Goal: Task Accomplishment & Management: Manage account settings

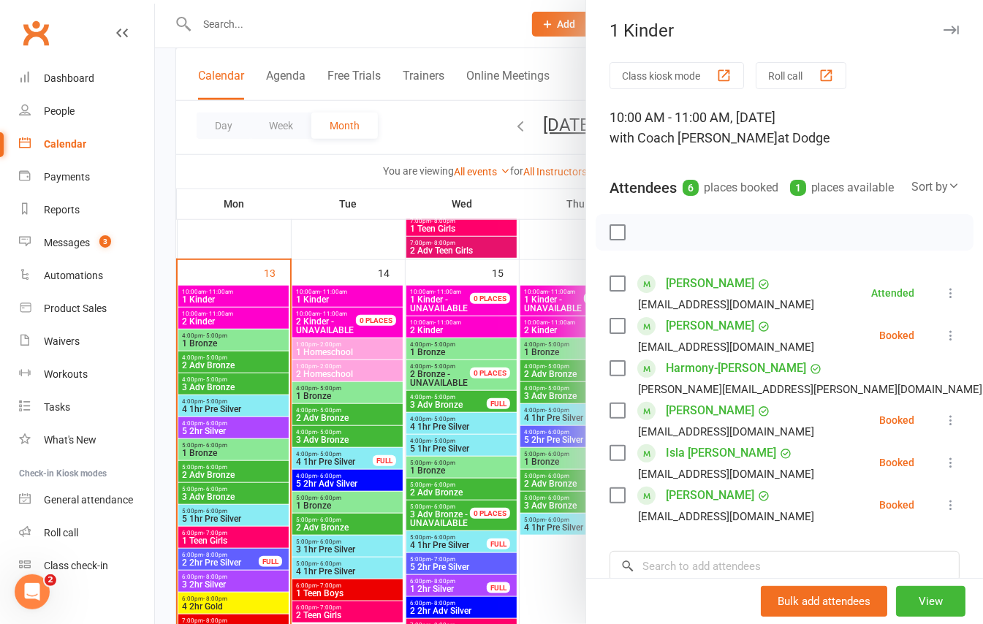
click at [174, 308] on div at bounding box center [569, 312] width 828 height 624
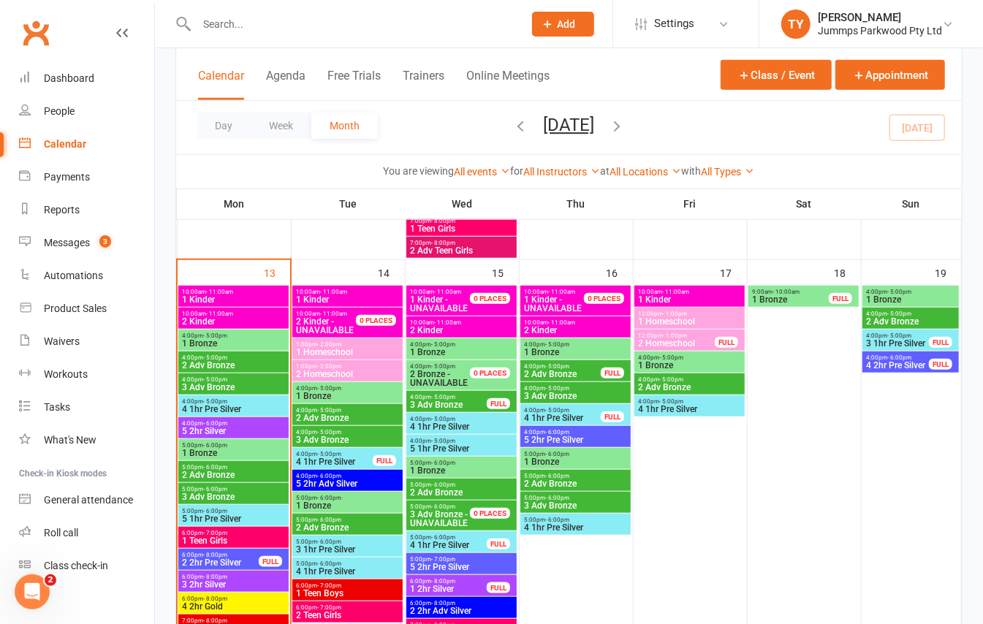
click at [206, 317] on span "2 Kinder" at bounding box center [233, 321] width 105 height 9
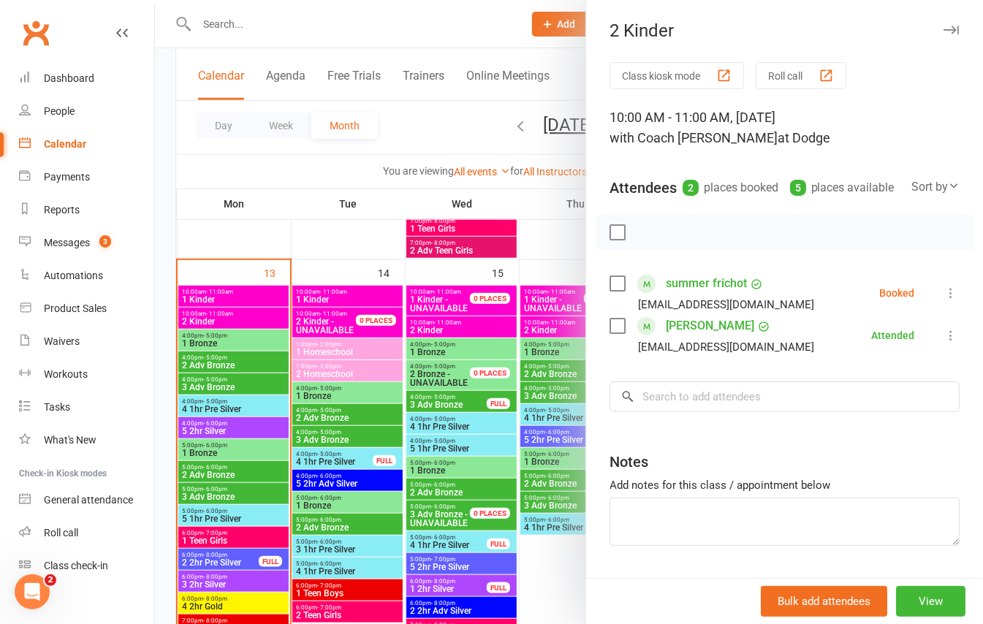
click at [212, 299] on div at bounding box center [569, 312] width 828 height 624
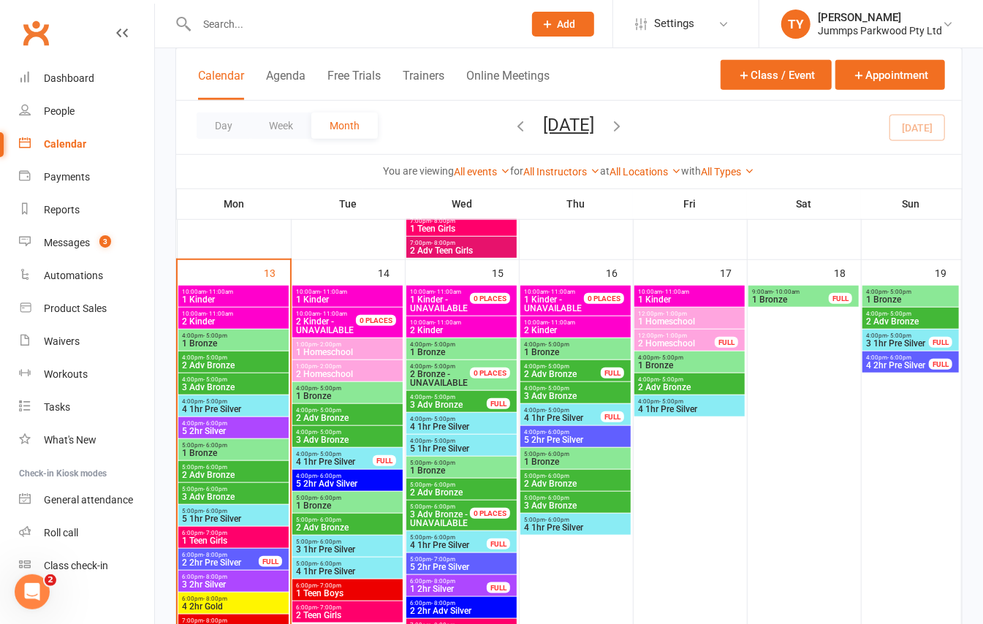
click at [212, 299] on span "1 Kinder" at bounding box center [233, 299] width 105 height 9
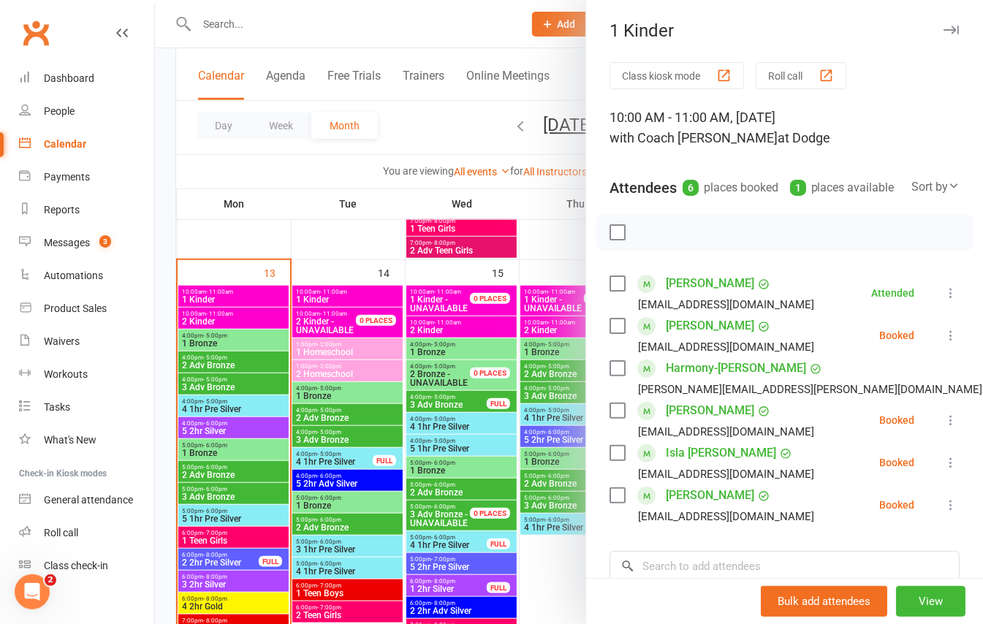
click at [265, 322] on div at bounding box center [569, 312] width 828 height 624
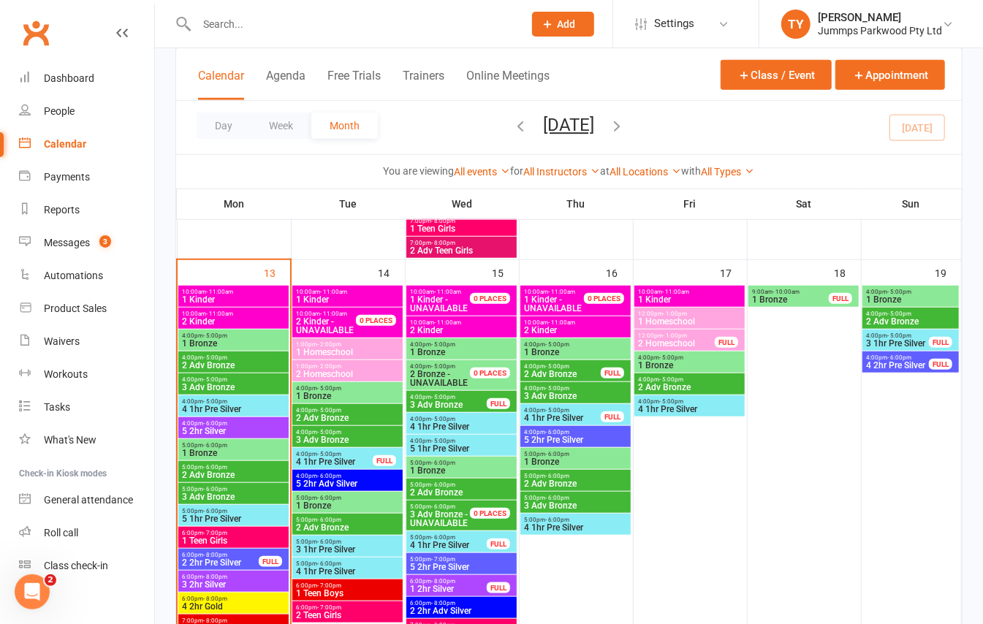
click at [252, 319] on span "2 Kinder" at bounding box center [233, 321] width 105 height 9
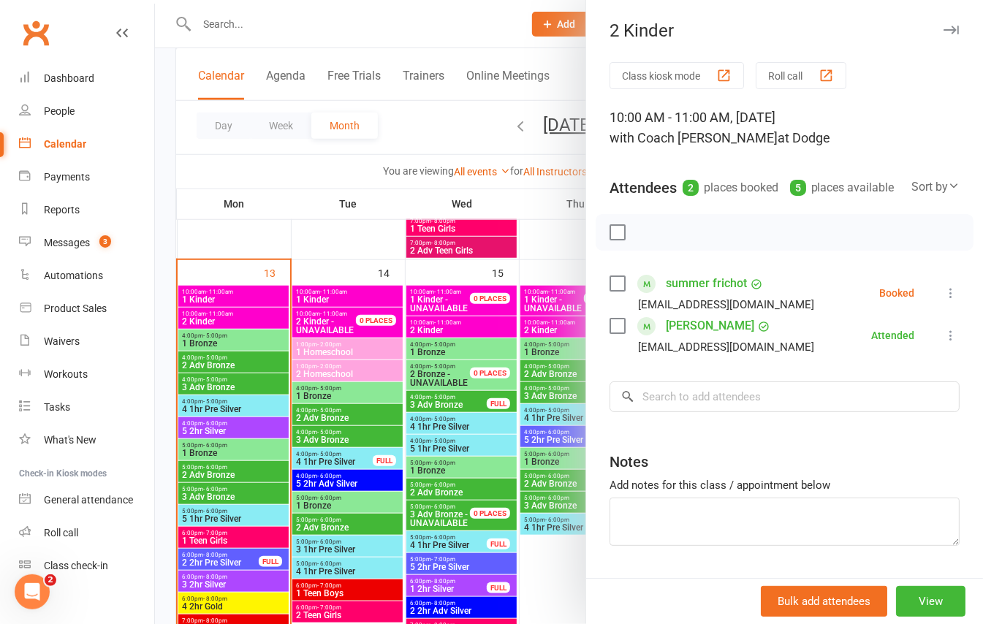
click at [944, 300] on icon at bounding box center [951, 293] width 15 height 15
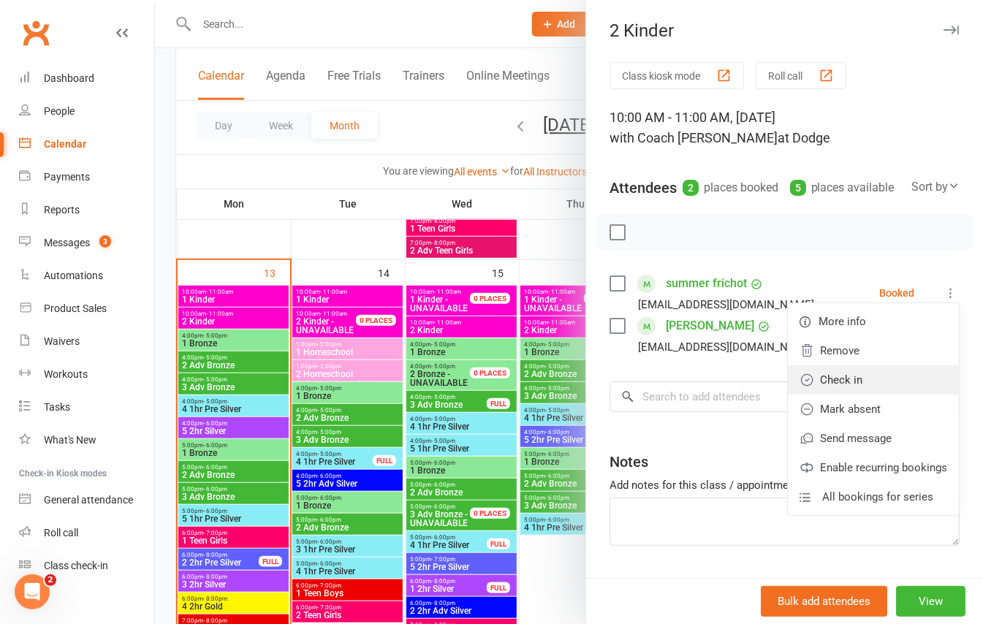
click at [852, 395] on link "Check in" at bounding box center [873, 380] width 171 height 29
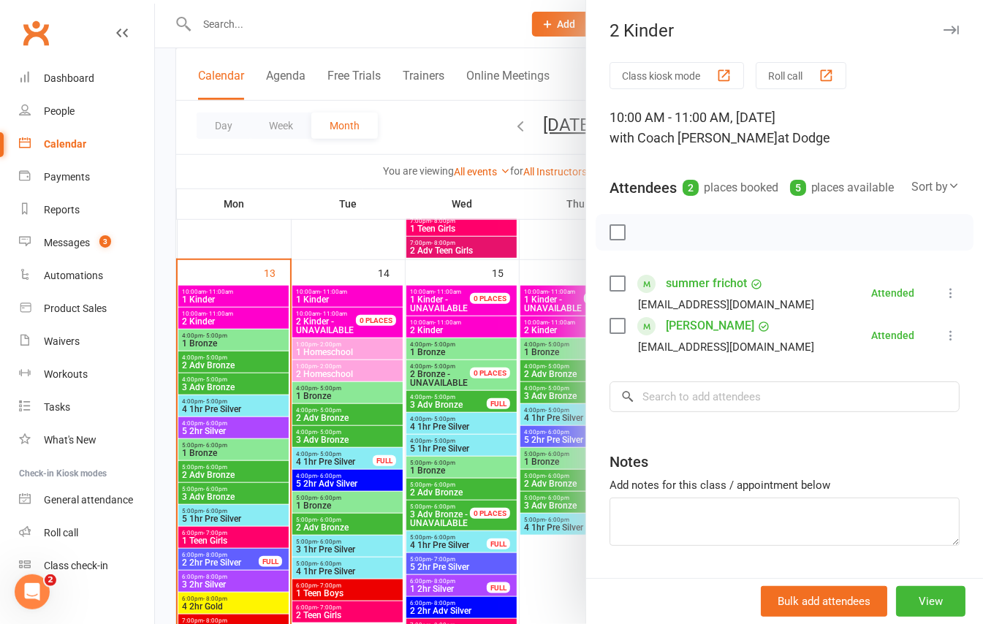
click at [156, 333] on div at bounding box center [569, 312] width 828 height 624
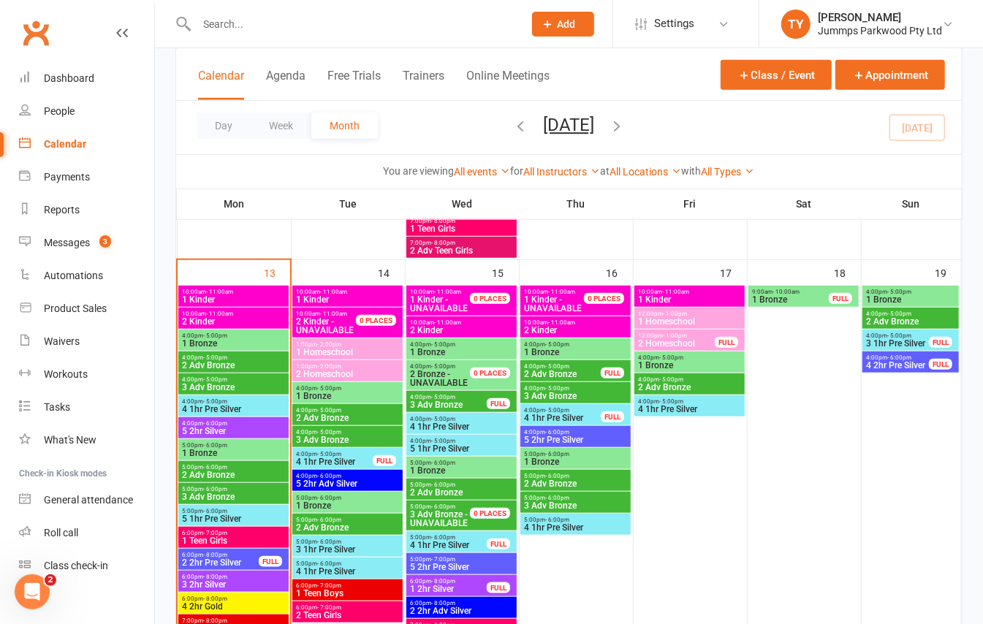
click at [212, 298] on span "1 Kinder" at bounding box center [233, 299] width 105 height 9
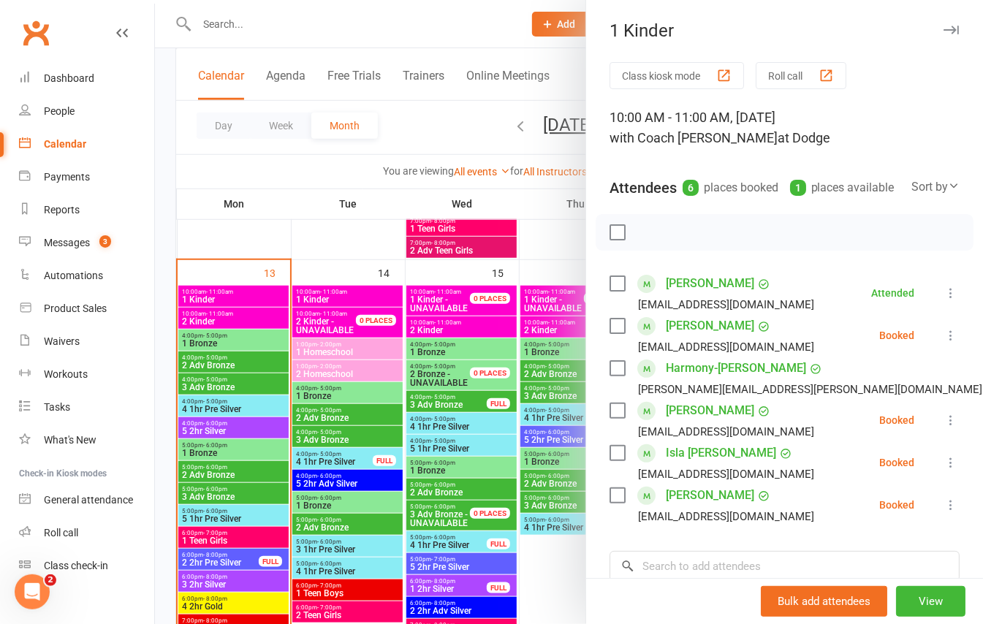
click at [944, 512] on icon at bounding box center [951, 505] width 15 height 15
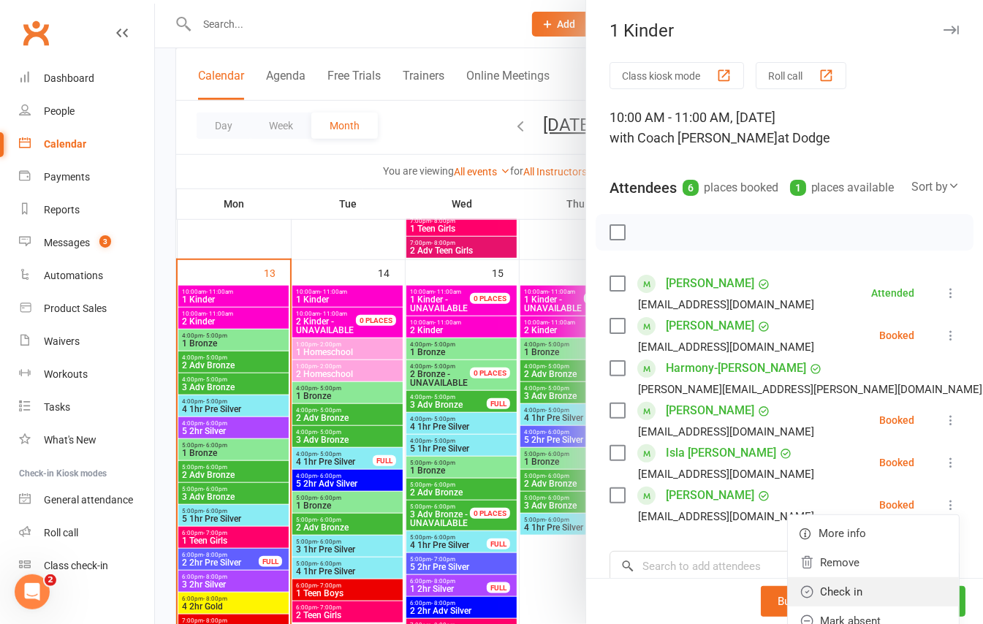
click at [825, 607] on link "Check in" at bounding box center [873, 591] width 171 height 29
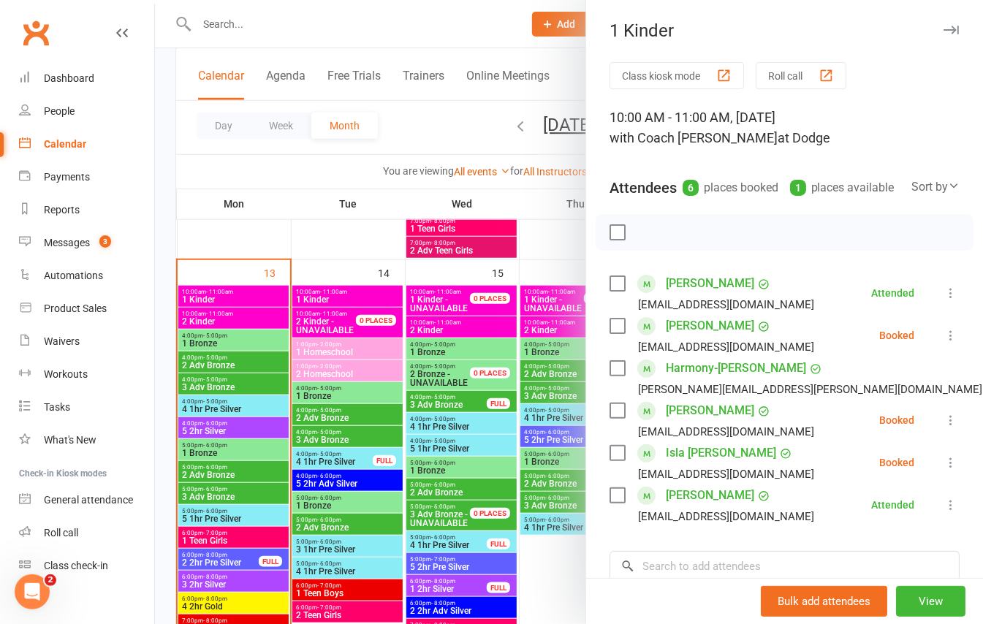
click at [944, 470] on icon at bounding box center [951, 462] width 15 height 15
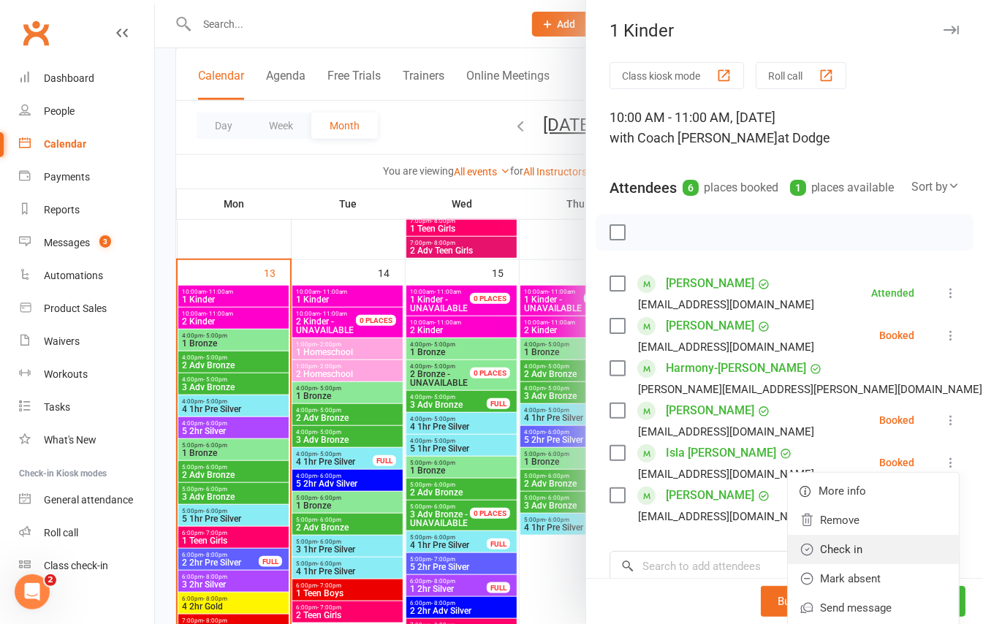
click at [829, 564] on link "Check in" at bounding box center [873, 549] width 171 height 29
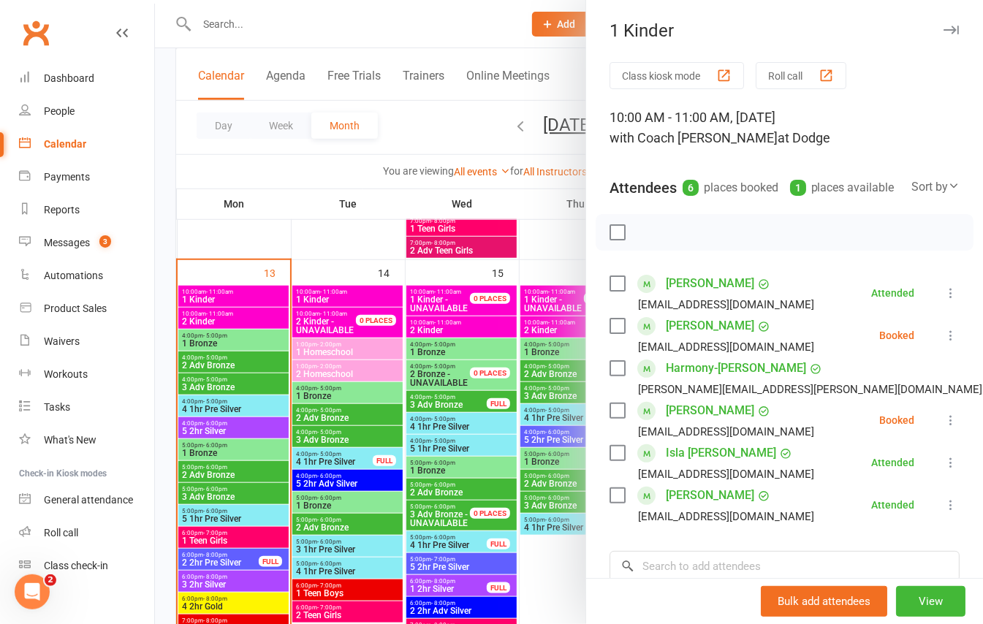
click at [944, 343] on icon at bounding box center [951, 335] width 15 height 15
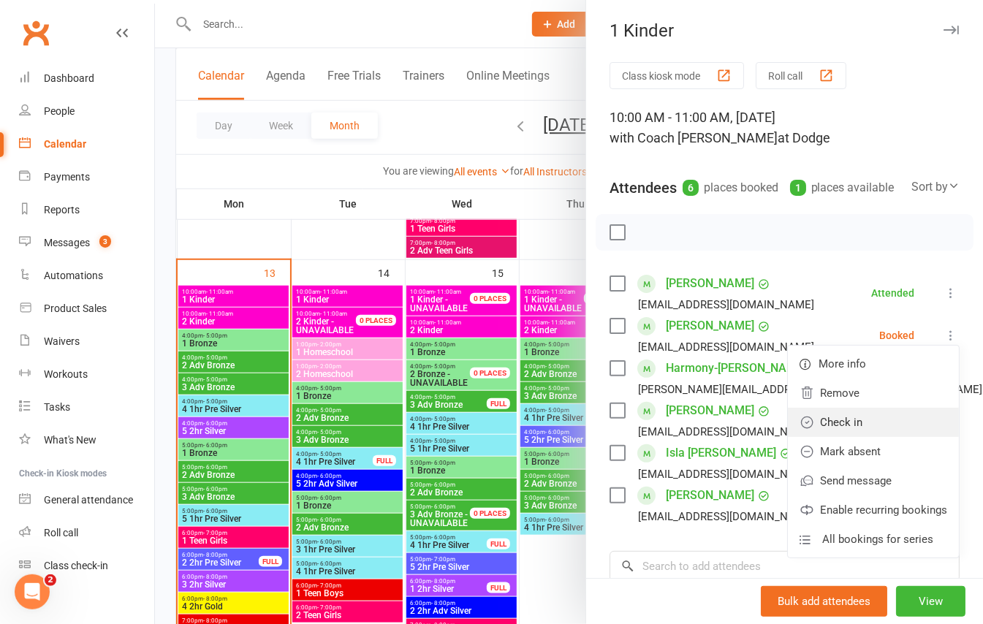
click at [837, 437] on link "Check in" at bounding box center [873, 422] width 171 height 29
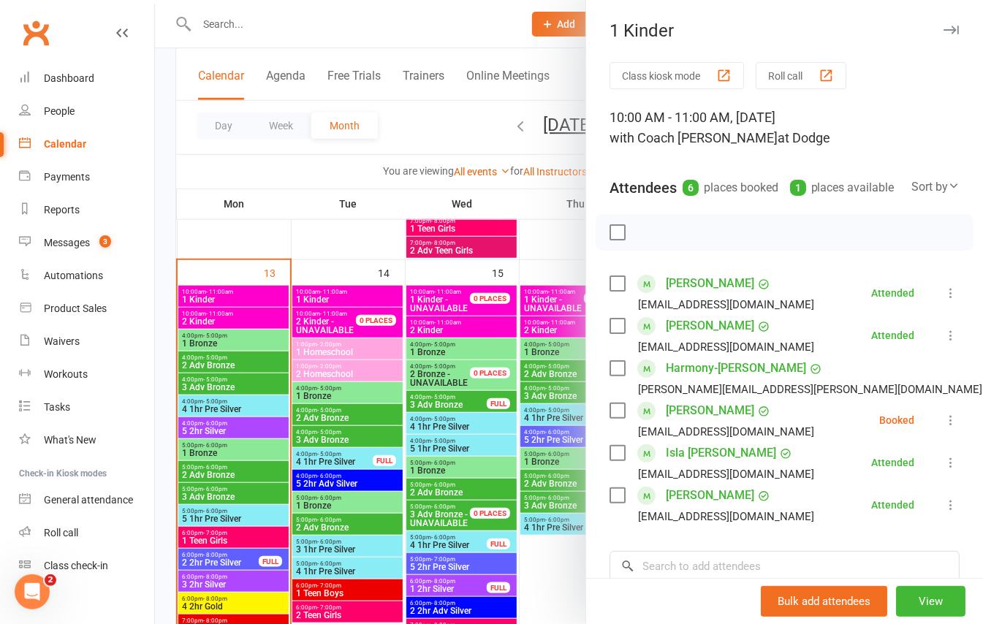
click at [944, 27] on icon "button" at bounding box center [951, 30] width 15 height 9
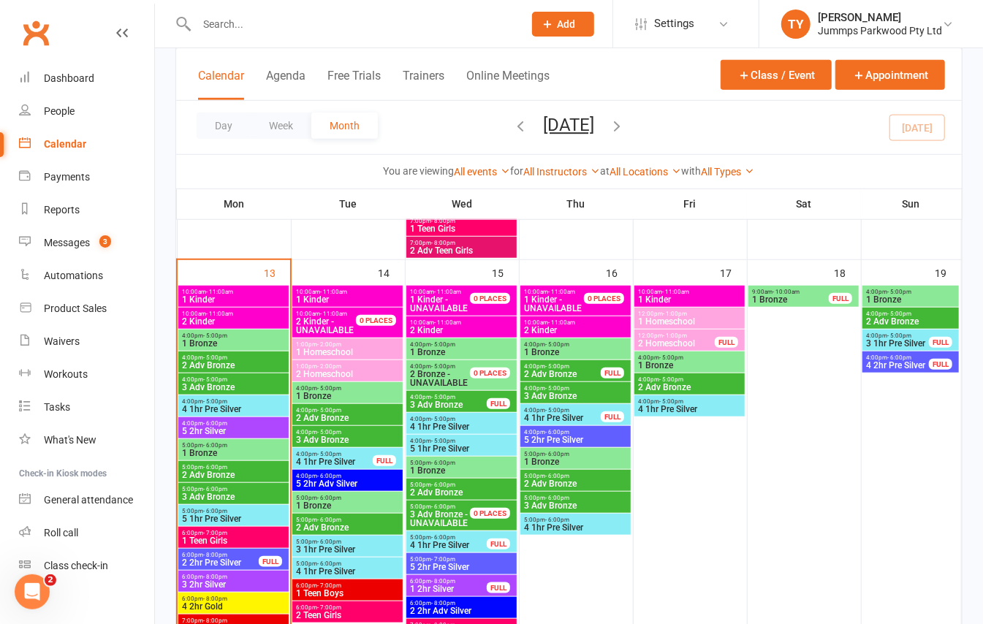
click at [232, 317] on span "2 Kinder" at bounding box center [233, 321] width 105 height 9
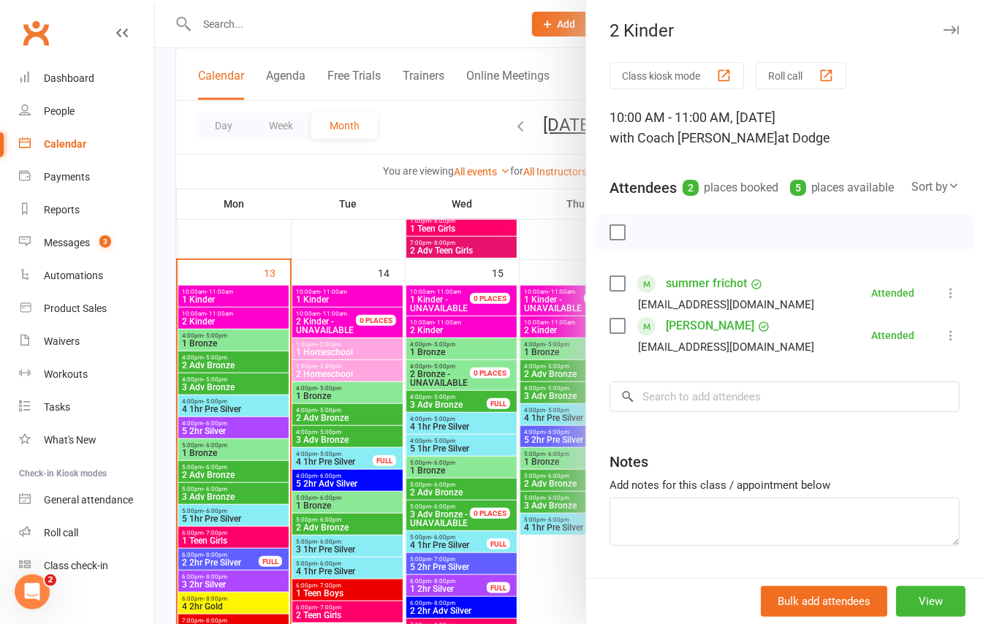
click at [944, 29] on icon "button" at bounding box center [951, 30] width 15 height 9
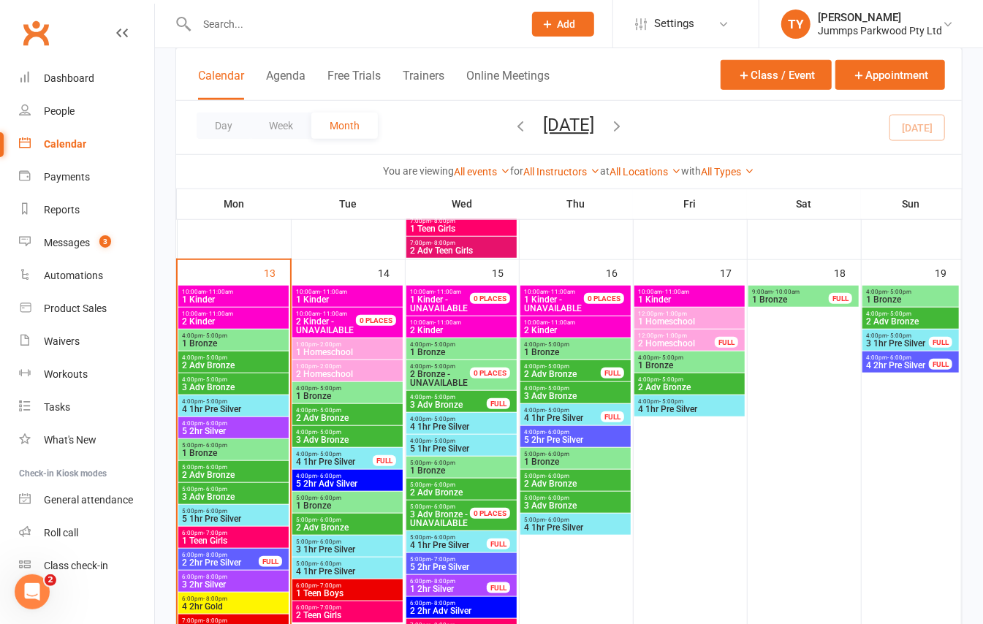
click at [237, 298] on span "1 Kinder" at bounding box center [233, 299] width 105 height 9
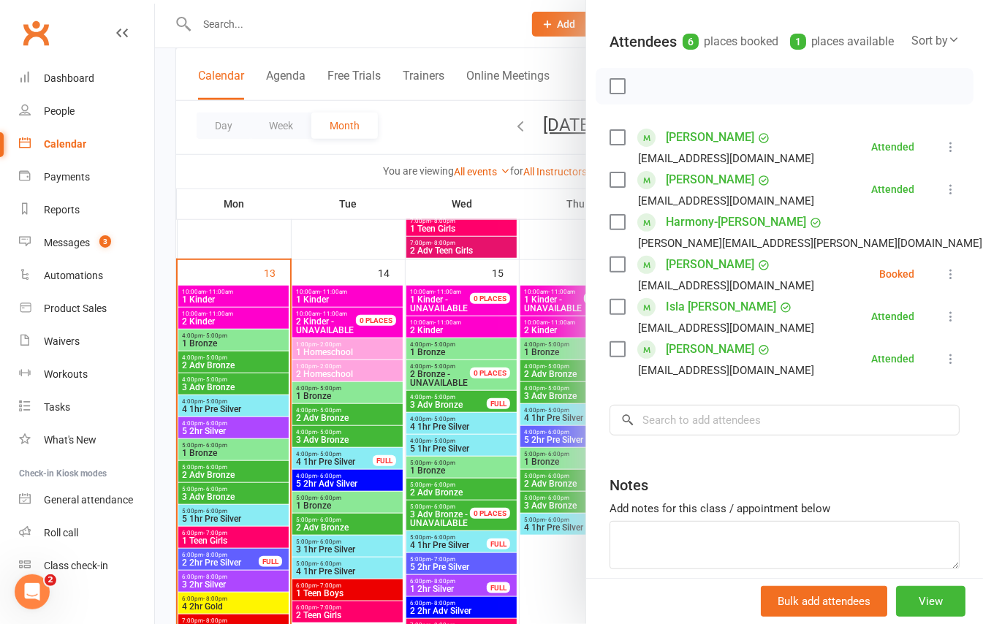
scroll to position [97, 0]
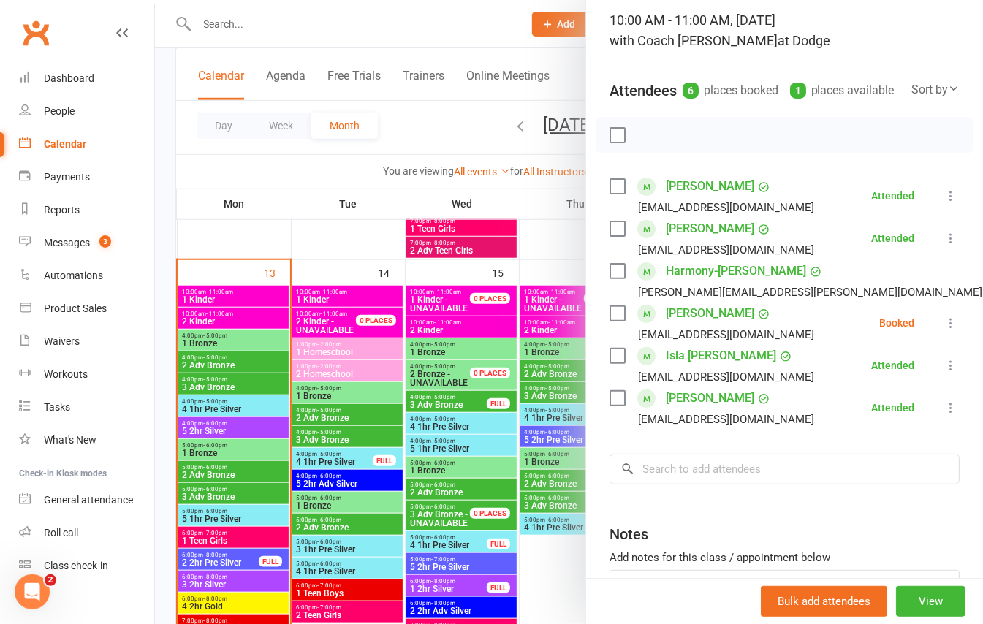
click at [170, 188] on div at bounding box center [569, 312] width 828 height 624
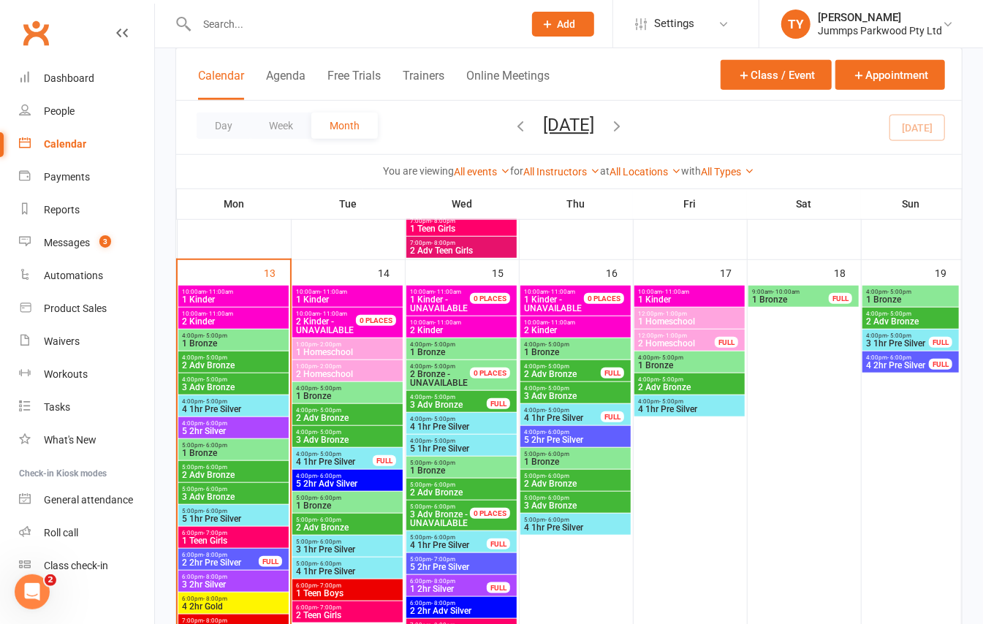
click at [550, 327] on span "2 Kinder" at bounding box center [575, 330] width 105 height 9
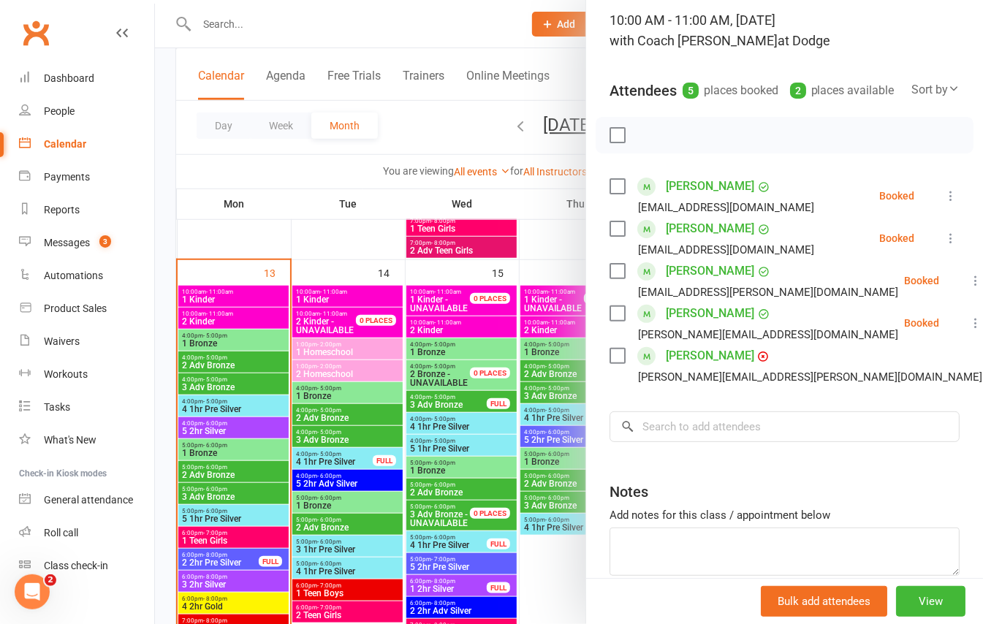
scroll to position [0, 0]
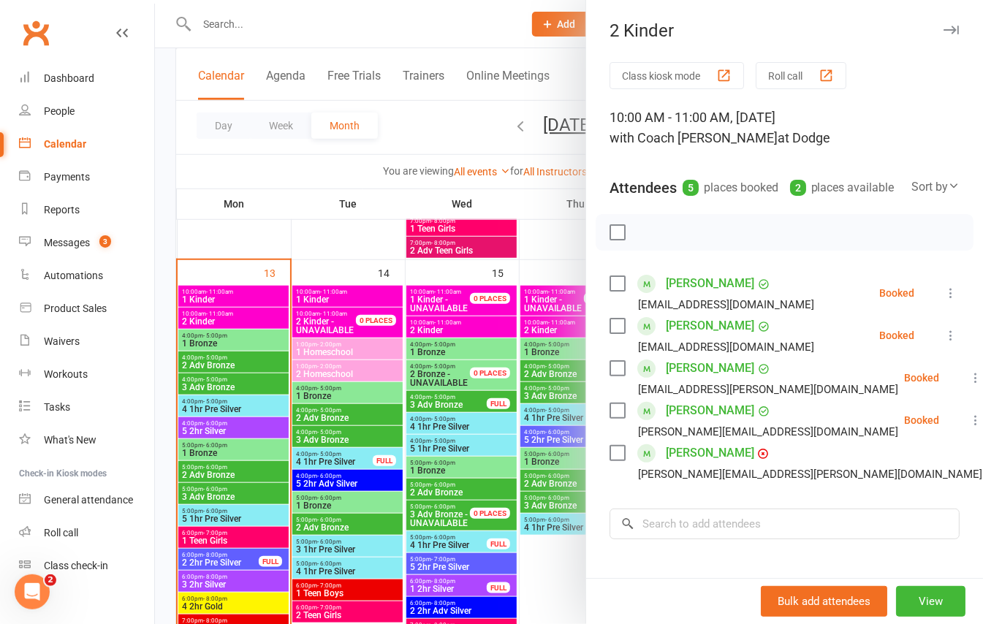
click at [167, 247] on div at bounding box center [569, 312] width 828 height 624
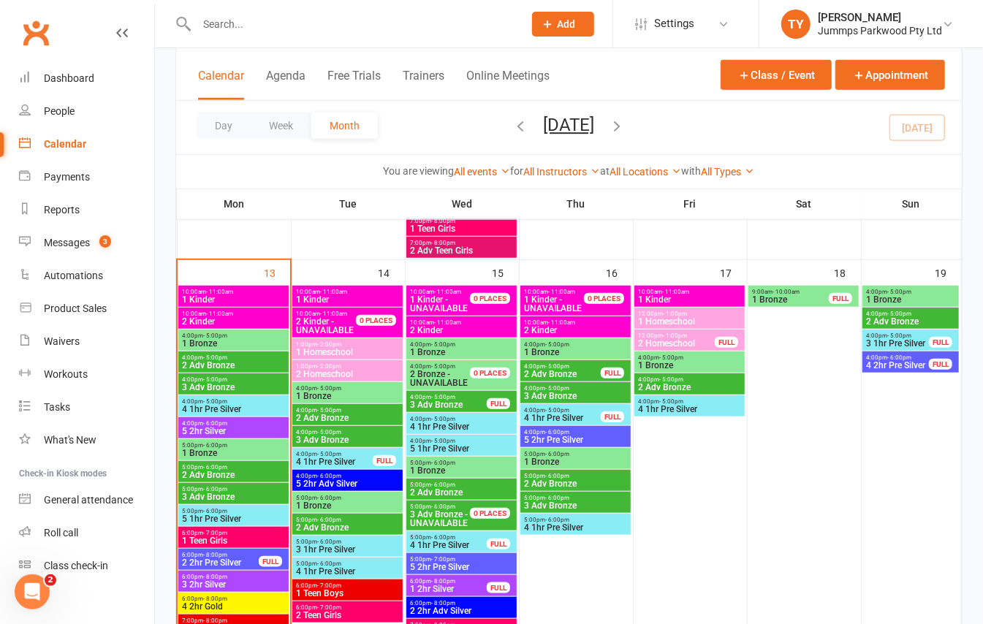
click at [193, 320] on span "2 Kinder" at bounding box center [233, 321] width 105 height 9
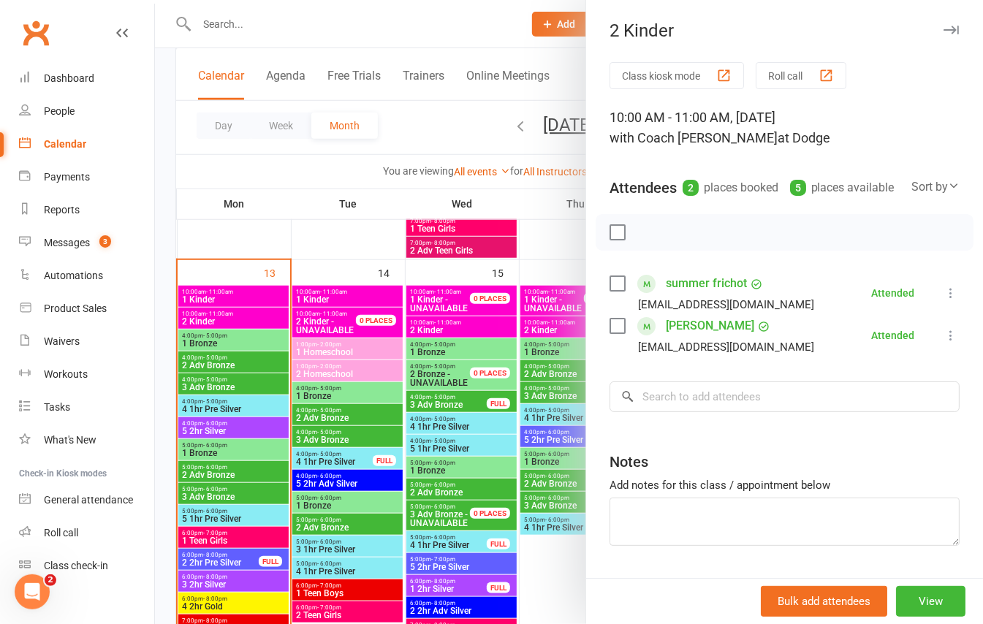
click at [196, 297] on div at bounding box center [569, 312] width 828 height 624
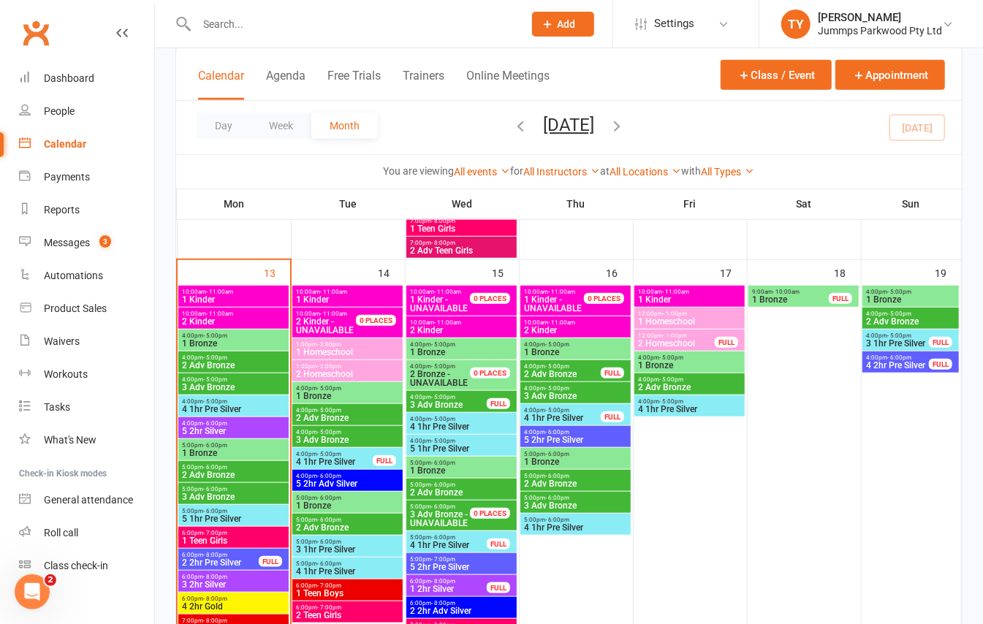
click at [200, 301] on span "1 Kinder" at bounding box center [233, 299] width 105 height 9
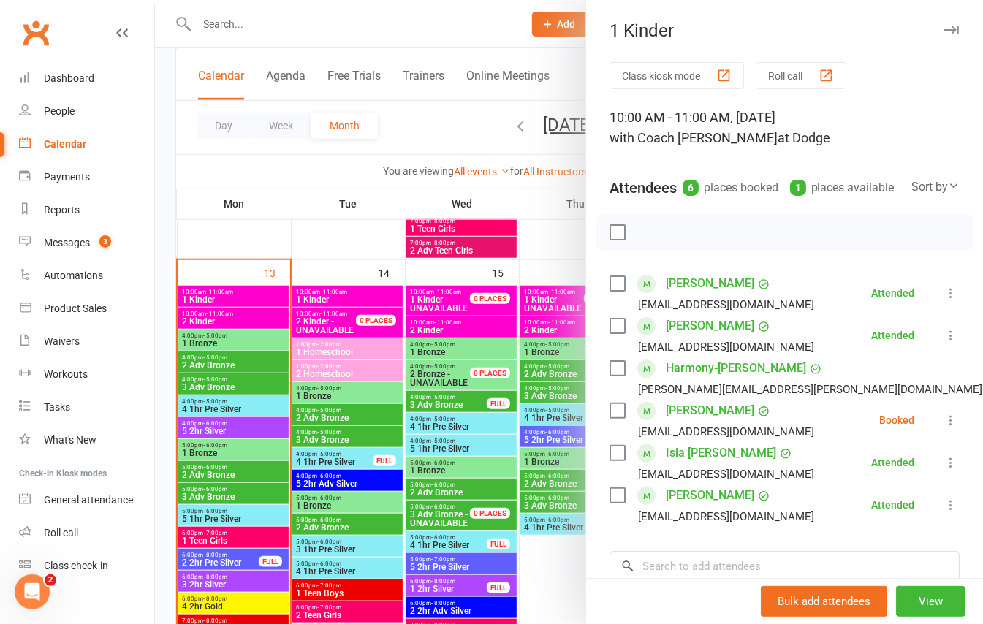
click at [167, 197] on div at bounding box center [569, 312] width 828 height 624
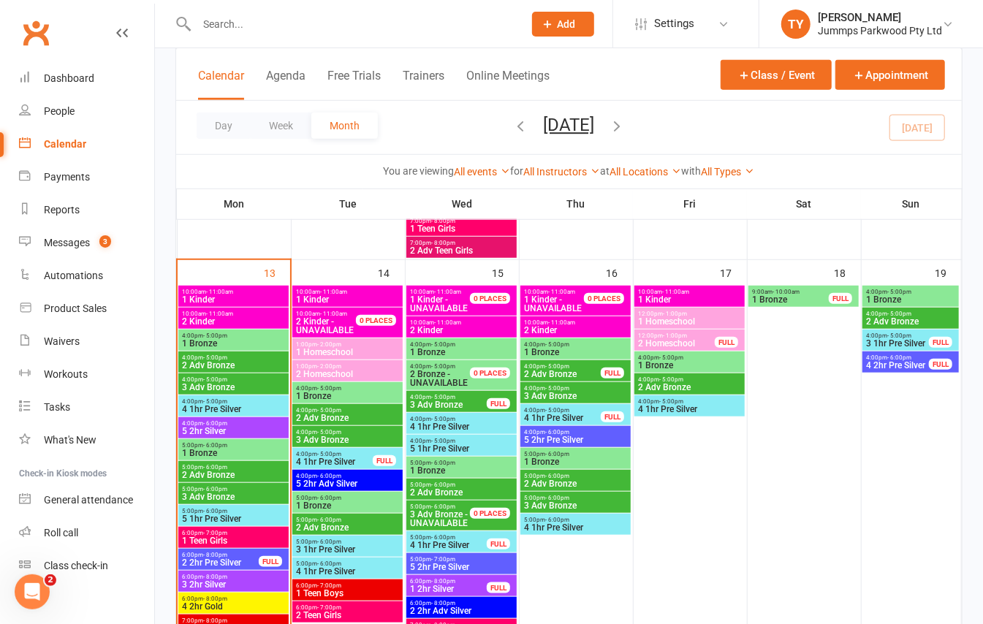
click at [331, 291] on span "- 11:00am" at bounding box center [333, 292] width 27 height 7
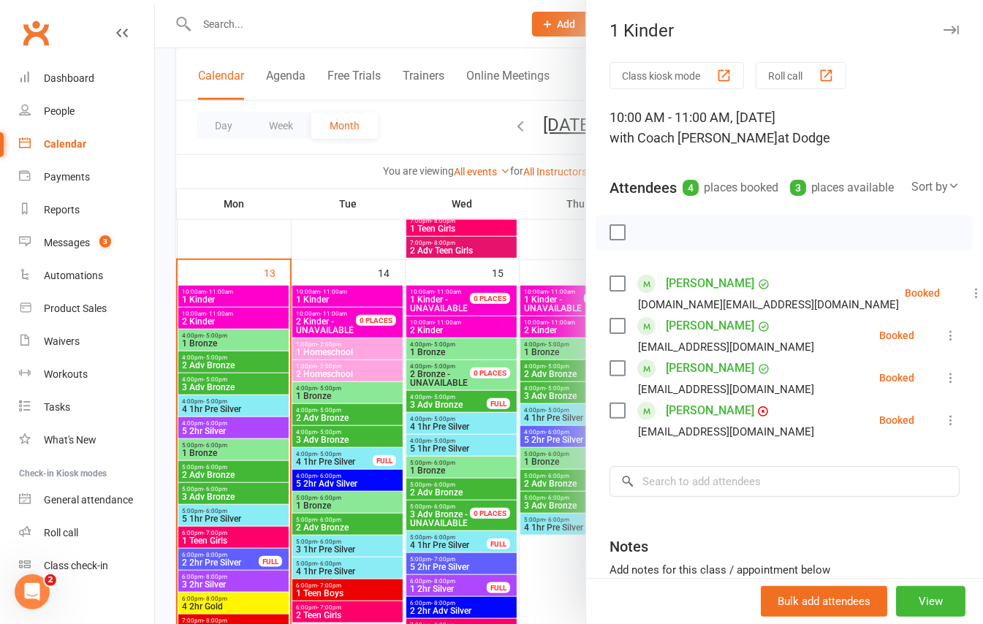
click at [442, 332] on div at bounding box center [569, 312] width 828 height 624
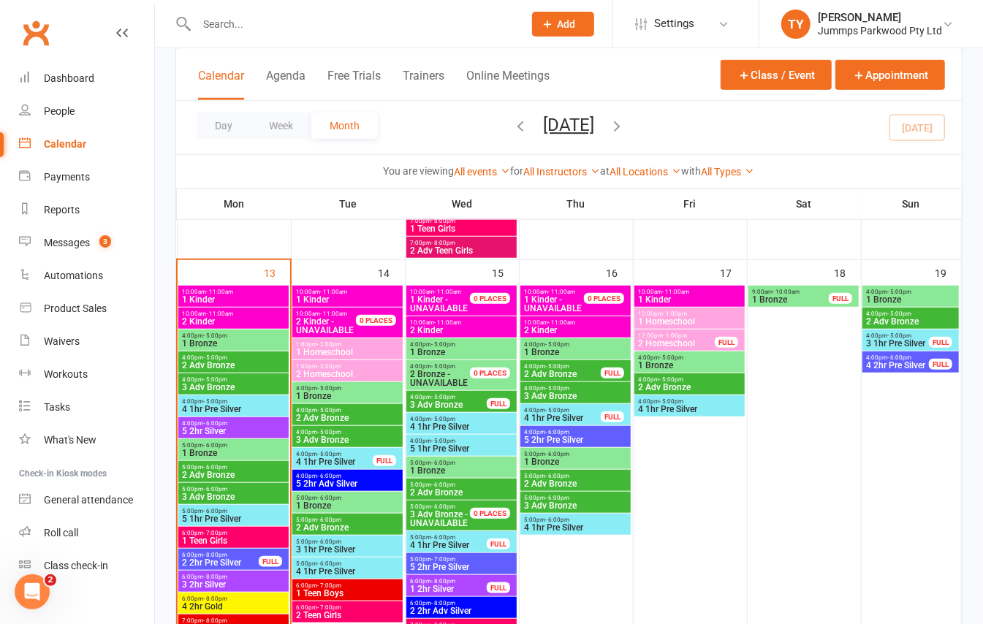
click at [442, 332] on span "2 Kinder" at bounding box center [461, 330] width 105 height 9
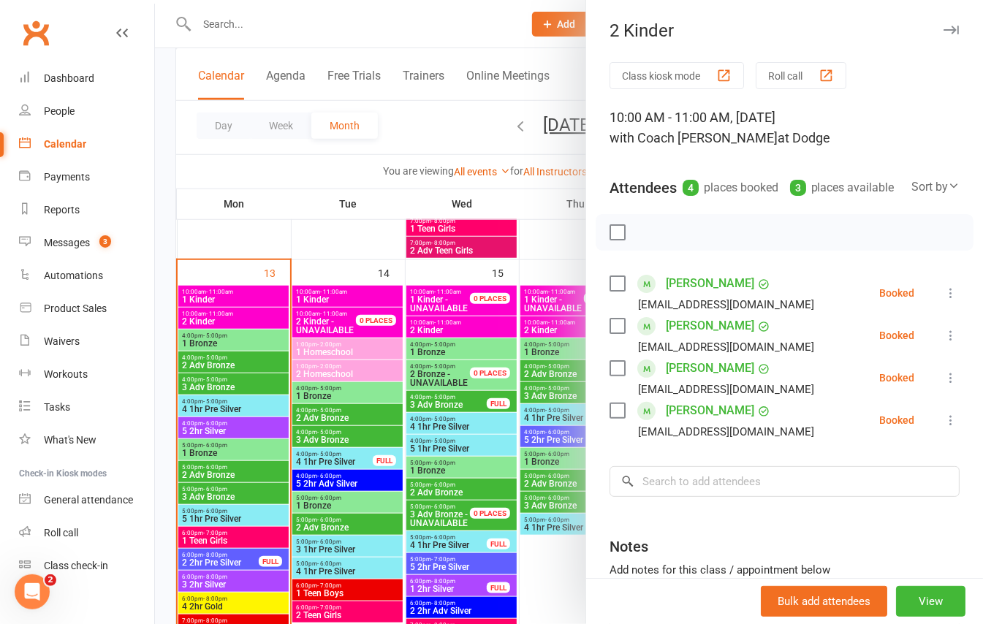
click at [155, 281] on div at bounding box center [569, 312] width 828 height 624
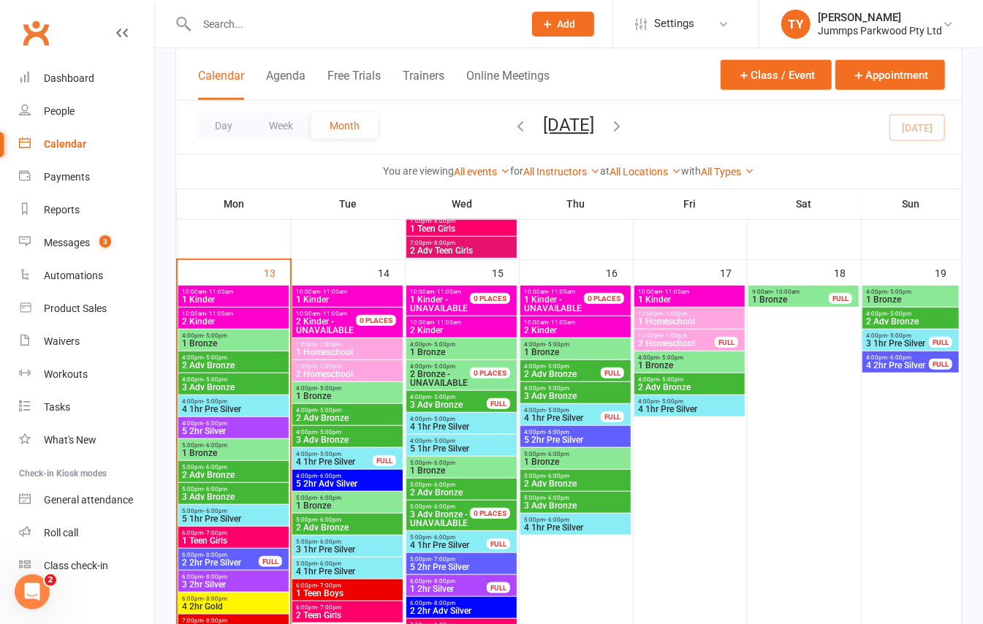
click at [668, 292] on span "- 11:00am" at bounding box center [675, 292] width 27 height 7
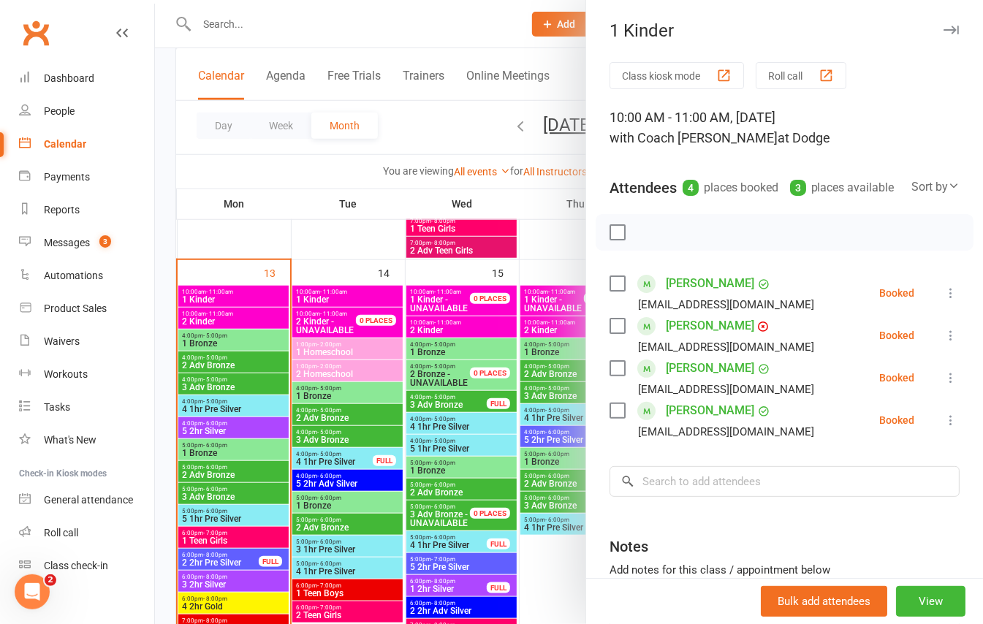
click at [165, 263] on div at bounding box center [569, 312] width 828 height 624
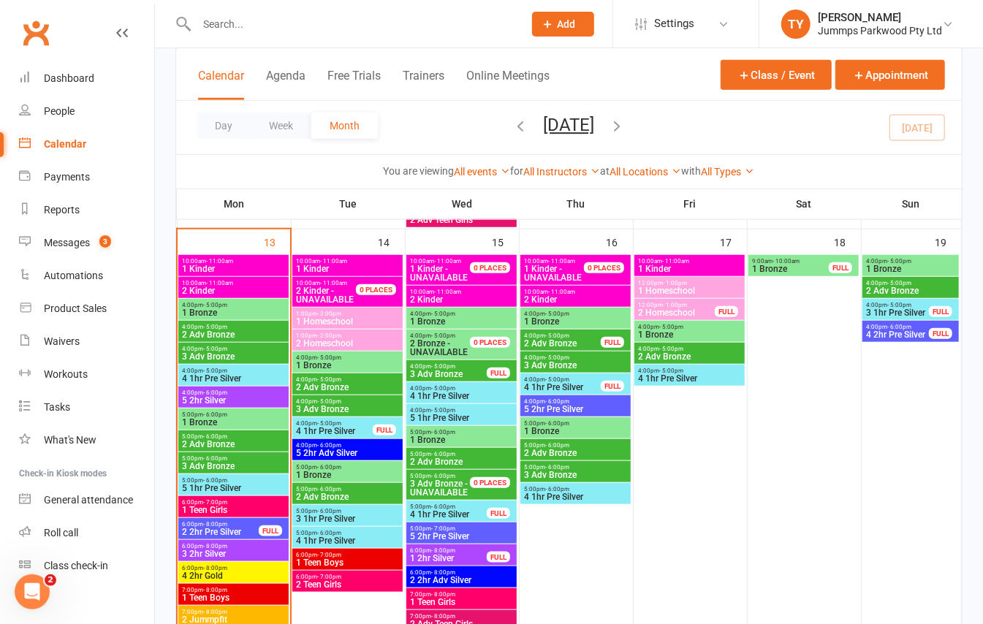
scroll to position [547, 0]
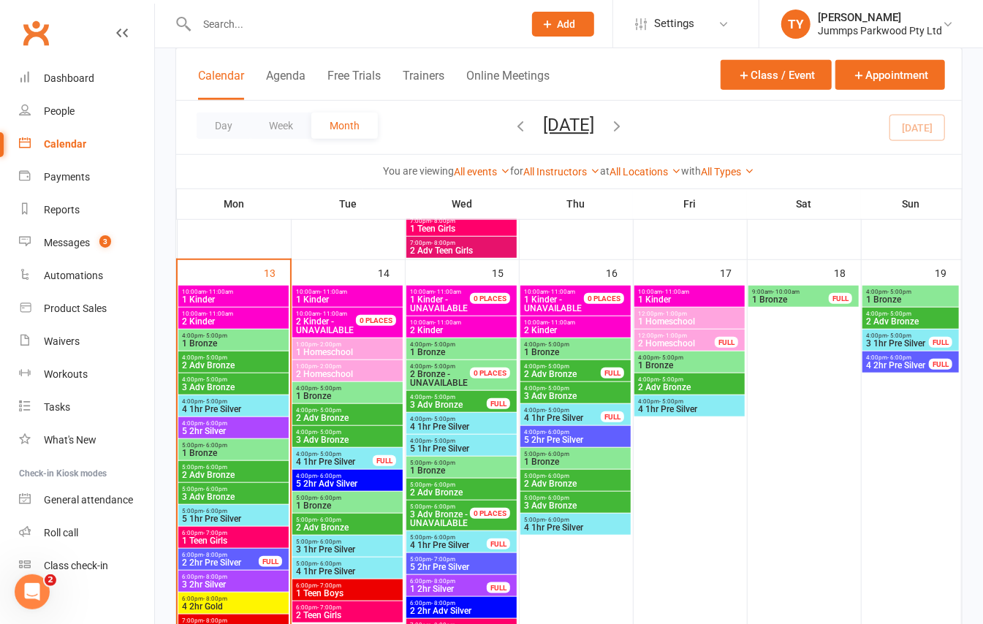
click at [232, 294] on span "- 11:00am" at bounding box center [219, 292] width 27 height 7
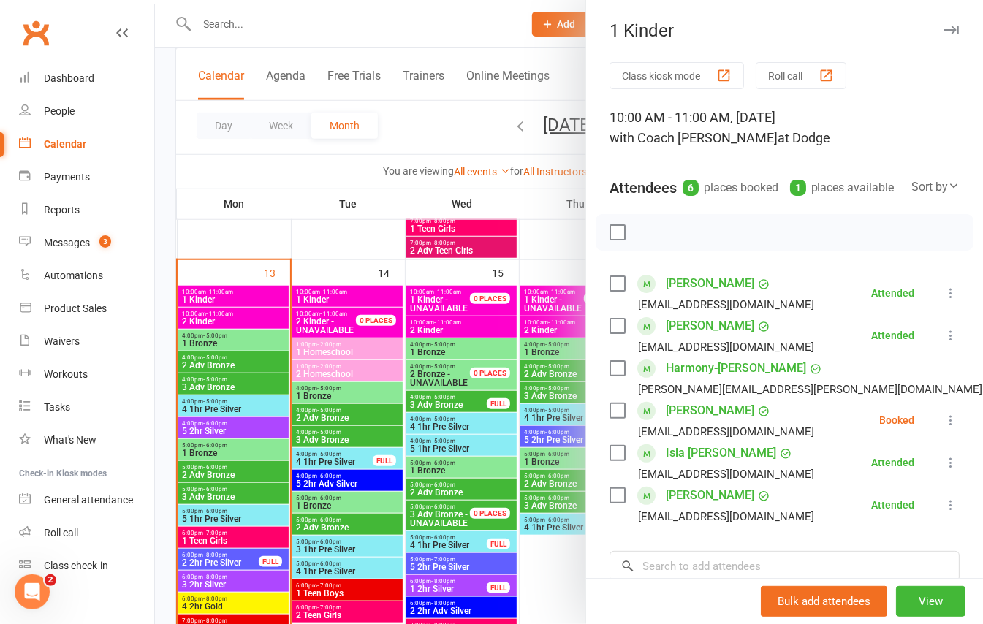
click at [154, 225] on nav "Clubworx Dashboard People Calendar Payments Reports Messages 3 Automations Prod…" at bounding box center [77, 316] width 155 height 624
click at [164, 228] on div at bounding box center [569, 312] width 828 height 624
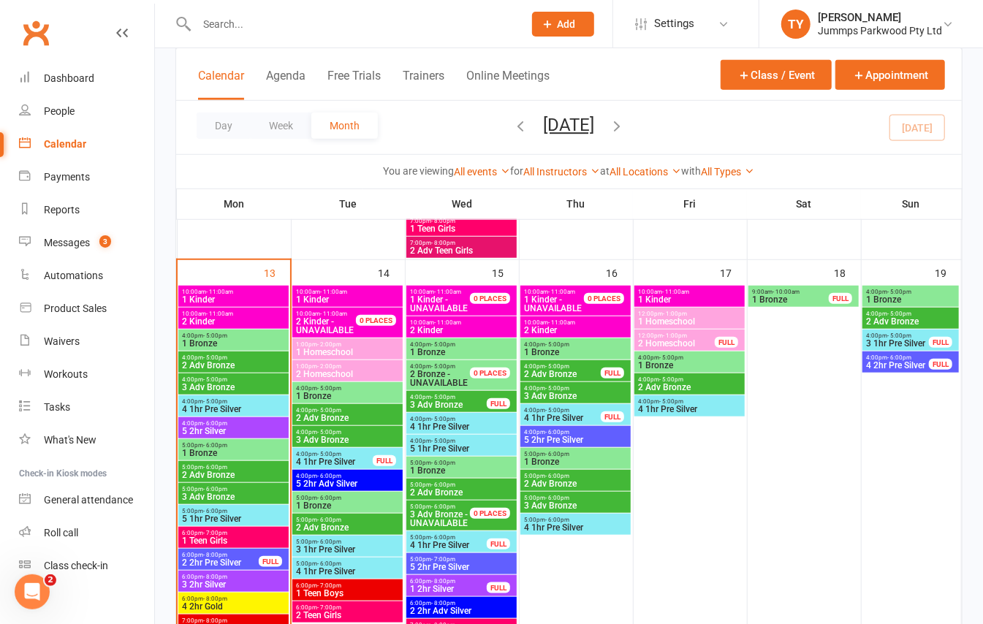
click at [229, 343] on span "1 Bronze" at bounding box center [233, 343] width 105 height 9
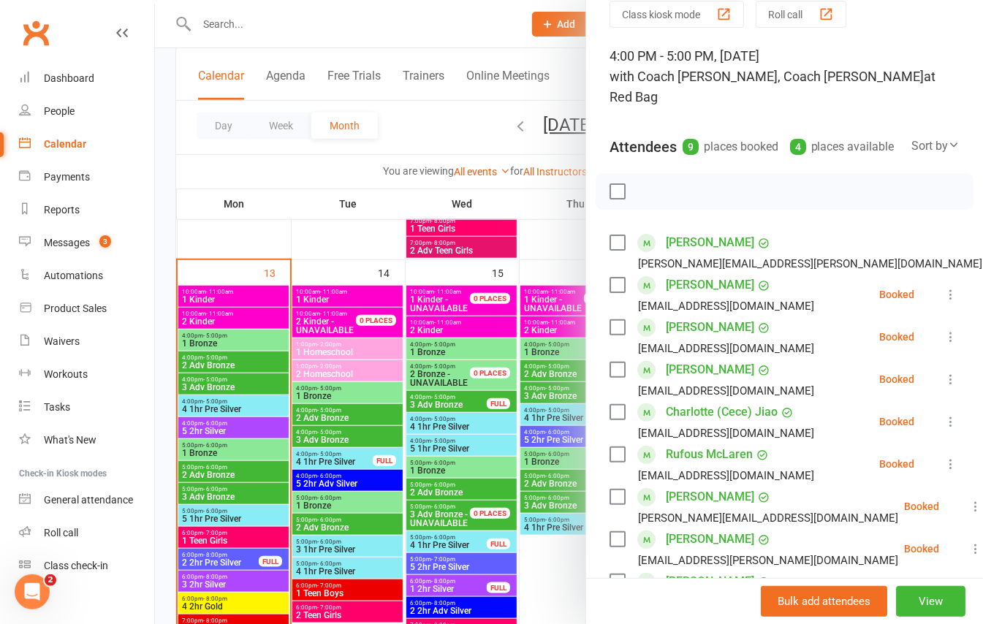
scroll to position [97, 0]
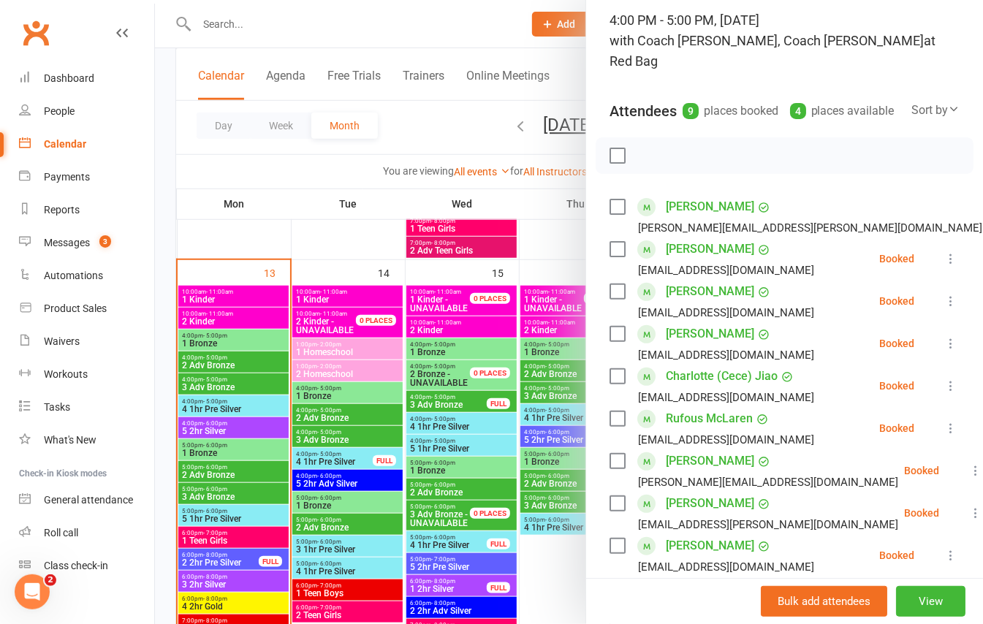
click at [162, 308] on div at bounding box center [569, 312] width 828 height 624
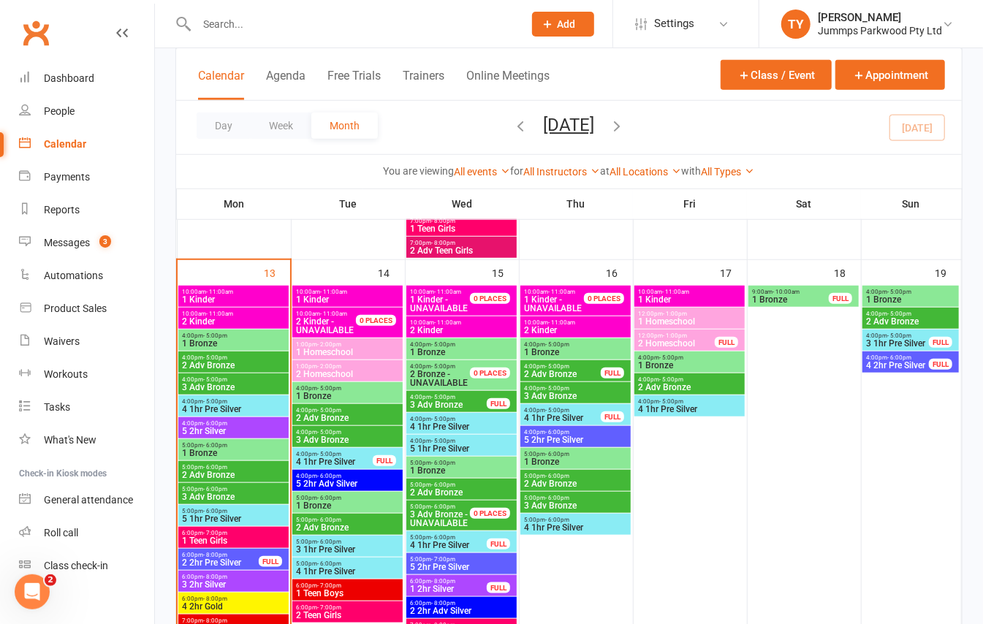
click at [218, 296] on span "1 Kinder" at bounding box center [233, 299] width 105 height 9
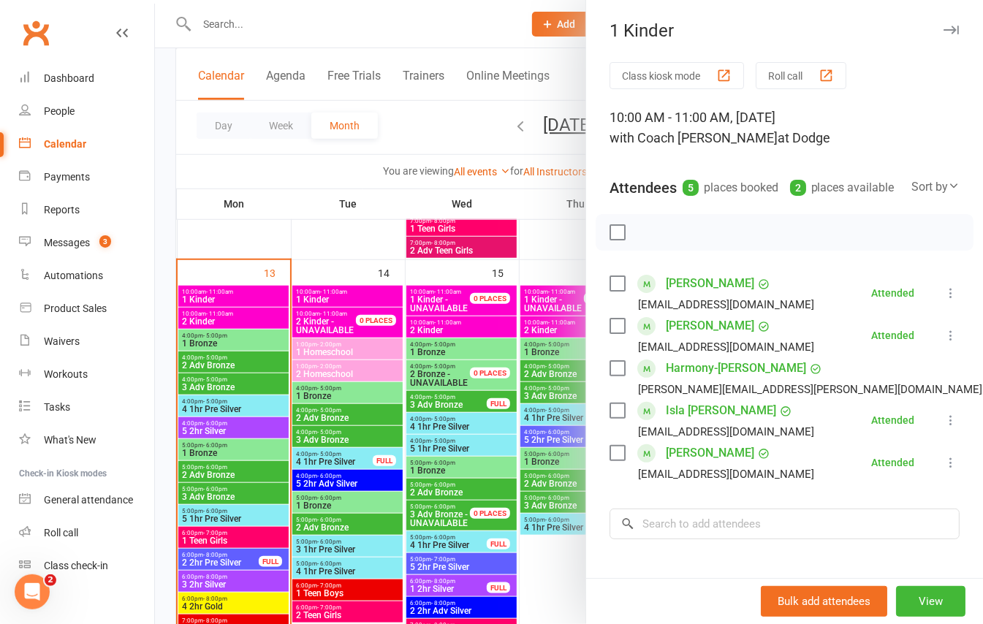
click at [287, 19] on div at bounding box center [569, 312] width 828 height 624
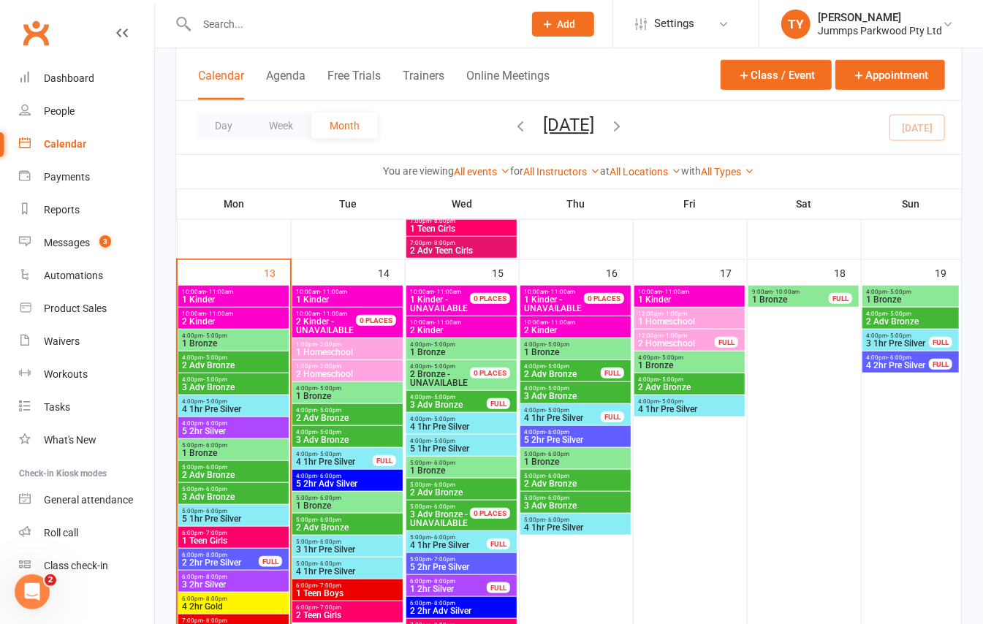
click at [209, 411] on span "4 1hr Pre Silver" at bounding box center [233, 409] width 105 height 9
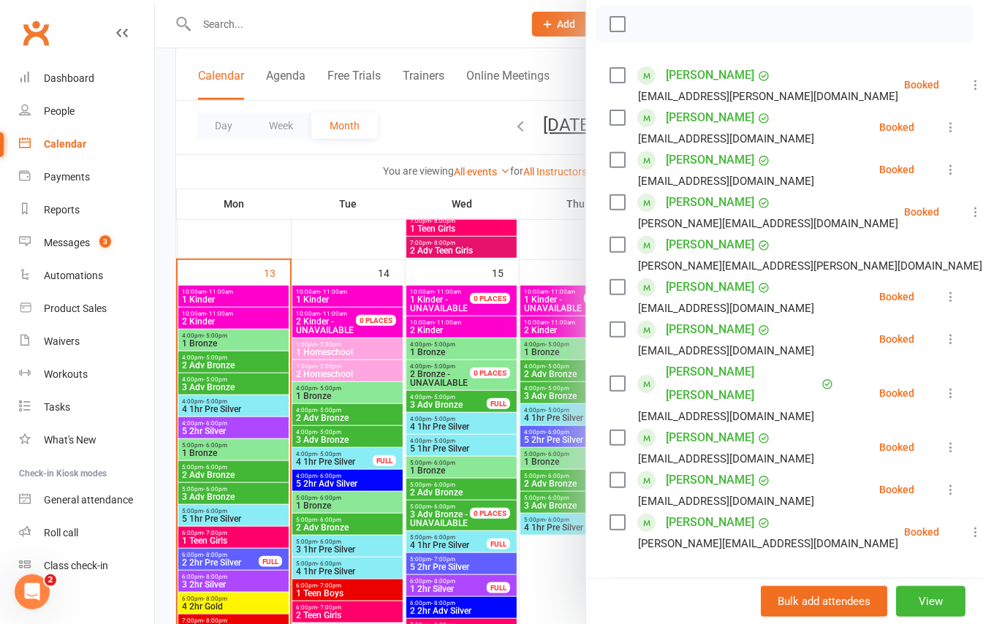
scroll to position [194, 0]
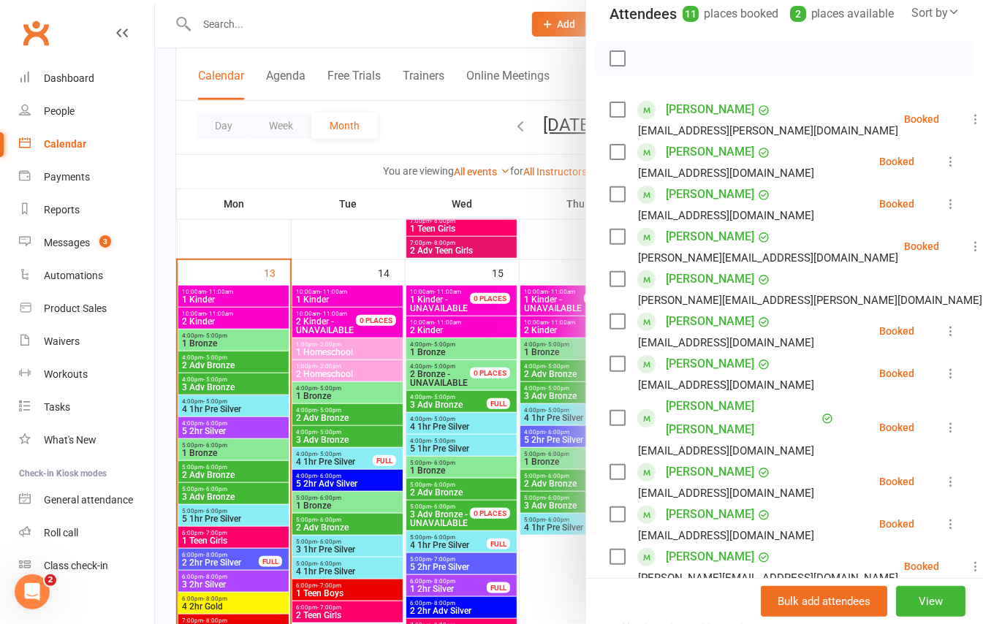
click at [164, 402] on div at bounding box center [569, 312] width 828 height 624
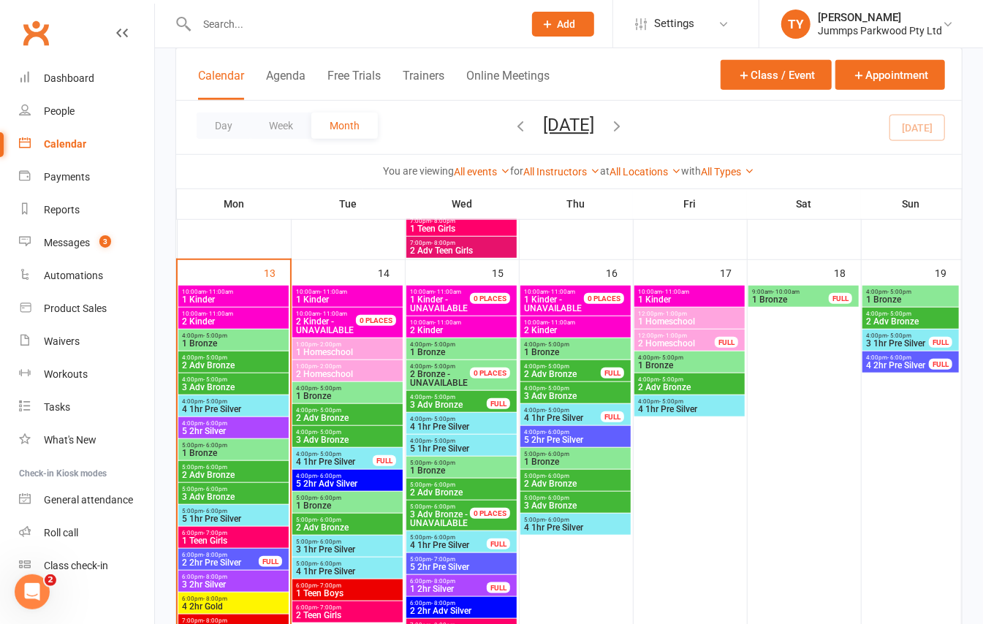
click at [212, 518] on span "5 1hr Pre Silver" at bounding box center [233, 519] width 105 height 9
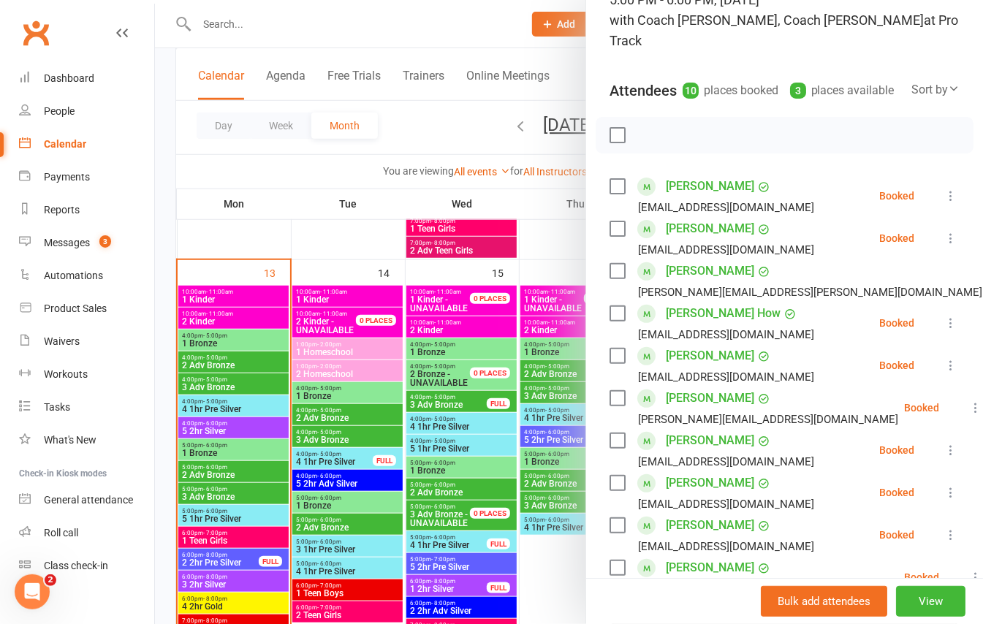
scroll to position [0, 0]
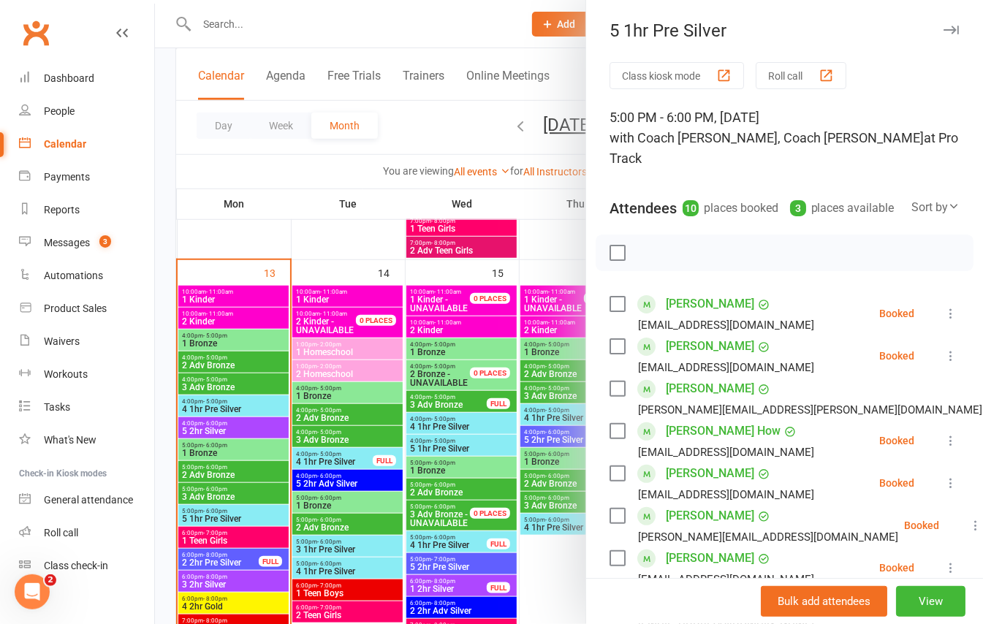
click at [944, 30] on icon "button" at bounding box center [951, 30] width 15 height 9
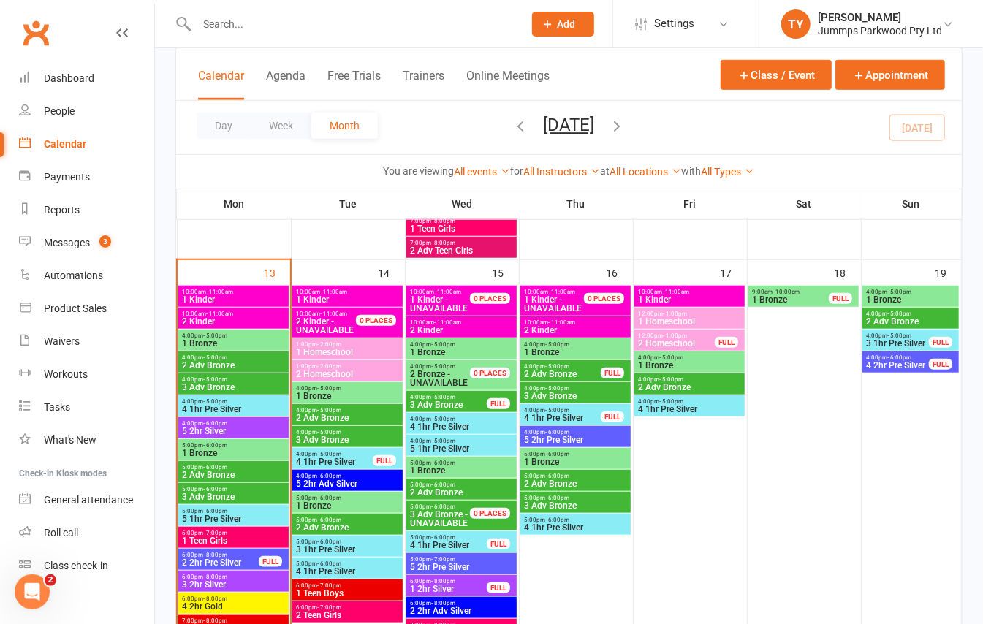
click at [265, 341] on span "1 Bronze" at bounding box center [233, 343] width 105 height 9
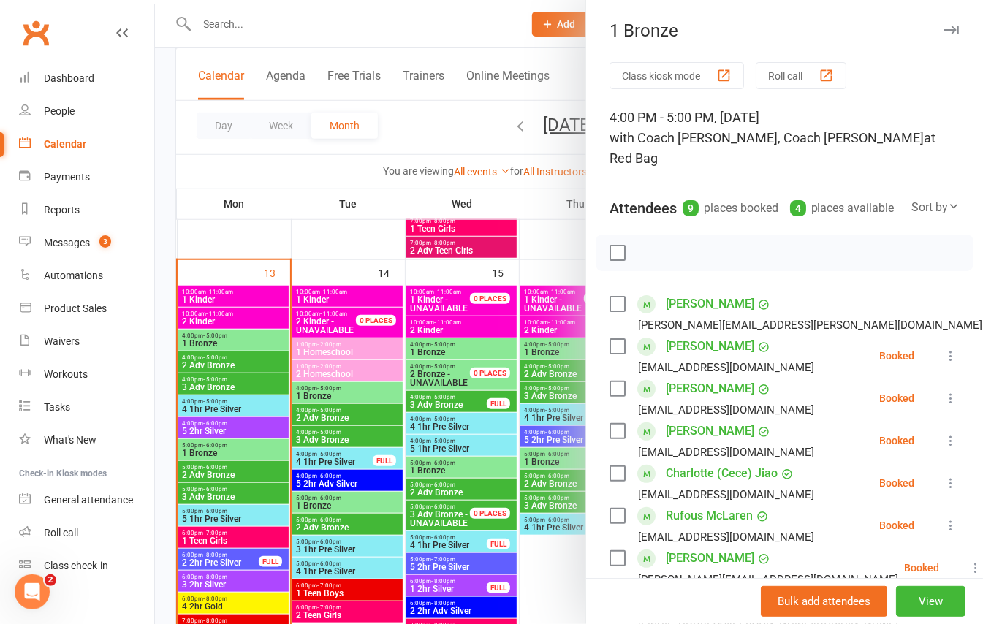
click at [264, 331] on div at bounding box center [569, 312] width 828 height 624
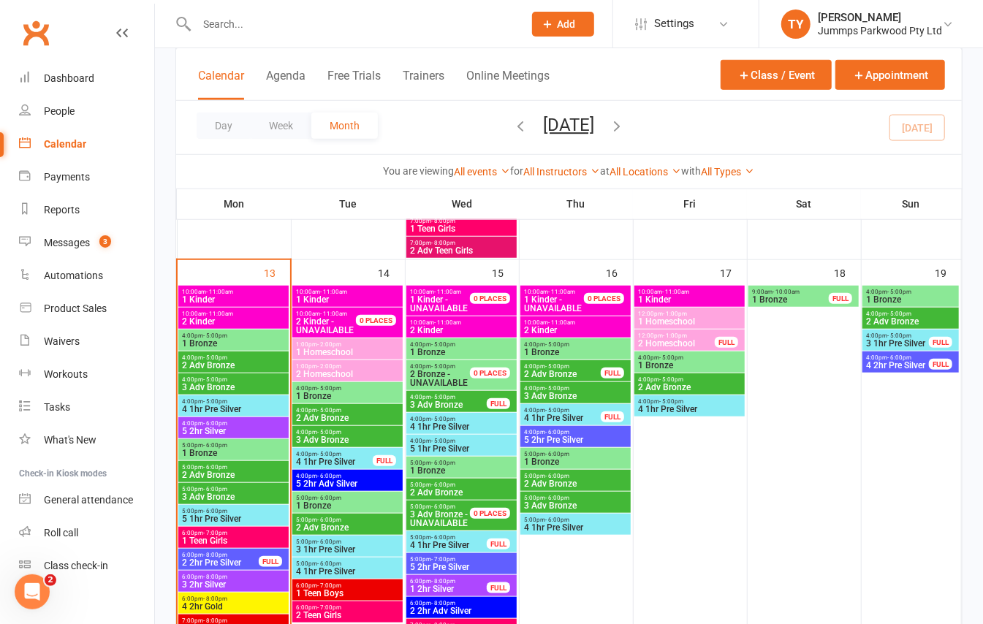
click at [264, 345] on span "1 Bronze" at bounding box center [233, 343] width 105 height 9
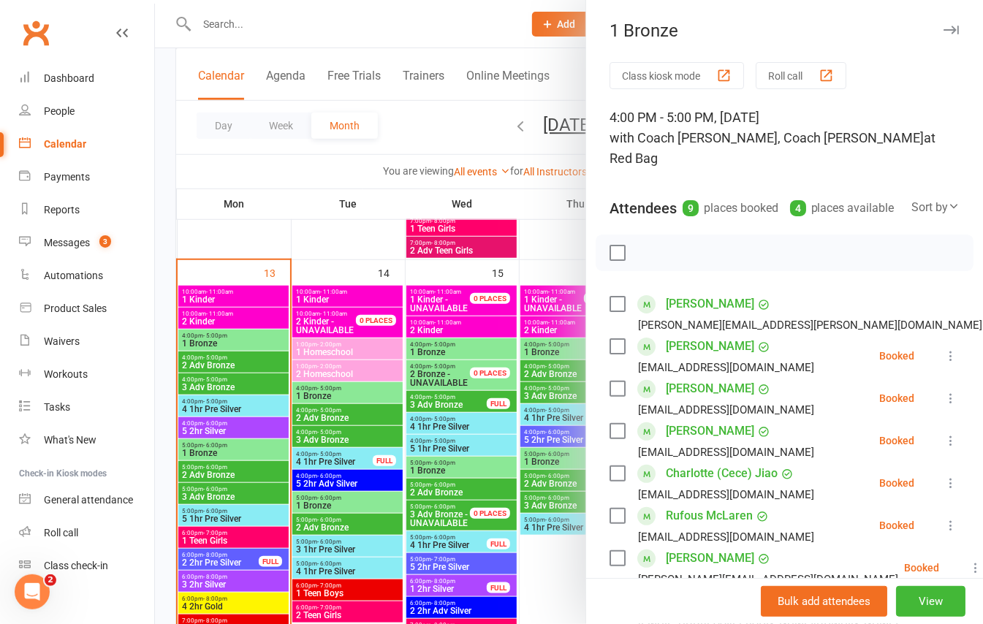
click at [255, 360] on div at bounding box center [569, 312] width 828 height 624
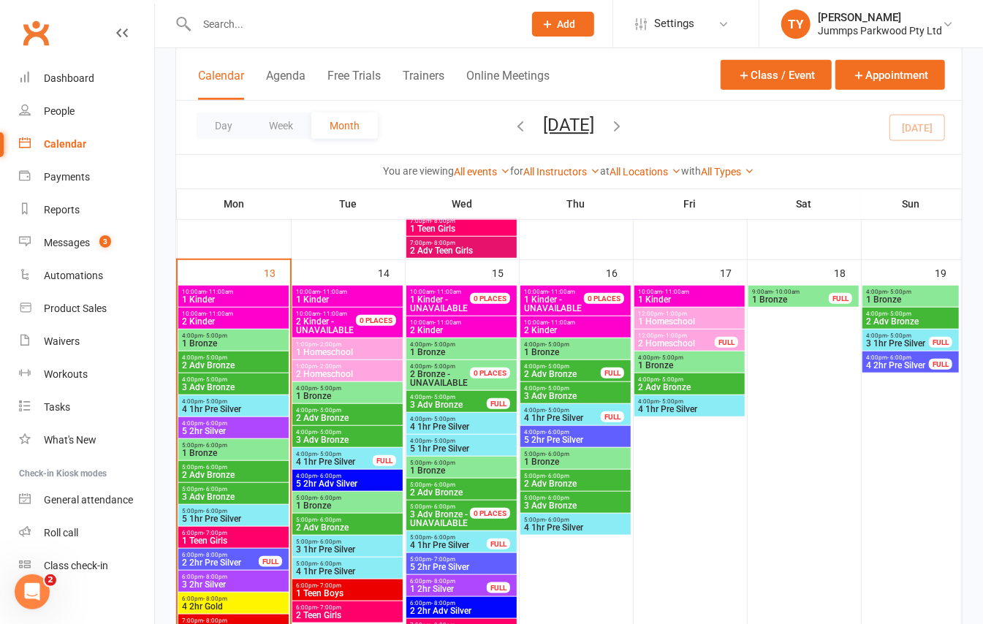
click at [257, 367] on span "2 Adv Bronze" at bounding box center [233, 365] width 105 height 9
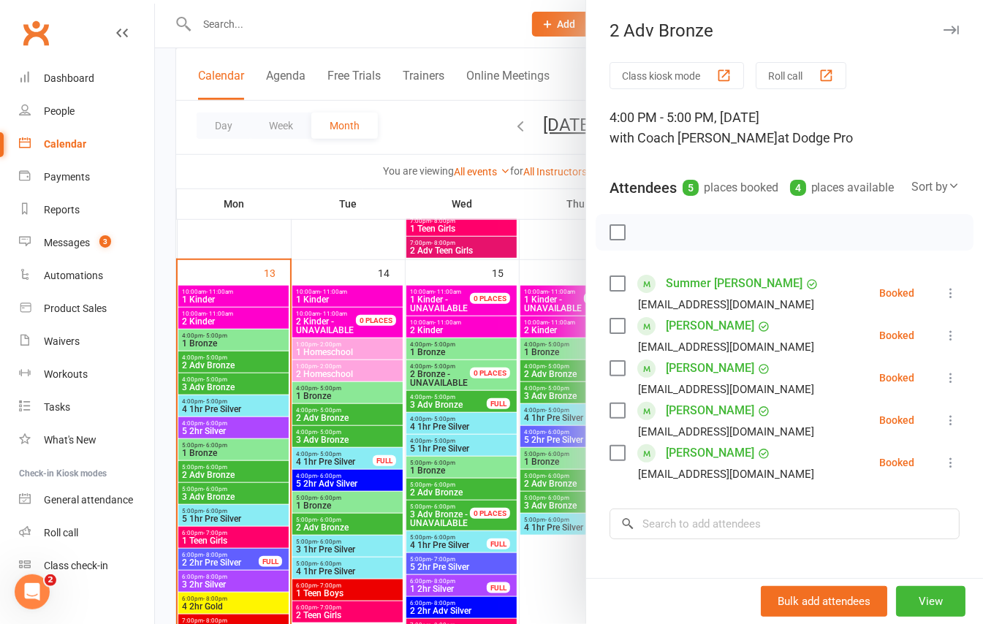
click at [247, 408] on div at bounding box center [569, 312] width 828 height 624
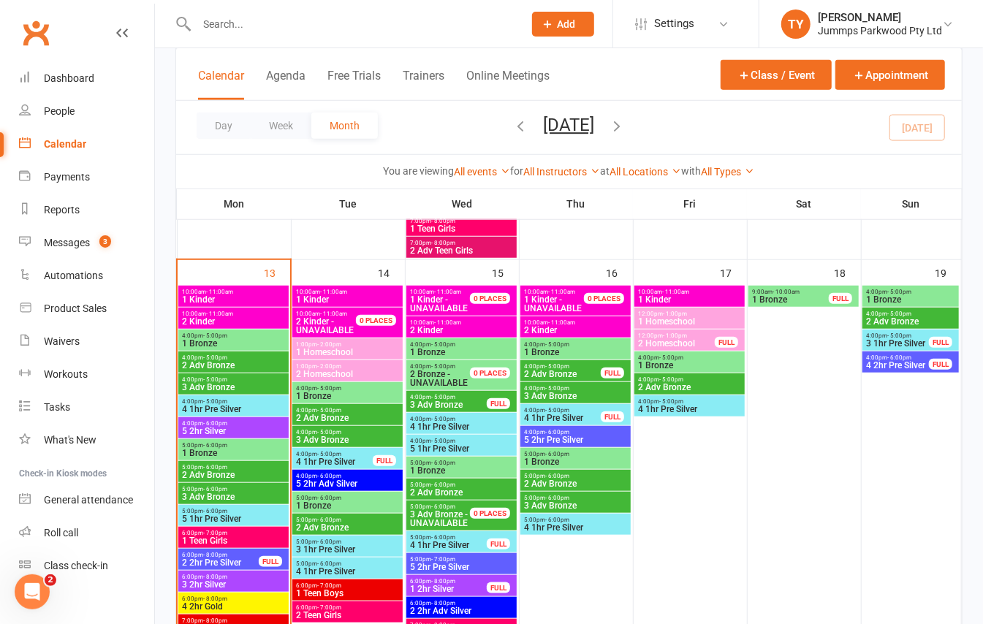
click at [232, 390] on span "3 Adv Bronze" at bounding box center [233, 387] width 105 height 9
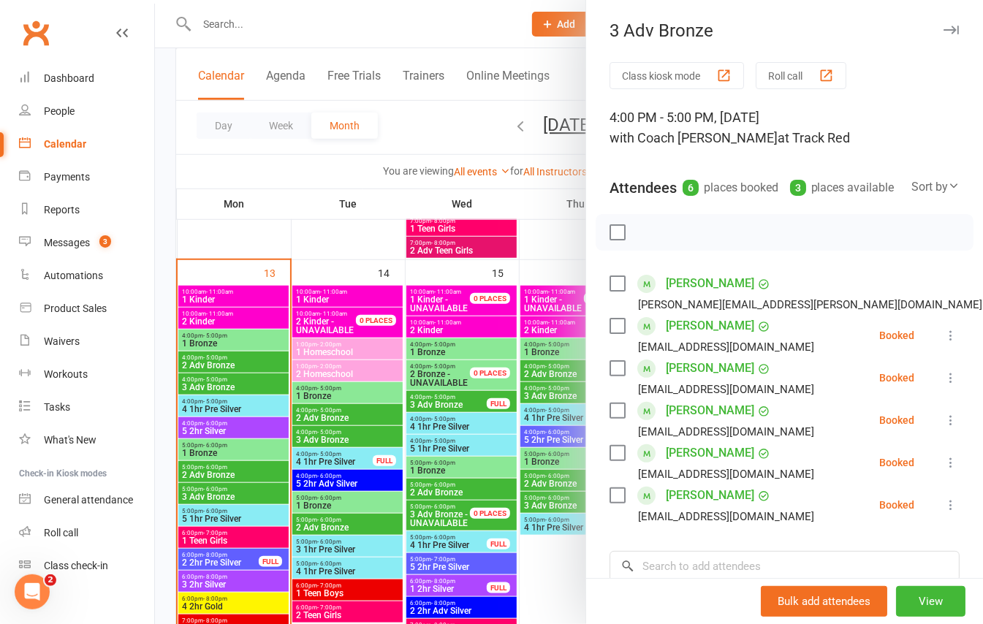
click at [256, 402] on div at bounding box center [569, 312] width 828 height 624
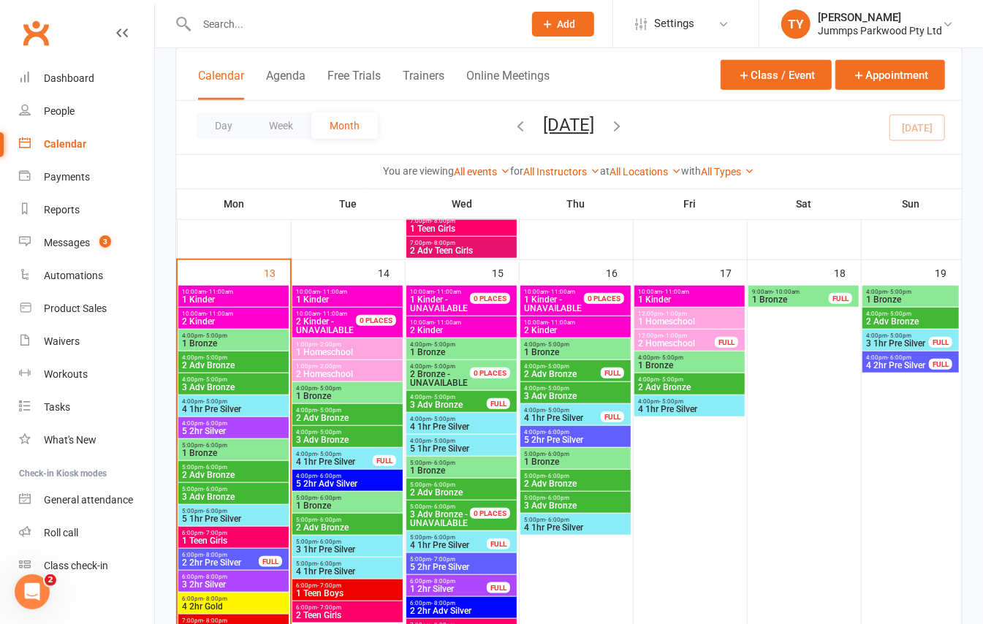
click at [259, 405] on span "4 1hr Pre Silver" at bounding box center [233, 409] width 105 height 9
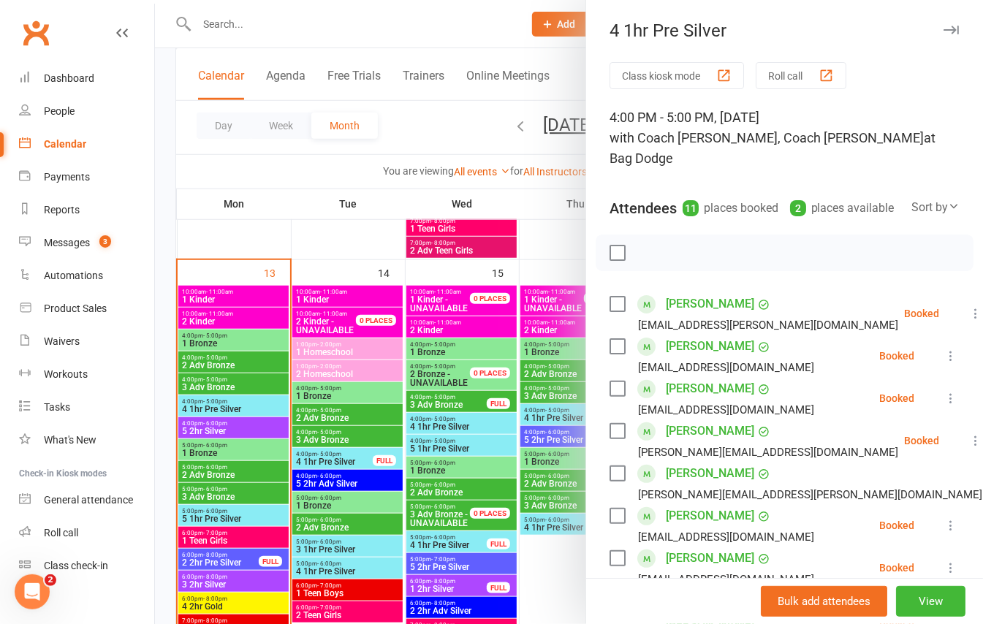
click at [260, 428] on div at bounding box center [569, 312] width 828 height 624
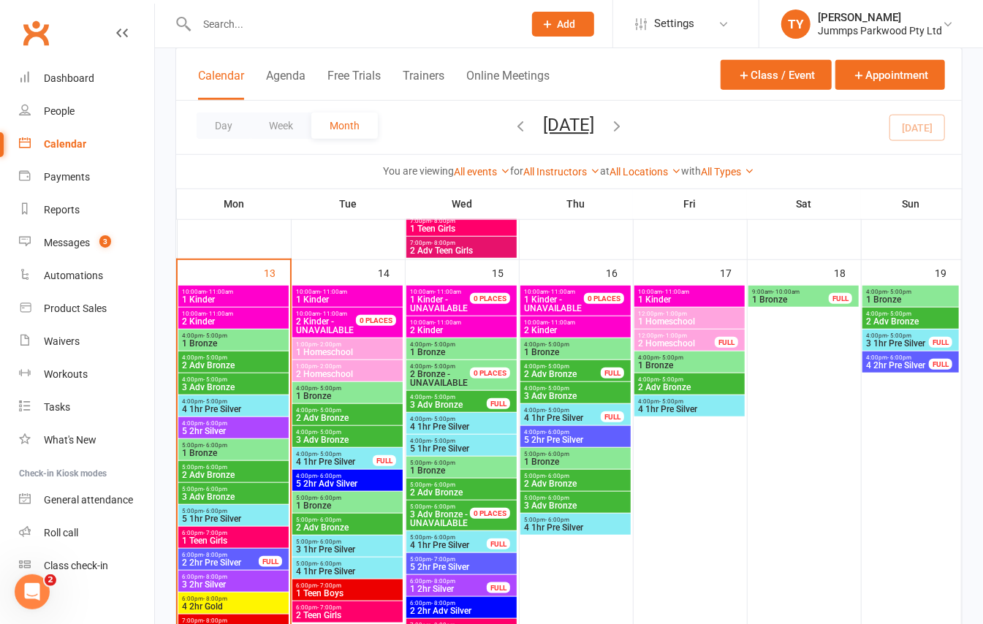
click at [244, 424] on span "4:00pm - 6:00pm" at bounding box center [233, 423] width 105 height 7
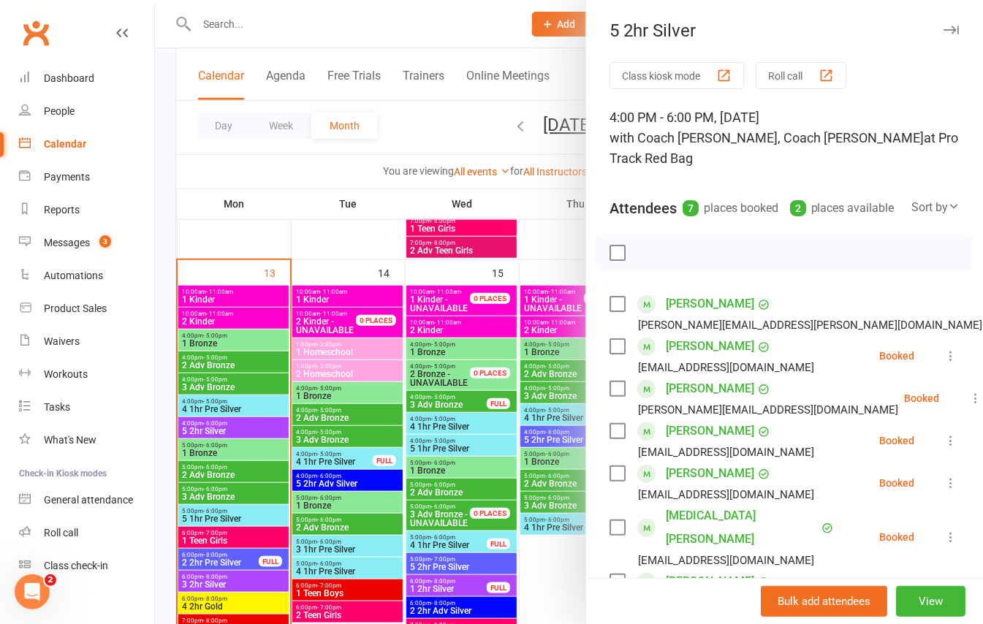
click at [253, 436] on div at bounding box center [569, 312] width 828 height 624
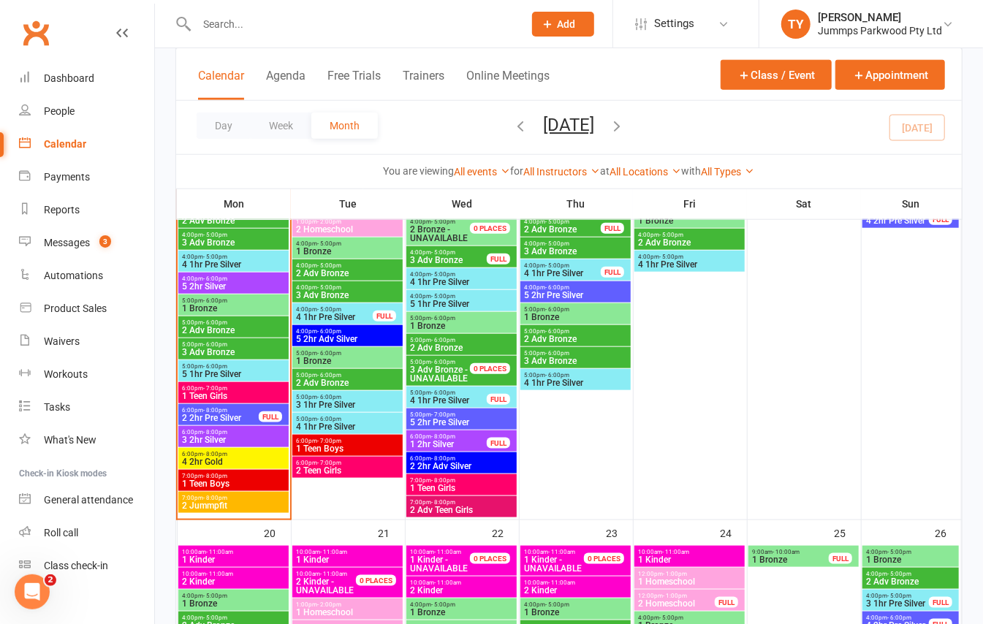
scroll to position [644, 0]
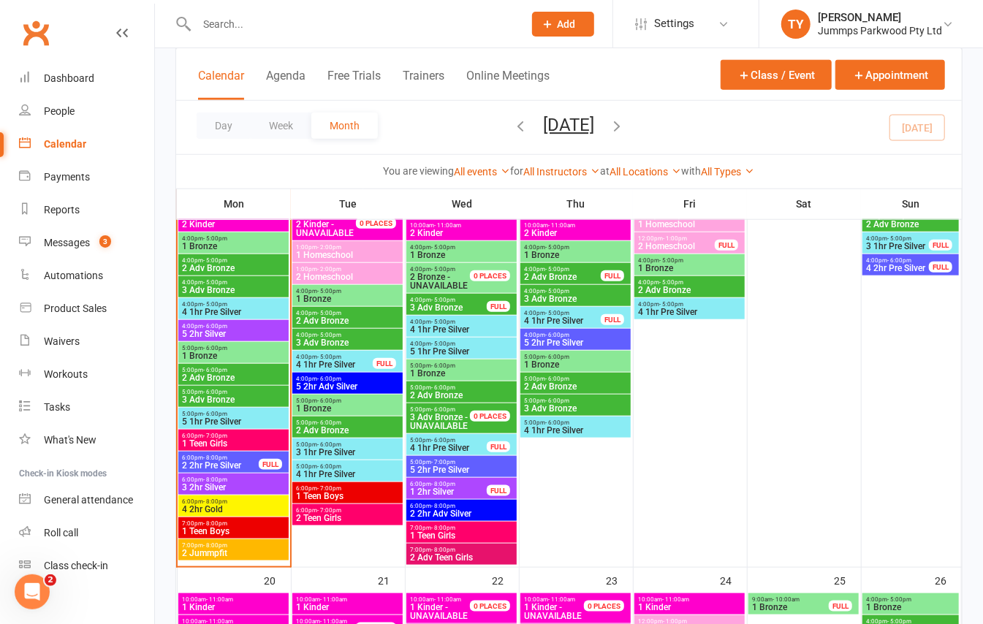
click at [224, 349] on span "- 6:00pm" at bounding box center [215, 348] width 24 height 7
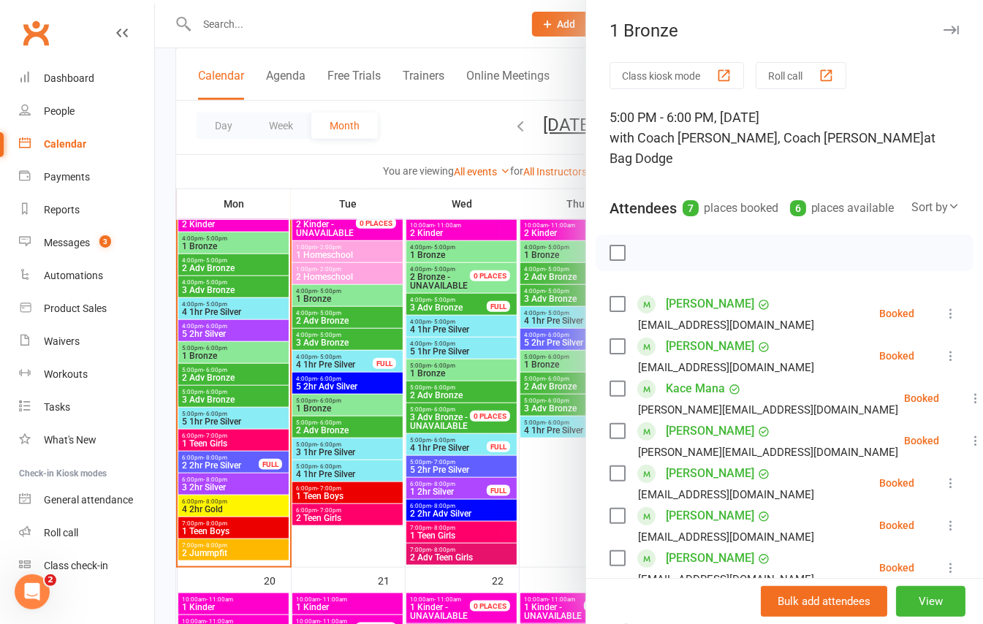
click at [253, 378] on div at bounding box center [569, 312] width 828 height 624
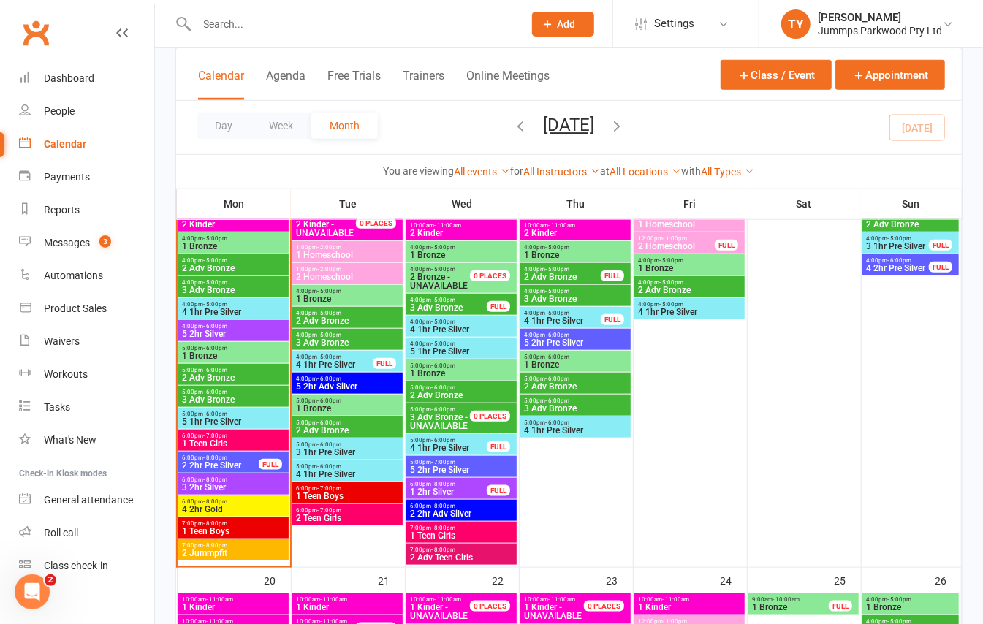
click at [253, 378] on span "2 Adv Bronze" at bounding box center [233, 378] width 105 height 9
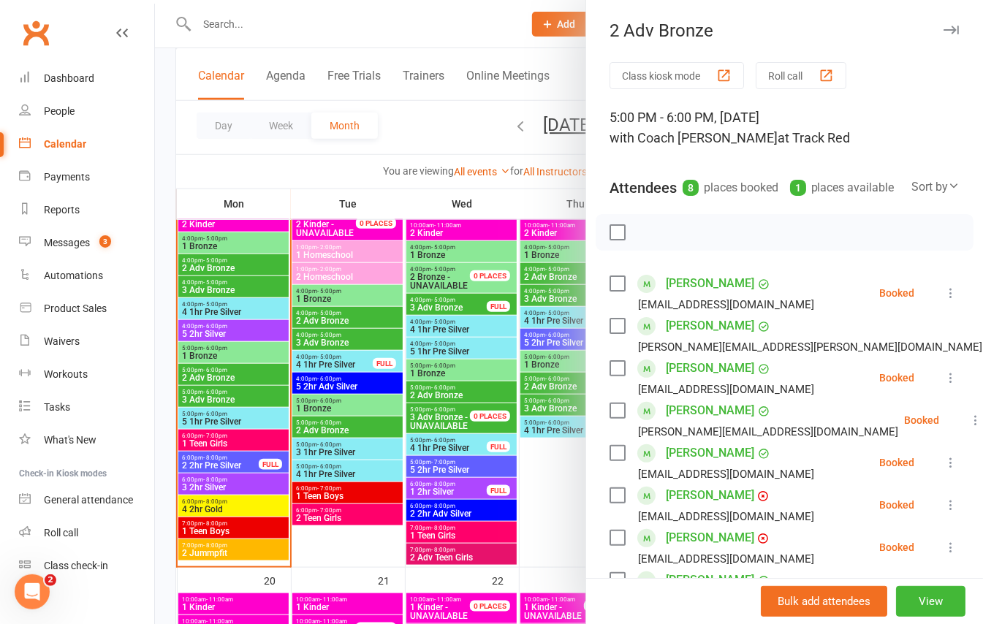
click at [258, 401] on div at bounding box center [569, 312] width 828 height 624
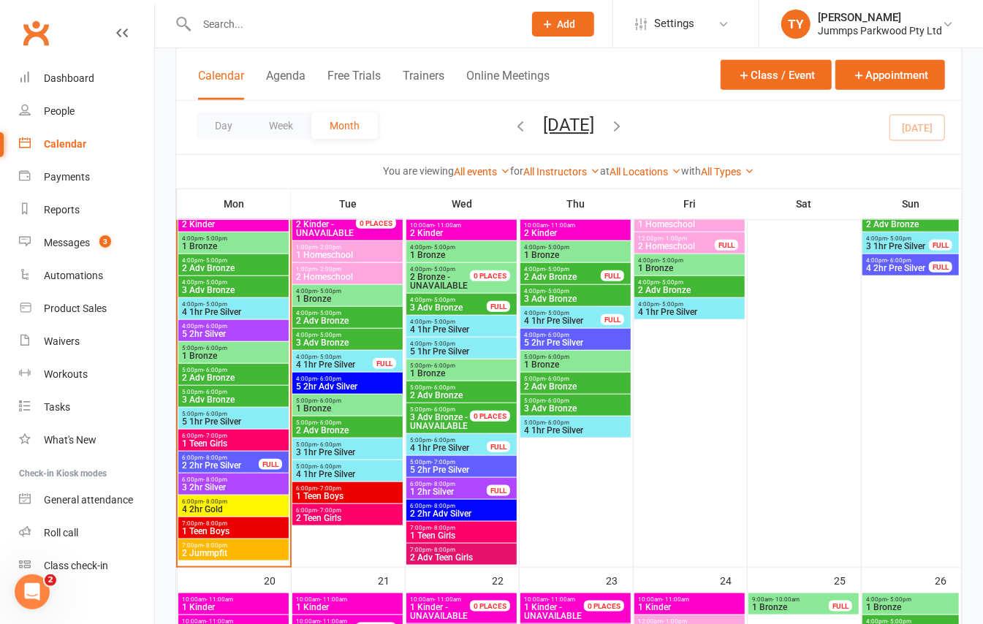
click at [251, 398] on span "3 Adv Bronze" at bounding box center [233, 399] width 105 height 9
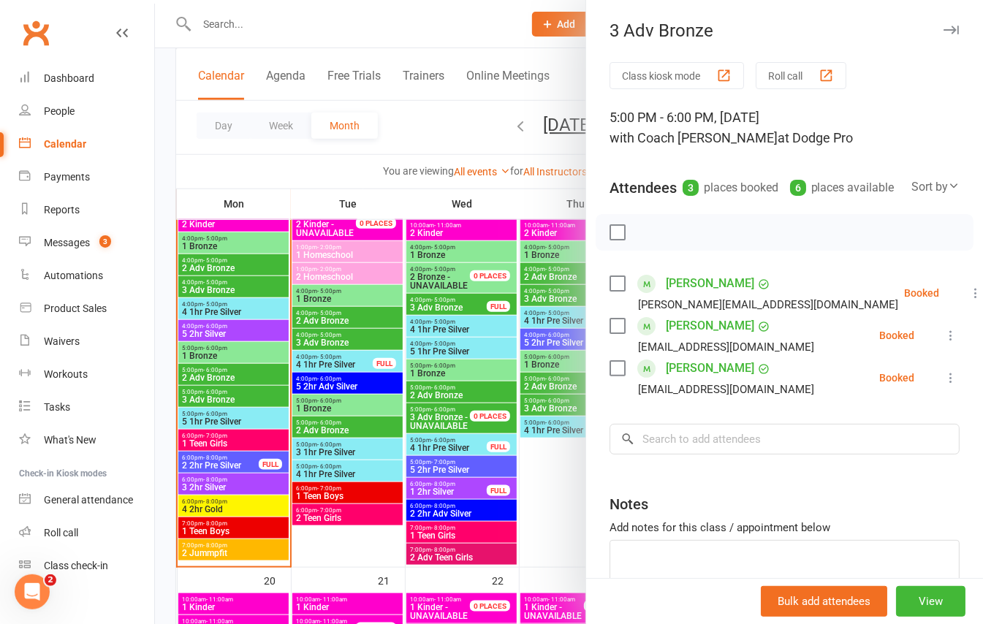
click at [250, 422] on div at bounding box center [569, 312] width 828 height 624
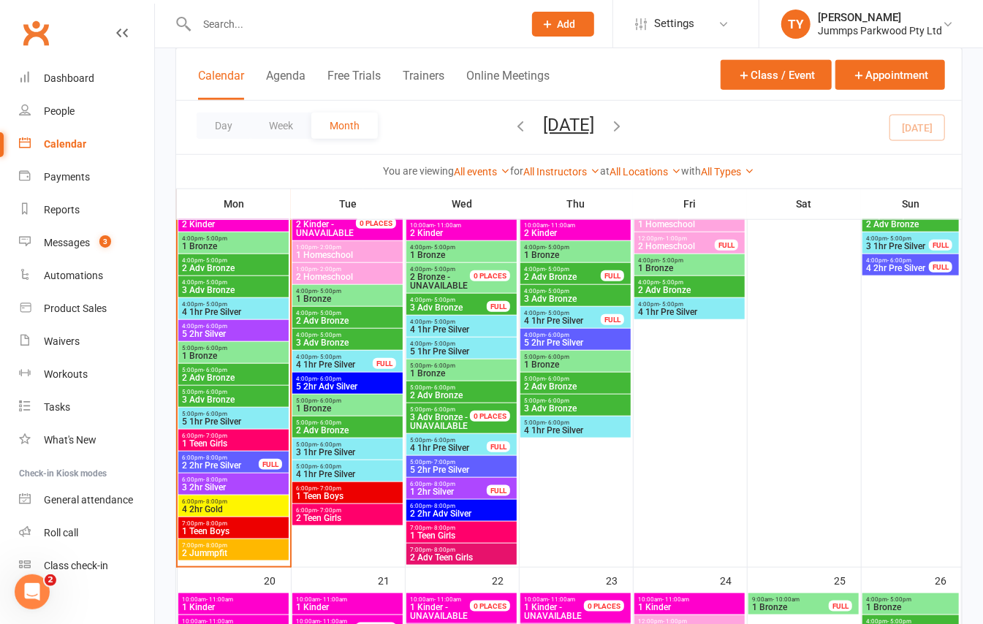
click at [246, 417] on span "5 1hr Pre Silver" at bounding box center [233, 421] width 105 height 9
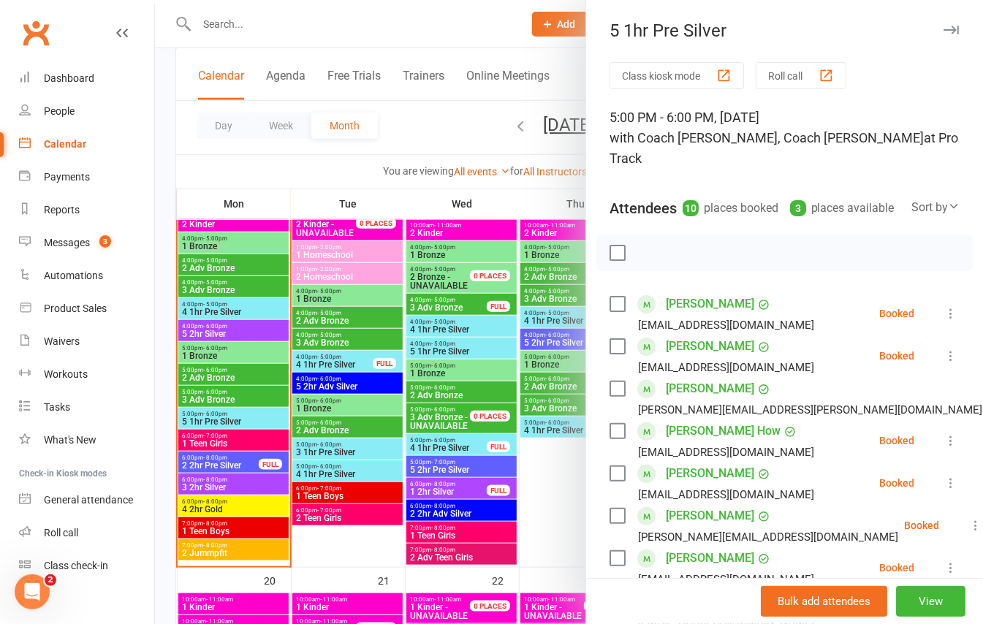
click at [241, 439] on div at bounding box center [569, 312] width 828 height 624
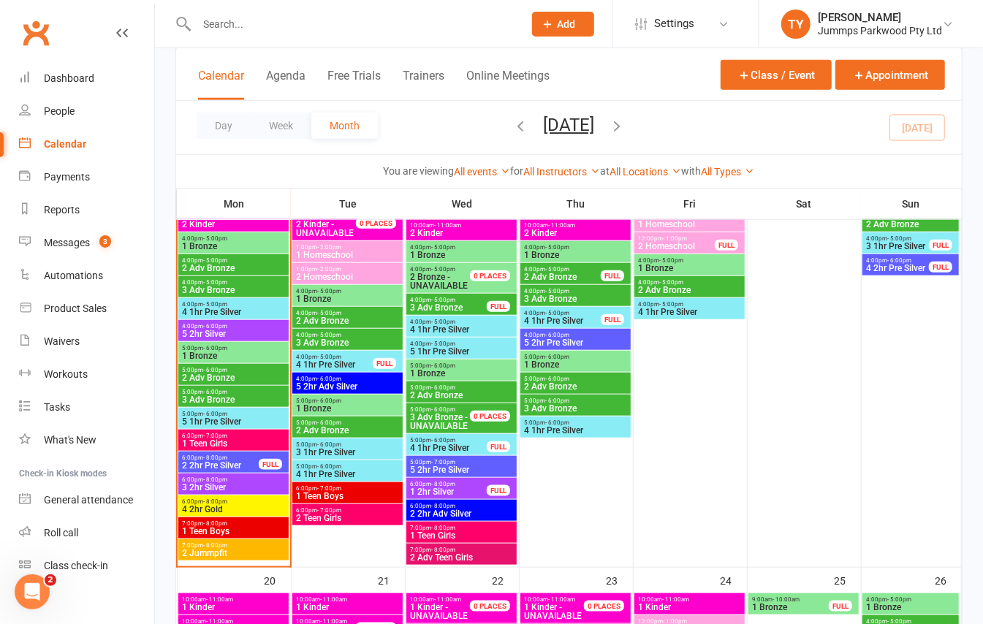
click at [241, 440] on span "1 Teen Girls" at bounding box center [233, 443] width 105 height 9
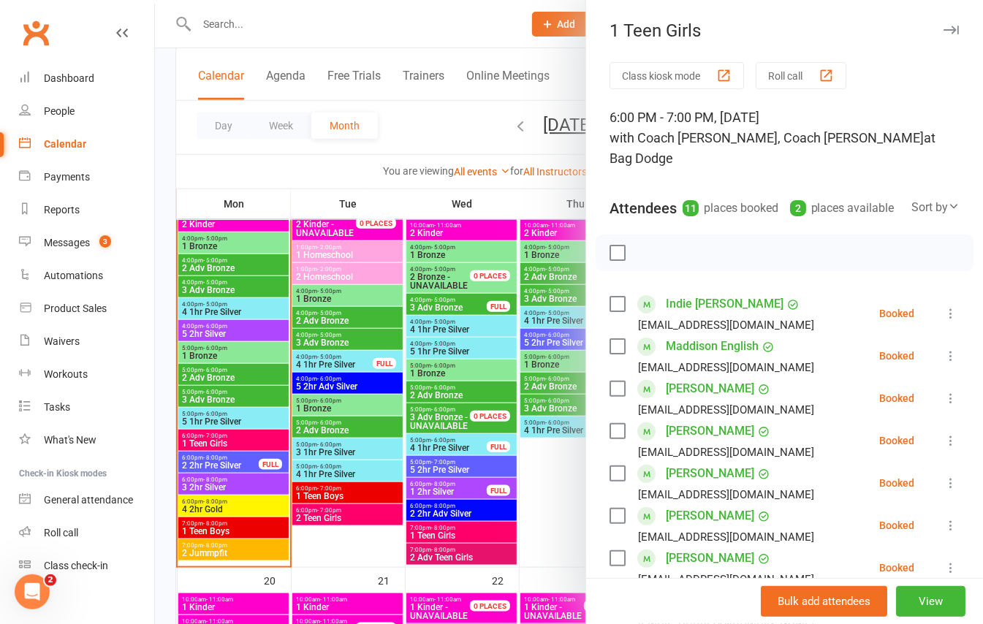
click at [237, 461] on div at bounding box center [569, 312] width 828 height 624
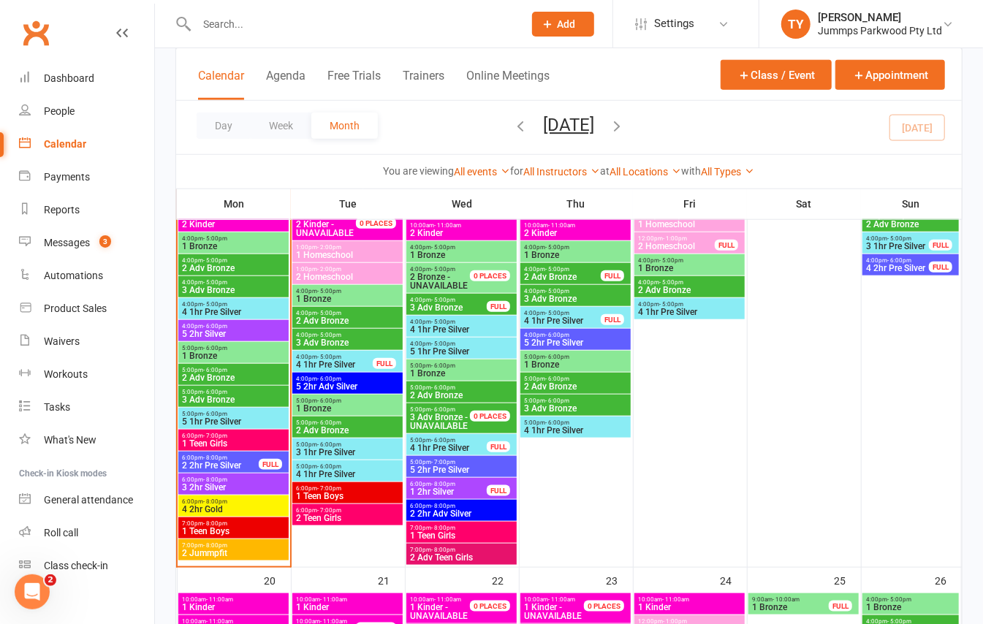
click at [215, 461] on span "2 2hr Pre Silver" at bounding box center [220, 465] width 78 height 9
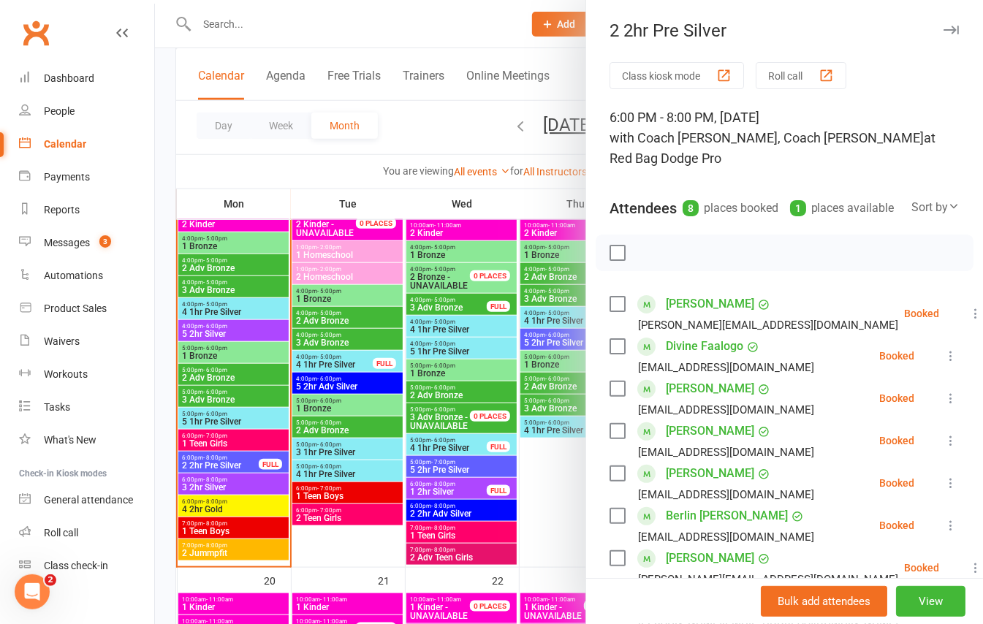
click at [243, 484] on div at bounding box center [569, 312] width 828 height 624
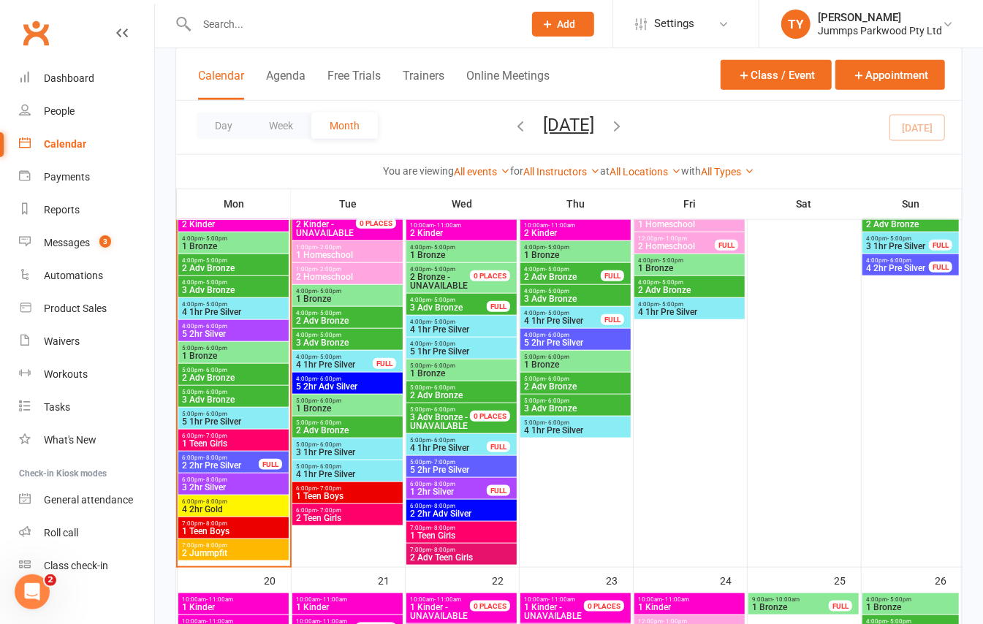
click at [241, 480] on span "6:00pm - 8:00pm" at bounding box center [233, 480] width 105 height 7
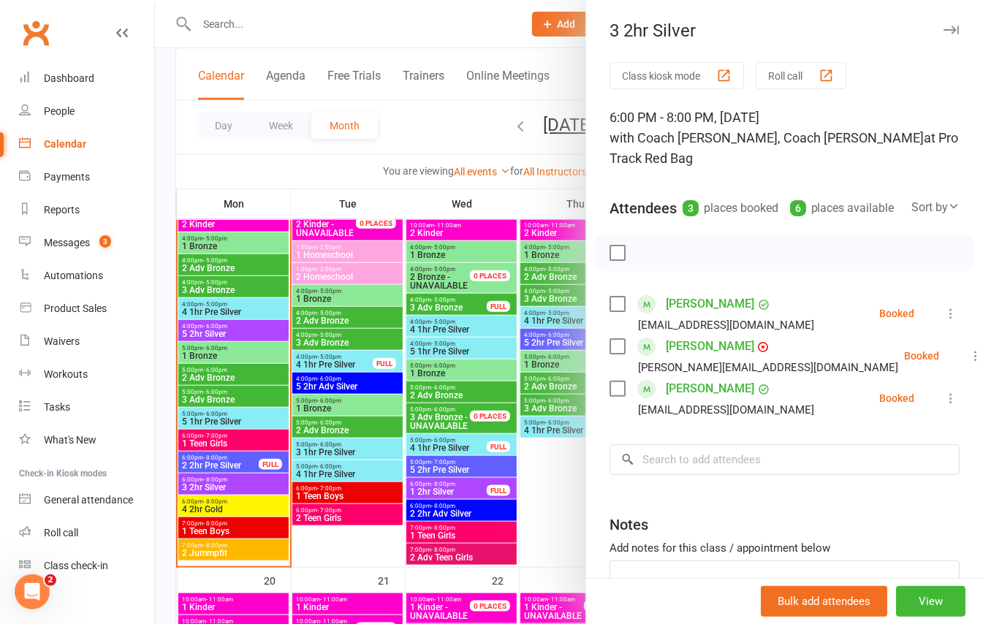
drag, startPoint x: 247, startPoint y: 497, endPoint x: 256, endPoint y: 504, distance: 11.4
click at [250, 501] on div at bounding box center [569, 312] width 828 height 624
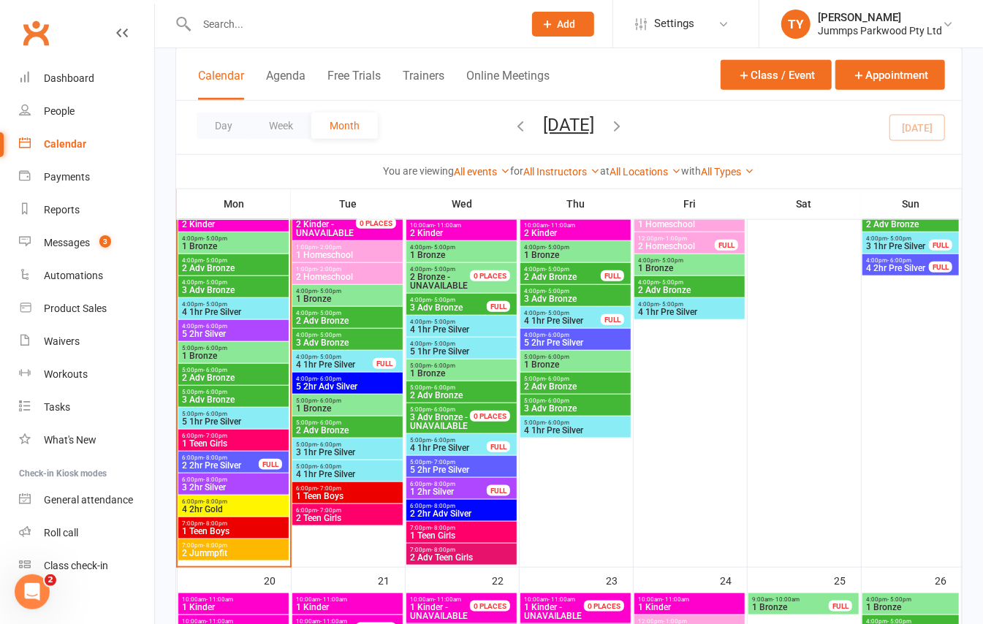
click at [256, 505] on span "4 2hr Gold" at bounding box center [233, 509] width 105 height 9
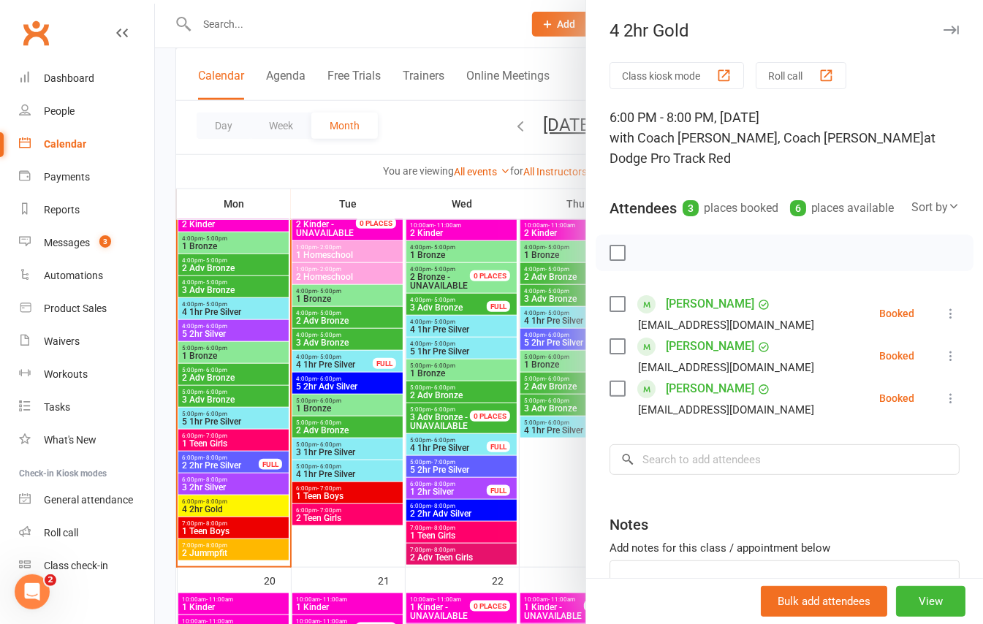
click at [211, 468] on div at bounding box center [569, 312] width 828 height 624
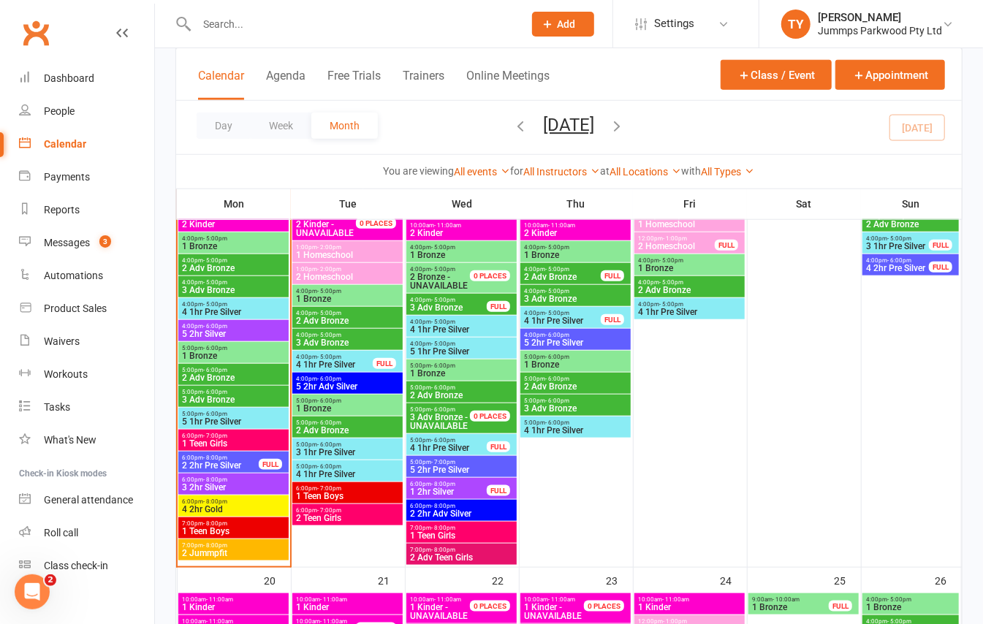
click at [209, 466] on span "2 2hr Pre Silver" at bounding box center [220, 465] width 78 height 9
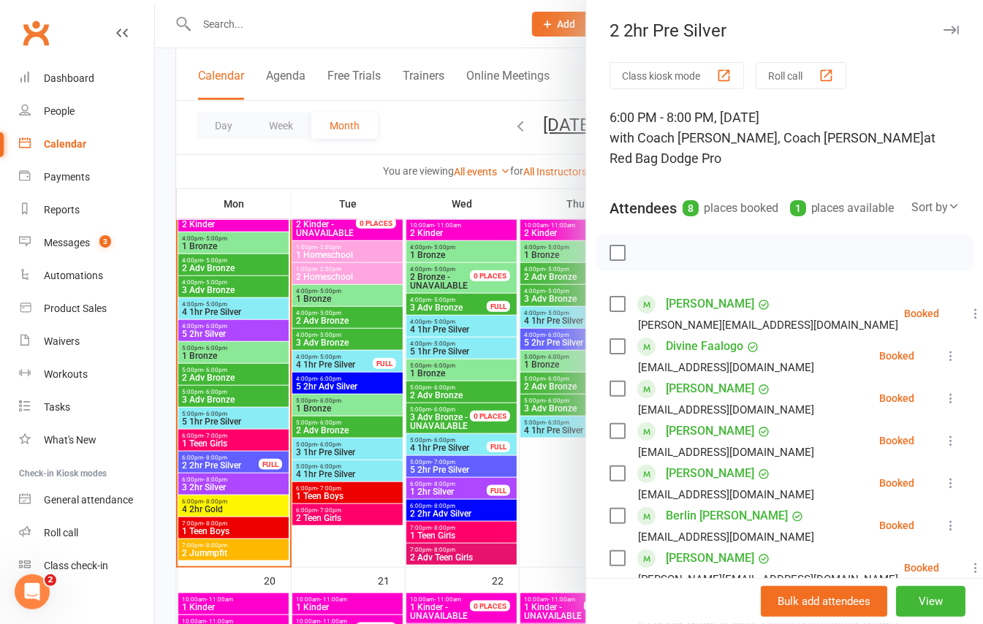
click at [246, 485] on div at bounding box center [569, 312] width 828 height 624
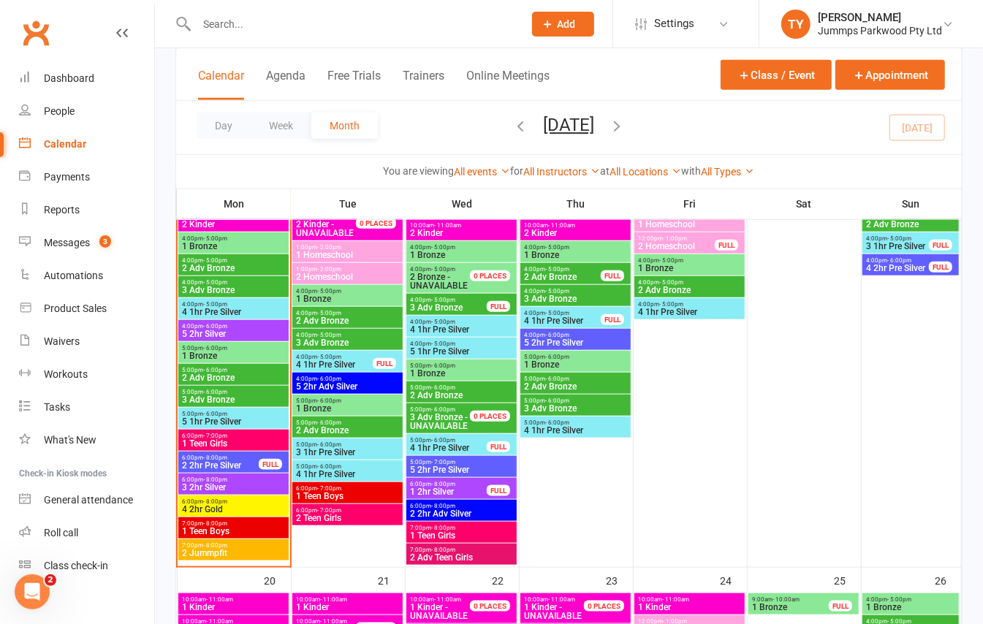
click at [241, 485] on span "3 2hr Silver" at bounding box center [233, 487] width 105 height 9
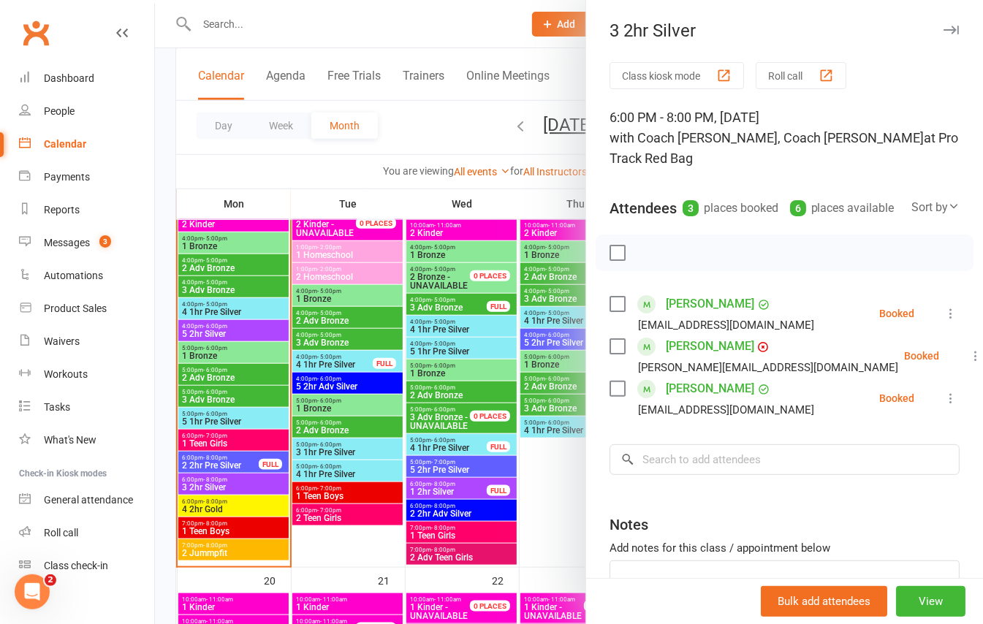
click at [260, 512] on div at bounding box center [569, 312] width 828 height 624
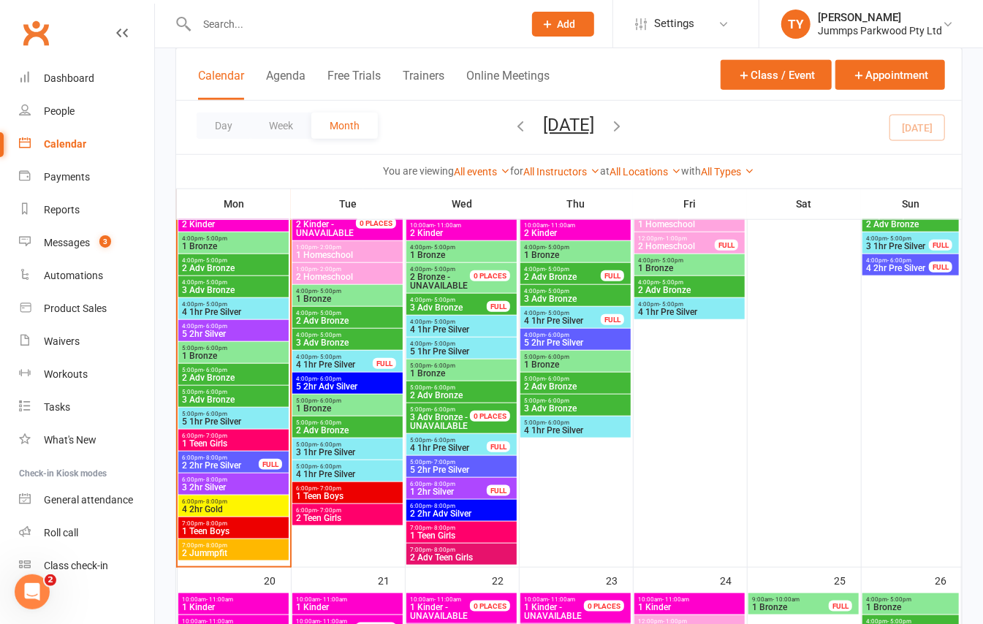
click at [232, 501] on span "6:00pm - 8:00pm" at bounding box center [233, 502] width 105 height 7
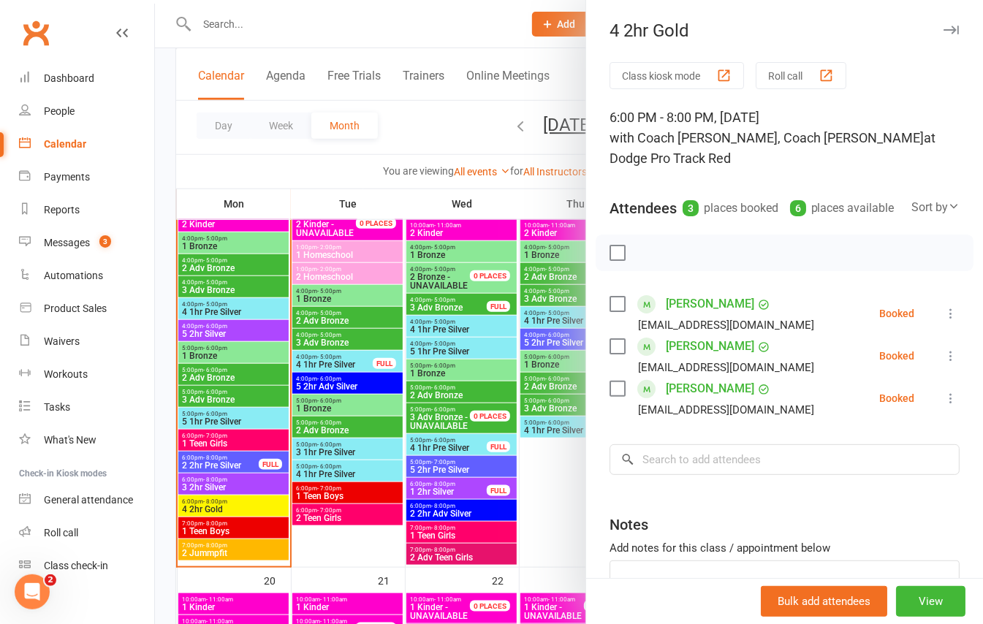
click at [235, 534] on div at bounding box center [569, 312] width 828 height 624
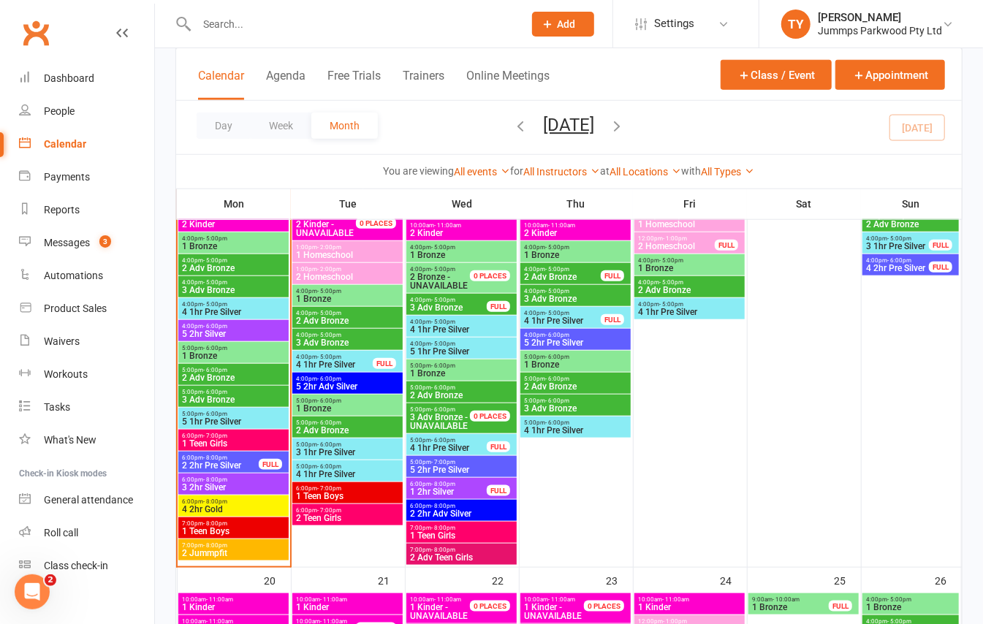
click at [240, 528] on span "1 Teen Boys" at bounding box center [233, 531] width 105 height 9
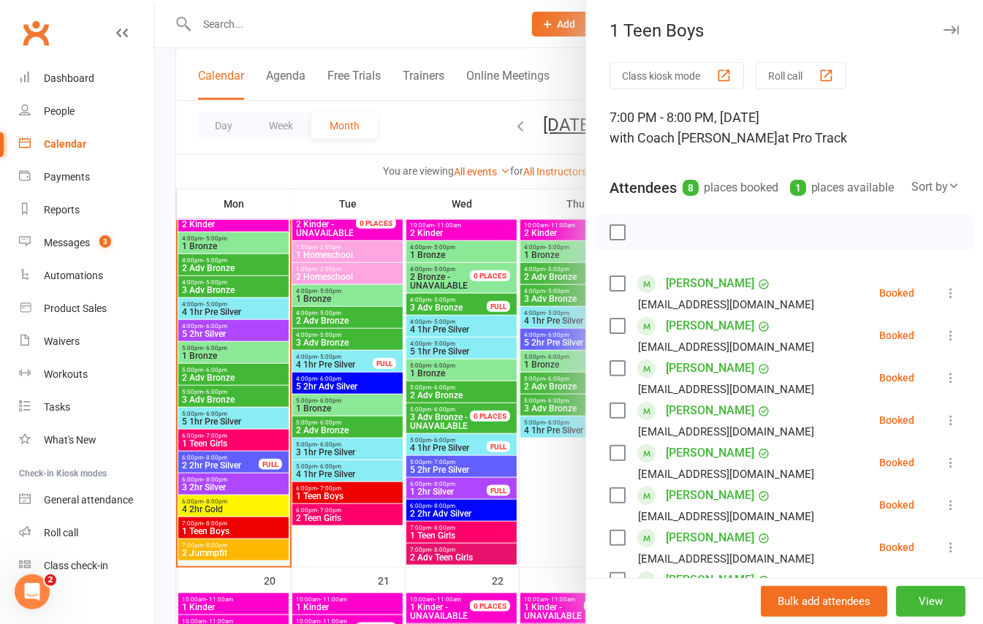
click at [247, 548] on div at bounding box center [569, 312] width 828 height 624
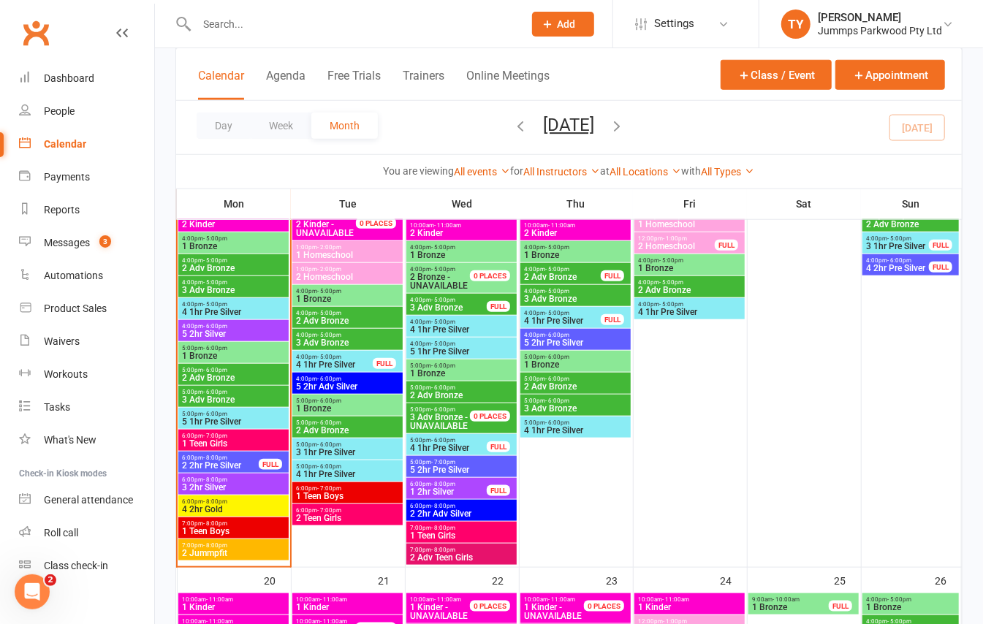
click at [224, 550] on span "2 Jummpfit" at bounding box center [233, 553] width 105 height 9
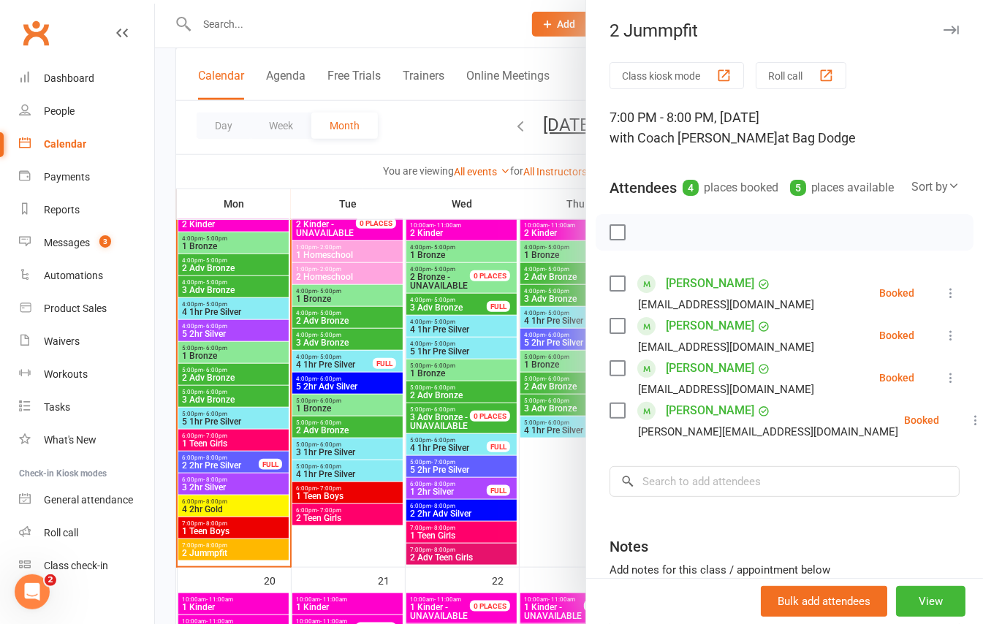
click at [944, 30] on icon "button" at bounding box center [951, 30] width 15 height 9
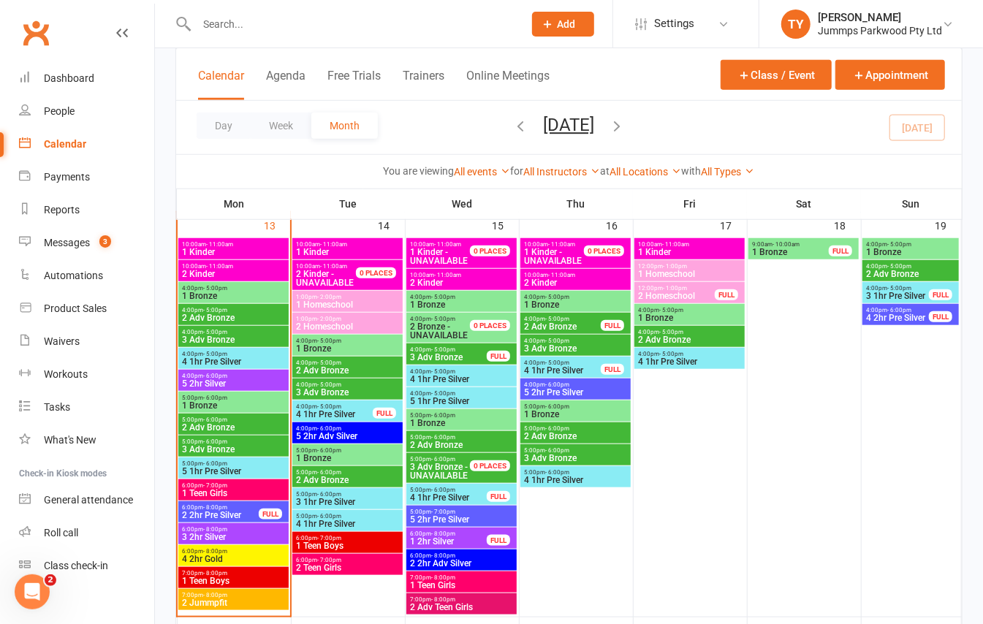
scroll to position [547, 0]
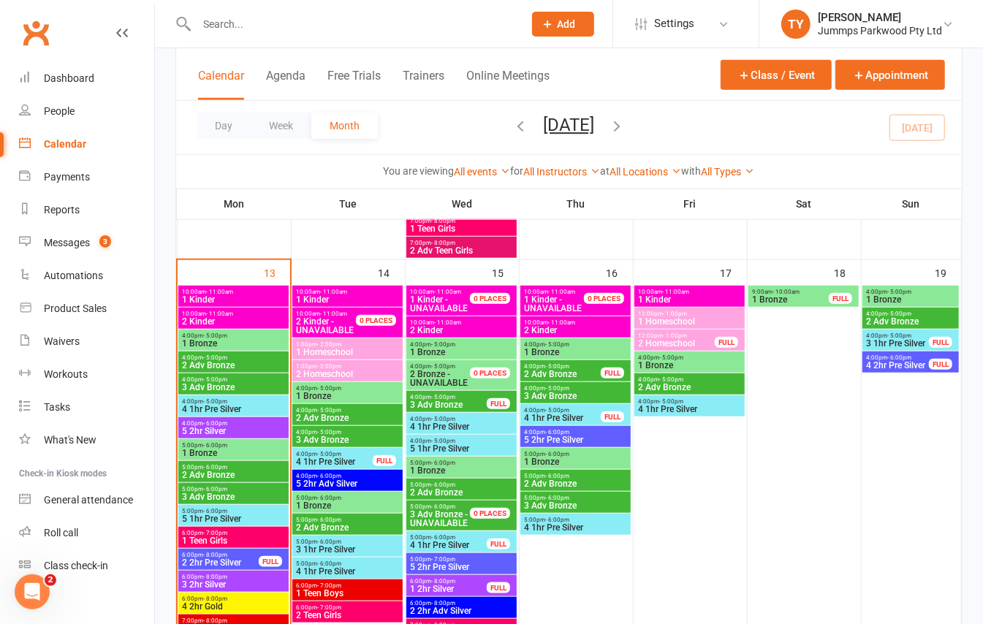
click at [255, 346] on span "1 Bronze" at bounding box center [233, 343] width 105 height 9
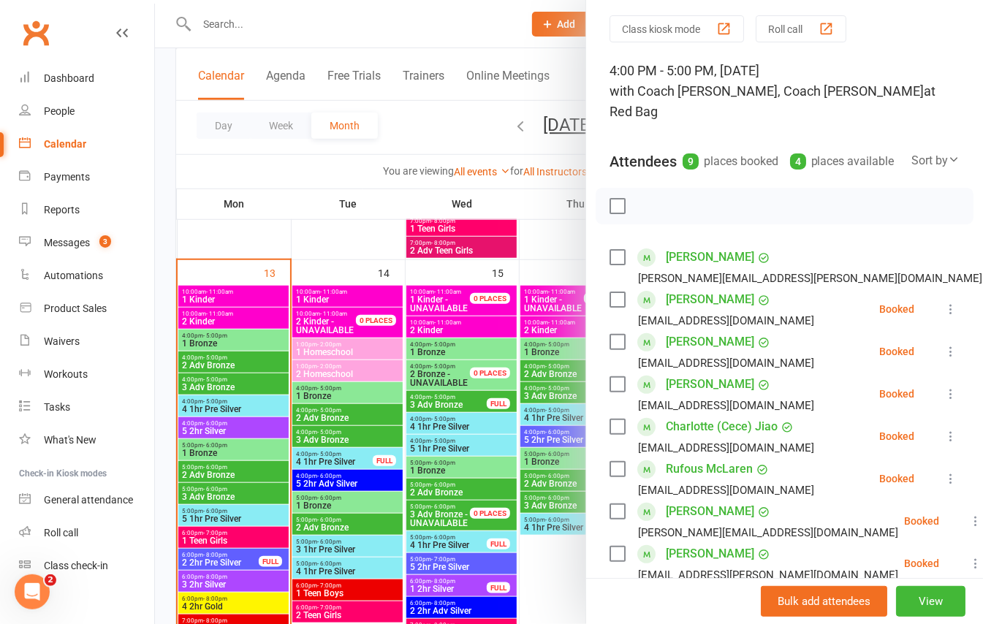
scroll to position [0, 0]
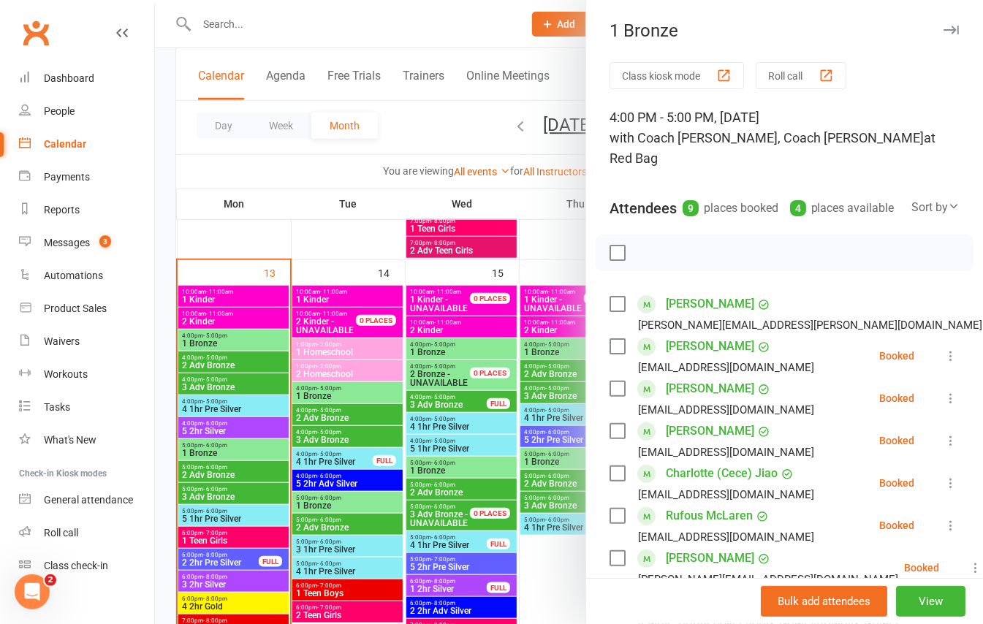
click at [944, 32] on icon "button" at bounding box center [951, 30] width 15 height 9
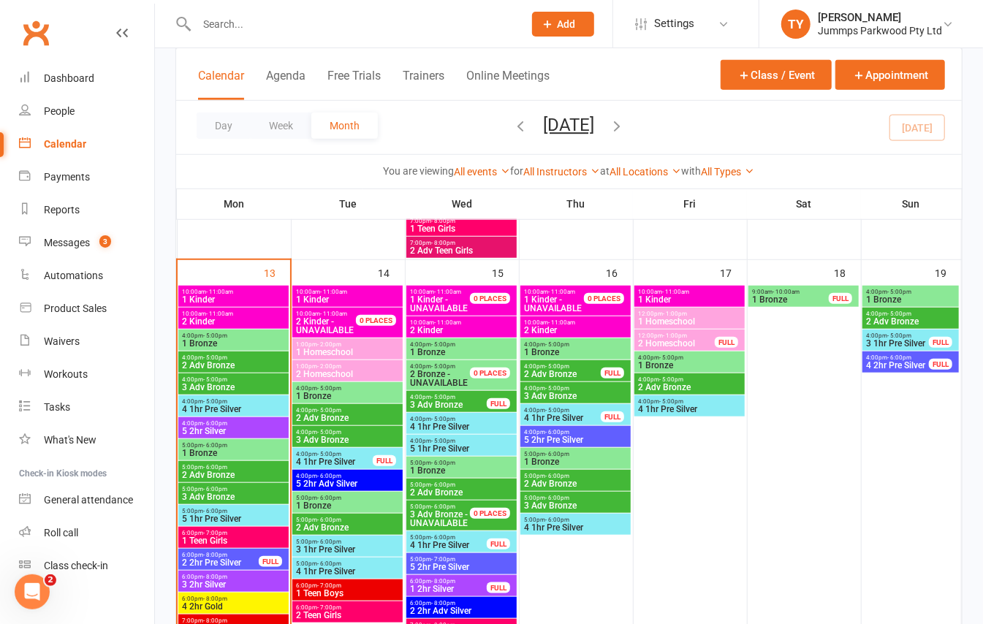
click at [608, 436] on span "5 2hr Pre Silver" at bounding box center [575, 440] width 105 height 9
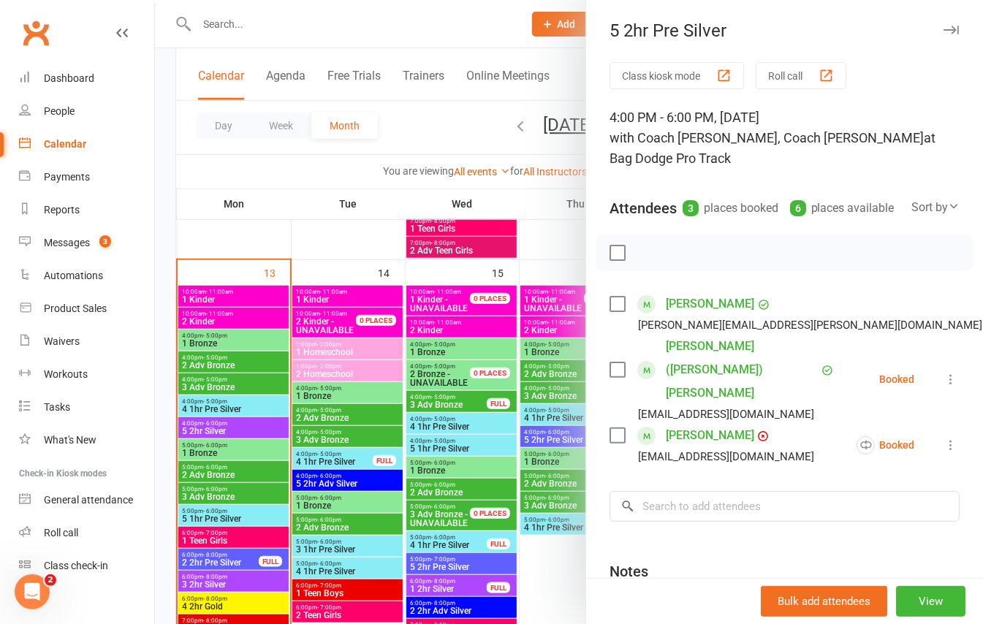
click at [944, 32] on icon "button" at bounding box center [951, 30] width 15 height 9
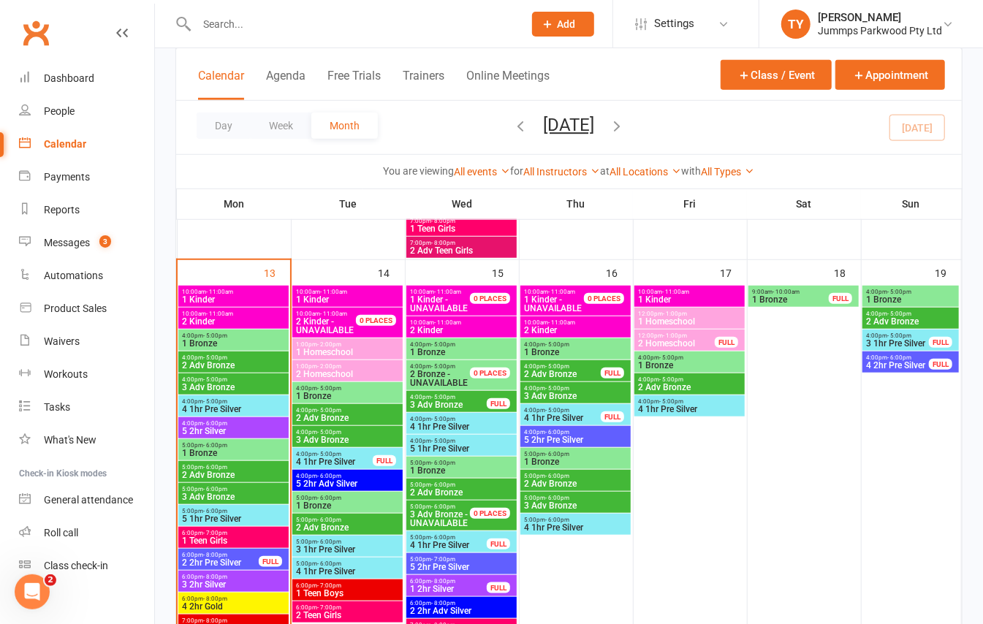
click at [234, 346] on span "1 Bronze" at bounding box center [233, 343] width 105 height 9
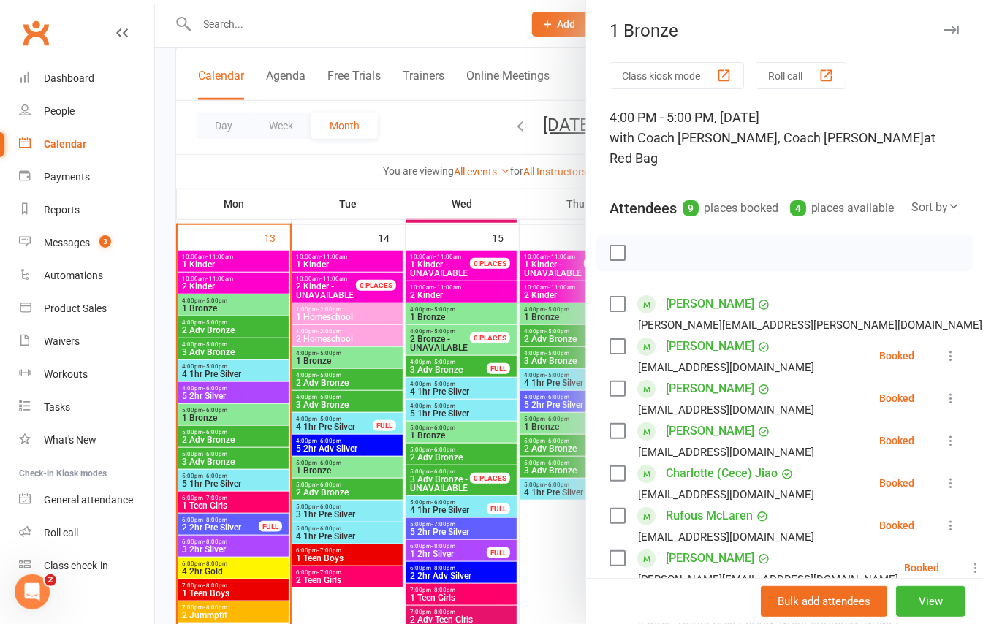
scroll to position [547, 0]
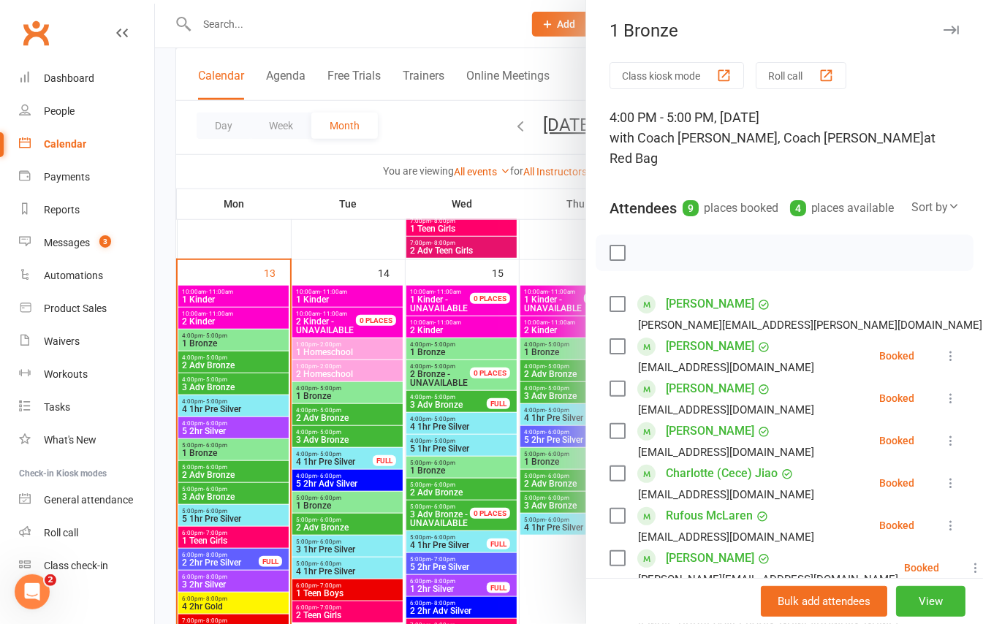
click at [944, 26] on icon "button" at bounding box center [951, 30] width 15 height 9
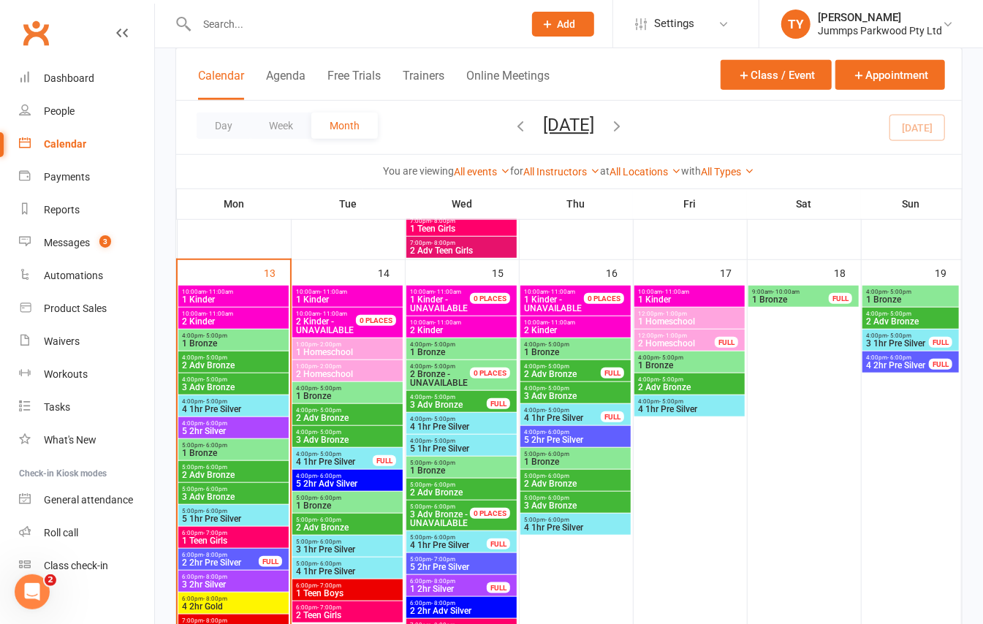
click at [414, 18] on input "text" at bounding box center [352, 24] width 321 height 20
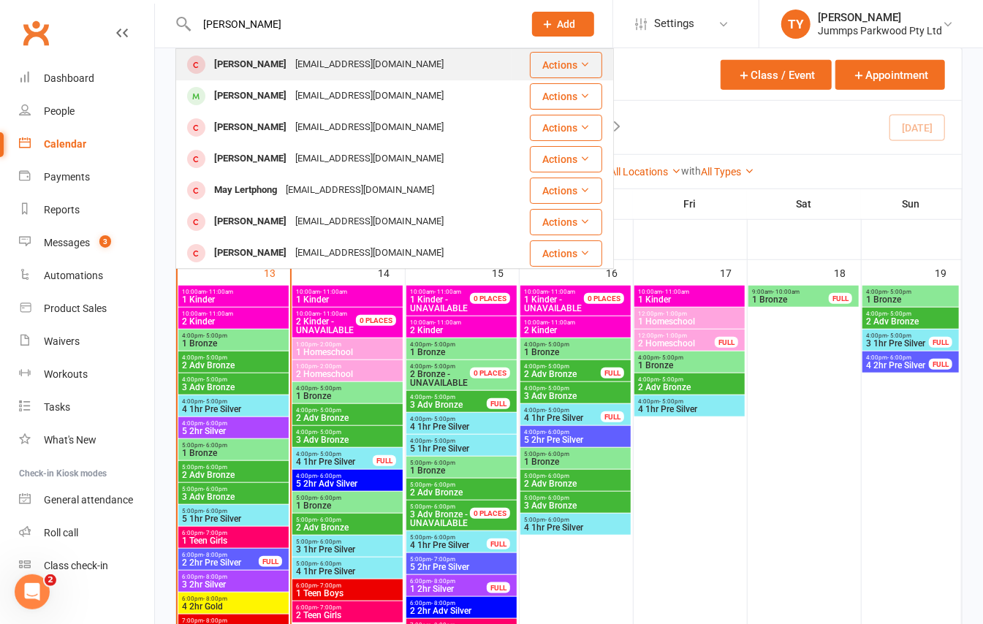
type input "leo ma"
click at [263, 72] on div "Leo MacHunter" at bounding box center [250, 64] width 81 height 21
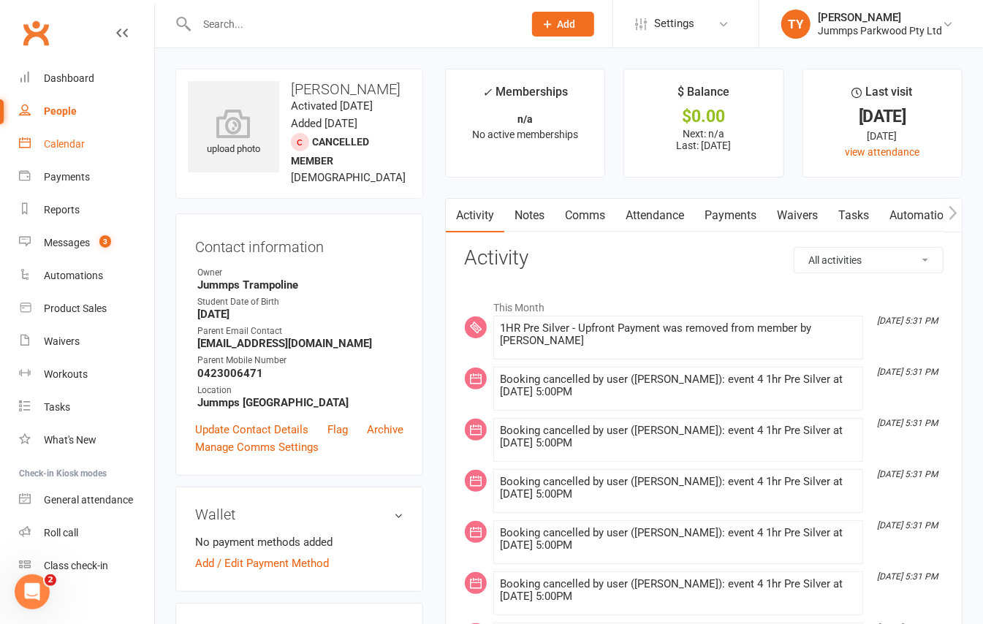
click at [69, 139] on div "Calendar" at bounding box center [64, 144] width 41 height 12
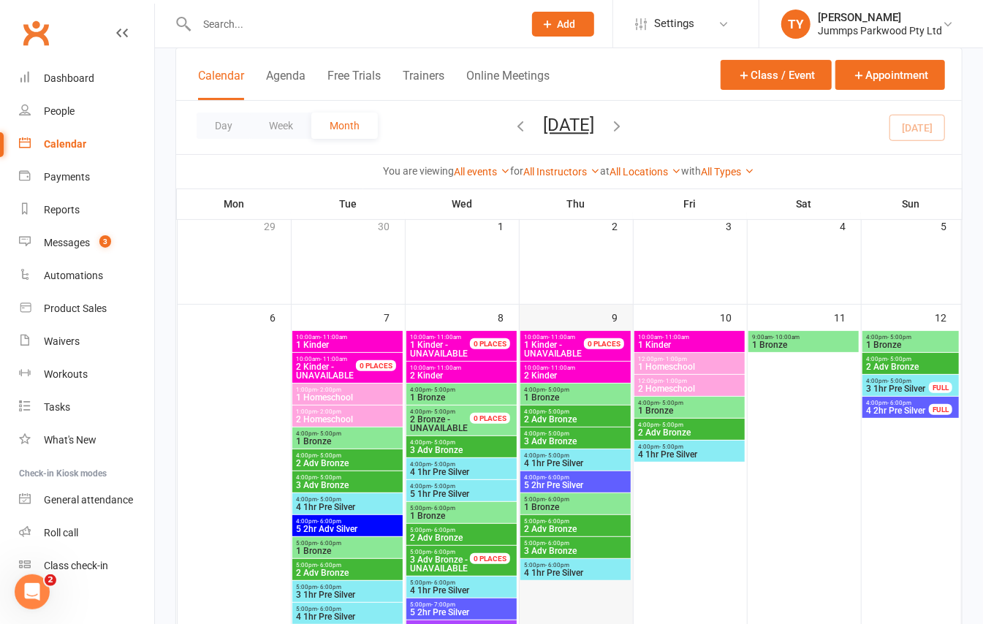
scroll to position [194, 0]
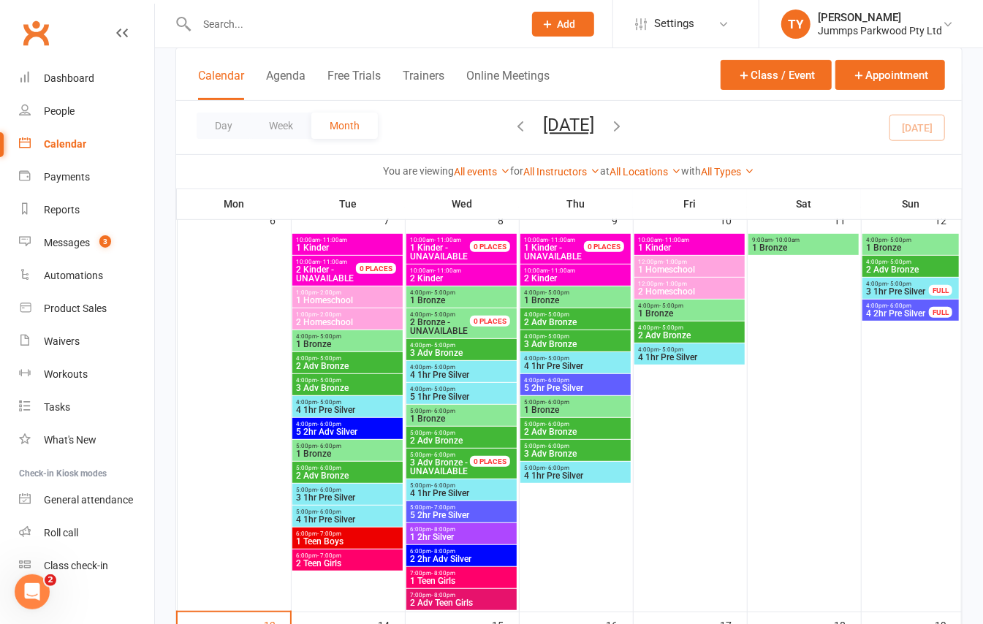
click at [468, 489] on span "4 1hr Pre Silver" at bounding box center [461, 493] width 105 height 9
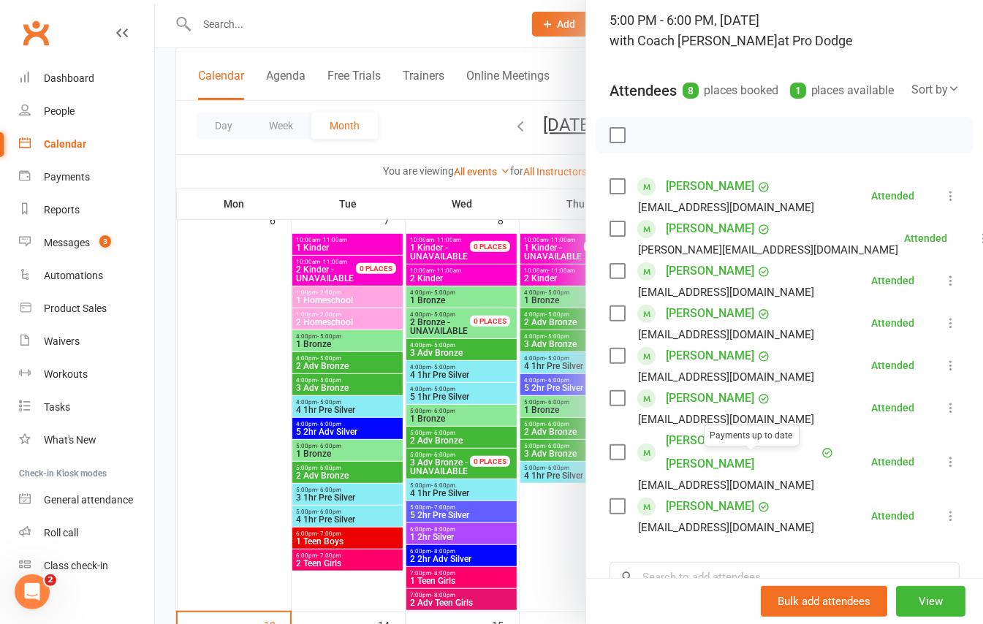
scroll to position [0, 0]
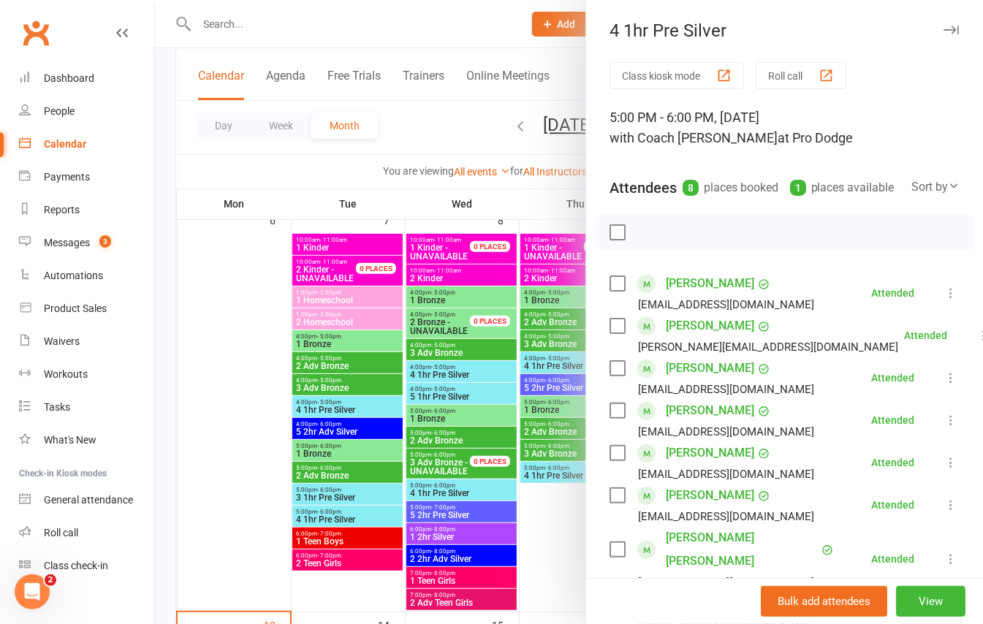
click at [944, 27] on icon "button" at bounding box center [951, 30] width 15 height 9
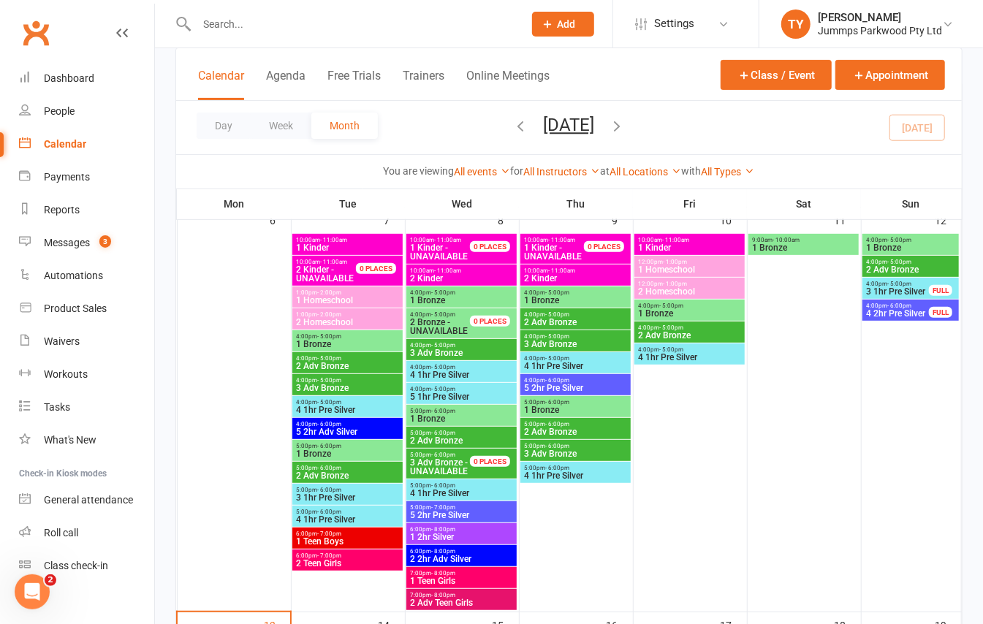
click at [288, 15] on input "text" at bounding box center [352, 24] width 321 height 20
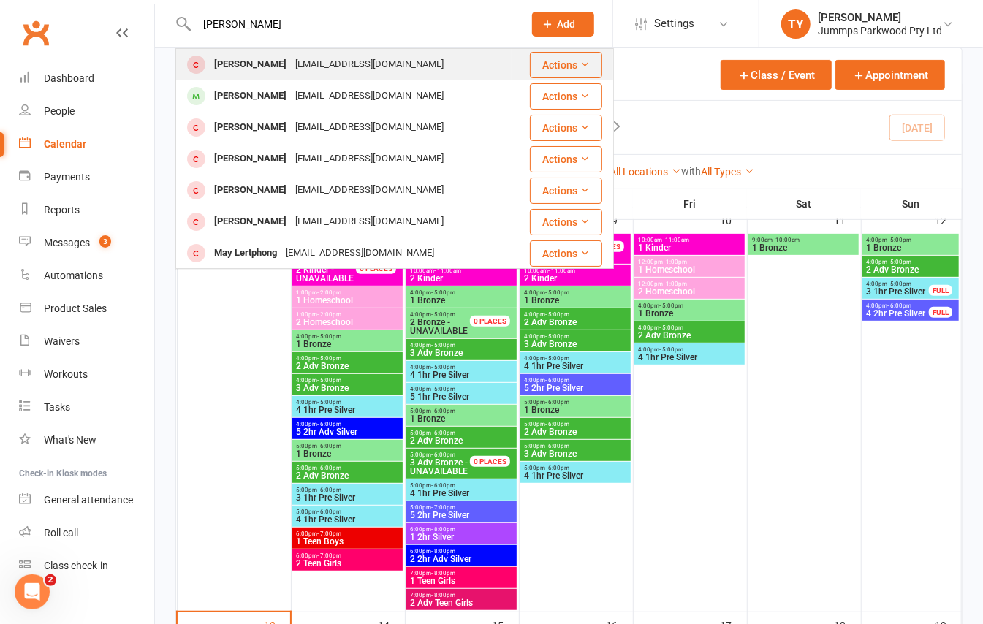
type input "leo mach"
click at [279, 69] on div "Leo MacHunter" at bounding box center [250, 64] width 81 height 21
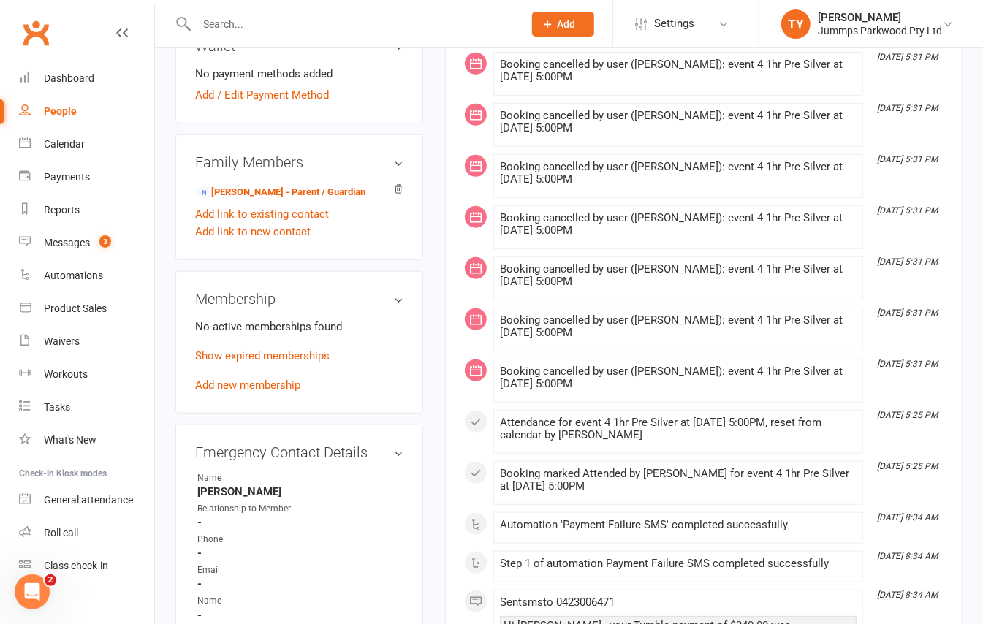
scroll to position [487, 0]
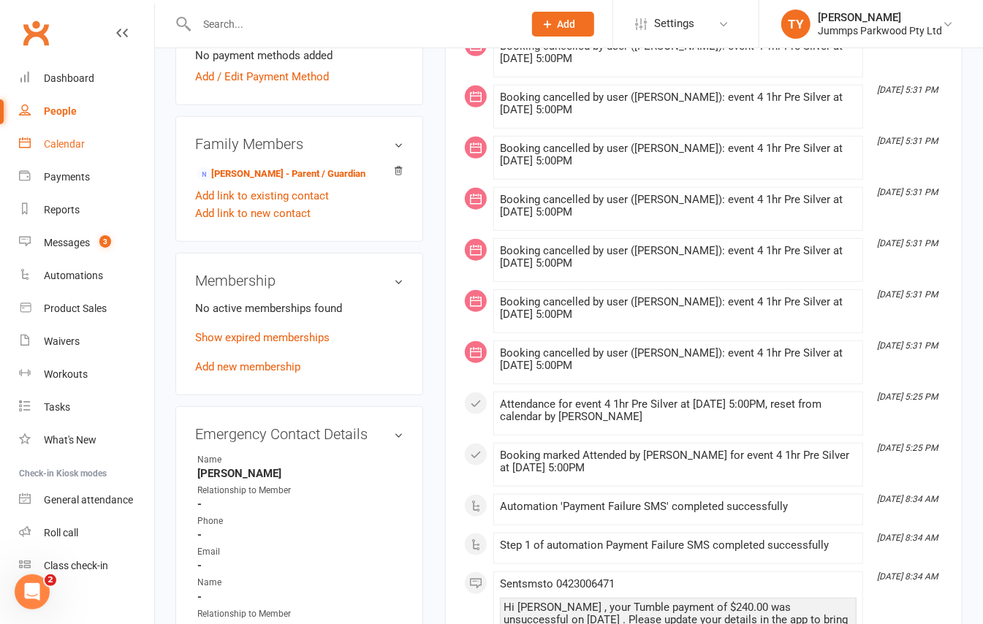
click at [77, 148] on div "Calendar" at bounding box center [64, 144] width 41 height 12
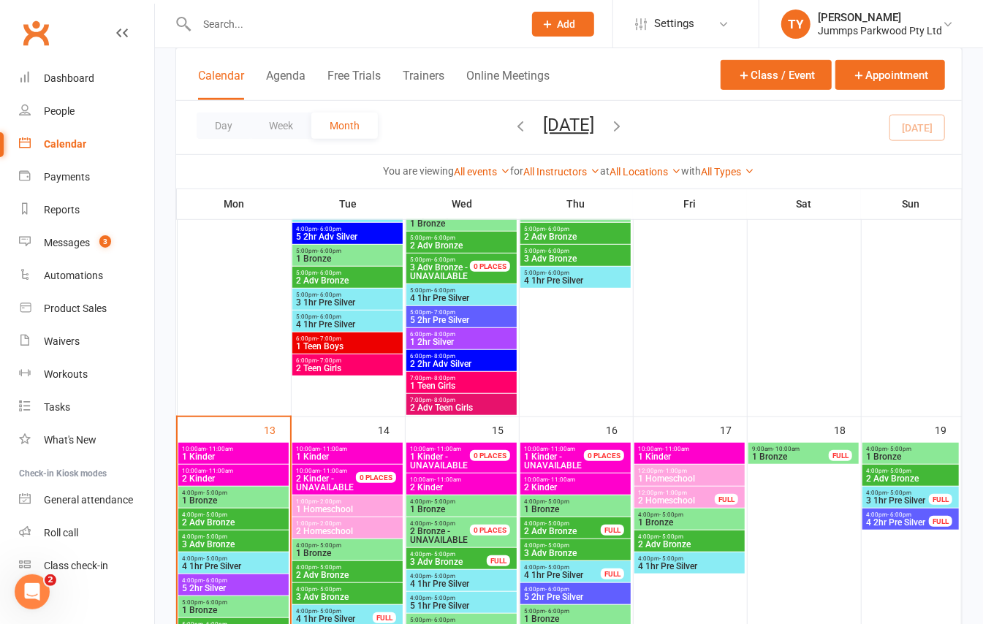
scroll to position [487, 0]
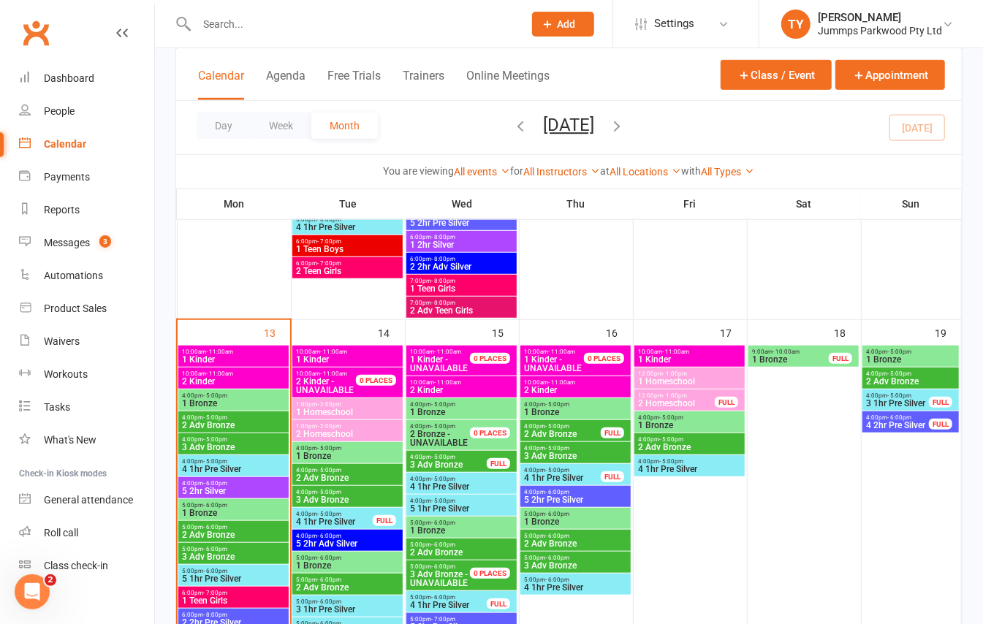
click at [246, 405] on span "1 Bronze" at bounding box center [233, 403] width 105 height 9
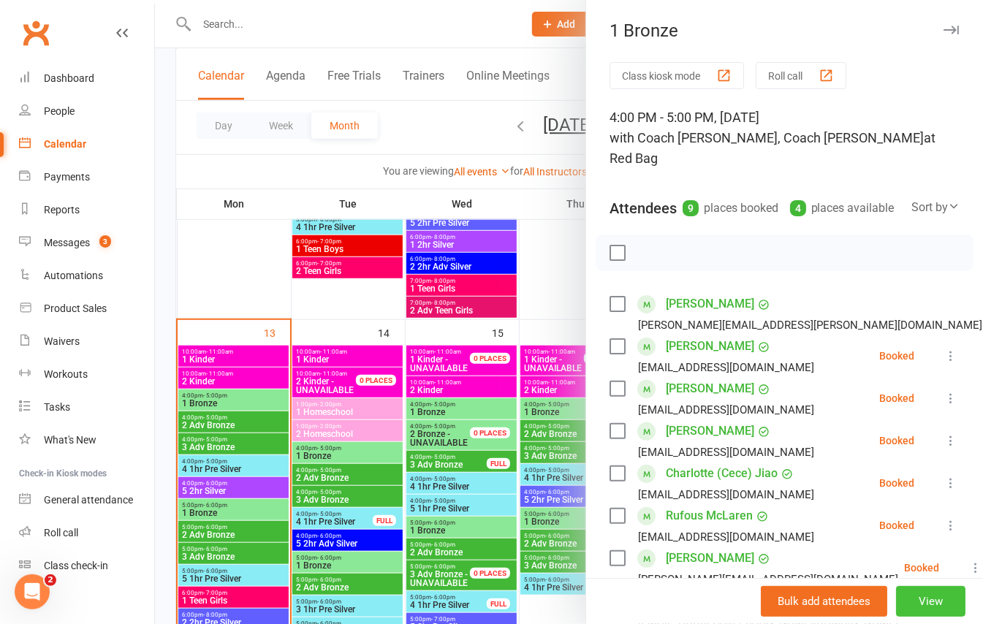
click at [913, 592] on button "View" at bounding box center [930, 601] width 69 height 31
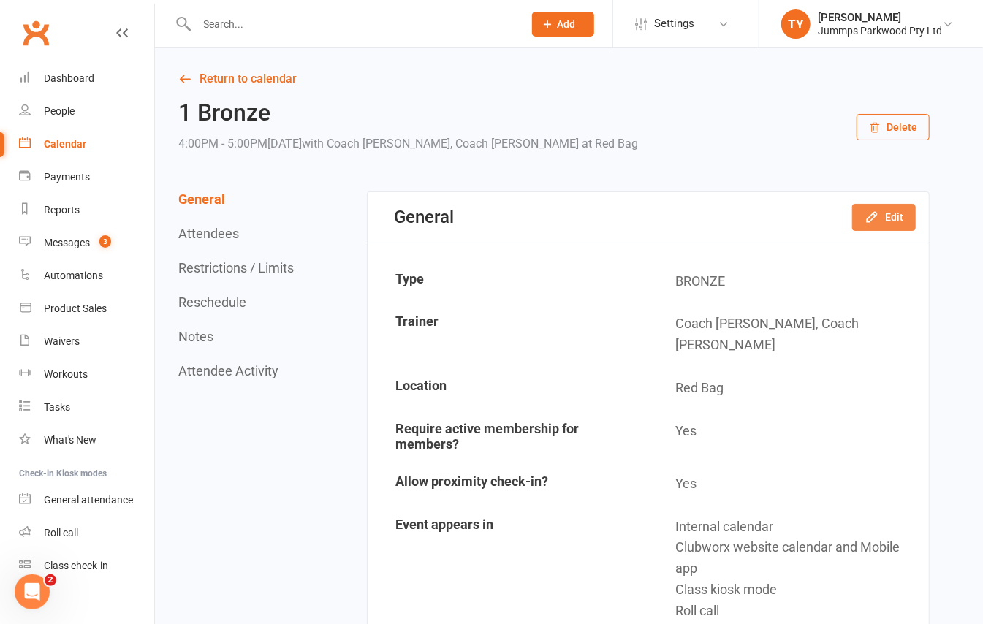
click at [893, 221] on button "Edit" at bounding box center [884, 217] width 64 height 26
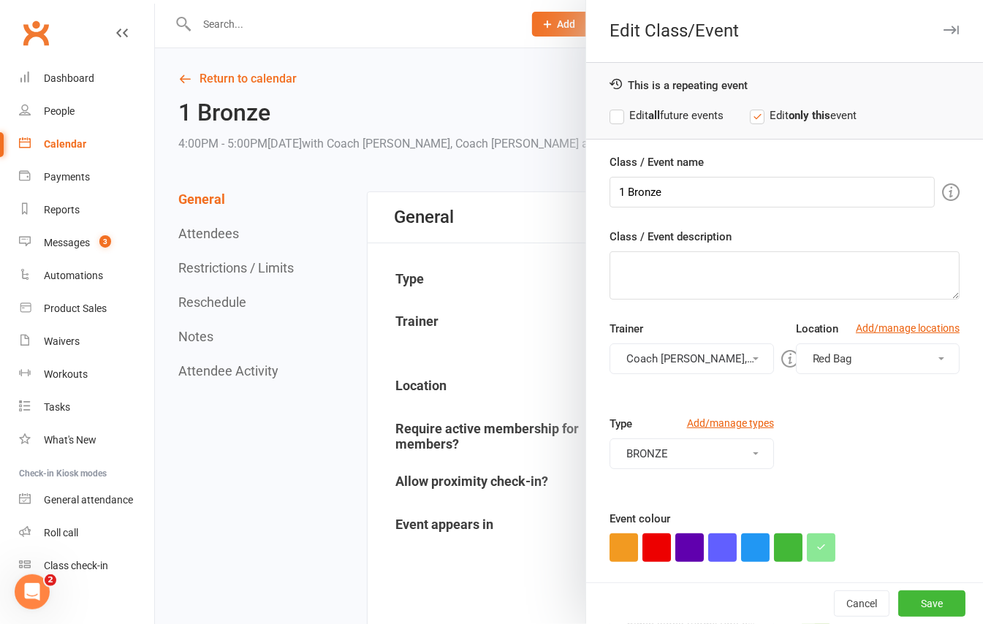
click at [866, 363] on button "Red Bag" at bounding box center [878, 359] width 164 height 31
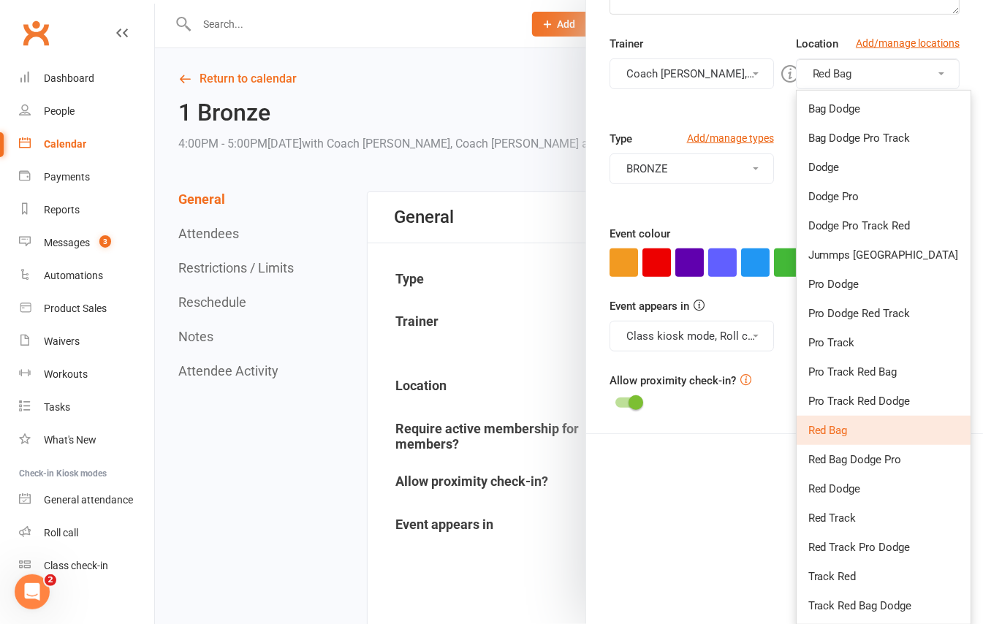
scroll to position [287, 0]
click at [869, 482] on link "Red Dodge" at bounding box center [884, 488] width 174 height 29
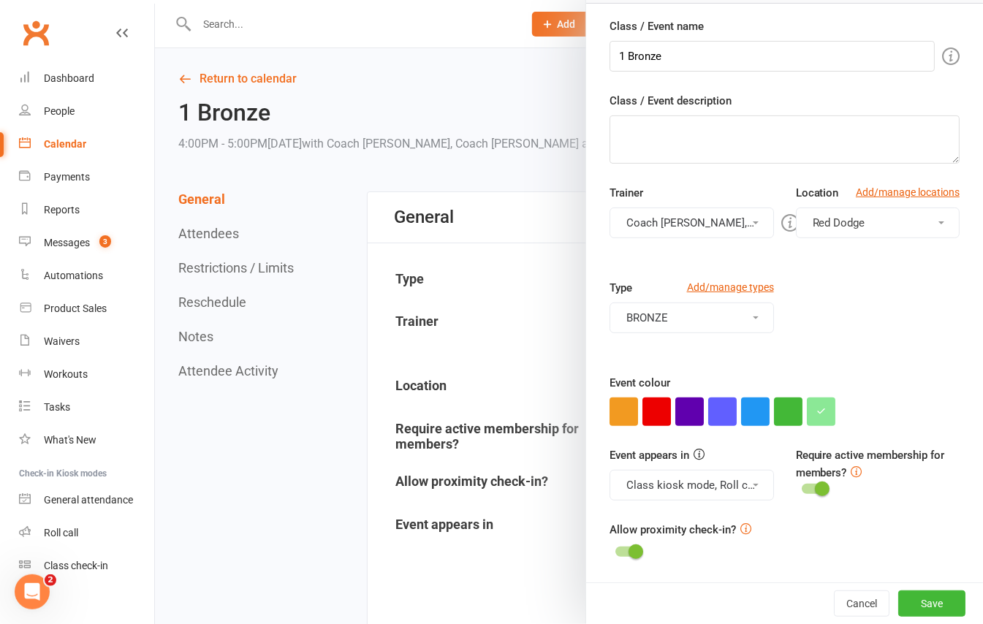
scroll to position [139, 0]
click at [904, 592] on button "Save" at bounding box center [931, 604] width 67 height 26
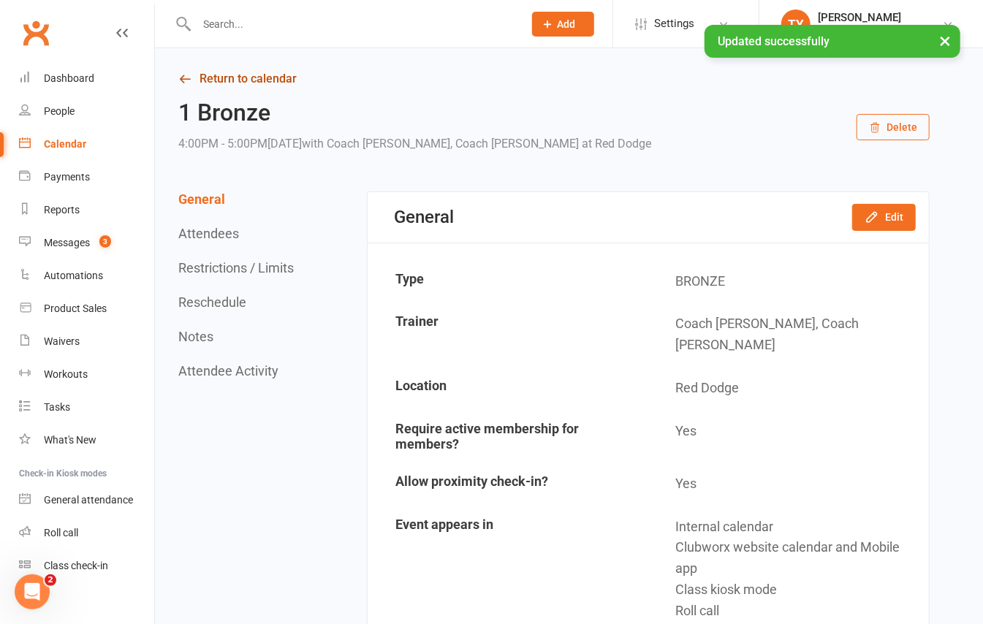
click at [284, 88] on link "Return to calendar" at bounding box center [553, 79] width 751 height 20
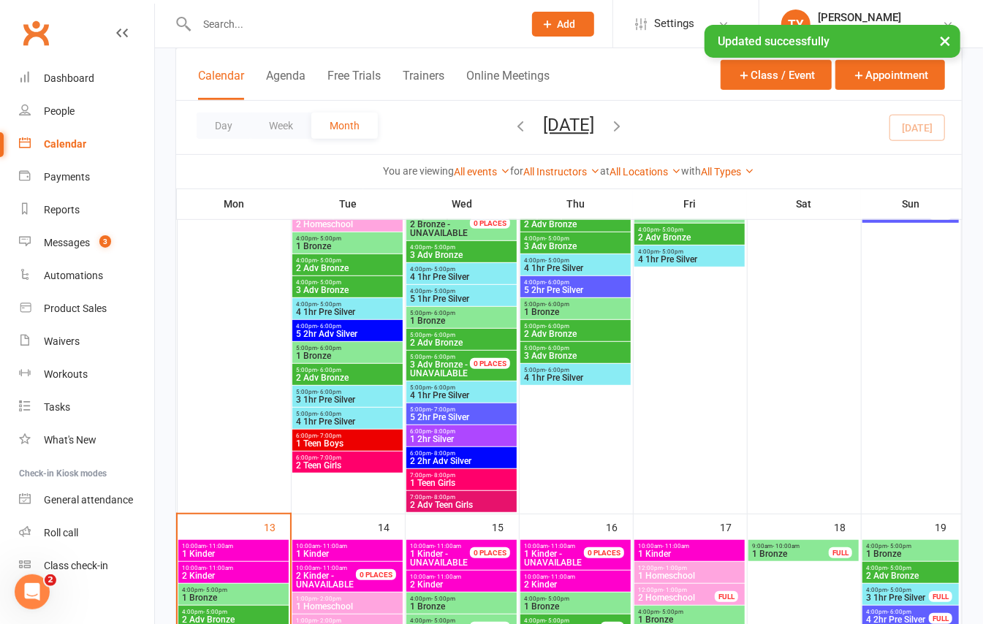
scroll to position [390, 0]
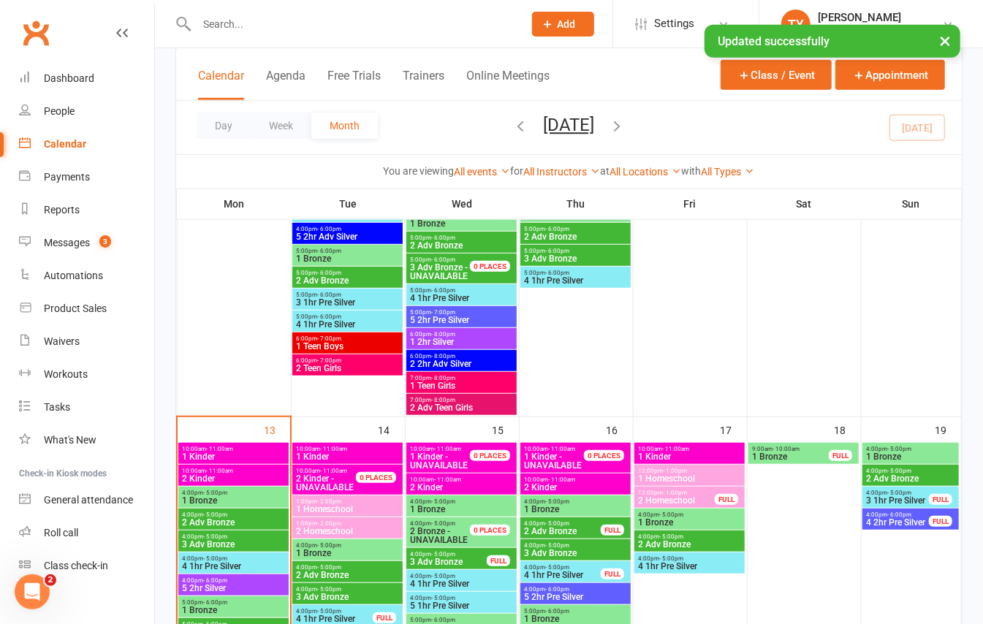
click at [231, 512] on span "4:00pm - 5:00pm" at bounding box center [233, 515] width 105 height 7
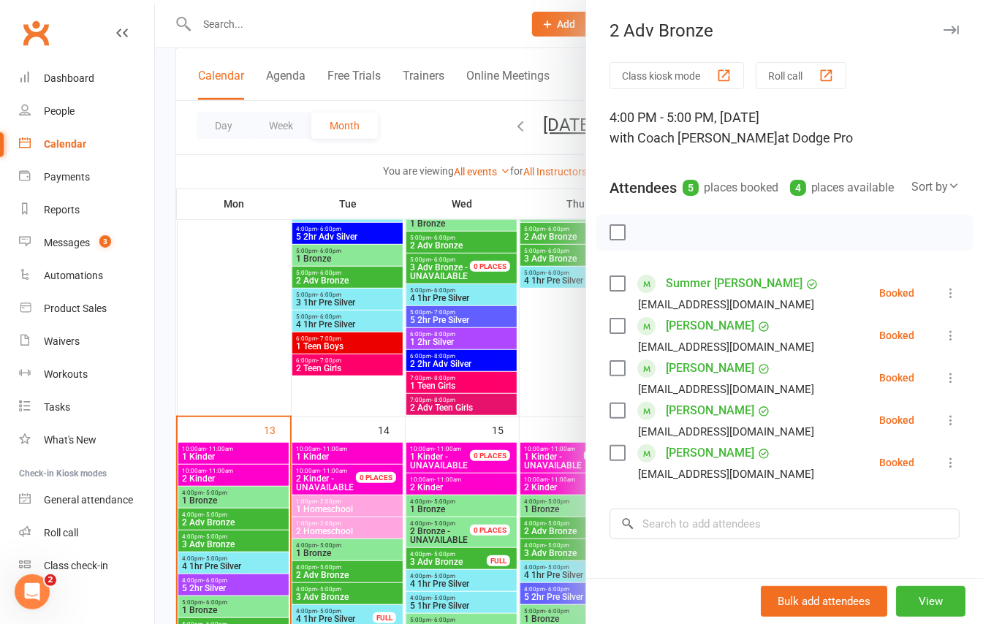
click at [944, 33] on icon "button" at bounding box center [951, 30] width 15 height 9
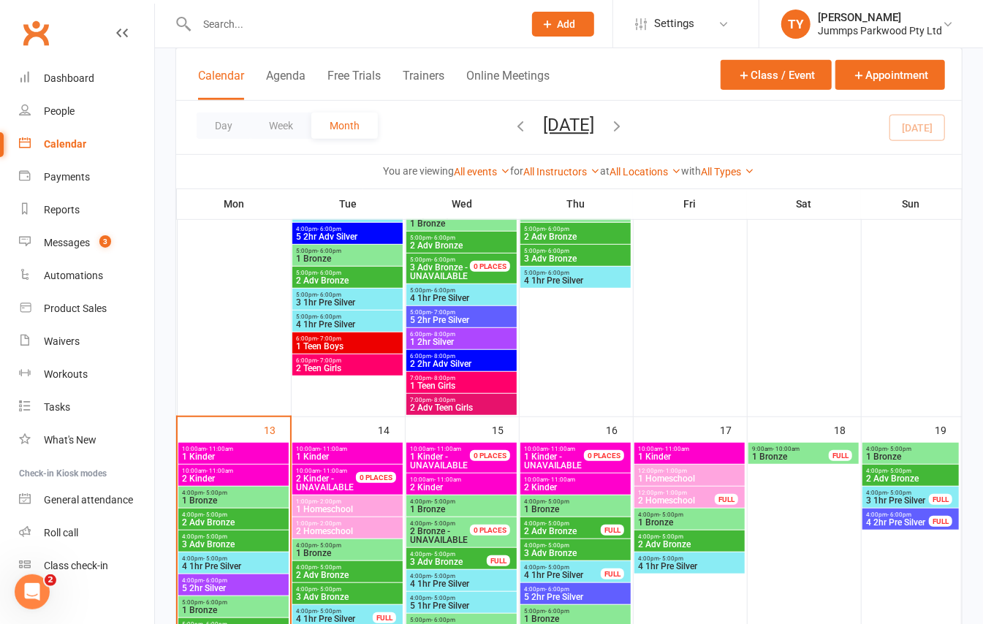
click at [244, 538] on div "4:00pm - 5:00pm 3 Adv Bronze" at bounding box center [233, 541] width 110 height 21
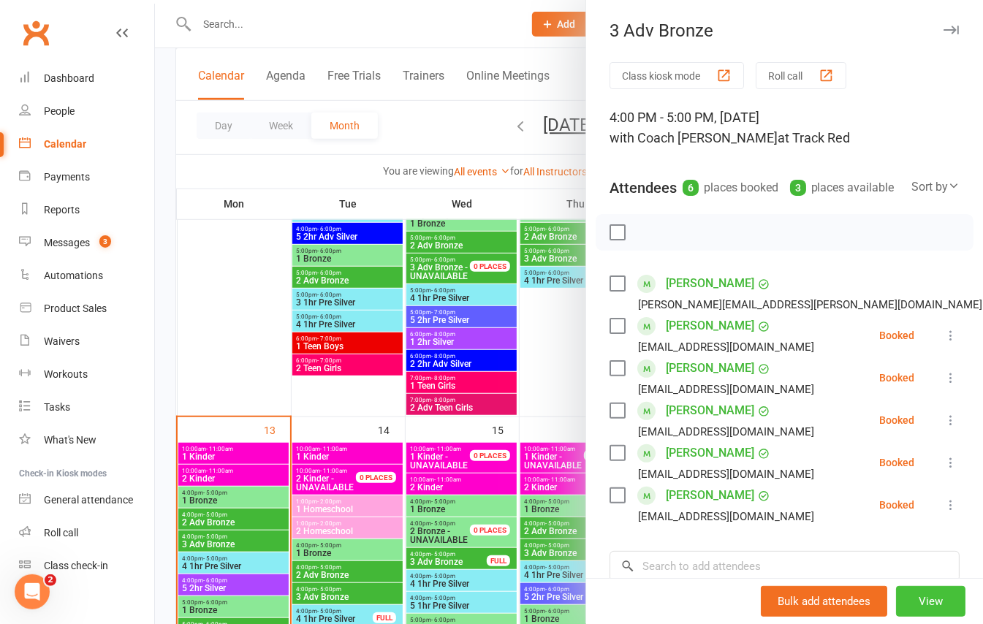
click at [928, 600] on button "View" at bounding box center [930, 601] width 69 height 31
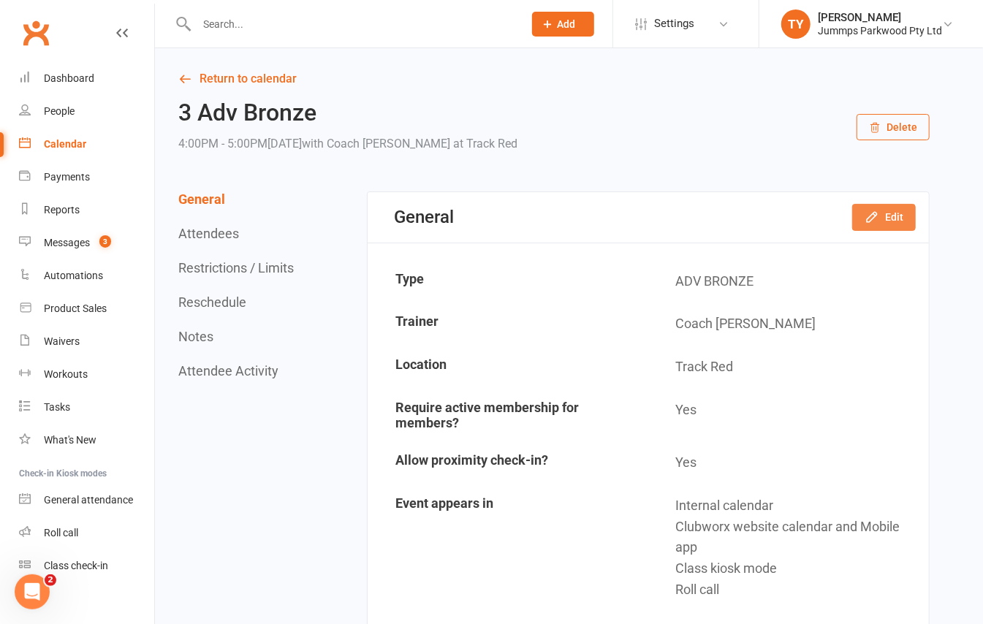
click at [898, 220] on button "Edit" at bounding box center [884, 217] width 64 height 26
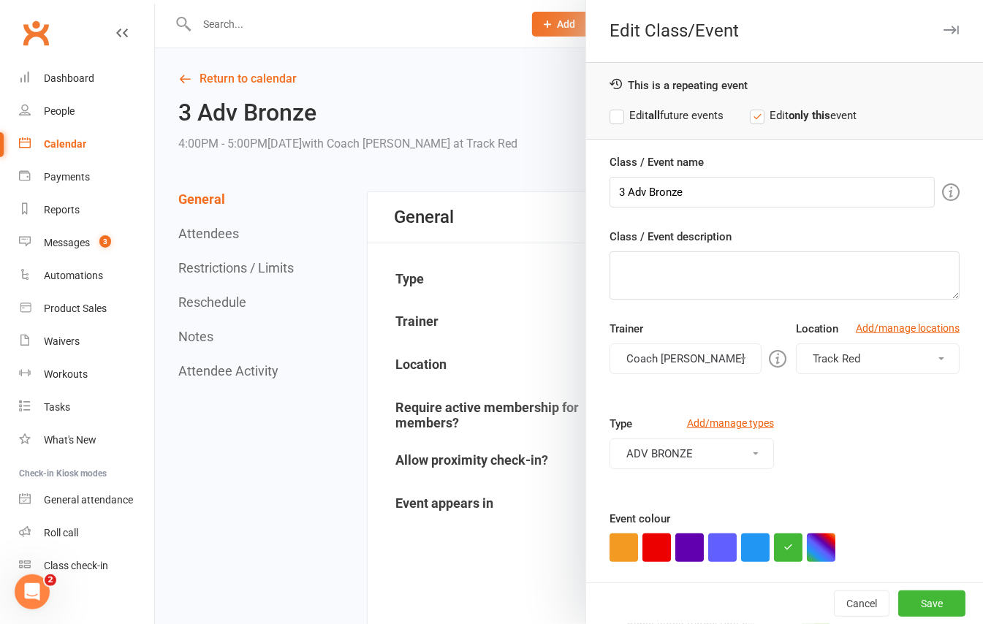
click at [863, 361] on button "Track Red" at bounding box center [878, 359] width 164 height 31
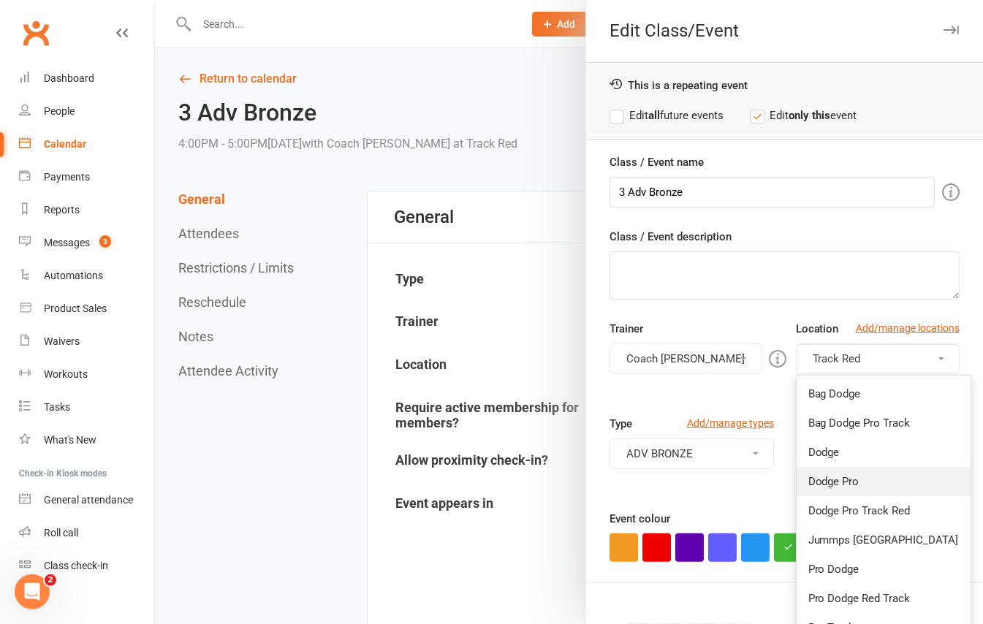
click at [864, 489] on link "Dodge Pro" at bounding box center [884, 481] width 174 height 29
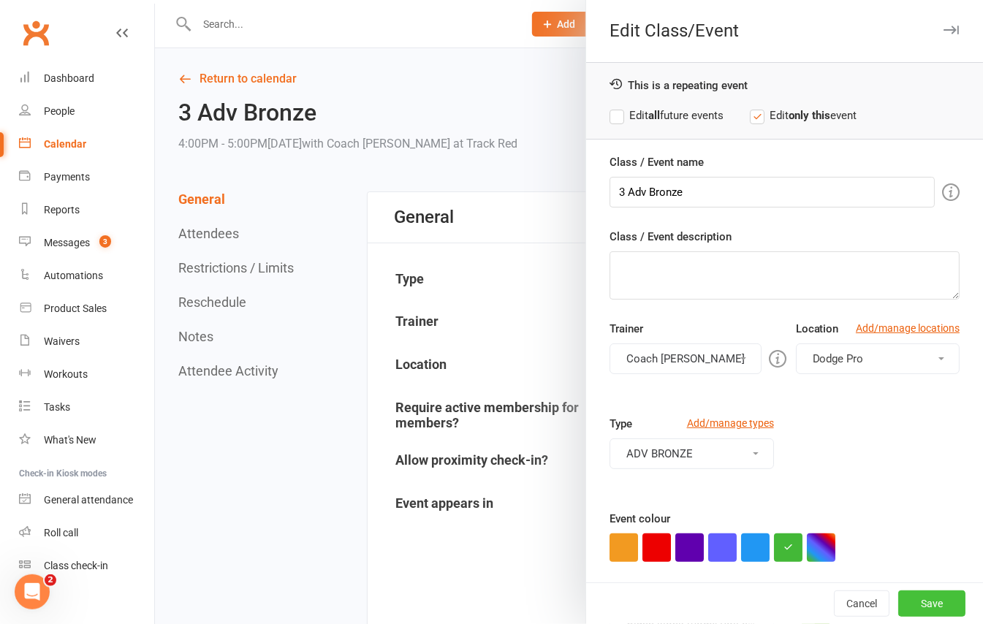
click at [910, 599] on button "Save" at bounding box center [931, 604] width 67 height 26
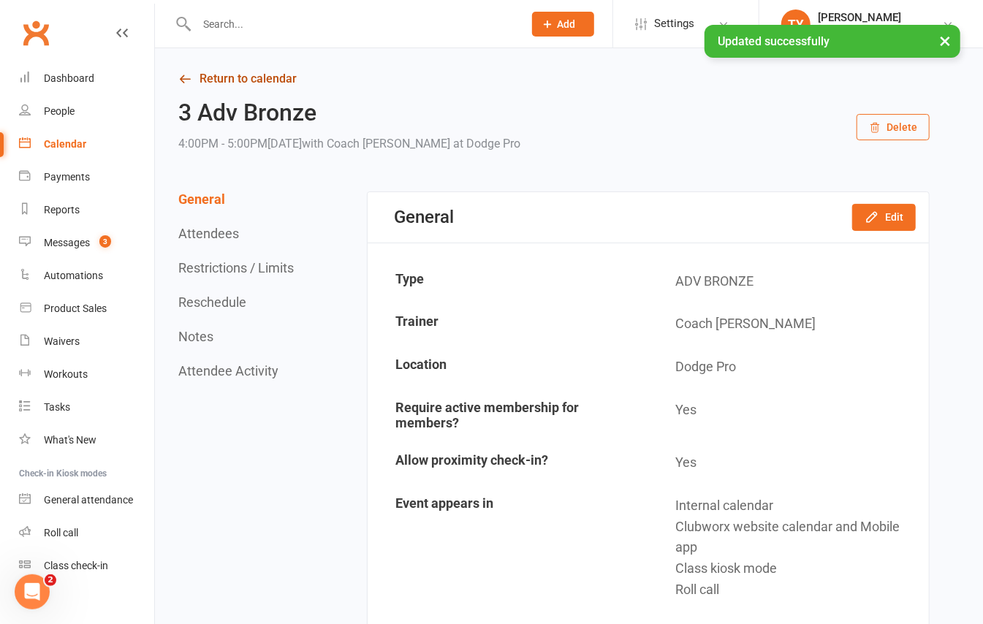
click at [246, 88] on link "Return to calendar" at bounding box center [553, 79] width 751 height 20
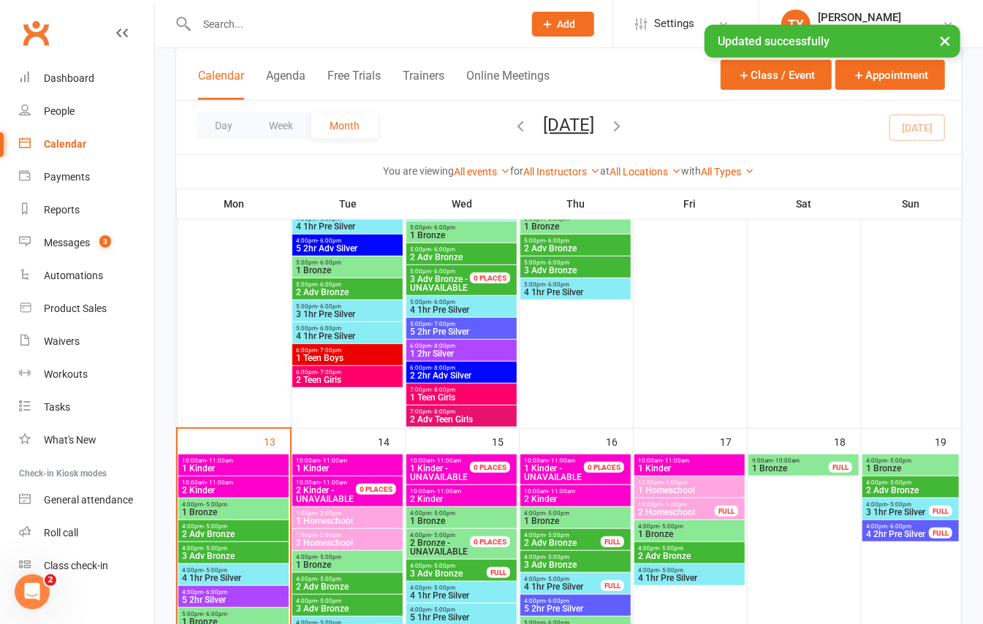
scroll to position [487, 0]
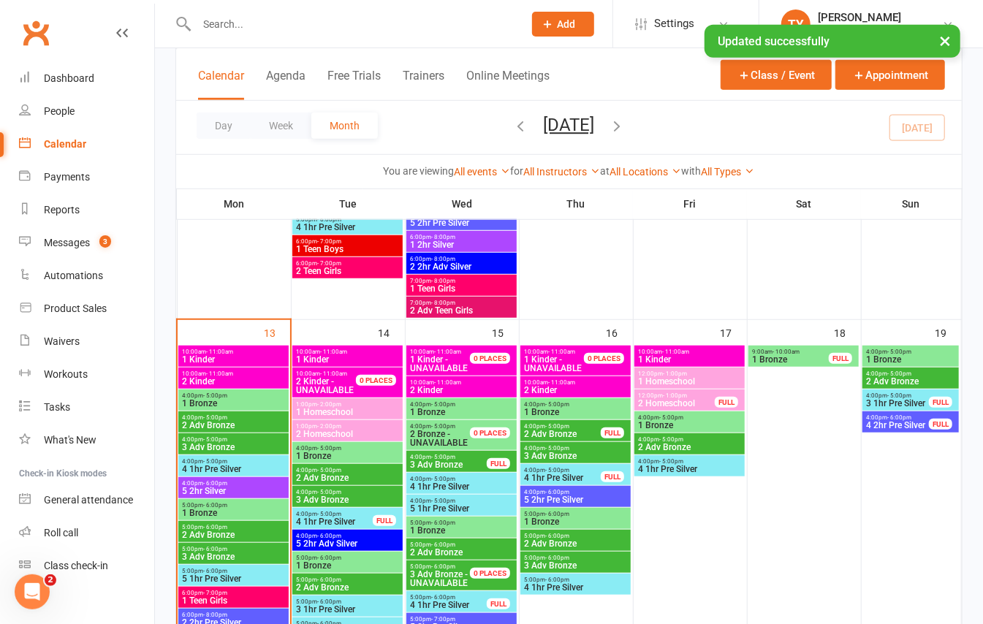
click at [251, 420] on span "4:00pm - 5:00pm" at bounding box center [233, 417] width 105 height 7
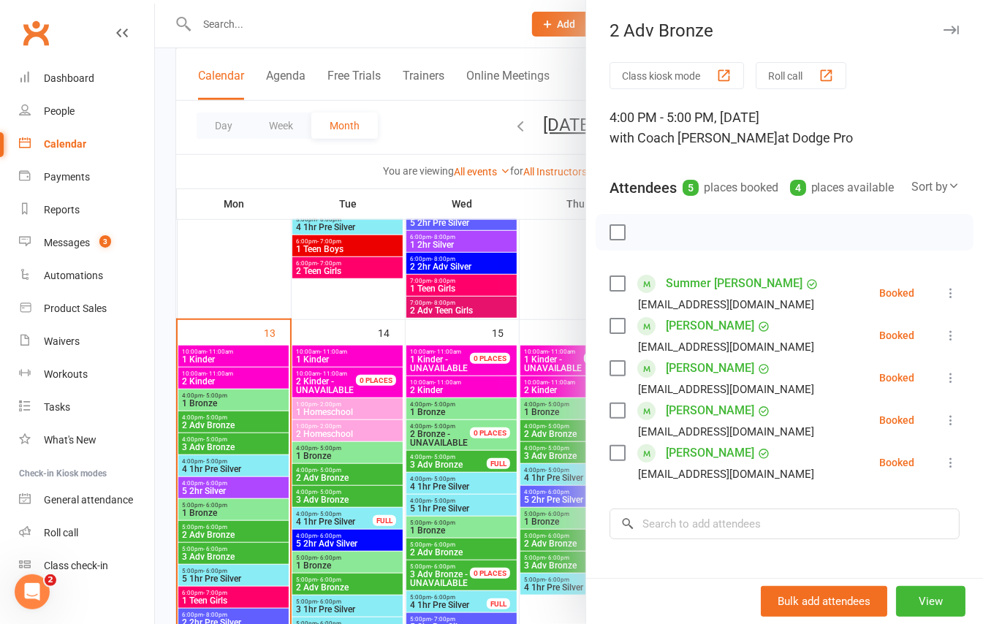
click at [258, 442] on div at bounding box center [569, 312] width 828 height 624
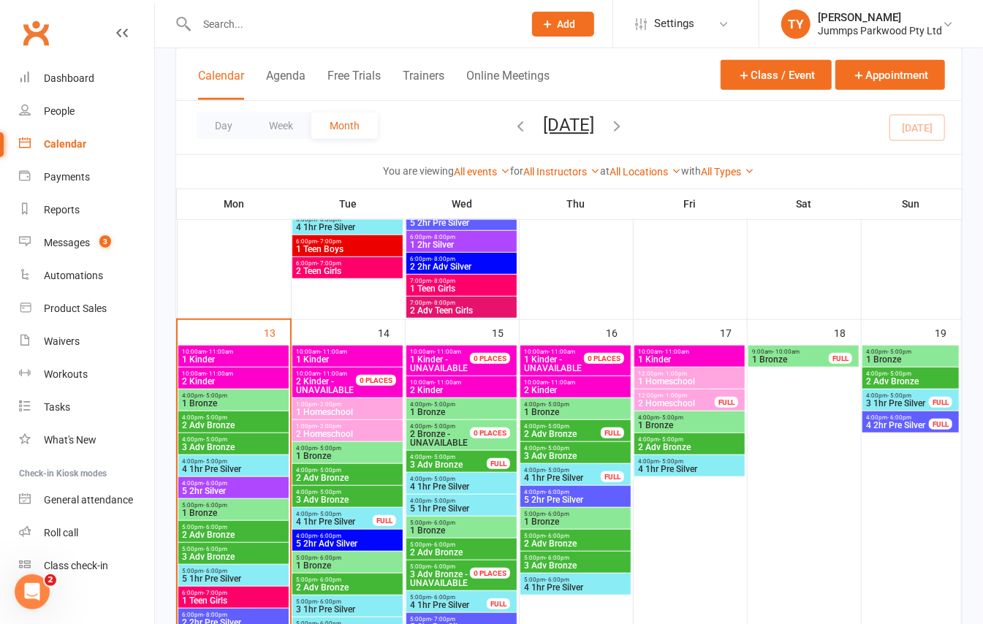
click at [249, 444] on span "3 Adv Bronze" at bounding box center [233, 447] width 105 height 9
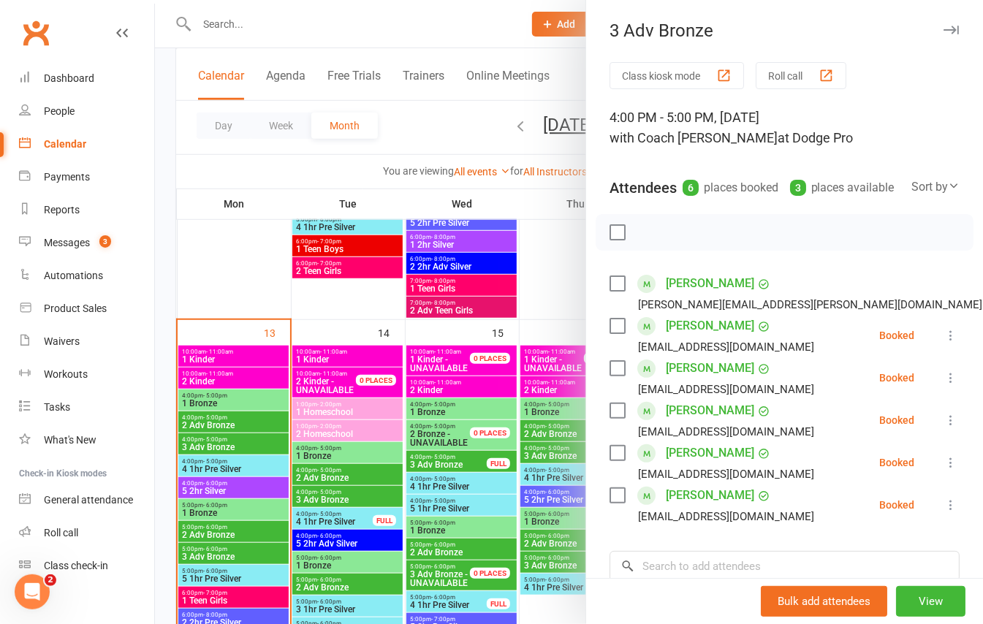
click at [942, 37] on button "button" at bounding box center [951, 30] width 18 height 18
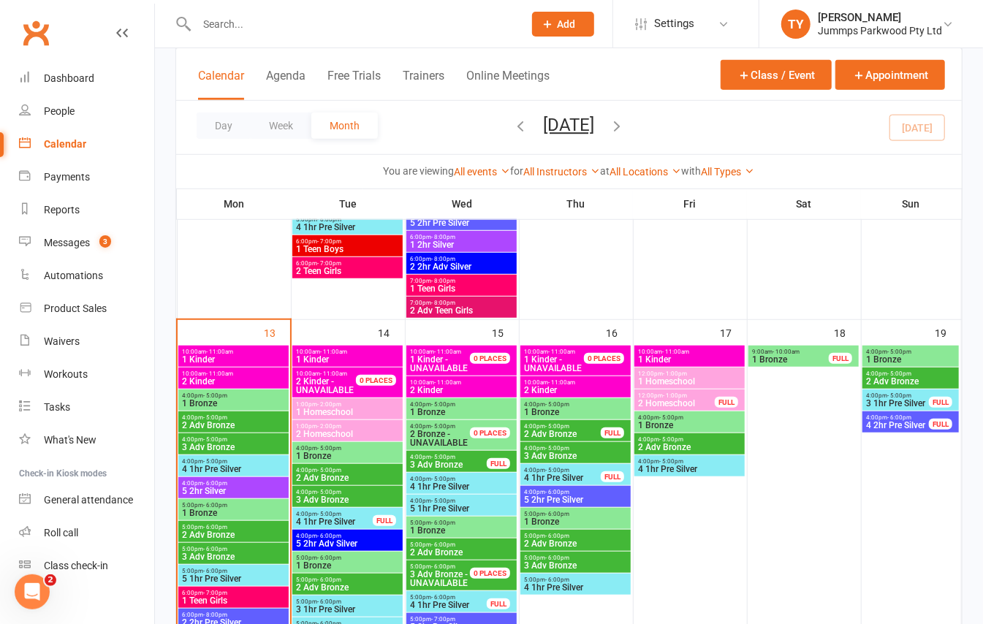
click at [256, 462] on span "4:00pm - 5:00pm" at bounding box center [233, 461] width 105 height 7
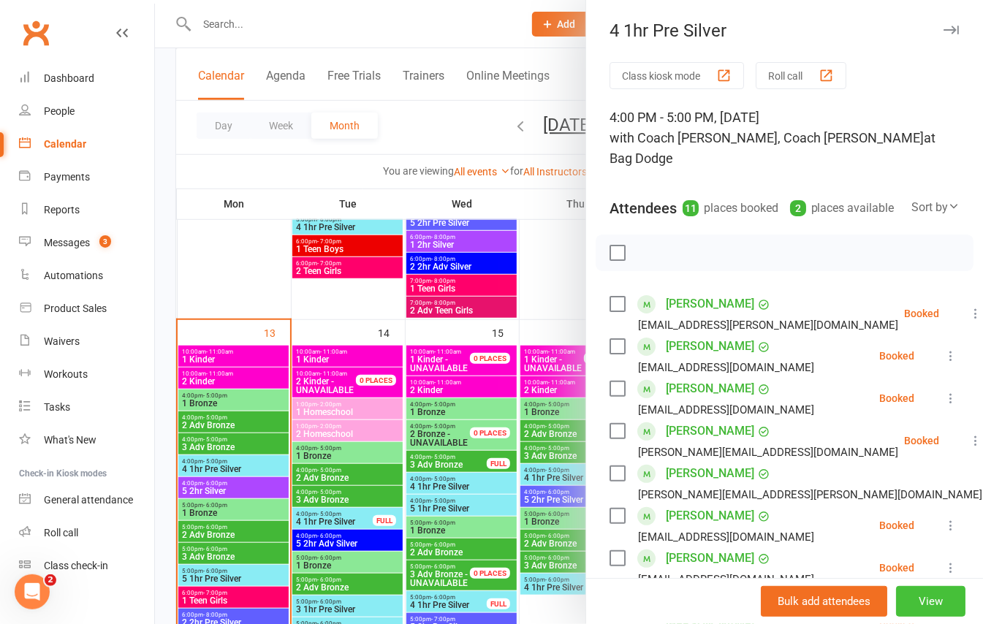
click at [908, 589] on button "View" at bounding box center [930, 601] width 69 height 31
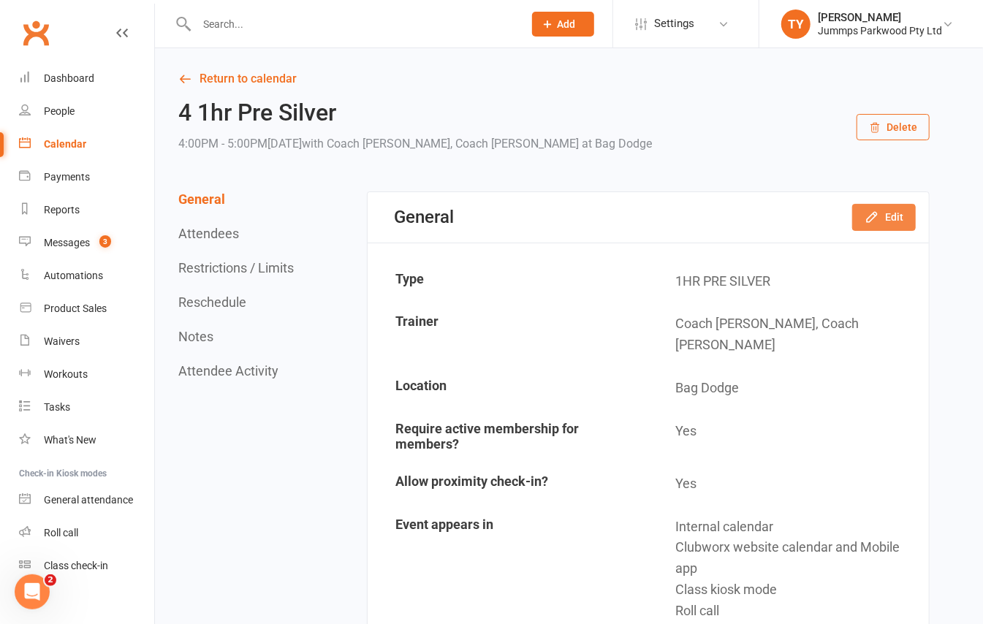
click at [890, 212] on button "Edit" at bounding box center [884, 217] width 64 height 26
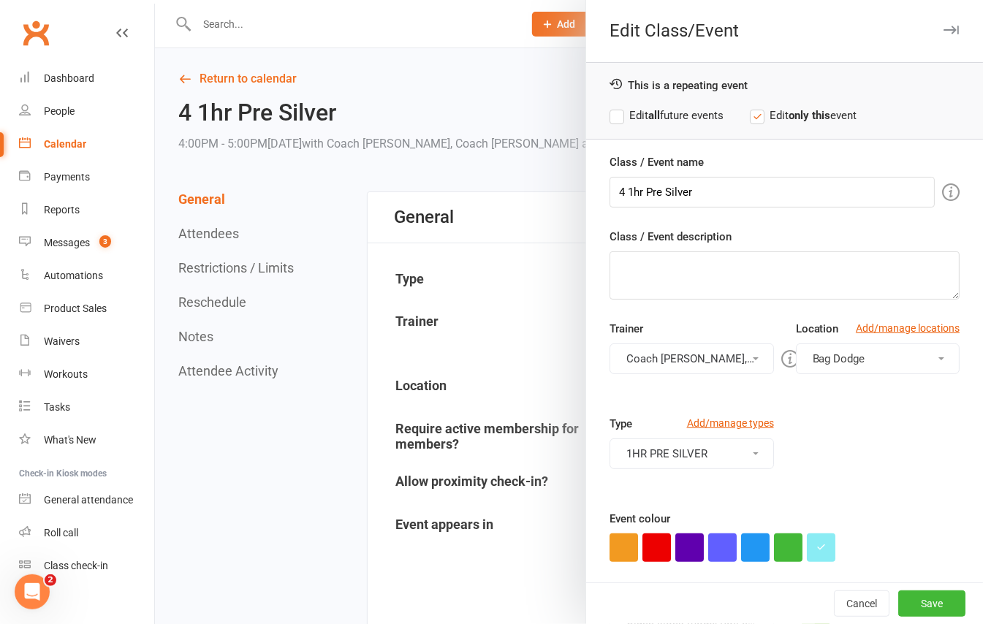
click at [886, 369] on button "Bag Dodge" at bounding box center [878, 359] width 164 height 31
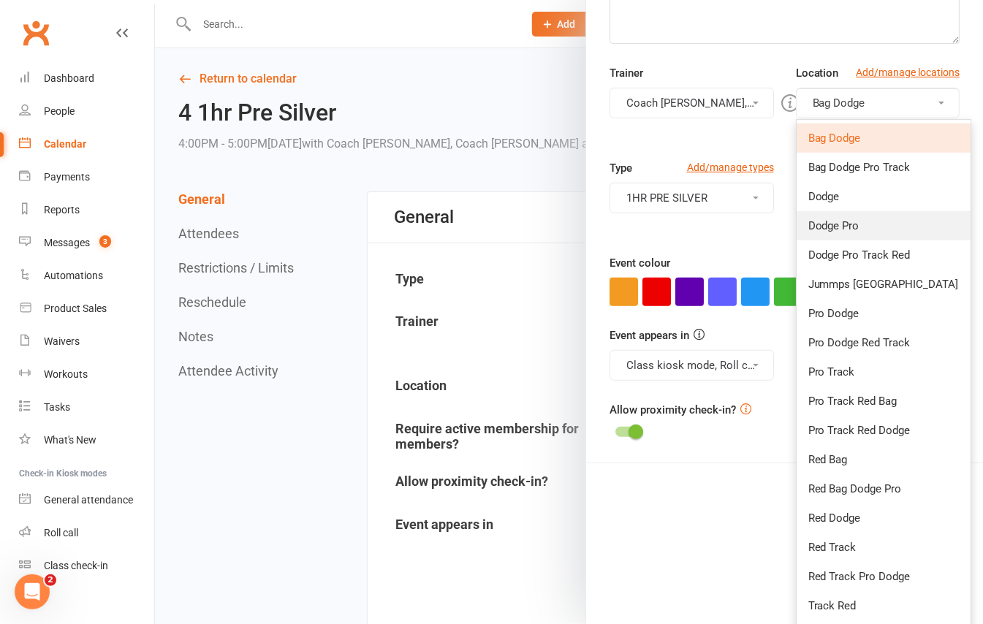
scroll to position [287, 0]
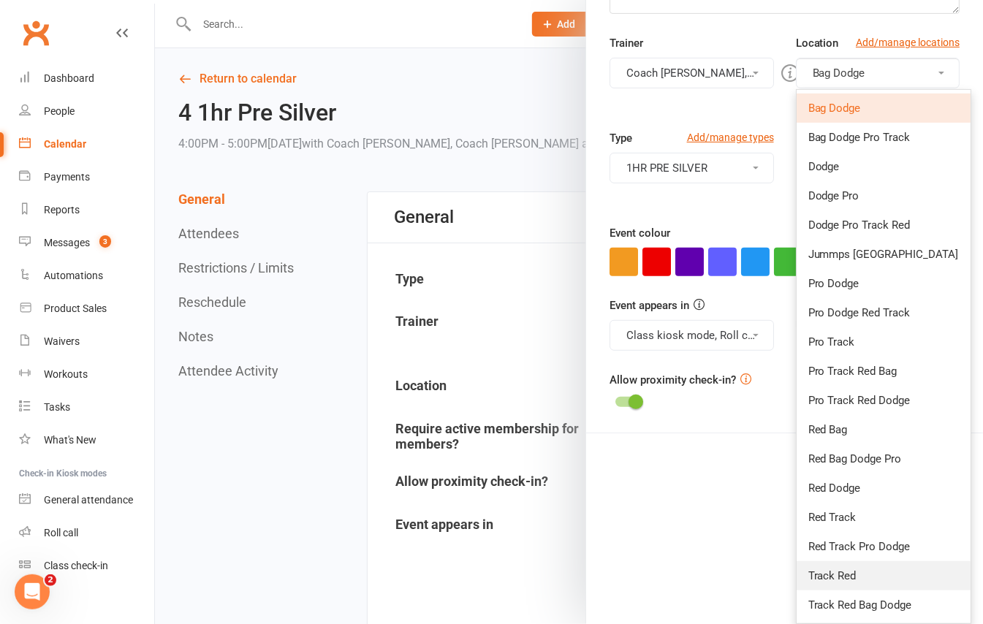
click at [866, 570] on link "Track Red" at bounding box center [884, 575] width 174 height 29
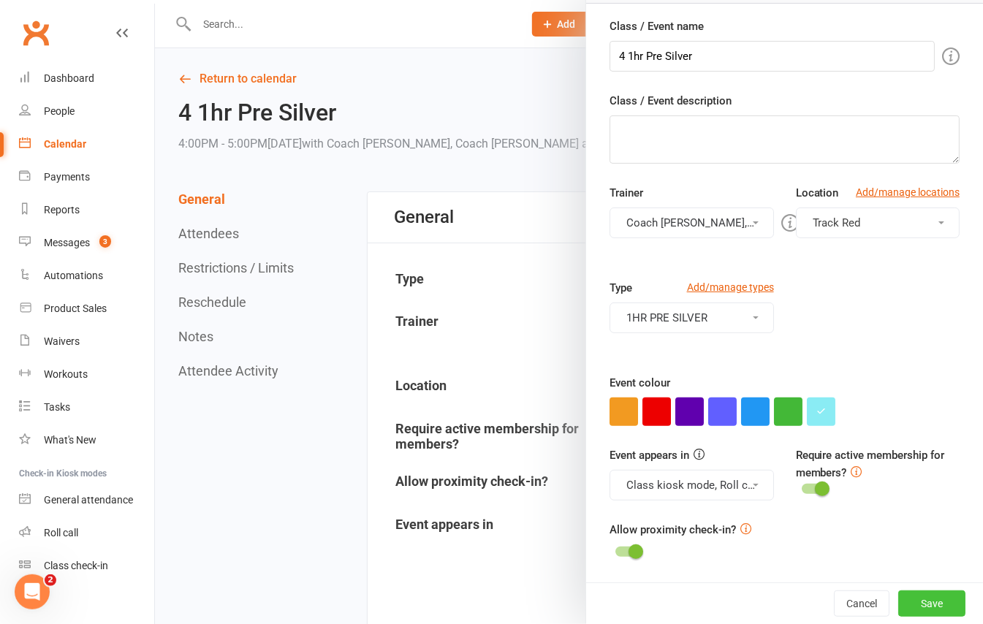
click at [920, 599] on button "Save" at bounding box center [931, 604] width 67 height 26
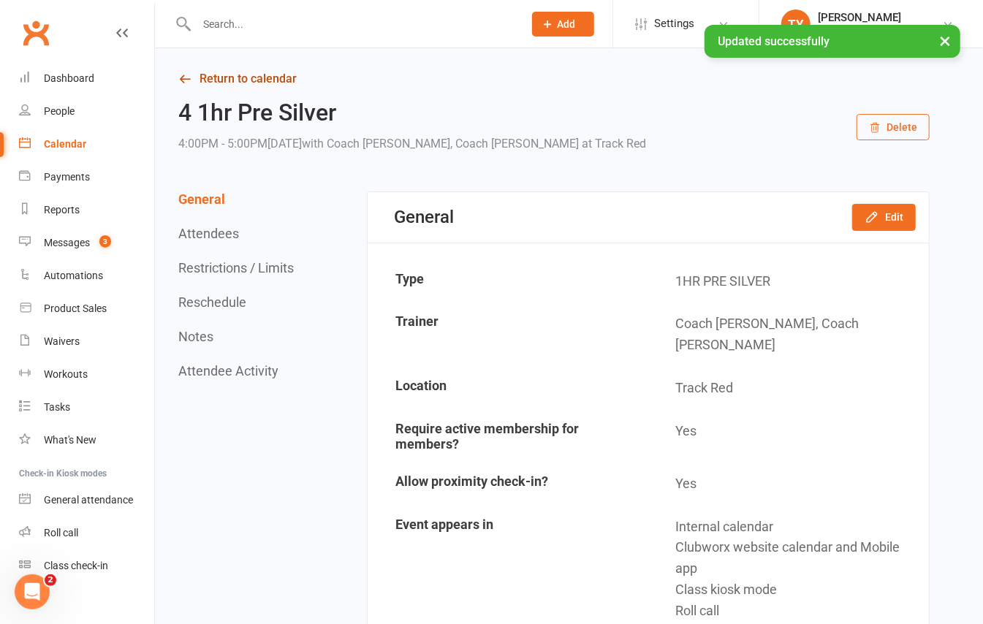
click at [234, 82] on link "Return to calendar" at bounding box center [553, 79] width 751 height 20
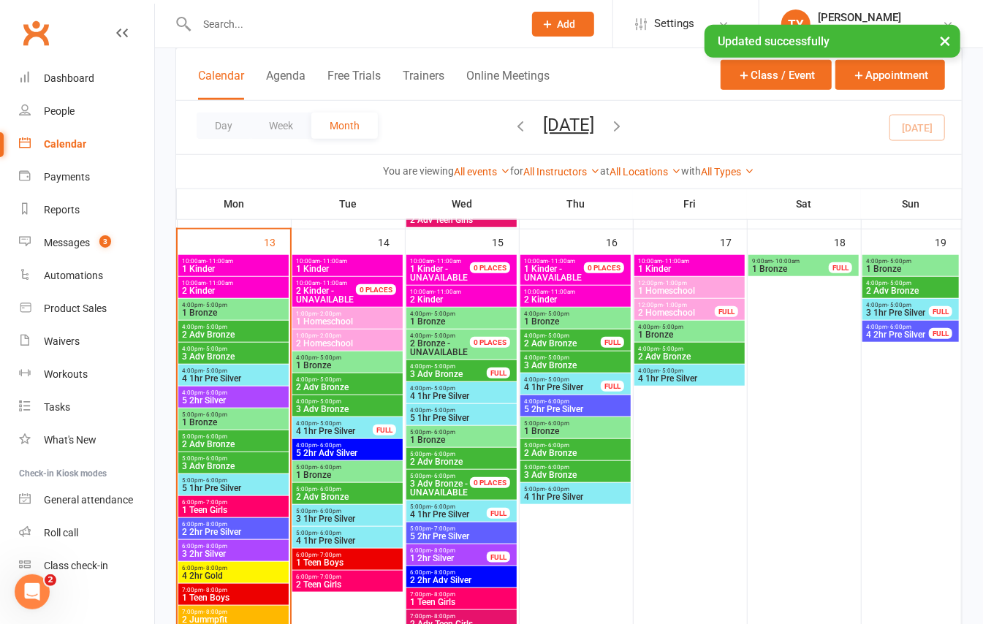
scroll to position [585, 0]
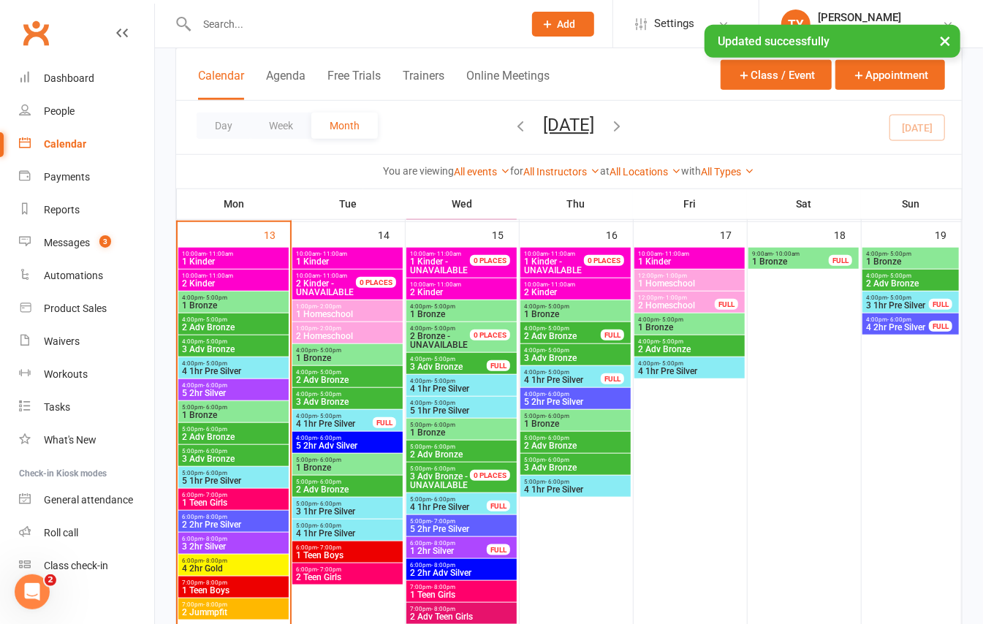
click at [244, 390] on span "5 2hr Silver" at bounding box center [233, 393] width 105 height 9
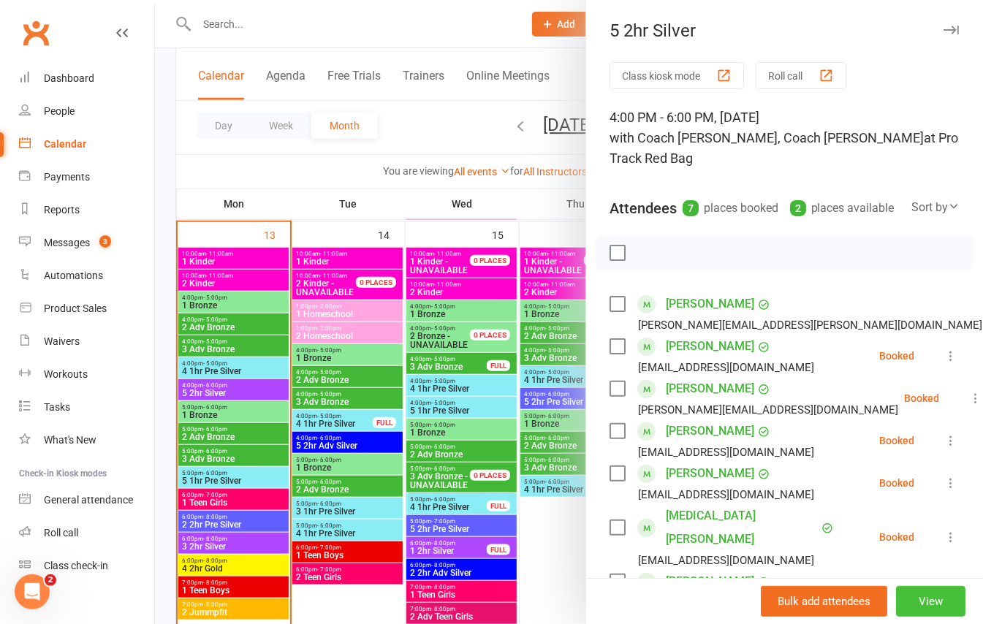
click at [911, 604] on button "View" at bounding box center [930, 601] width 69 height 31
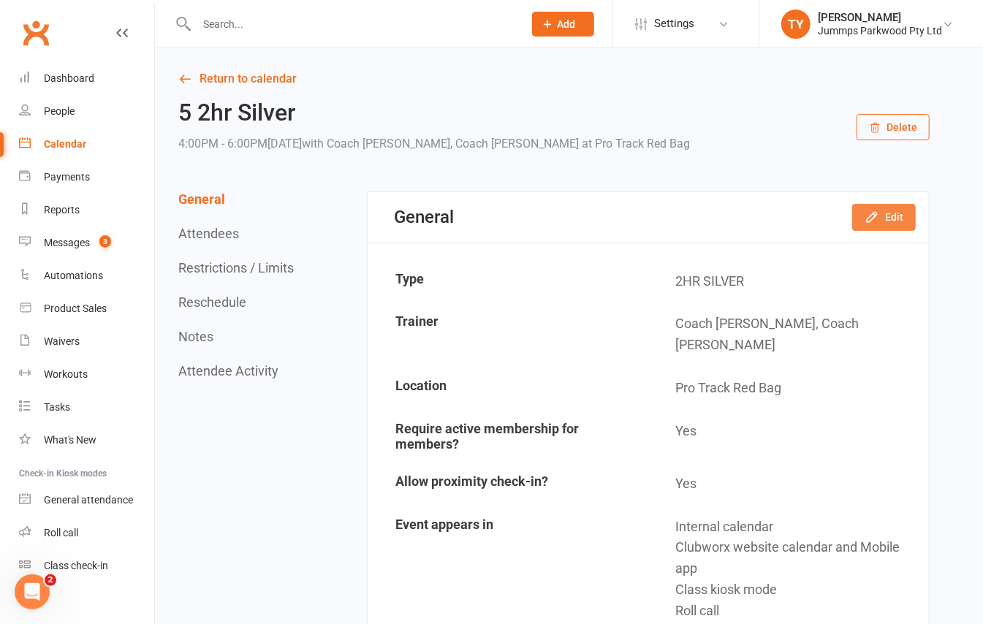
click at [890, 213] on button "Edit" at bounding box center [884, 217] width 64 height 26
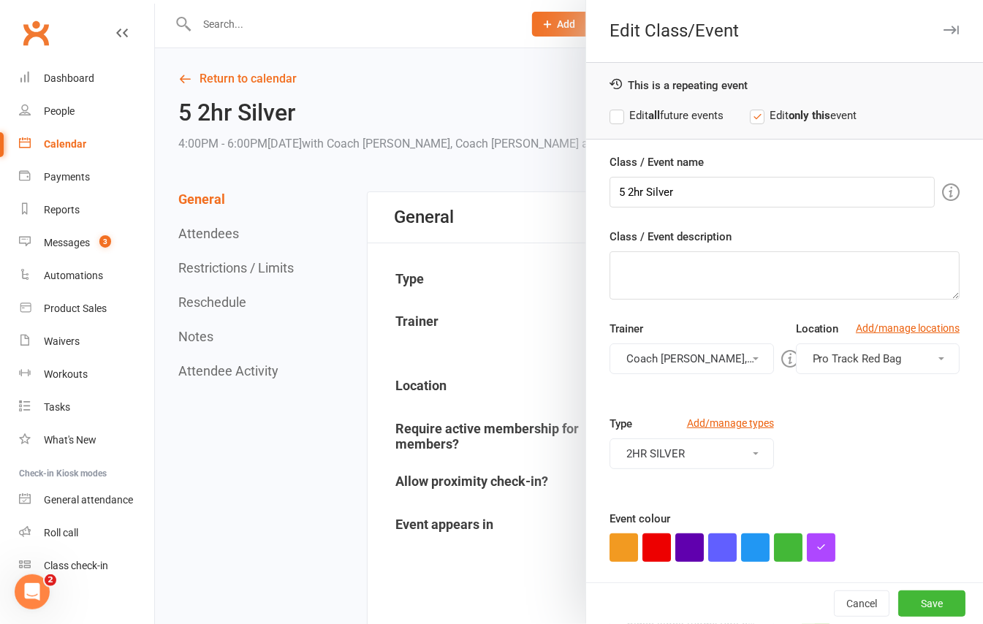
click at [882, 372] on button "Pro Track Red Bag" at bounding box center [878, 359] width 164 height 31
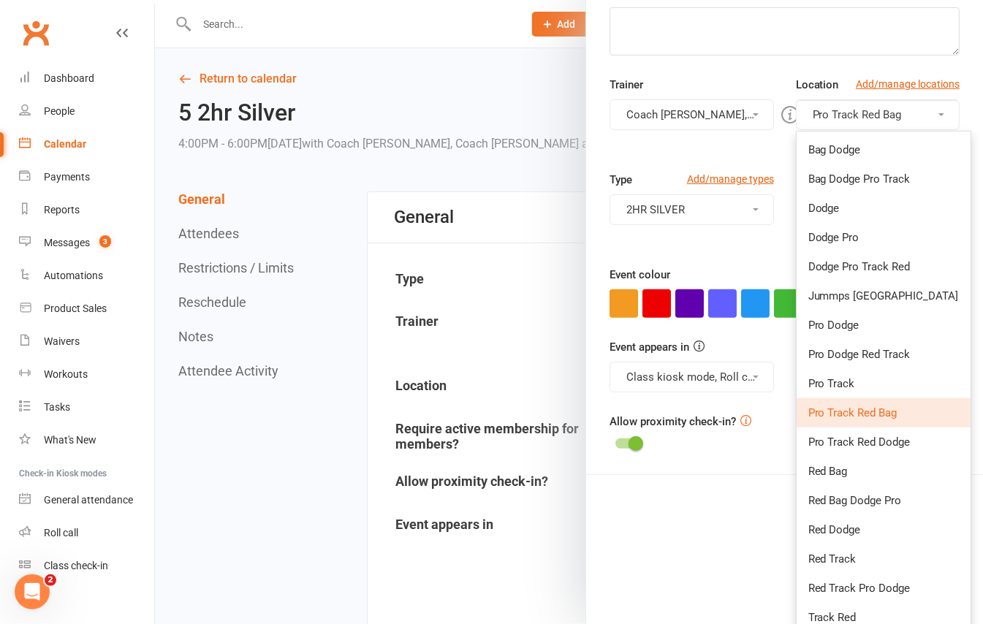
scroll to position [287, 0]
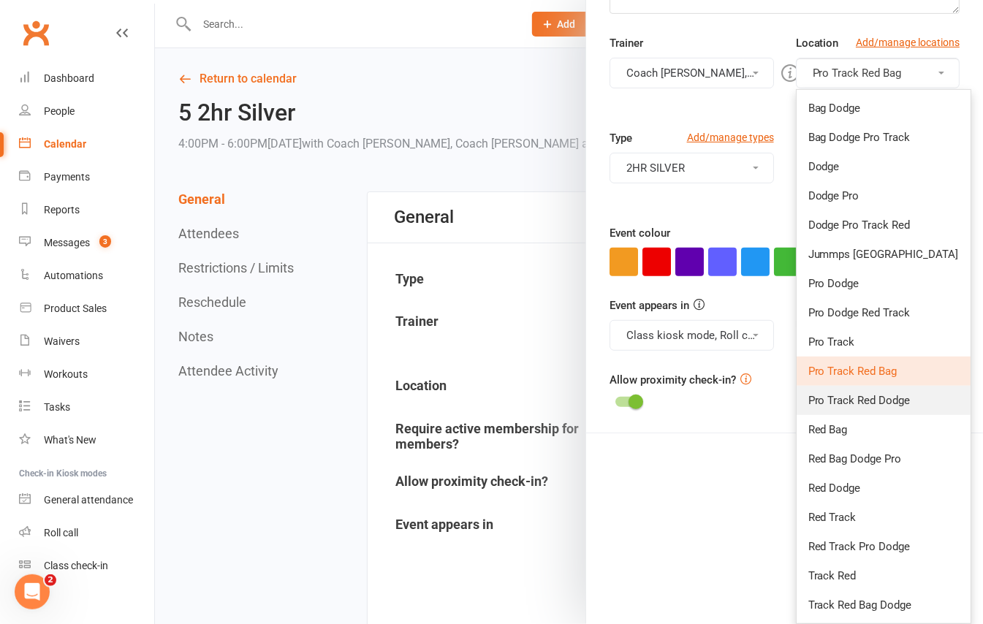
click at [898, 401] on link "Pro Track Red Dodge" at bounding box center [884, 400] width 174 height 29
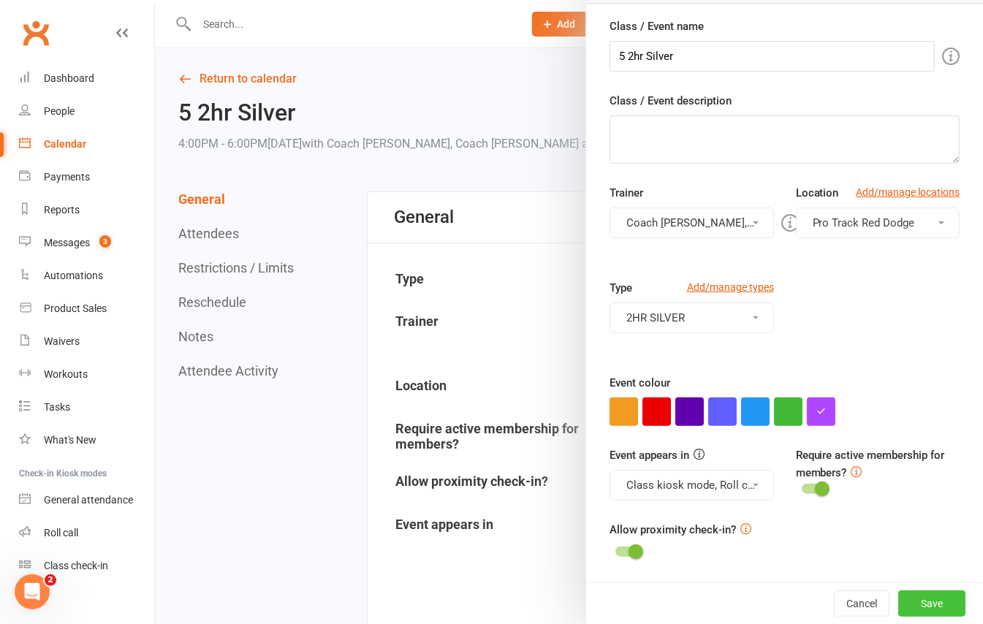
click at [928, 598] on button "Save" at bounding box center [931, 604] width 67 height 26
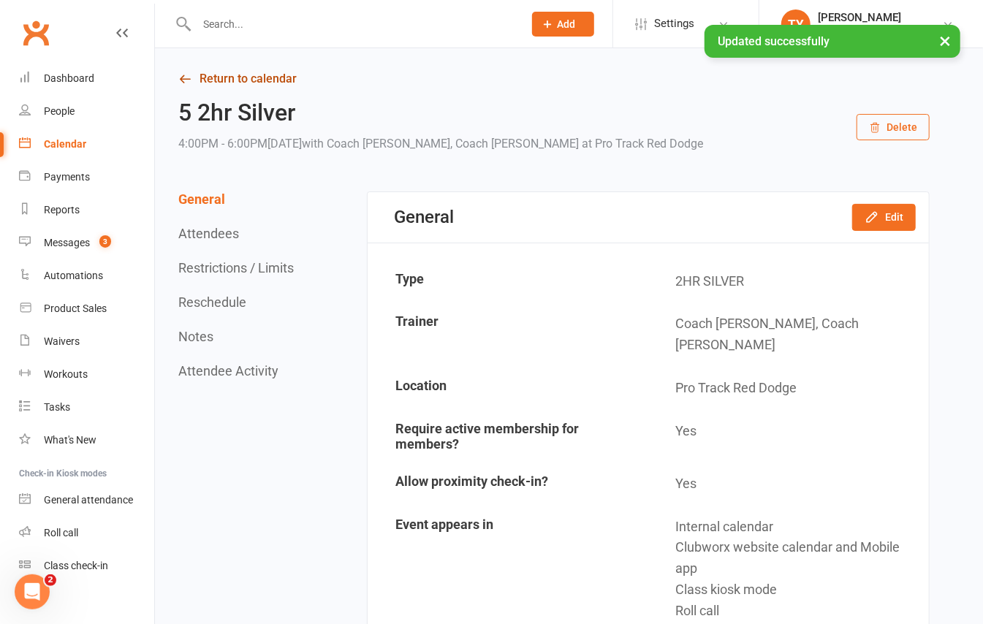
click at [279, 83] on link "Return to calendar" at bounding box center [553, 79] width 751 height 20
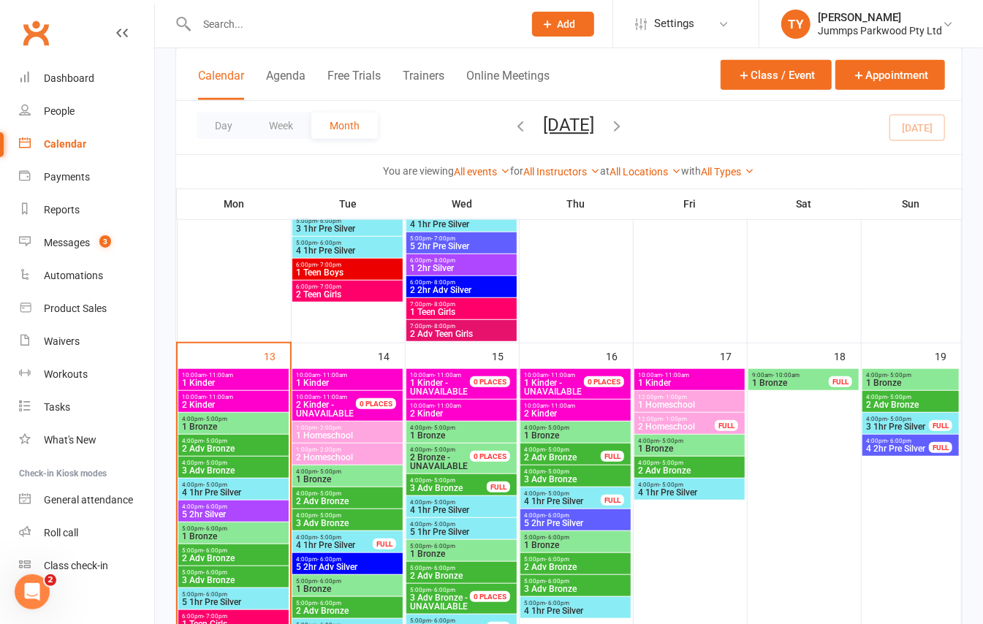
scroll to position [585, 0]
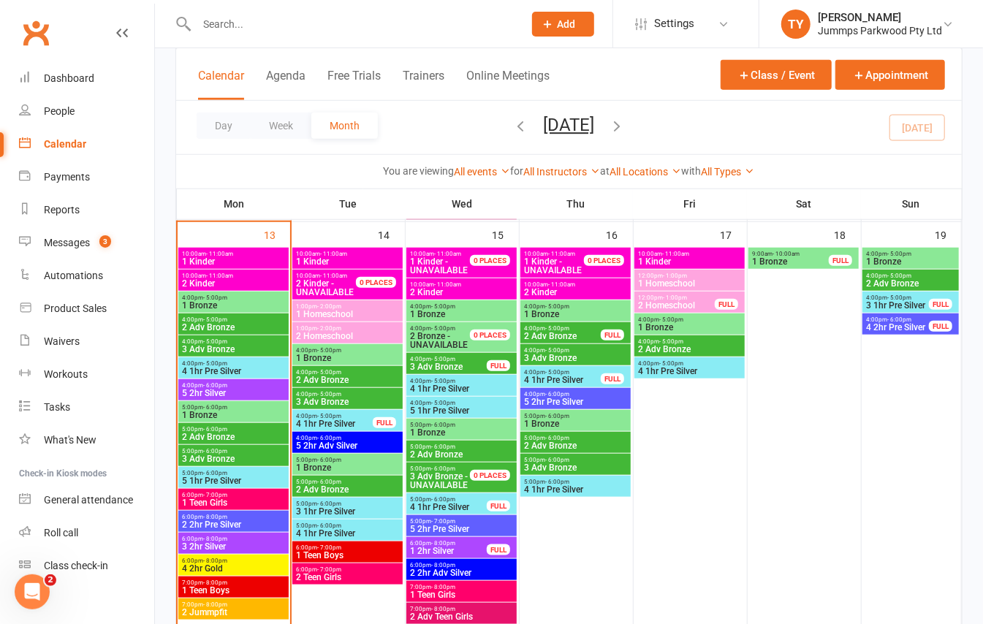
click at [246, 409] on span "5:00pm - 6:00pm" at bounding box center [233, 407] width 105 height 7
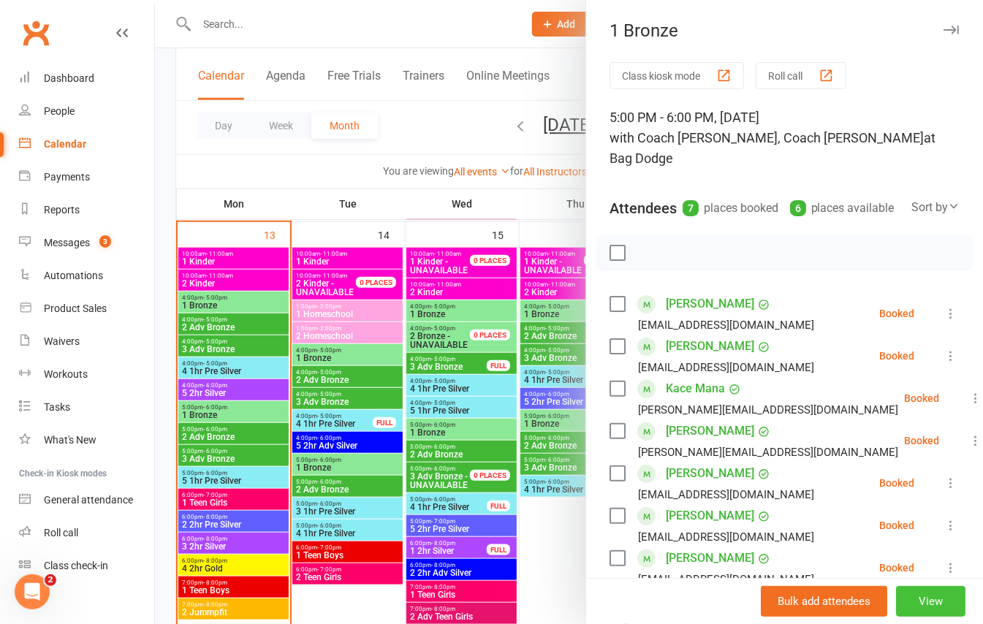
click at [911, 606] on button "View" at bounding box center [930, 601] width 69 height 31
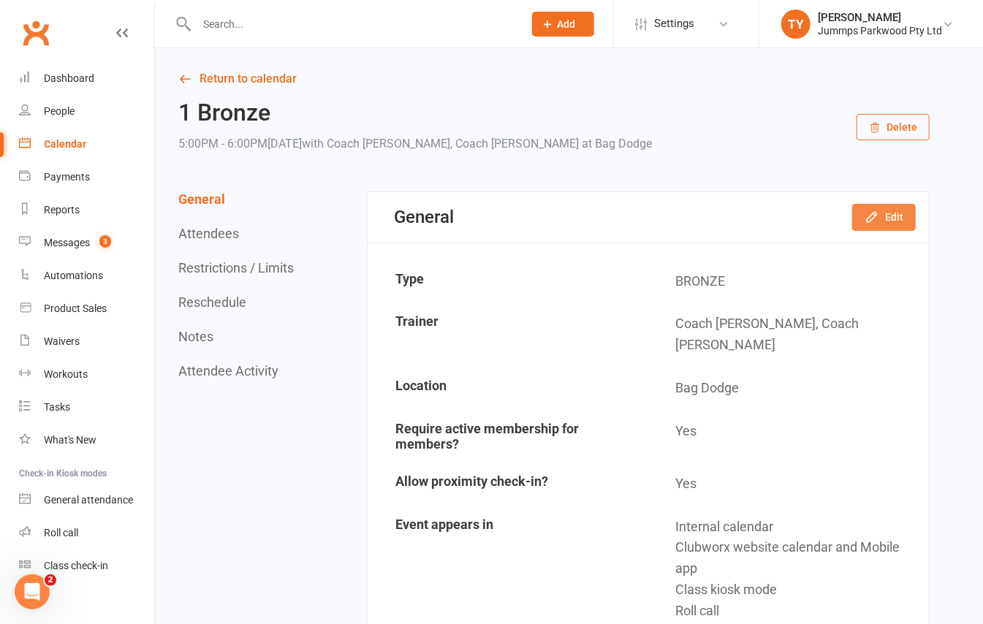
click at [887, 226] on button "Edit" at bounding box center [884, 217] width 64 height 26
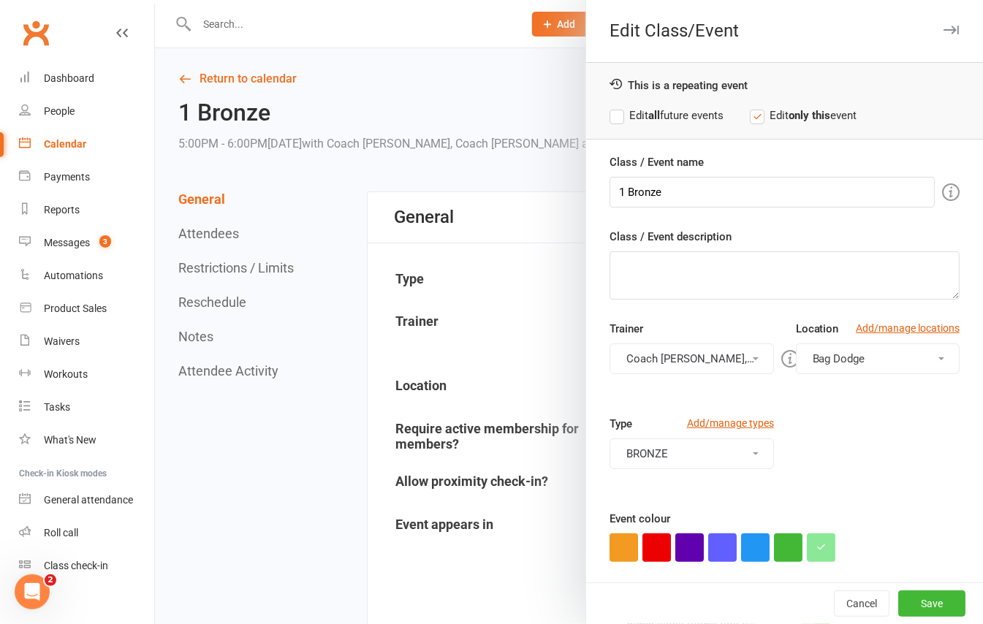
click at [843, 357] on span "Bag Dodge" at bounding box center [839, 358] width 53 height 13
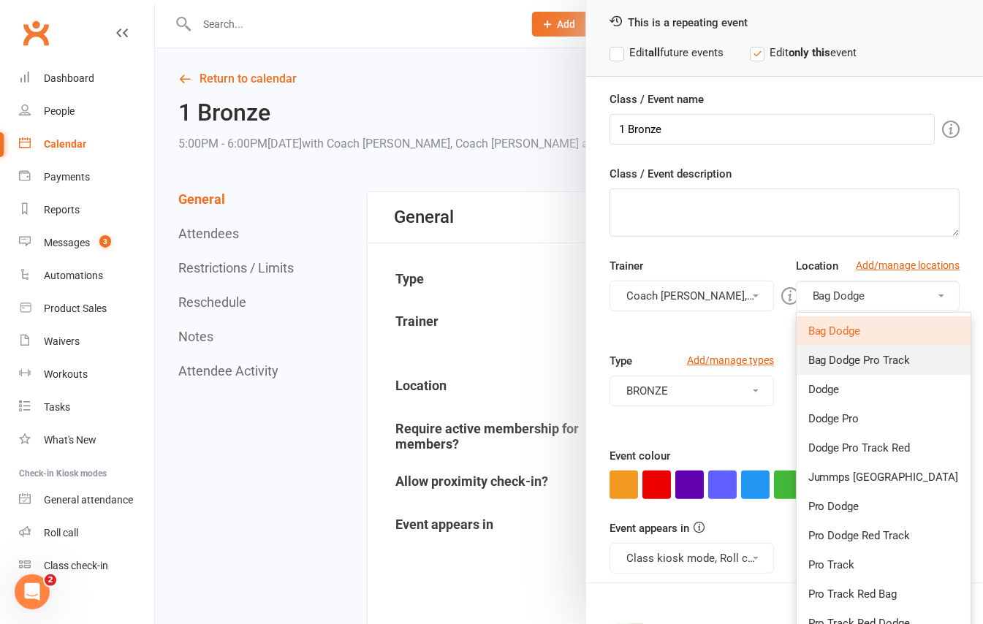
scroll to position [97, 0]
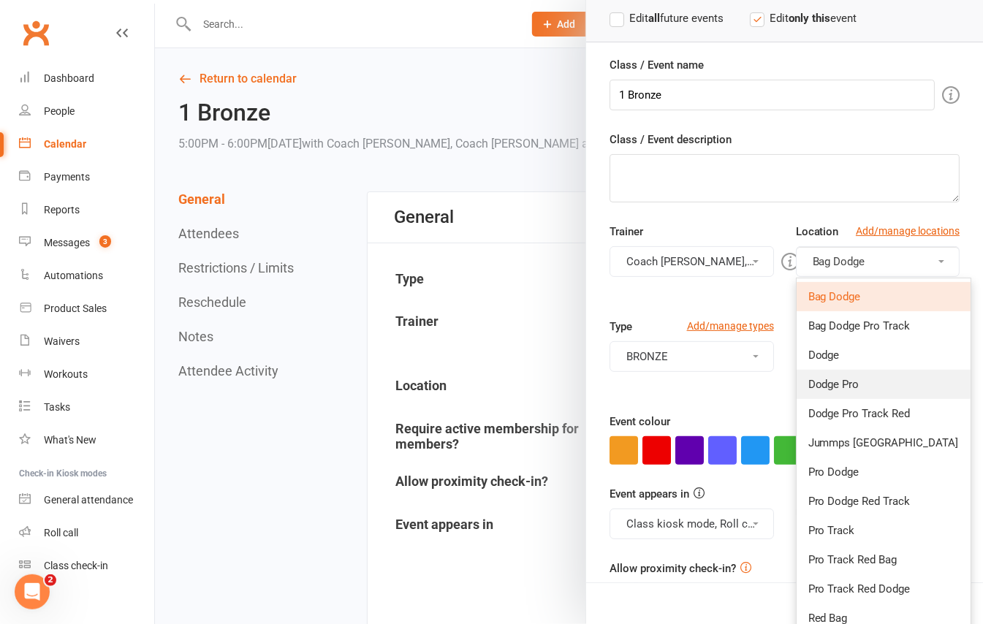
click at [849, 379] on link "Dodge Pro" at bounding box center [884, 384] width 174 height 29
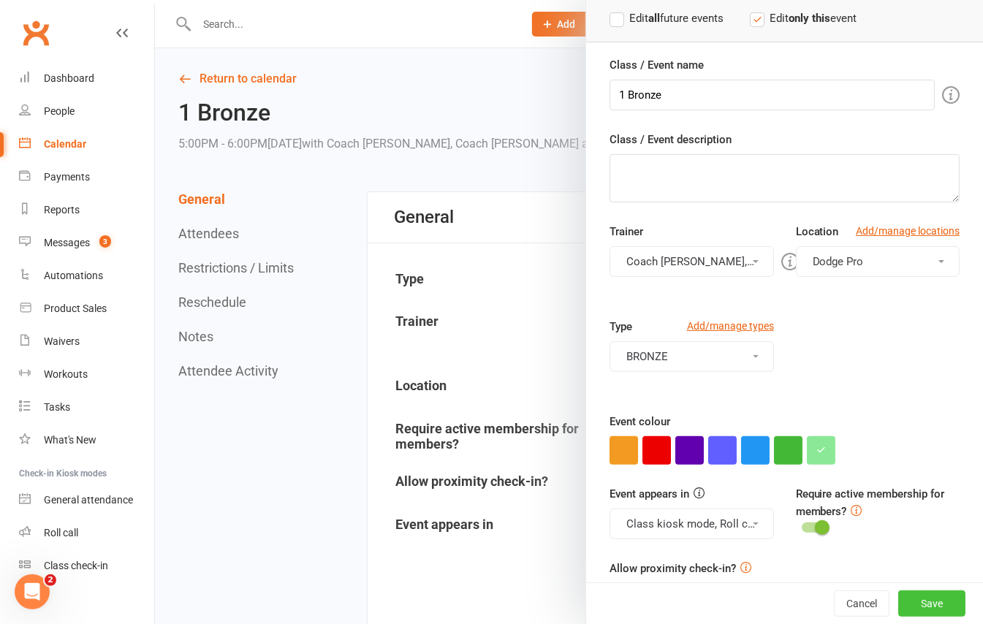
click at [915, 606] on button "Save" at bounding box center [931, 604] width 67 height 26
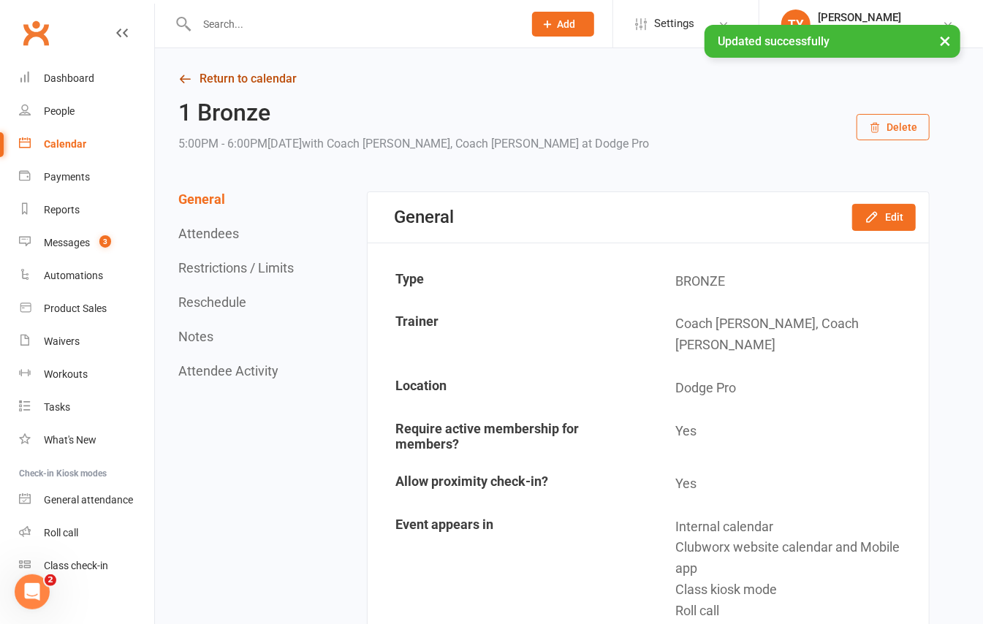
click at [220, 88] on link "Return to calendar" at bounding box center [553, 79] width 751 height 20
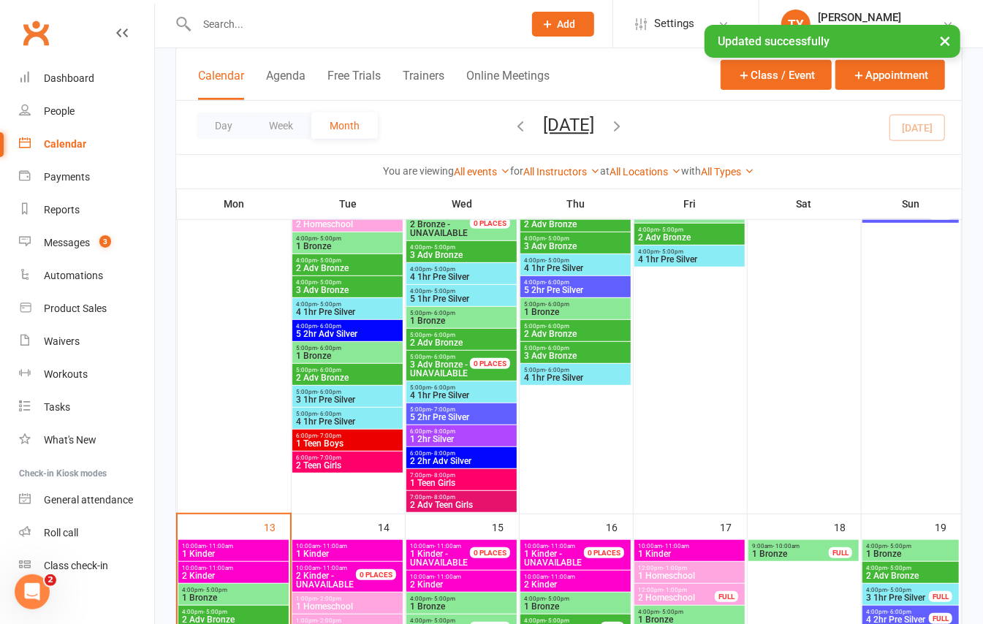
scroll to position [487, 0]
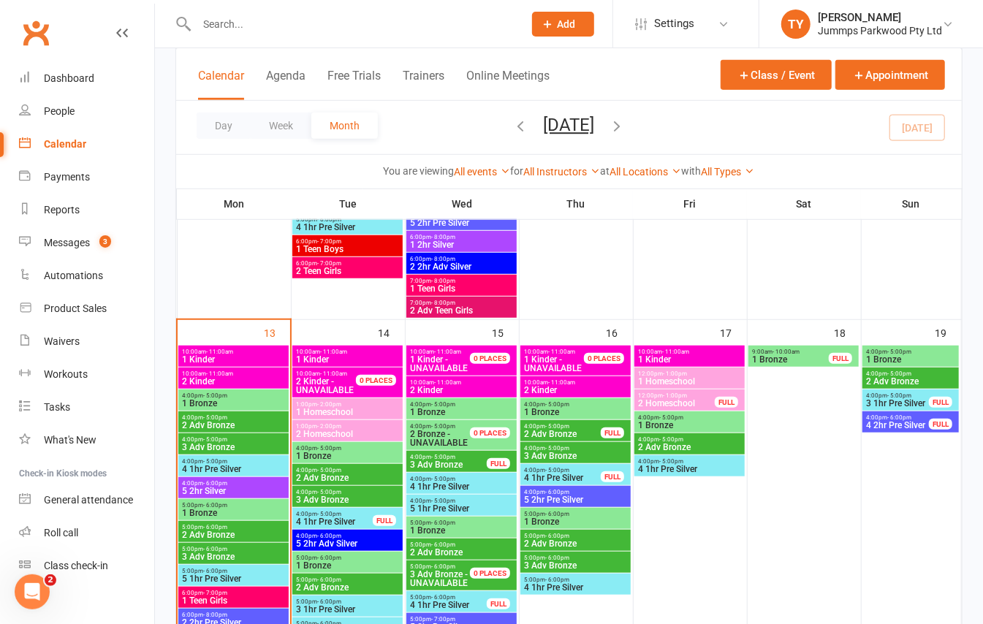
click at [238, 532] on span "2 Adv Bronze" at bounding box center [233, 535] width 105 height 9
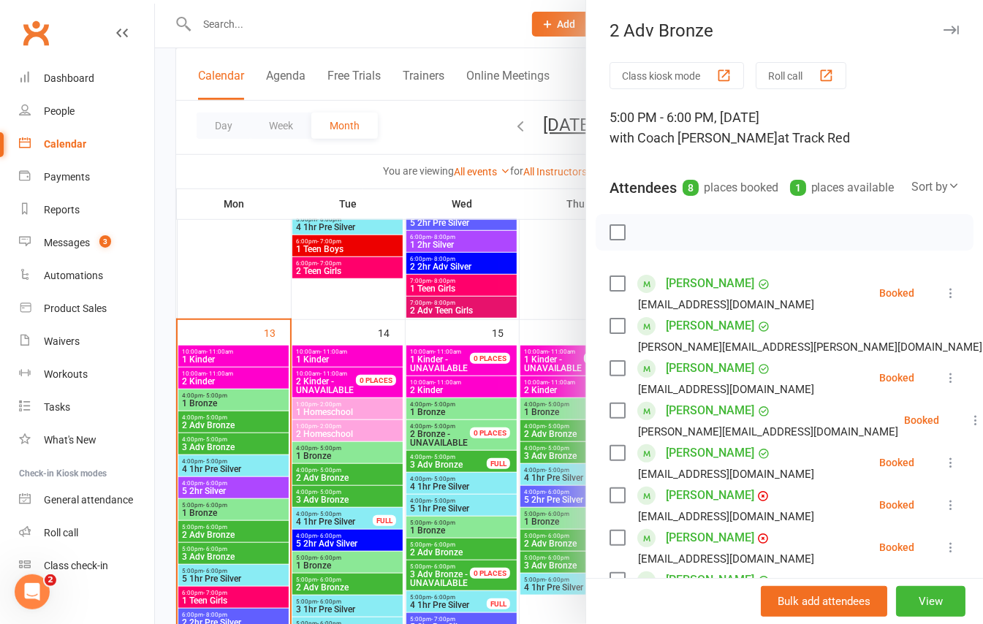
click at [255, 548] on div at bounding box center [569, 312] width 828 height 624
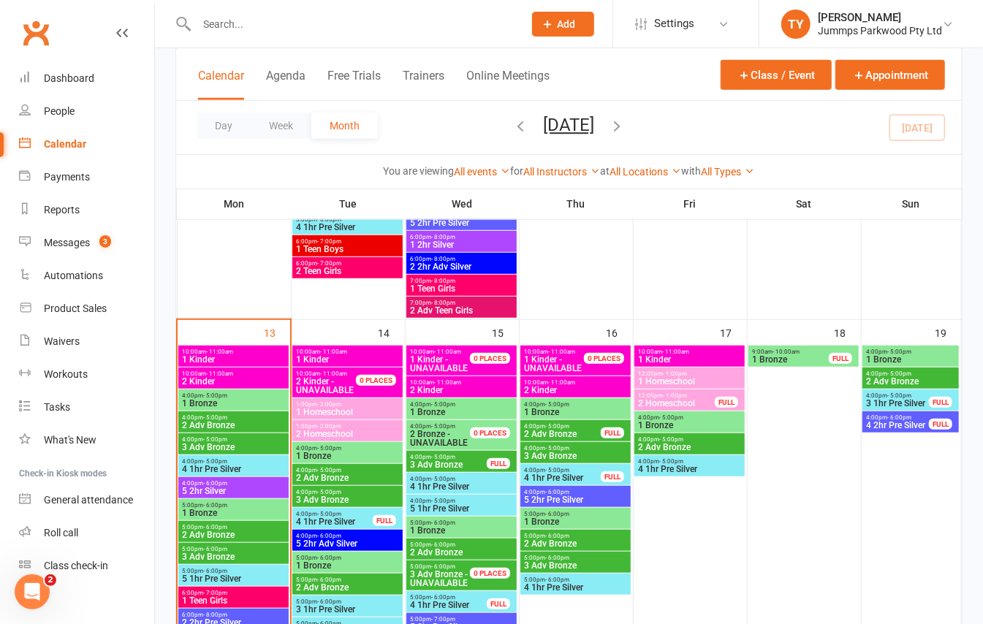
click at [249, 550] on span "5:00pm - 6:00pm" at bounding box center [233, 549] width 105 height 7
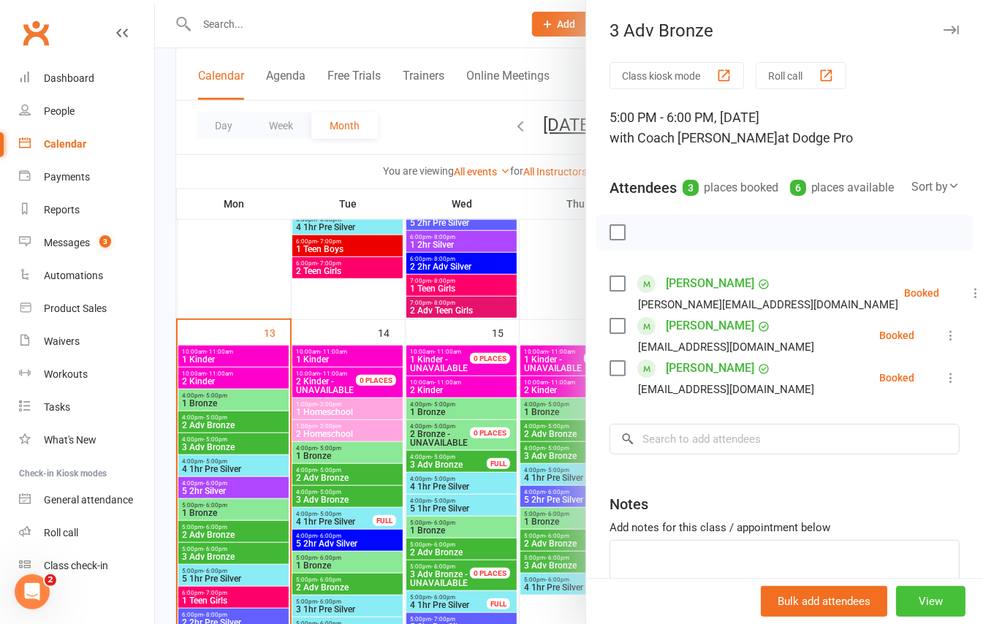
click at [896, 594] on button "View" at bounding box center [930, 601] width 69 height 31
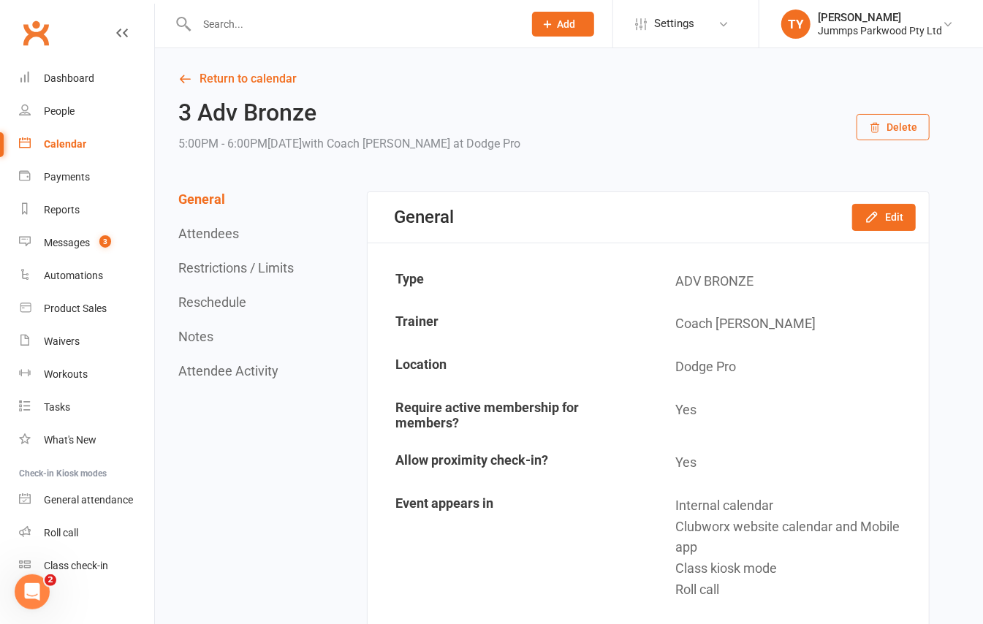
click at [885, 216] on button "Edit" at bounding box center [884, 217] width 64 height 26
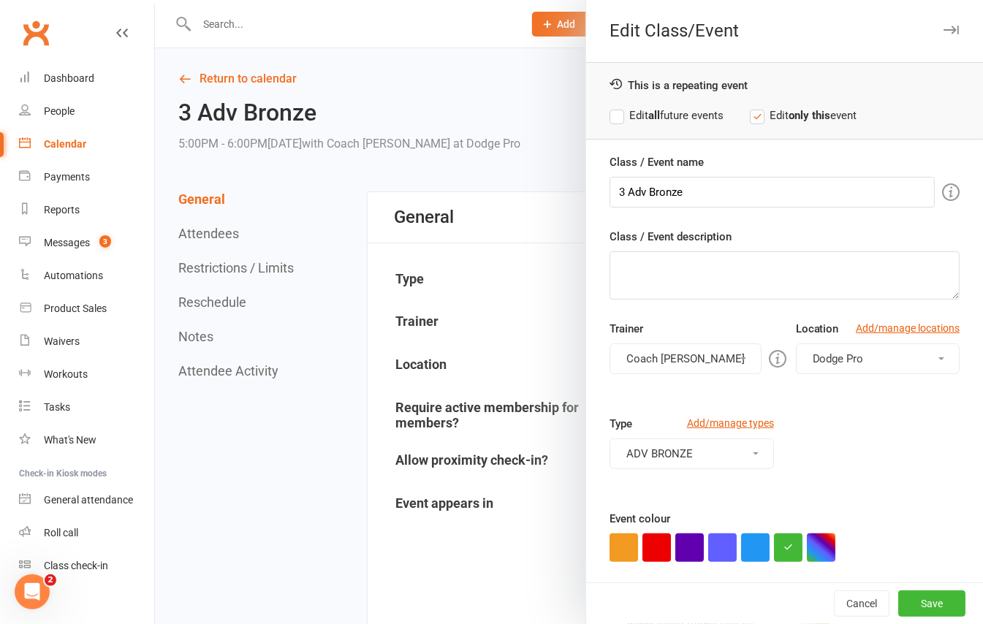
click at [855, 357] on button "Dodge Pro" at bounding box center [878, 359] width 164 height 31
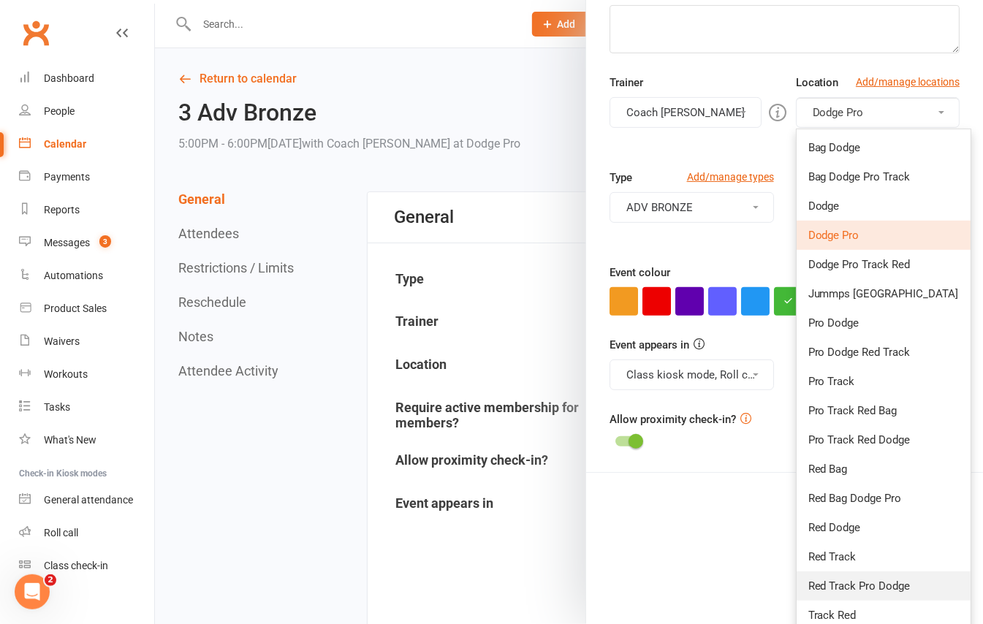
scroll to position [287, 0]
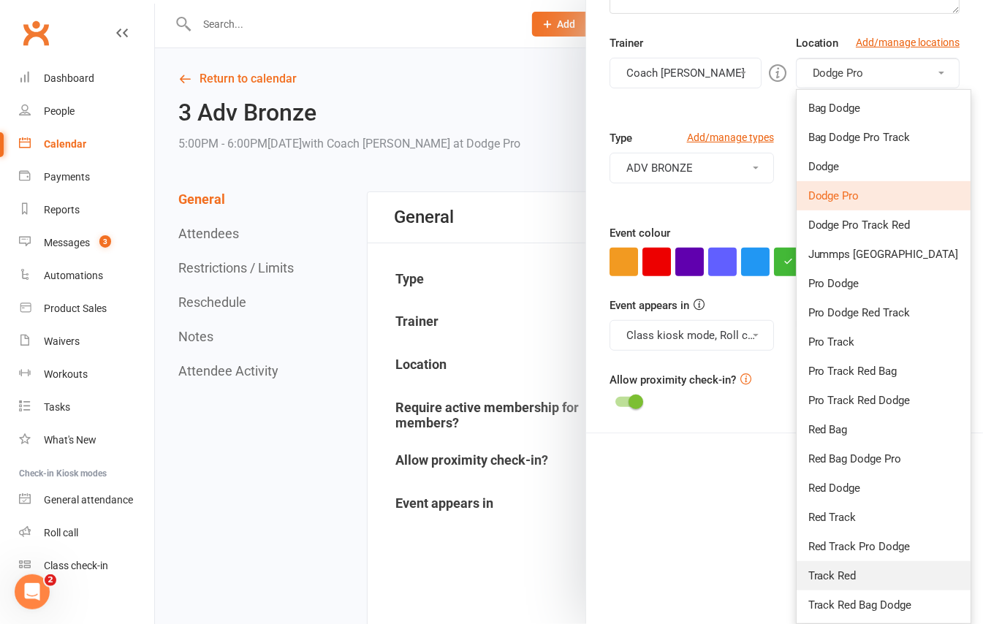
click at [882, 570] on link "Track Red" at bounding box center [884, 575] width 174 height 29
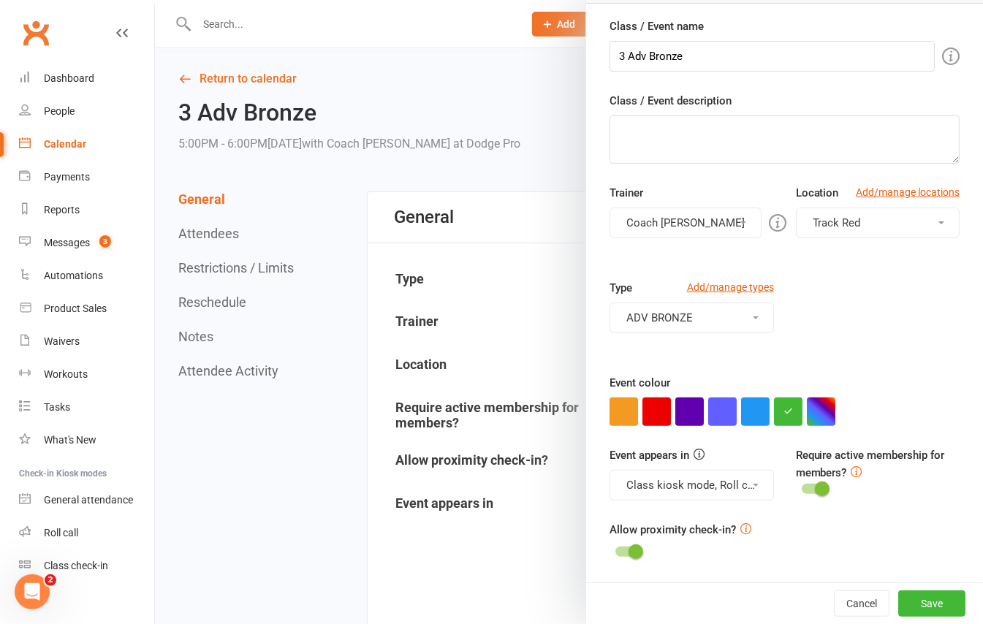
scroll to position [139, 0]
click at [908, 604] on button "Save" at bounding box center [931, 604] width 67 height 26
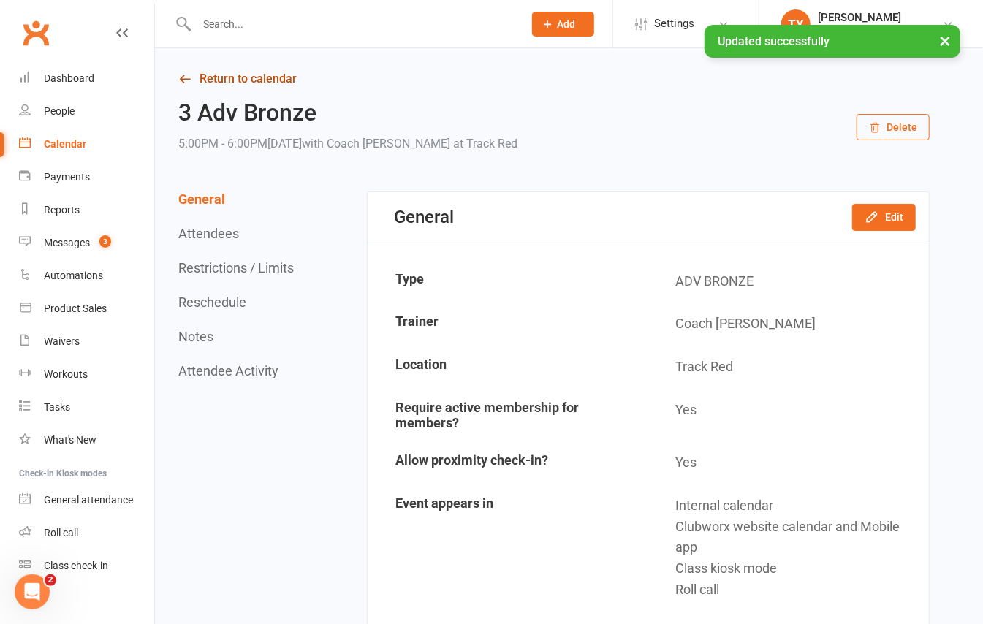
click at [217, 76] on link "Return to calendar" at bounding box center [553, 79] width 751 height 20
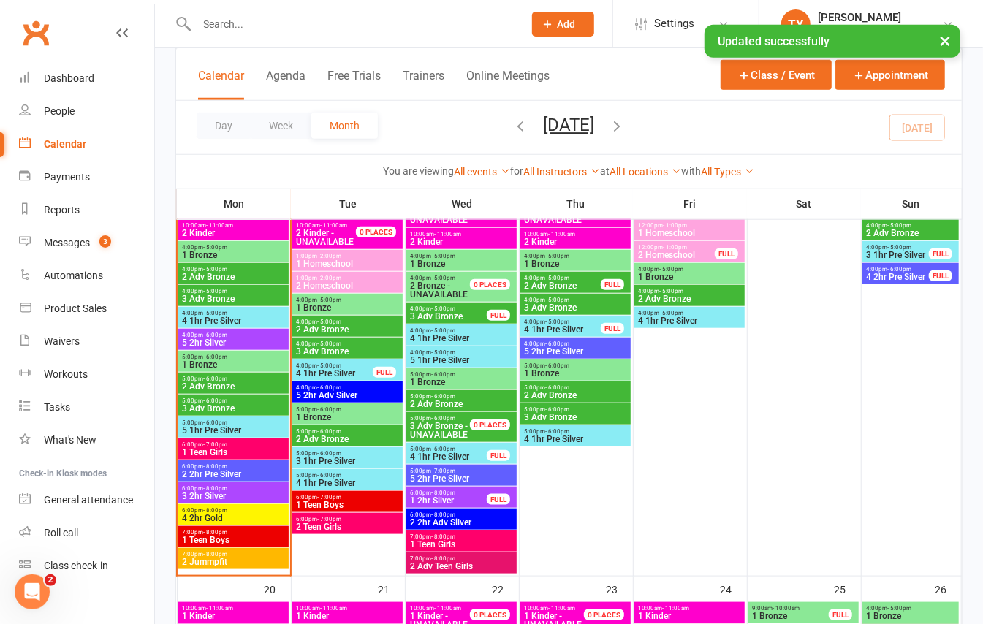
scroll to position [682, 0]
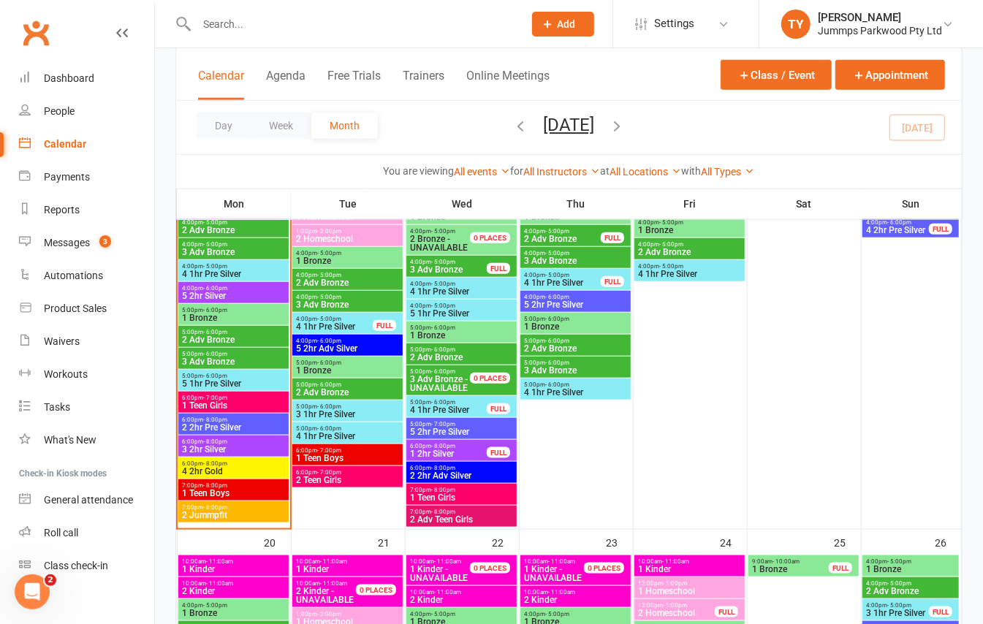
click at [255, 382] on span "5 1hr Pre Silver" at bounding box center [233, 383] width 105 height 9
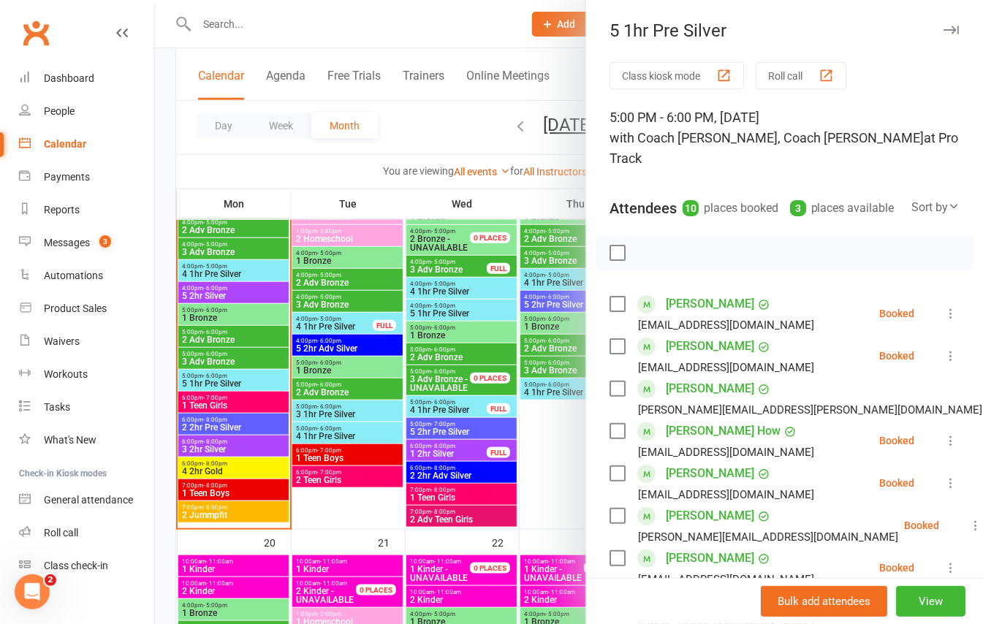
click at [259, 381] on div at bounding box center [569, 312] width 828 height 624
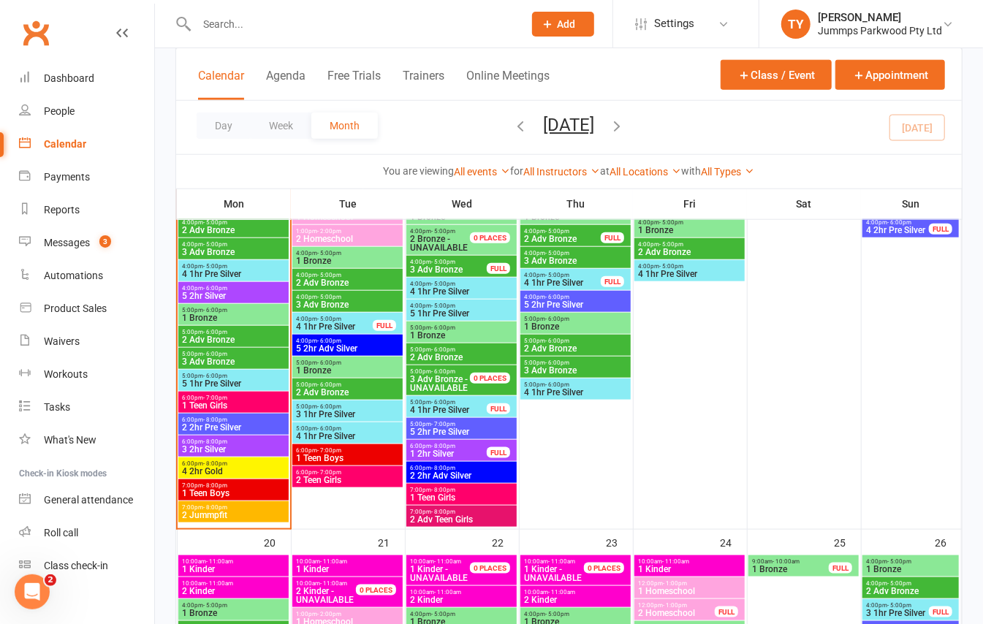
click at [259, 298] on span "5 2hr Silver" at bounding box center [233, 296] width 105 height 9
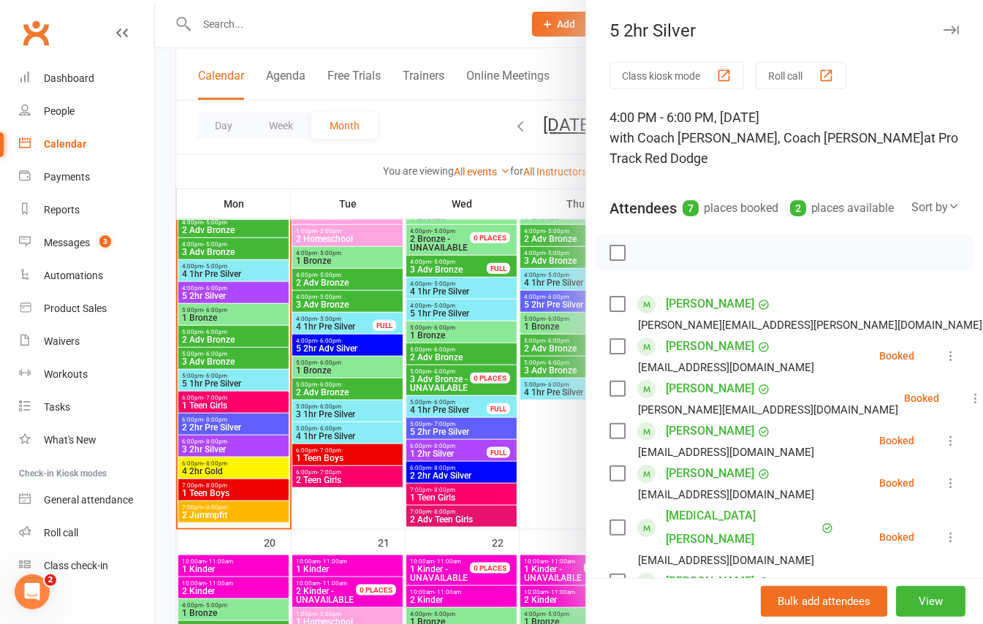
click at [937, 26] on div "5 2hr Silver" at bounding box center [784, 30] width 397 height 20
click at [944, 26] on icon "button" at bounding box center [951, 30] width 15 height 9
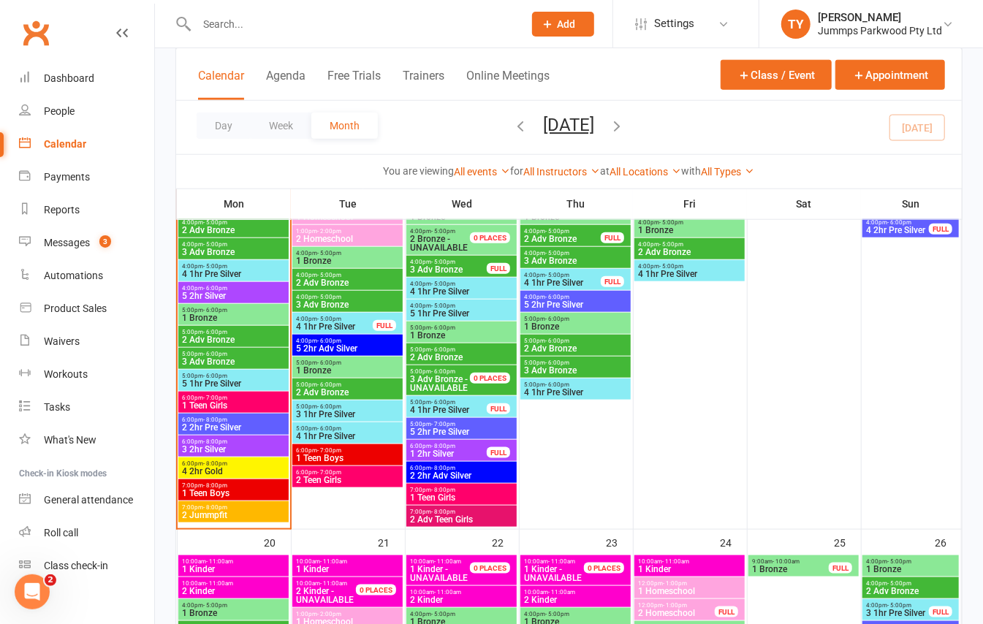
click at [250, 399] on span "6:00pm - 7:00pm" at bounding box center [233, 398] width 105 height 7
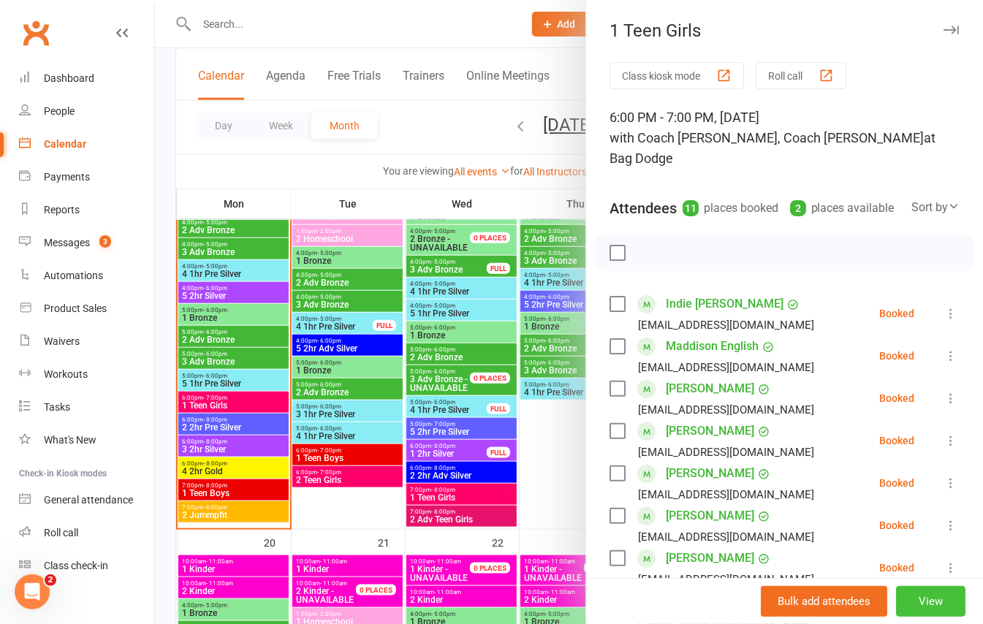
click at [917, 613] on button "View" at bounding box center [930, 601] width 69 height 31
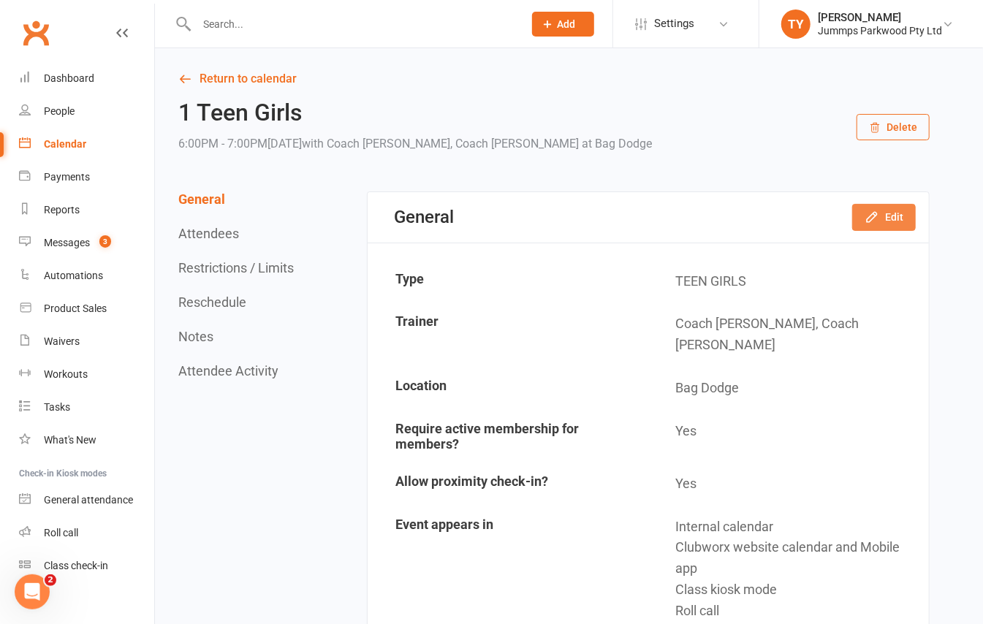
click at [892, 215] on button "Edit" at bounding box center [884, 217] width 64 height 26
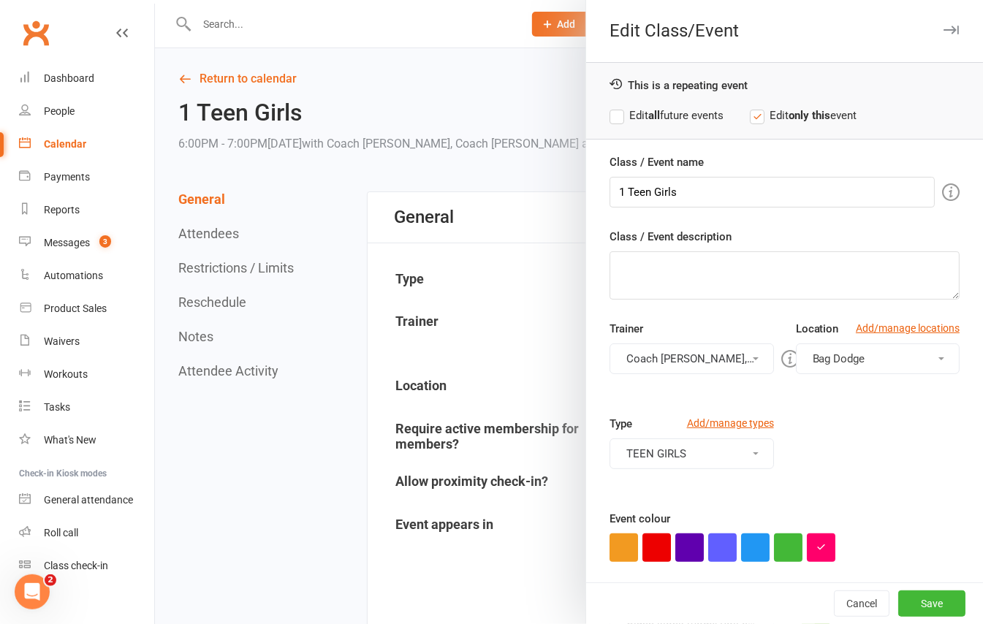
click at [843, 366] on span "Bag Dodge" at bounding box center [839, 358] width 53 height 13
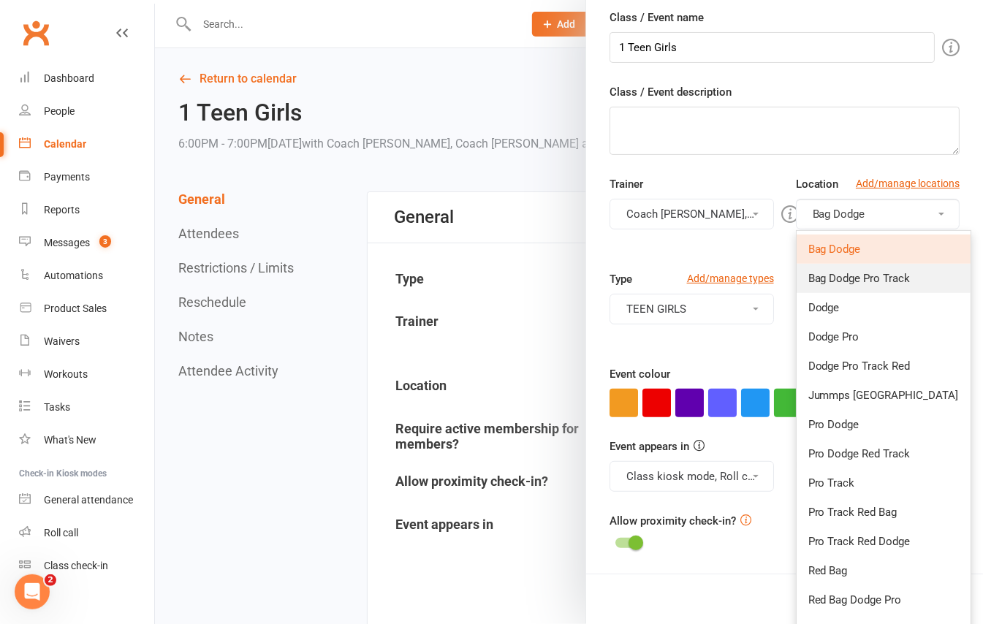
scroll to position [194, 0]
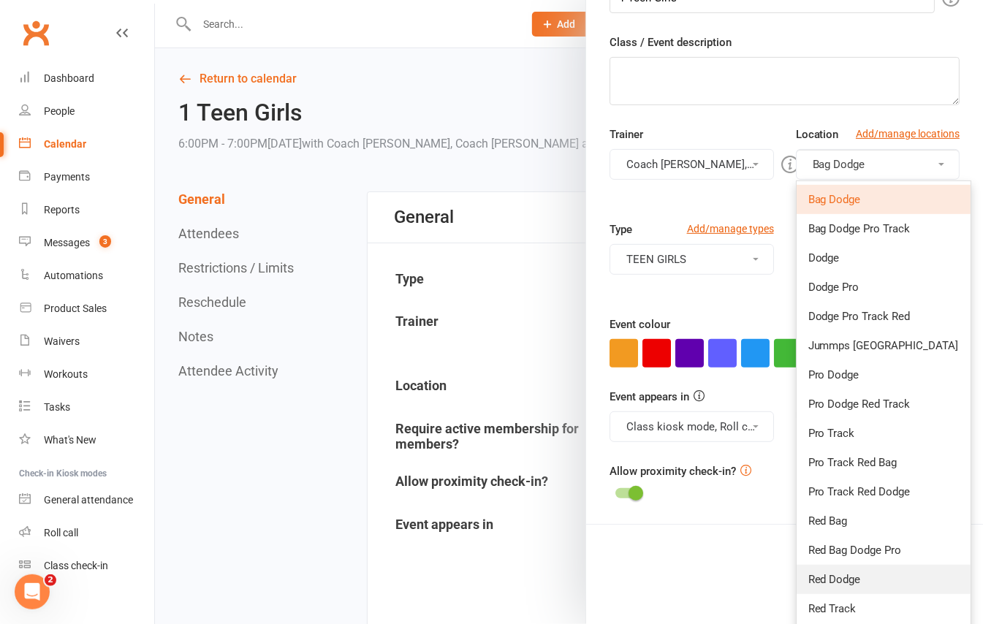
click at [858, 585] on link "Red Dodge" at bounding box center [884, 579] width 174 height 29
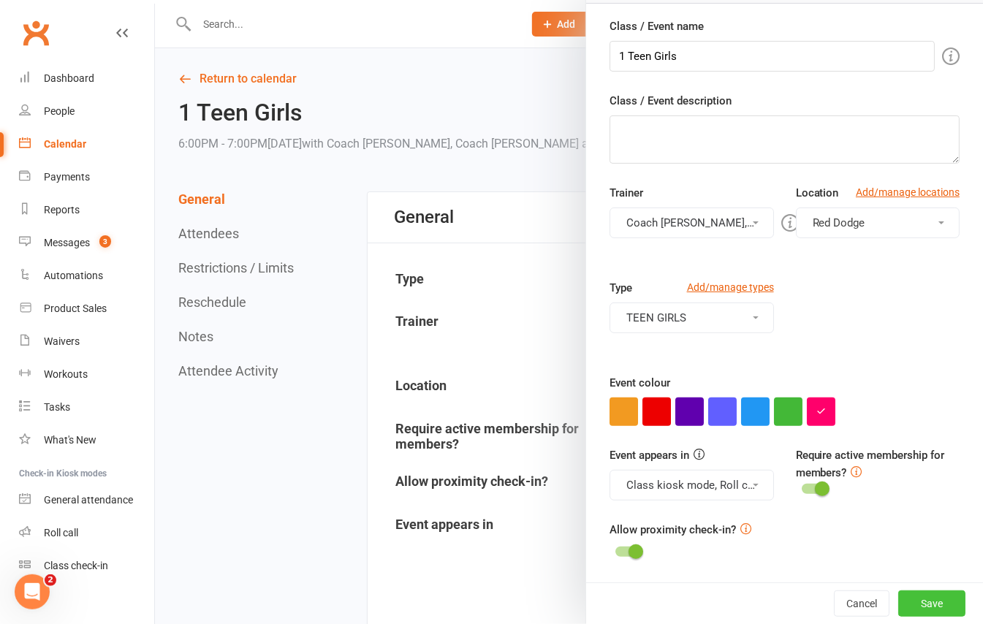
scroll to position [139, 0]
drag, startPoint x: 904, startPoint y: 604, endPoint x: 901, endPoint y: 586, distance: 17.8
click at [904, 604] on button "Save" at bounding box center [931, 604] width 67 height 26
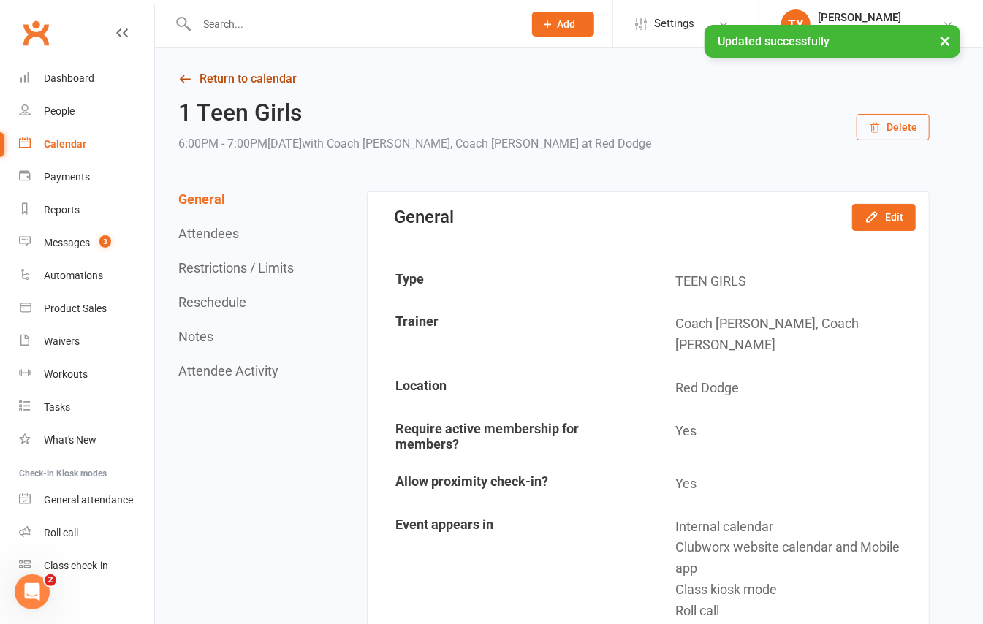
click at [254, 86] on link "Return to calendar" at bounding box center [553, 79] width 751 height 20
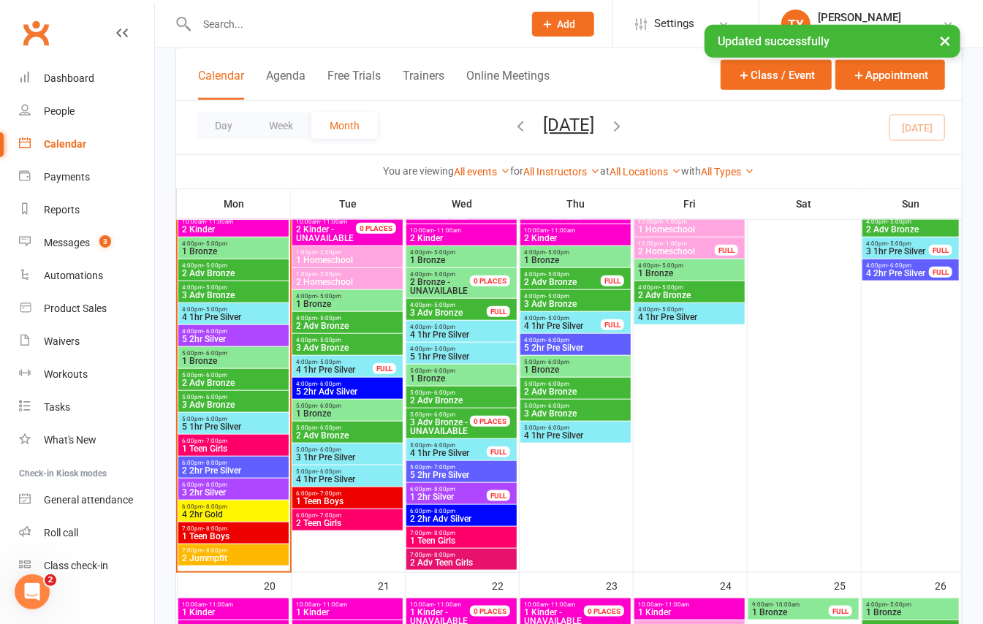
scroll to position [682, 0]
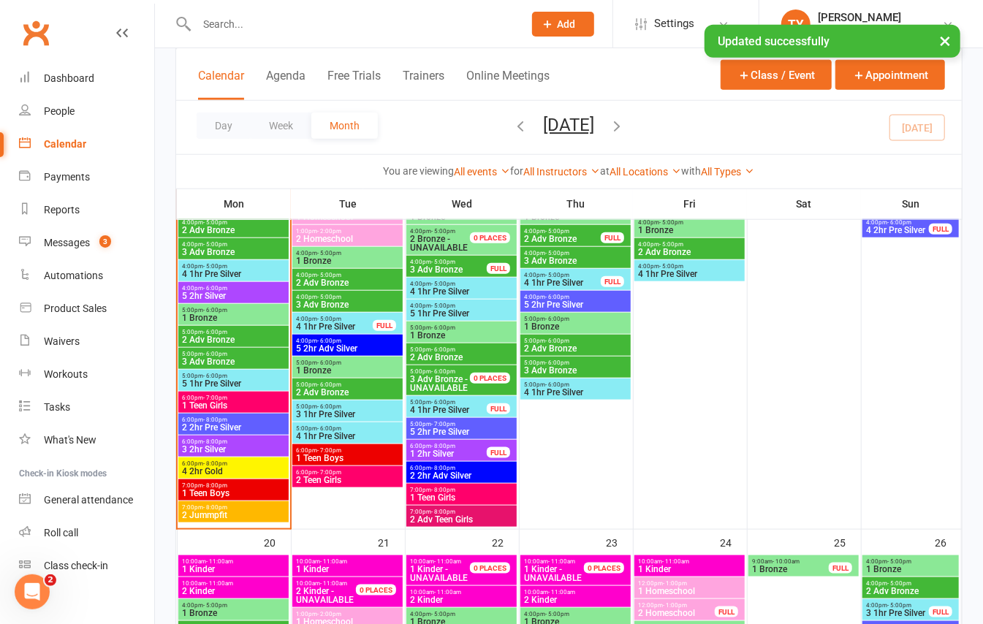
click at [220, 424] on span "2 2hr Pre Silver" at bounding box center [233, 427] width 105 height 9
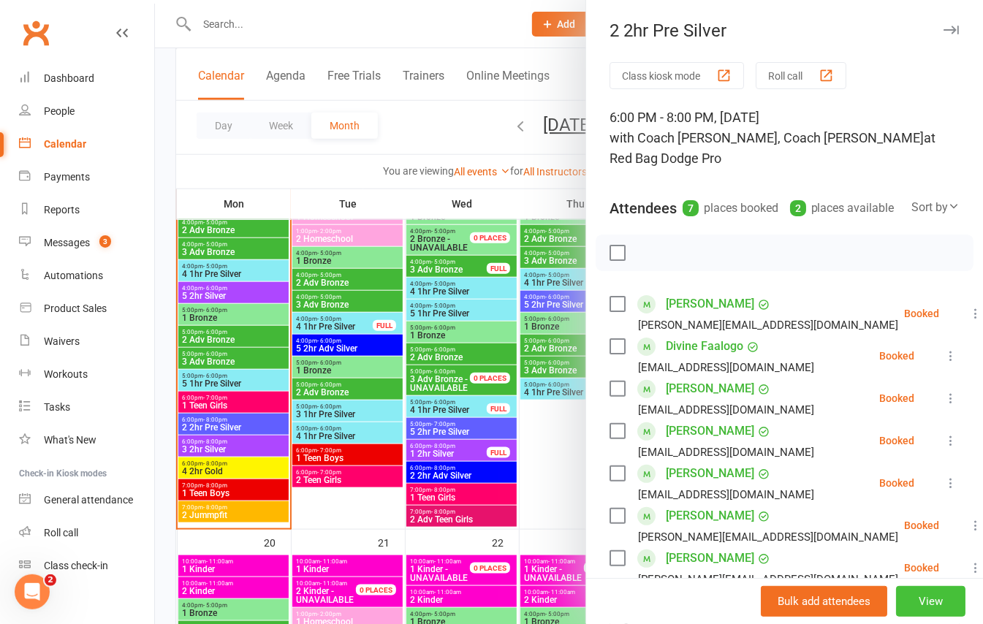
click at [904, 606] on button "View" at bounding box center [930, 601] width 69 height 31
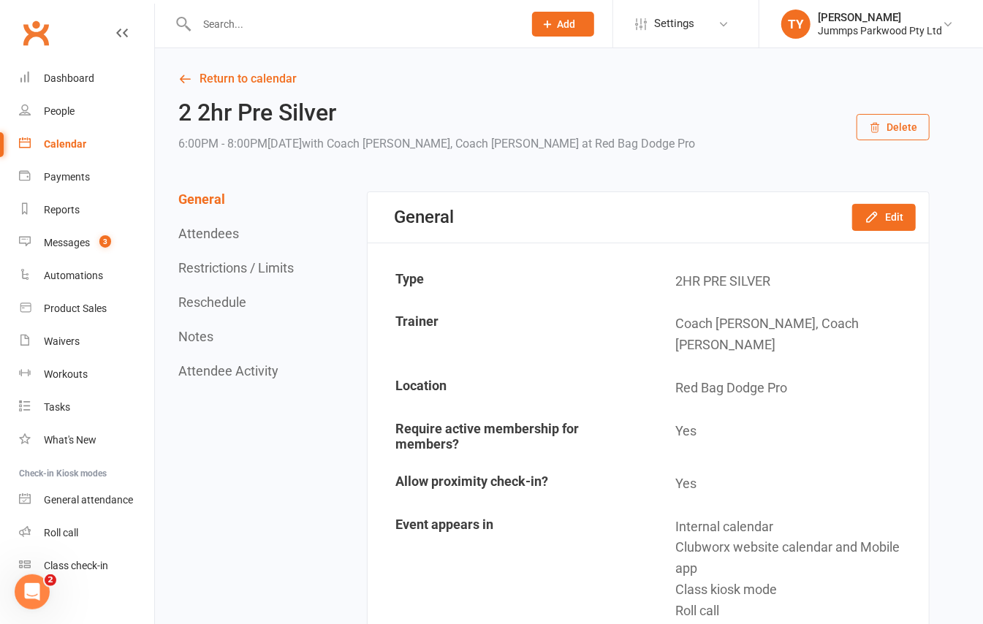
click at [895, 218] on button "Edit" at bounding box center [884, 217] width 64 height 26
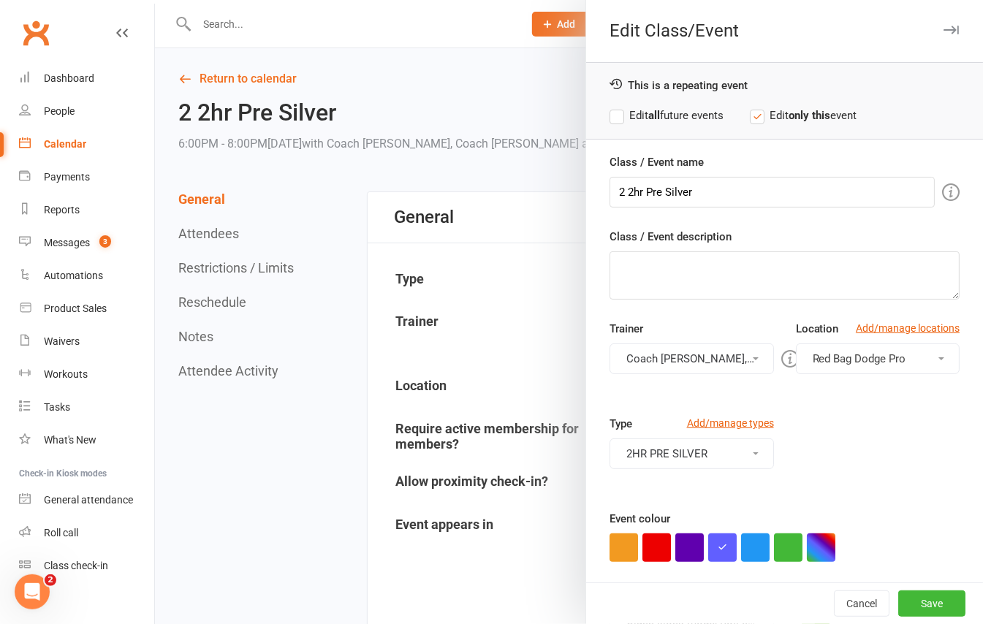
click at [867, 346] on button "Red Bag Dodge Pro" at bounding box center [878, 359] width 164 height 31
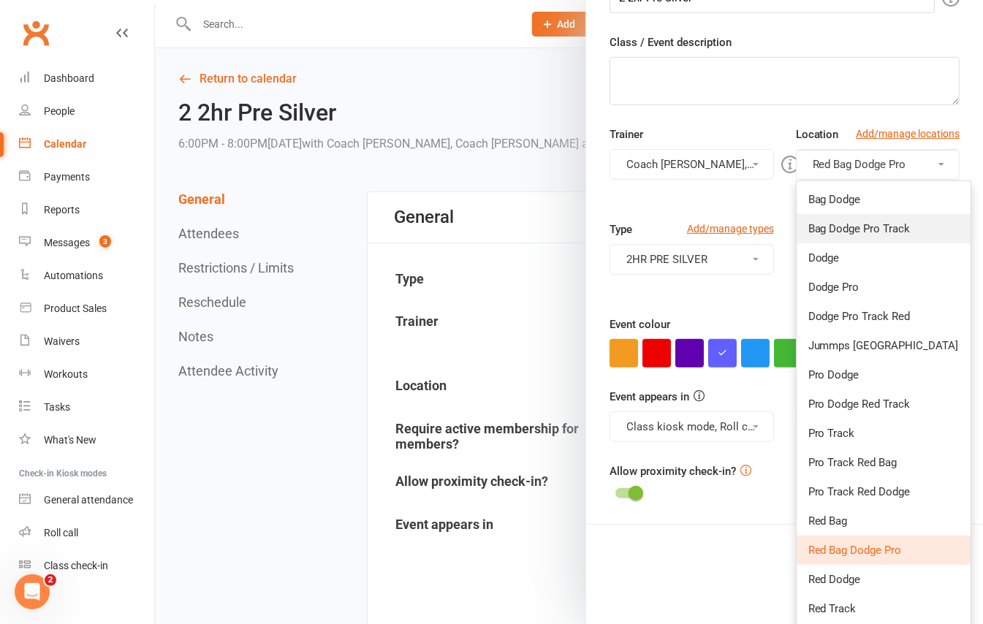
scroll to position [287, 0]
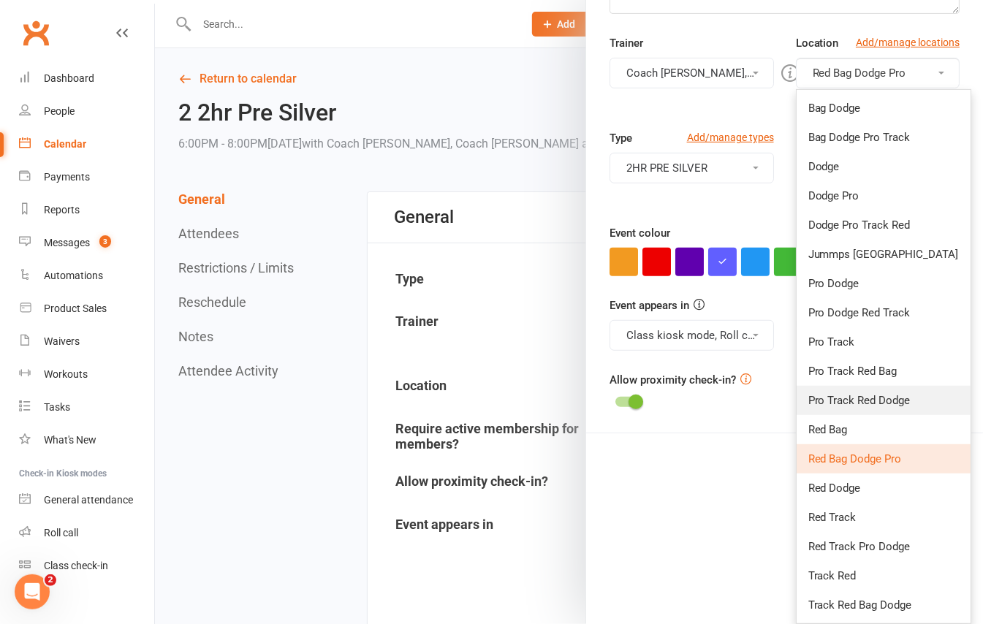
click at [882, 398] on span "Pro Track Red Dodge" at bounding box center [859, 400] width 102 height 13
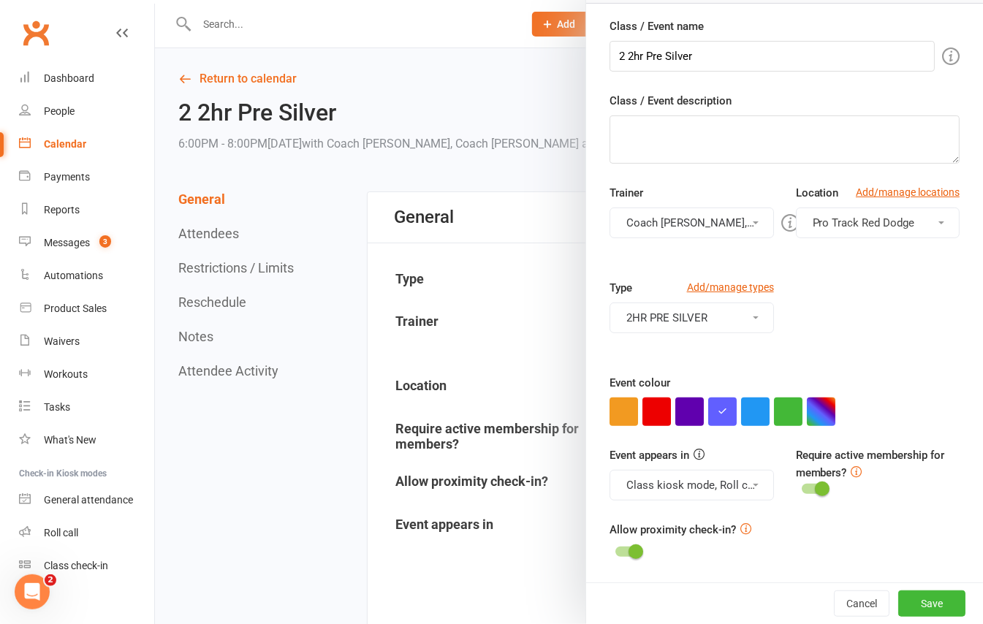
scroll to position [139, 0]
click at [917, 611] on button "Save" at bounding box center [931, 604] width 67 height 26
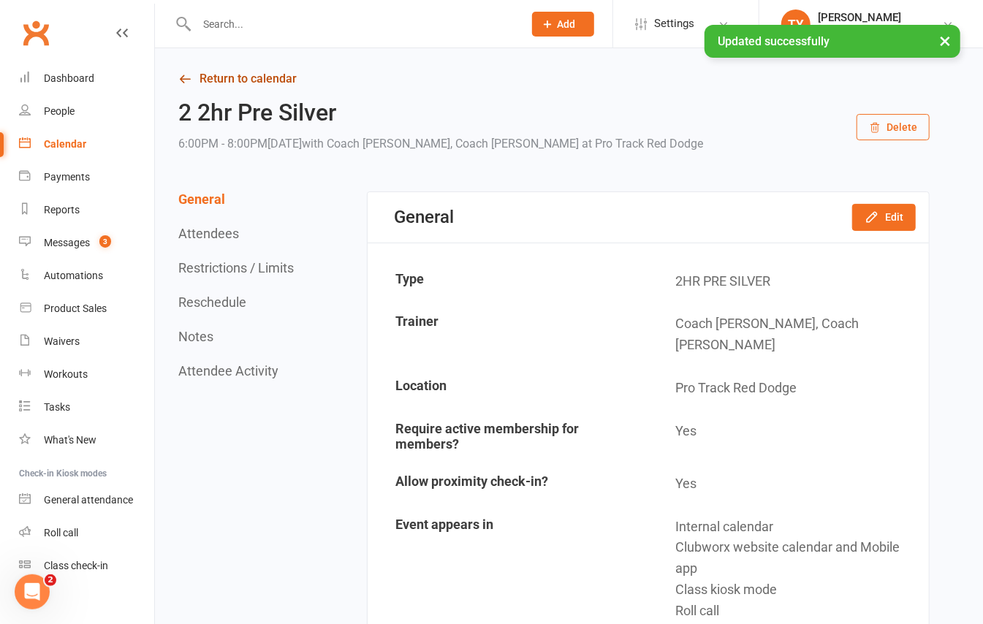
click at [266, 80] on link "Return to calendar" at bounding box center [553, 79] width 751 height 20
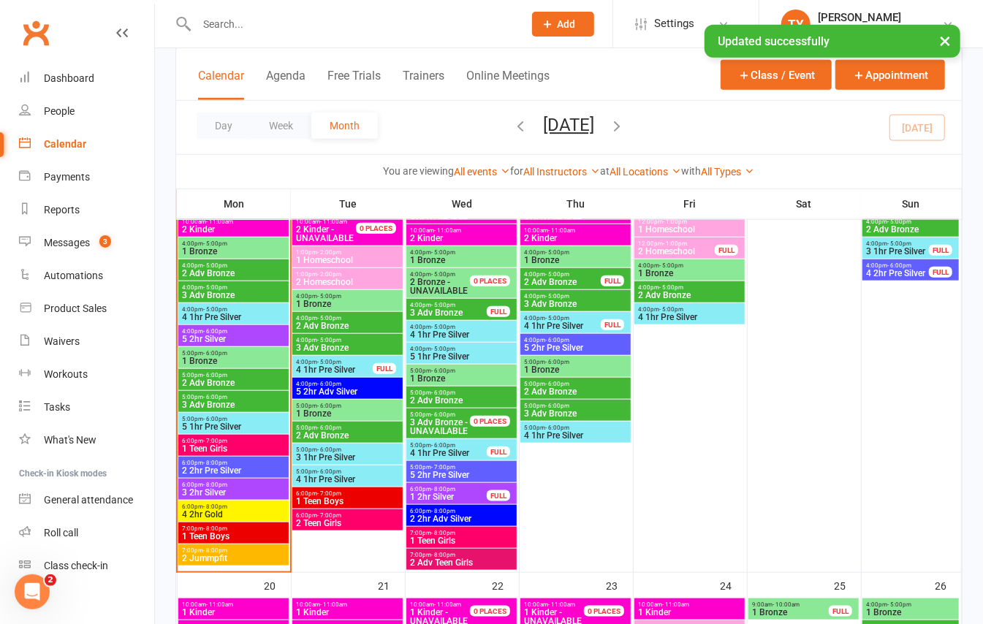
scroll to position [779, 0]
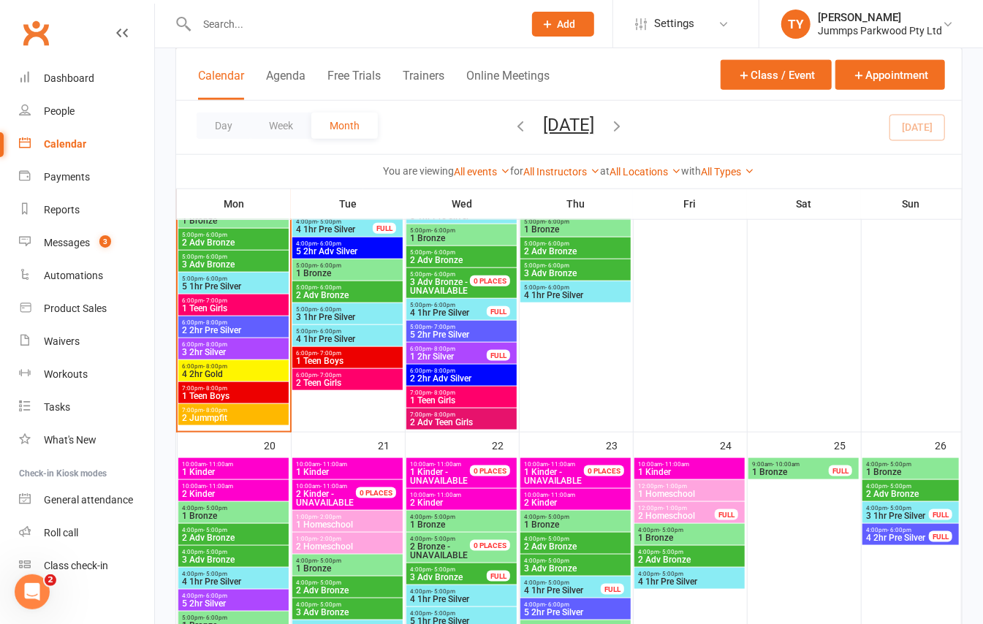
click at [240, 348] on span "3 2hr Silver" at bounding box center [233, 352] width 105 height 9
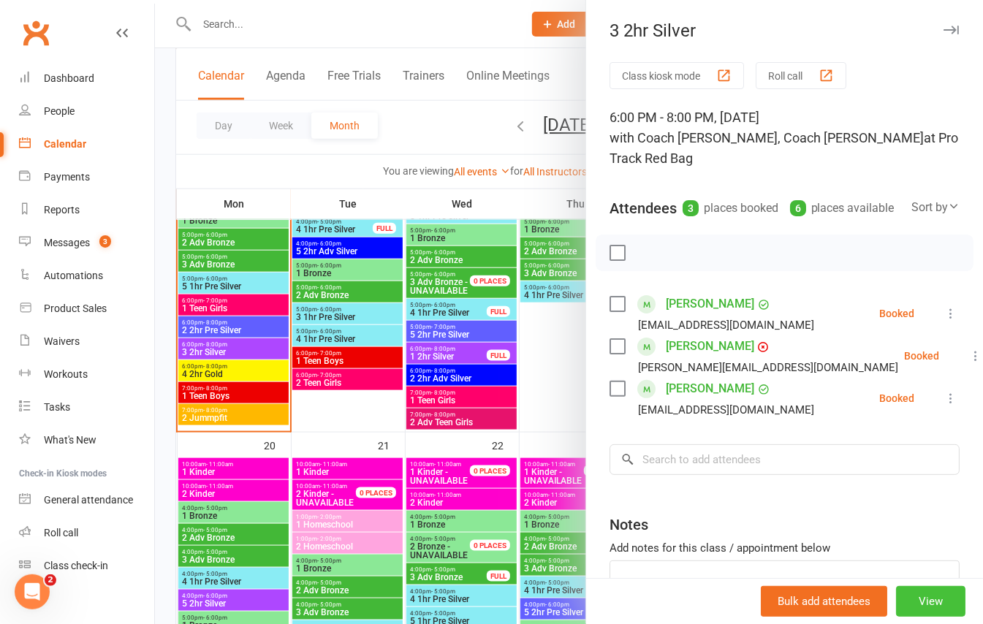
click at [912, 598] on button "View" at bounding box center [930, 601] width 69 height 31
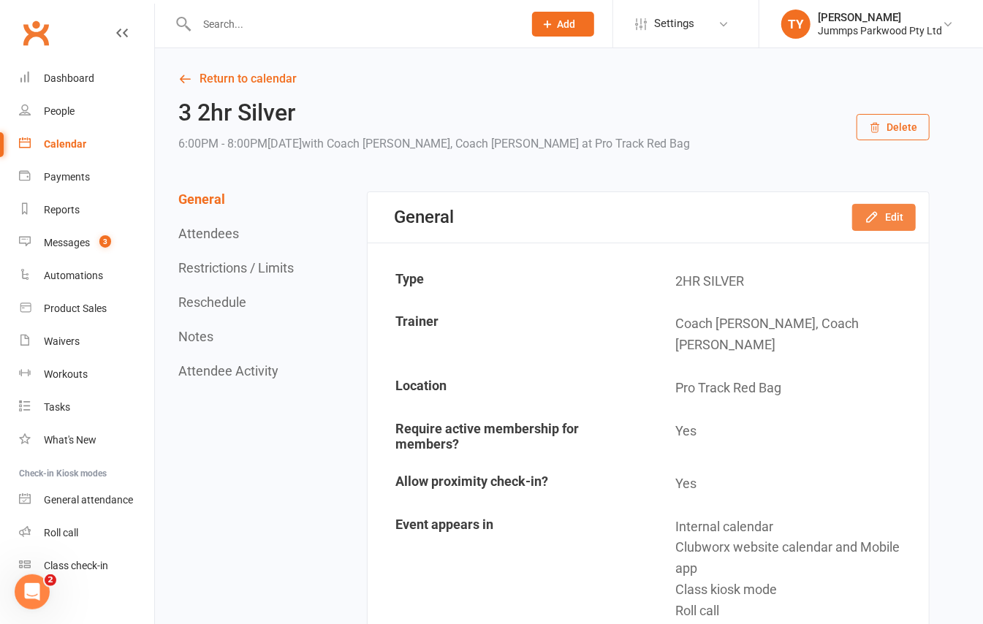
click at [877, 218] on icon "button" at bounding box center [872, 217] width 15 height 15
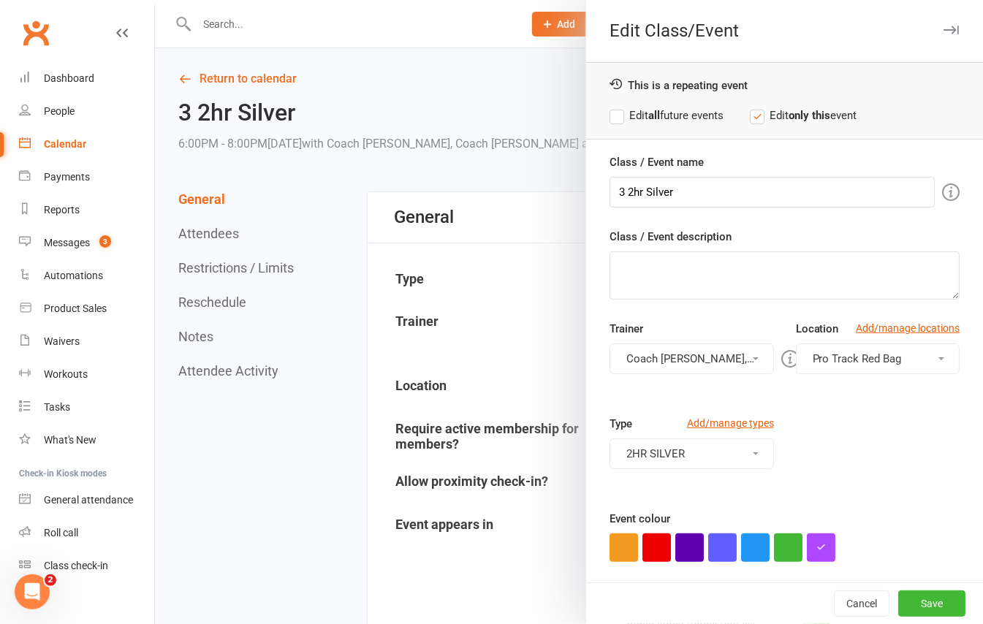
click at [846, 361] on span "Pro Track Red Bag" at bounding box center [857, 358] width 89 height 13
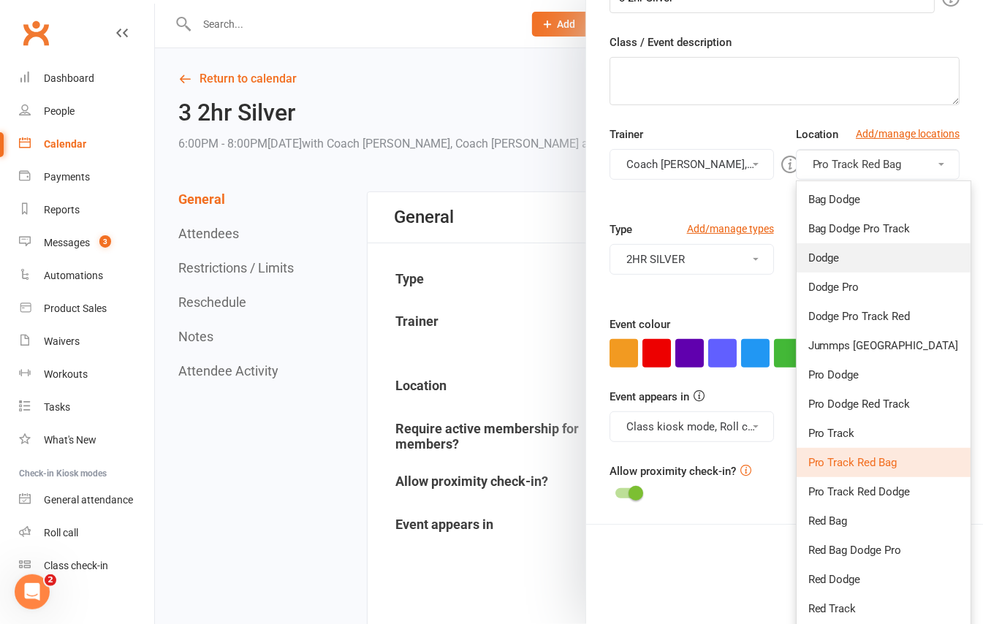
scroll to position [287, 0]
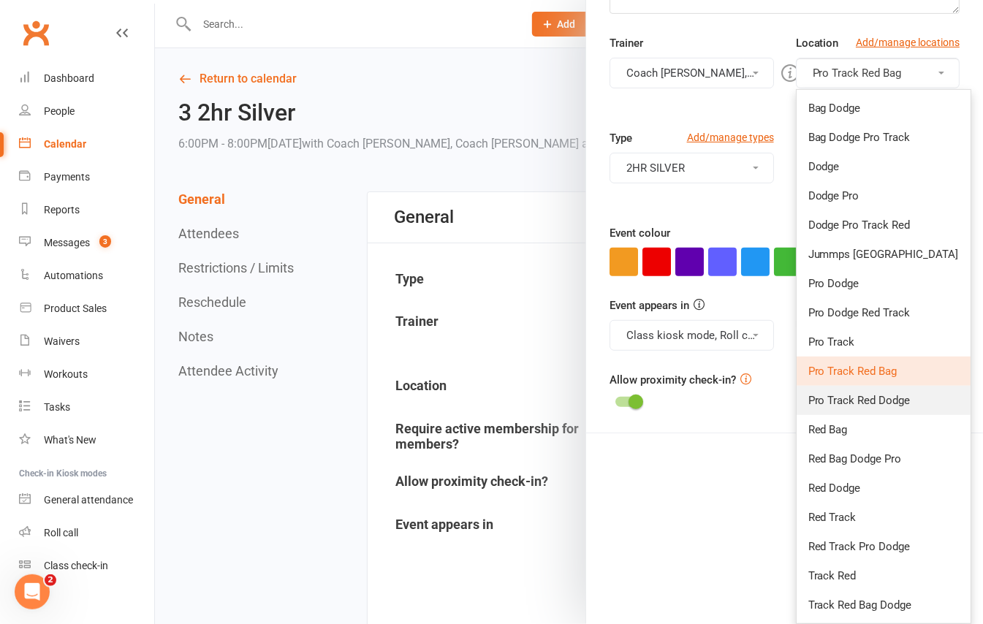
click at [878, 401] on span "Pro Track Red Dodge" at bounding box center [859, 400] width 102 height 13
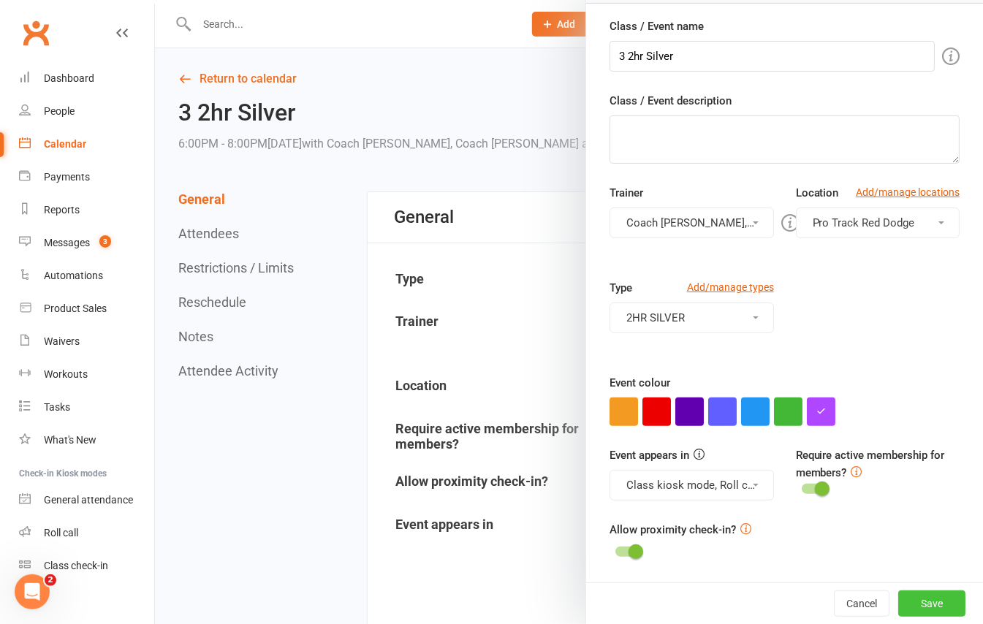
click at [924, 604] on button "Save" at bounding box center [931, 604] width 67 height 26
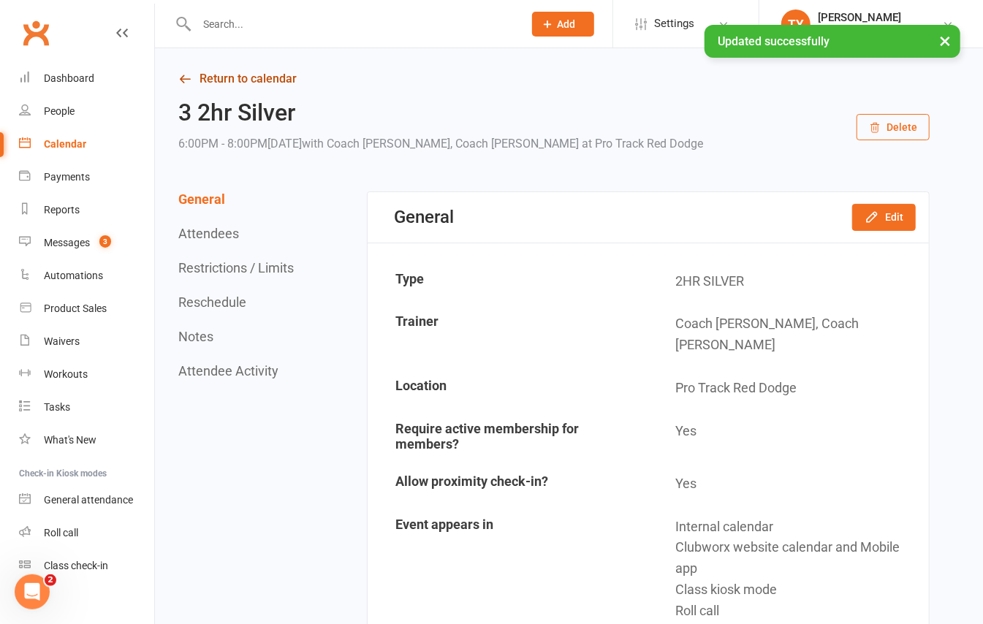
click at [243, 69] on link "Return to calendar" at bounding box center [553, 79] width 751 height 20
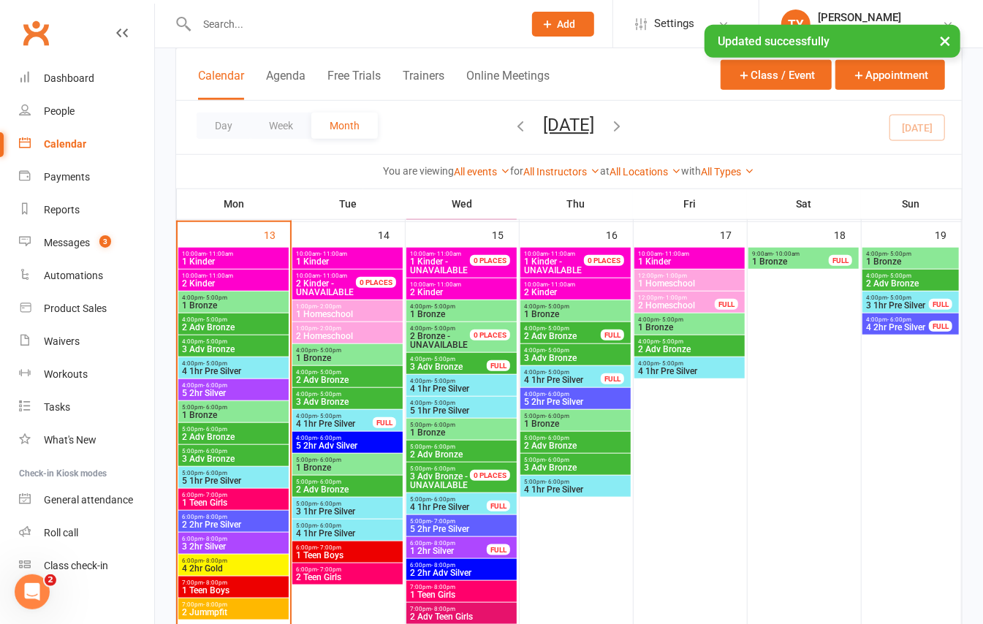
scroll to position [682, 0]
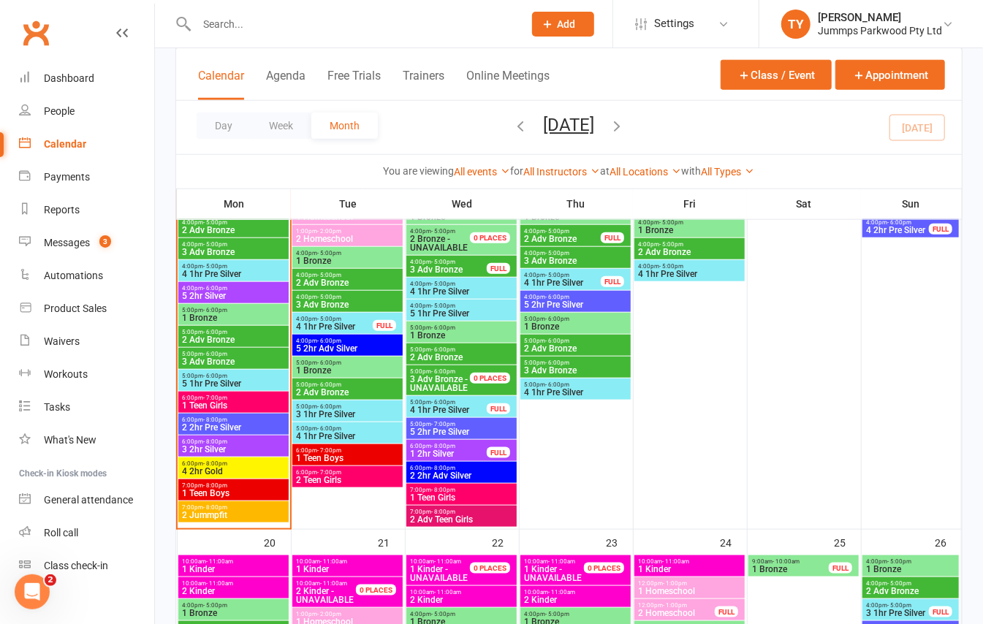
click at [268, 467] on span "4 2hr Gold" at bounding box center [233, 471] width 105 height 9
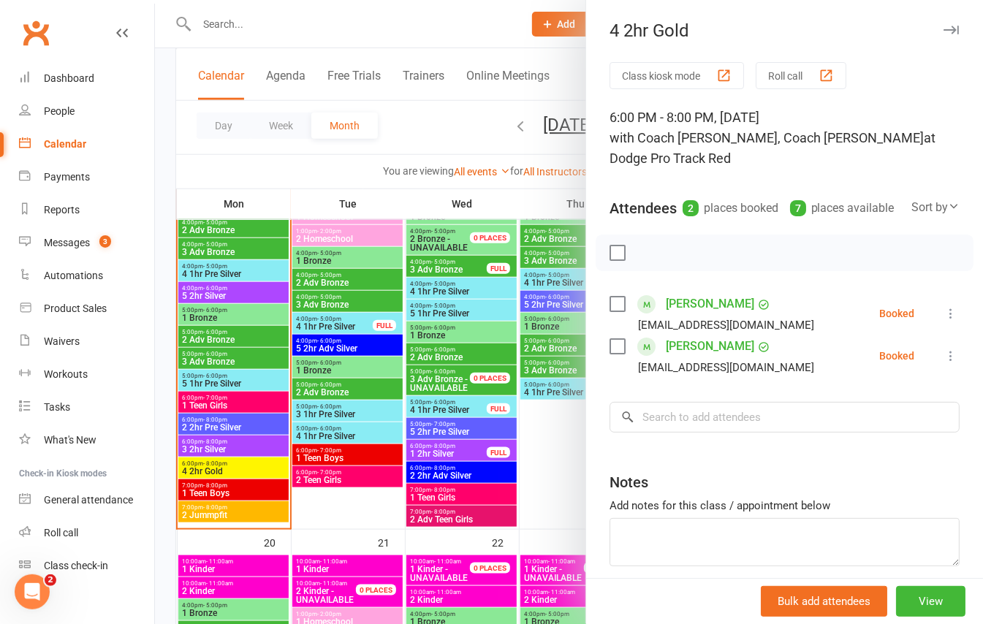
click at [944, 30] on icon "button" at bounding box center [951, 30] width 15 height 9
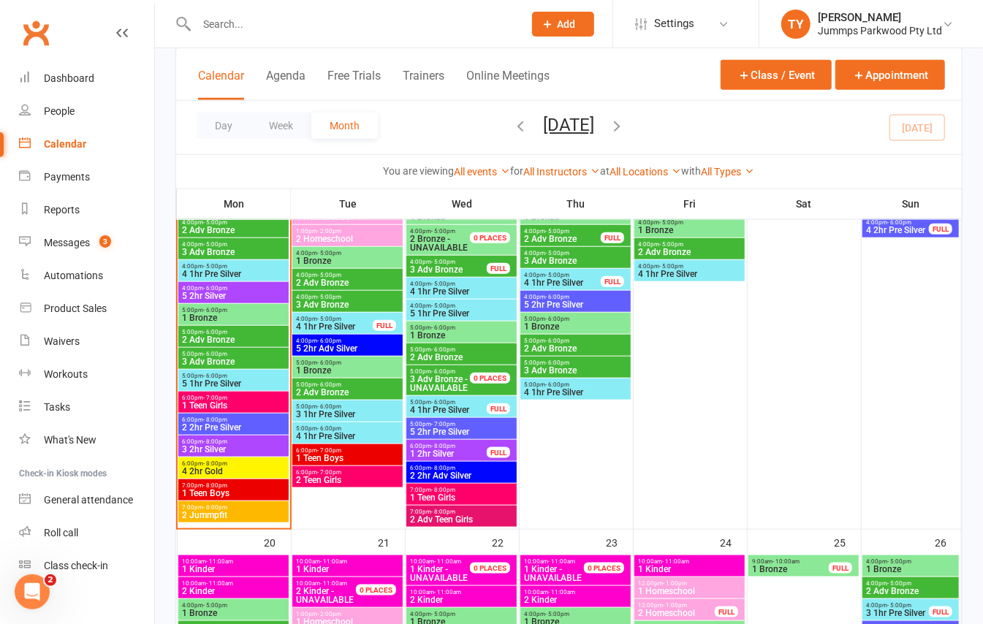
click at [249, 404] on span "1 Teen Girls" at bounding box center [233, 405] width 105 height 9
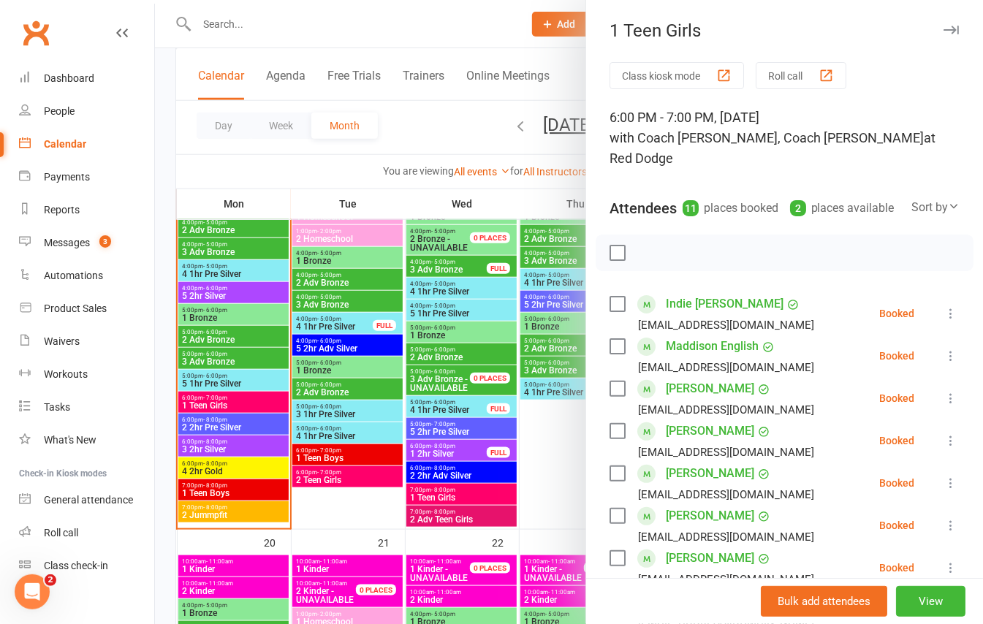
click at [944, 29] on icon "button" at bounding box center [951, 30] width 15 height 9
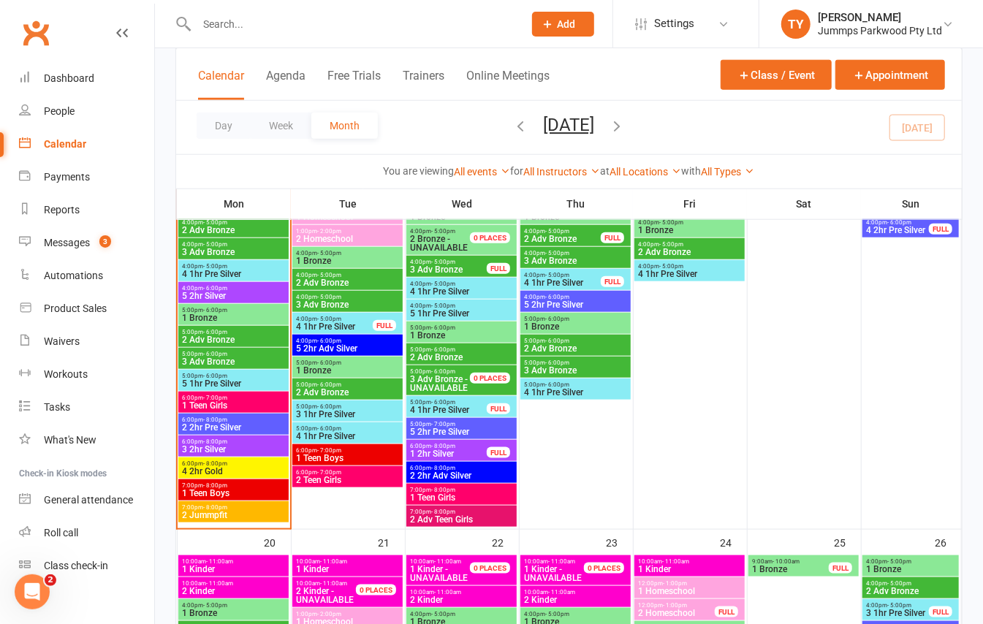
click at [243, 423] on span "2 2hr Pre Silver" at bounding box center [233, 427] width 105 height 9
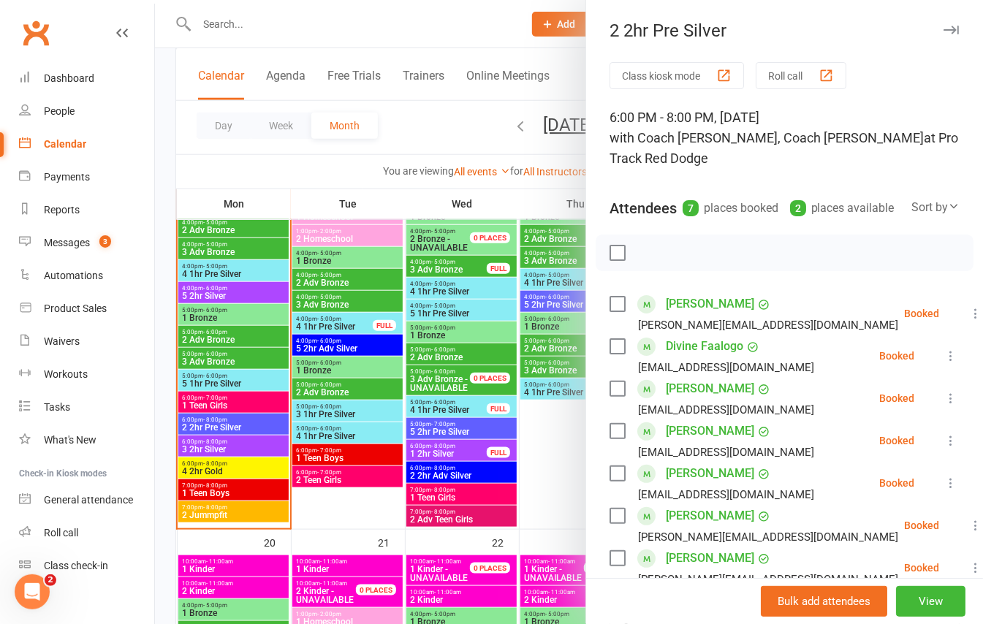
click at [243, 453] on div at bounding box center [569, 312] width 828 height 624
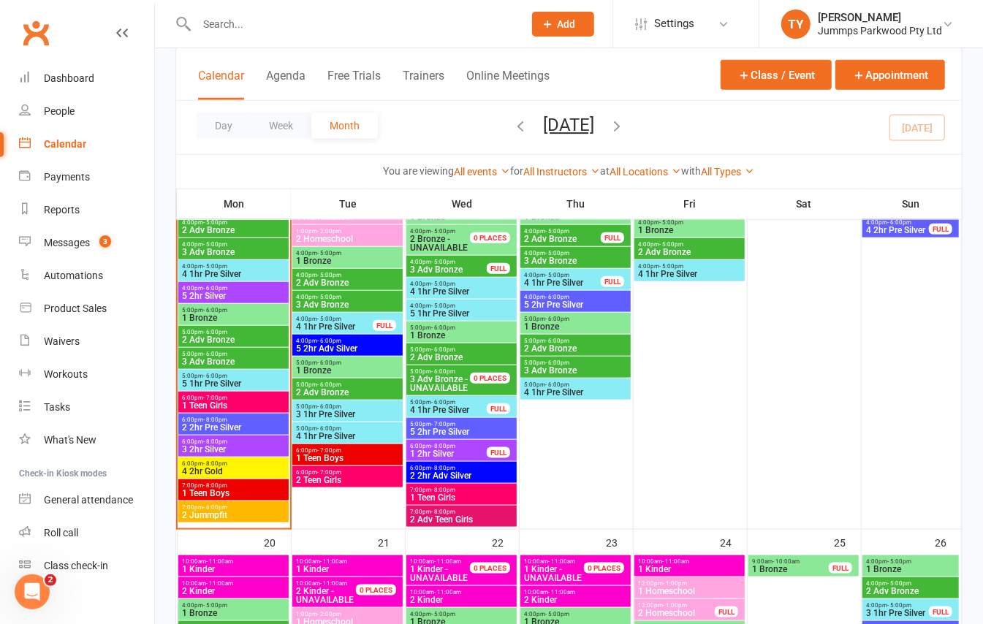
click at [238, 443] on span "6:00pm - 8:00pm" at bounding box center [233, 442] width 105 height 7
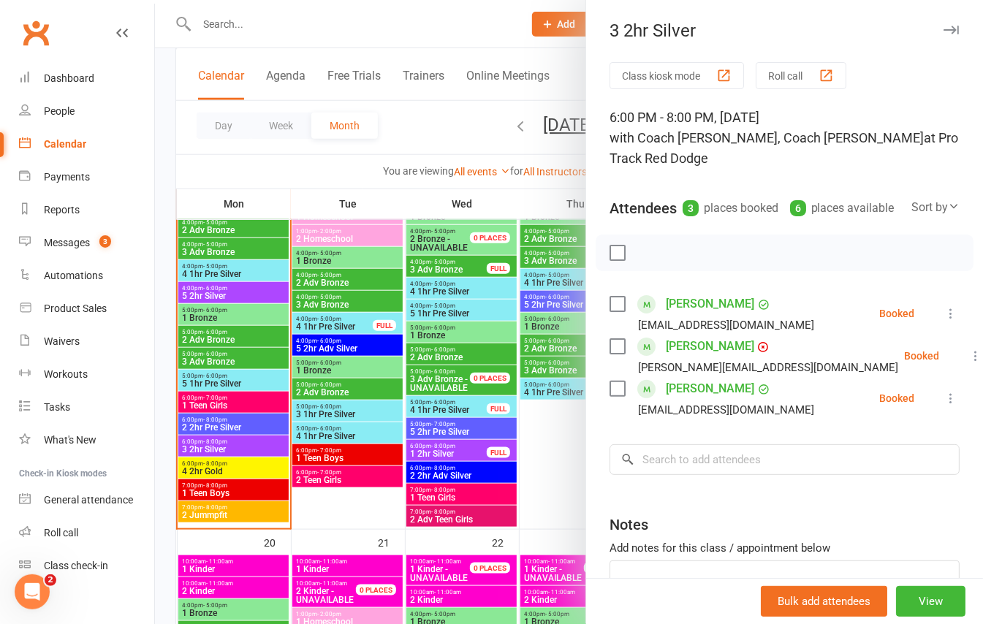
click at [246, 490] on div at bounding box center [569, 312] width 828 height 624
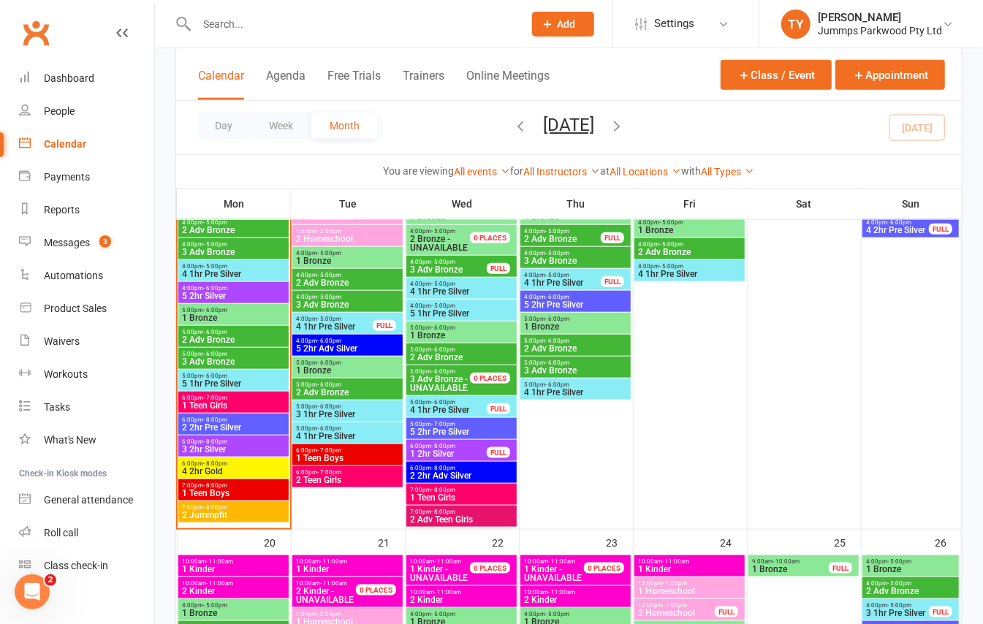
click at [246, 490] on span "1 Teen Boys" at bounding box center [233, 493] width 105 height 9
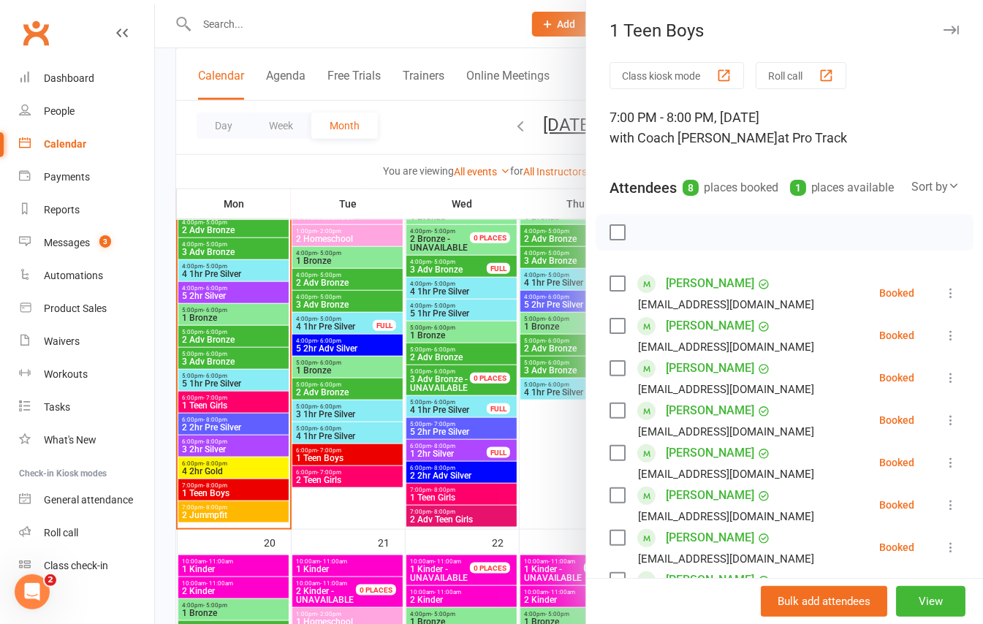
click at [268, 515] on div at bounding box center [569, 312] width 828 height 624
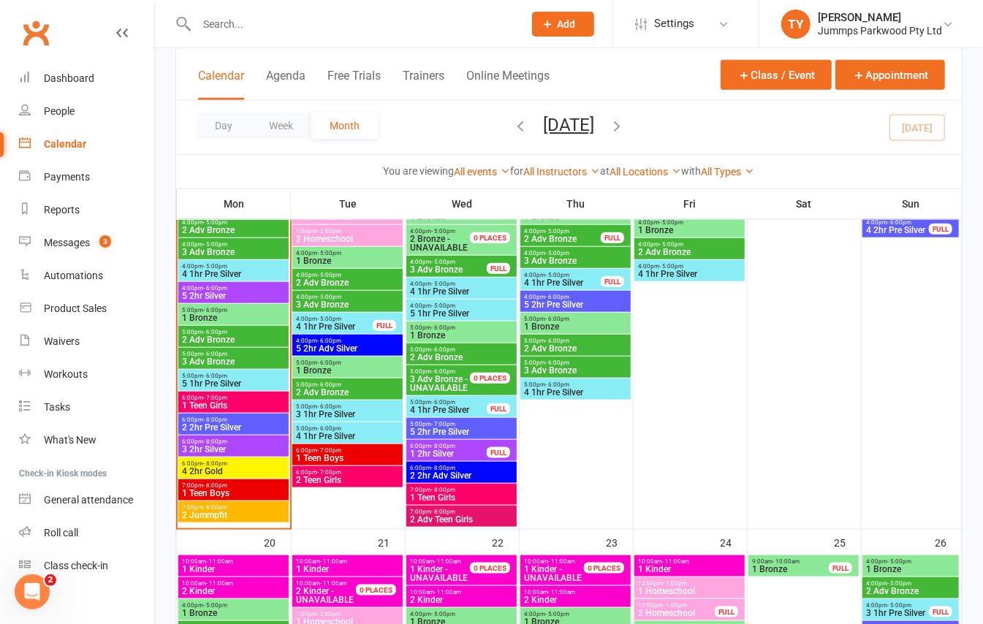
click at [259, 516] on span "2 Jummpfit" at bounding box center [233, 515] width 105 height 9
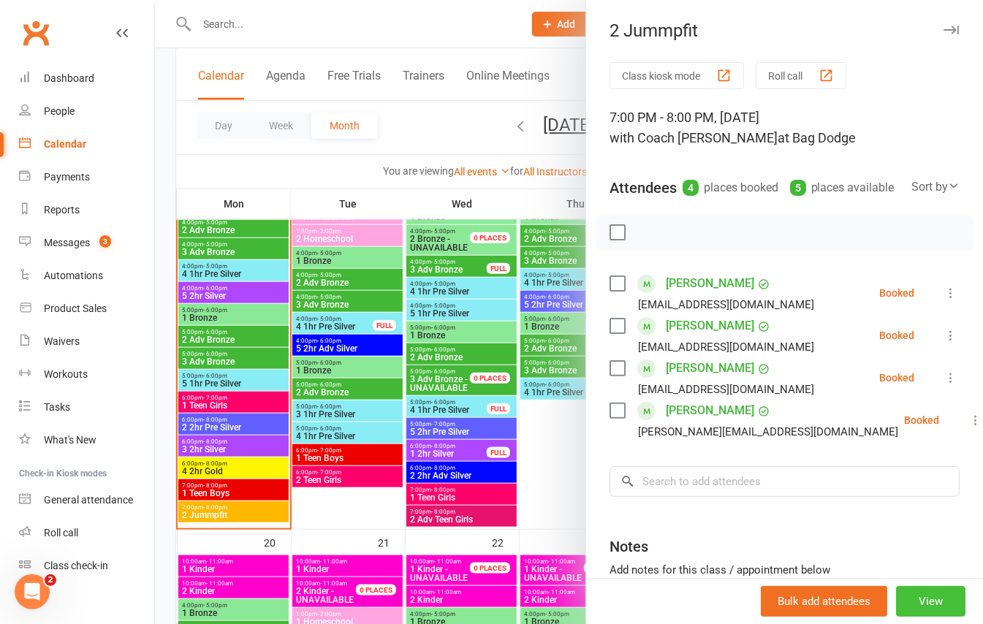
click at [925, 594] on button "View" at bounding box center [930, 601] width 69 height 31
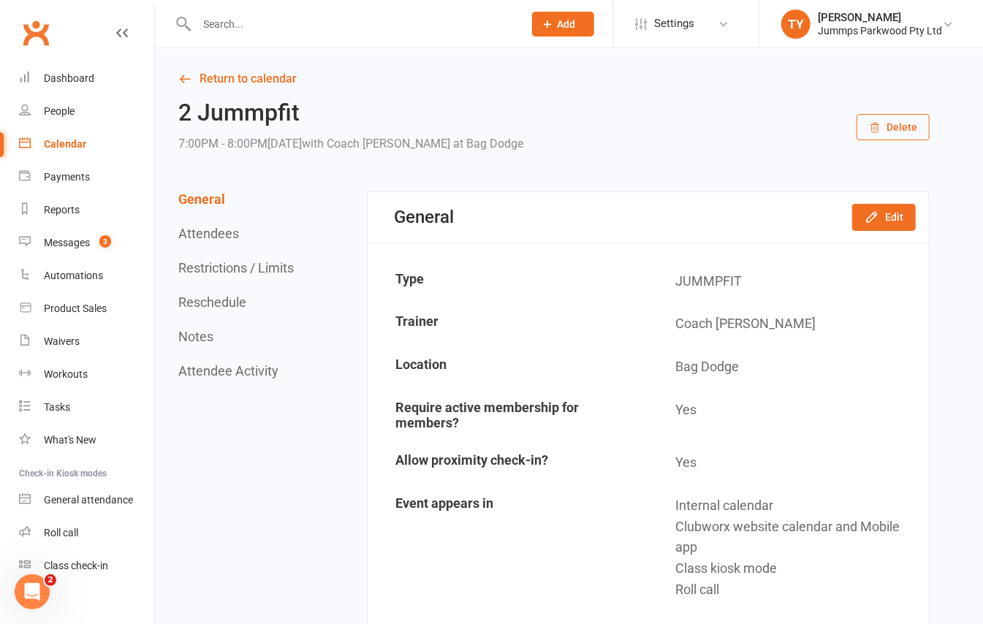
click at [872, 224] on icon "button" at bounding box center [872, 217] width 15 height 15
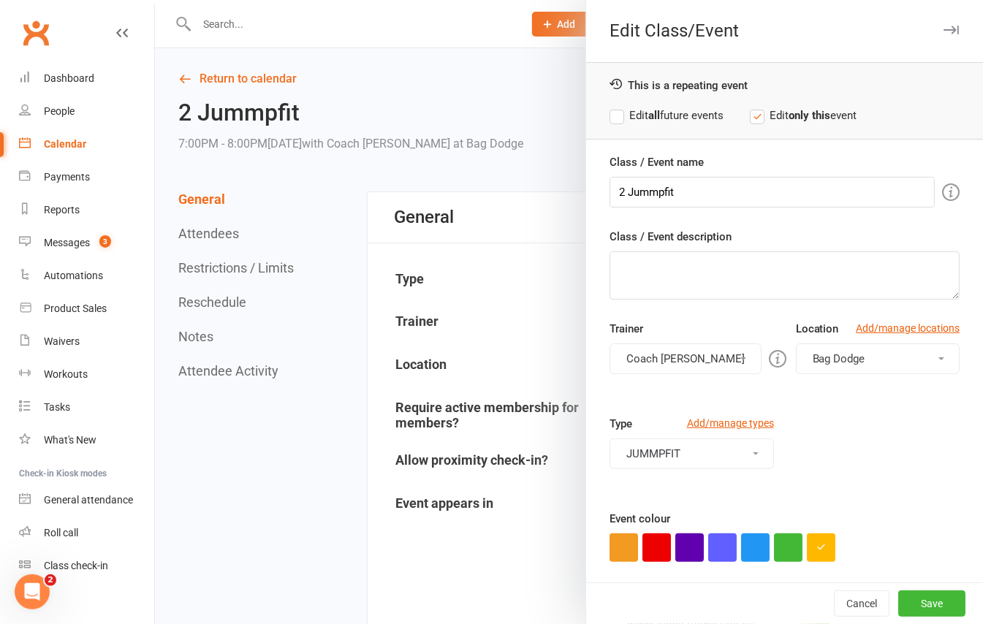
click at [857, 349] on button "Bag Dodge" at bounding box center [878, 359] width 164 height 31
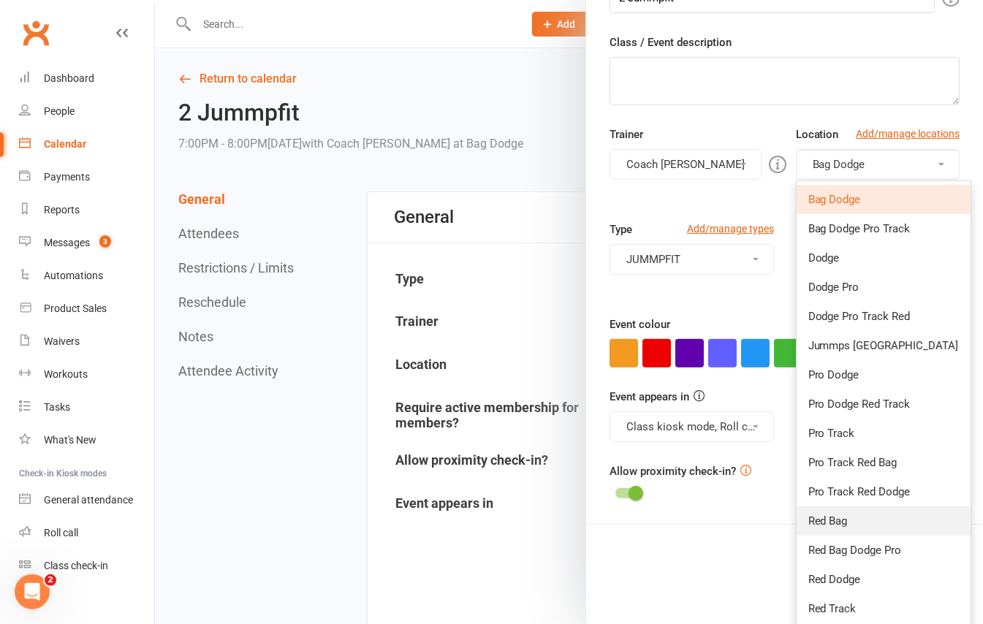
scroll to position [287, 0]
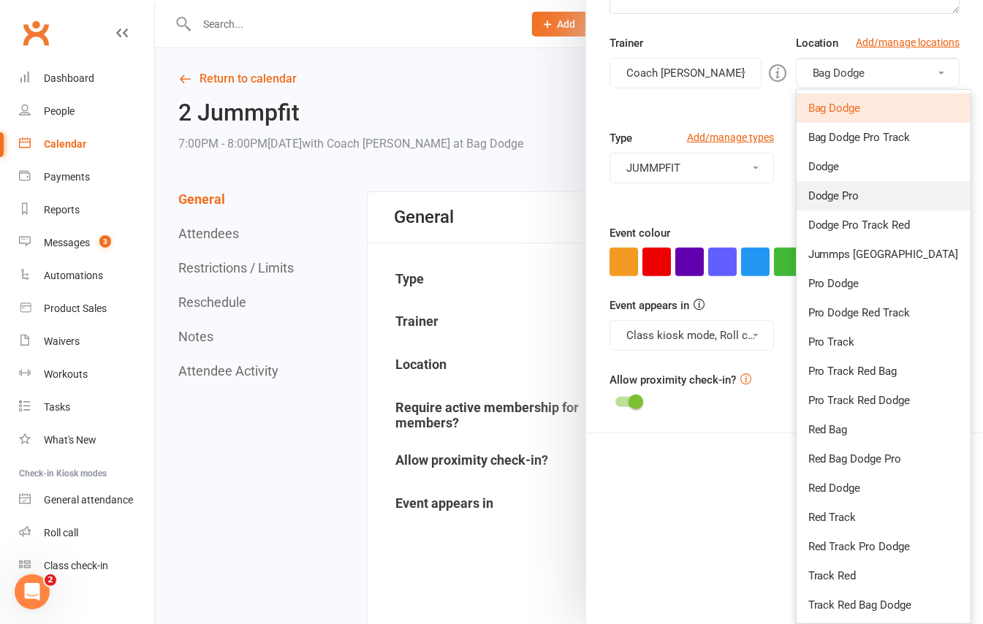
click at [846, 186] on link "Dodge Pro" at bounding box center [884, 195] width 174 height 29
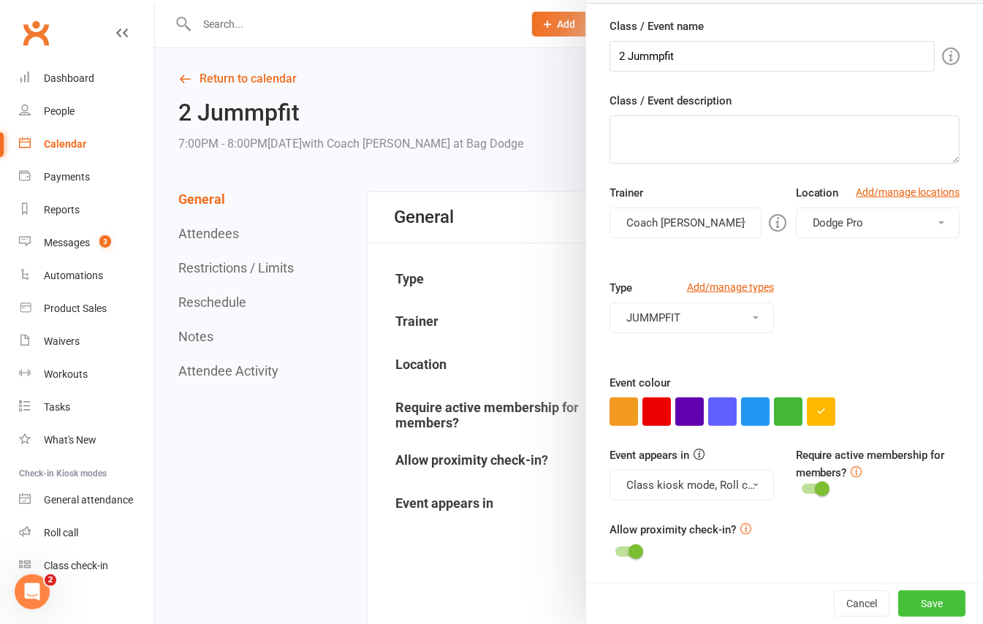
click at [898, 601] on button "Save" at bounding box center [931, 604] width 67 height 26
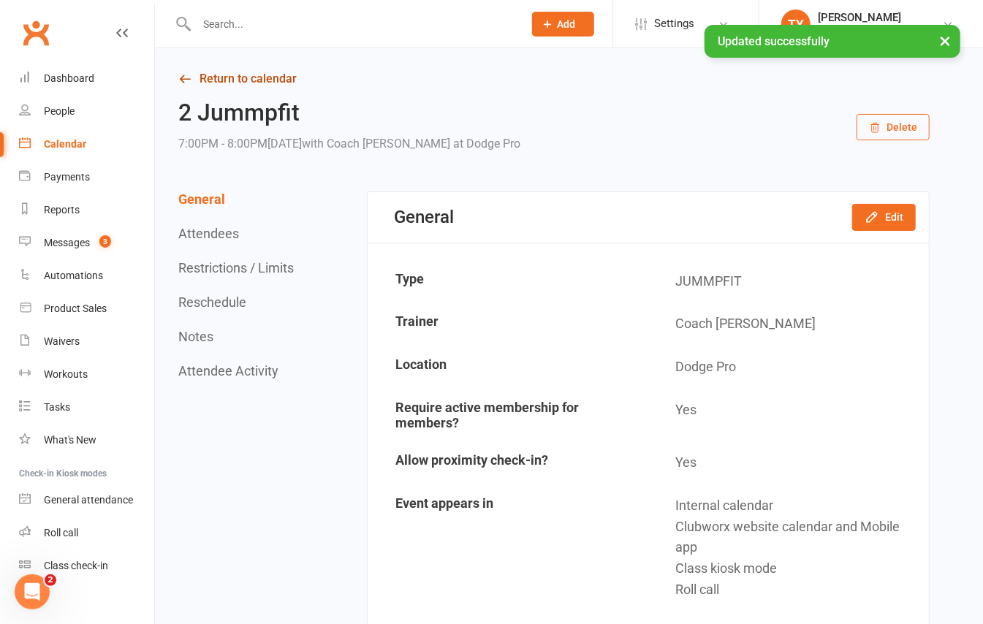
click at [241, 77] on link "Return to calendar" at bounding box center [553, 79] width 751 height 20
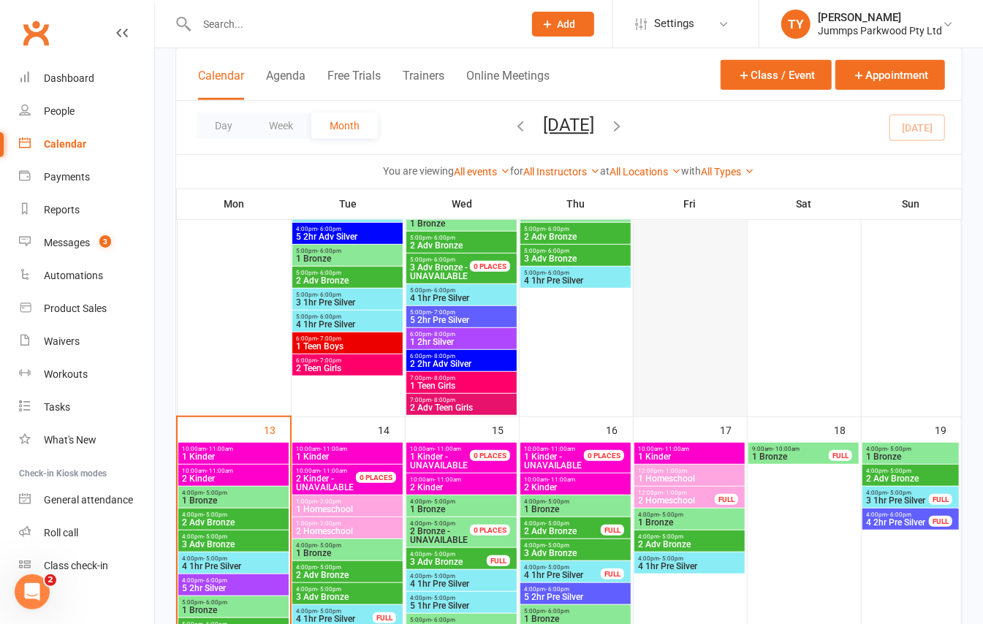
scroll to position [487, 0]
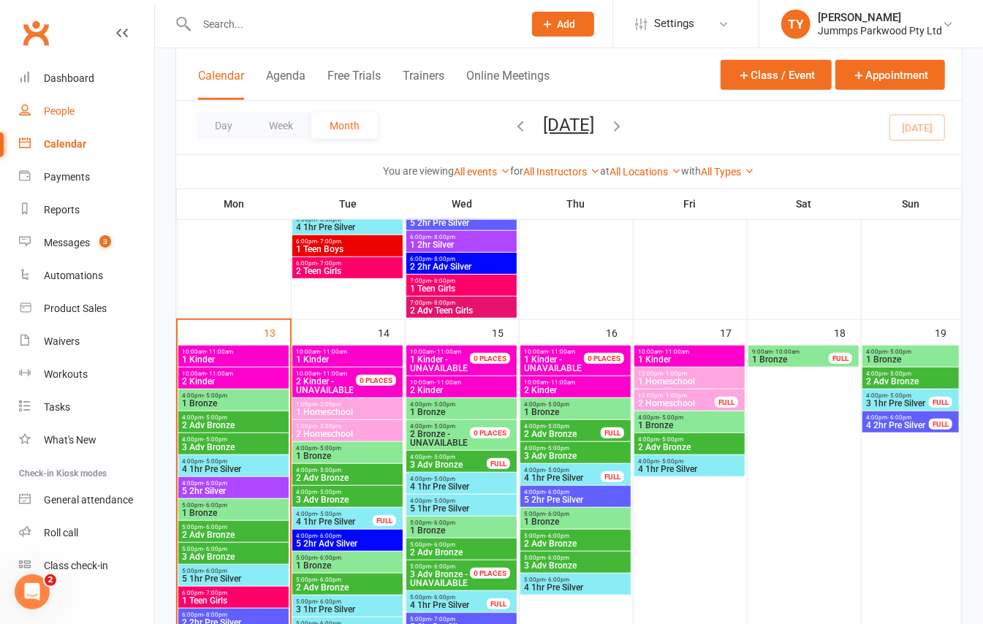
click at [73, 113] on div "People" at bounding box center [59, 111] width 31 height 12
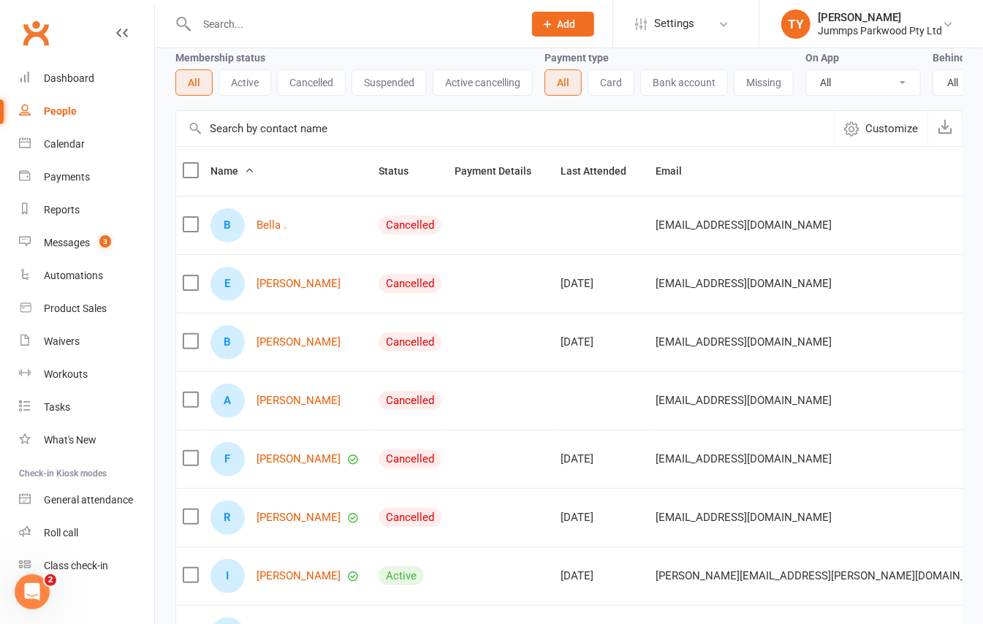
scroll to position [97, 0]
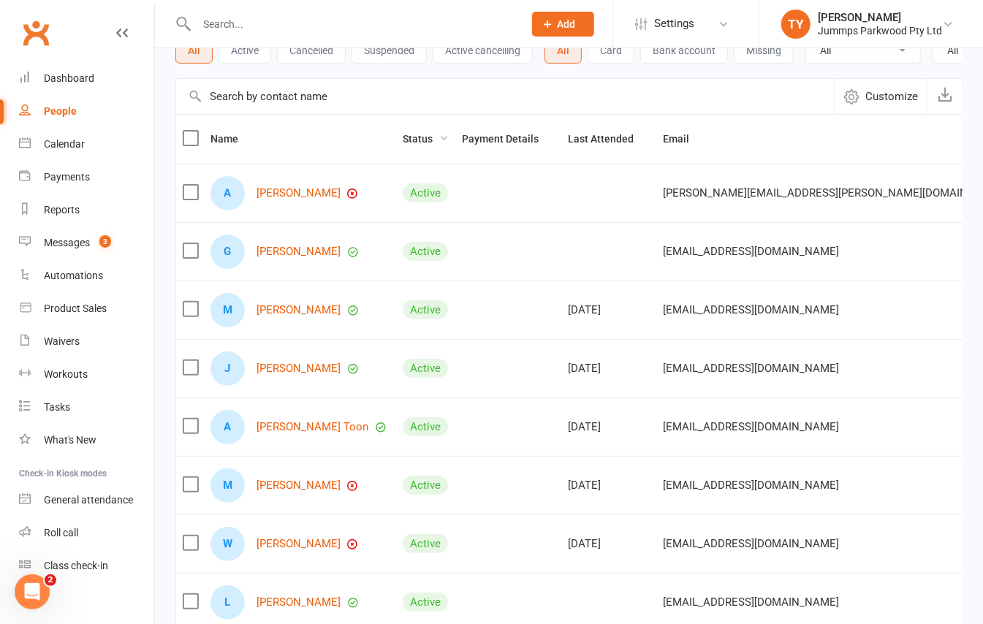
click at [409, 145] on span "Status" at bounding box center [426, 139] width 46 height 12
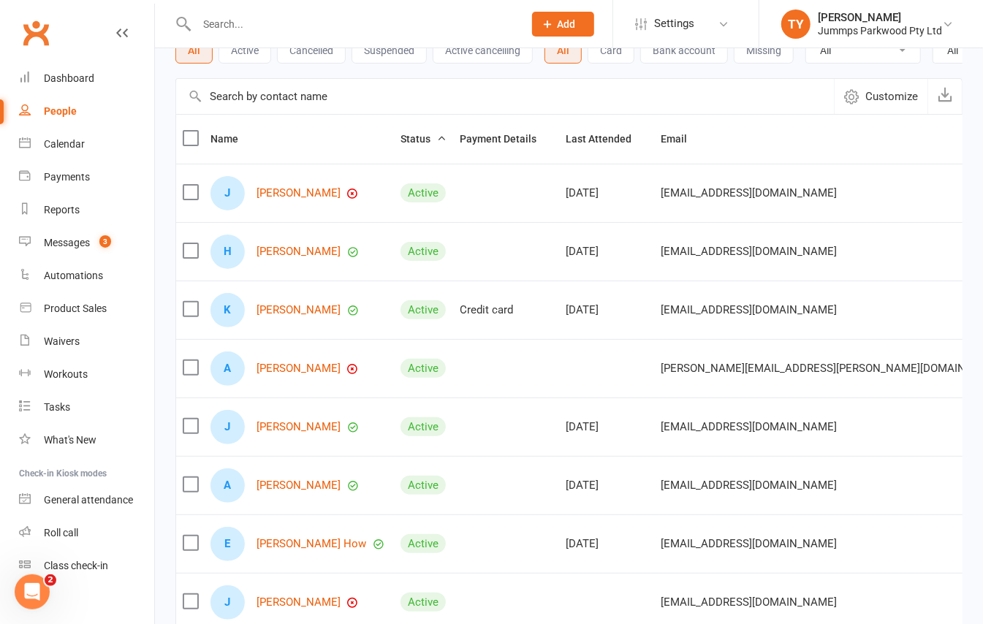
click at [409, 145] on span "Status" at bounding box center [424, 139] width 46 height 12
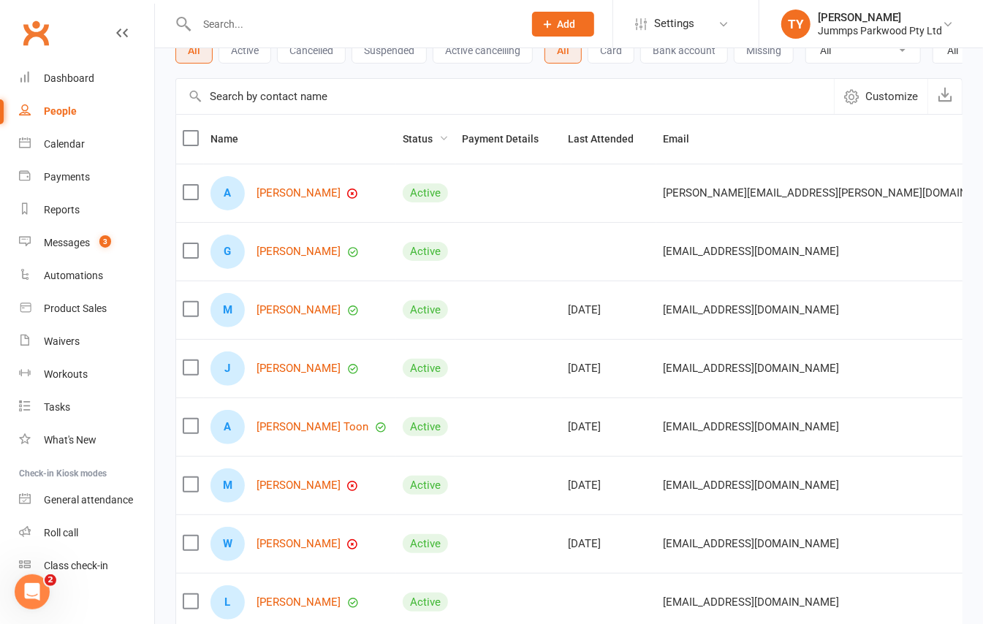
click at [439, 143] on icon "button" at bounding box center [444, 138] width 10 height 10
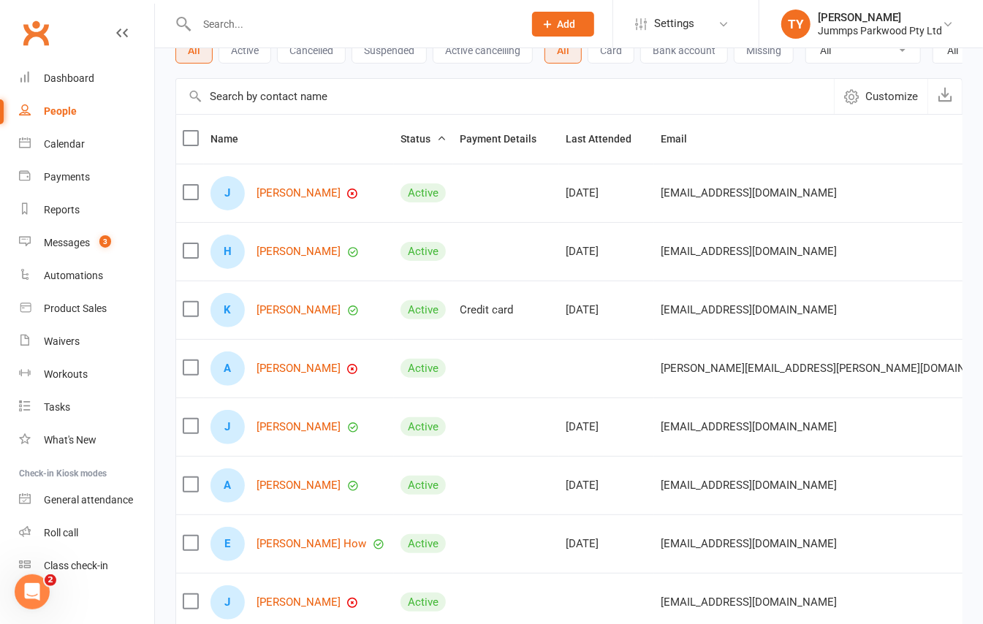
click at [436, 143] on icon "button" at bounding box center [441, 138] width 10 height 10
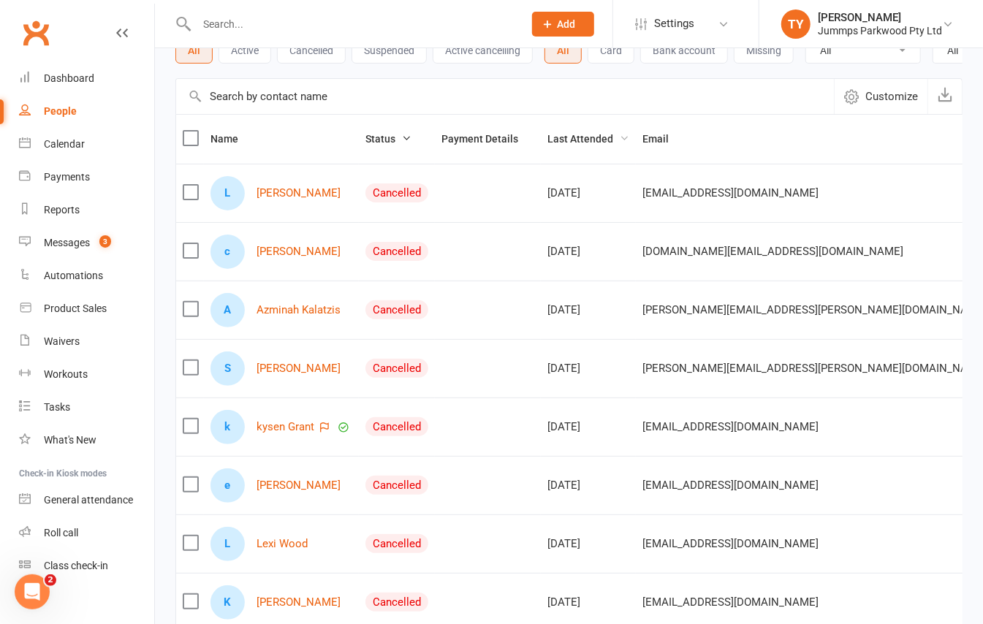
click at [586, 145] on span "Last Attended" at bounding box center [589, 139] width 82 height 12
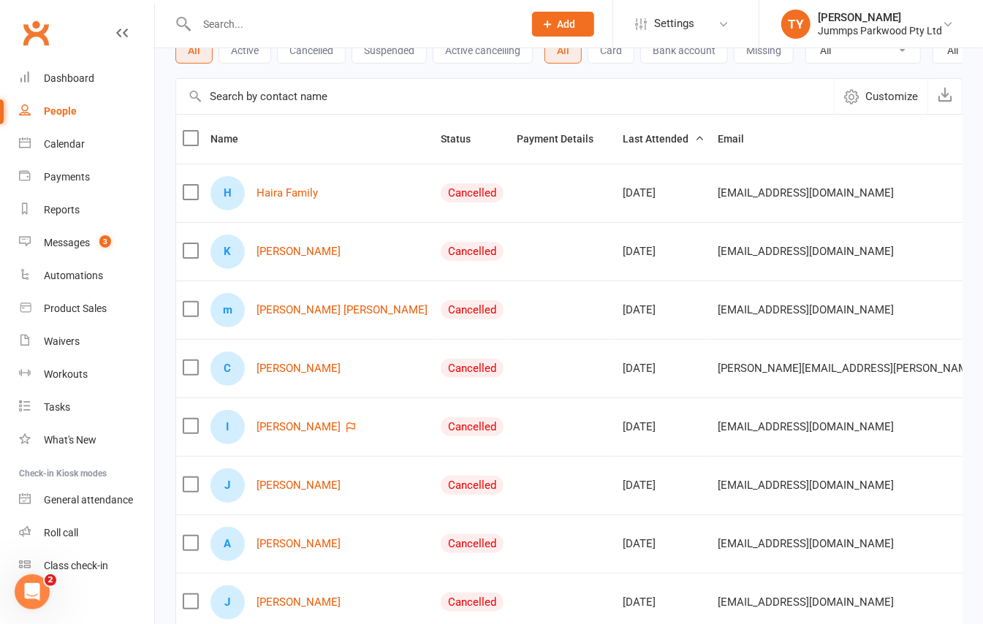
click at [623, 145] on span "Last Attended" at bounding box center [664, 139] width 82 height 12
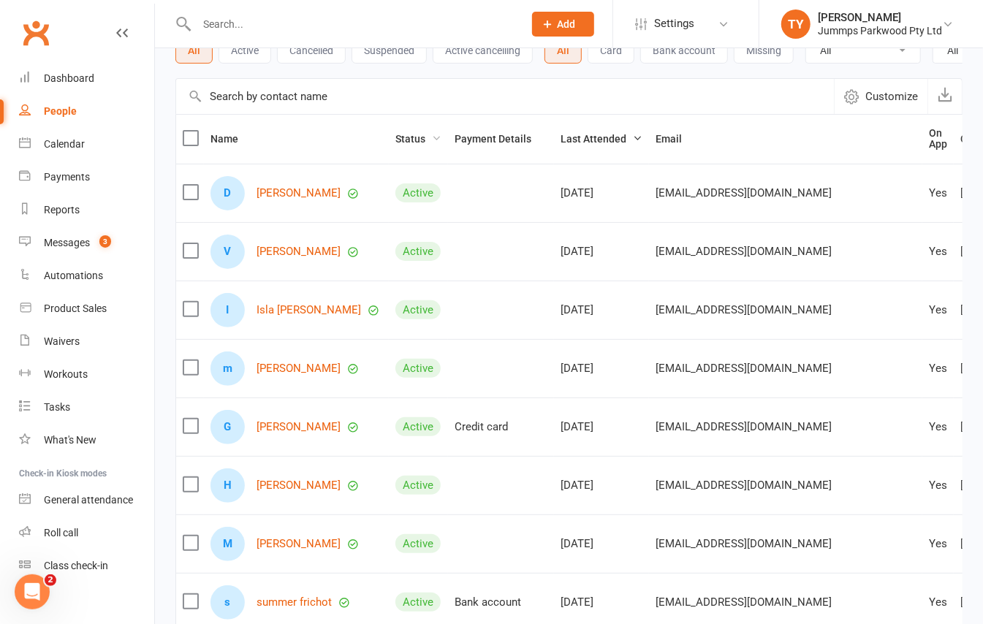
click at [401, 145] on span "Status" at bounding box center [418, 139] width 46 height 12
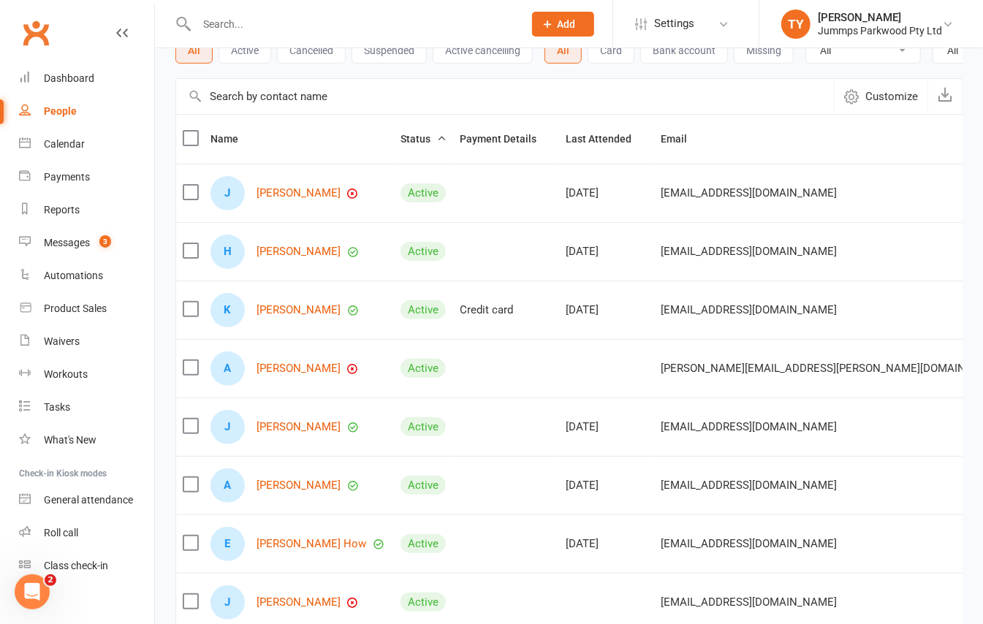
click at [401, 145] on span "Status" at bounding box center [424, 139] width 46 height 12
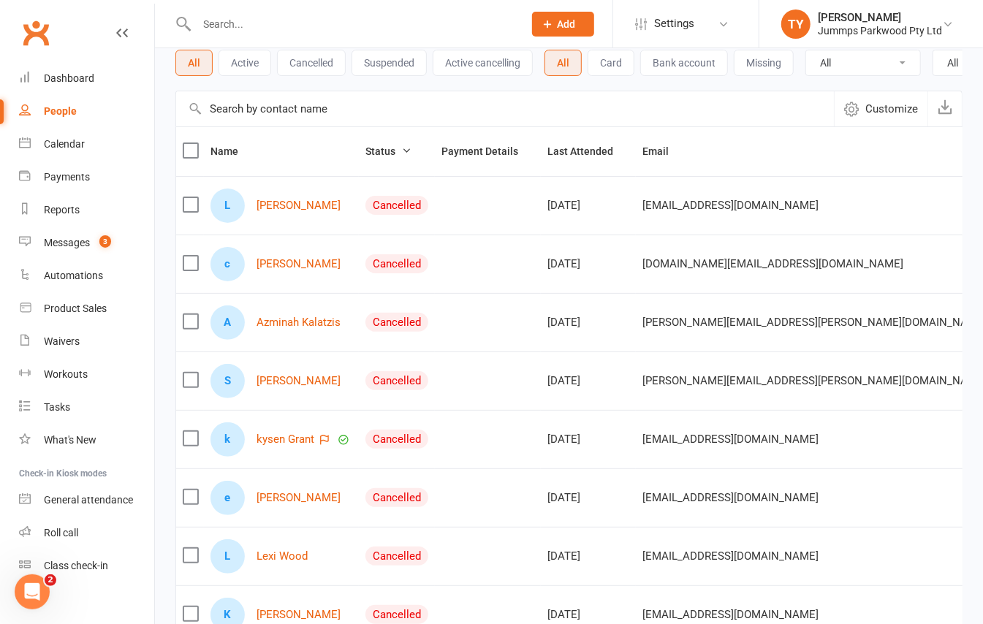
scroll to position [0, 0]
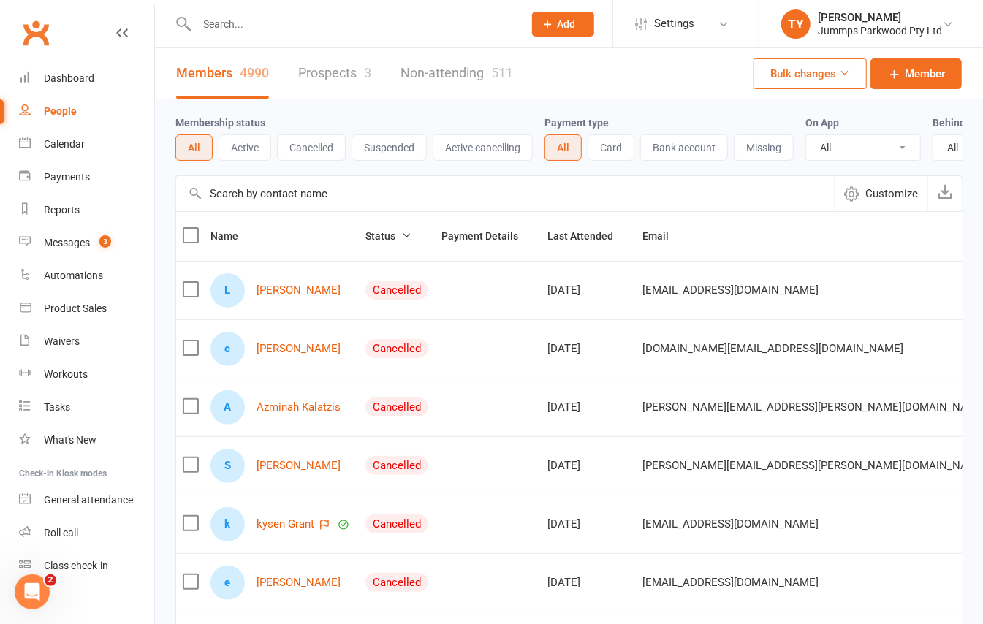
click at [313, 74] on link "Prospects 3" at bounding box center [334, 73] width 73 height 50
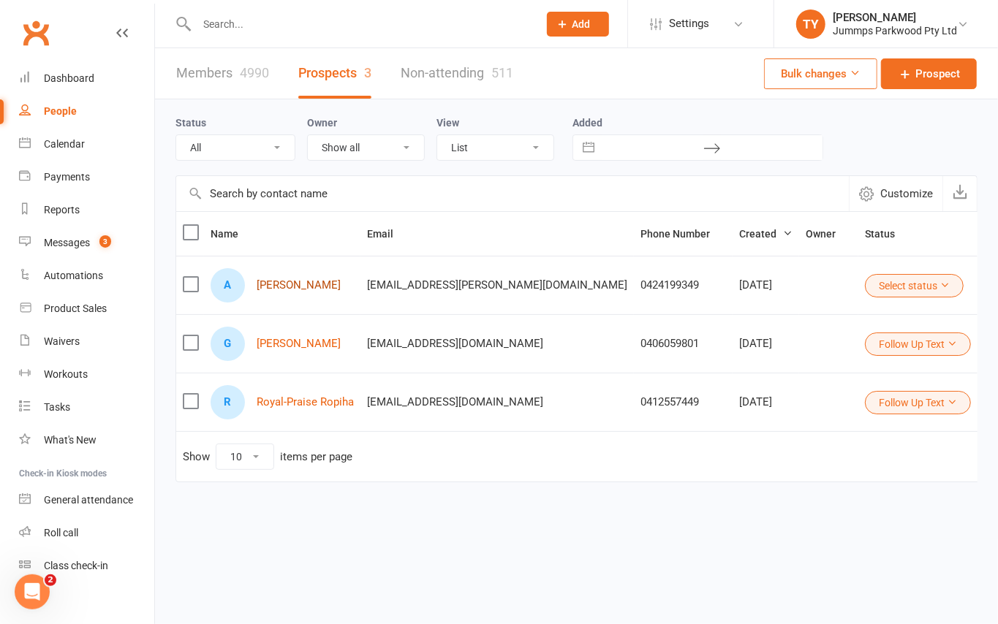
click at [278, 292] on link "Alani Cooper" at bounding box center [299, 285] width 84 height 12
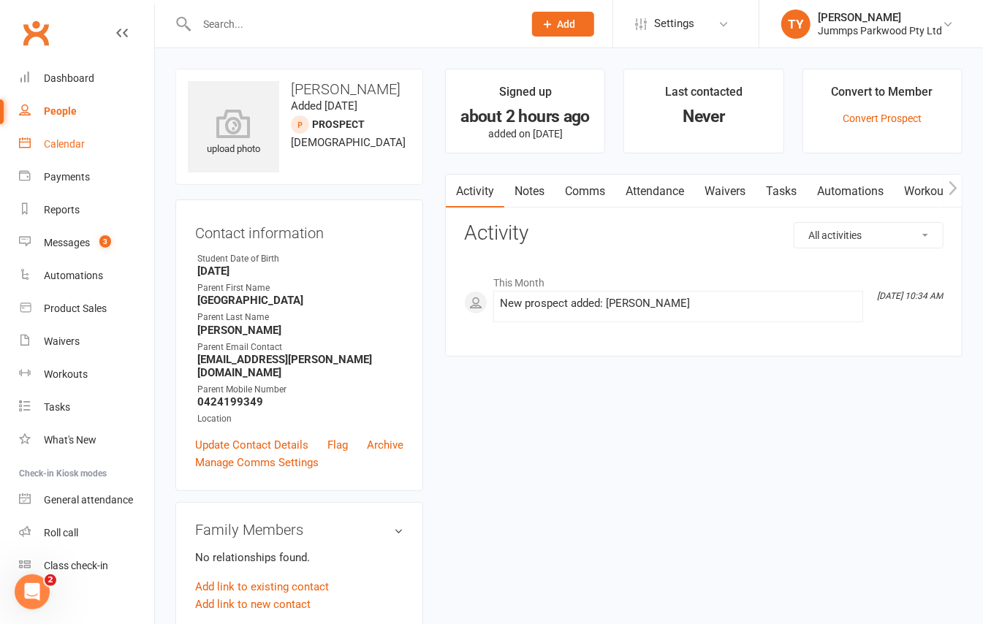
click at [50, 151] on link "Calendar" at bounding box center [86, 144] width 135 height 33
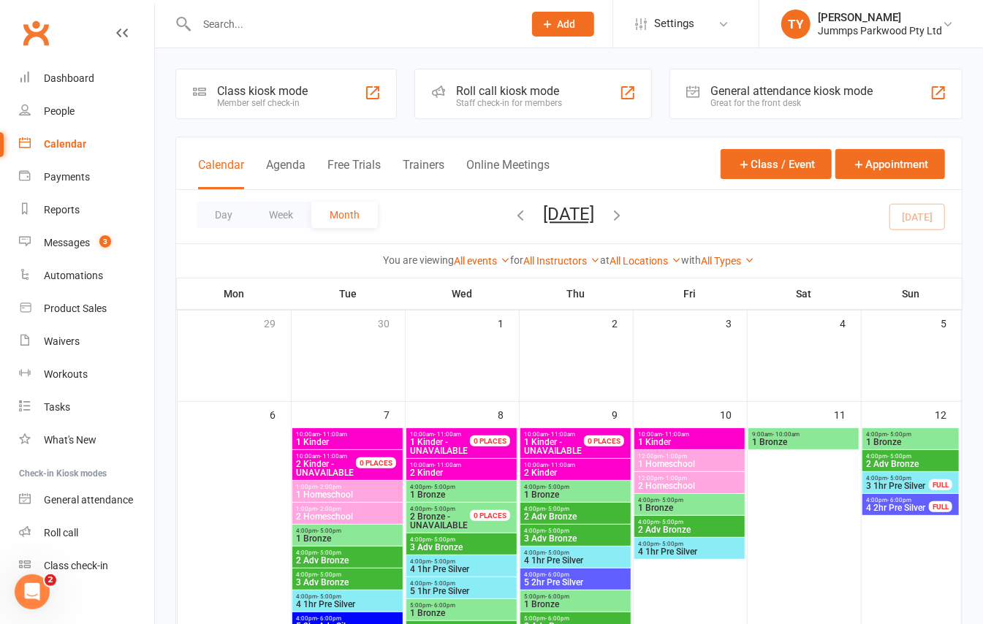
click at [481, 460] on div "10:00am - 11:00am 2 Kinder" at bounding box center [461, 469] width 110 height 21
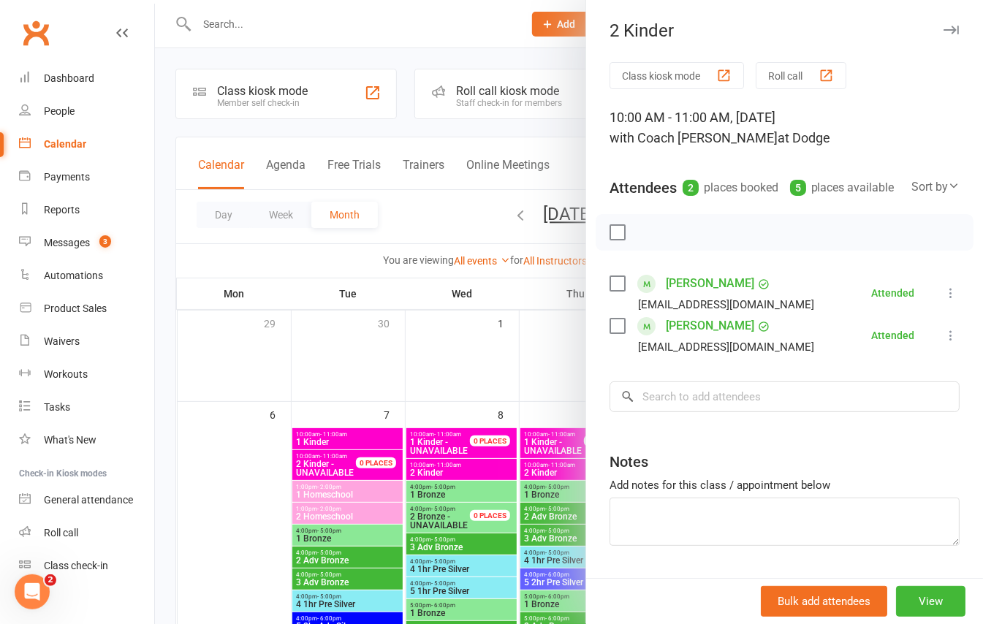
click at [944, 32] on icon "button" at bounding box center [951, 30] width 15 height 9
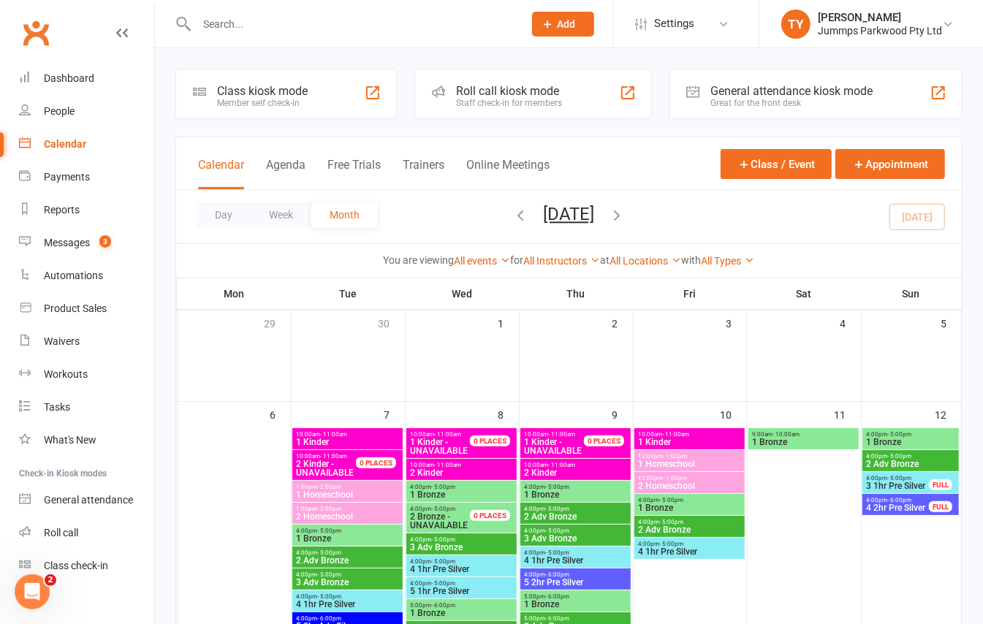
click at [250, 20] on input "text" at bounding box center [352, 24] width 321 height 20
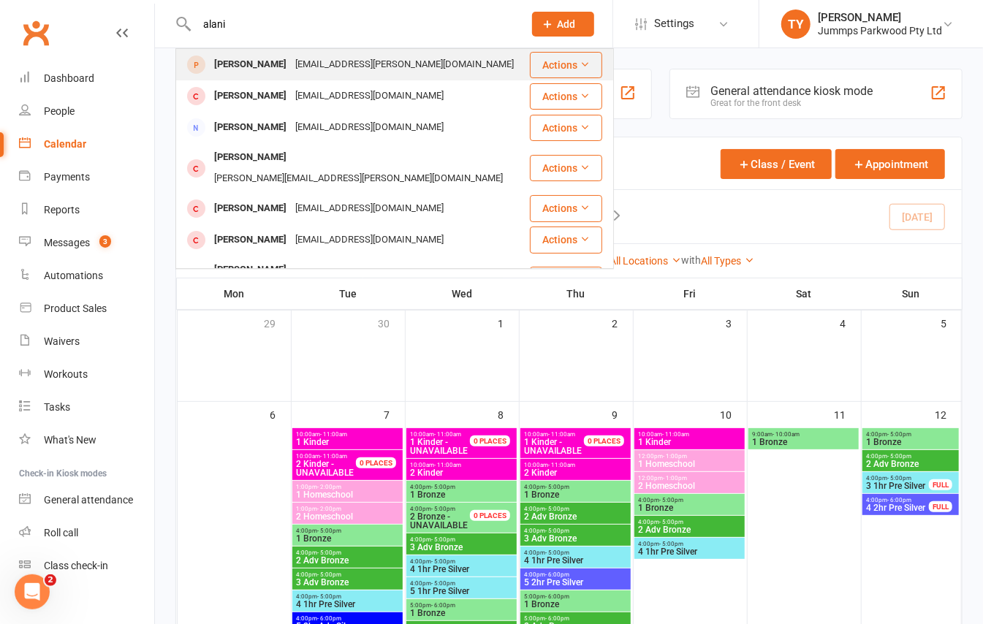
type input "alani"
click at [214, 72] on div "Alani Cooper" at bounding box center [250, 64] width 81 height 21
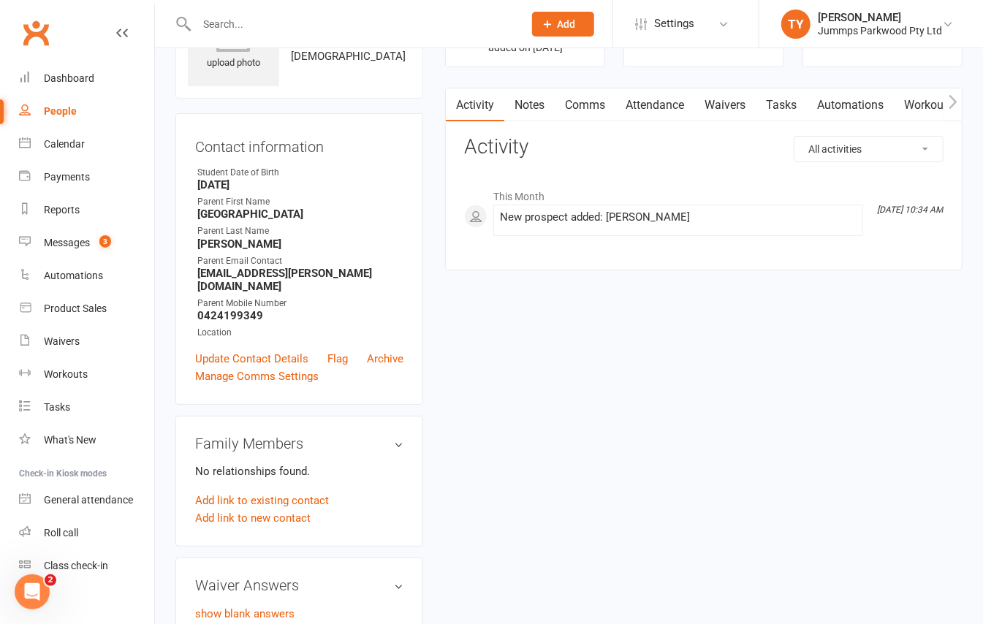
scroll to position [97, 0]
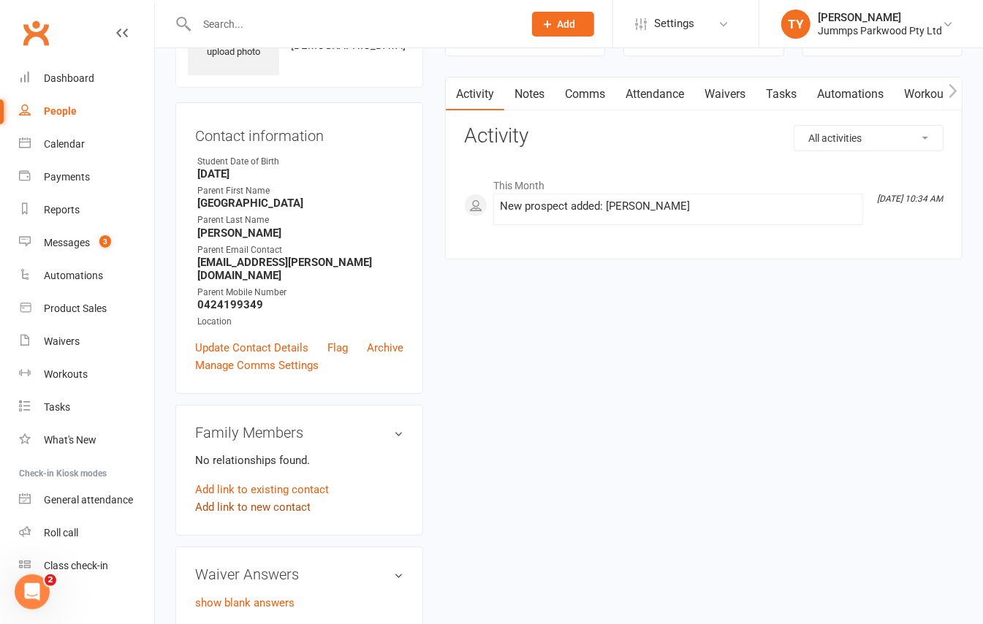
click at [284, 499] on link "Add link to new contact" at bounding box center [252, 508] width 115 height 18
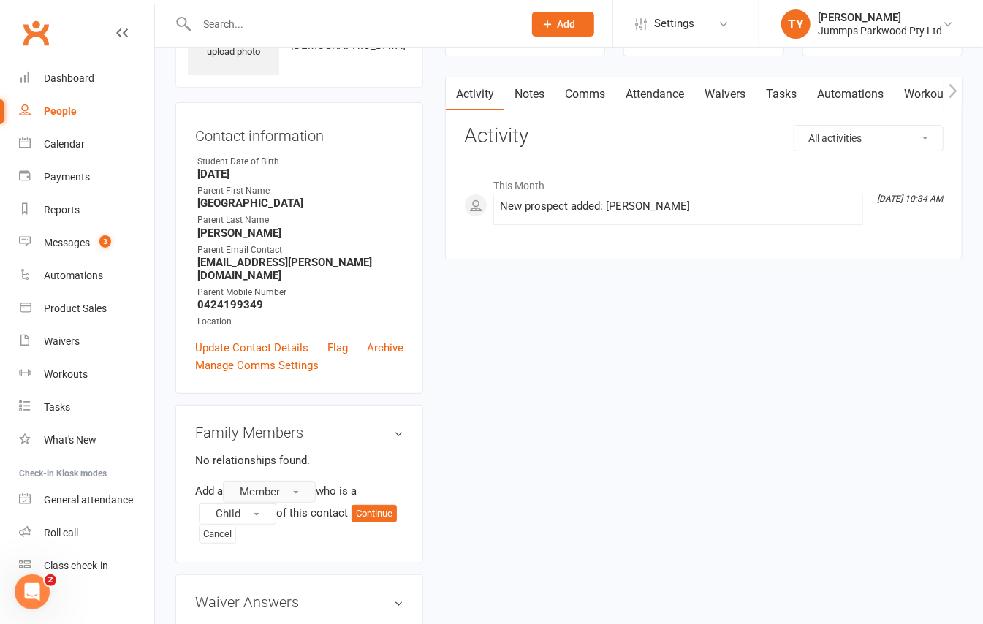
click at [261, 485] on span "Member" at bounding box center [260, 491] width 40 height 13
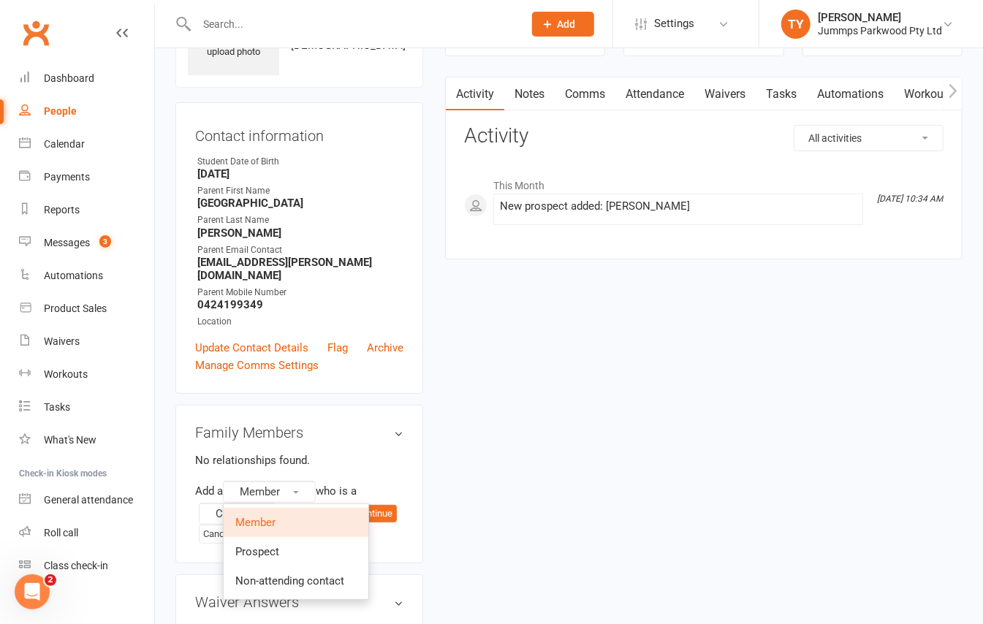
click at [294, 508] on link "Member" at bounding box center [296, 522] width 145 height 29
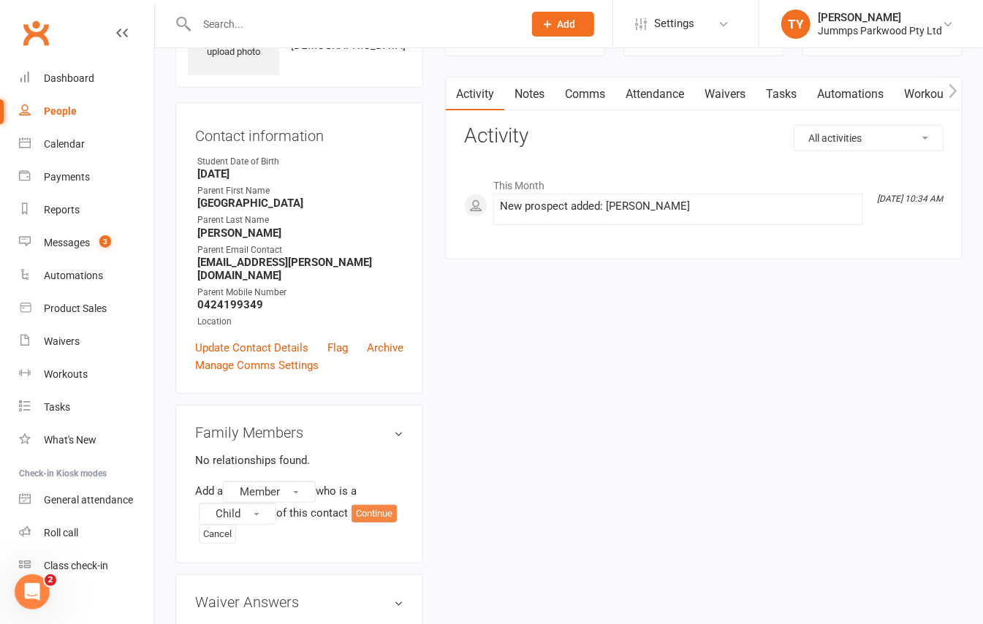
click at [367, 506] on button "Continue" at bounding box center [374, 514] width 45 height 18
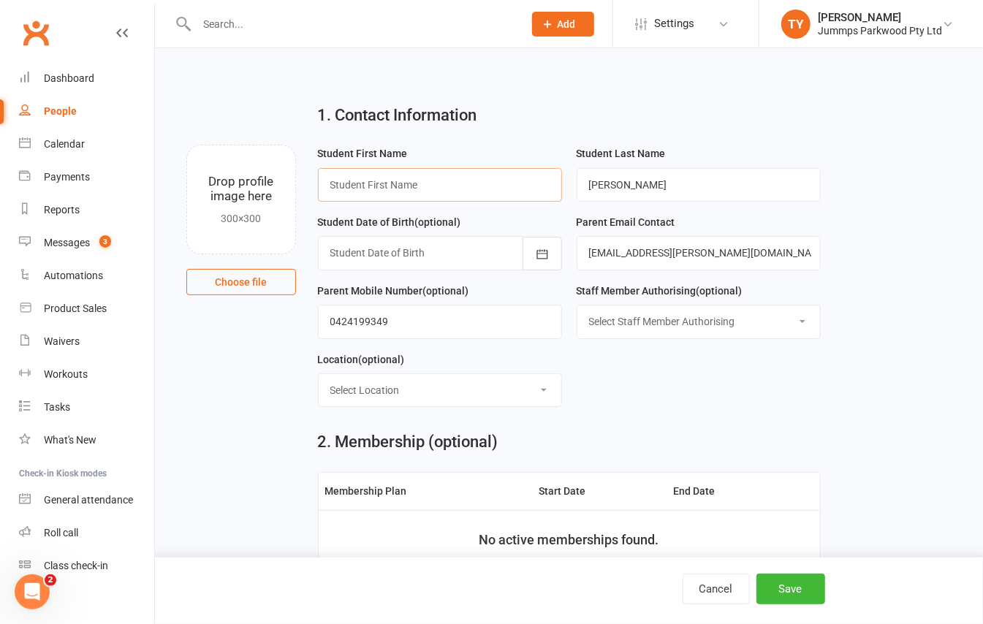
drag, startPoint x: 455, startPoint y: 196, endPoint x: 462, endPoint y: 191, distance: 8.9
click at [456, 194] on input "text" at bounding box center [440, 185] width 244 height 34
type input "Alani"
click at [446, 254] on div at bounding box center [440, 253] width 244 height 34
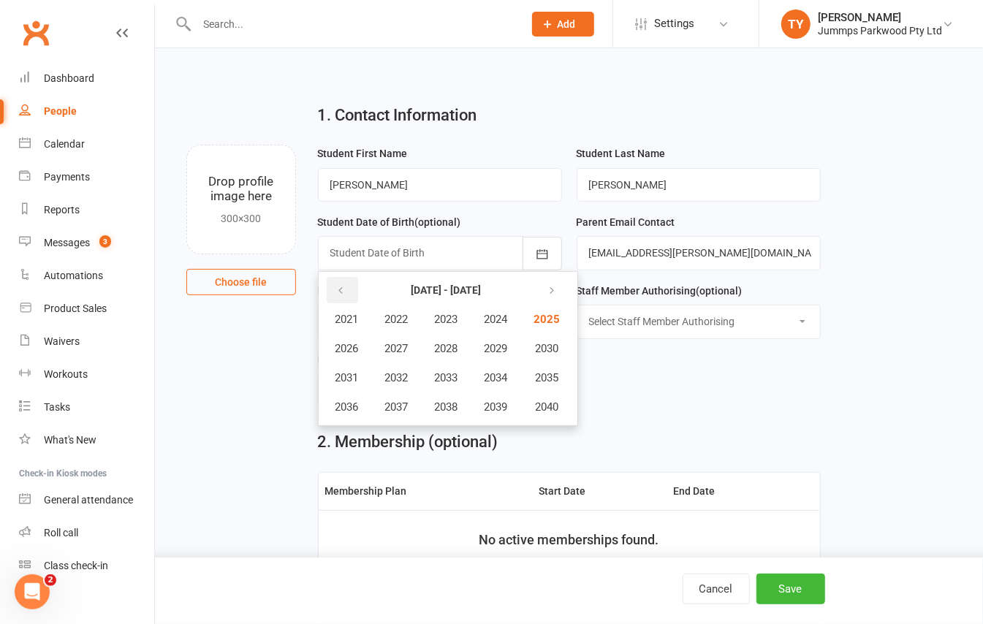
click at [338, 294] on icon "button" at bounding box center [341, 291] width 10 height 12
click at [555, 294] on icon "button" at bounding box center [550, 291] width 10 height 12
click at [399, 316] on span "2022" at bounding box center [396, 319] width 23 height 13
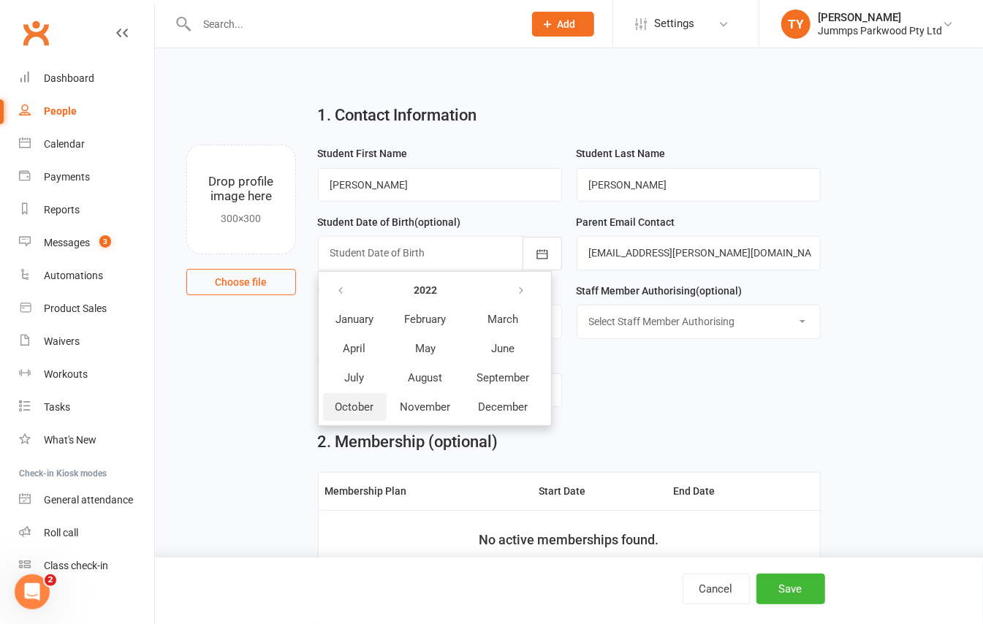
click at [375, 412] on button "October" at bounding box center [355, 407] width 64 height 28
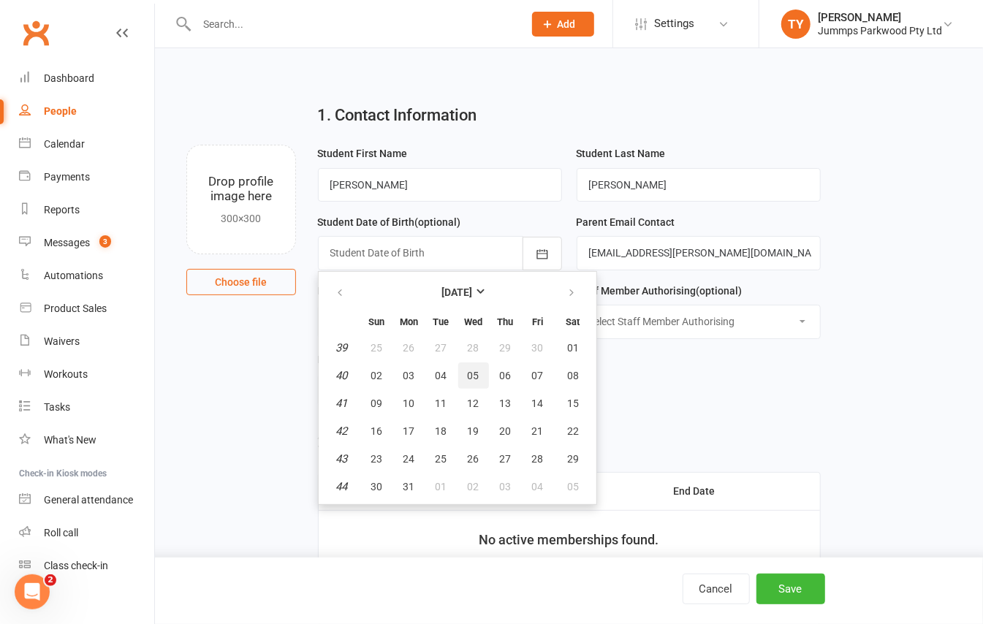
click at [468, 370] on span "05" at bounding box center [474, 376] width 12 height 12
type input "05 Oct 2022"
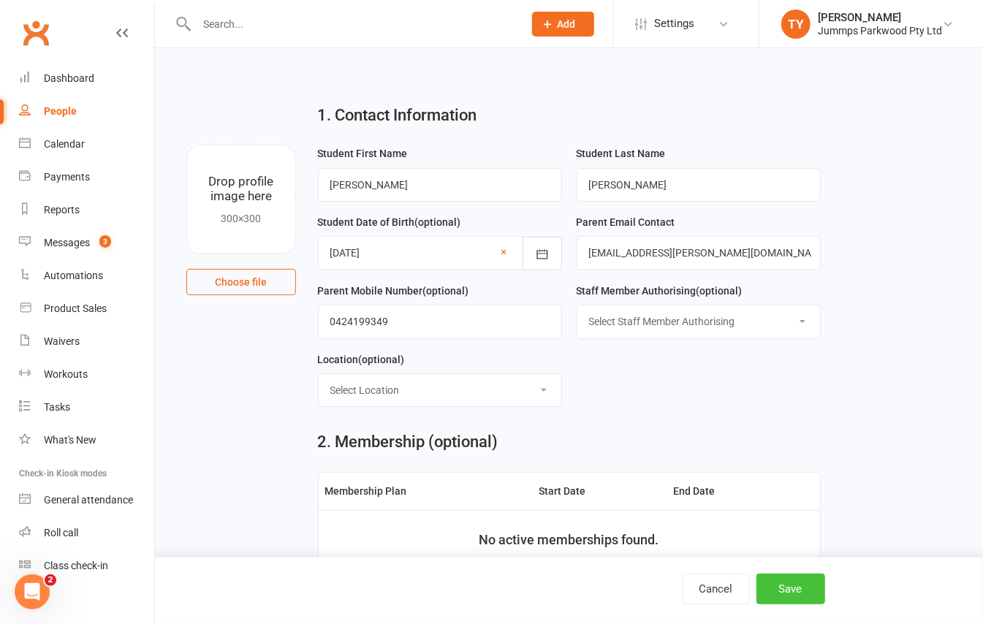
click at [790, 597] on button "Save" at bounding box center [791, 589] width 69 height 31
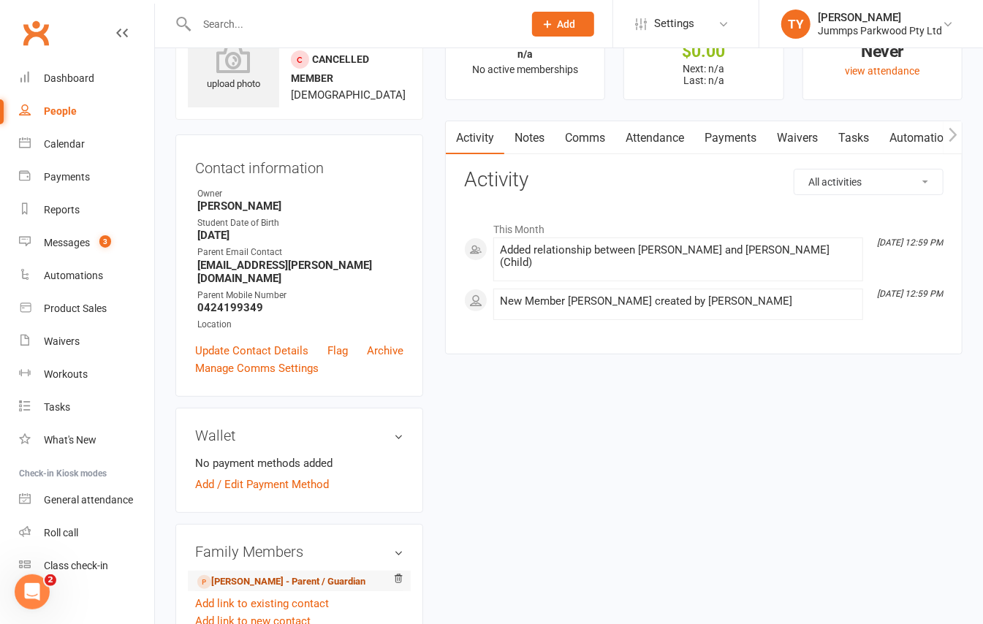
scroll to position [97, 0]
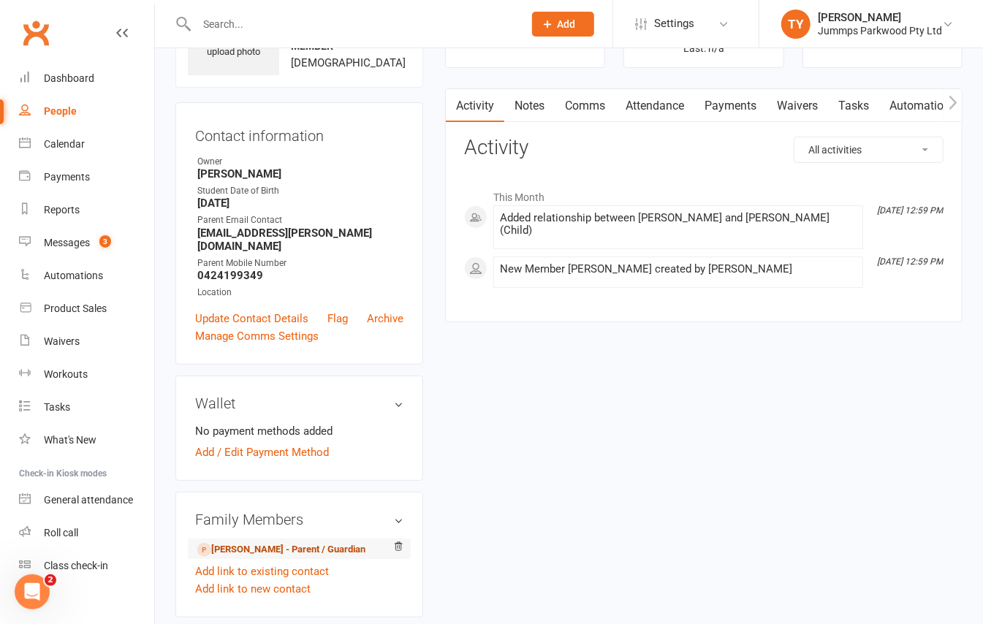
click at [289, 542] on link "Alani Cooper - Parent / Guardian" at bounding box center [281, 549] width 168 height 15
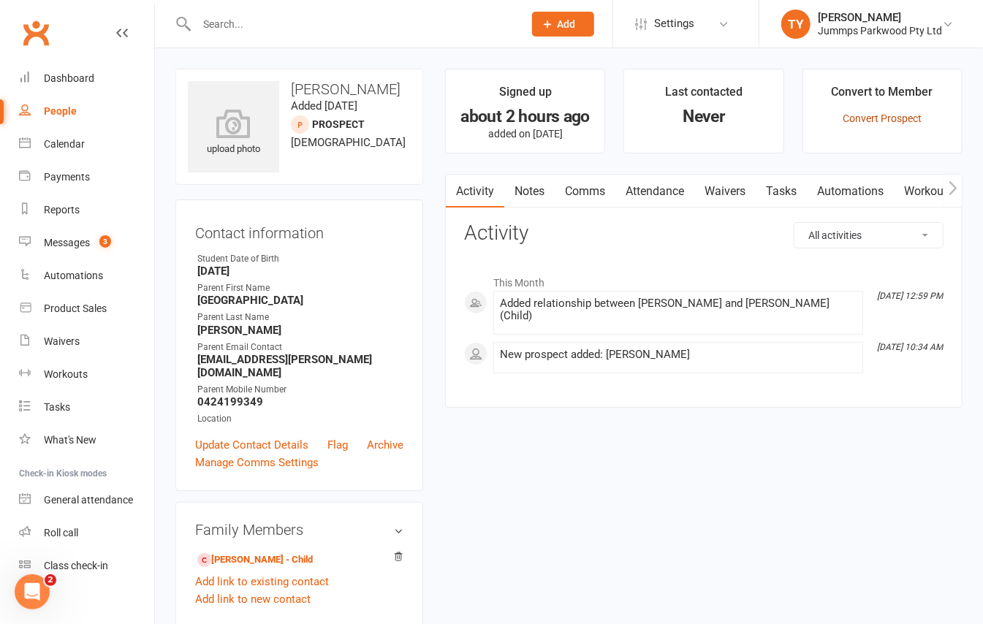
click at [892, 118] on link "Convert Prospect" at bounding box center [882, 119] width 79 height 12
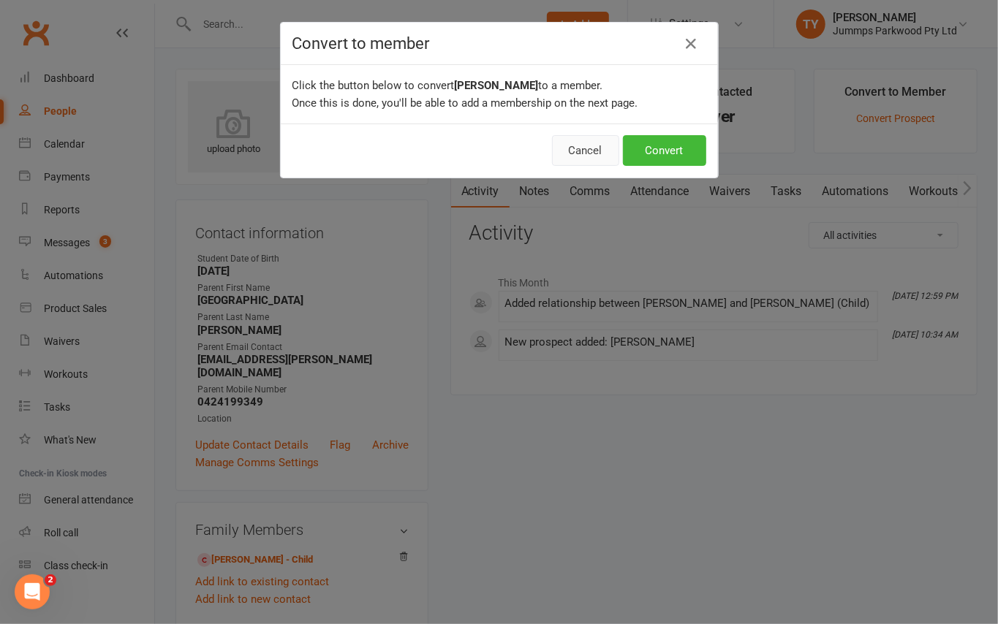
click at [566, 155] on button "Cancel" at bounding box center [585, 150] width 67 height 31
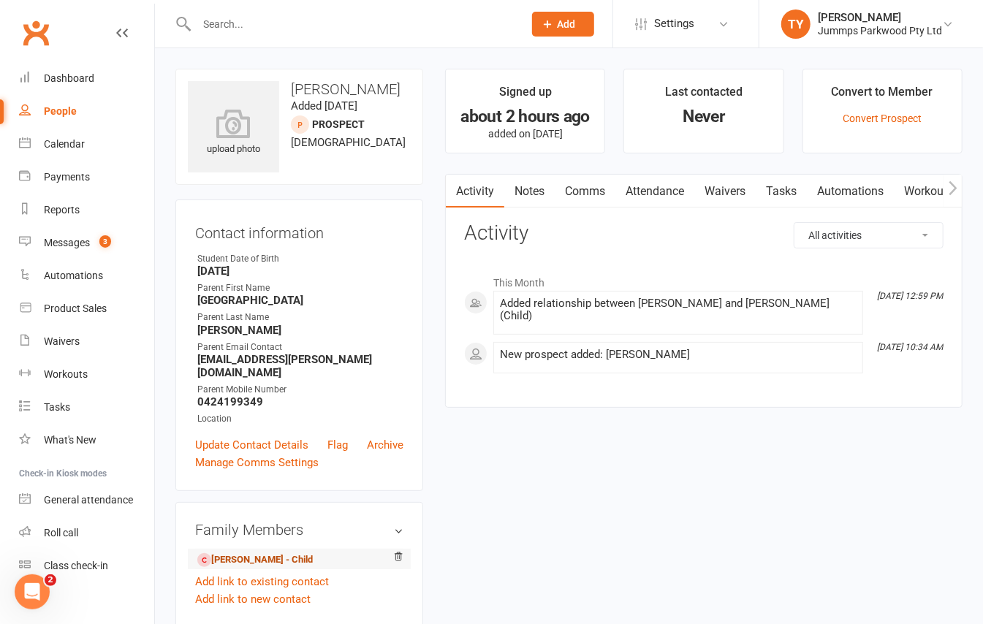
click at [256, 553] on link "Alani Cooper - Child" at bounding box center [254, 560] width 115 height 15
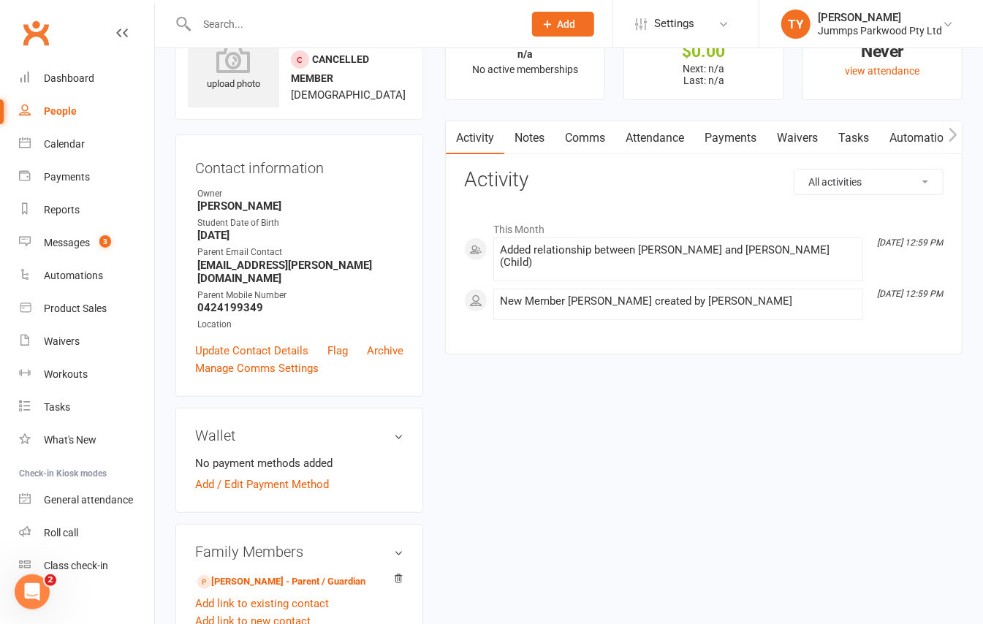
scroll to position [97, 0]
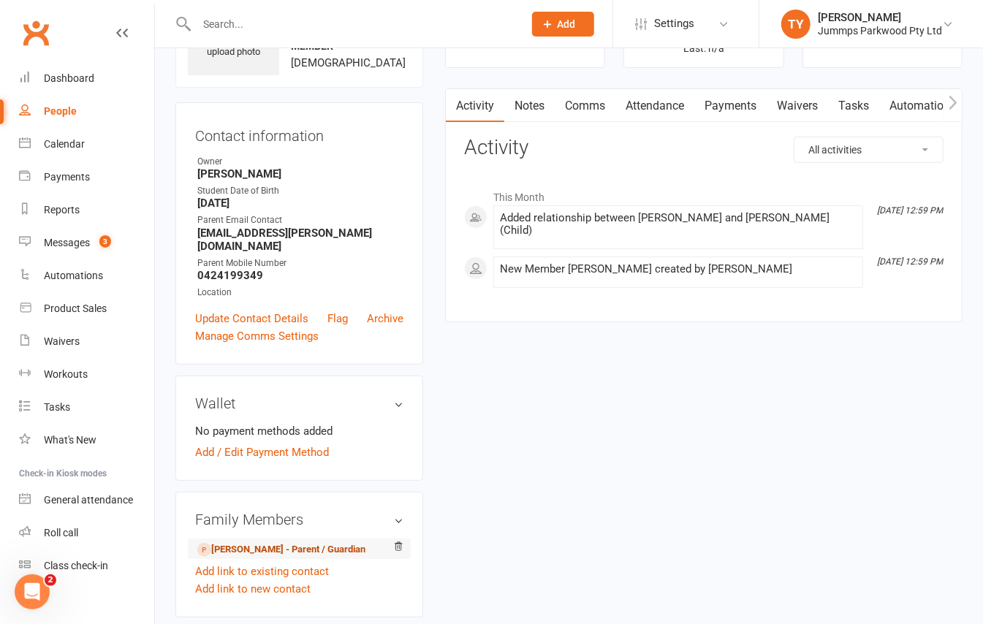
click at [272, 542] on link "Alani Cooper - Parent / Guardian" at bounding box center [281, 549] width 168 height 15
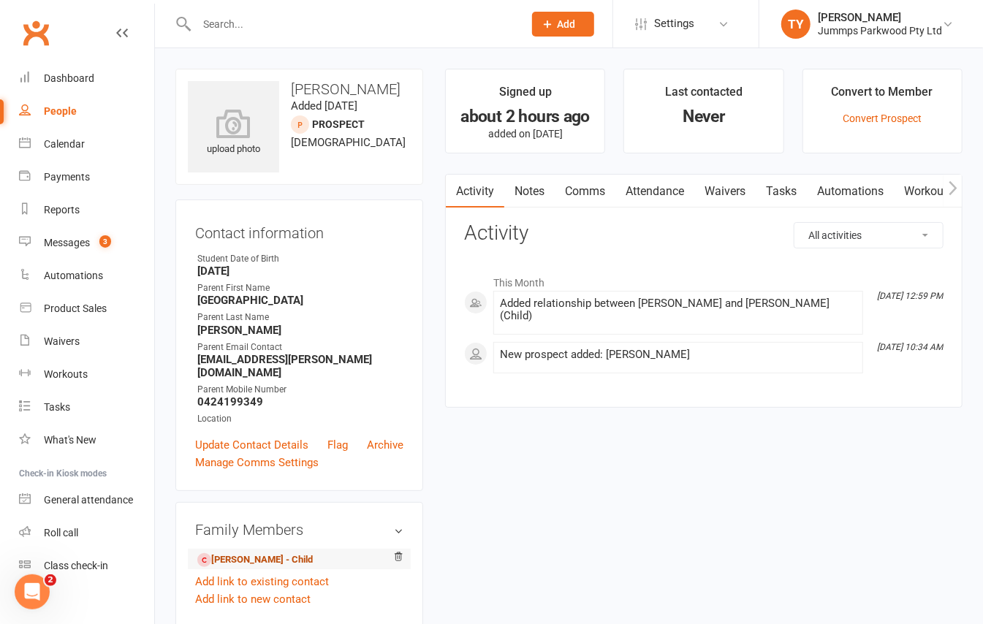
click at [270, 553] on link "Alani Cooper - Child" at bounding box center [254, 560] width 115 height 15
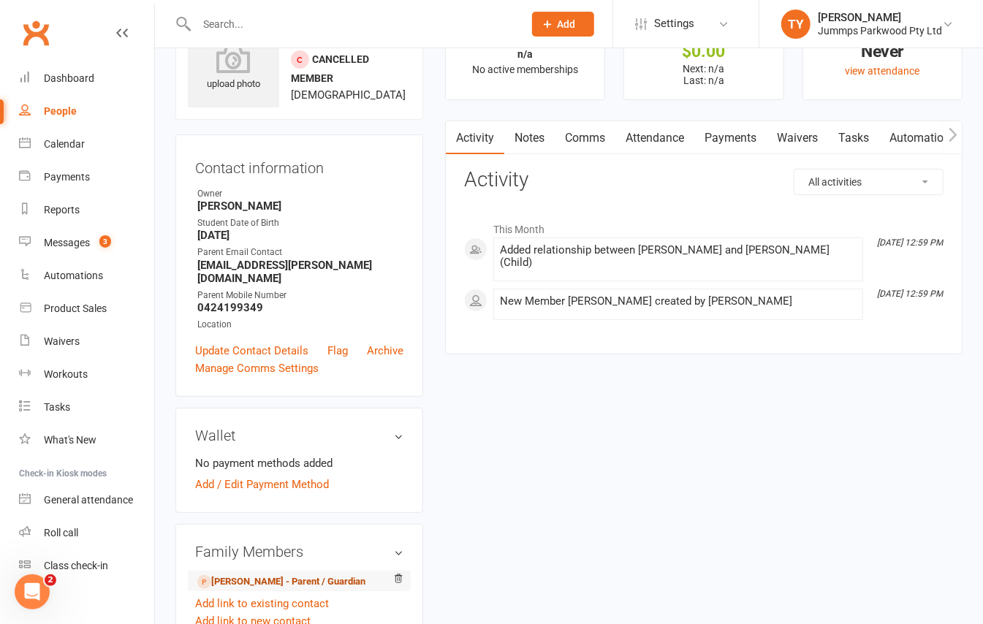
scroll to position [97, 0]
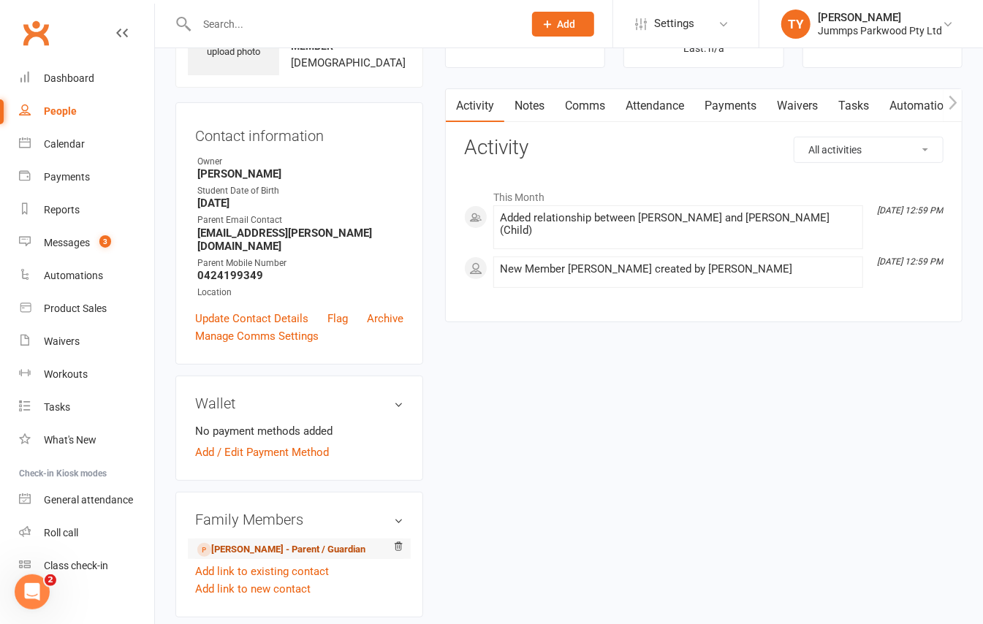
click at [291, 544] on link "Alani Cooper - Parent / Guardian" at bounding box center [281, 549] width 168 height 15
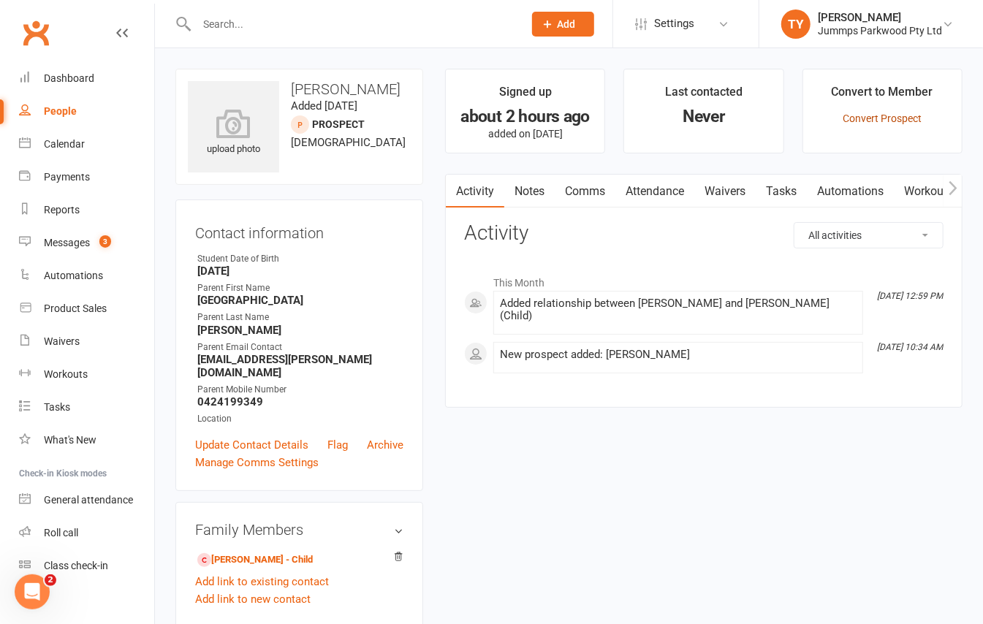
click at [898, 113] on link "Convert Prospect" at bounding box center [882, 119] width 79 height 12
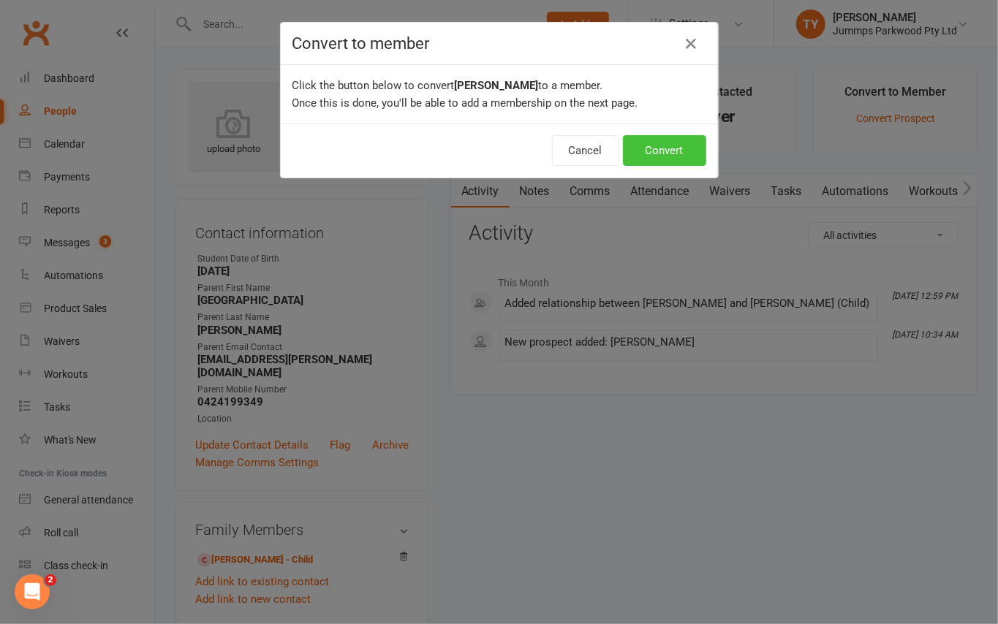
click at [659, 145] on button "Convert" at bounding box center [664, 150] width 83 height 31
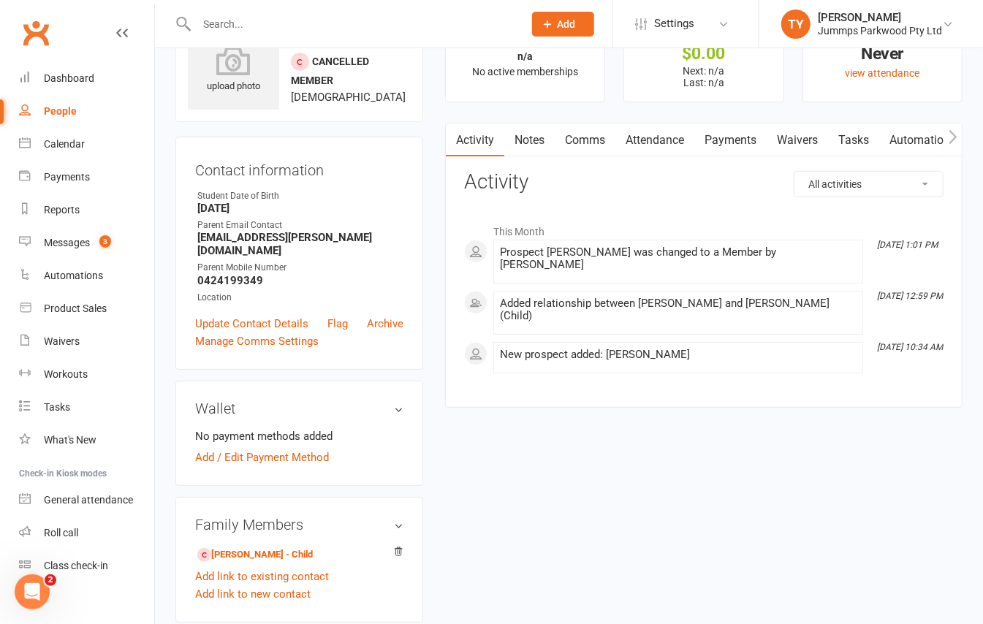
scroll to position [97, 0]
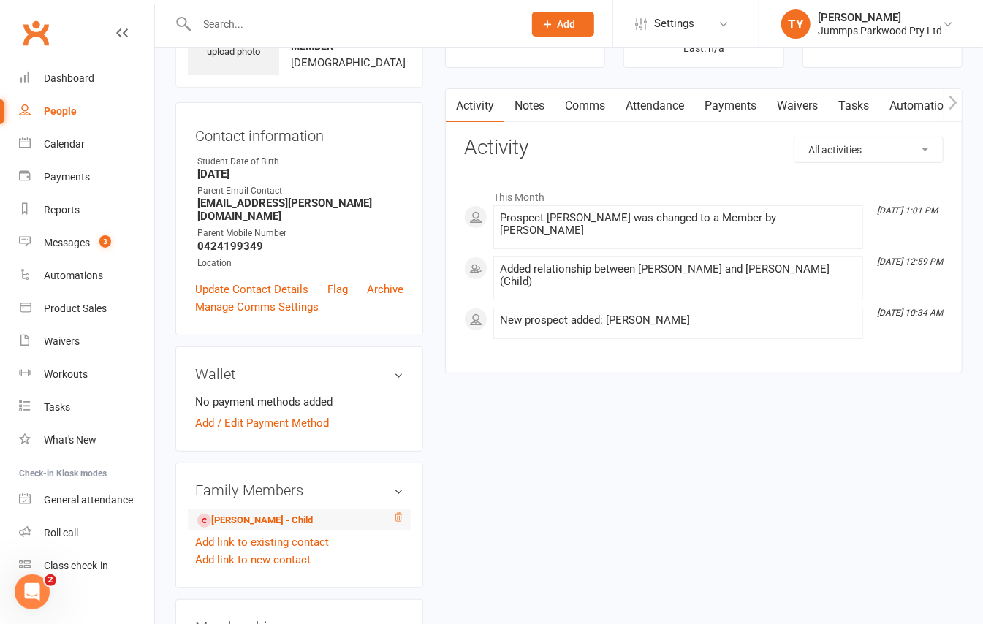
click at [399, 512] on icon at bounding box center [398, 517] width 10 height 10
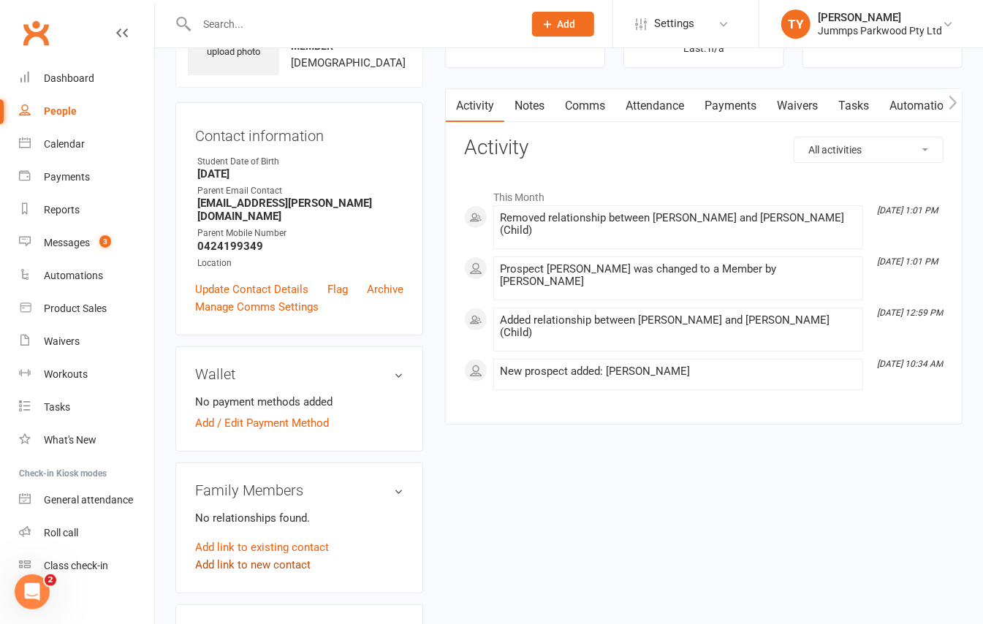
click at [284, 556] on link "Add link to new contact" at bounding box center [252, 565] width 115 height 18
click at [291, 539] on button "Member" at bounding box center [269, 550] width 93 height 22
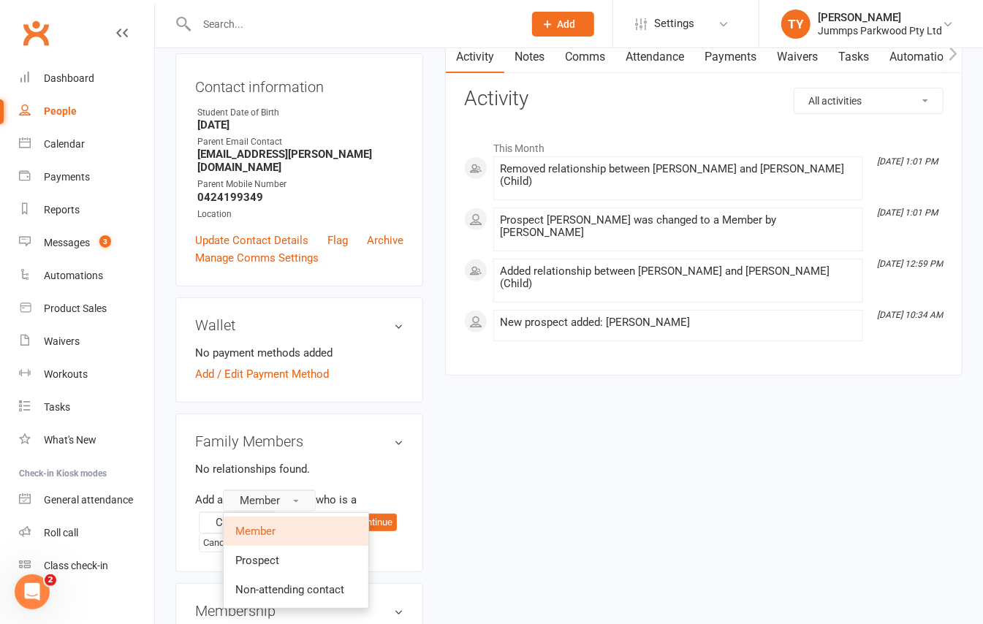
scroll to position [194, 0]
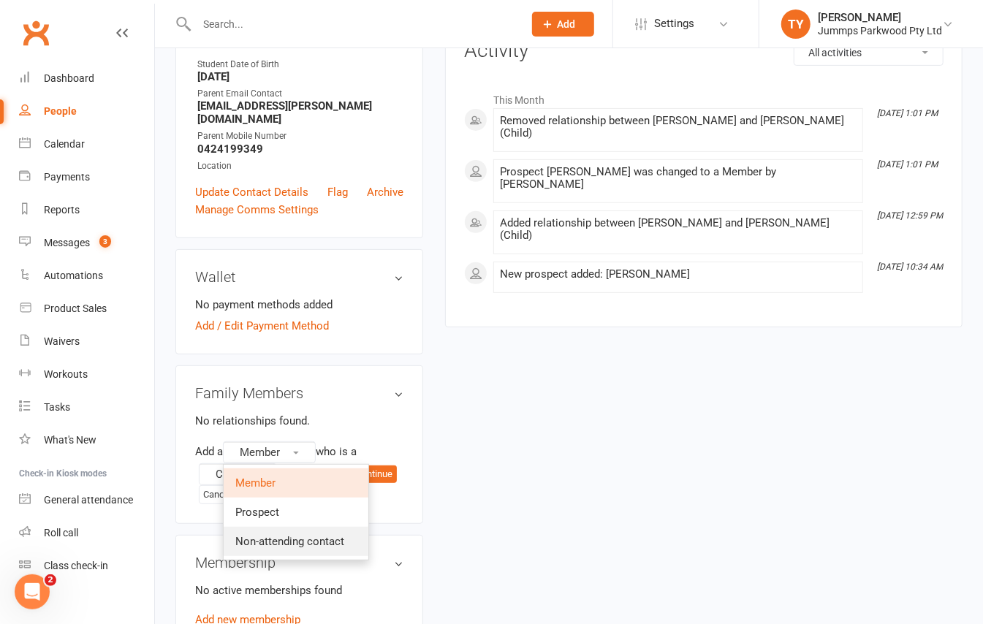
click at [314, 535] on span "Non-attending contact" at bounding box center [289, 541] width 109 height 13
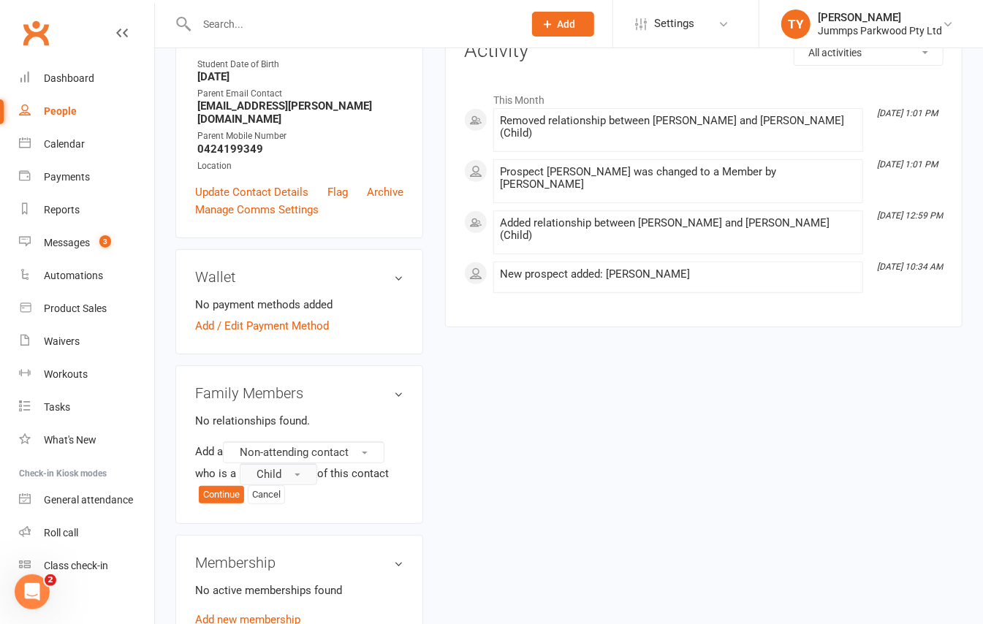
click at [279, 468] on span "Child" at bounding box center [269, 474] width 25 height 13
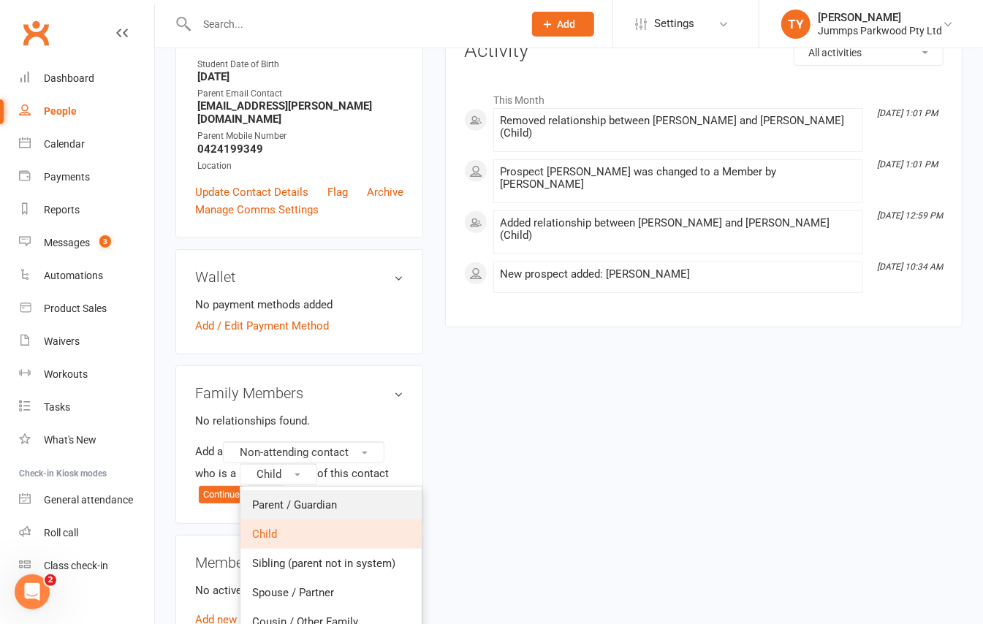
click at [310, 501] on span "Parent / Guardian" at bounding box center [294, 505] width 85 height 13
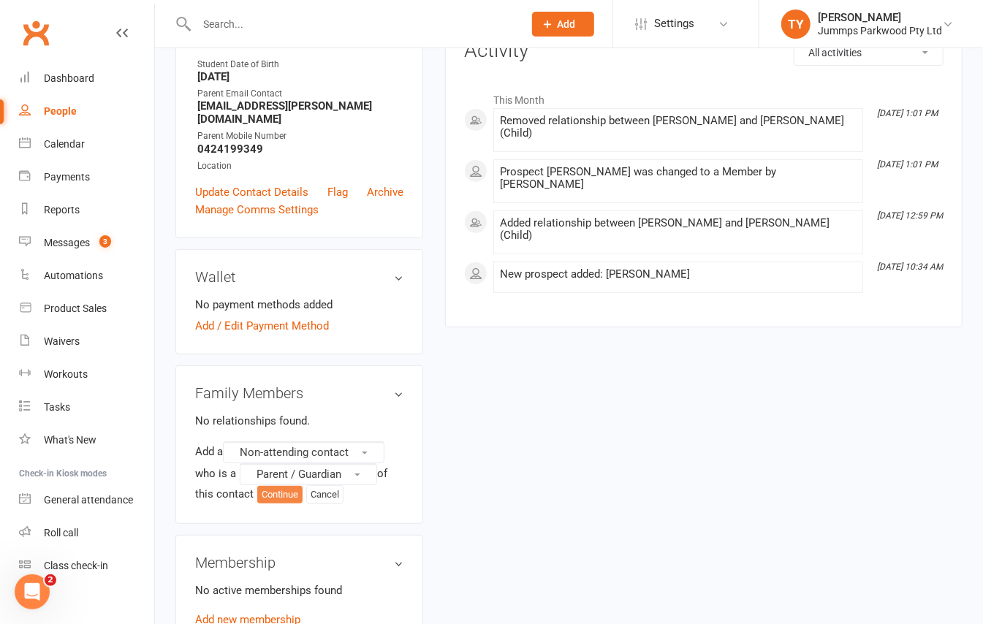
click at [284, 486] on button "Continue" at bounding box center [279, 495] width 45 height 18
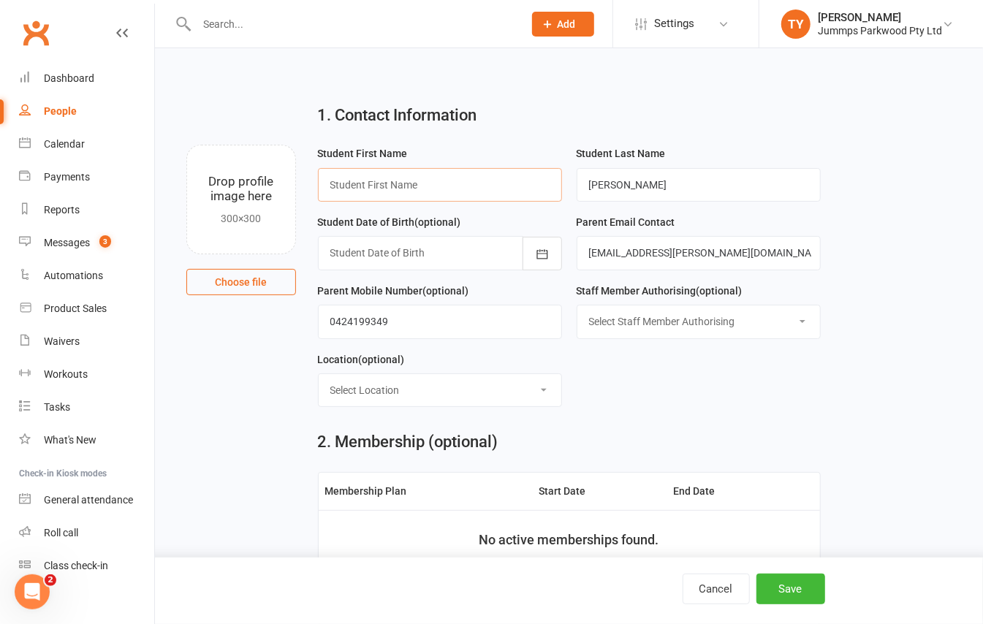
click at [518, 185] on input "text" at bounding box center [440, 185] width 244 height 34
type input "Madison"
click at [784, 594] on button "Save" at bounding box center [791, 589] width 69 height 31
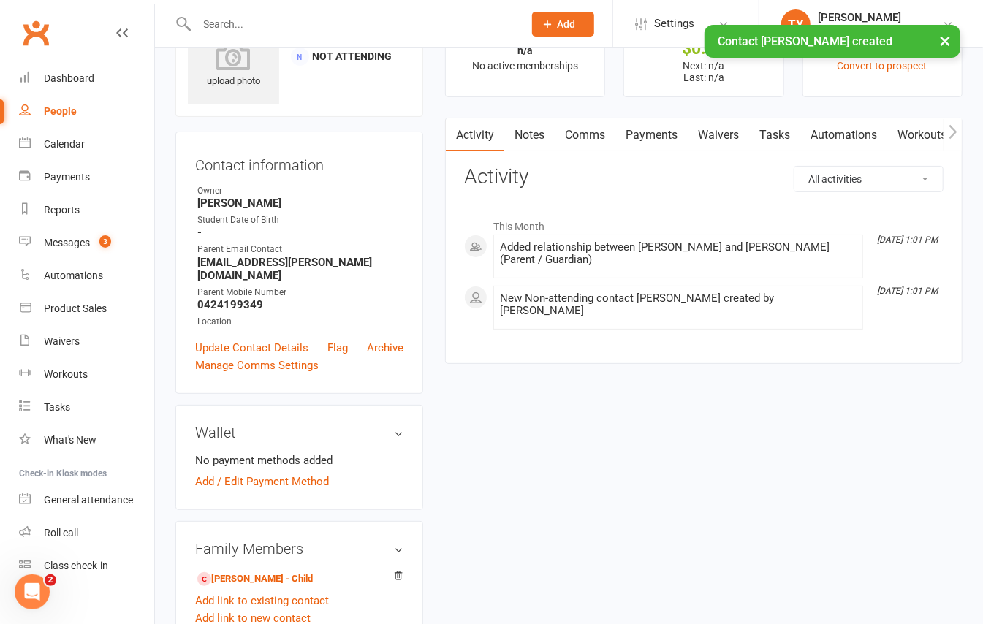
scroll to position [97, 0]
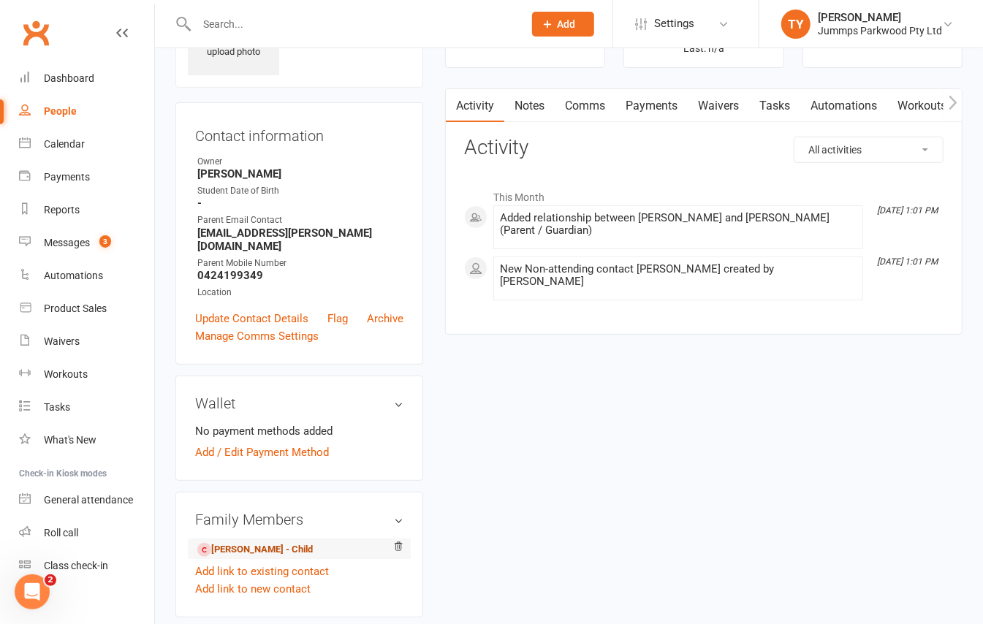
click at [261, 542] on link "Alani Cooper - Child" at bounding box center [254, 549] width 115 height 15
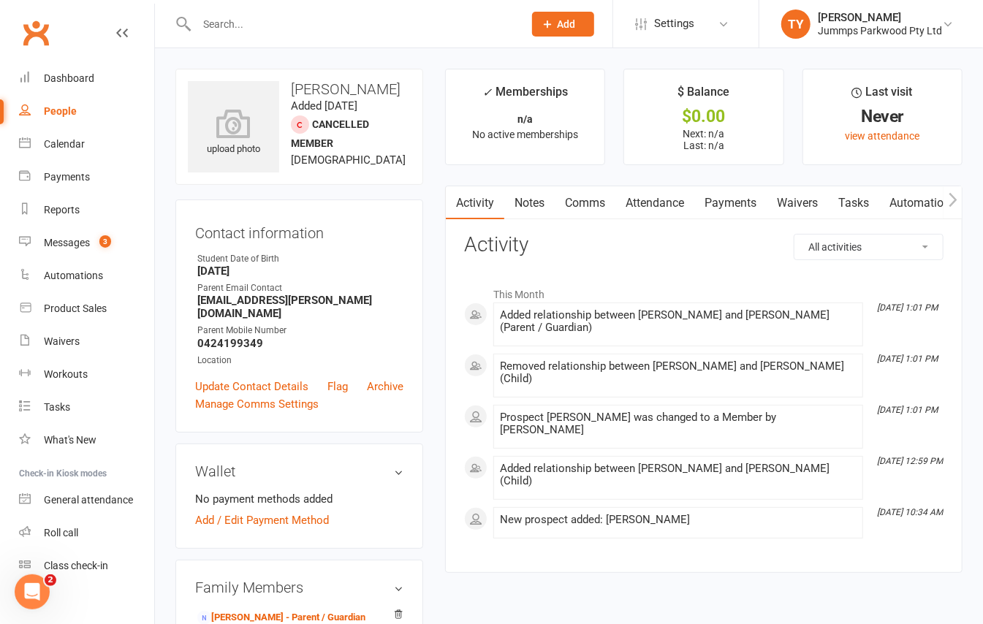
scroll to position [194, 0]
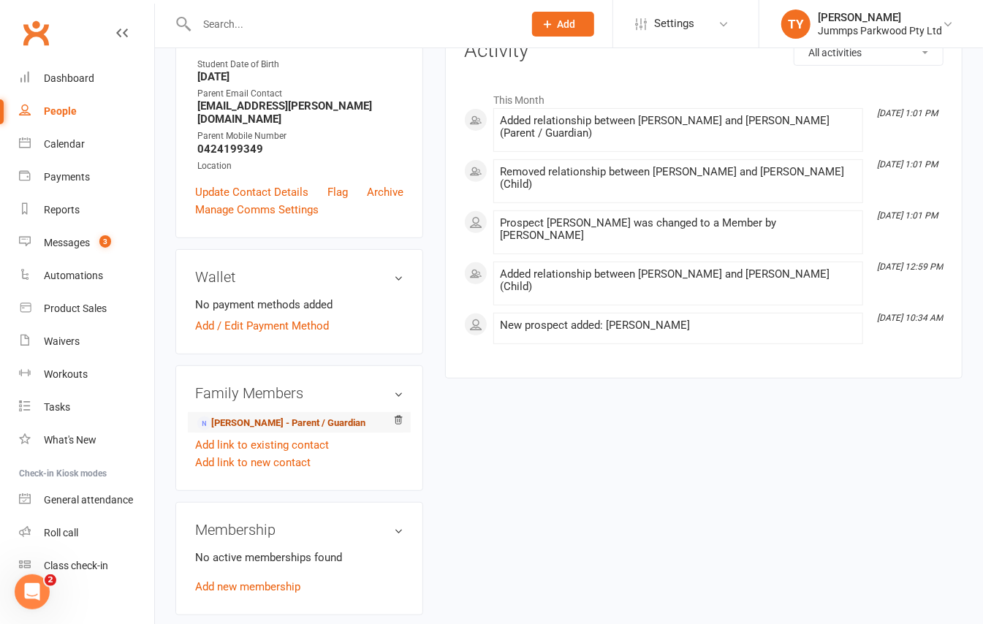
click at [243, 416] on link "Madison Cooper - Parent / Guardian" at bounding box center [281, 423] width 168 height 15
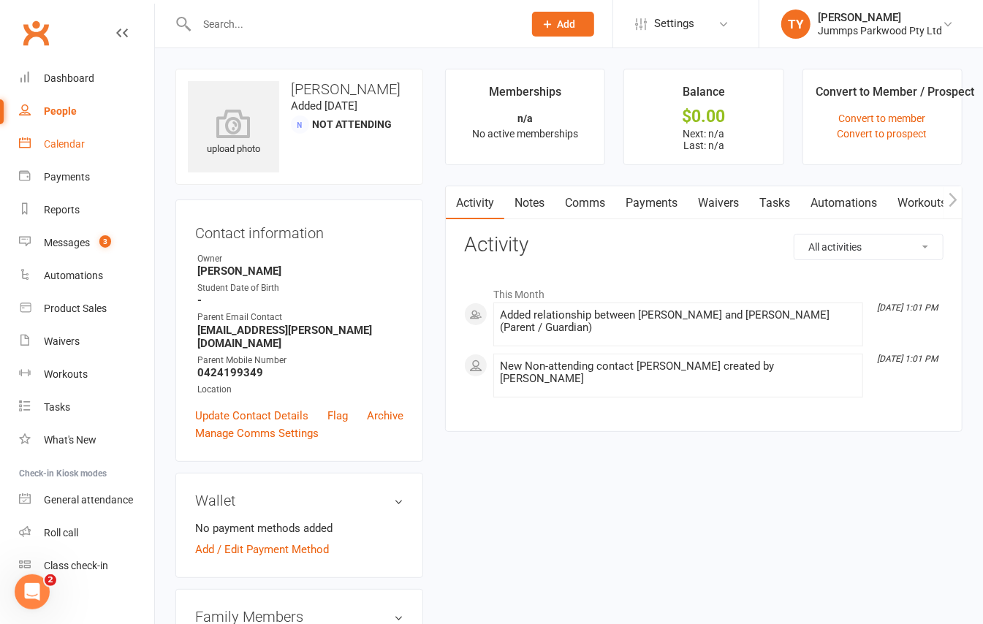
click at [76, 151] on link "Calendar" at bounding box center [86, 144] width 135 height 33
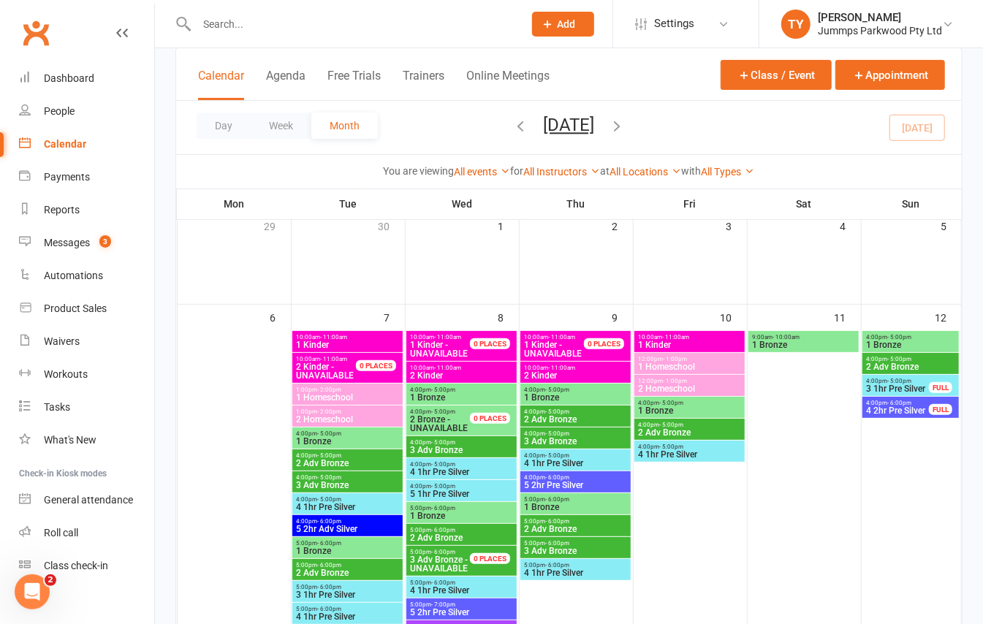
scroll to position [194, 0]
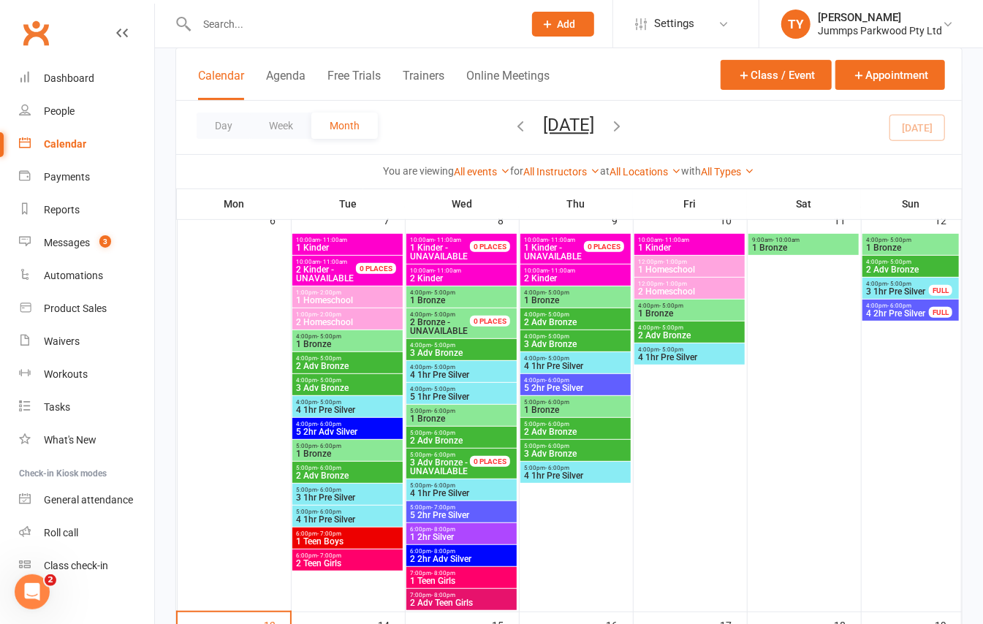
click at [580, 381] on span "4:00pm - 6:00pm" at bounding box center [575, 380] width 105 height 7
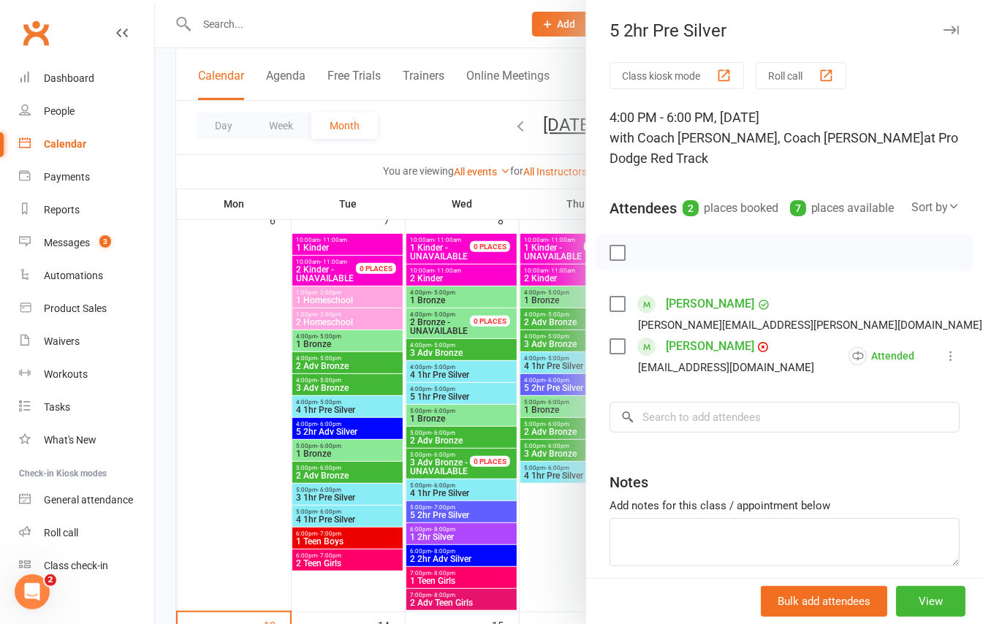
click at [944, 27] on icon "button" at bounding box center [951, 30] width 15 height 9
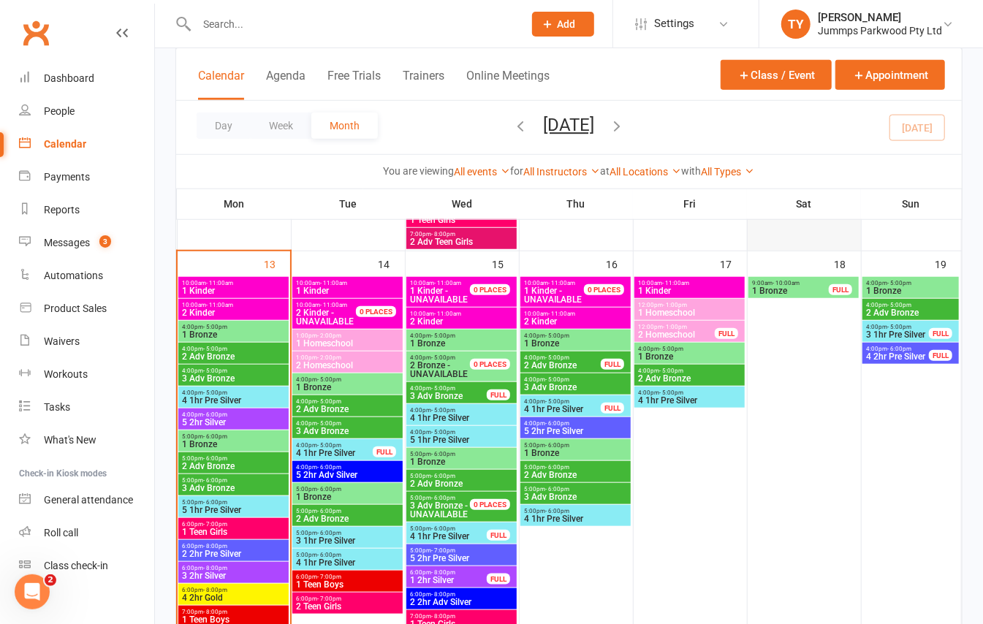
scroll to position [585, 0]
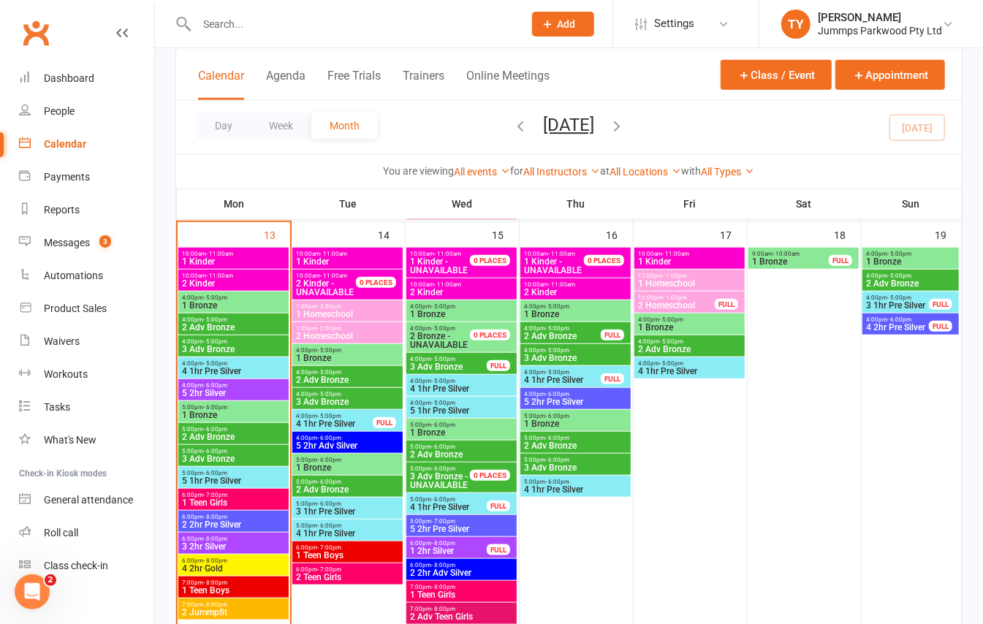
click at [598, 401] on span "5 2hr Pre Silver" at bounding box center [575, 402] width 105 height 9
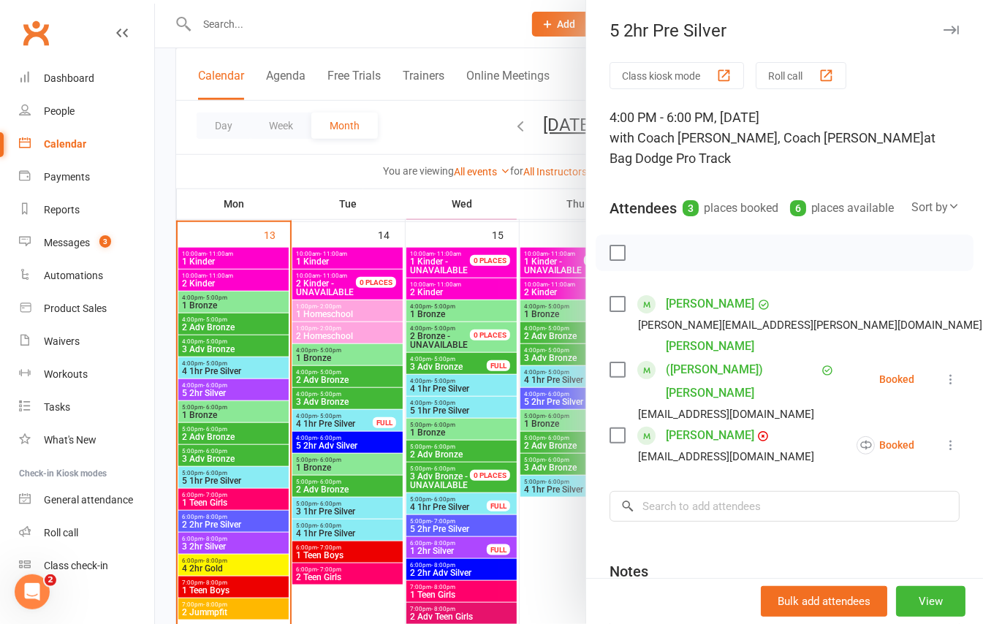
click at [944, 28] on icon "button" at bounding box center [951, 30] width 15 height 9
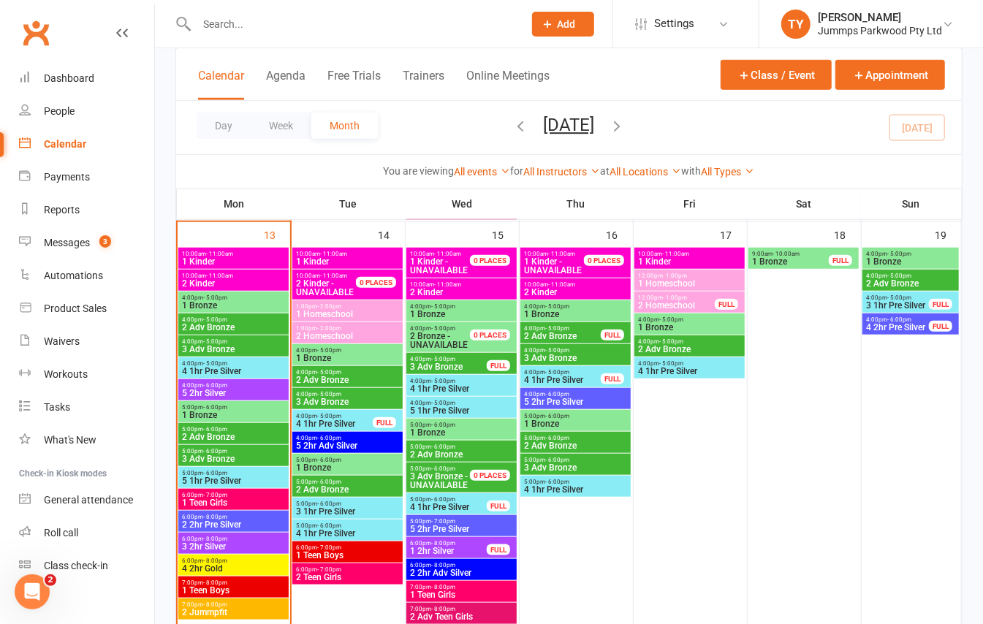
click at [586, 381] on span "4 1hr Pre Silver" at bounding box center [562, 380] width 78 height 9
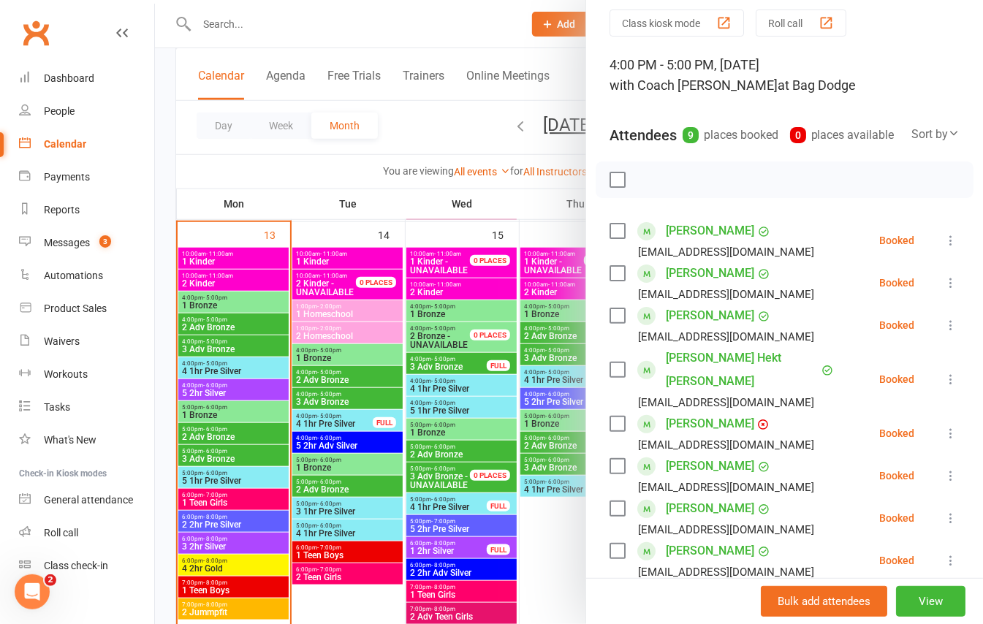
scroll to position [0, 0]
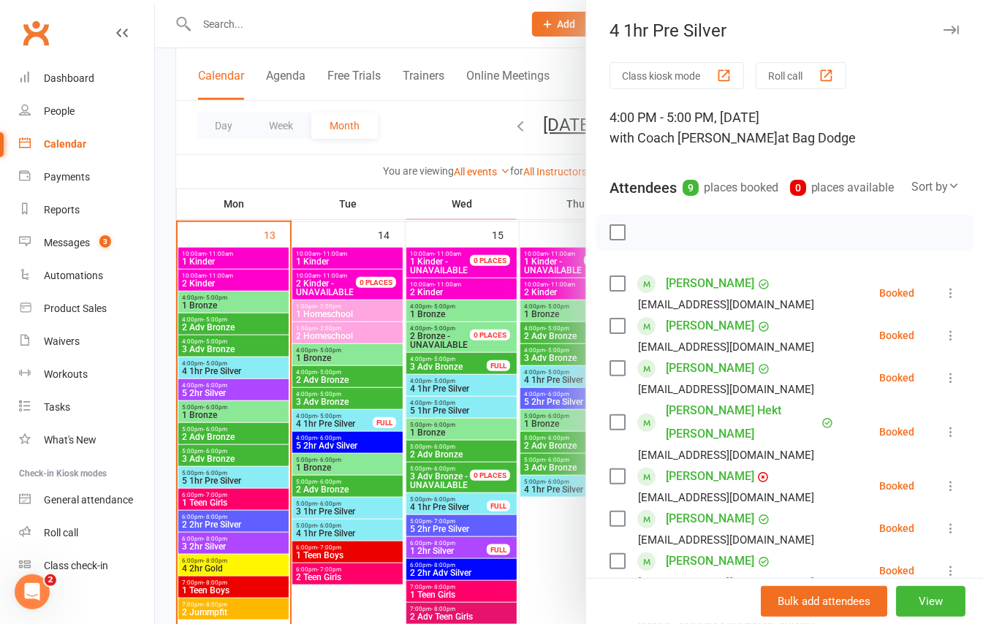
click at [942, 24] on button "button" at bounding box center [951, 30] width 18 height 18
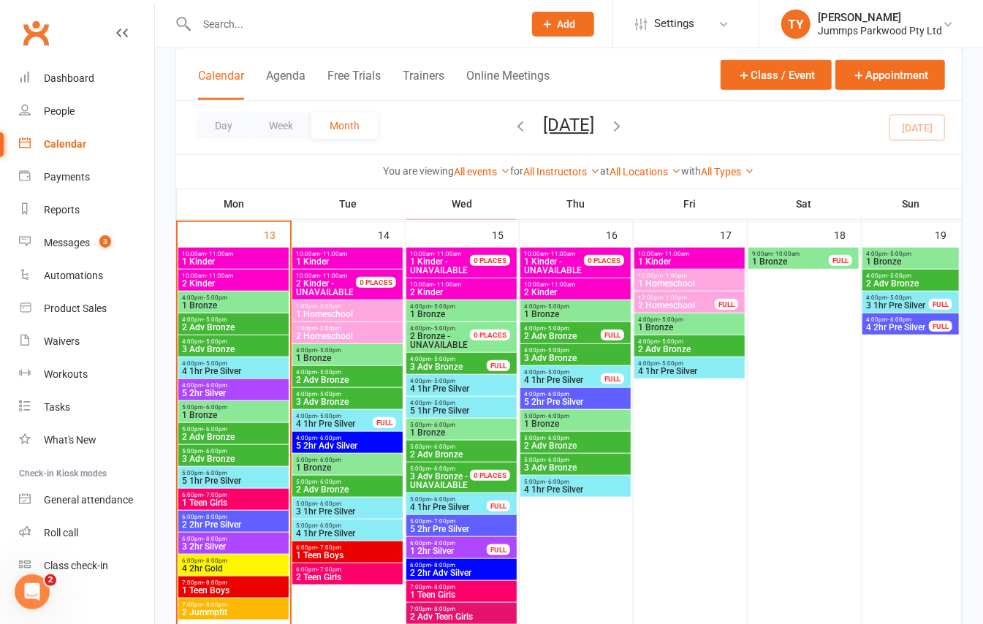
click at [585, 494] on span "4 1hr Pre Silver" at bounding box center [575, 489] width 105 height 9
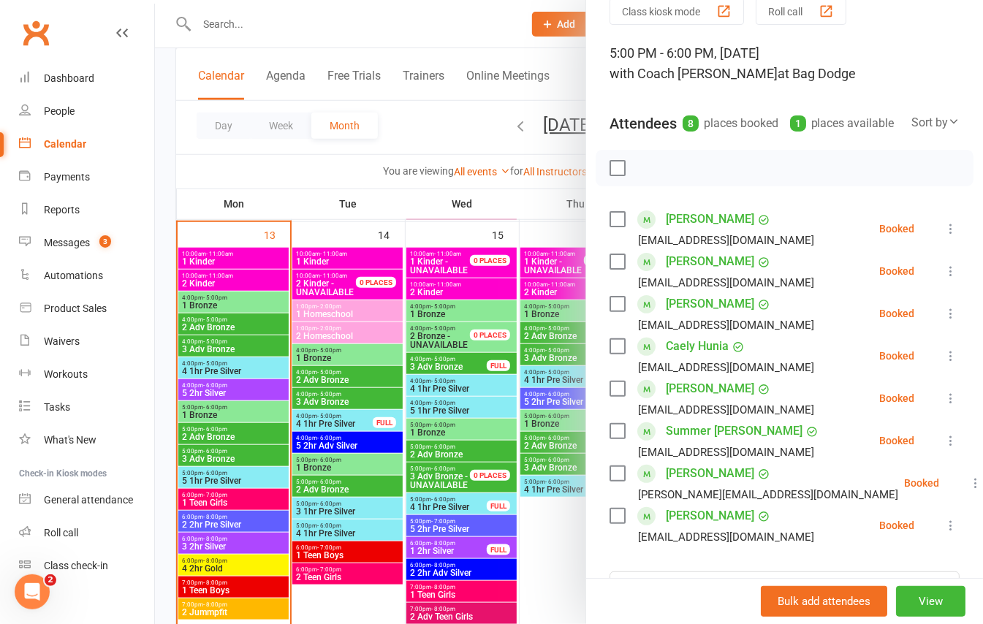
scroll to position [97, 0]
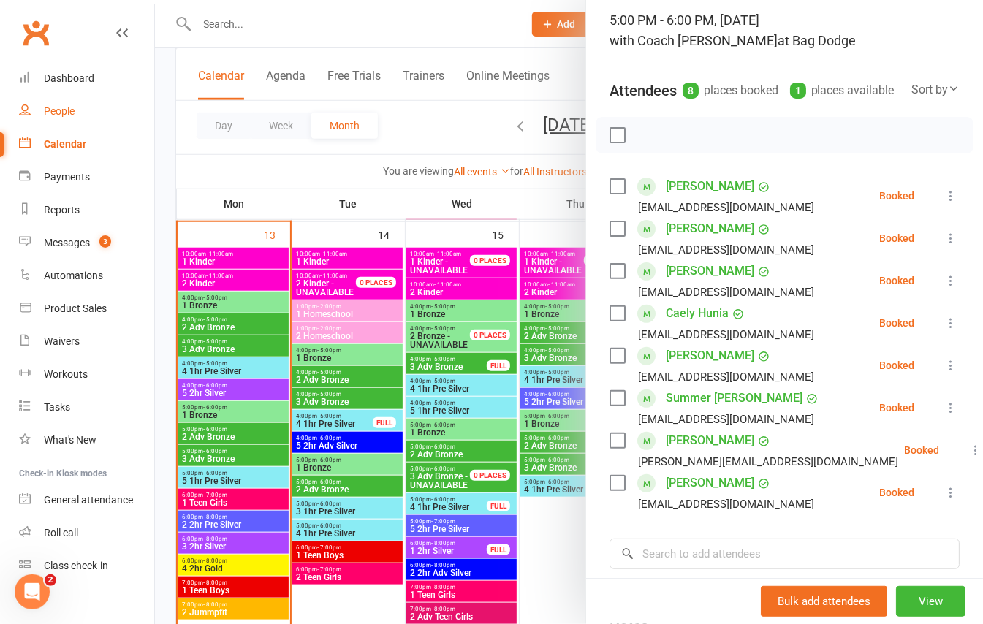
click at [61, 115] on div "People" at bounding box center [59, 111] width 31 height 12
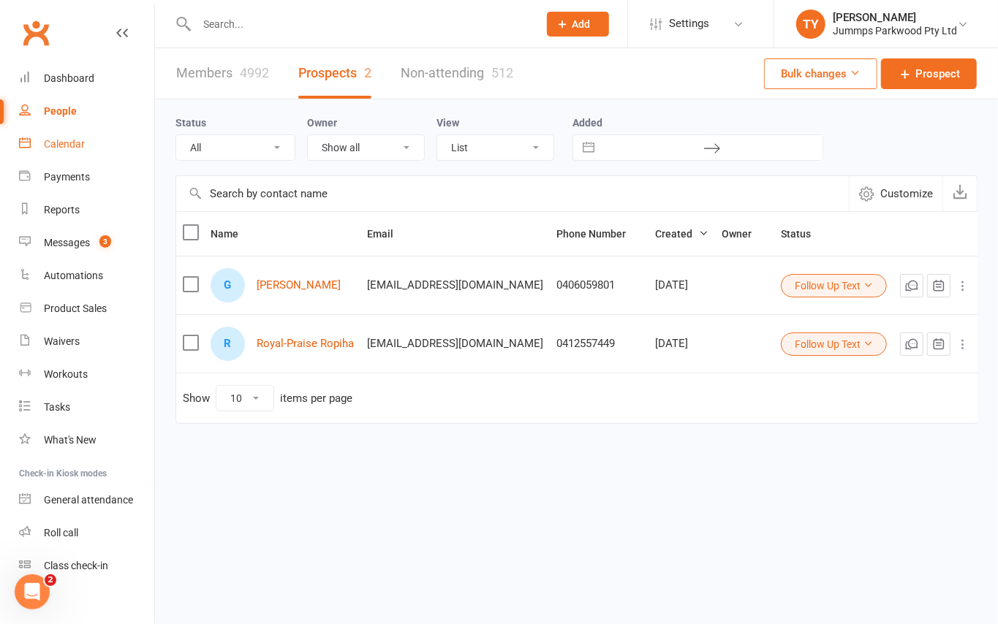
click at [76, 138] on div "Calendar" at bounding box center [64, 144] width 41 height 12
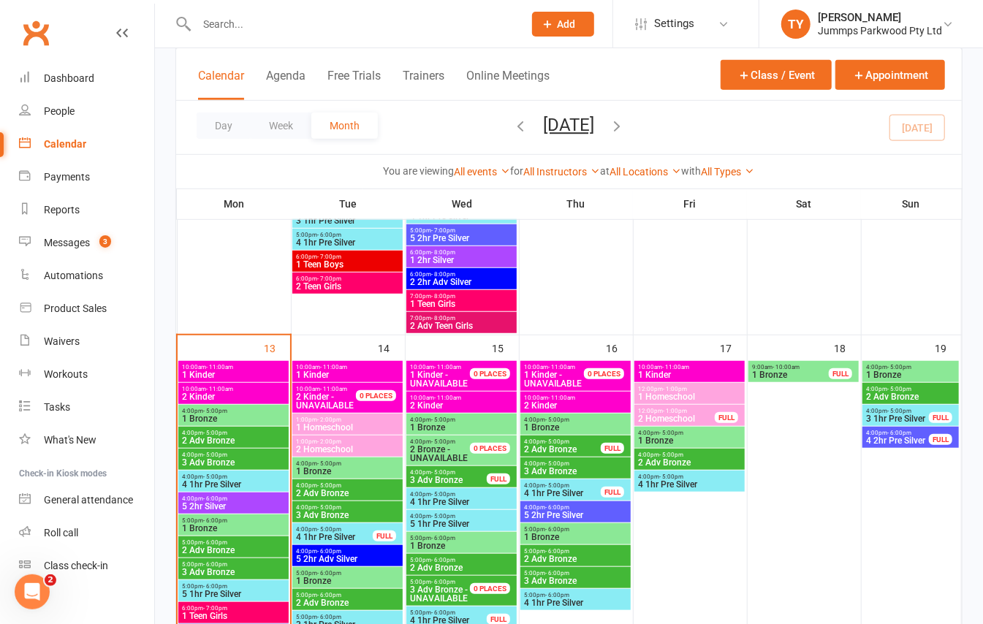
scroll to position [487, 0]
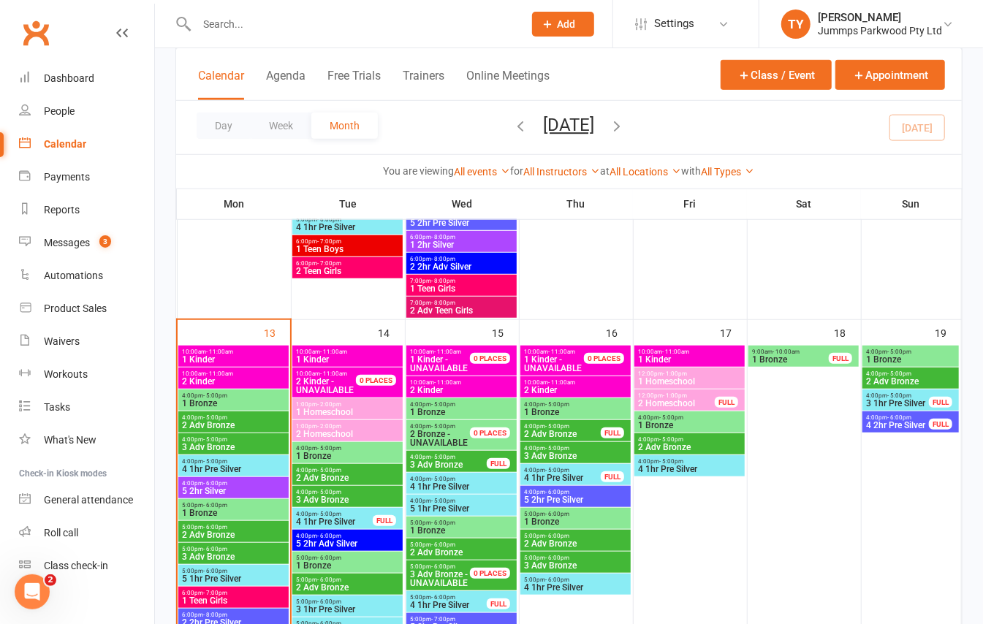
click at [88, 147] on link "Calendar" at bounding box center [86, 144] width 135 height 33
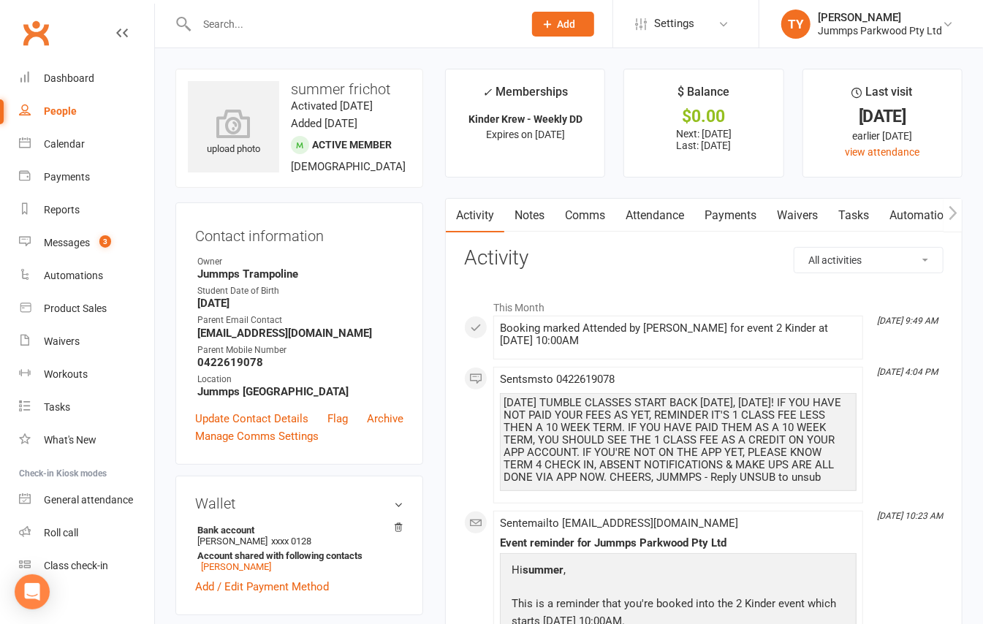
click at [718, 219] on link "Payments" at bounding box center [730, 216] width 72 height 34
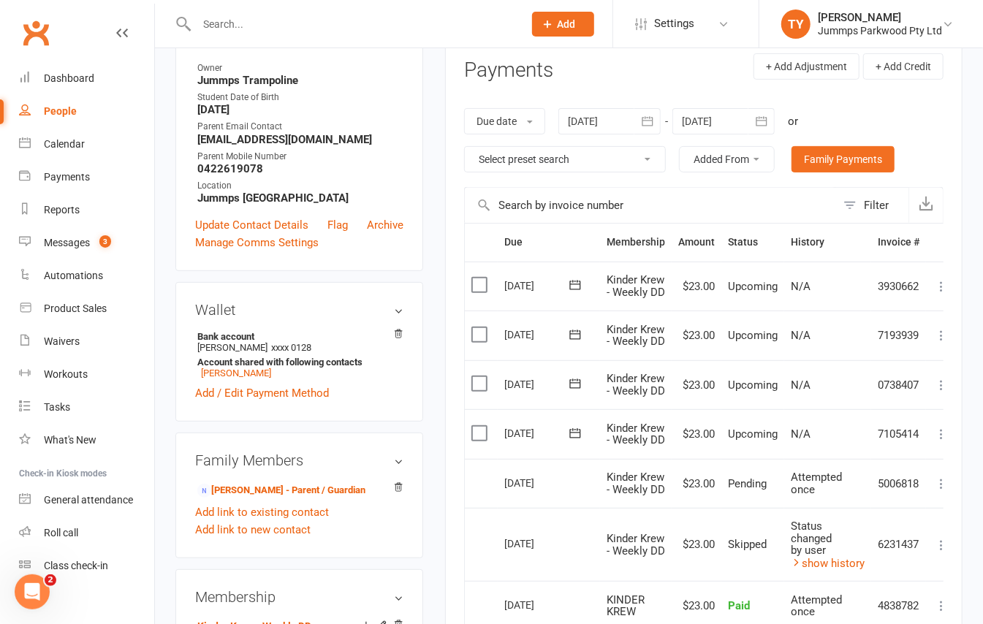
scroll to position [97, 0]
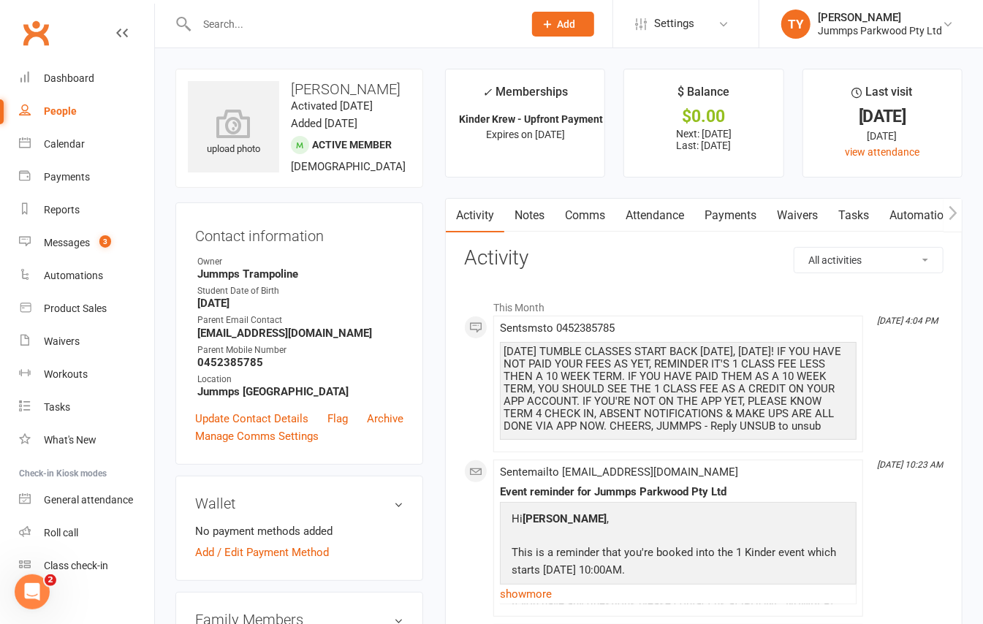
click at [718, 213] on link "Payments" at bounding box center [730, 216] width 72 height 34
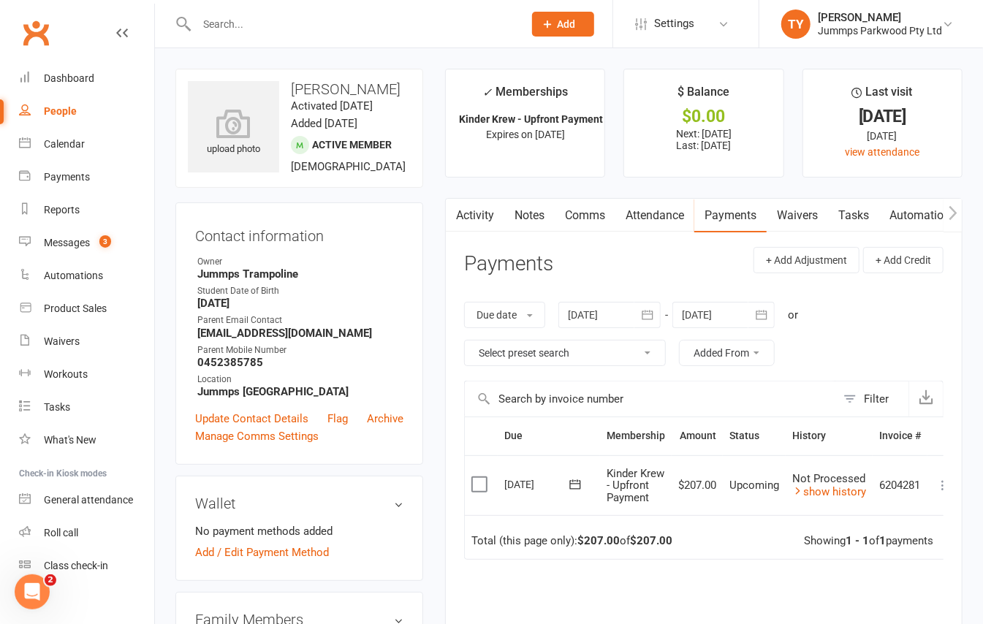
click at [665, 213] on link "Attendance" at bounding box center [655, 216] width 79 height 34
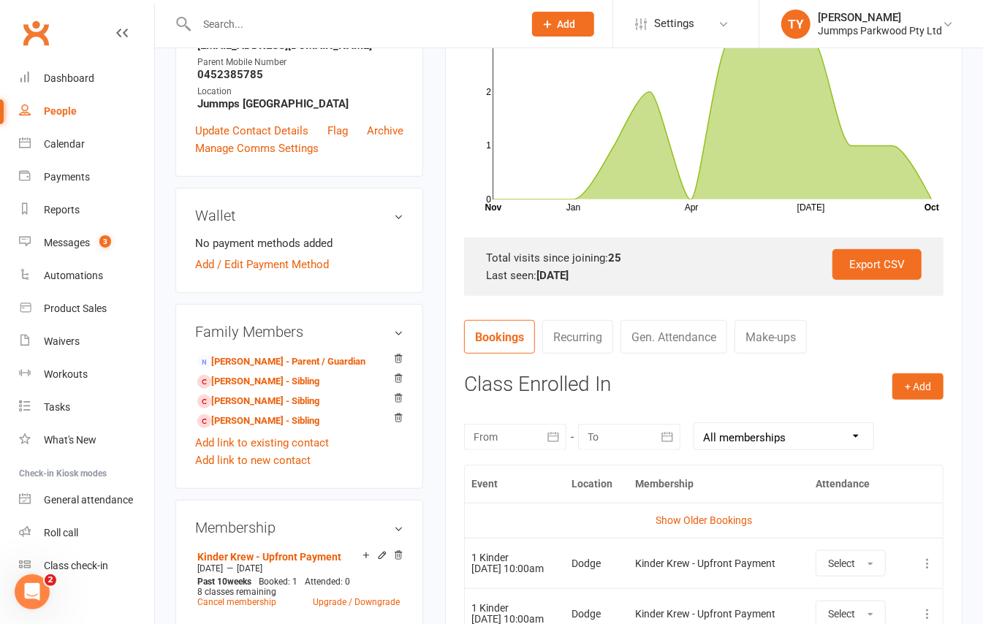
scroll to position [390, 0]
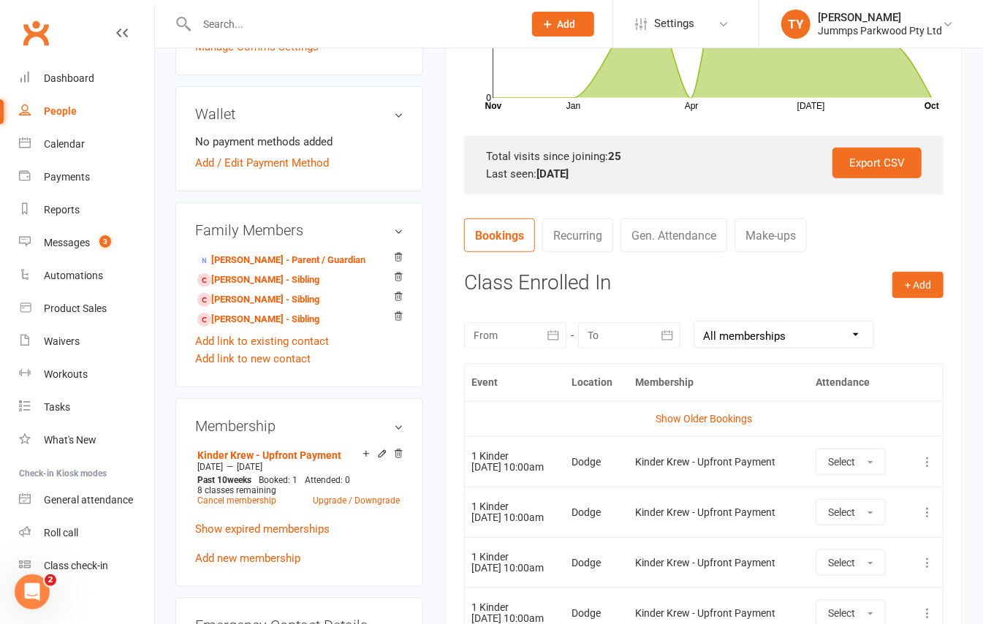
click at [931, 463] on icon at bounding box center [927, 462] width 15 height 15
click at [870, 550] on link "Remove booking" at bounding box center [863, 548] width 145 height 29
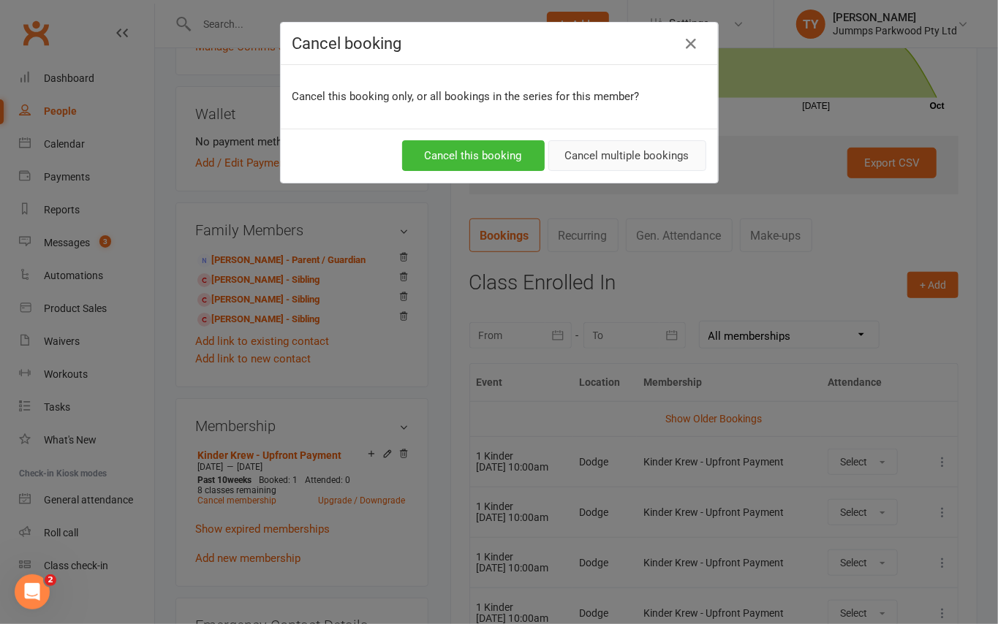
click at [580, 162] on button "Cancel multiple bookings" at bounding box center [627, 155] width 158 height 31
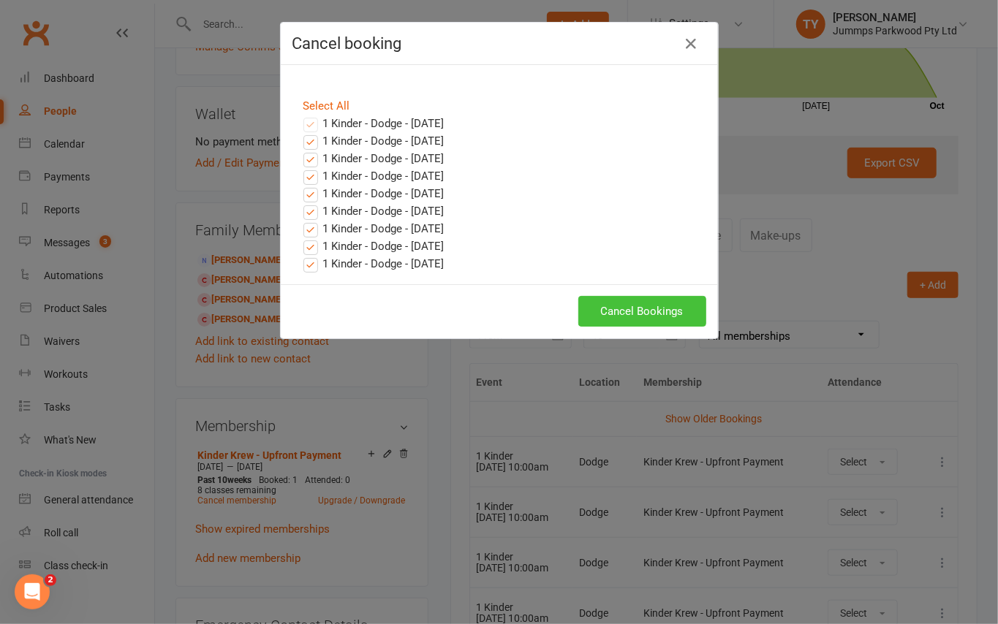
click at [597, 307] on button "Cancel Bookings" at bounding box center [642, 311] width 128 height 31
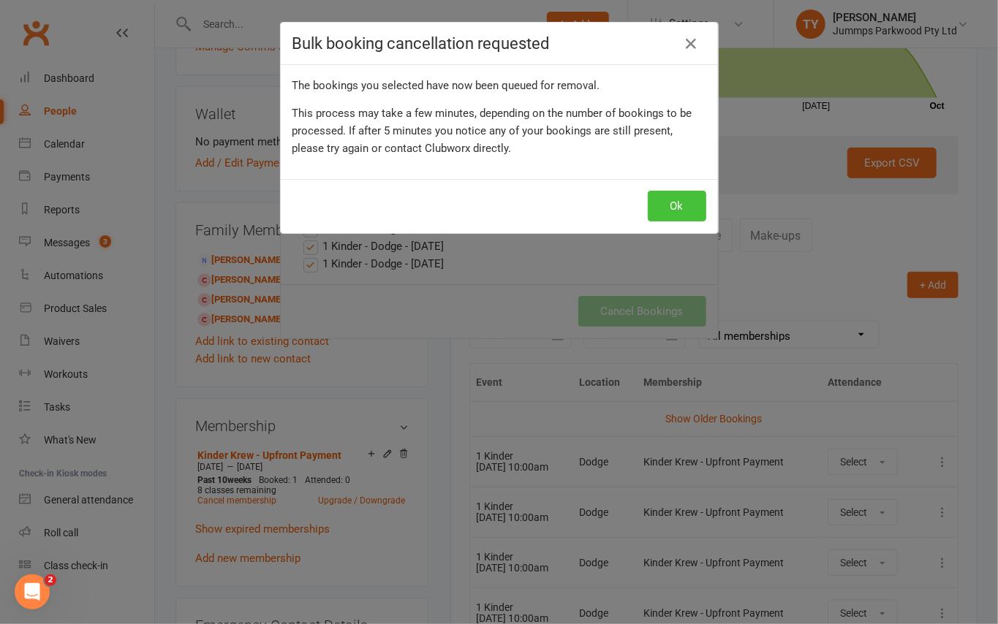
click at [664, 215] on button "Ok" at bounding box center [677, 206] width 58 height 31
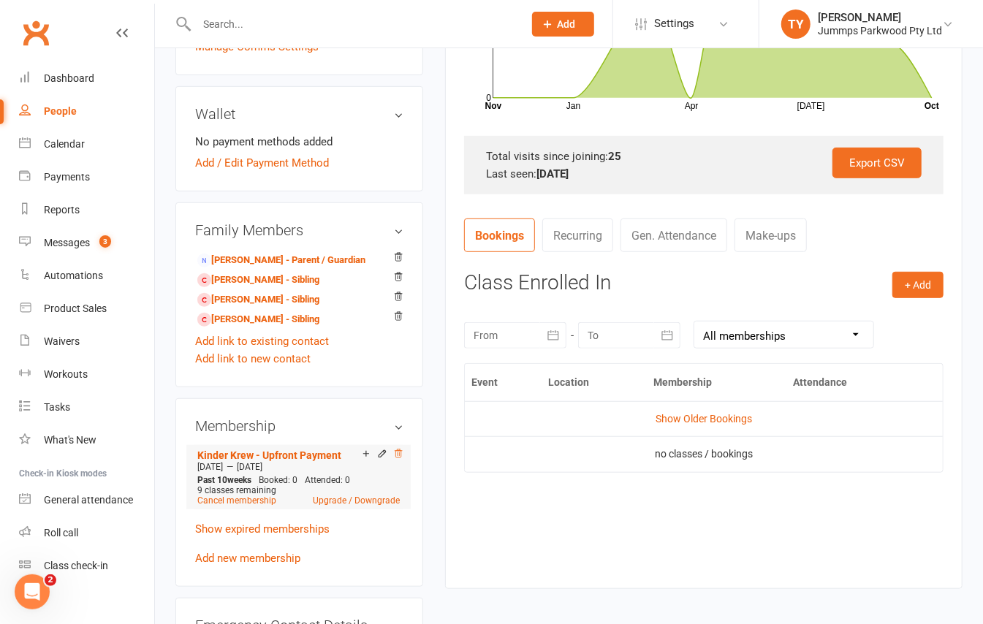
click at [401, 459] on icon at bounding box center [398, 454] width 10 height 10
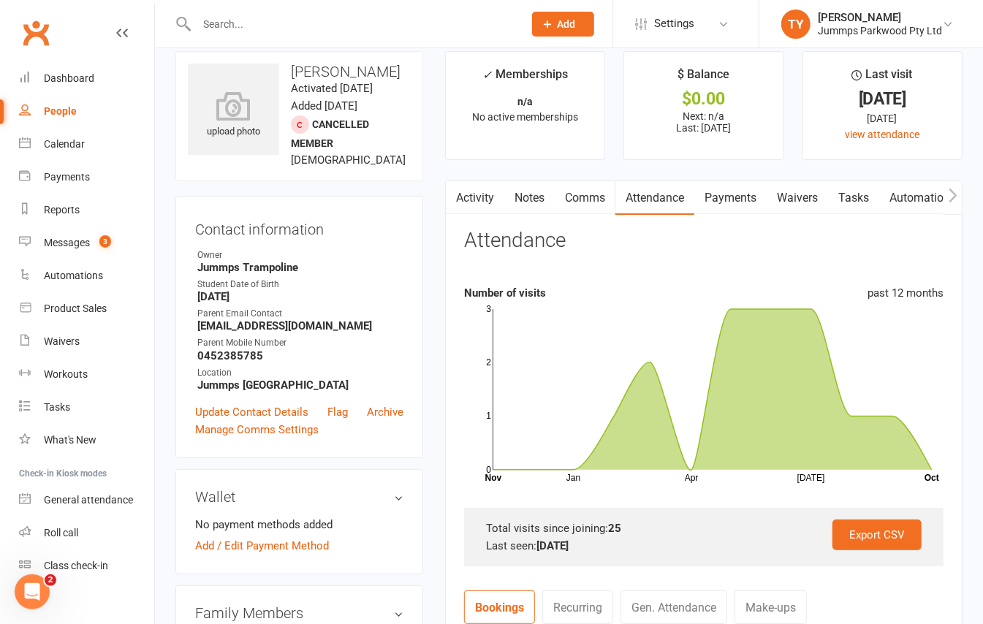
scroll to position [0, 0]
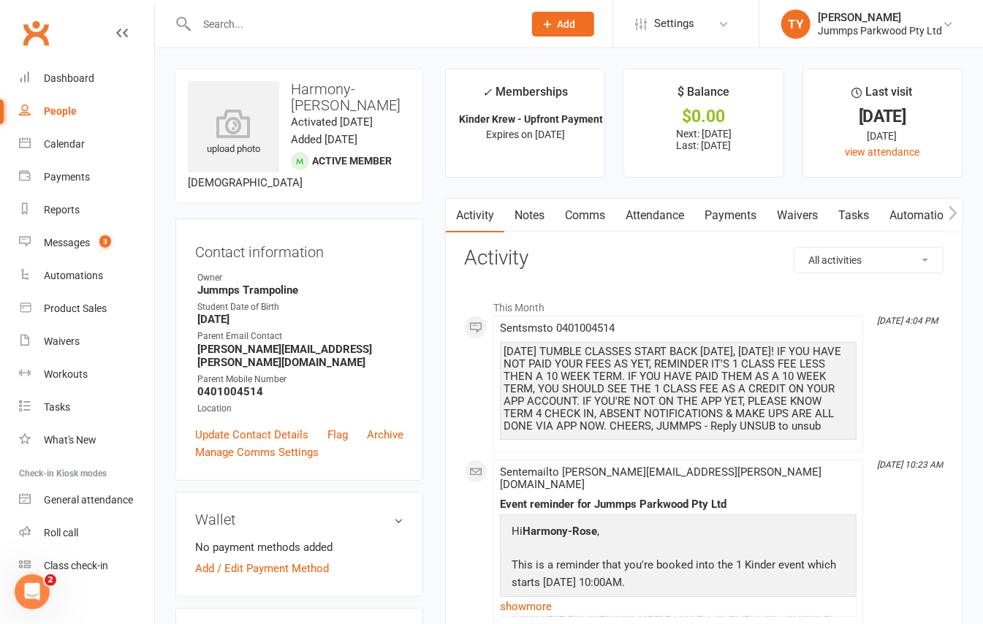
click at [643, 209] on link "Attendance" at bounding box center [655, 216] width 79 height 34
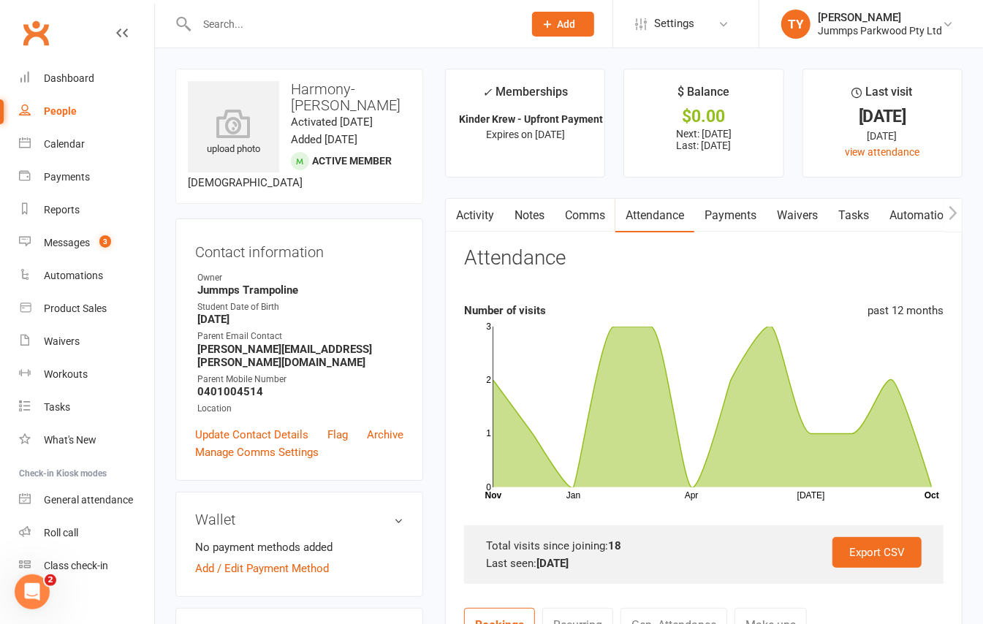
click at [723, 213] on link "Payments" at bounding box center [730, 216] width 72 height 34
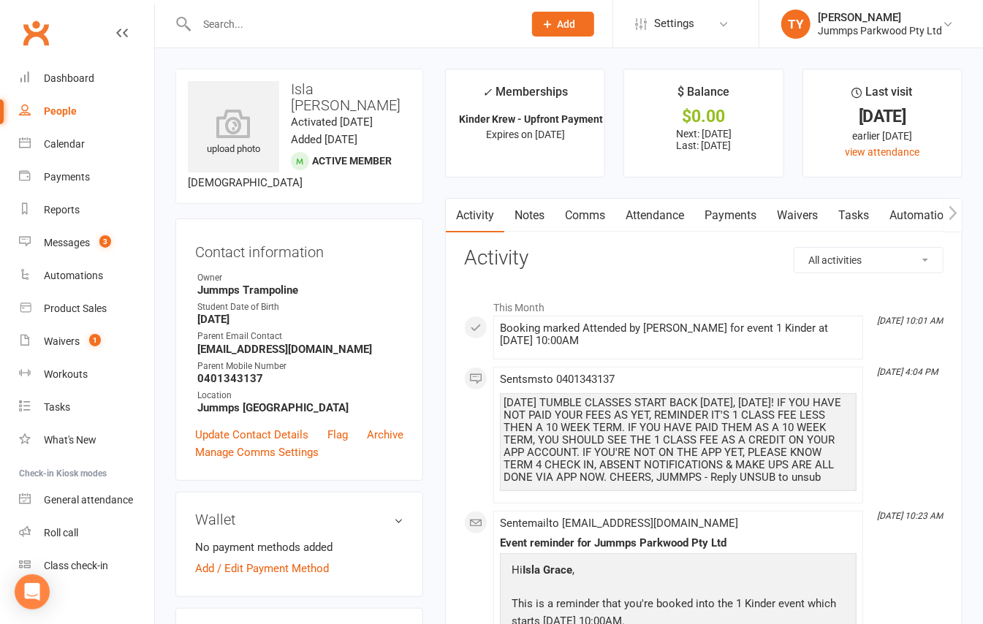
click at [658, 221] on link "Attendance" at bounding box center [655, 216] width 79 height 34
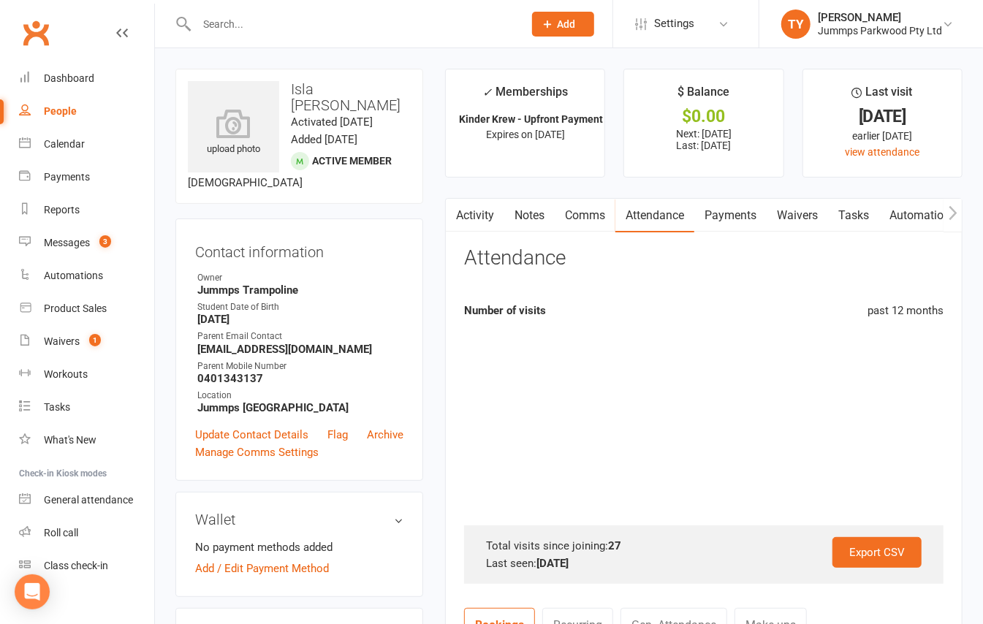
click at [730, 214] on link "Payments" at bounding box center [730, 216] width 72 height 34
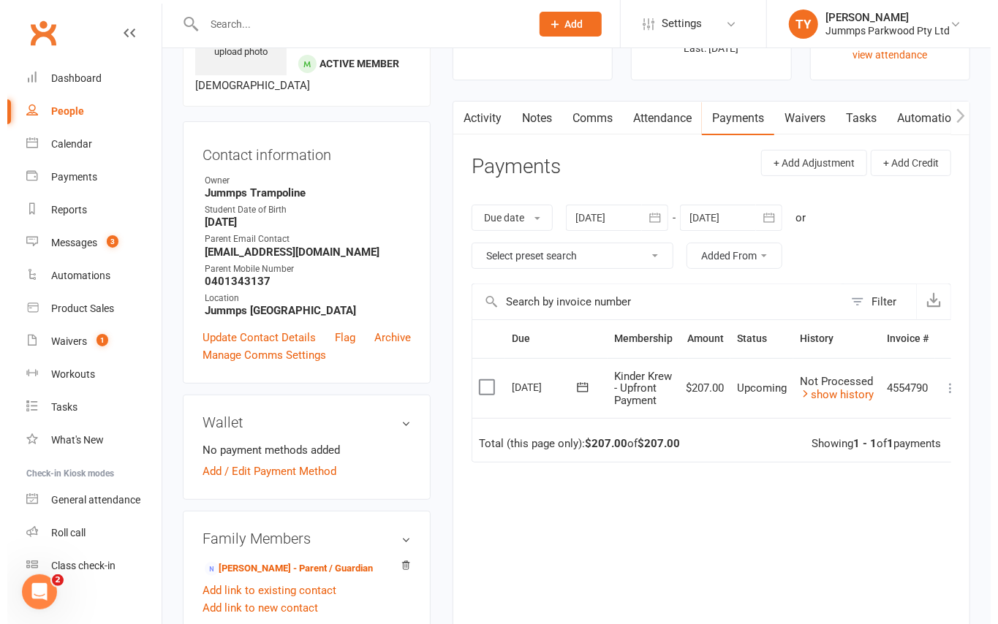
scroll to position [0, 20]
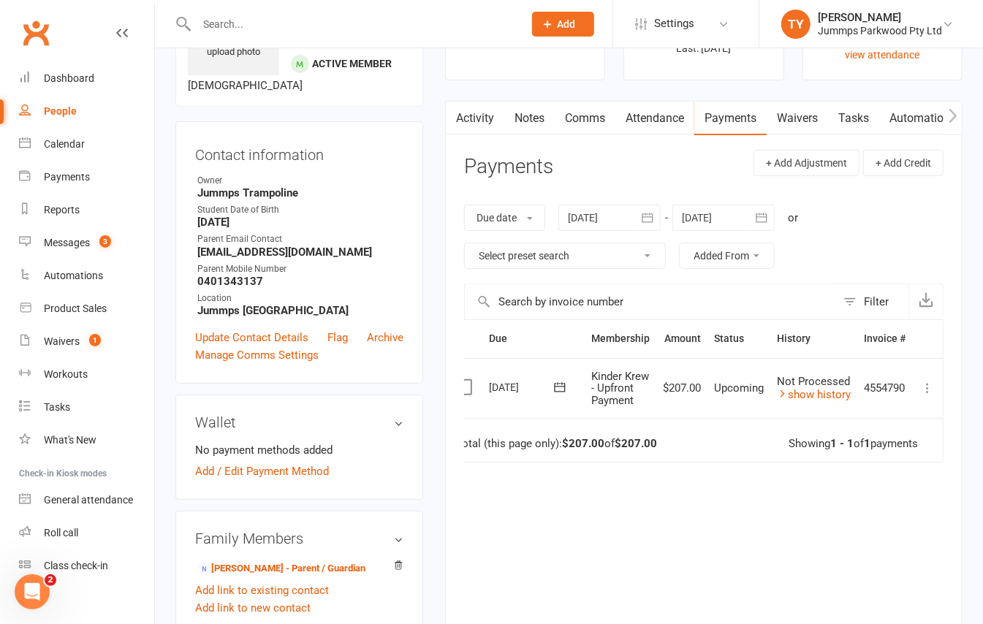
click at [927, 395] on icon at bounding box center [927, 388] width 15 height 15
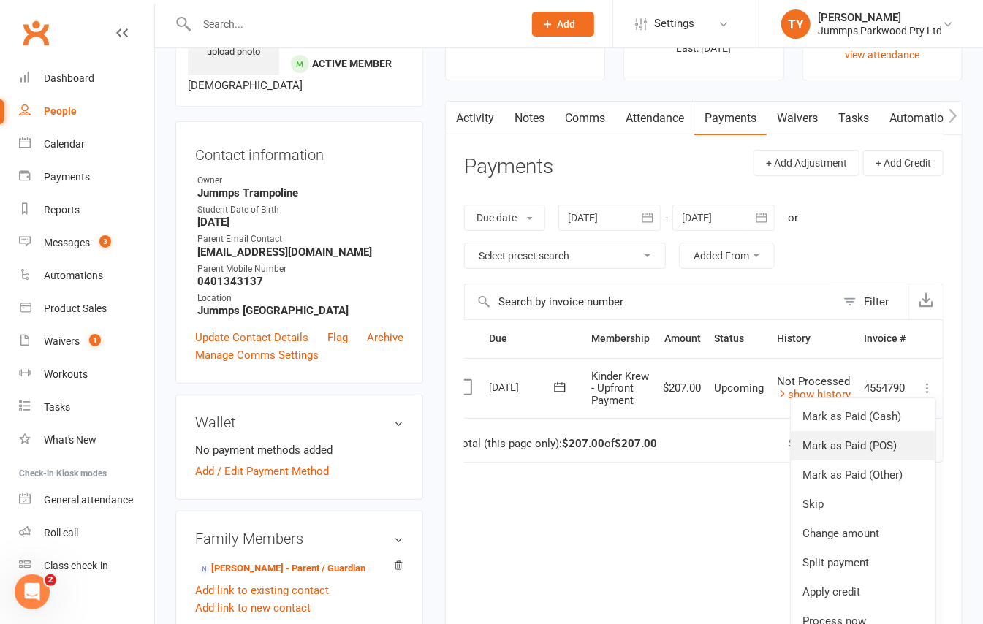
click at [893, 454] on link "Mark as Paid (POS)" at bounding box center [863, 445] width 145 height 29
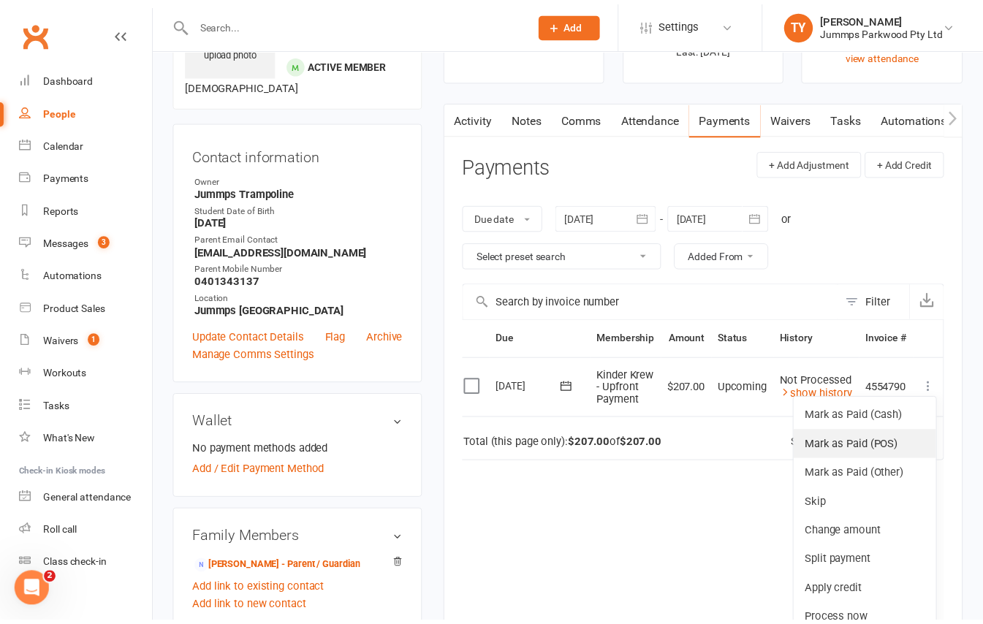
scroll to position [0, 10]
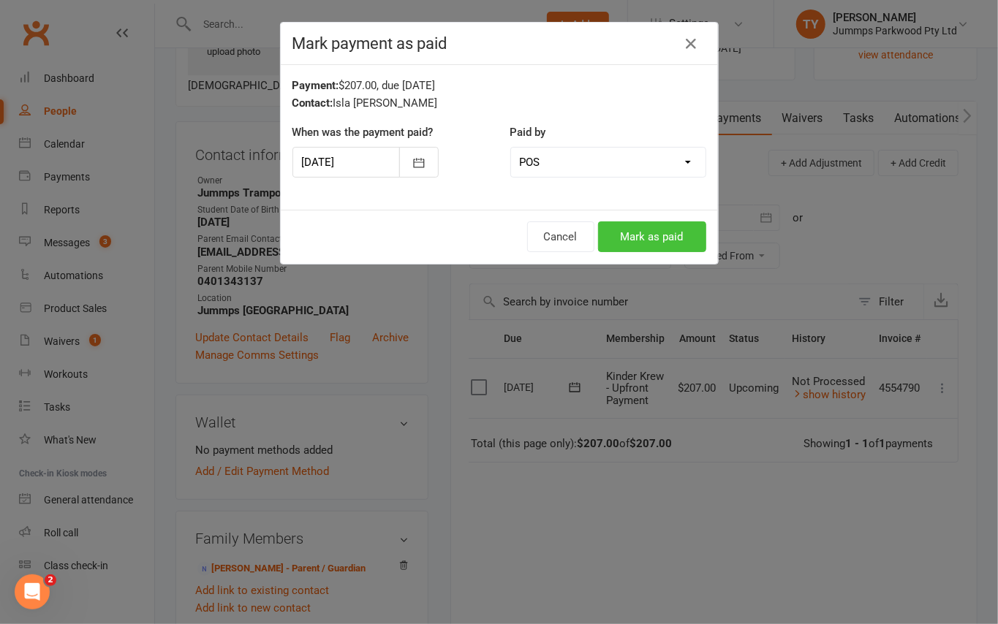
click at [624, 238] on button "Mark as paid" at bounding box center [652, 236] width 108 height 31
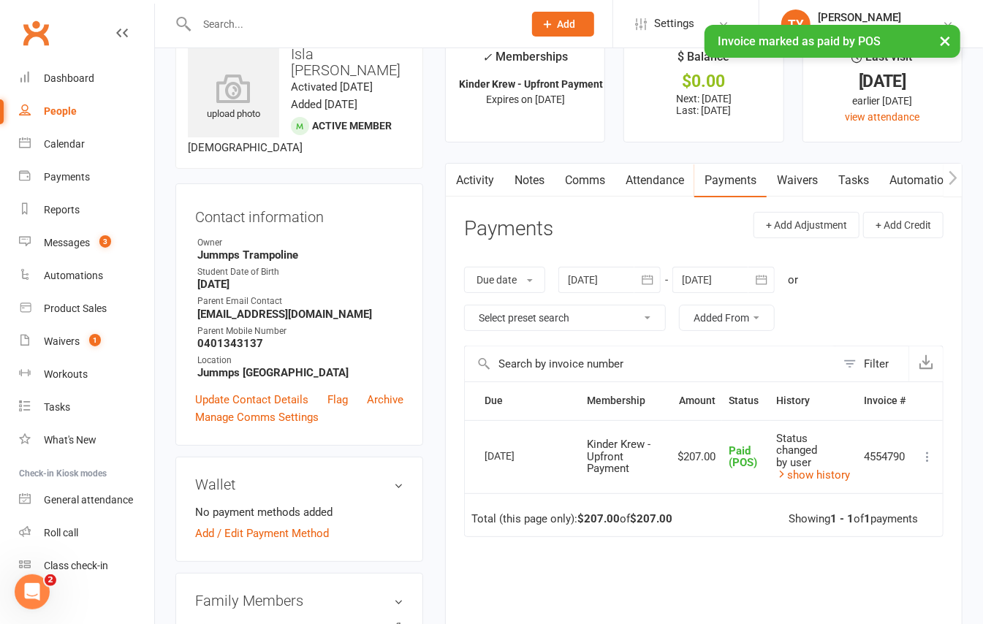
scroll to position [0, 0]
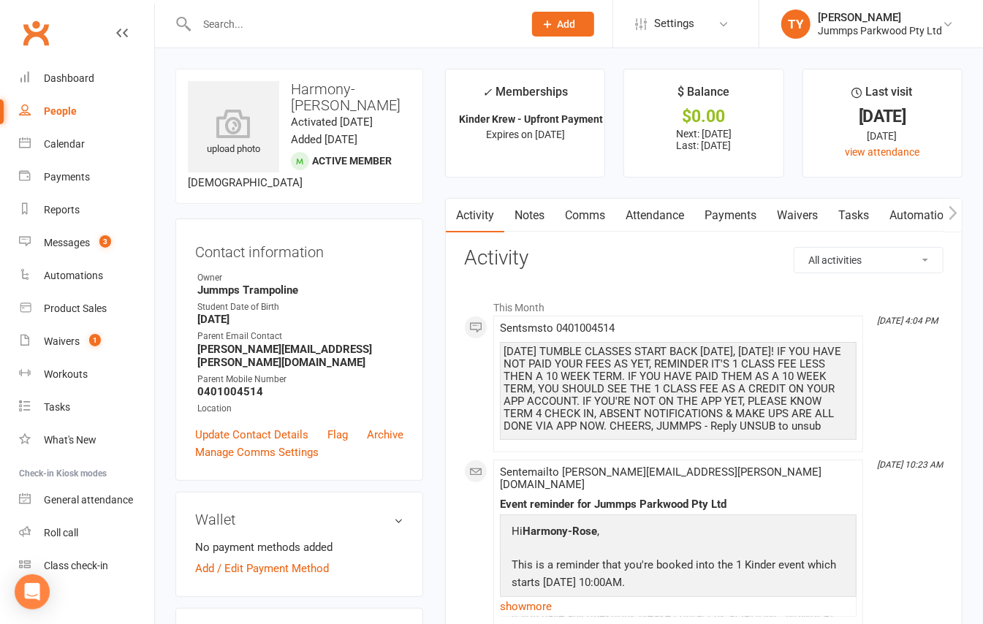
drag, startPoint x: 744, startPoint y: 211, endPoint x: 741, endPoint y: 218, distance: 7.5
click at [743, 211] on link "Payments" at bounding box center [730, 216] width 72 height 34
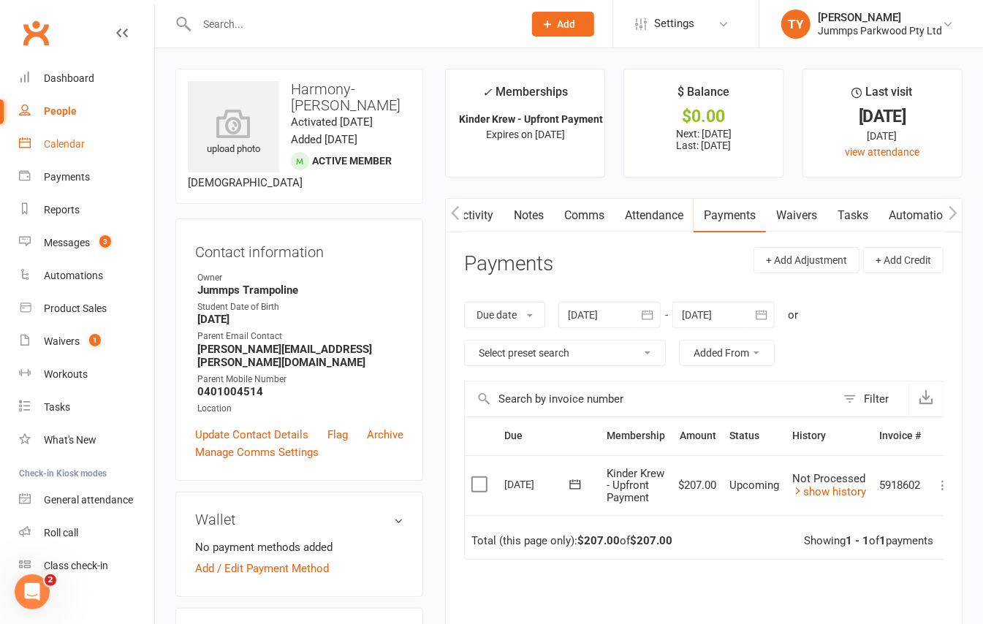
click at [82, 138] on div "Calendar" at bounding box center [64, 144] width 41 height 12
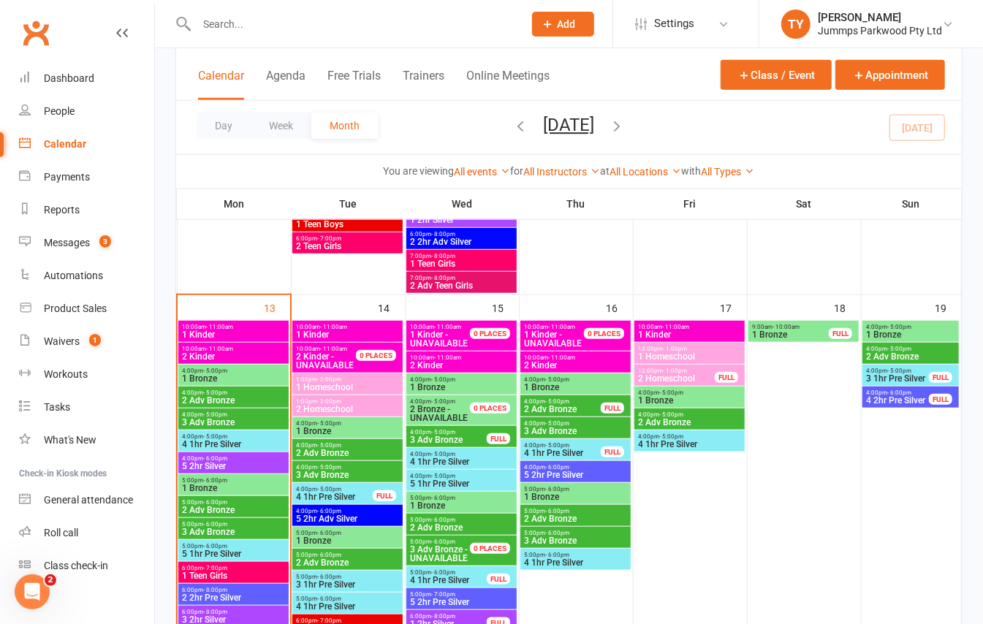
scroll to position [513, 0]
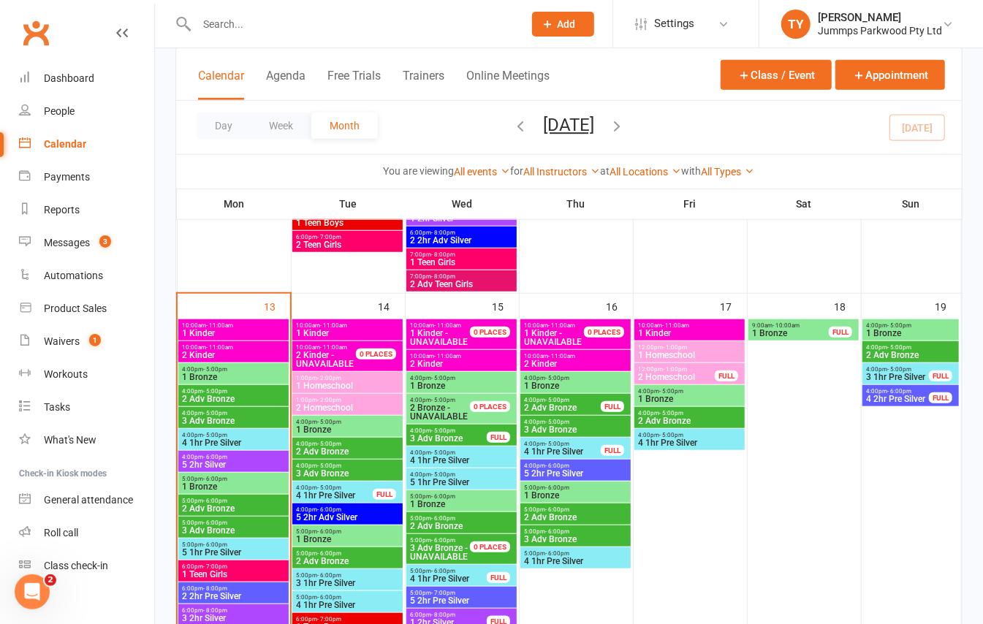
click at [253, 352] on span "2 Kinder" at bounding box center [233, 355] width 105 height 9
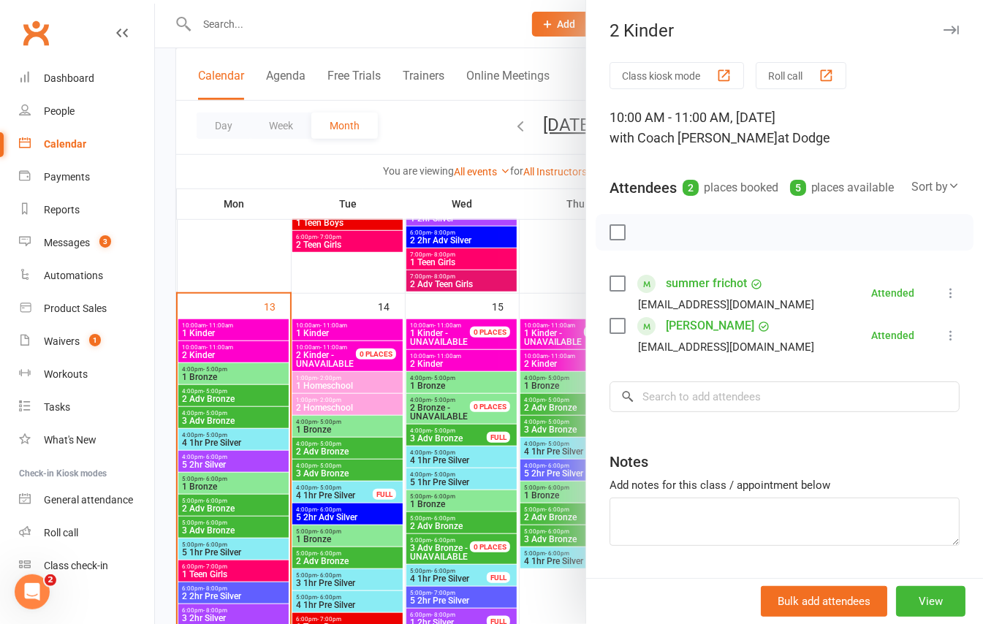
click at [237, 333] on div at bounding box center [569, 312] width 828 height 624
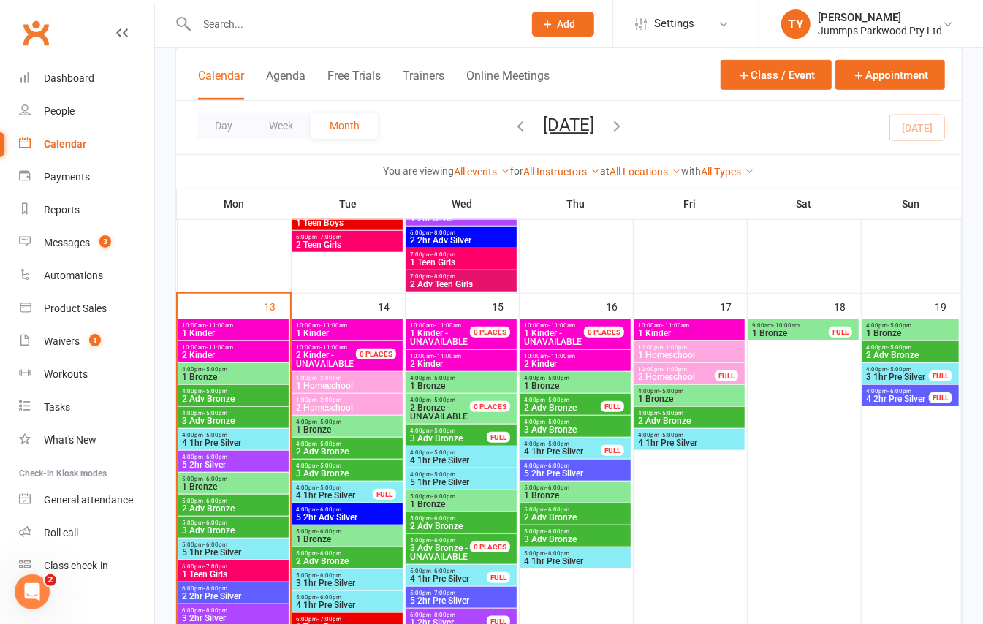
click at [237, 333] on span "1 Kinder" at bounding box center [233, 333] width 105 height 9
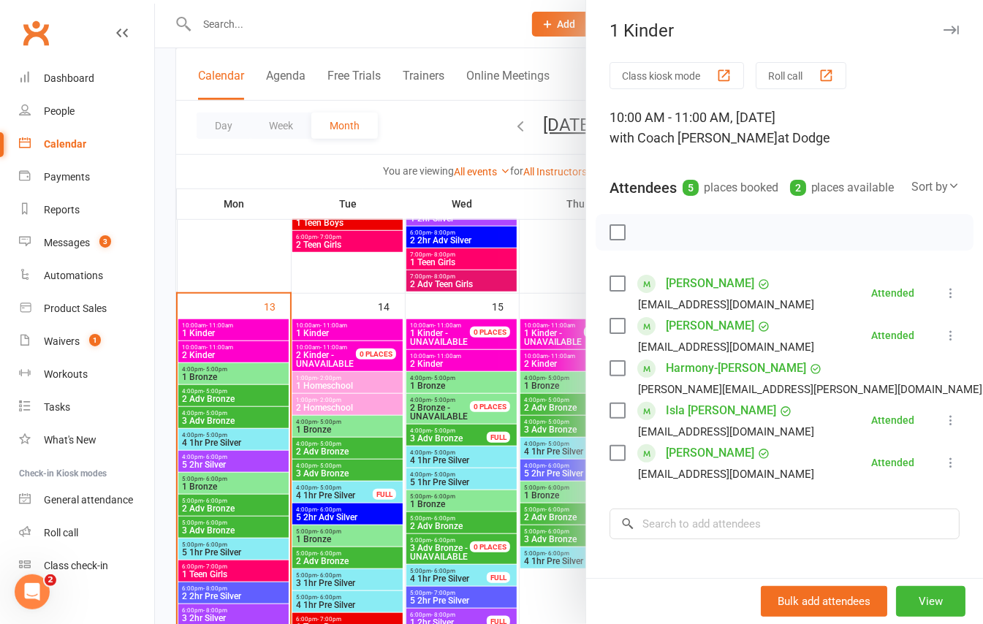
scroll to position [97, 0]
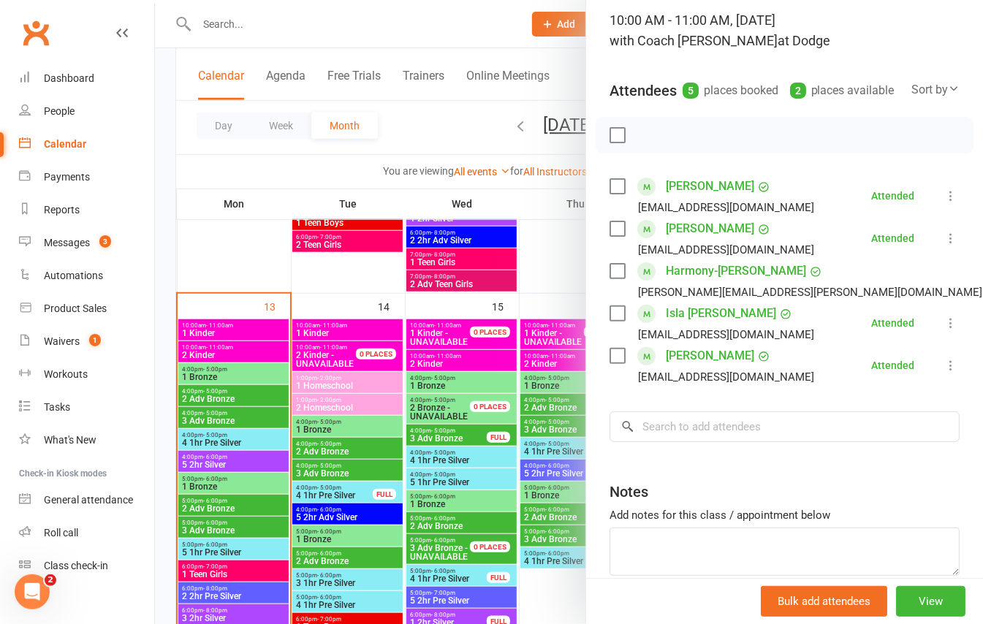
click at [168, 269] on div at bounding box center [569, 312] width 828 height 624
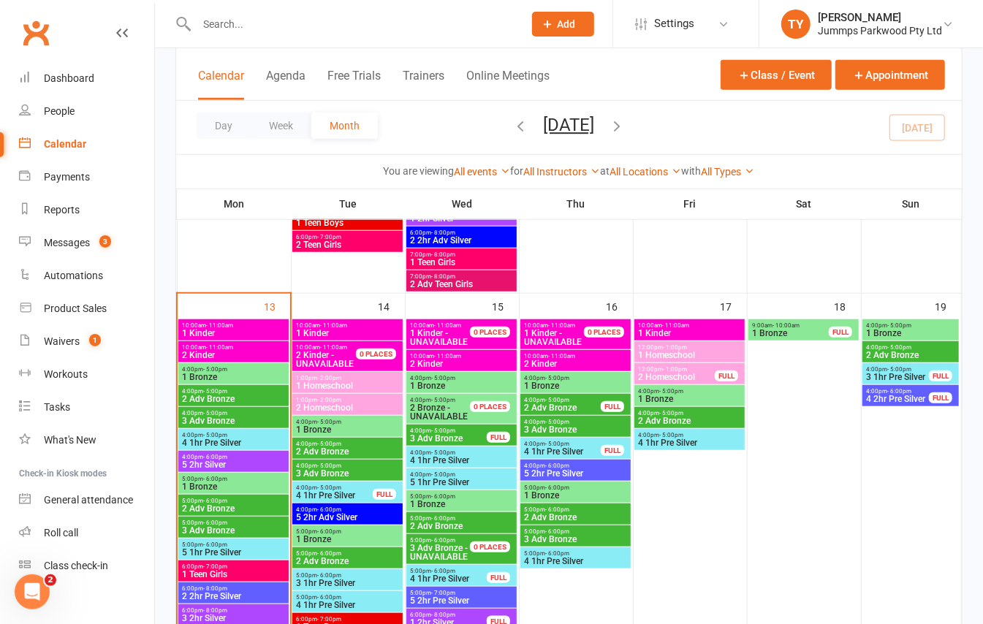
click at [334, 328] on span "- 11:00am" at bounding box center [333, 325] width 27 height 7
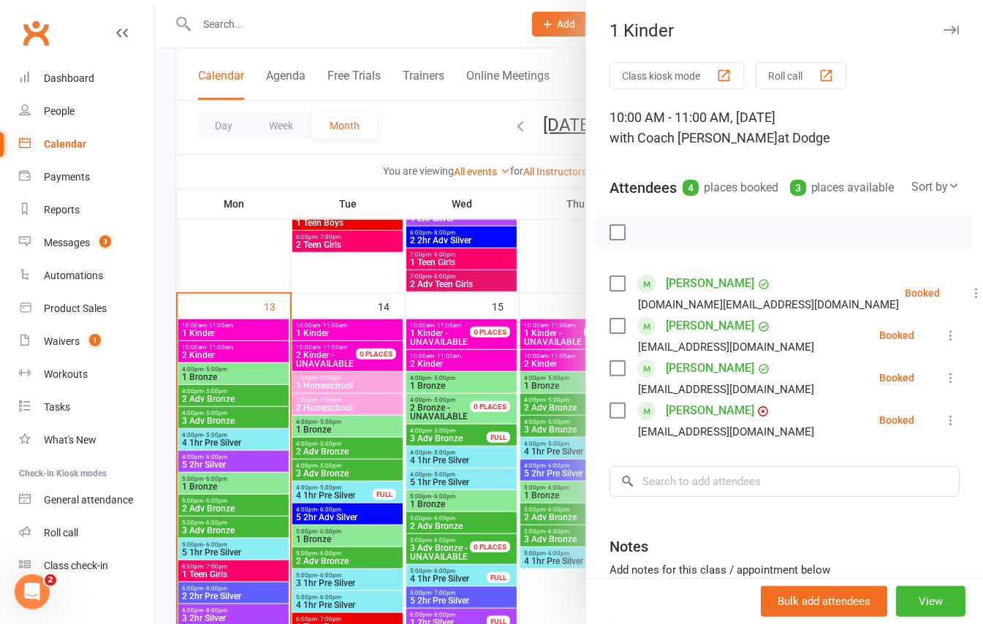
click at [348, 346] on div at bounding box center [569, 312] width 828 height 624
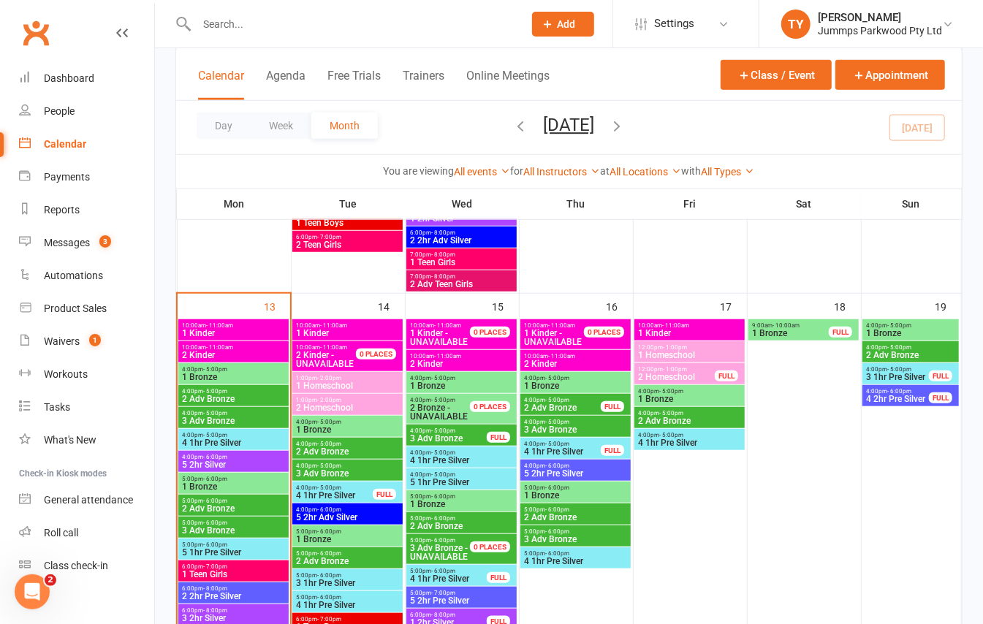
click at [348, 346] on span "10:00am - 11:00am" at bounding box center [334, 347] width 78 height 7
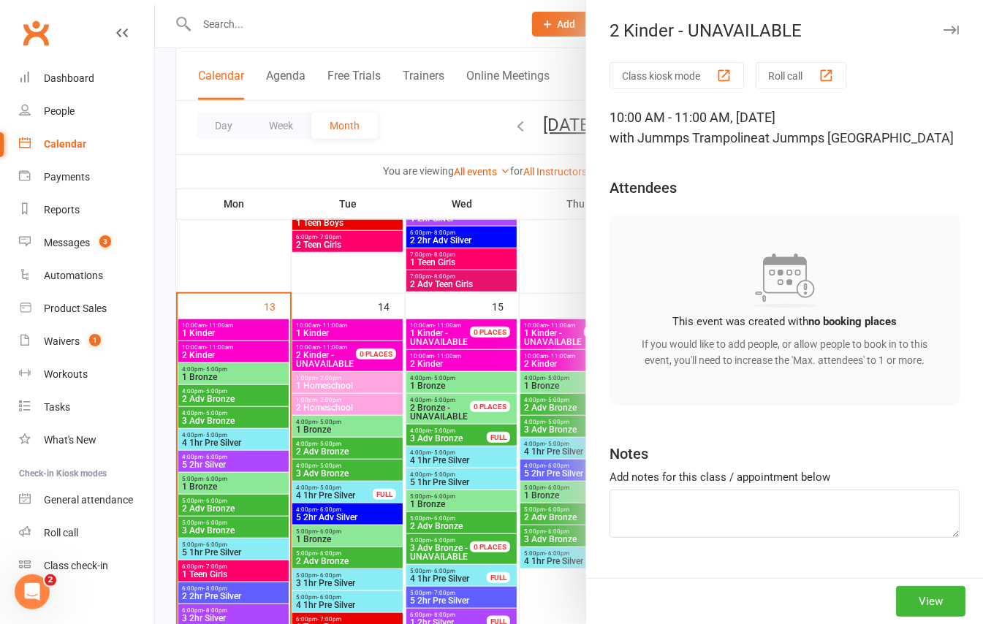
click at [342, 328] on div at bounding box center [569, 312] width 828 height 624
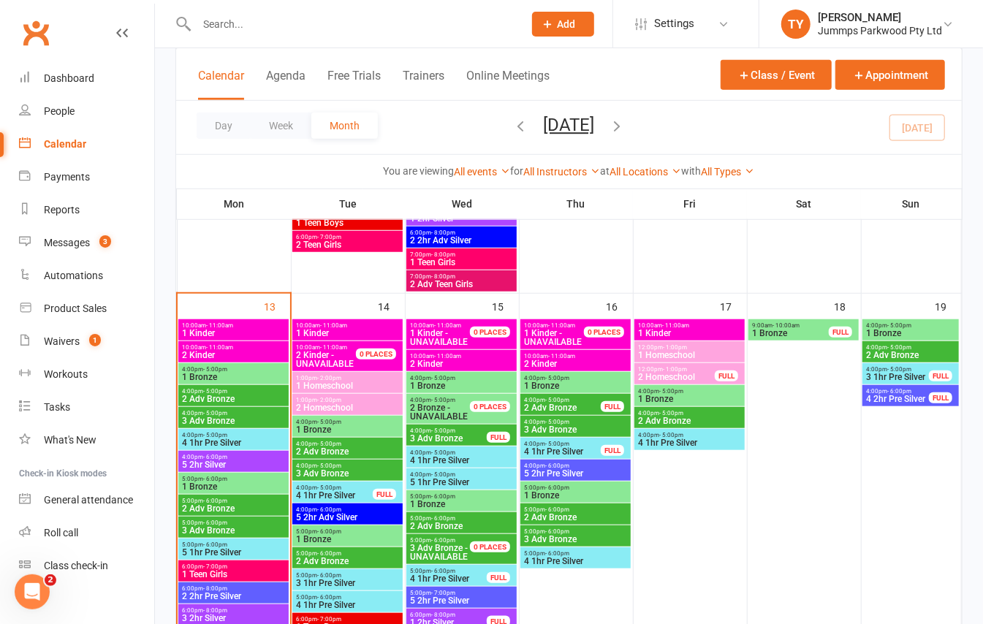
click at [342, 328] on span "- 11:00am" at bounding box center [333, 325] width 27 height 7
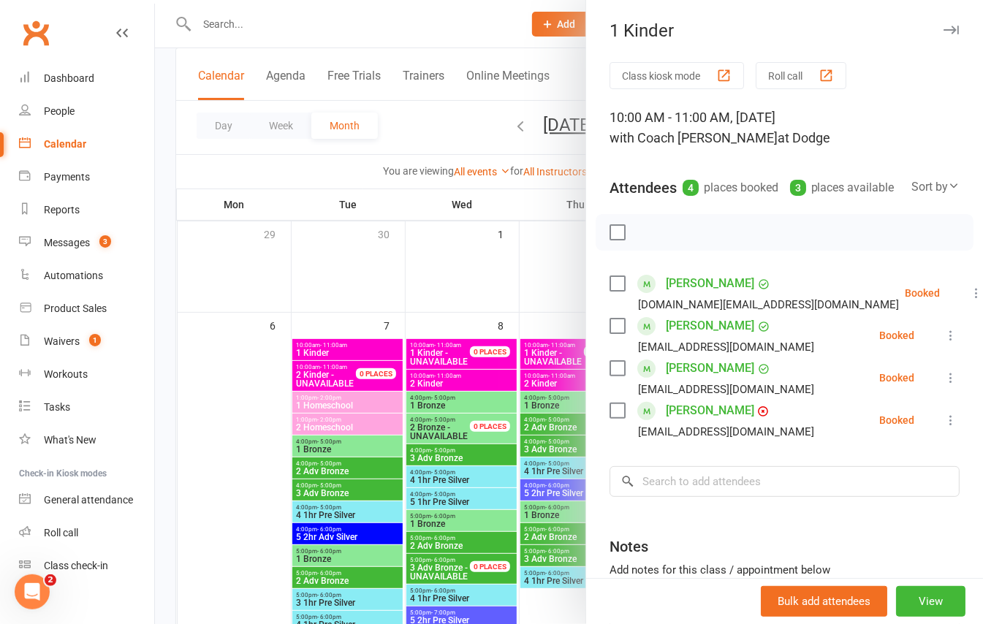
scroll to position [26, 0]
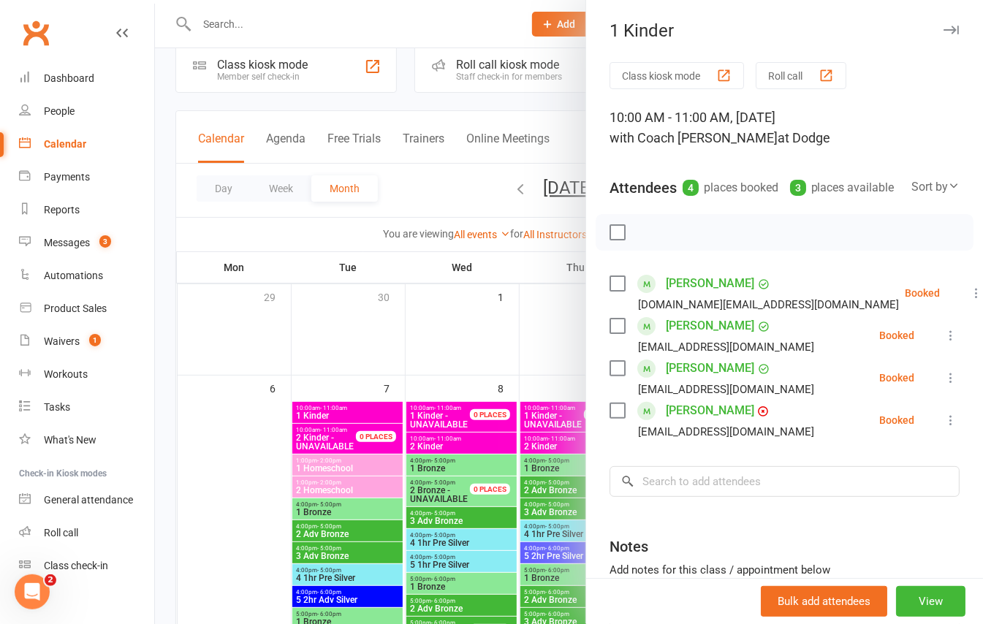
click at [323, 410] on div at bounding box center [569, 312] width 828 height 624
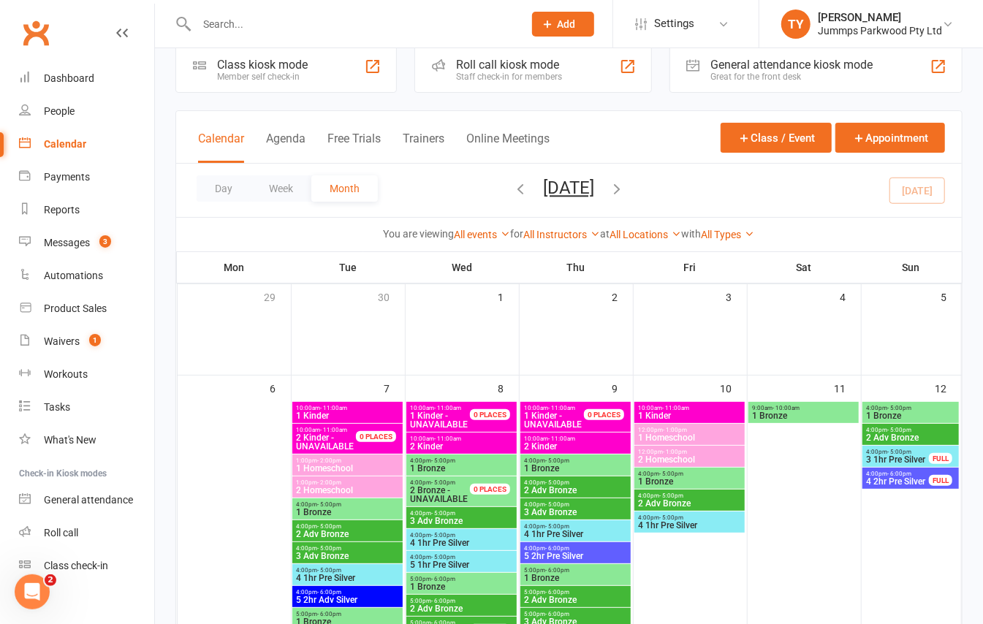
click at [323, 412] on span "1 Kinder" at bounding box center [347, 416] width 105 height 9
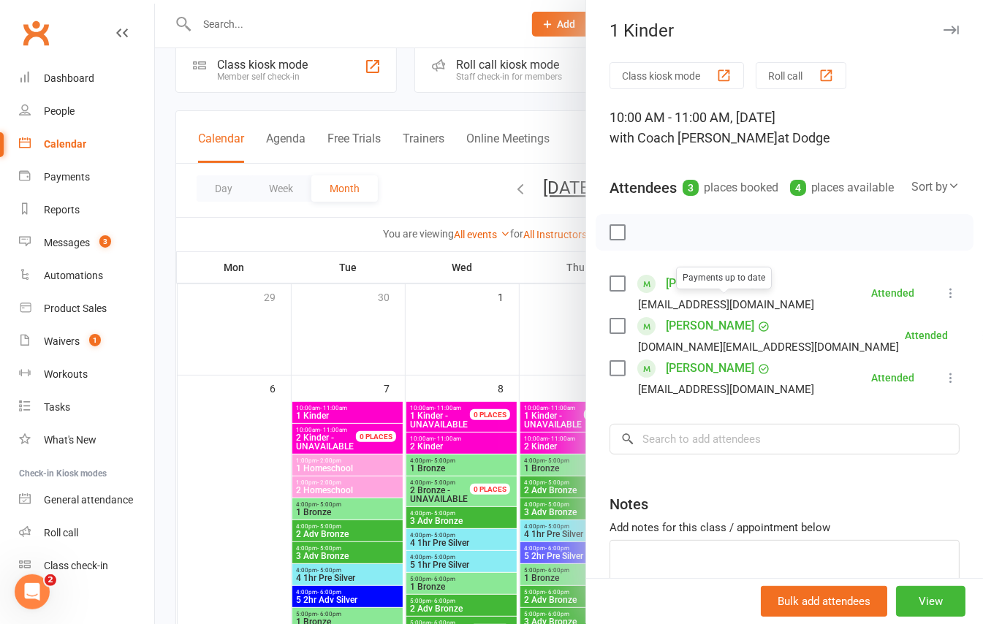
click at [681, 295] on link "Finn Blair" at bounding box center [710, 283] width 88 height 23
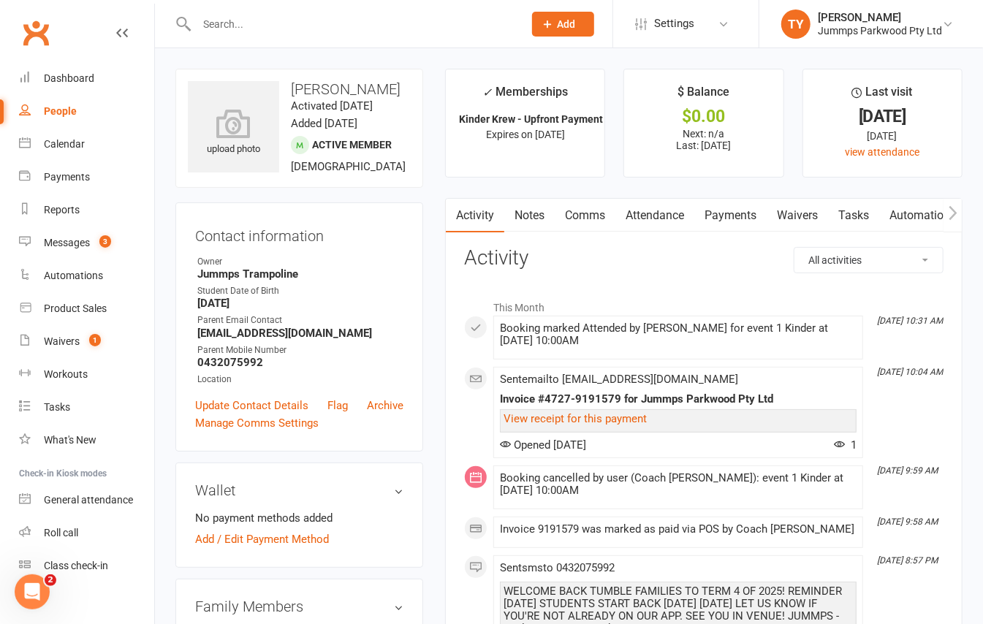
click at [684, 221] on link "Attendance" at bounding box center [655, 216] width 79 height 34
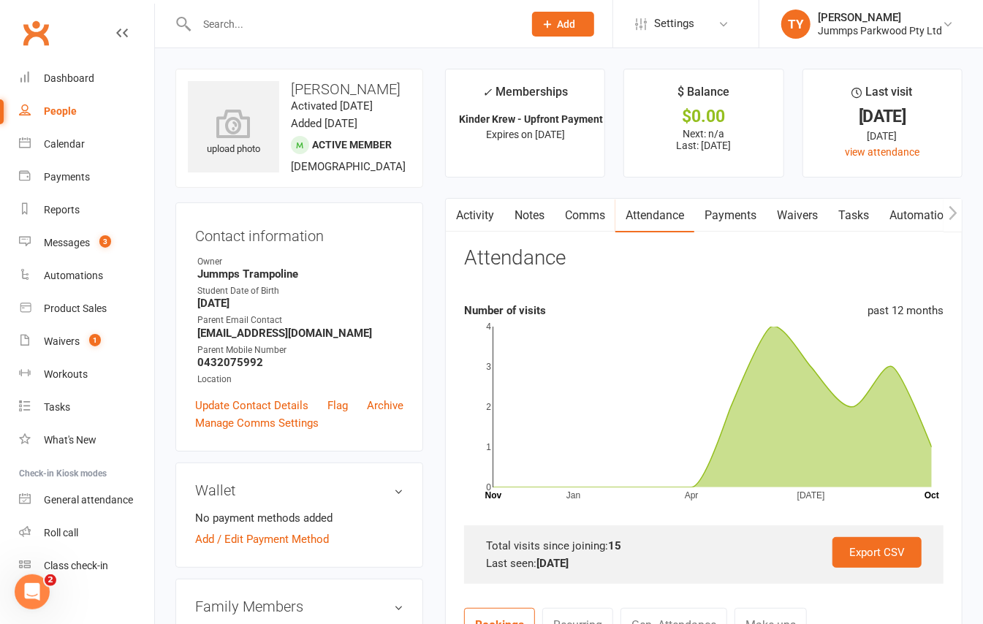
click at [735, 216] on link "Payments" at bounding box center [730, 216] width 72 height 34
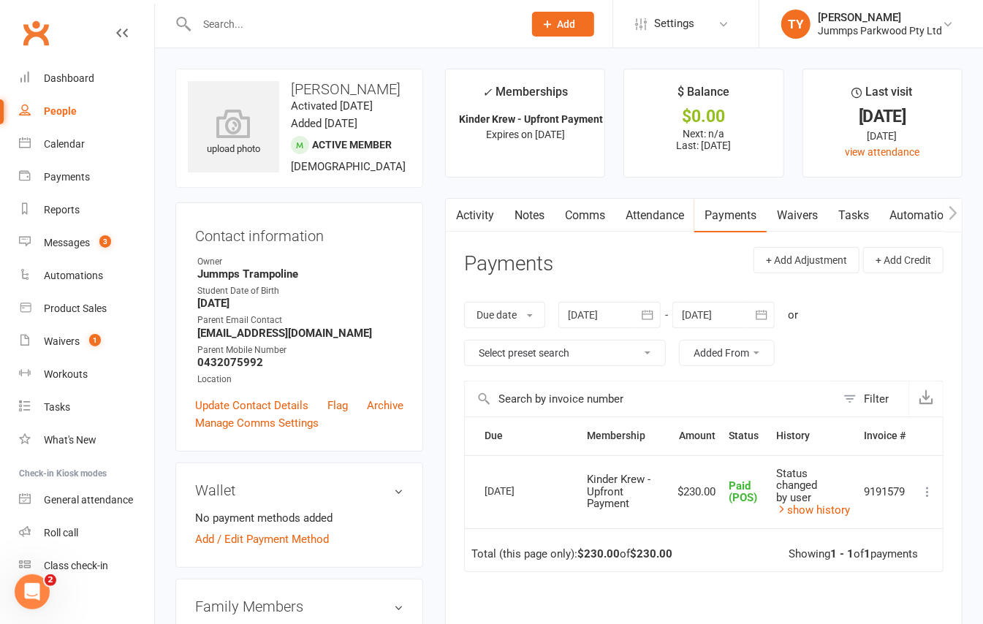
click at [679, 218] on link "Attendance" at bounding box center [655, 216] width 79 height 34
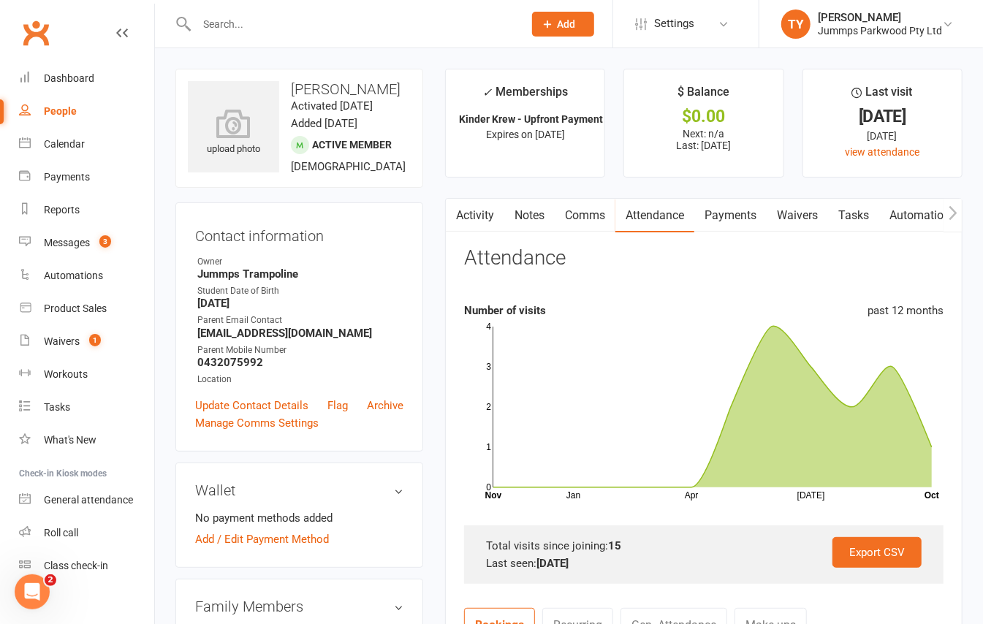
click at [802, 205] on link "Waivers" at bounding box center [797, 216] width 61 height 34
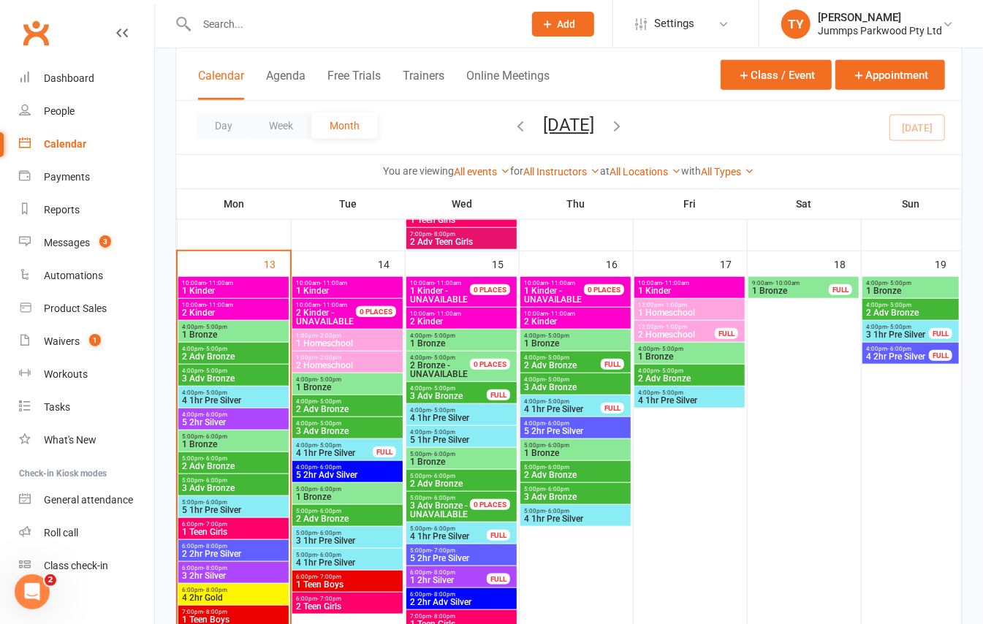
scroll to position [585, 0]
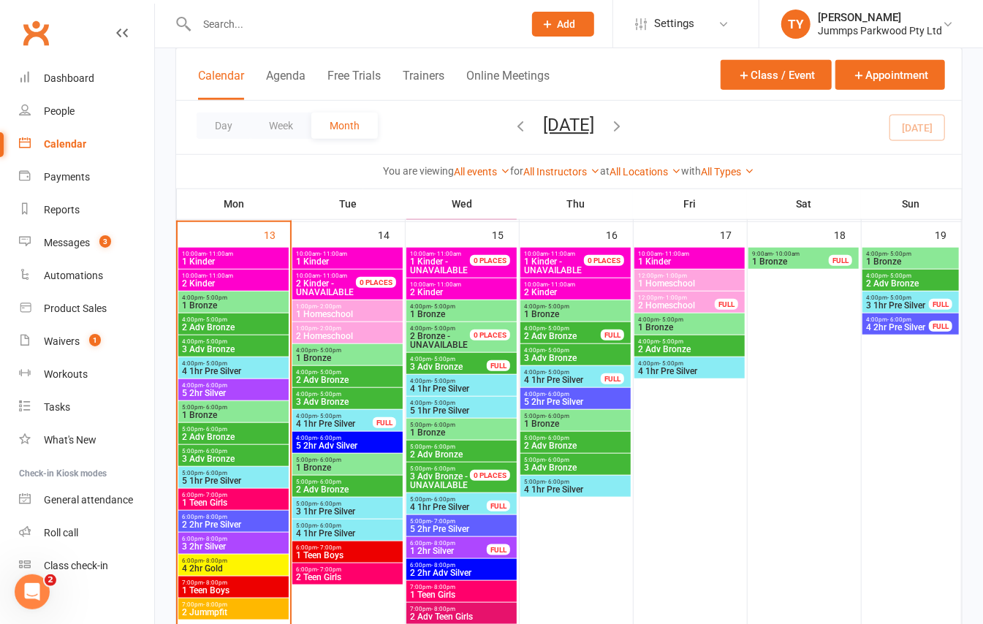
click at [456, 503] on span "4 1hr Pre Silver" at bounding box center [448, 507] width 78 height 9
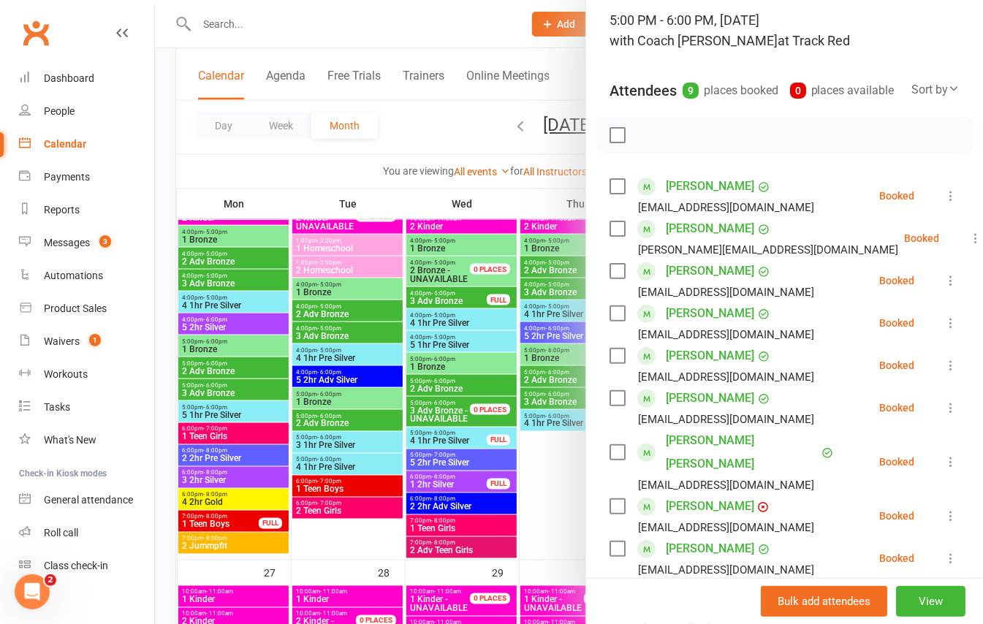
scroll to position [1056, 0]
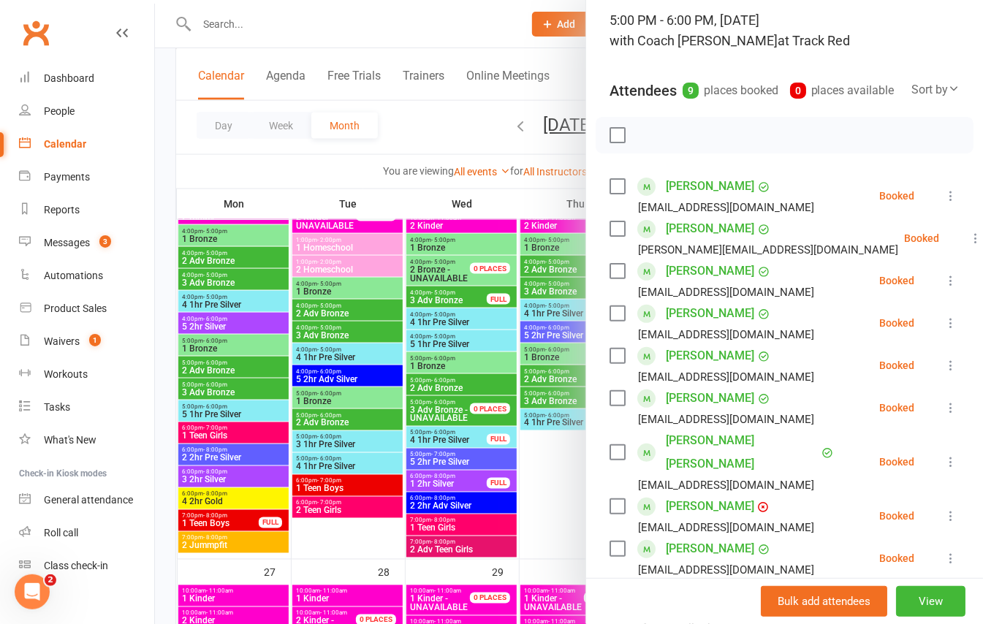
click at [490, 445] on div at bounding box center [569, 312] width 828 height 624
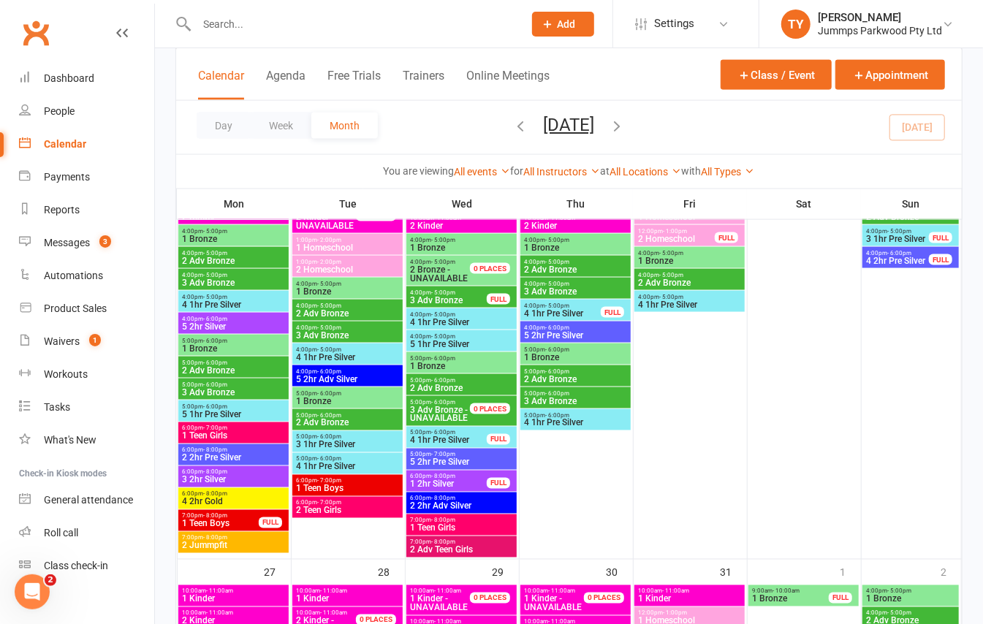
click at [493, 452] on span "5:00pm - 7:00pm" at bounding box center [461, 455] width 105 height 7
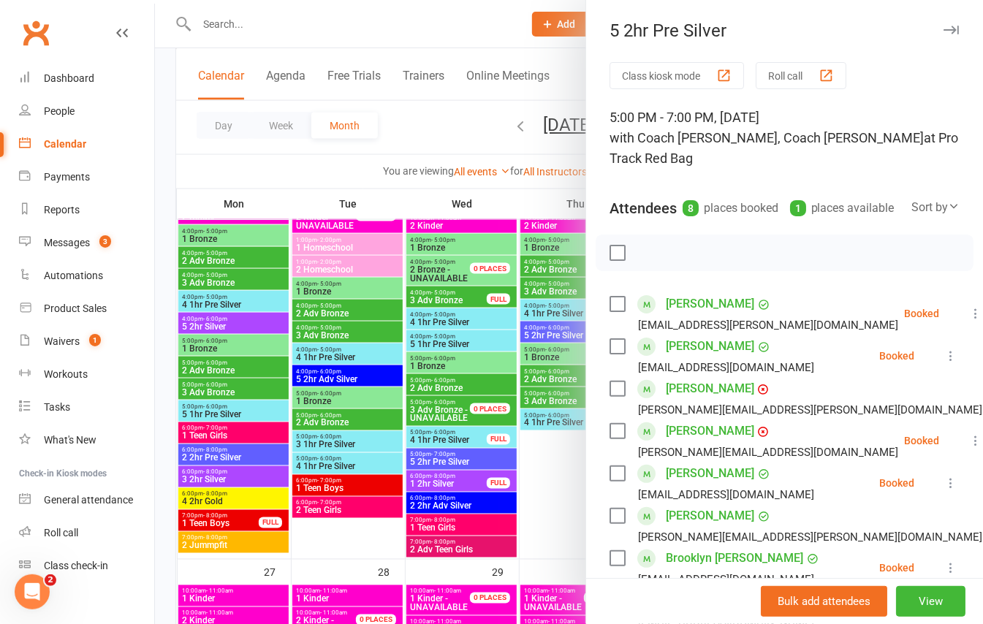
click at [494, 433] on div at bounding box center [569, 312] width 828 height 624
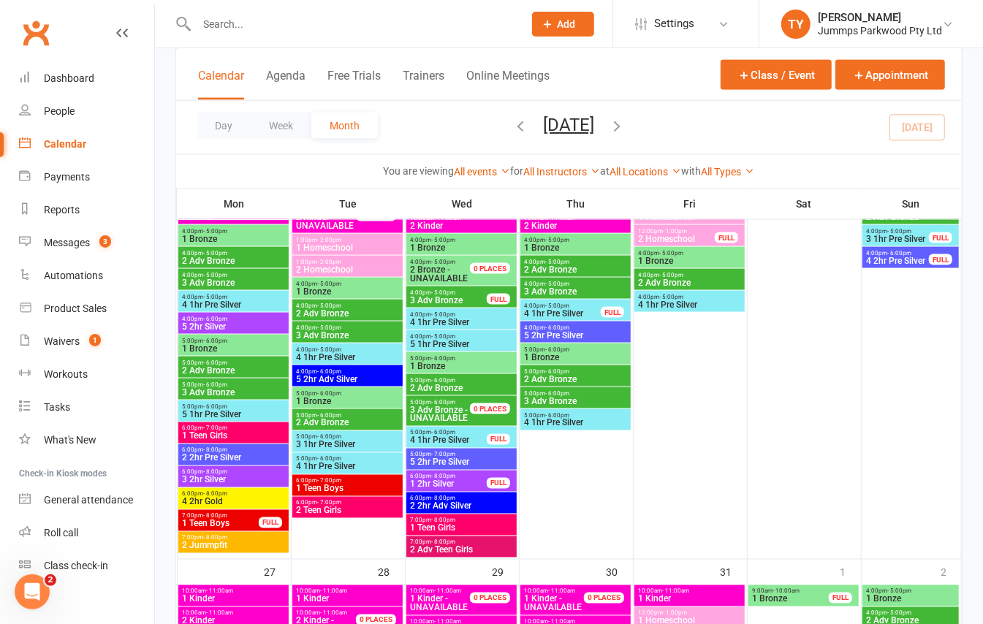
click at [480, 444] on span "4 1hr Pre Silver" at bounding box center [448, 440] width 78 height 9
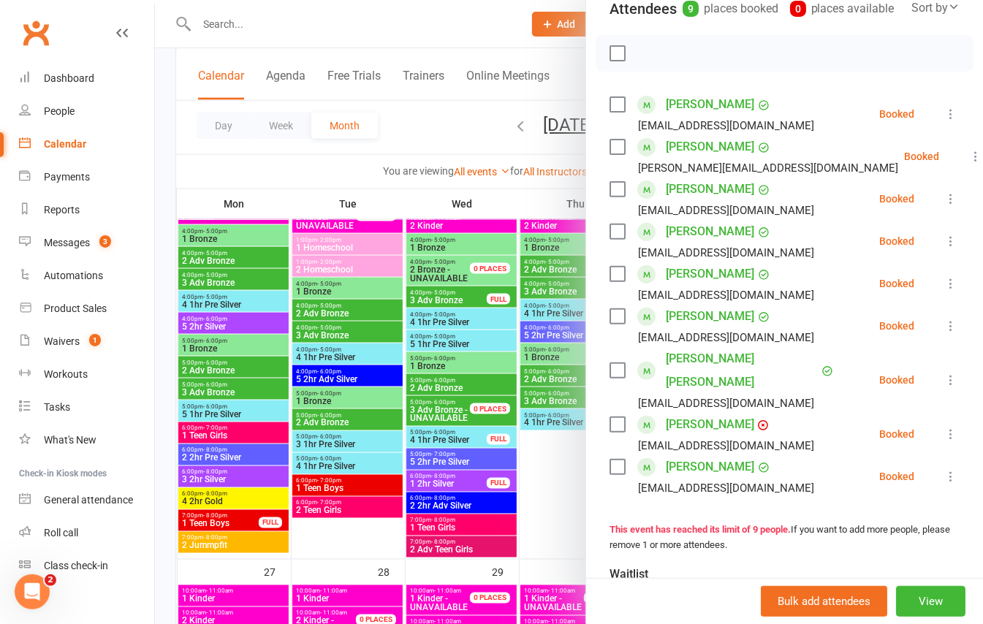
scroll to position [146, 0]
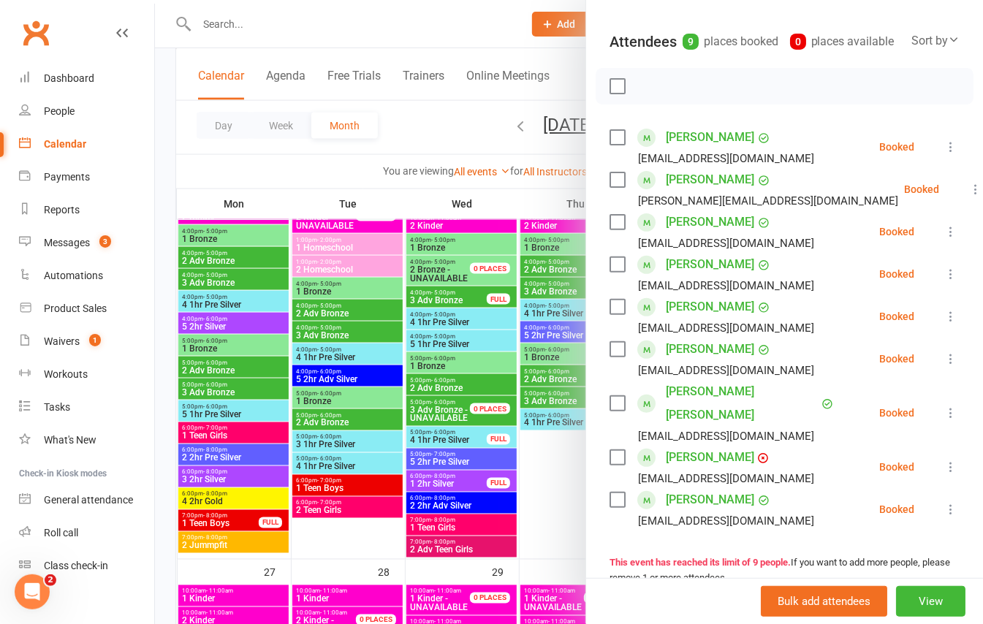
click at [671, 453] on link "[PERSON_NAME]" at bounding box center [710, 457] width 88 height 23
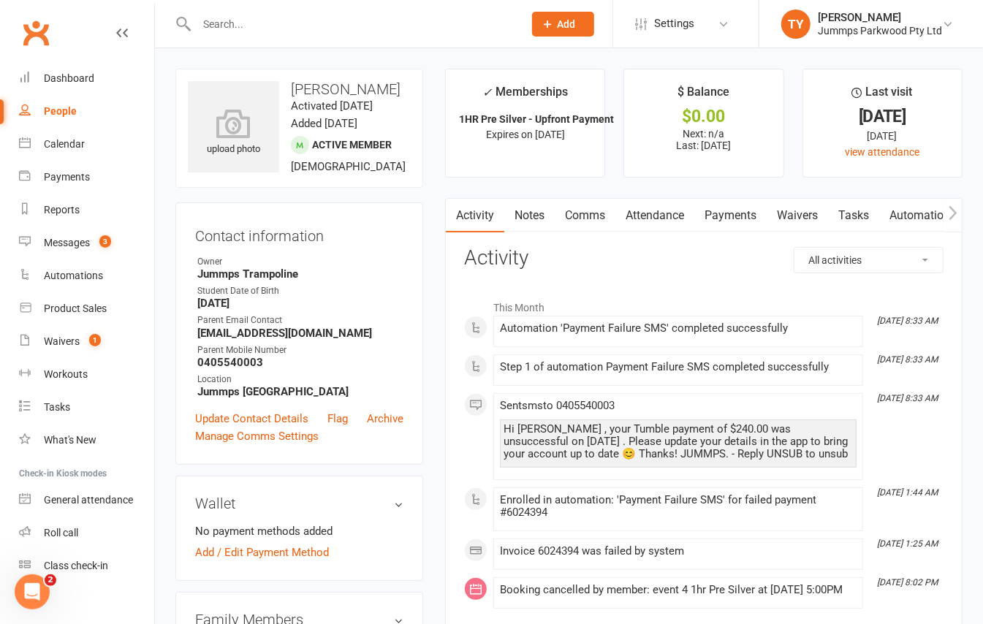
click at [650, 212] on link "Attendance" at bounding box center [655, 216] width 79 height 34
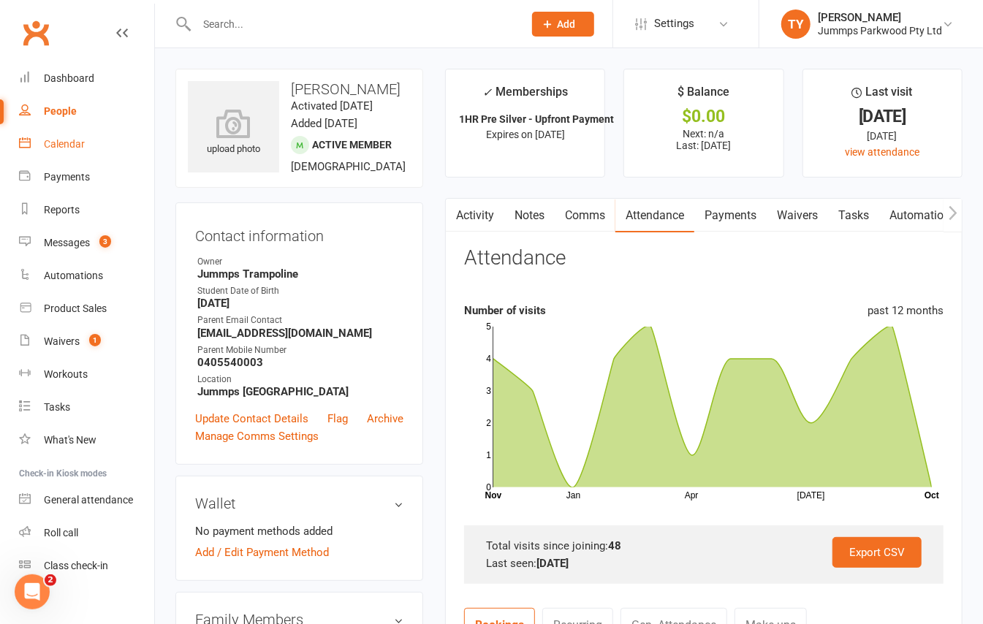
click at [77, 146] on div "Calendar" at bounding box center [64, 144] width 41 height 12
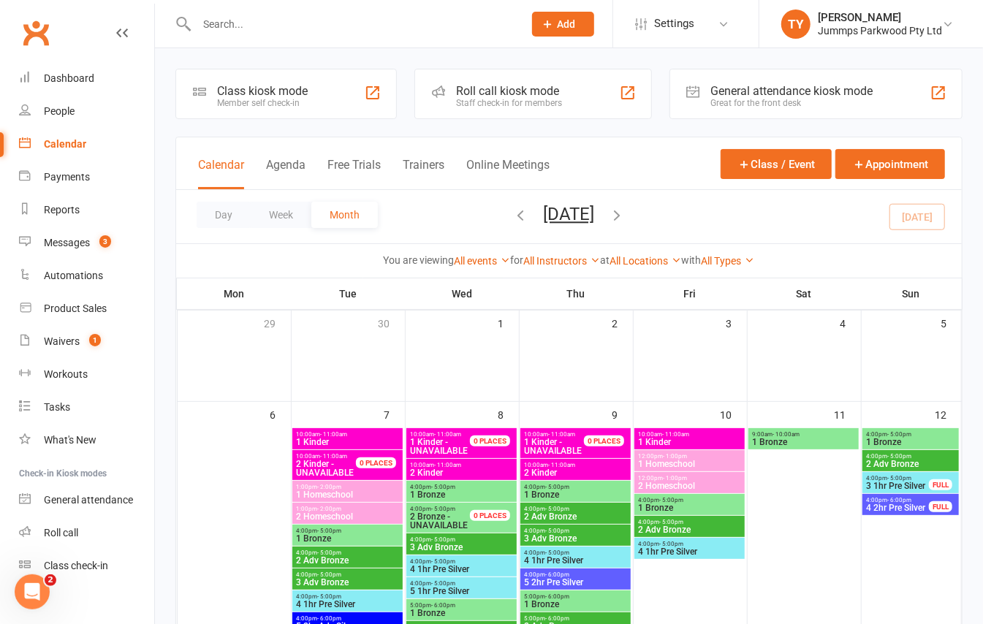
scroll to position [194, 0]
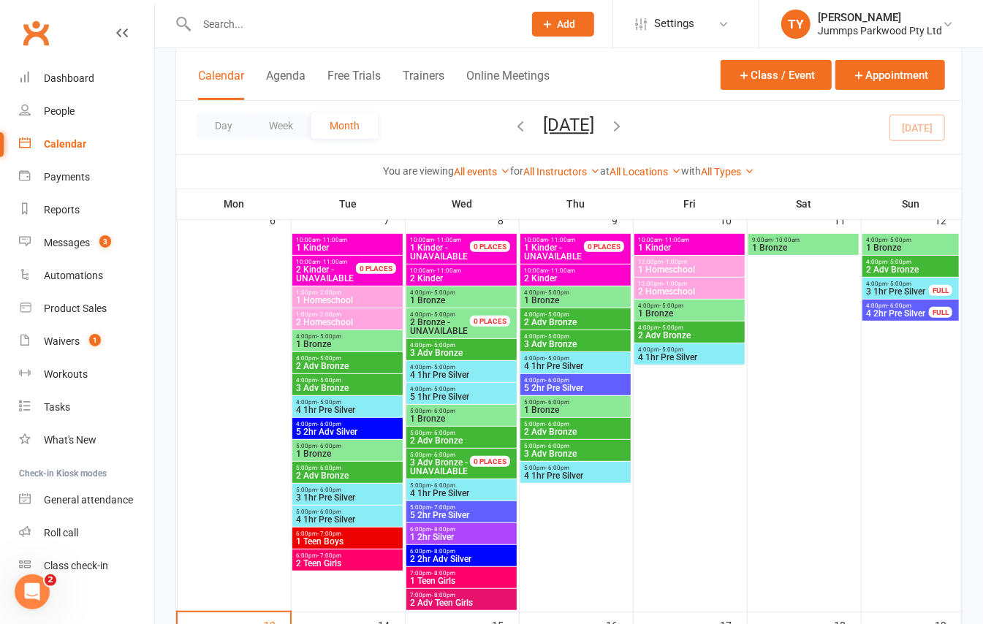
click at [486, 489] on span "4 1hr Pre Silver" at bounding box center [461, 493] width 105 height 9
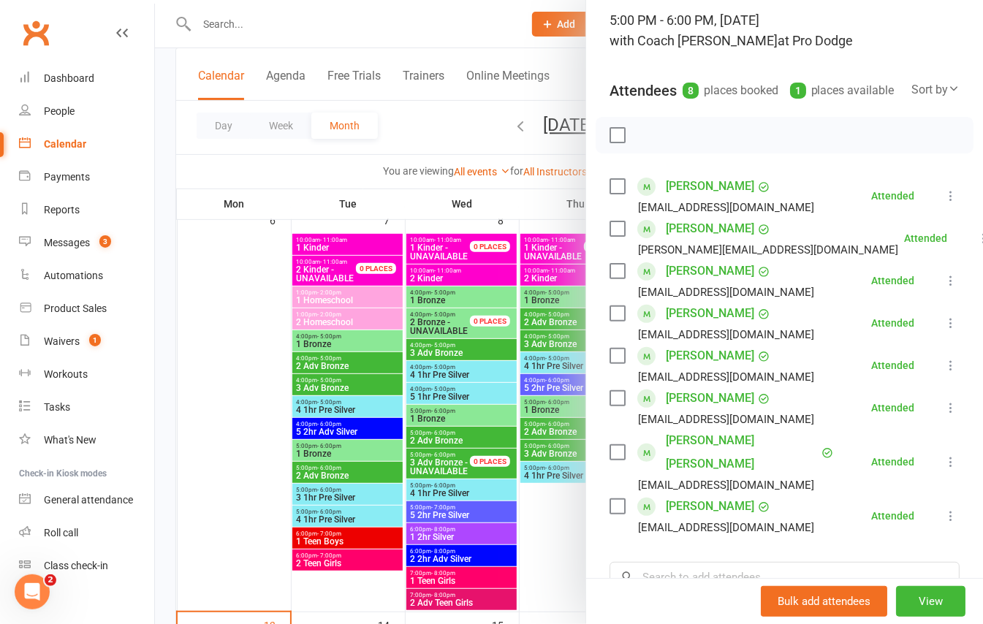
scroll to position [0, 0]
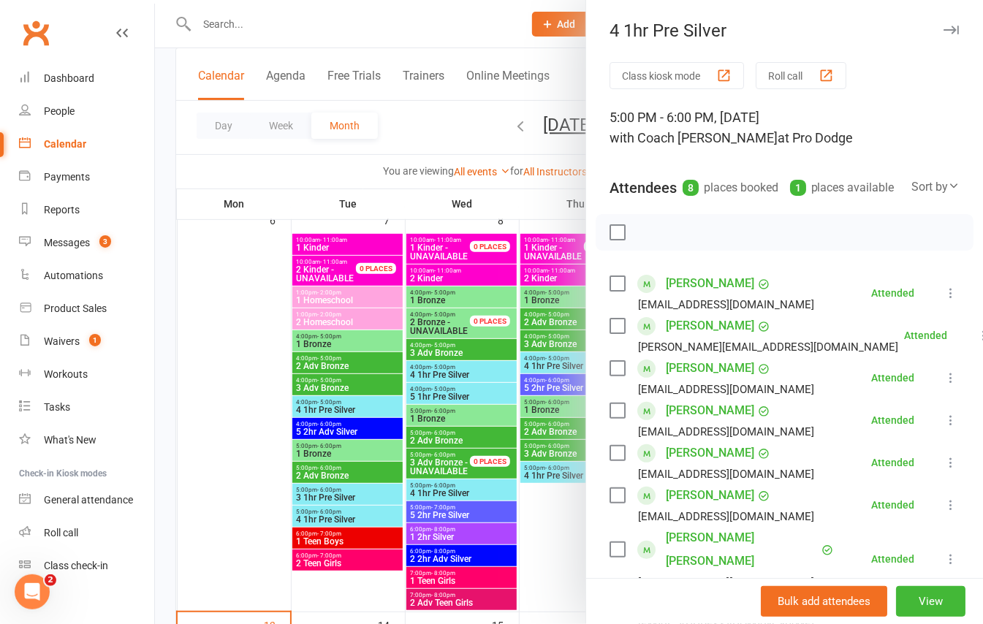
click at [944, 29] on icon "button" at bounding box center [951, 30] width 15 height 9
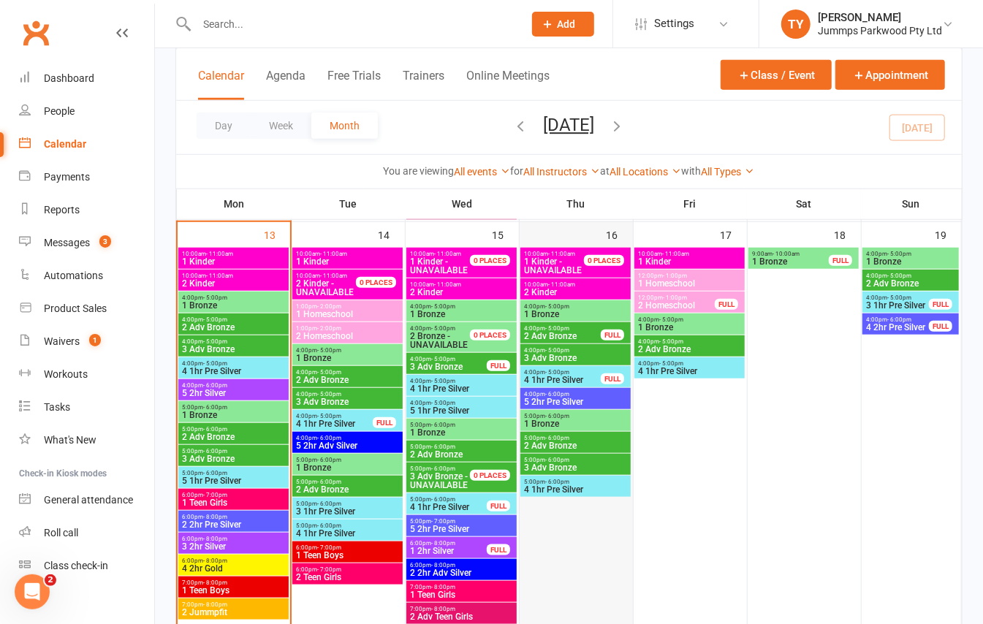
scroll to position [682, 0]
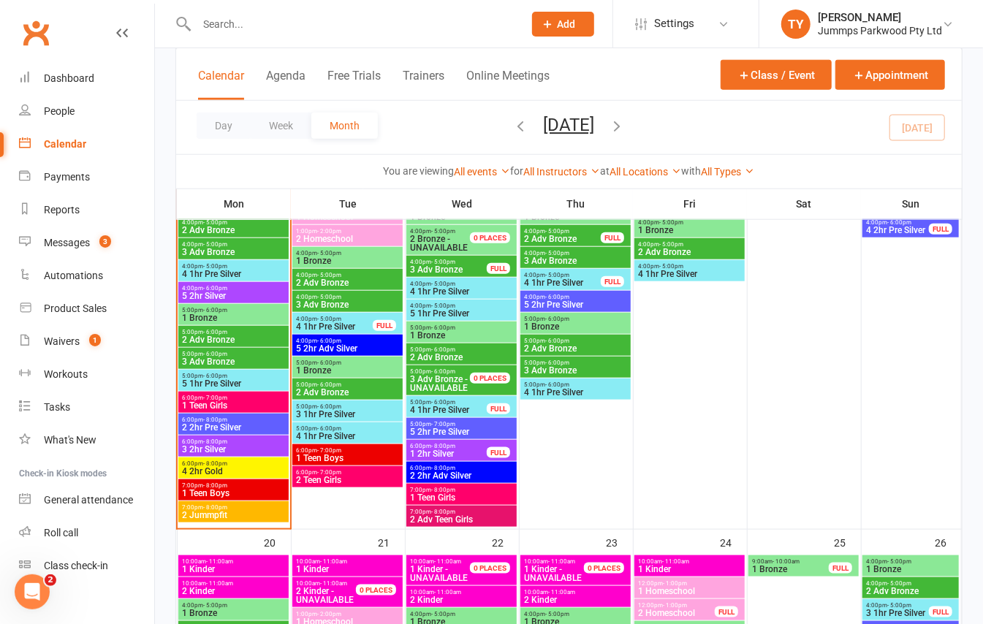
click at [465, 407] on span "4 1hr Pre Silver" at bounding box center [448, 410] width 78 height 9
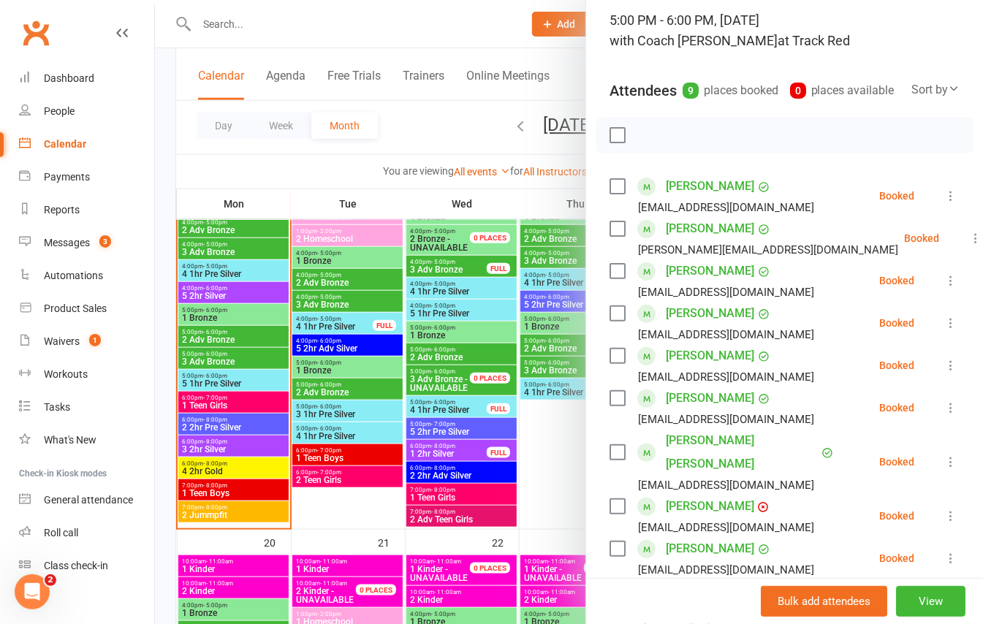
scroll to position [194, 0]
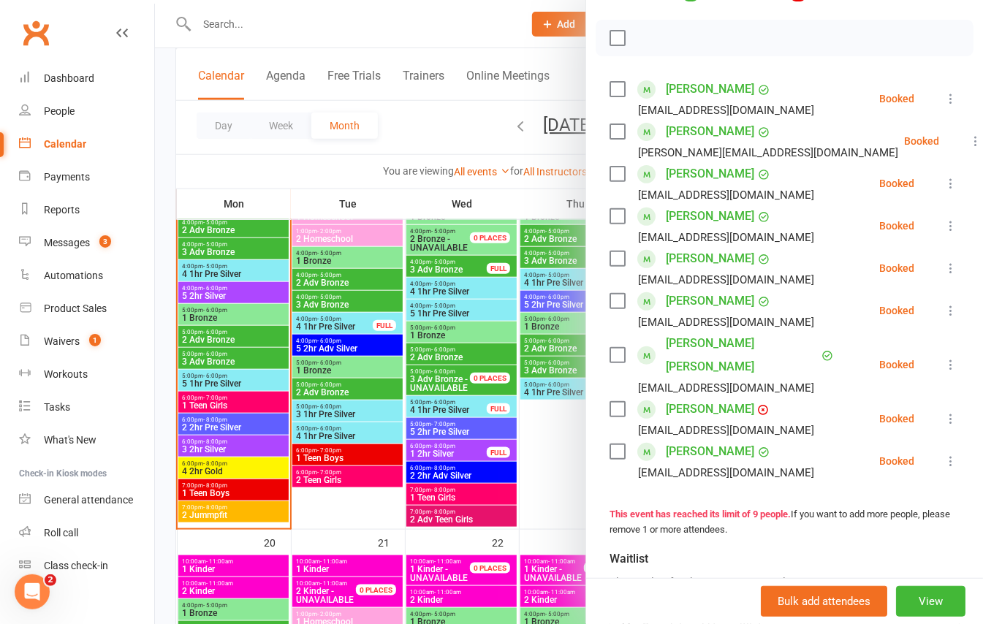
click at [272, 15] on div at bounding box center [569, 312] width 828 height 624
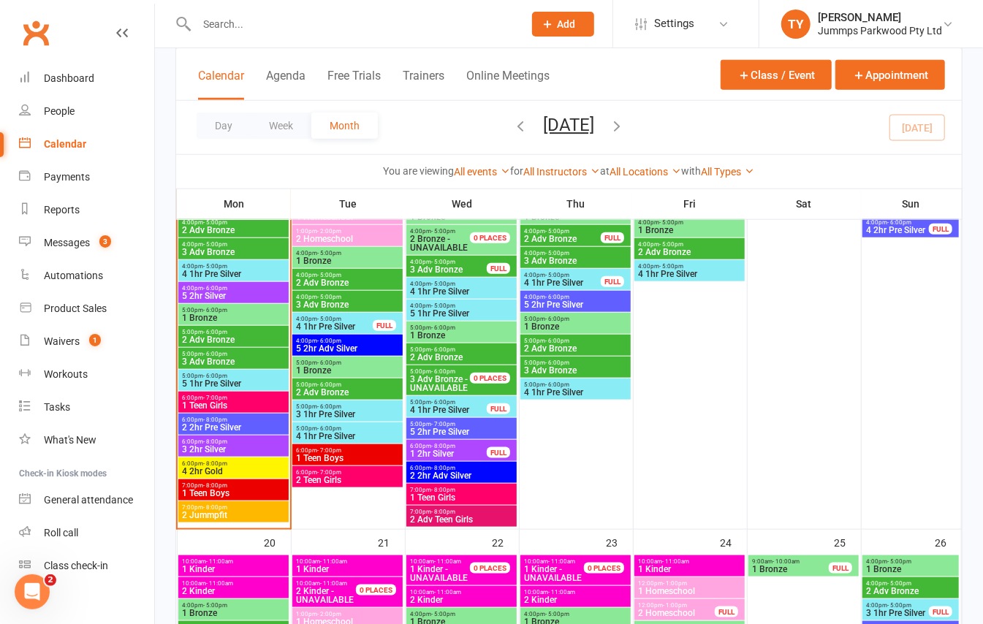
click at [270, 26] on input "text" at bounding box center [352, 24] width 321 height 20
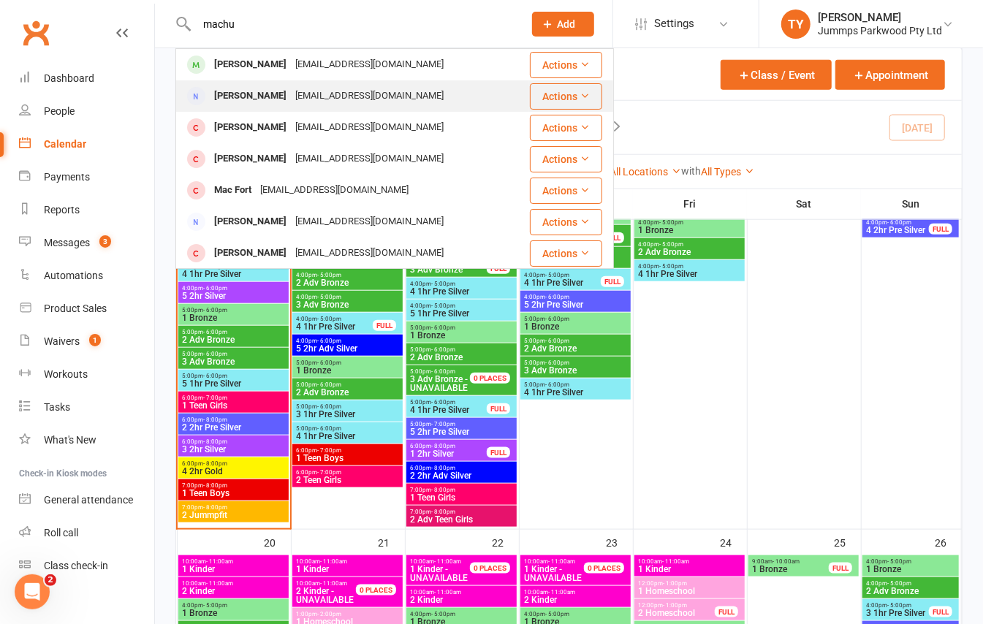
type input "machu"
click at [292, 82] on div "Bernadette MacHunter bmachunter@hotmail.com" at bounding box center [353, 96] width 352 height 30
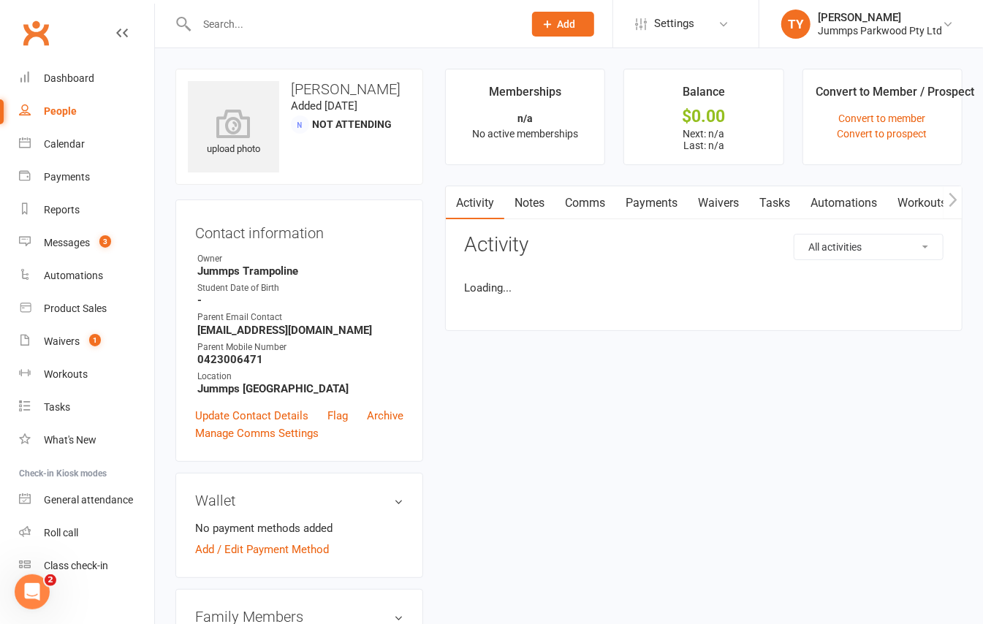
click at [273, 22] on input "text" at bounding box center [352, 24] width 321 height 20
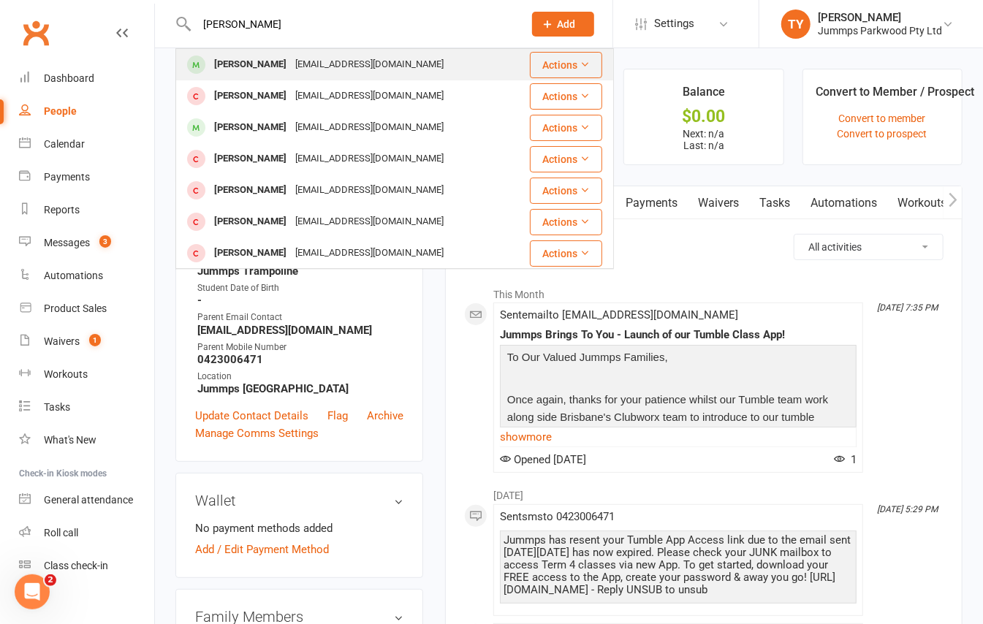
type input "leo m"
click at [291, 72] on div "bmachunter@hotmail.com" at bounding box center [369, 64] width 157 height 21
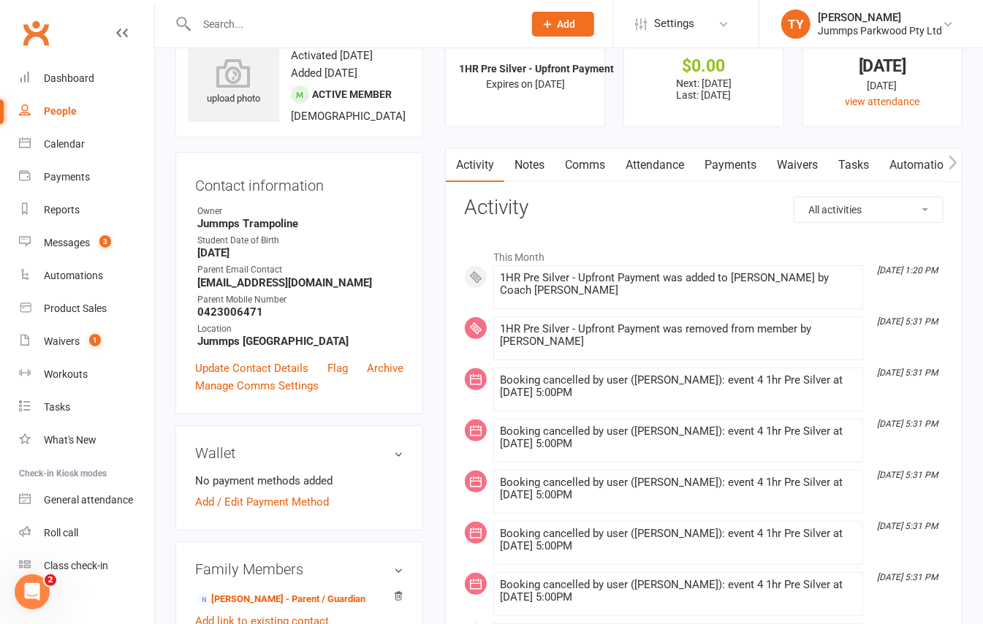
scroll to position [97, 0]
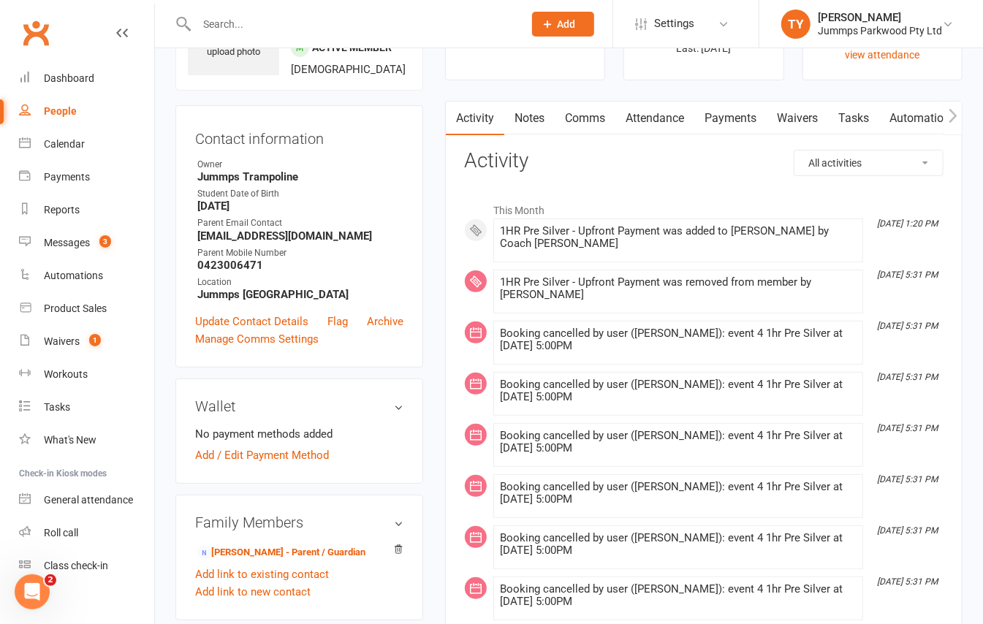
drag, startPoint x: 317, startPoint y: 33, endPoint x: 270, endPoint y: 33, distance: 46.1
click at [307, 33] on input "text" at bounding box center [352, 24] width 321 height 20
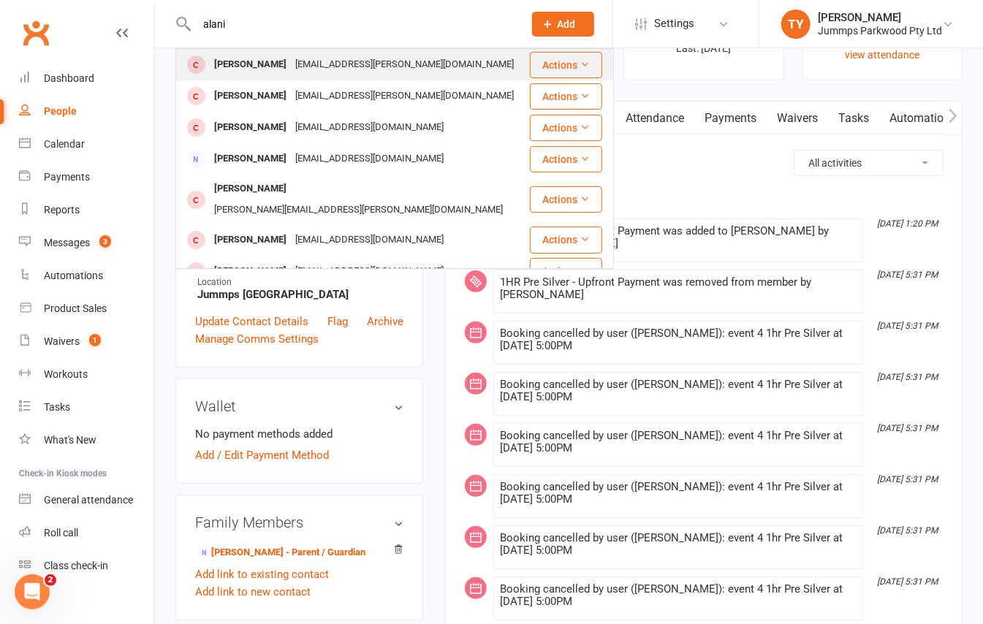
type input "alani"
click at [272, 58] on div "[PERSON_NAME]" at bounding box center [250, 64] width 81 height 21
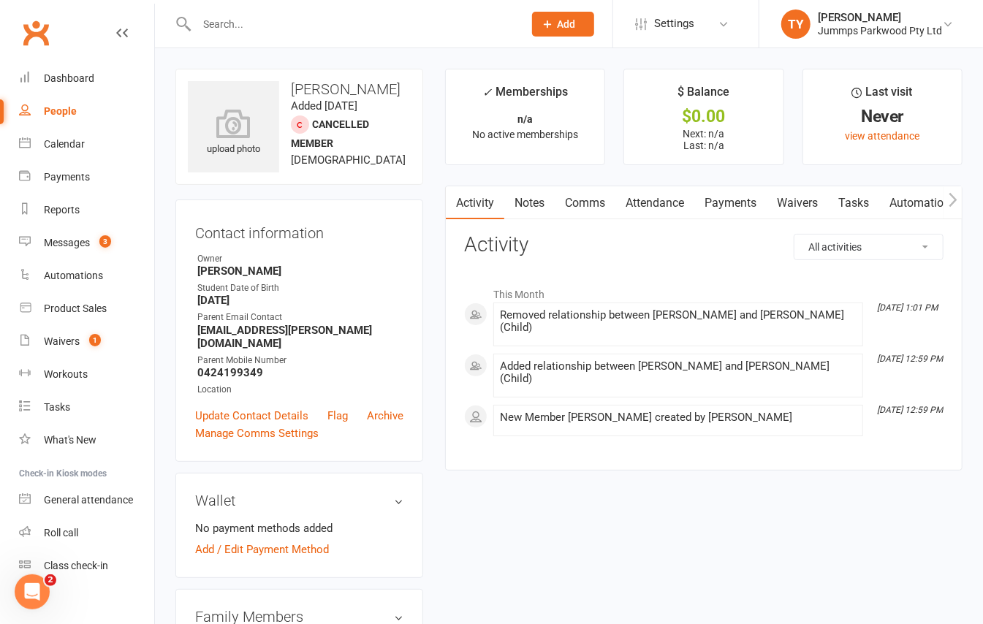
click at [303, 34] on div at bounding box center [344, 24] width 338 height 48
click at [299, 26] on input "text" at bounding box center [352, 24] width 321 height 20
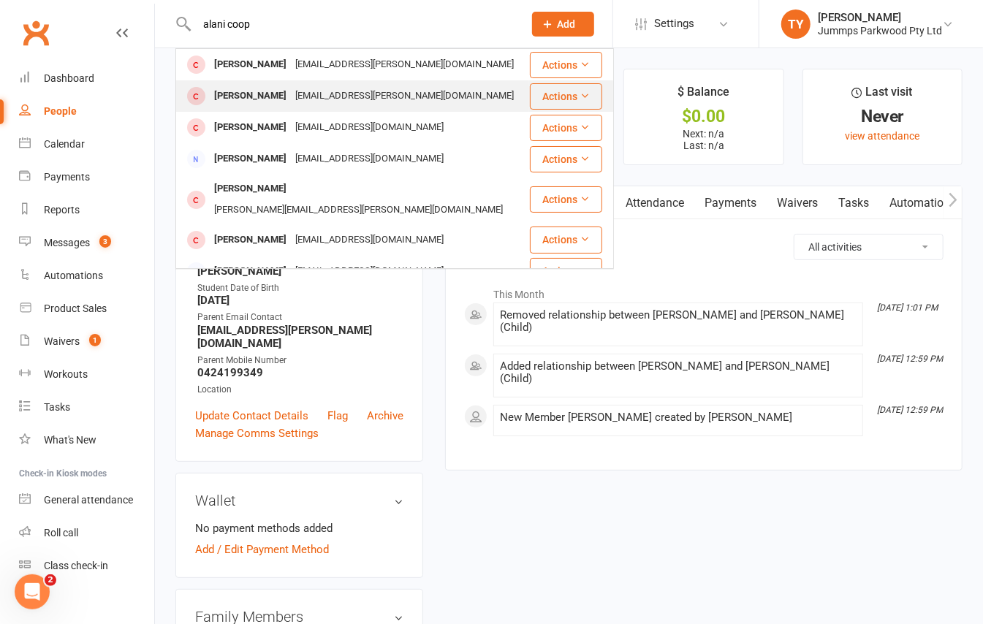
type input "alani coop"
click at [291, 88] on div "madi.cooper@outlook.com" at bounding box center [404, 96] width 227 height 21
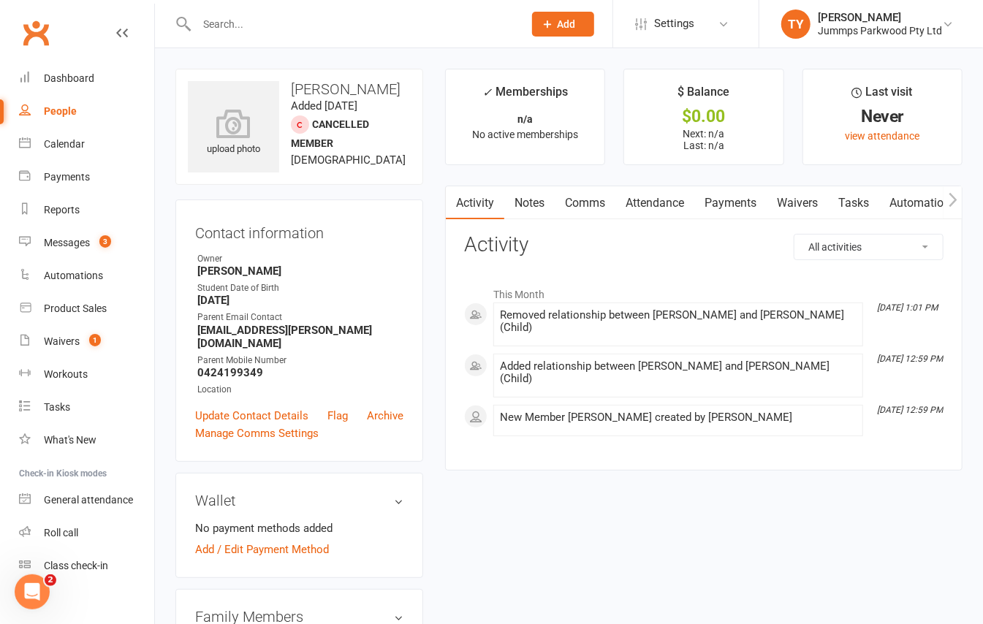
click at [261, 10] on div at bounding box center [344, 24] width 338 height 48
click at [270, 15] on input "text" at bounding box center [352, 24] width 321 height 20
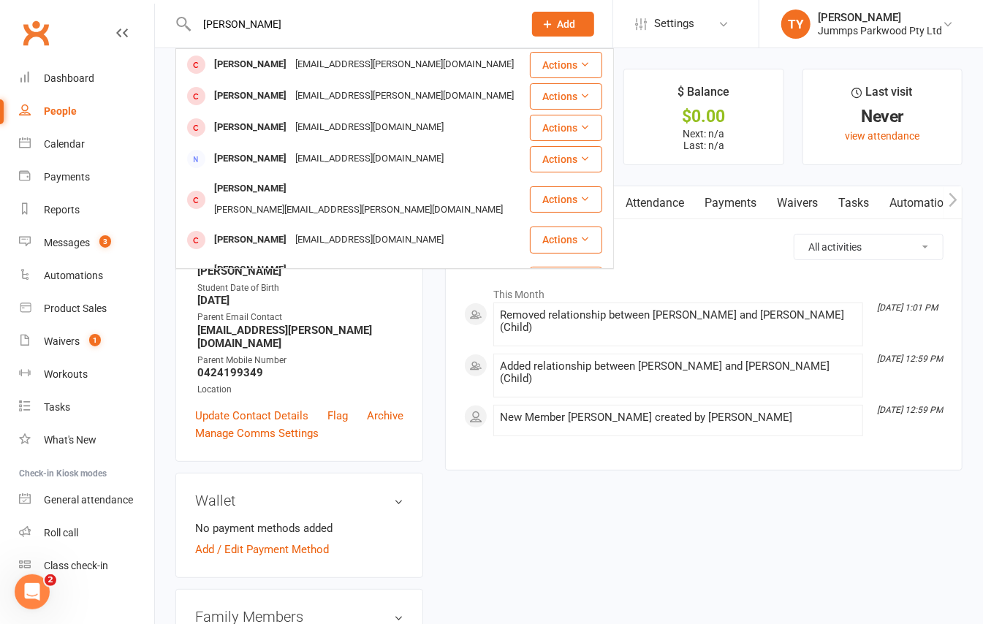
type input "alani coo"
click at [291, 56] on div "madi.cooper@outlook.com" at bounding box center [404, 64] width 227 height 21
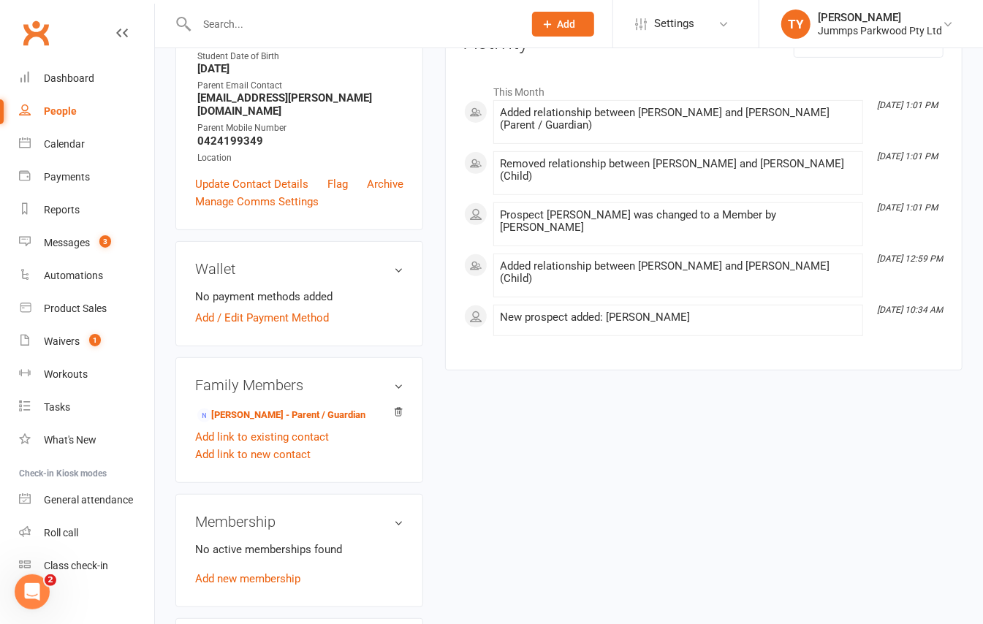
scroll to position [292, 0]
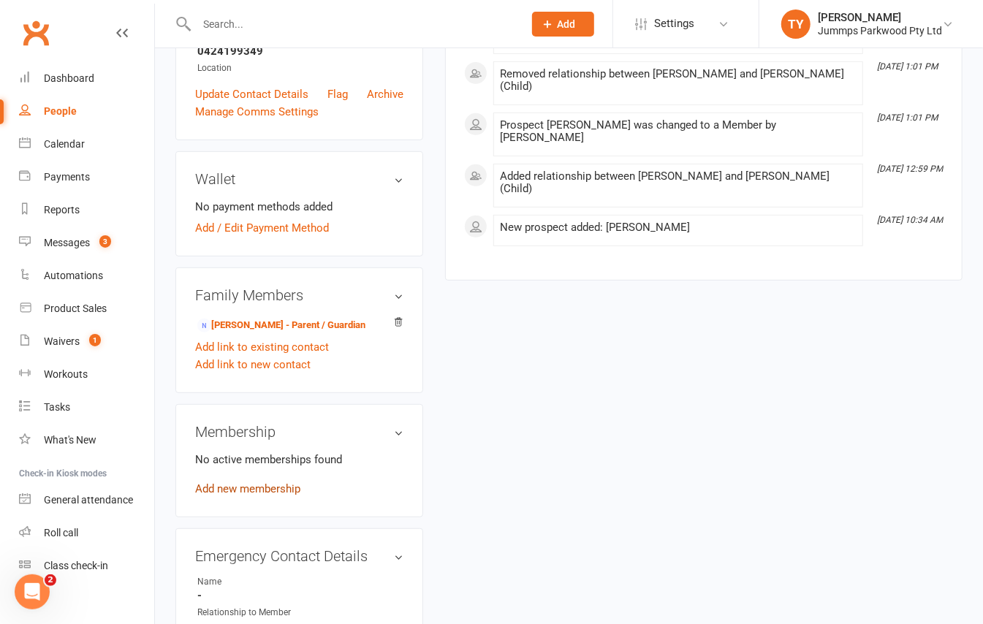
click at [263, 482] on link "Add new membership" at bounding box center [247, 488] width 105 height 13
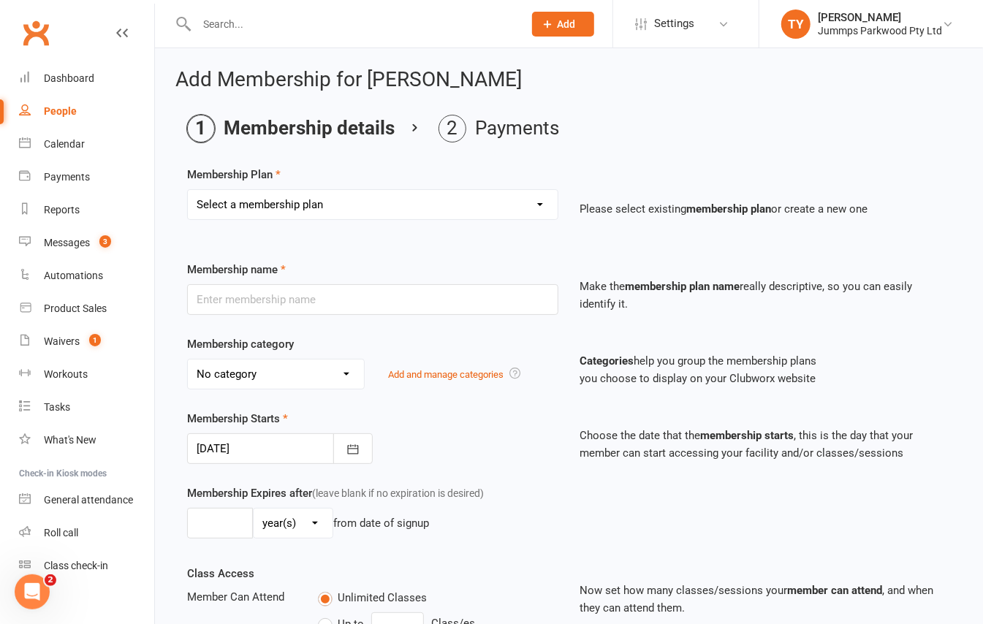
click at [427, 215] on select "Select a membership plan Create new Membership Plan Student Registration Fee - …" at bounding box center [373, 204] width 370 height 29
select select "2"
click at [188, 190] on select "Select a membership plan Create new Membership Plan Student Registration Fee - …" at bounding box center [373, 204] width 370 height 29
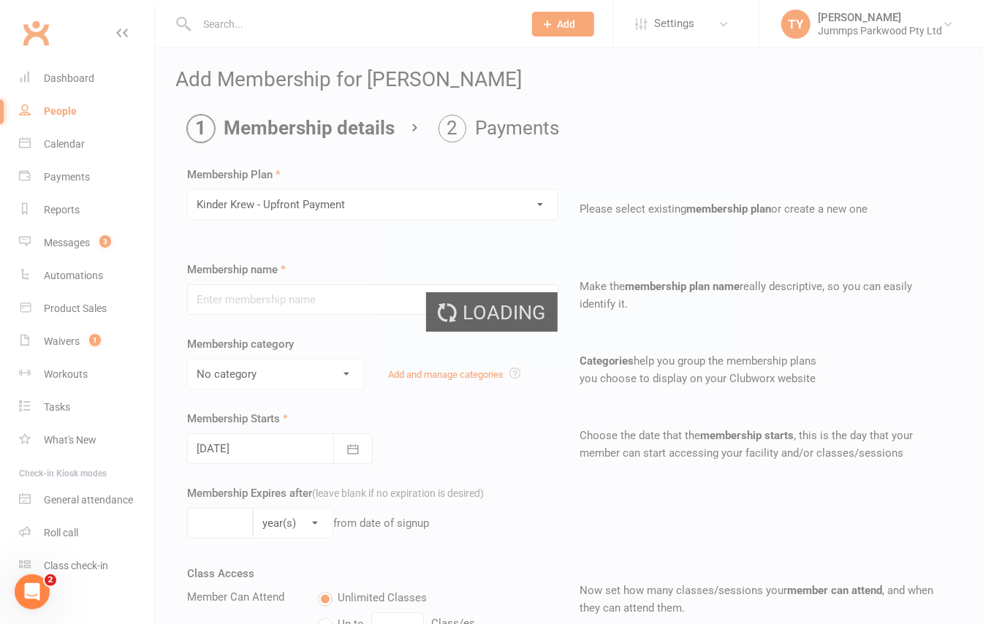
type input "Kinder Krew - Upfront Payment"
select select "10"
type input "10"
select select "1"
type input "10"
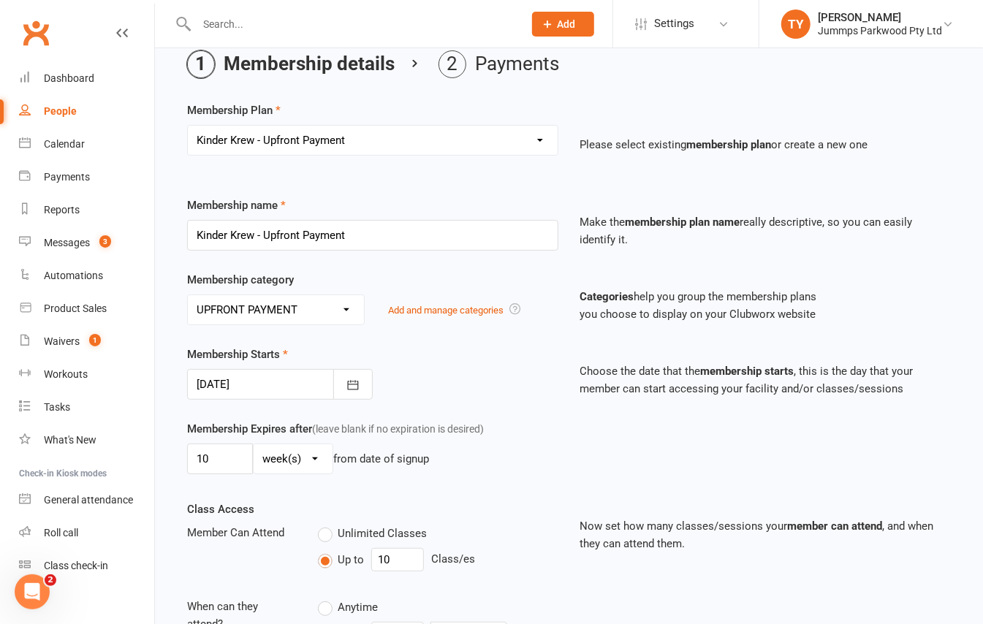
scroll to position [97, 0]
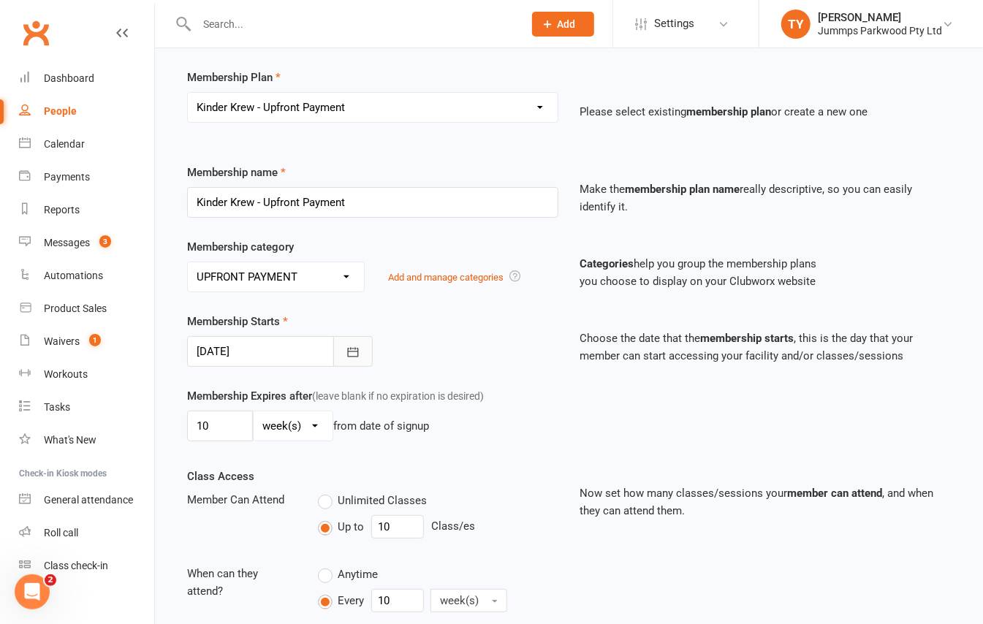
click at [351, 349] on icon "button" at bounding box center [352, 352] width 11 height 10
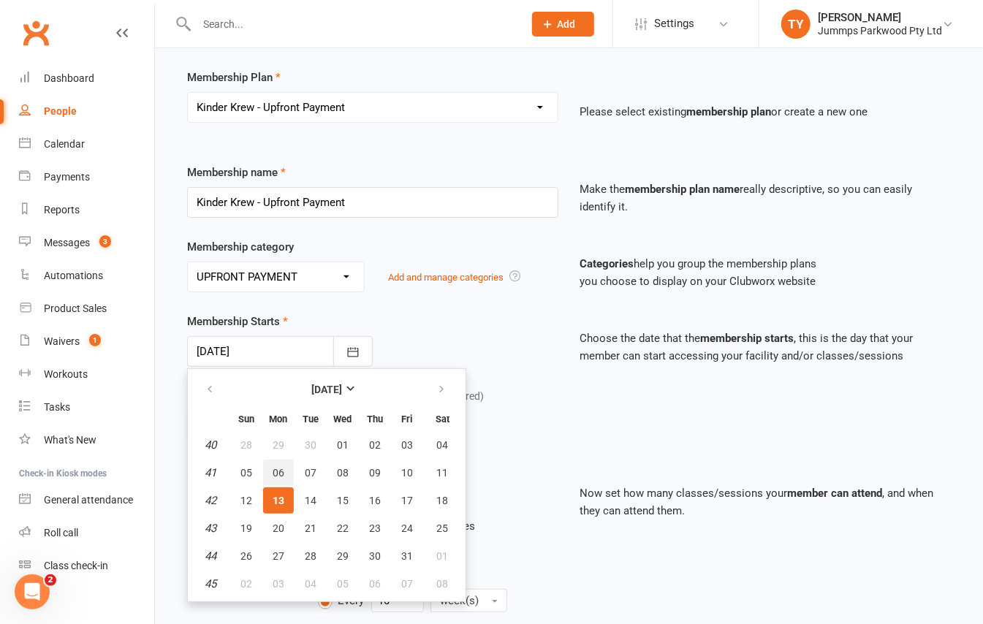
click at [282, 460] on button "06" at bounding box center [278, 473] width 31 height 26
type input "06 Oct 2025"
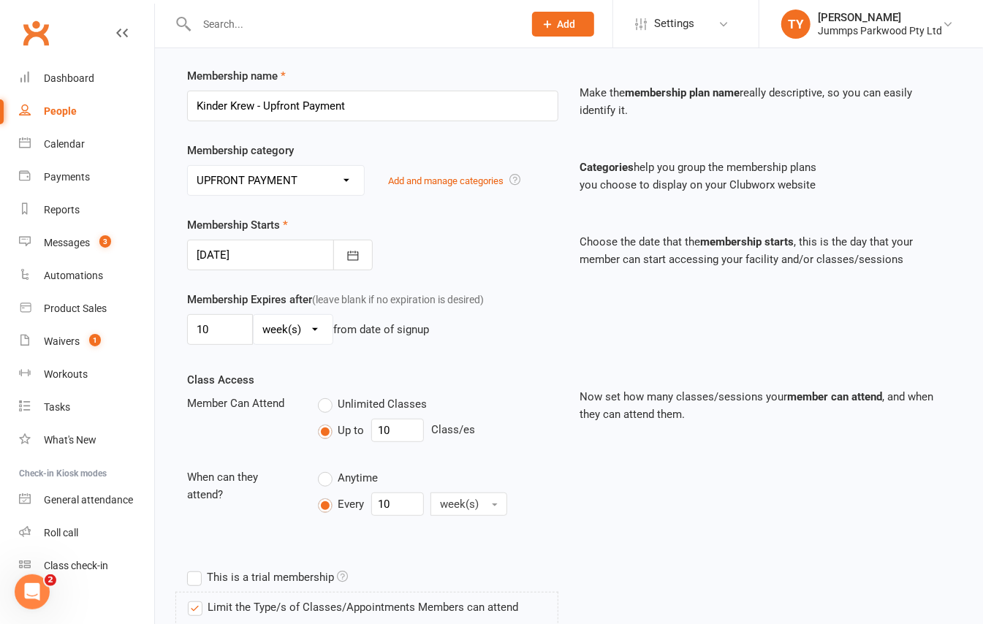
scroll to position [194, 0]
click at [401, 428] on input "10" at bounding box center [397, 429] width 53 height 23
type input "1"
type input "9"
click at [618, 484] on div "Class Access Member Can Attend Unlimited Classes Up to 9 Class/es When can they…" at bounding box center [569, 467] width 786 height 192
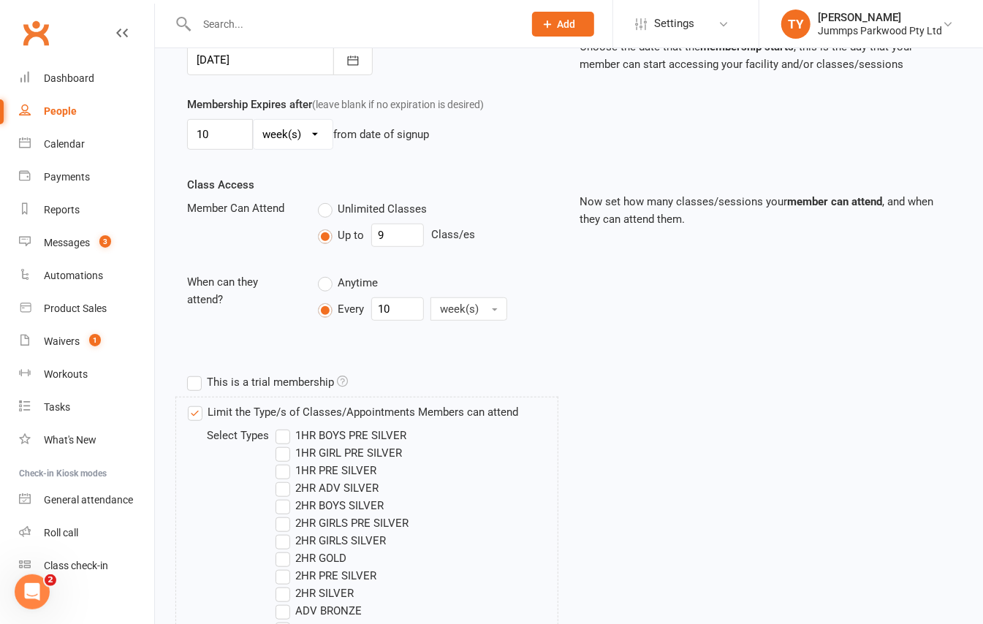
scroll to position [390, 0]
click at [251, 387] on label "This is a trial membership" at bounding box center [267, 382] width 161 height 18
click at [197, 373] on input "This is a trial membership" at bounding box center [192, 373] width 10 height 0
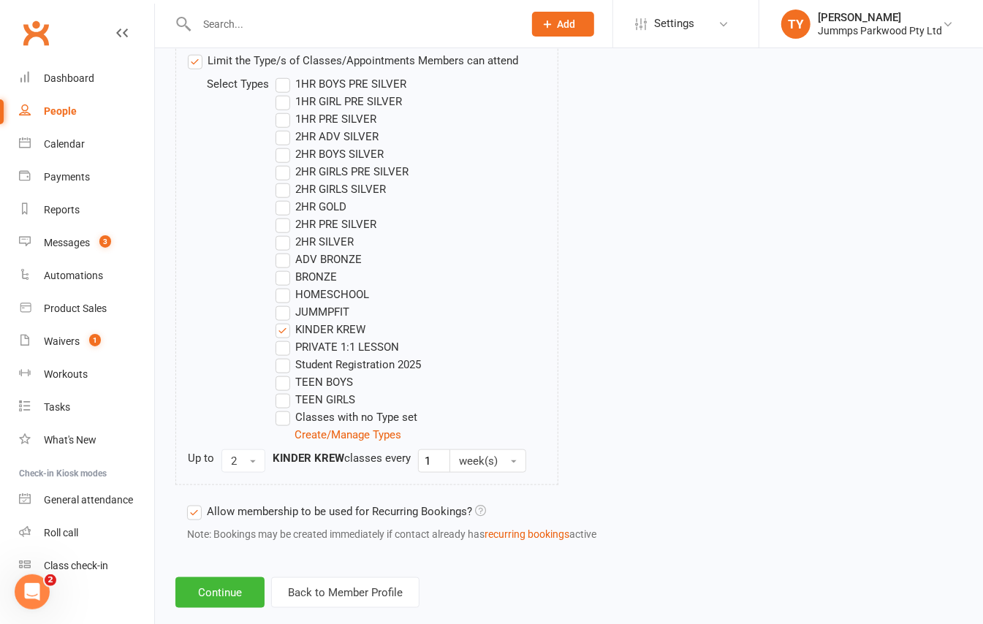
scroll to position [772, 0]
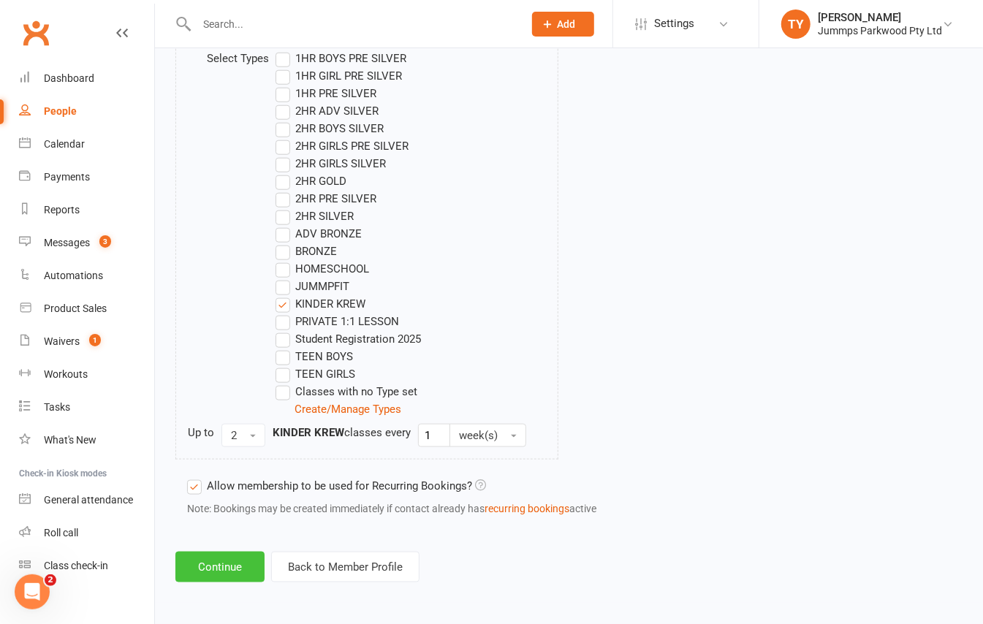
click at [218, 572] on button "Continue" at bounding box center [219, 567] width 89 height 31
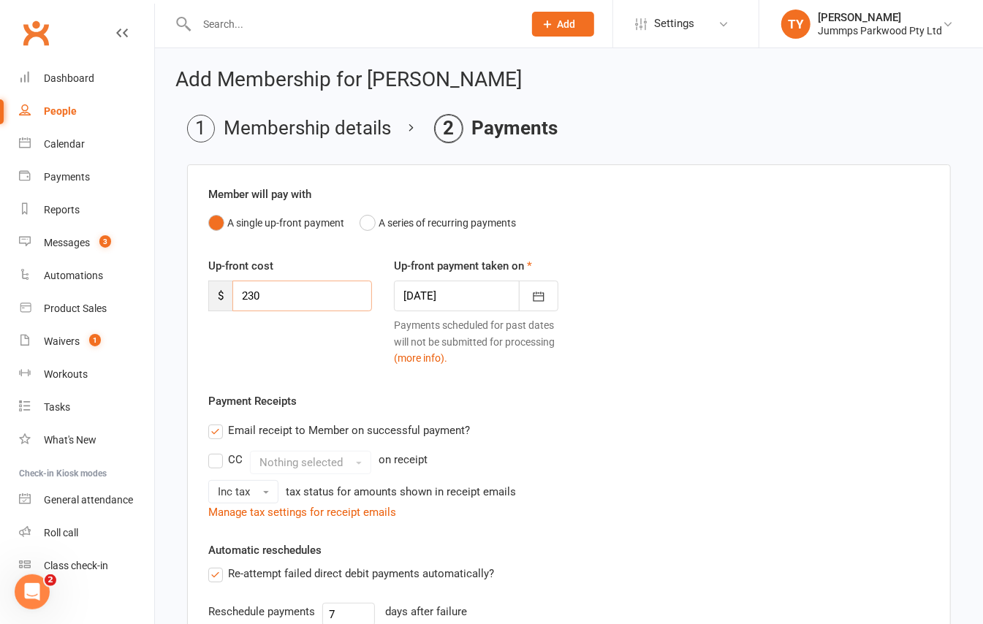
click at [338, 296] on input "230" at bounding box center [302, 296] width 140 height 31
type input "207"
drag, startPoint x: 689, startPoint y: 404, endPoint x: 702, endPoint y: 382, distance: 25.6
click at [700, 383] on div "Member will pay with A single up-front payment A series of recurring payments U…" at bounding box center [569, 525] width 764 height 723
click at [460, 287] on div at bounding box center [476, 296] width 164 height 31
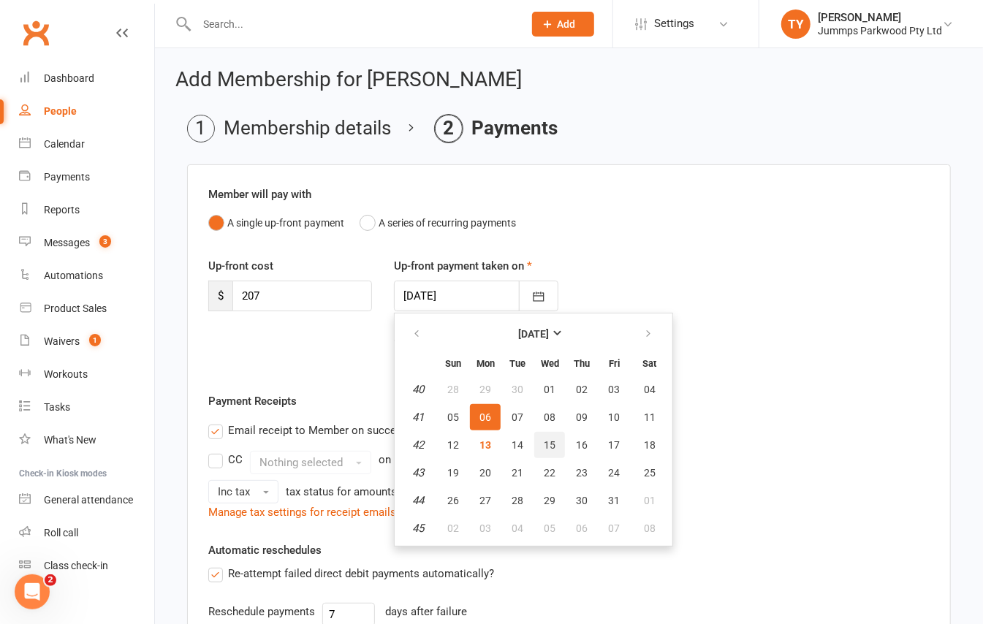
click at [547, 439] on span "15" at bounding box center [550, 445] width 12 height 12
type input "15 Oct 2025"
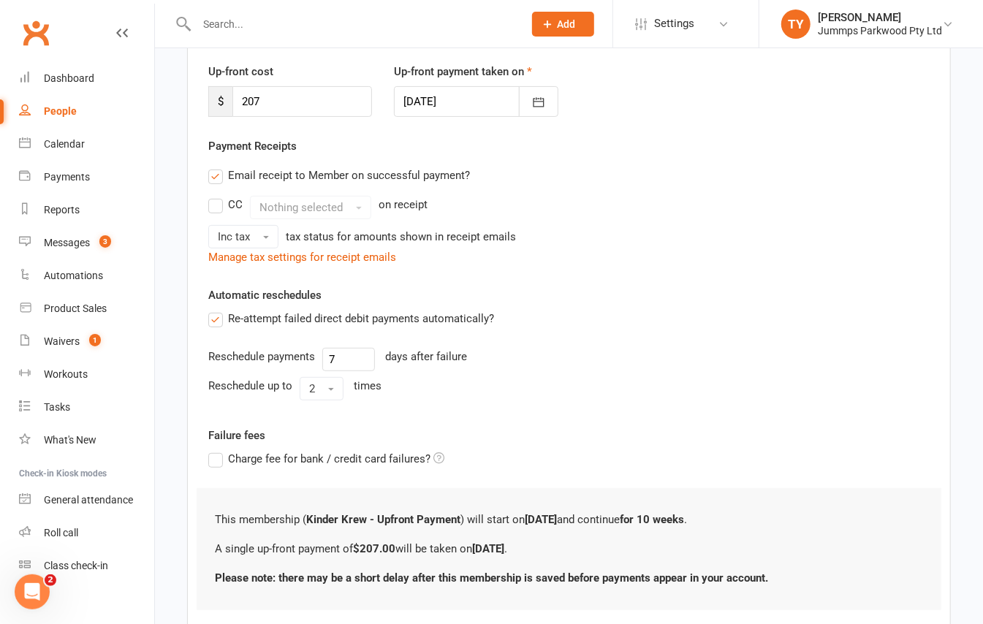
scroll to position [291, 0]
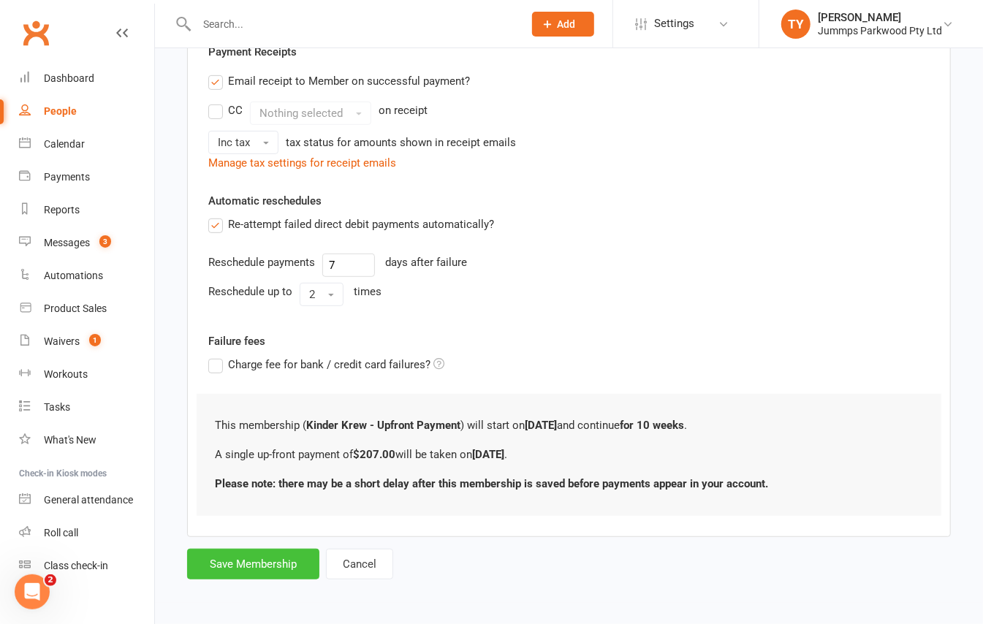
click at [268, 564] on button "Save Membership" at bounding box center [253, 564] width 132 height 31
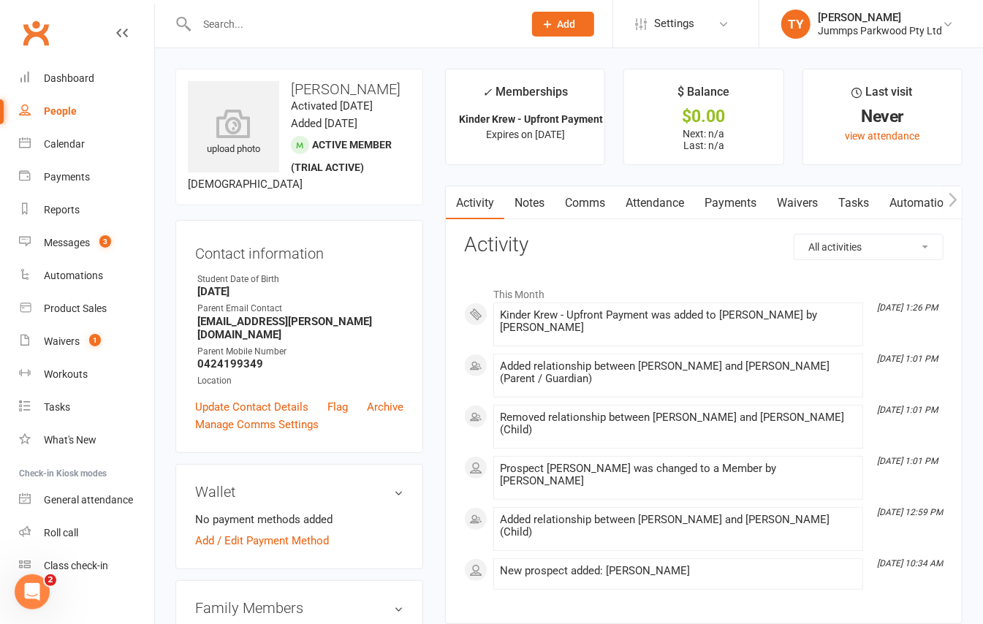
click at [637, 211] on link "Attendance" at bounding box center [655, 203] width 79 height 34
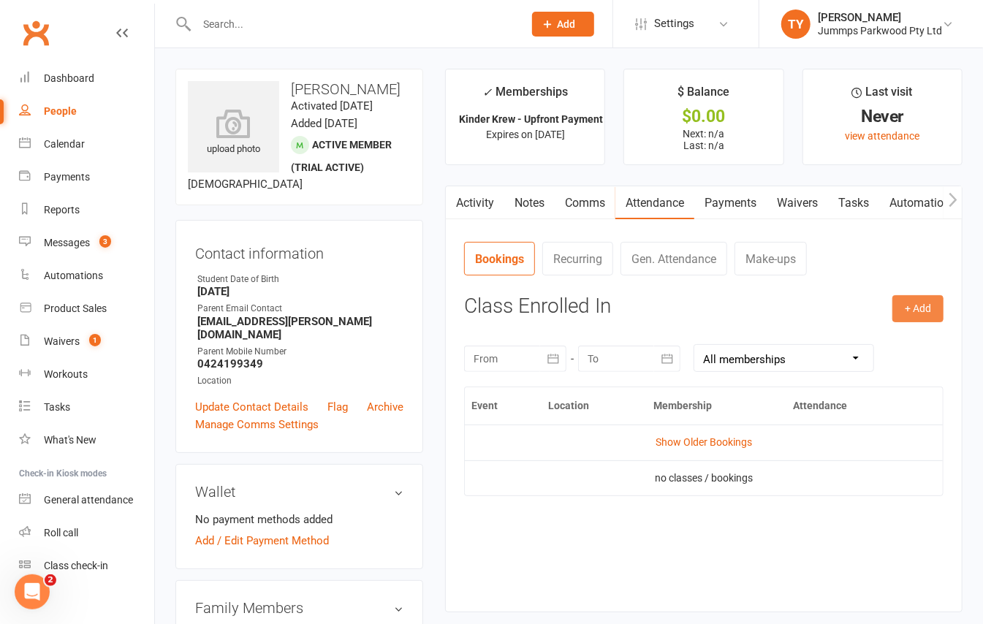
click at [925, 305] on button "+ Add" at bounding box center [918, 308] width 51 height 26
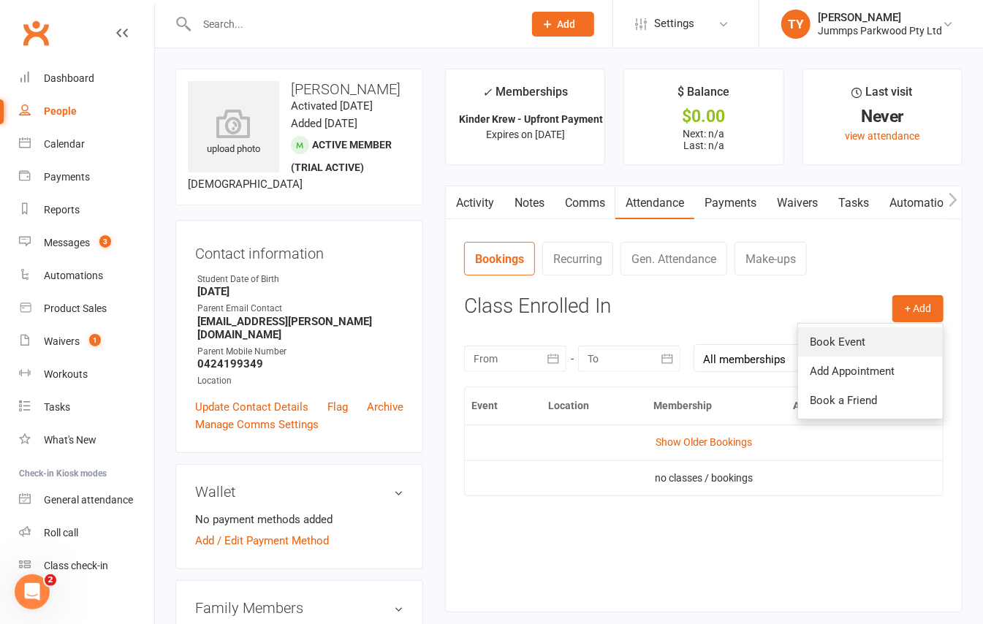
click at [870, 332] on link "Book Event" at bounding box center [870, 341] width 145 height 29
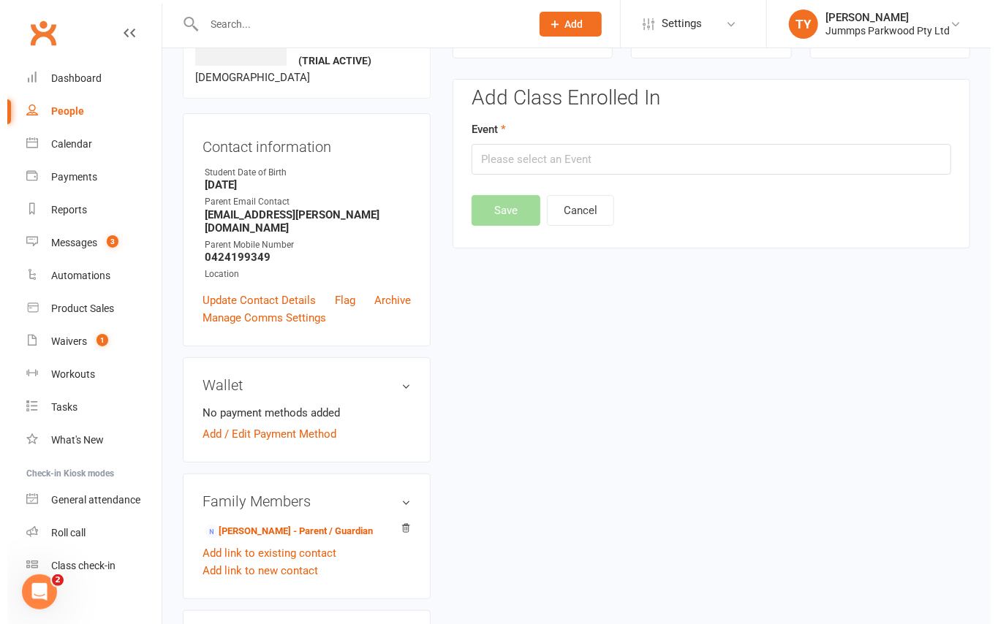
scroll to position [113, 0]
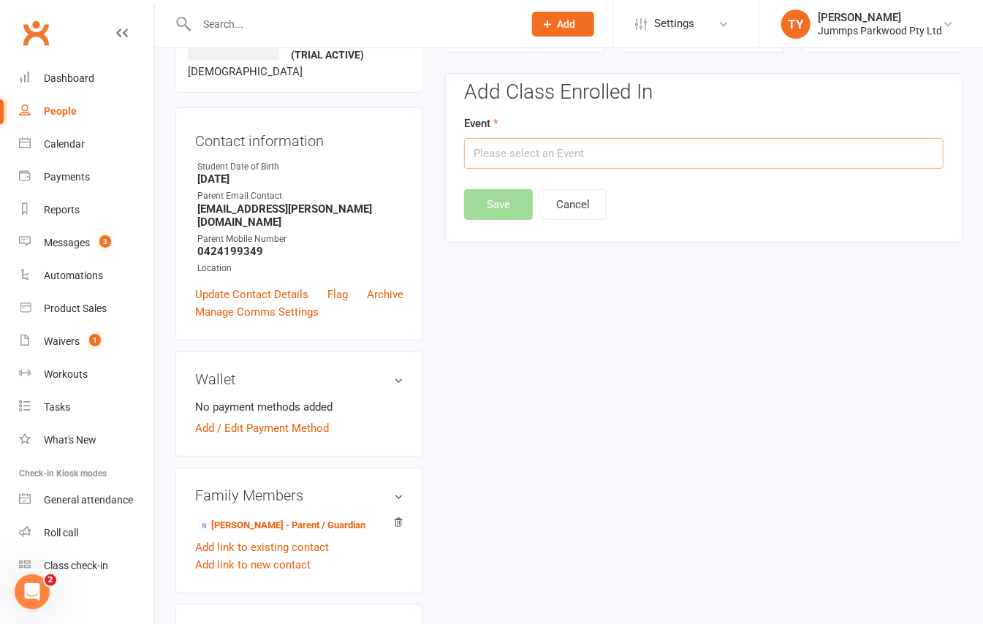
click at [647, 151] on input "text" at bounding box center [704, 153] width 480 height 31
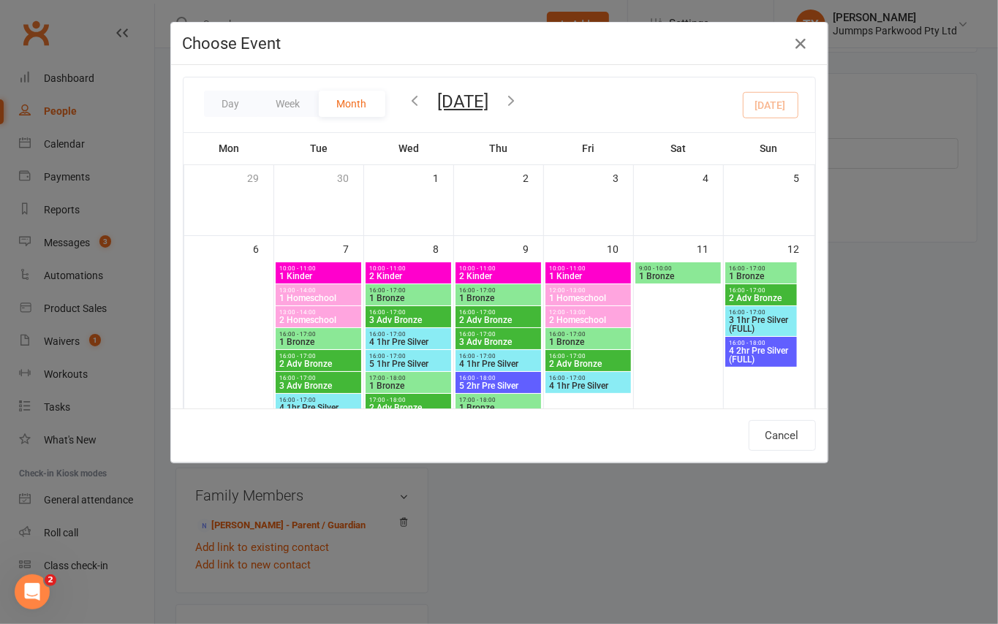
click at [401, 275] on span "2 Kinder" at bounding box center [408, 276] width 80 height 9
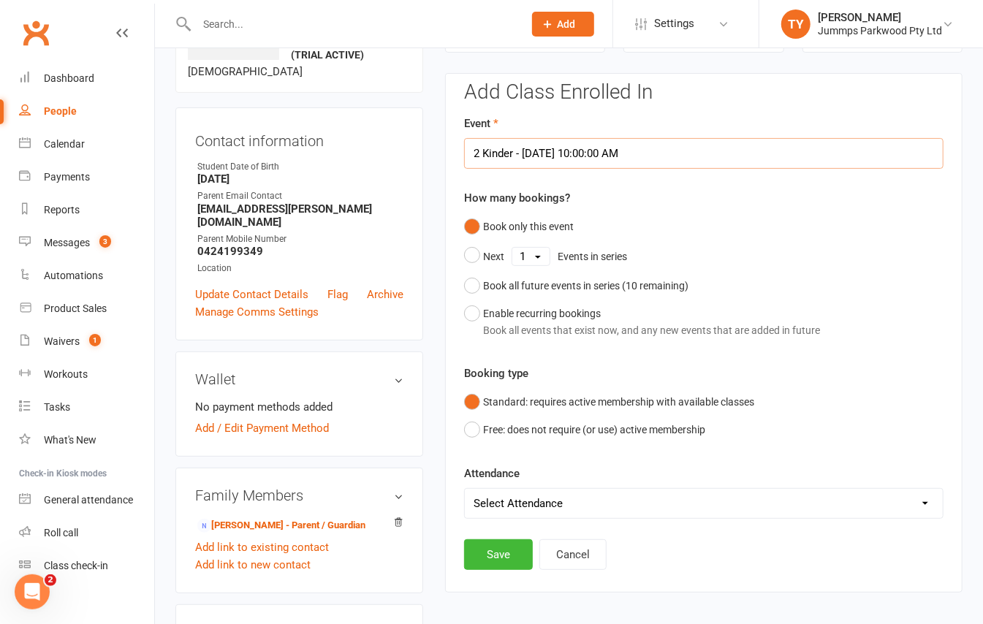
click at [580, 151] on input "2 Kinder - Oct 8, 2025 10:00:00 AM" at bounding box center [704, 153] width 480 height 31
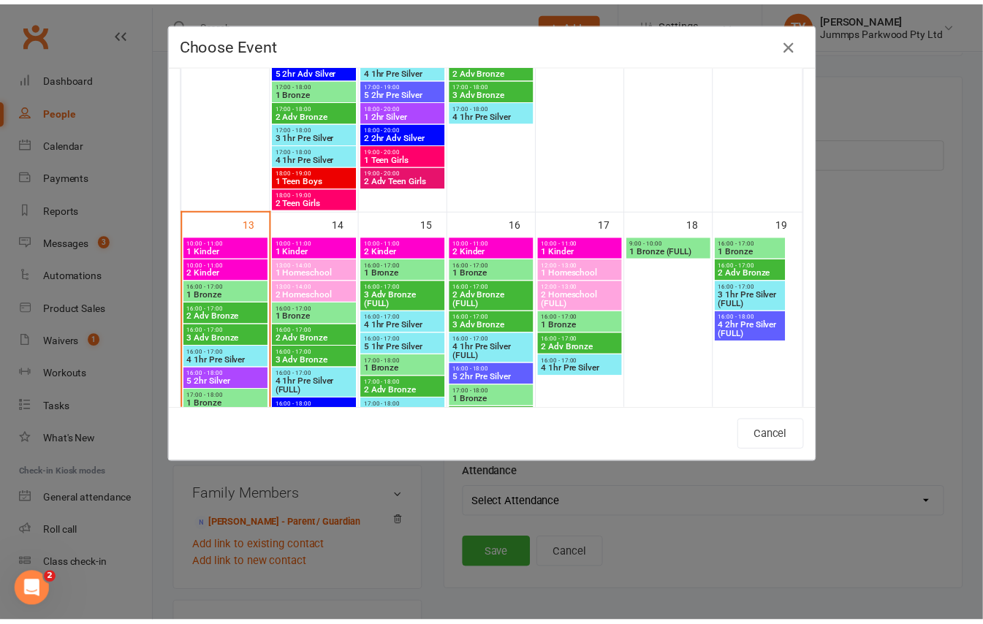
scroll to position [390, 0]
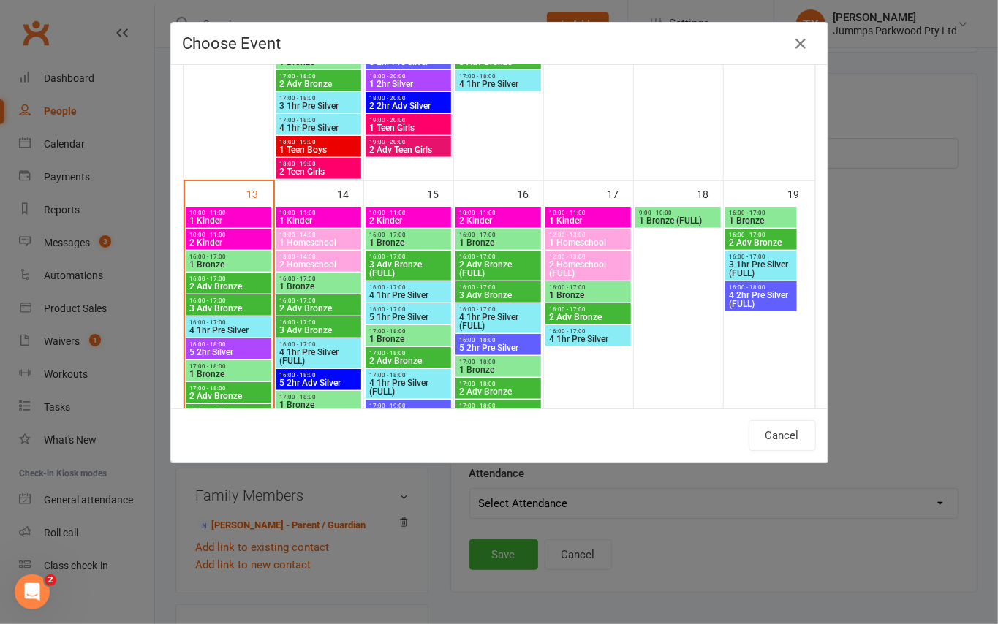
click at [416, 221] on span "2 Kinder" at bounding box center [408, 220] width 80 height 9
type input "2 Kinder - Oct 15, 2025 10:00:00 AM"
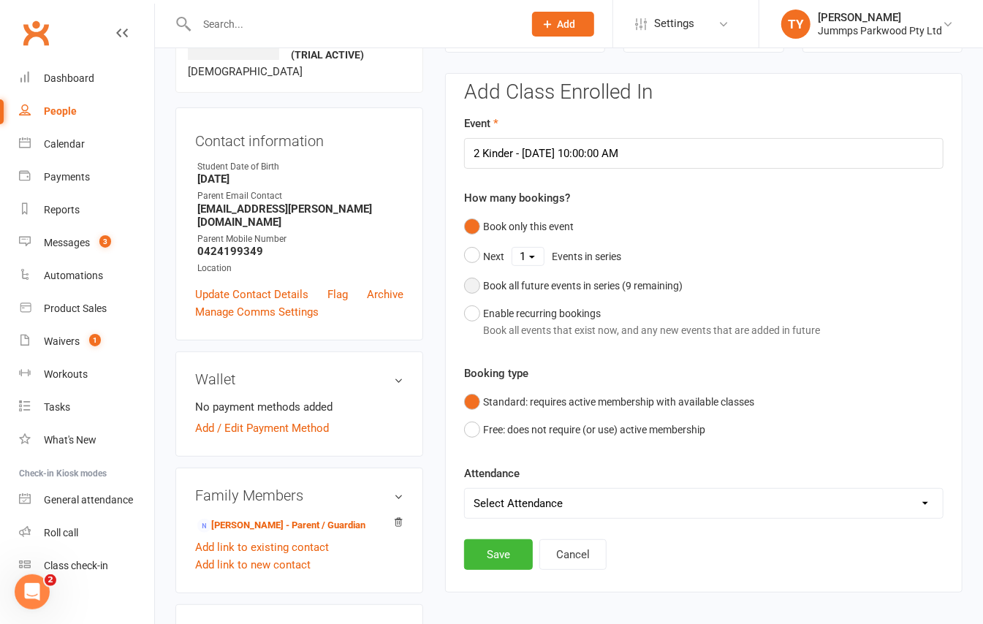
click at [522, 278] on button "Book all future events in series ( 9 remaining)" at bounding box center [573, 286] width 219 height 28
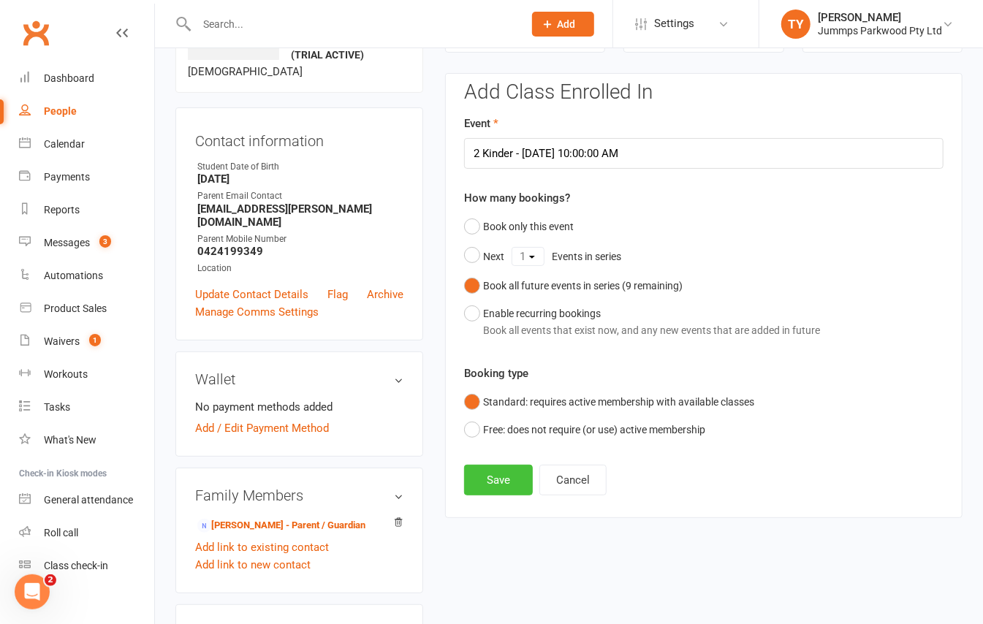
click at [510, 474] on button "Save" at bounding box center [498, 480] width 69 height 31
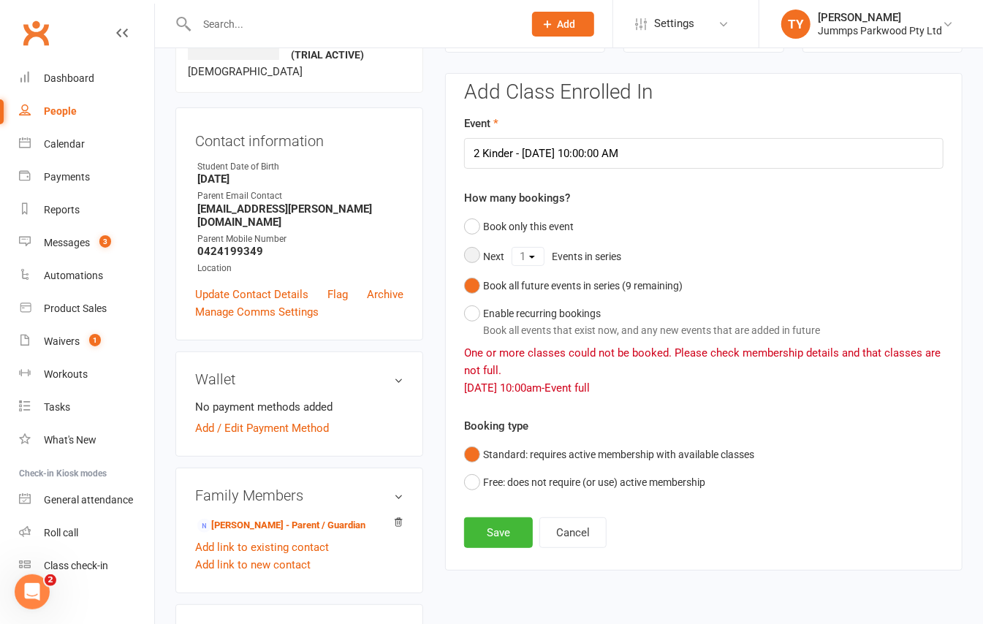
click at [471, 255] on button "Next 1 2 3 4 5 6 7 8 9 Events in series" at bounding box center [546, 256] width 164 height 31
click at [532, 251] on select "1 2 3 4 5 6 7 8 9" at bounding box center [527, 257] width 31 height 18
select select "8"
click at [512, 249] on select "1 2 3 4 5 6 7 8 9" at bounding box center [527, 257] width 31 height 18
click at [489, 537] on button "Save" at bounding box center [498, 533] width 69 height 31
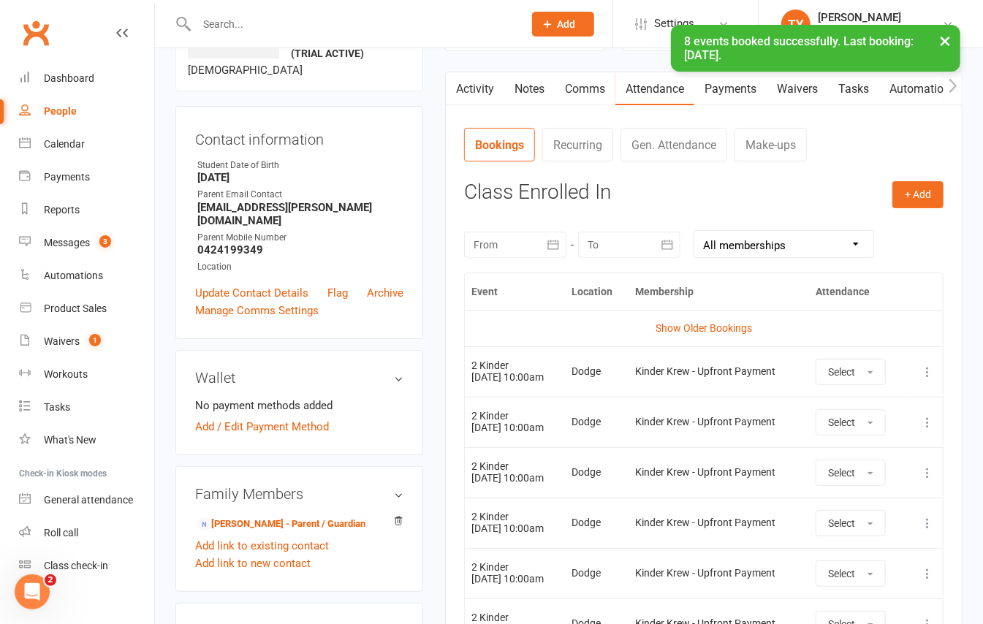
scroll to position [113, 0]
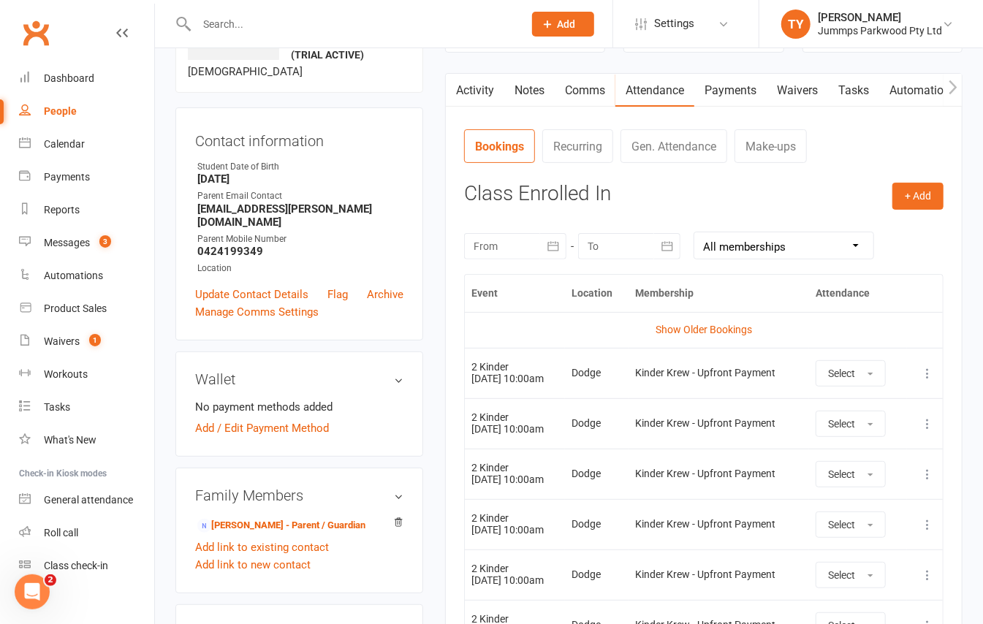
click at [719, 88] on link "Payments" at bounding box center [730, 91] width 72 height 34
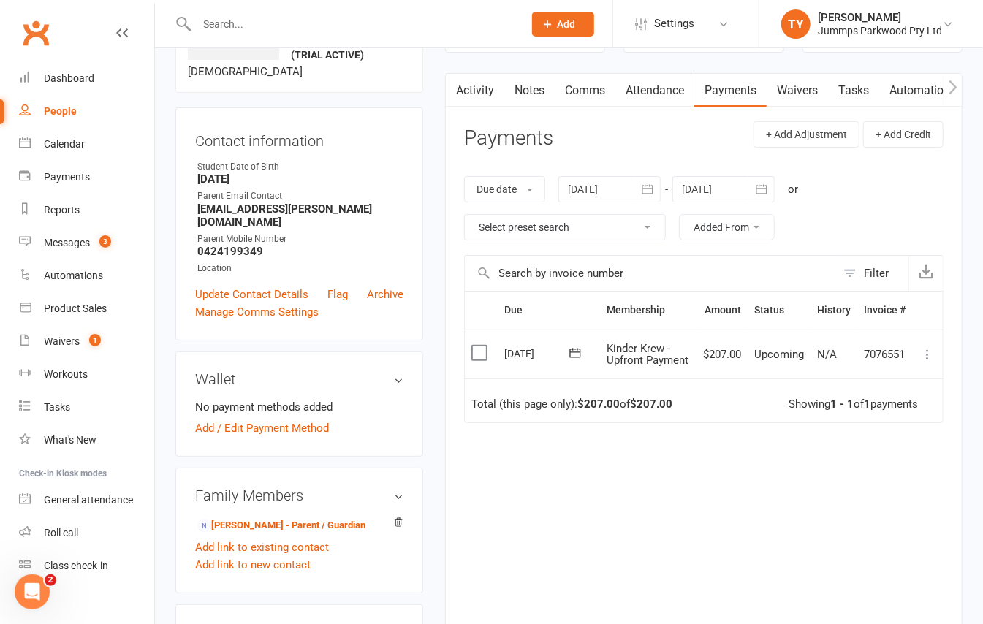
click at [923, 357] on icon at bounding box center [927, 354] width 15 height 15
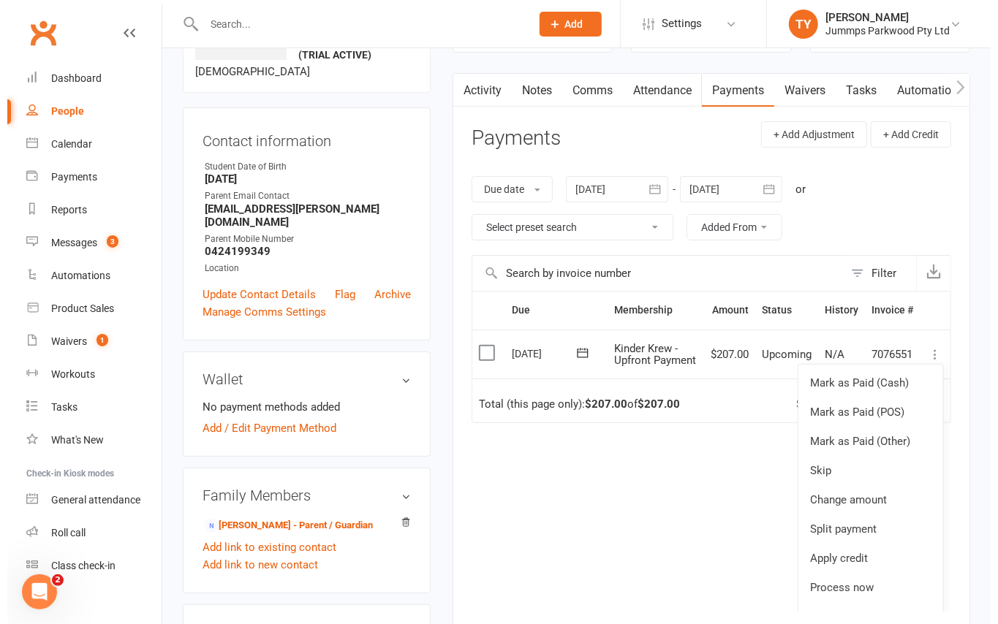
scroll to position [48, 0]
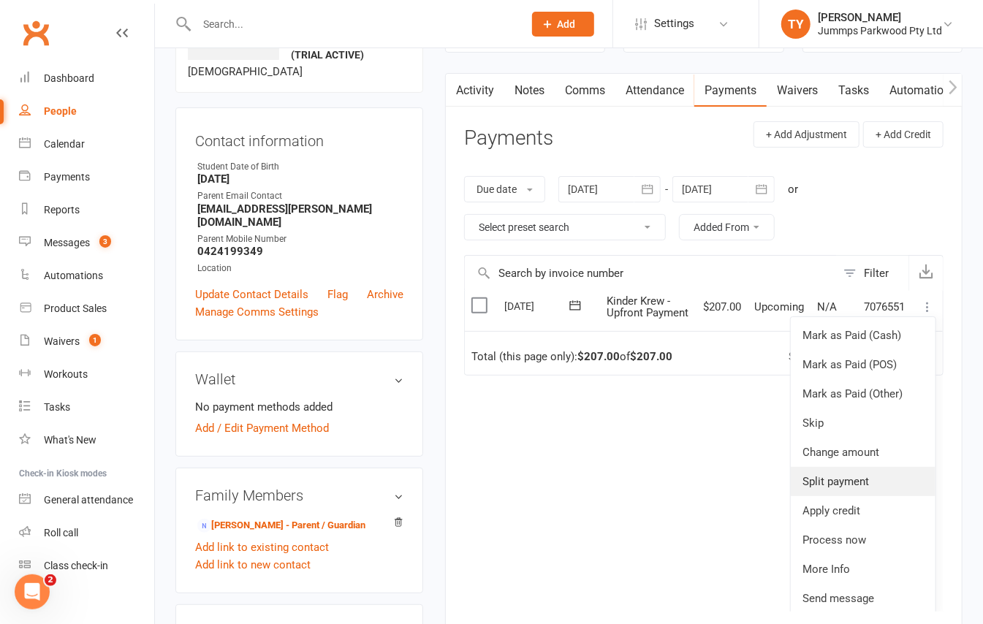
click at [864, 483] on link "Split payment" at bounding box center [863, 481] width 145 height 29
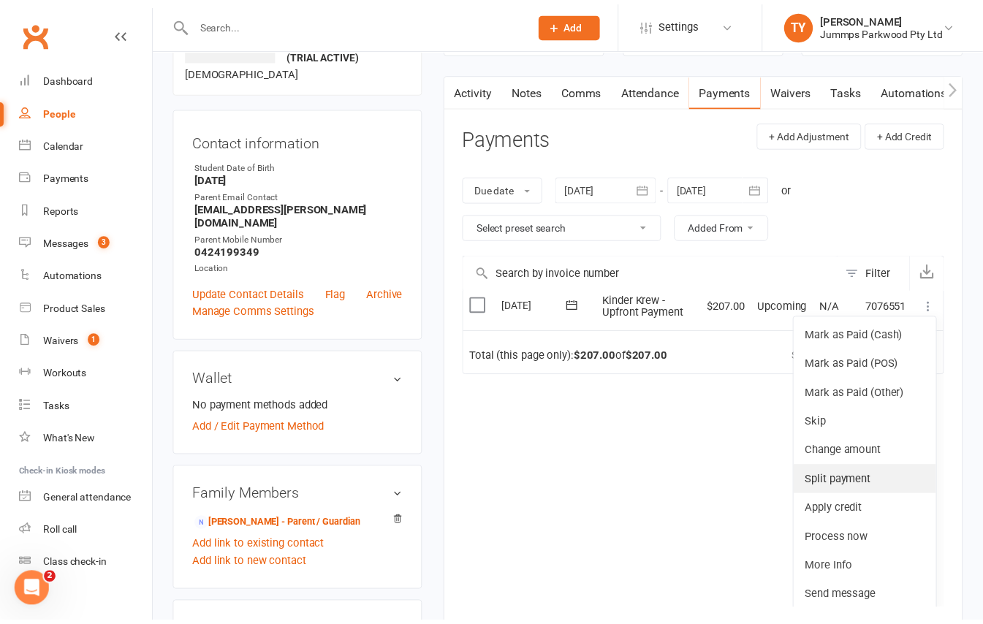
scroll to position [0, 0]
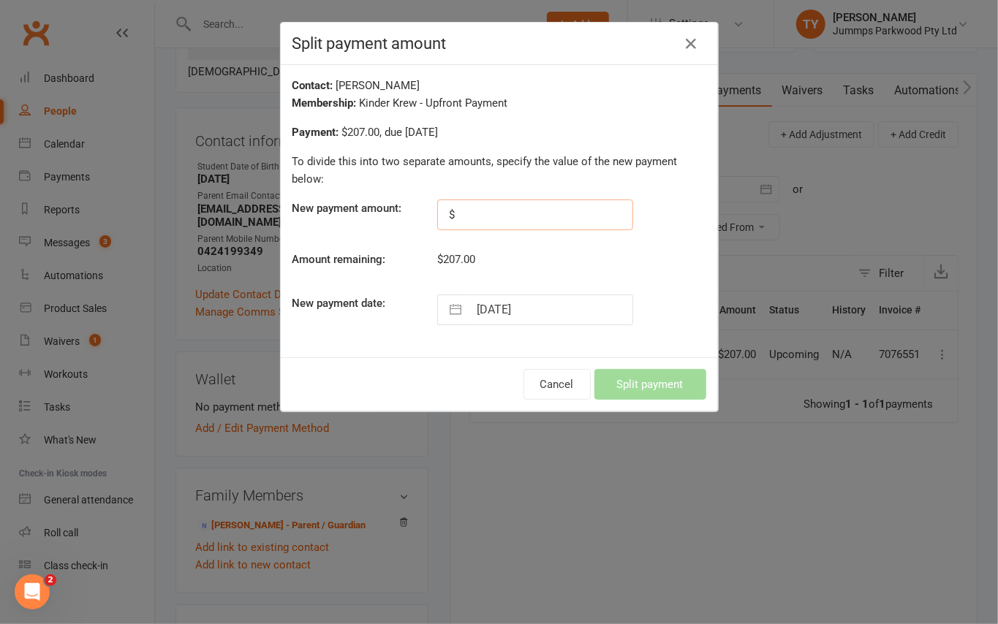
click at [522, 211] on input "text" at bounding box center [535, 215] width 196 height 31
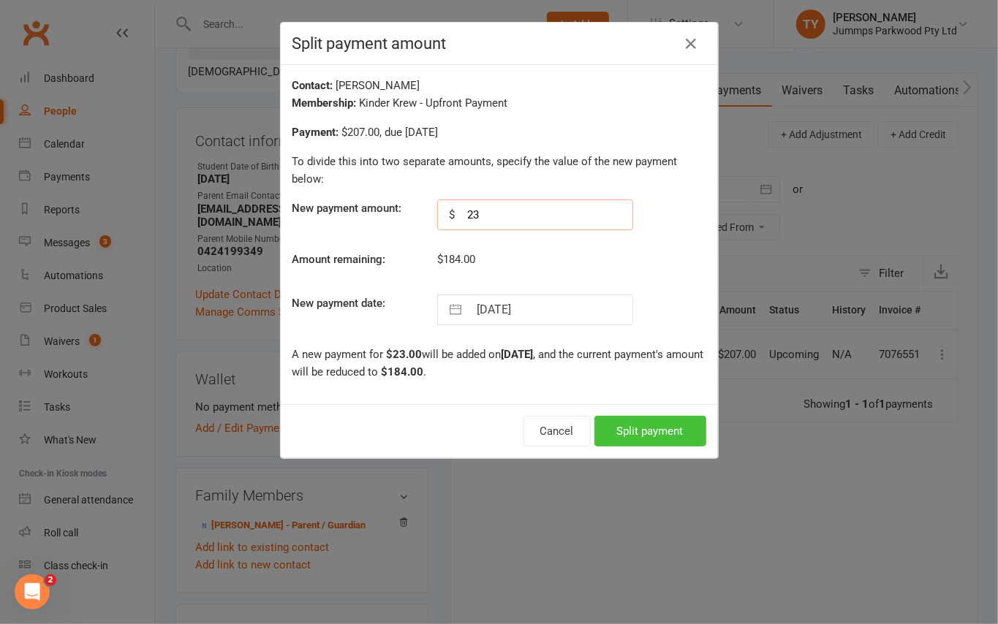
type input "23"
click at [665, 425] on button "Split payment" at bounding box center [650, 431] width 112 height 31
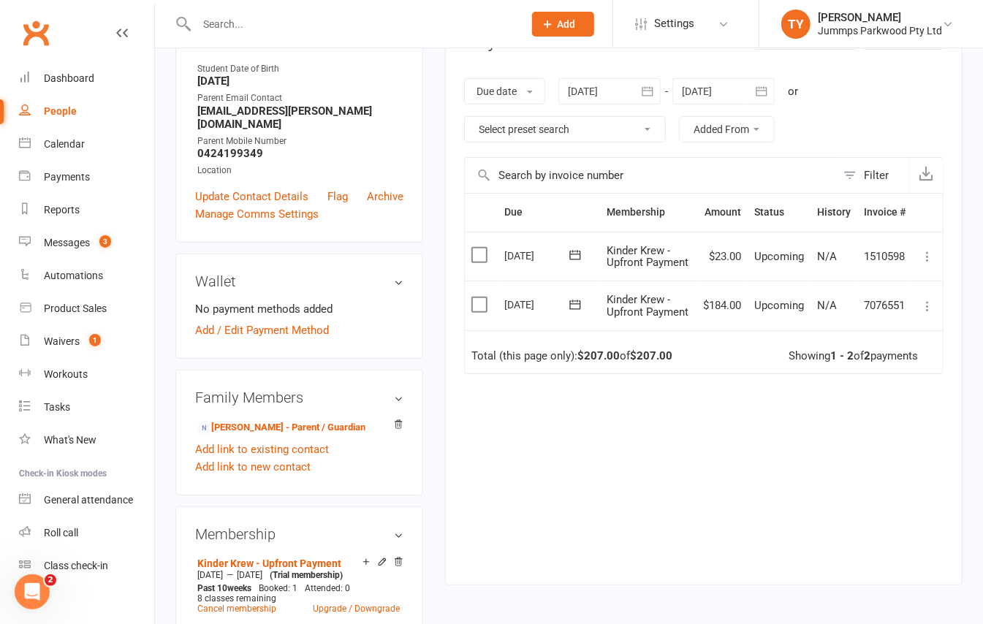
scroll to position [308, 0]
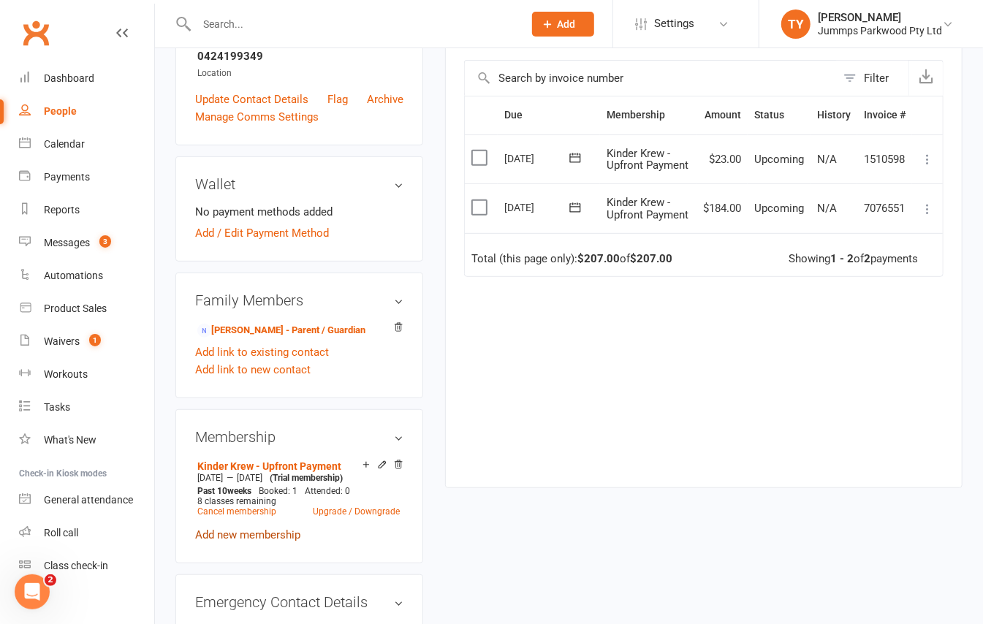
click at [289, 542] on link "Add new membership" at bounding box center [247, 535] width 105 height 13
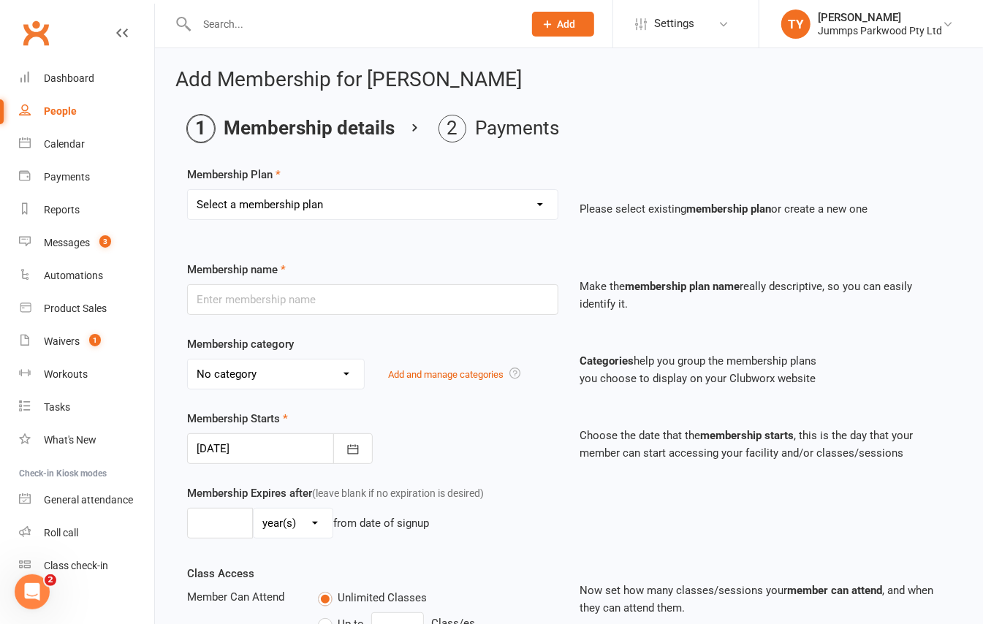
click at [373, 205] on select "Select a membership plan Create new Membership Plan Student Registration Fee - …" at bounding box center [373, 204] width 370 height 29
select select "1"
click at [188, 190] on select "Select a membership plan Create new Membership Plan Student Registration Fee - …" at bounding box center [373, 204] width 370 height 29
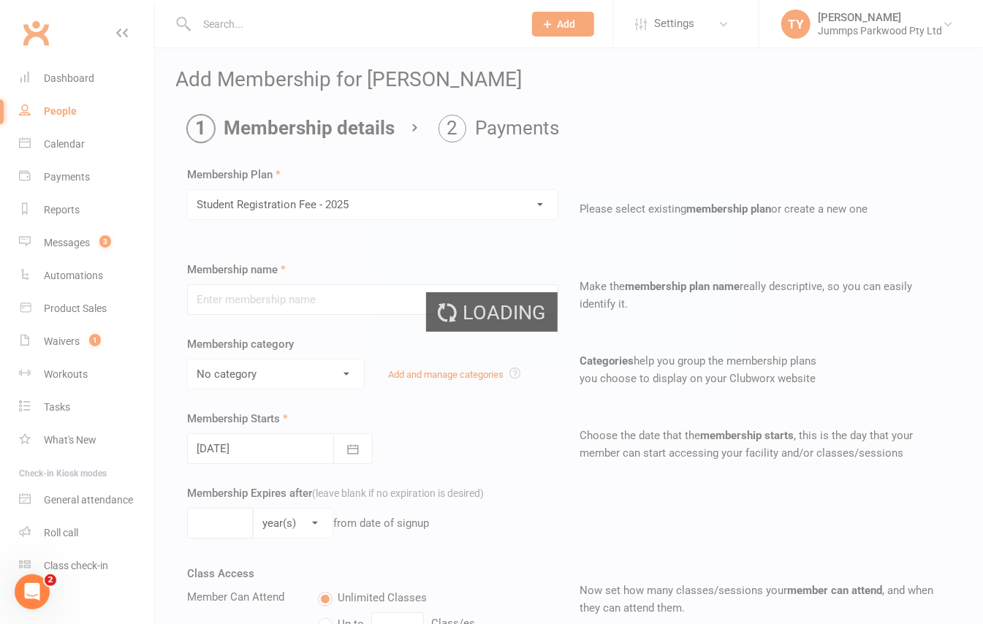
type input "Student Registration Fee - 2025"
select select "6"
type input "10"
select select "1"
type input "0"
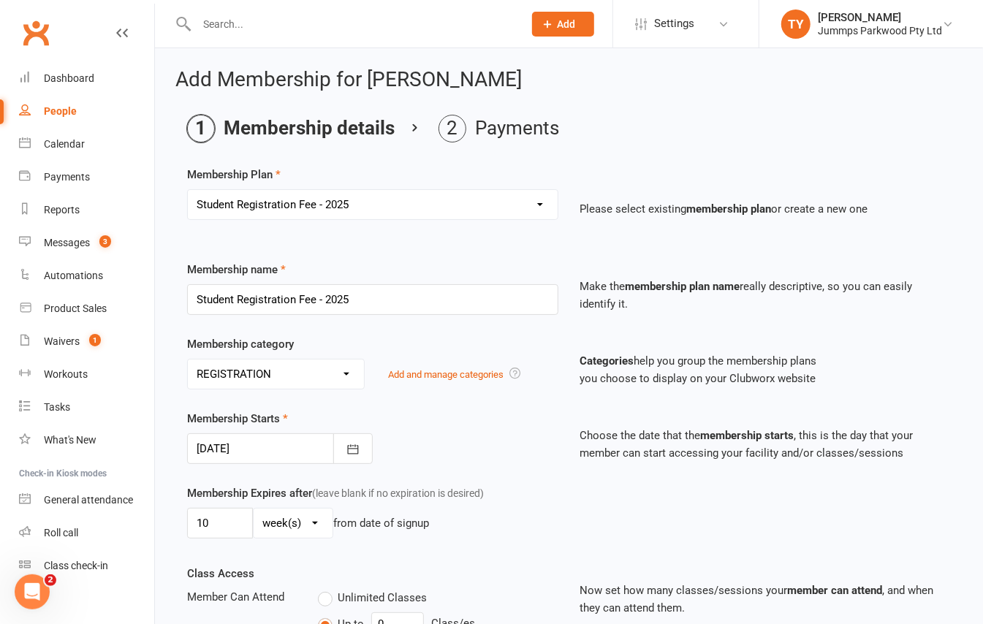
scroll to position [97, 0]
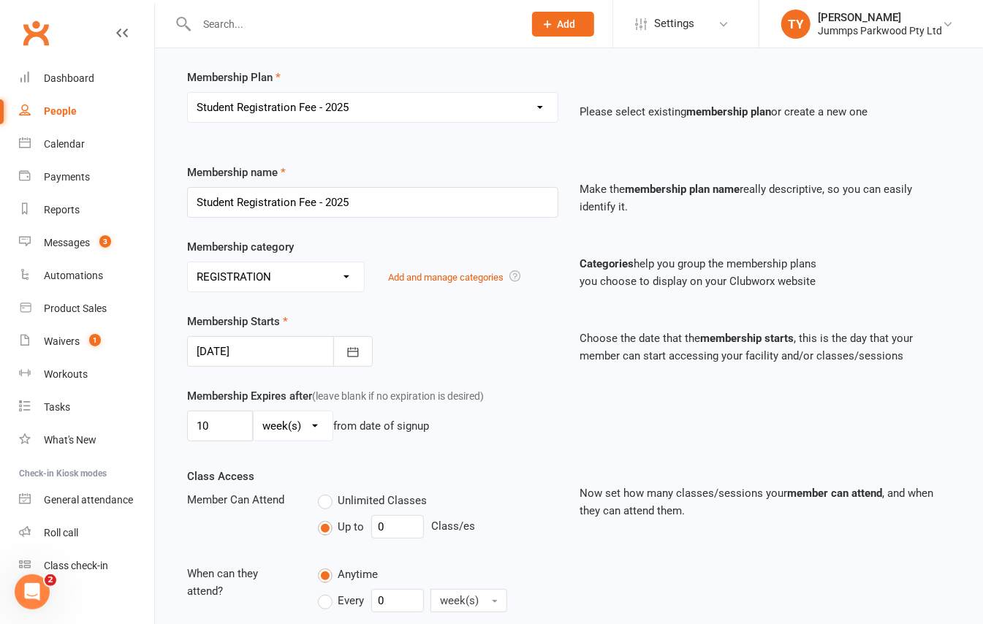
click at [300, 357] on div at bounding box center [280, 351] width 186 height 31
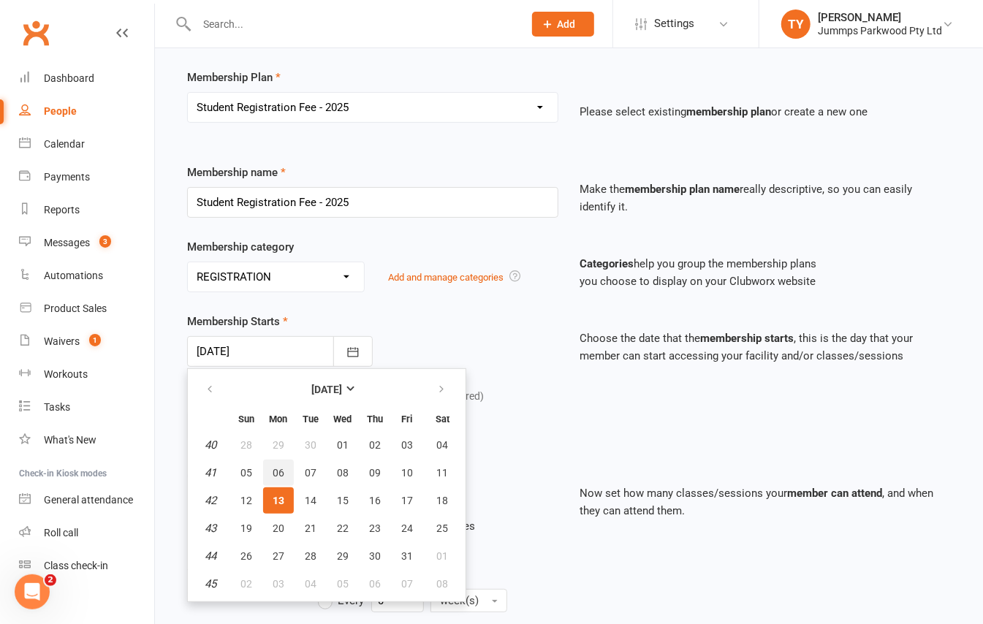
click at [275, 463] on button "06" at bounding box center [278, 473] width 31 height 26
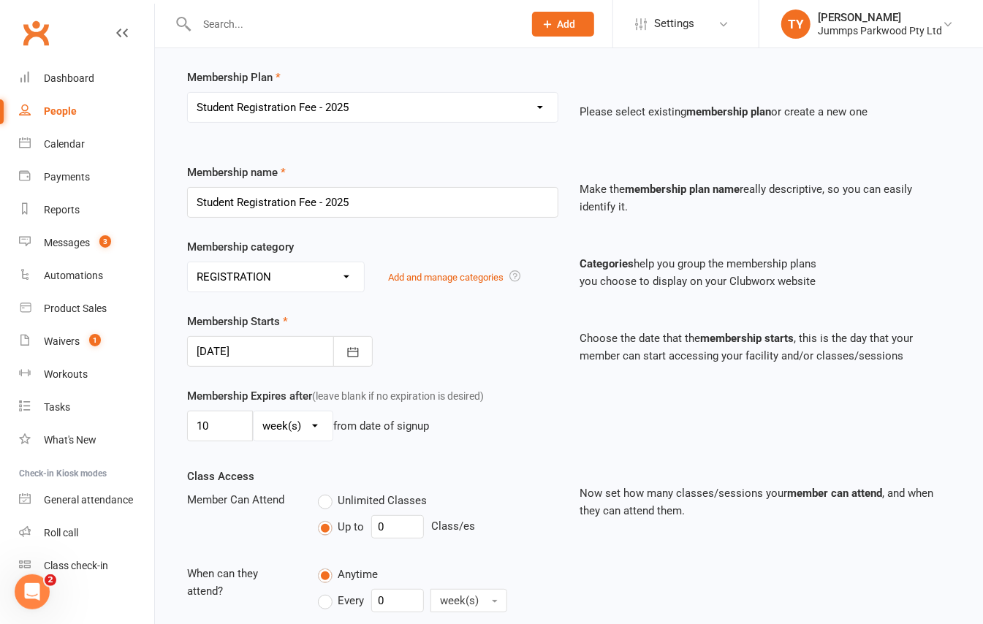
click at [272, 342] on div at bounding box center [280, 351] width 186 height 31
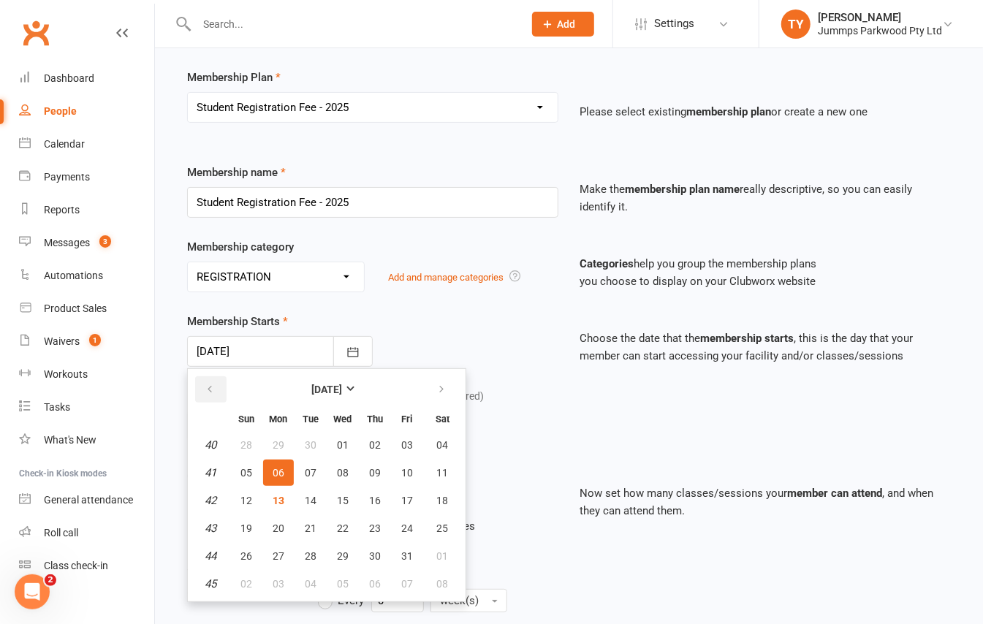
click at [208, 393] on icon "button" at bounding box center [210, 390] width 10 height 12
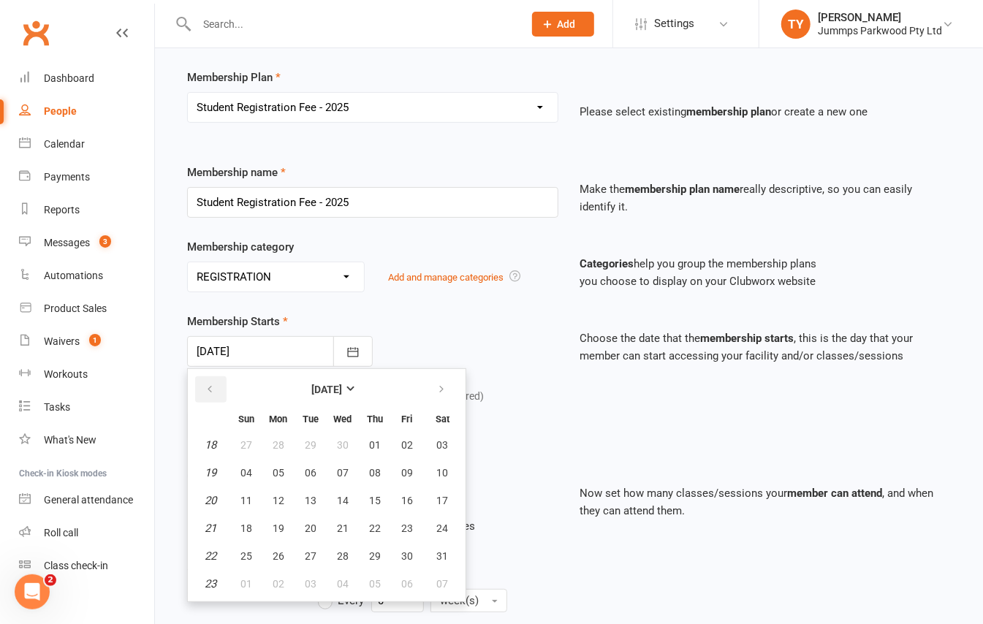
click at [208, 393] on icon "button" at bounding box center [210, 390] width 10 height 12
click at [331, 442] on button "01" at bounding box center [342, 445] width 31 height 26
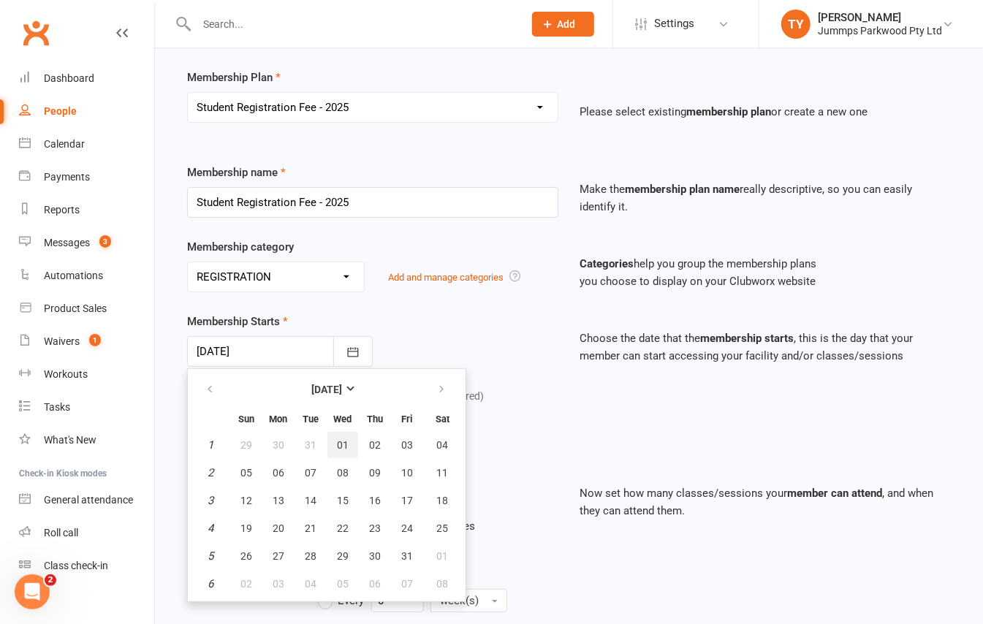
type input "01 Jan 2025"
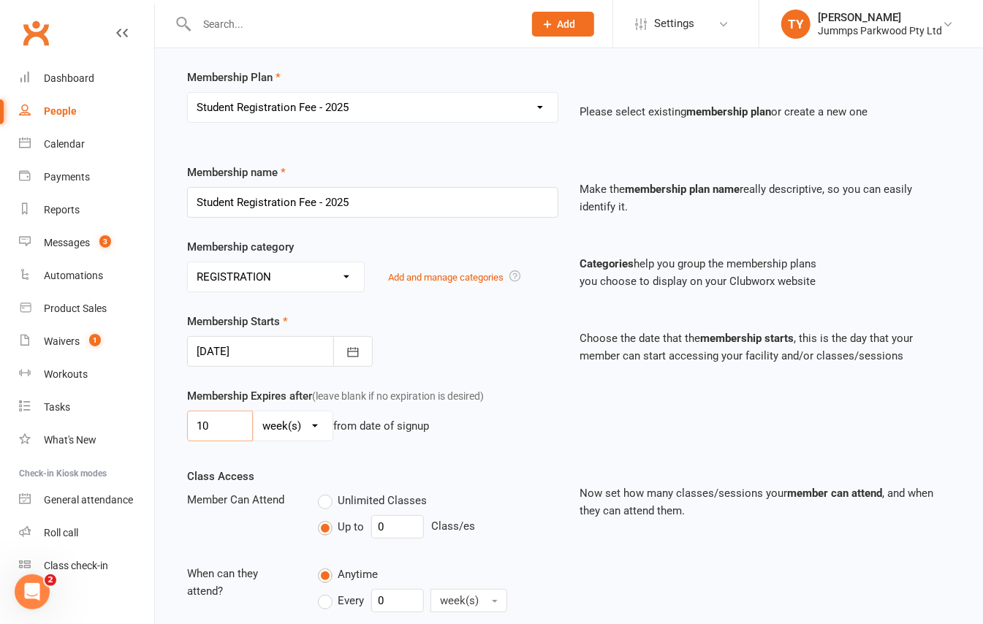
click at [226, 425] on input "10" at bounding box center [220, 426] width 66 height 31
type input "1"
click at [270, 433] on select "day(s) week(s) month(s) year(s)" at bounding box center [293, 426] width 79 height 29
select select "3"
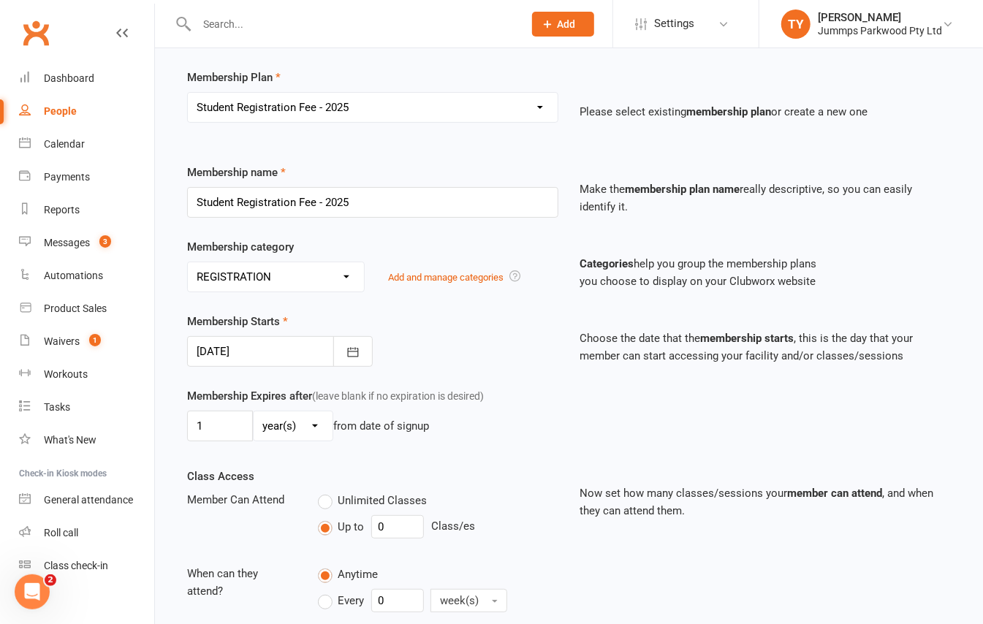
click at [254, 414] on select "day(s) week(s) month(s) year(s)" at bounding box center [293, 426] width 79 height 29
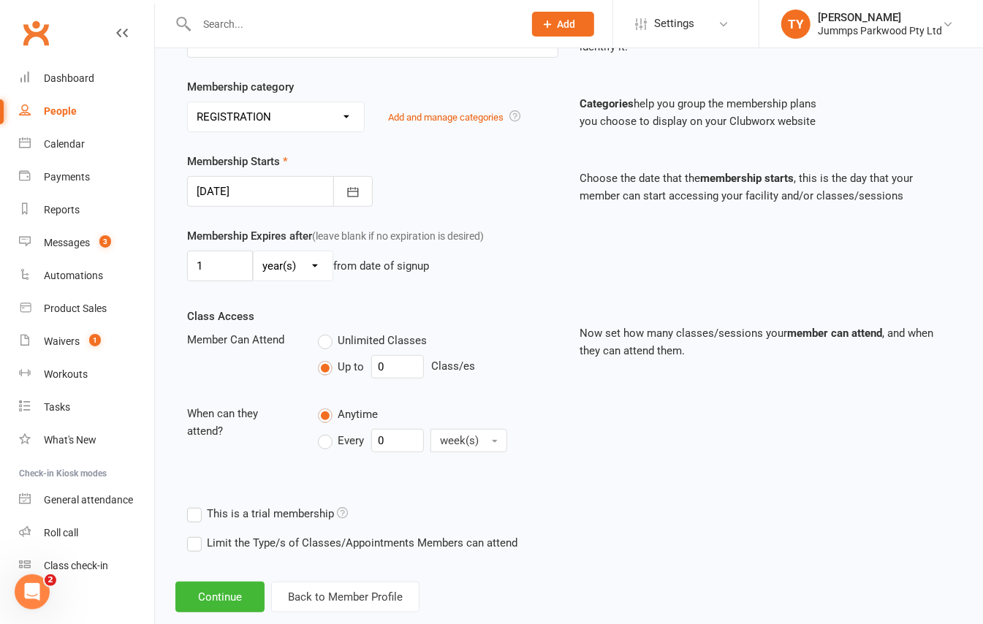
scroll to position [291, 0]
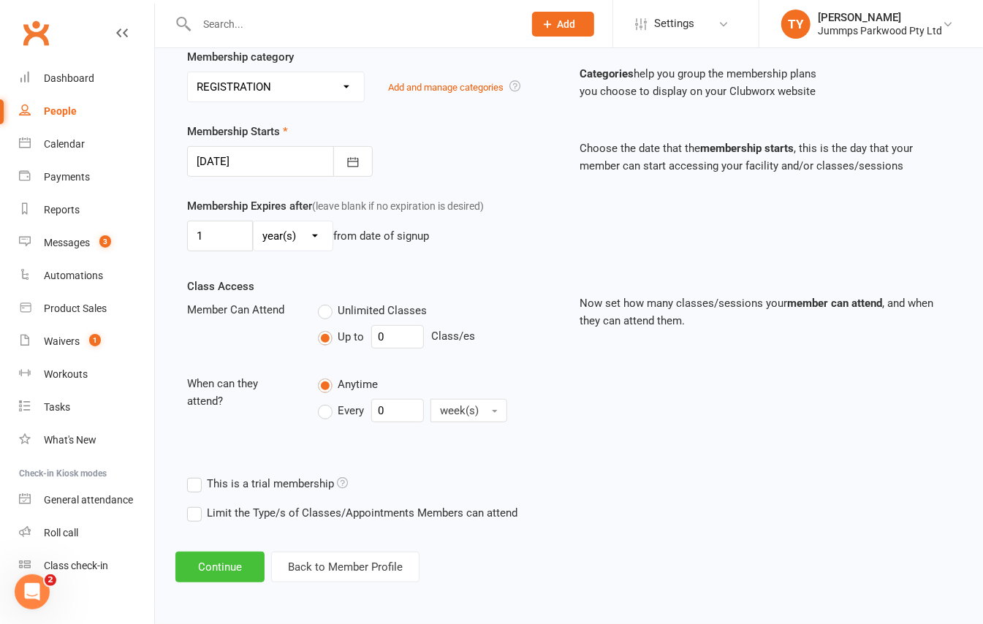
click at [237, 570] on button "Continue" at bounding box center [219, 567] width 89 height 31
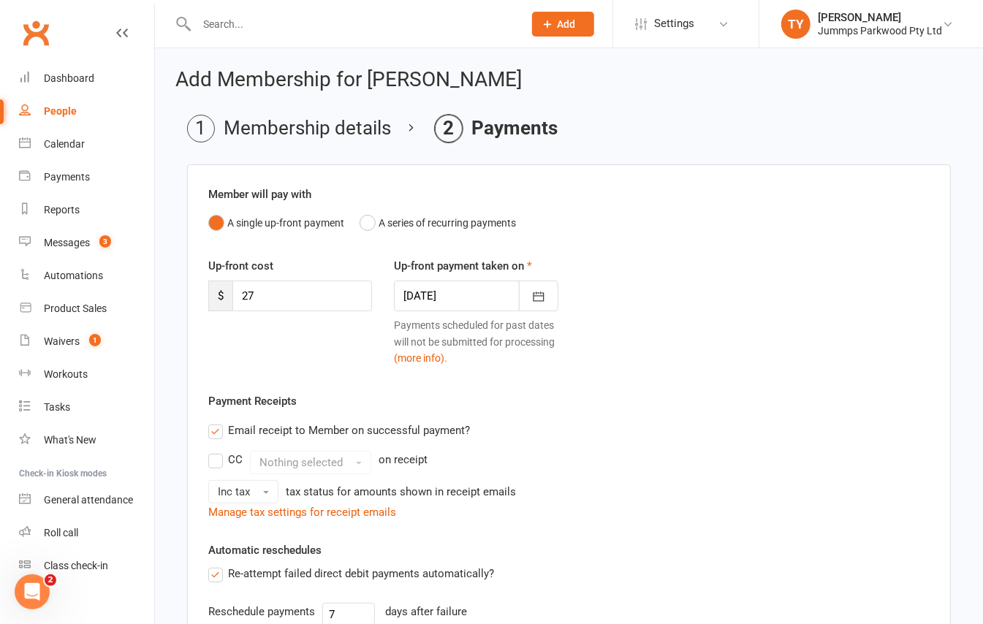
click at [482, 290] on div at bounding box center [476, 296] width 164 height 31
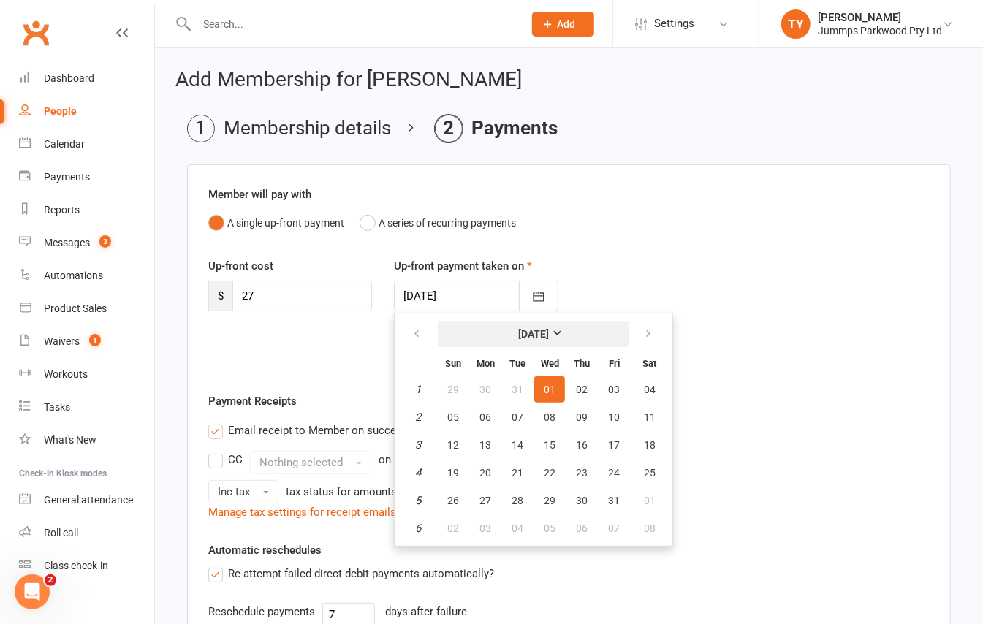
click at [539, 336] on strong "January 2025" at bounding box center [533, 334] width 31 height 12
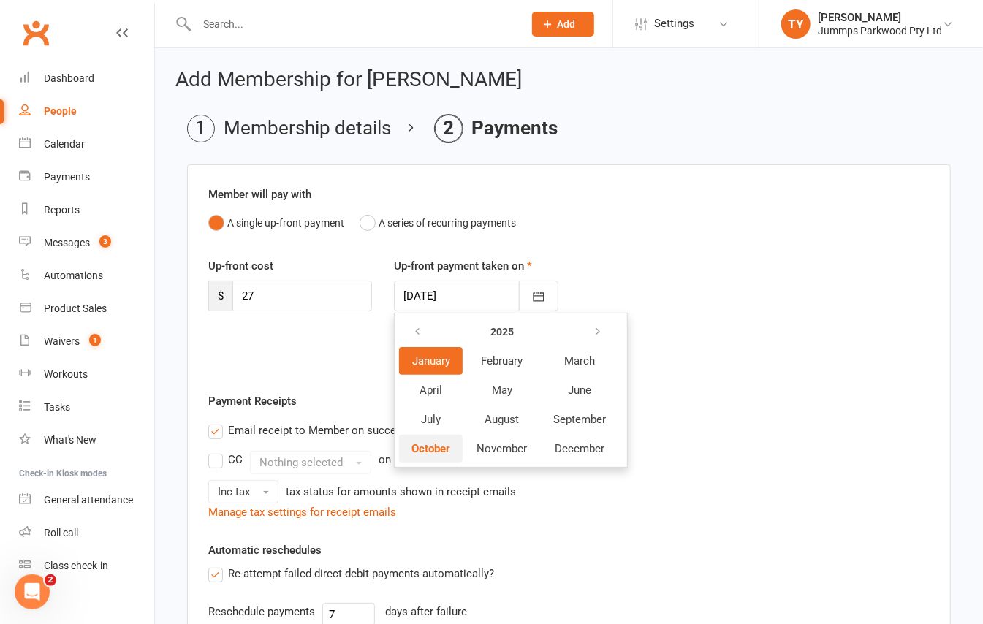
click at [433, 451] on span "October" at bounding box center [431, 448] width 39 height 13
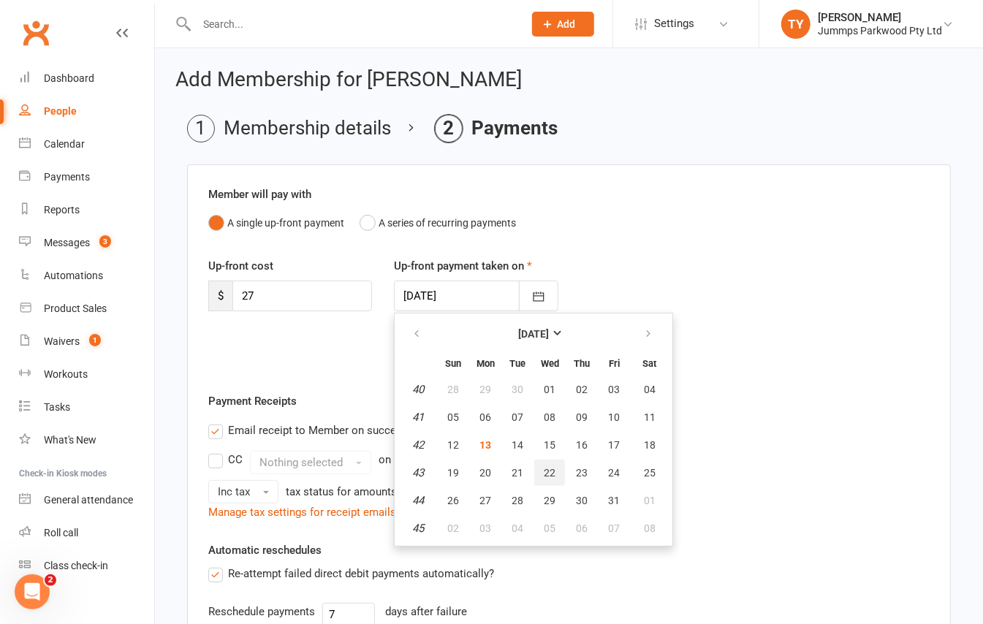
click at [545, 471] on span "22" at bounding box center [550, 473] width 12 height 12
type input "22 Oct 2025"
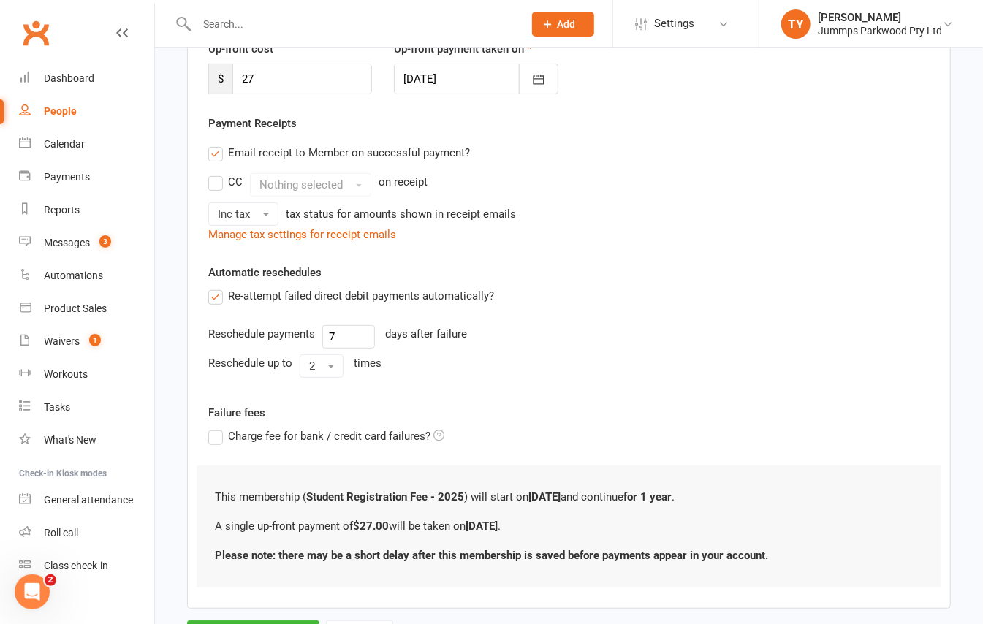
scroll to position [291, 0]
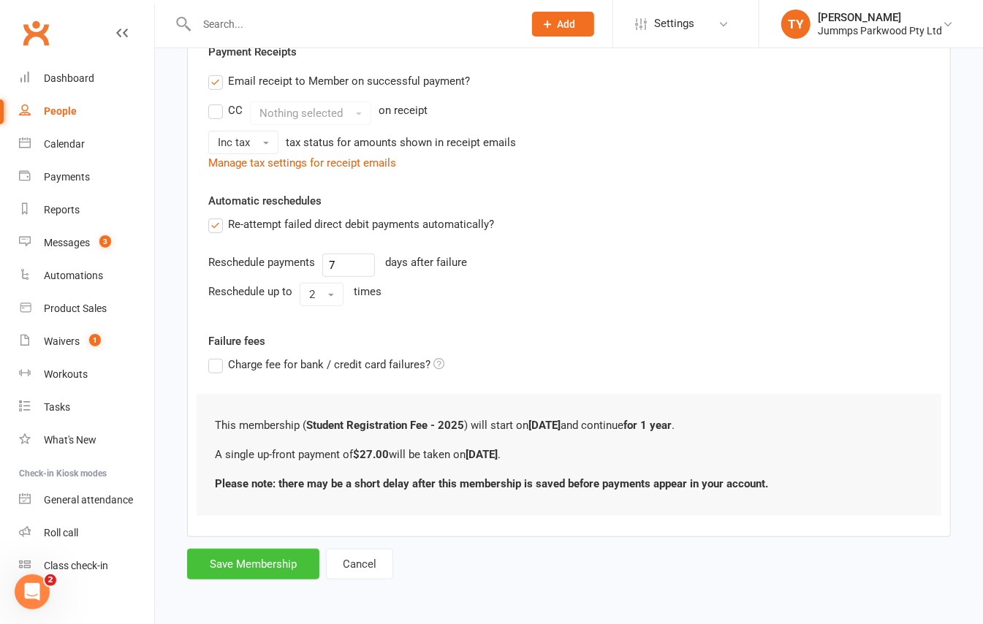
click at [289, 568] on button "Save Membership" at bounding box center [253, 564] width 132 height 31
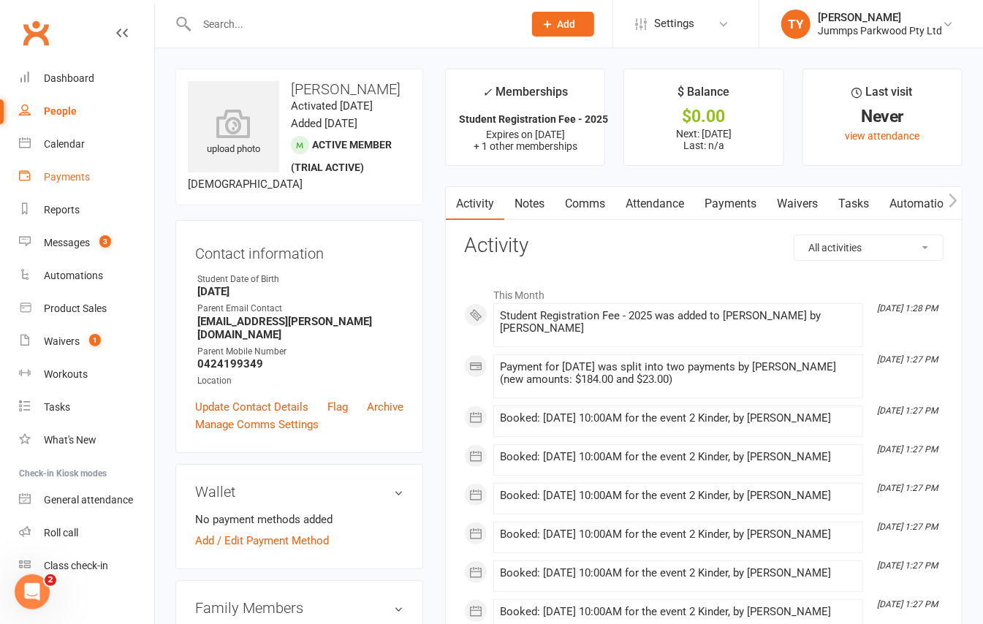
click at [67, 178] on div "Payments" at bounding box center [67, 177] width 46 height 12
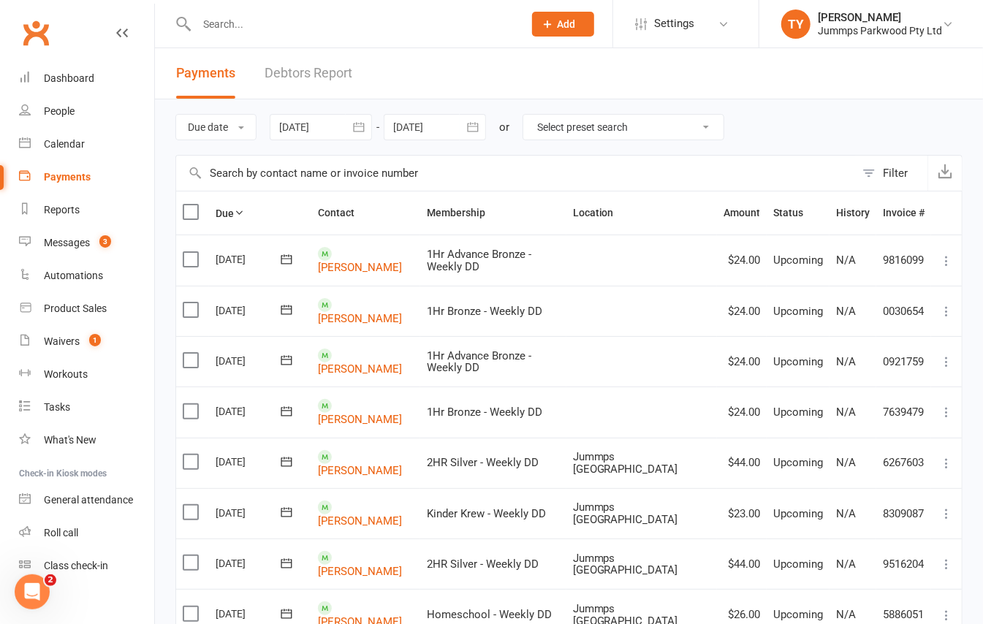
click at [276, 180] on input "text" at bounding box center [515, 173] width 679 height 35
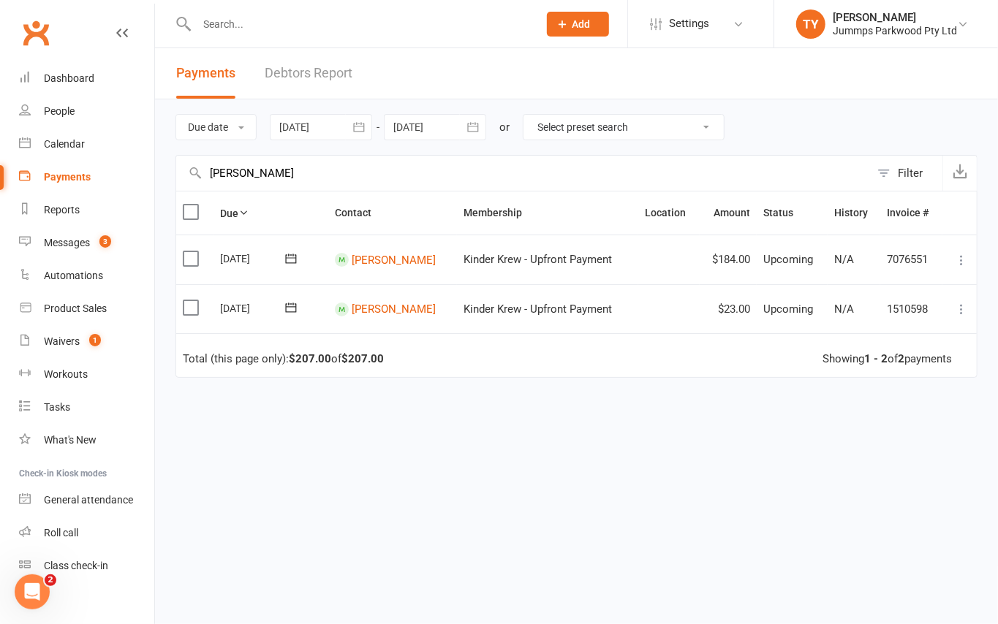
type input "alani cooper"
click at [184, 256] on label at bounding box center [193, 258] width 20 height 15
click at [184, 251] on input "checkbox" at bounding box center [188, 251] width 10 height 0
click at [709, 588] on div at bounding box center [741, 590] width 197 height 31
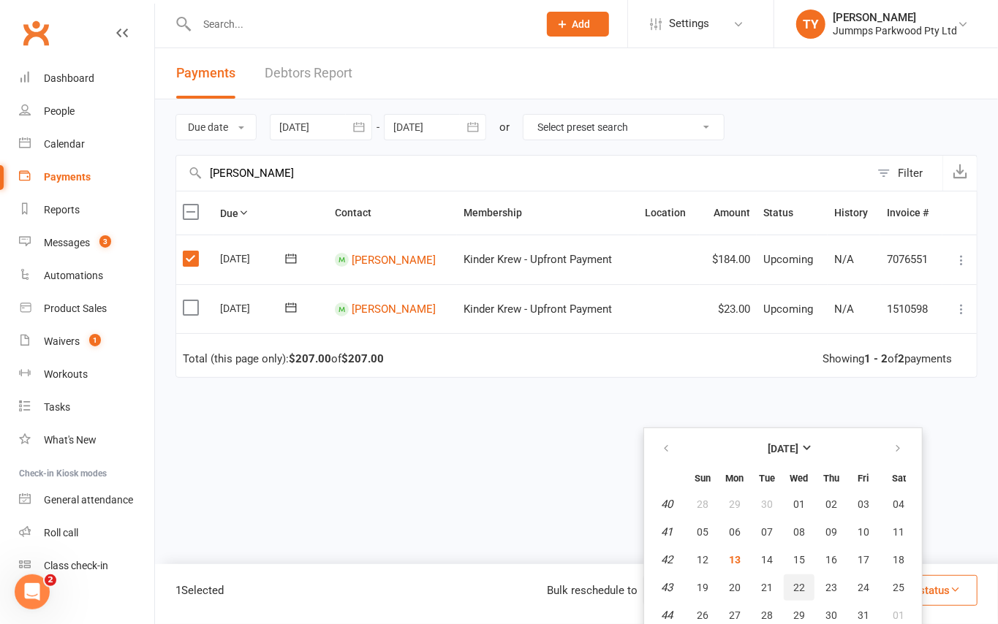
click at [803, 583] on span "22" at bounding box center [799, 588] width 12 height 12
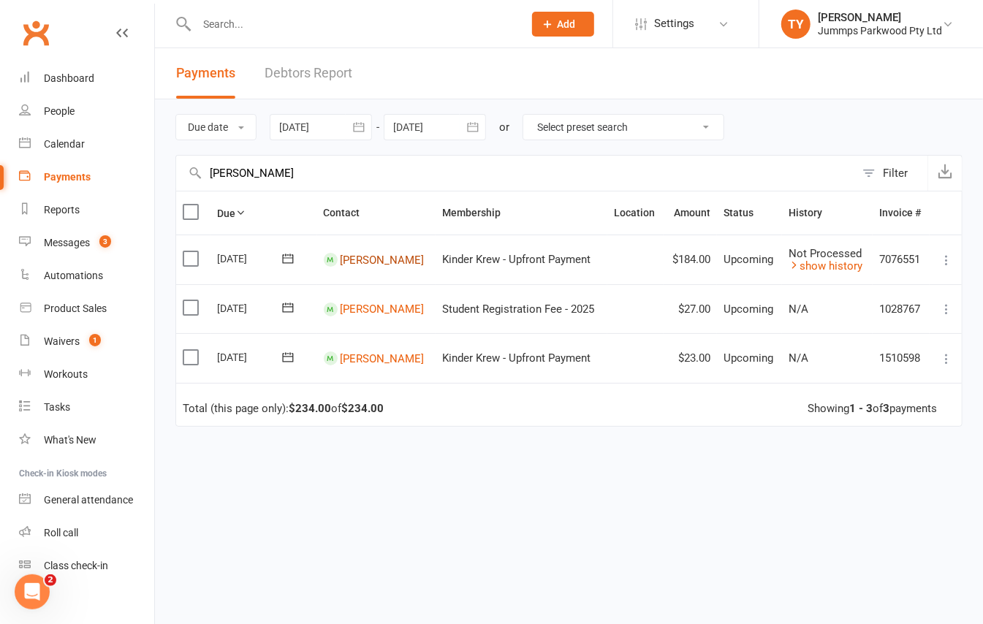
click at [369, 255] on link "Alani Cooper" at bounding box center [383, 259] width 84 height 13
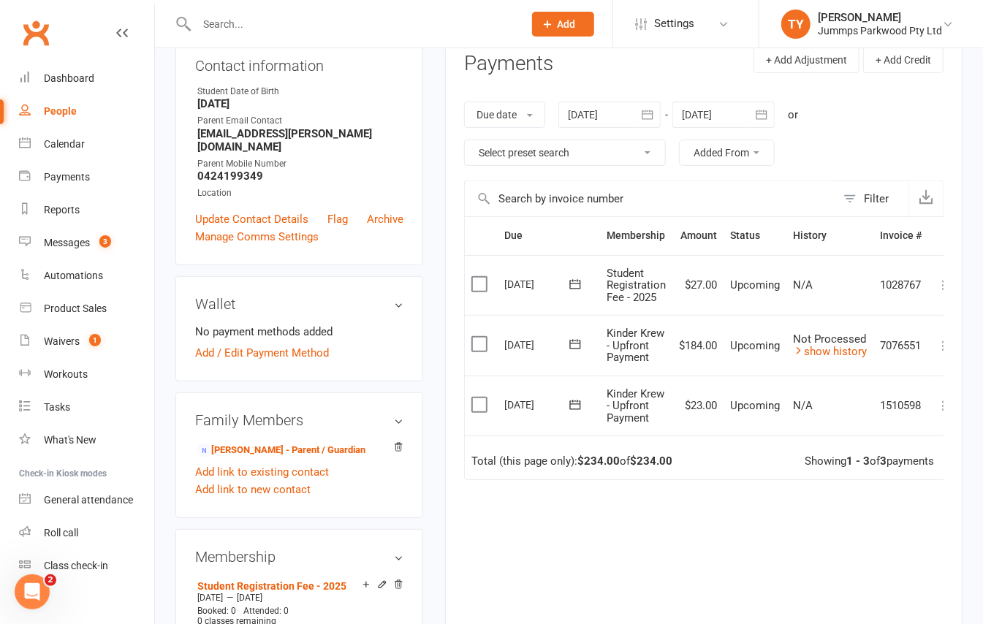
scroll to position [194, 0]
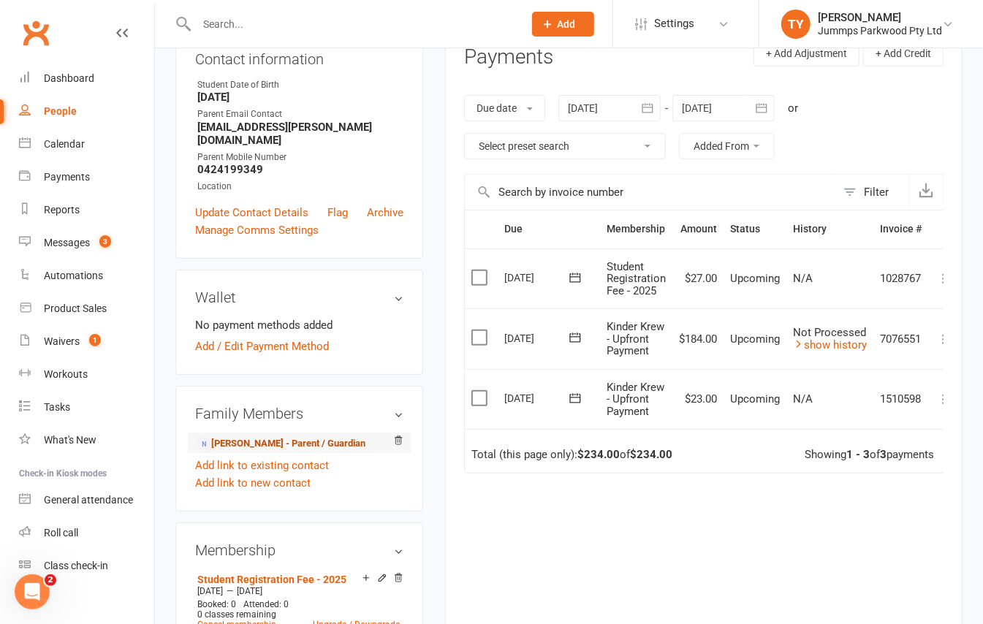
click at [287, 448] on link "Madison Cooper - Parent / Guardian" at bounding box center [281, 443] width 168 height 15
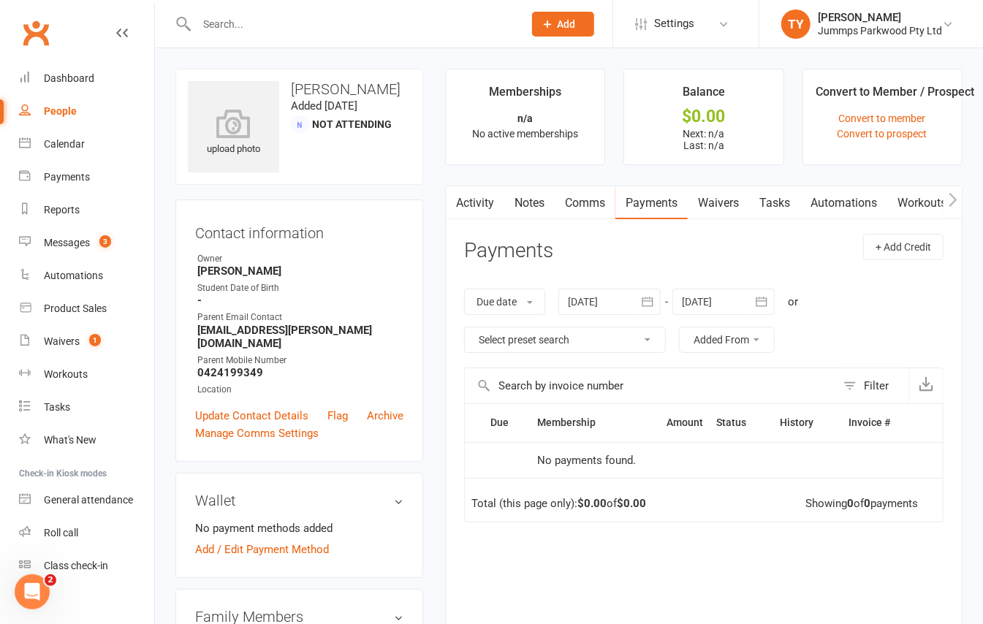
click at [721, 205] on link "Waivers" at bounding box center [718, 203] width 61 height 34
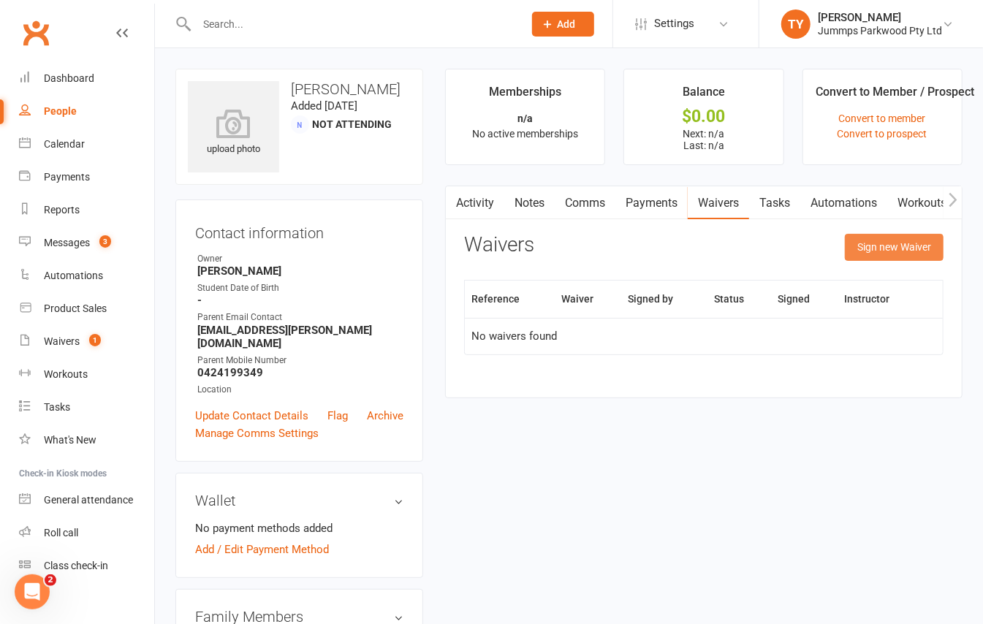
click at [874, 247] on button "Sign new Waiver" at bounding box center [894, 247] width 99 height 26
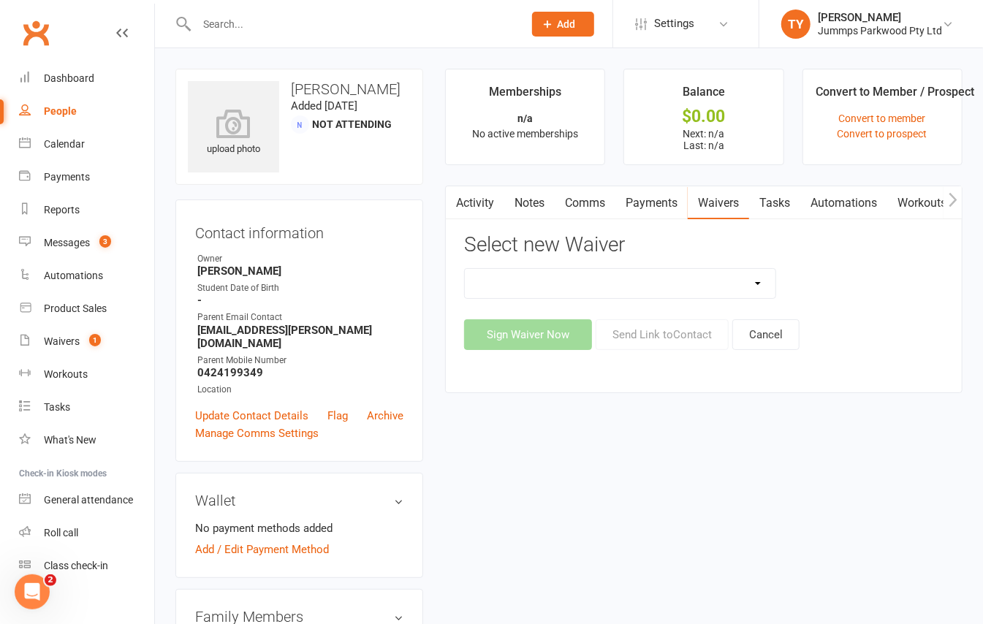
click at [597, 292] on select "1. UPFRONT TUMBLE FEES 2. DIRECT DEBIT WEEKLY Jummps Connection - Groups T&C's …" at bounding box center [620, 283] width 311 height 29
select select "14460"
click at [465, 270] on select "1. UPFRONT TUMBLE FEES 2. DIRECT DEBIT WEEKLY Jummps Connection - Groups T&C's …" at bounding box center [620, 283] width 311 height 29
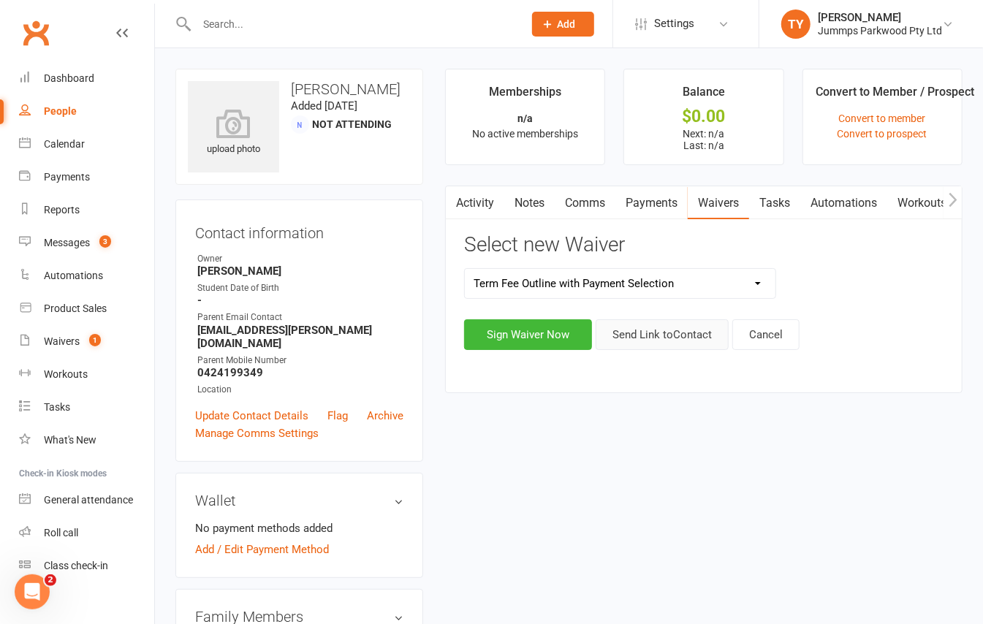
click at [682, 337] on button "Send Link to Contact" at bounding box center [662, 334] width 133 height 31
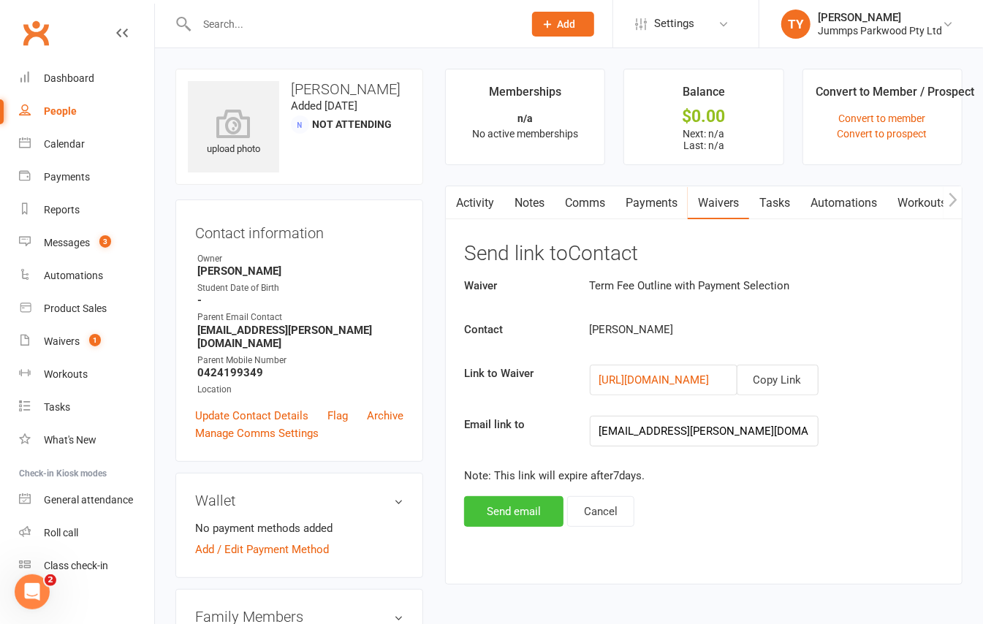
click at [530, 504] on button "Send email" at bounding box center [513, 511] width 99 height 31
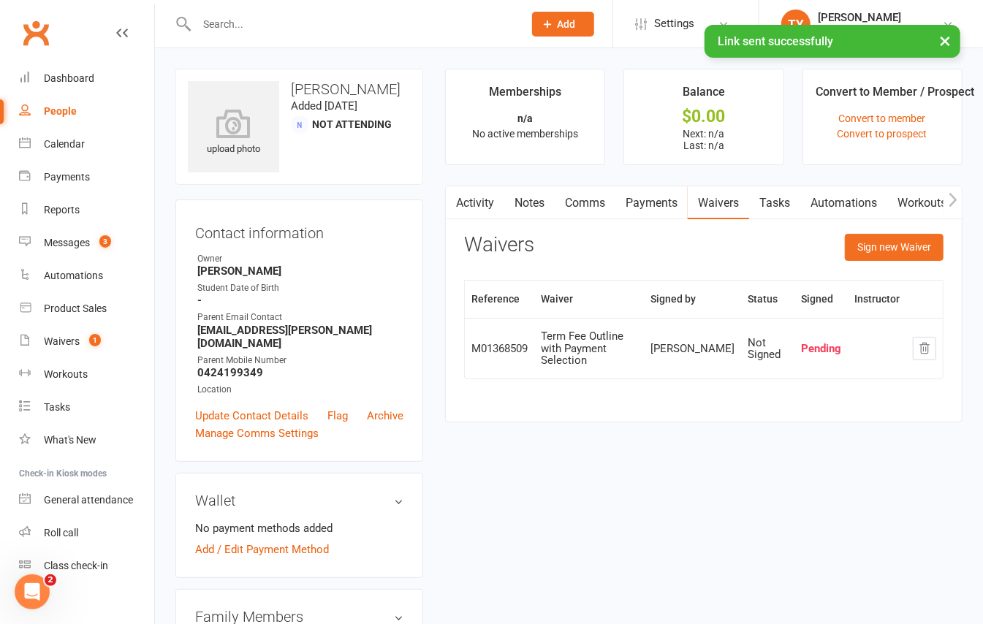
click at [328, 21] on input "text" at bounding box center [352, 24] width 321 height 20
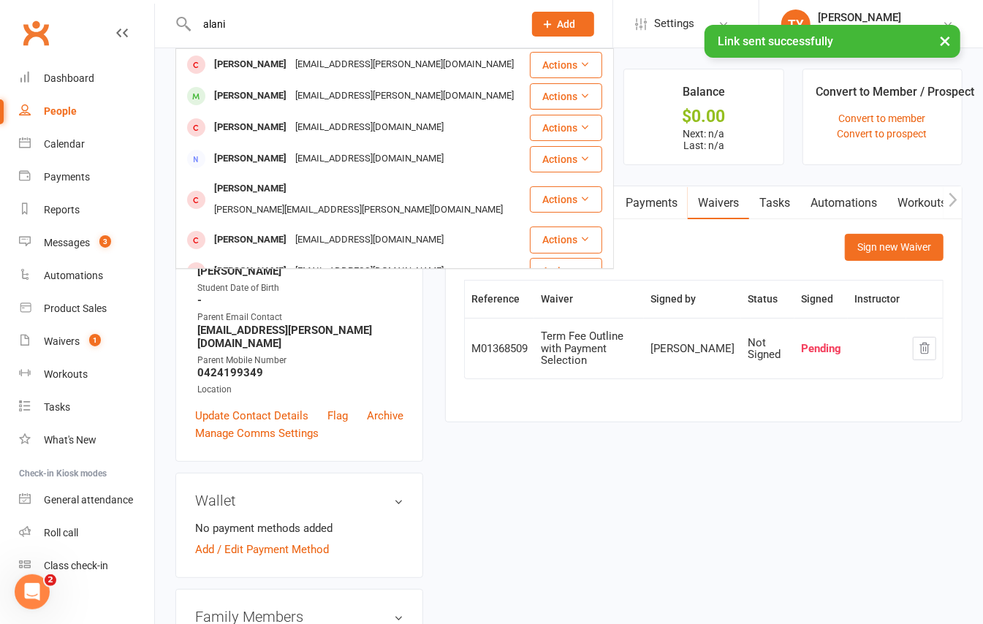
type input "alani"
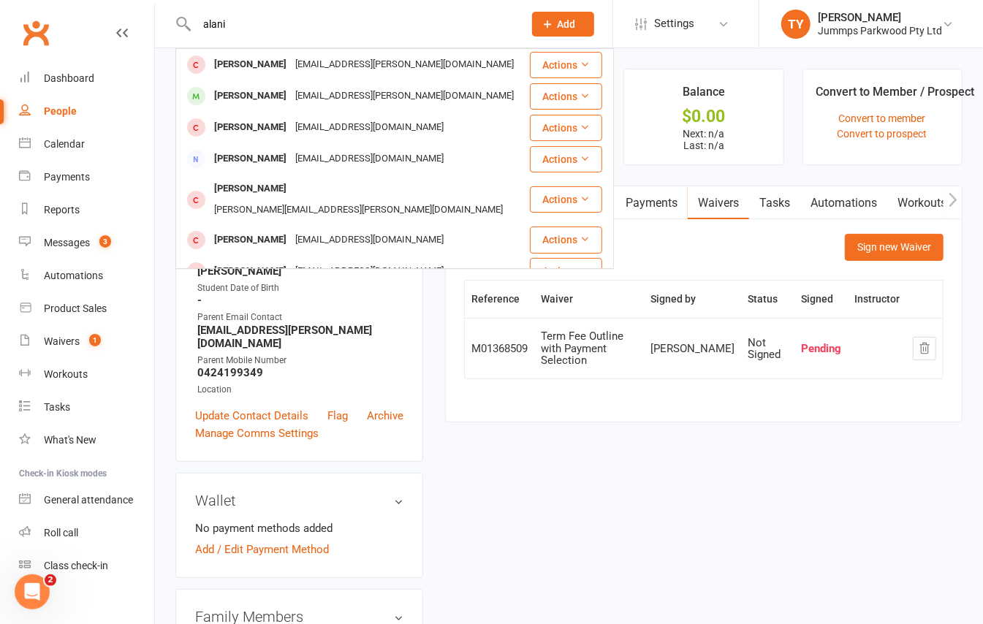
click at [569, 56] on ui-view "alani Alani Cooper madi.cooper@outlook.com Actions Alani Cooper madi.cooper@out…" at bounding box center [491, 609] width 983 height 1211
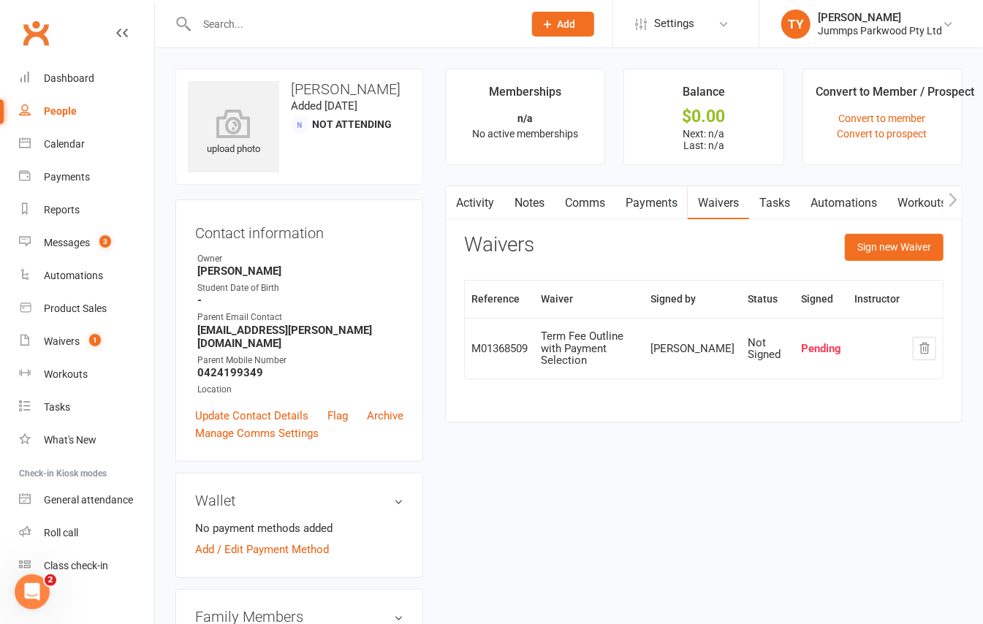
click at [396, 24] on input "text" at bounding box center [352, 24] width 321 height 20
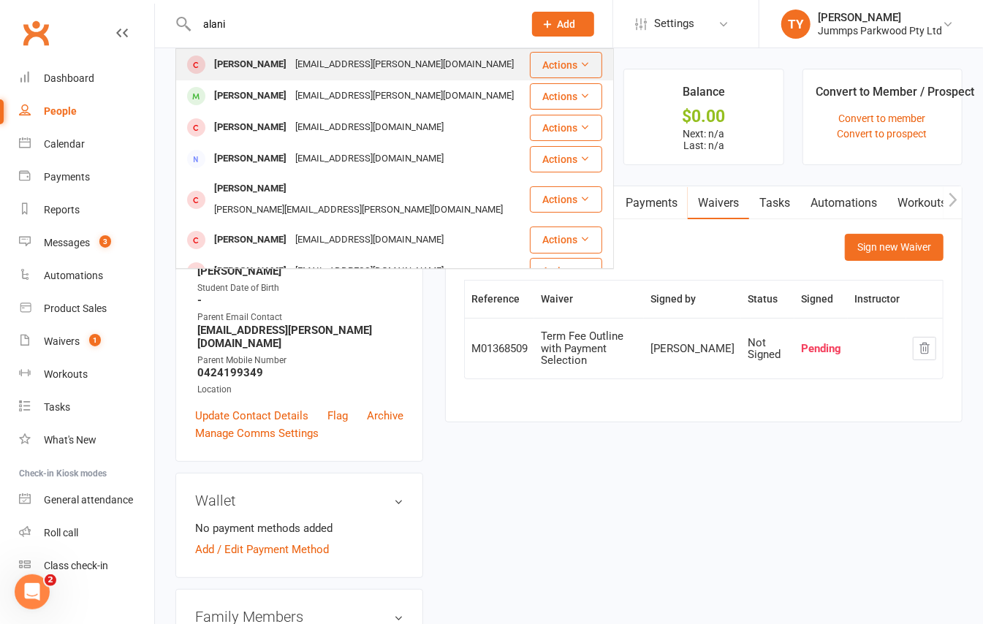
type input "alani"
click at [325, 65] on div "madi.cooper@outlook.com" at bounding box center [404, 64] width 227 height 21
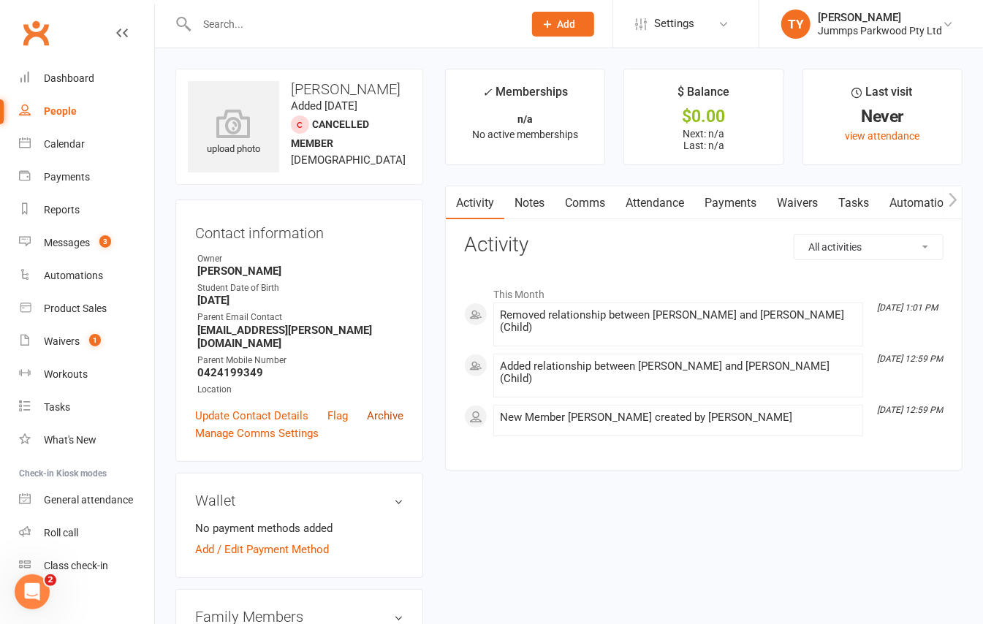
click at [395, 409] on link "Archive" at bounding box center [385, 416] width 37 height 18
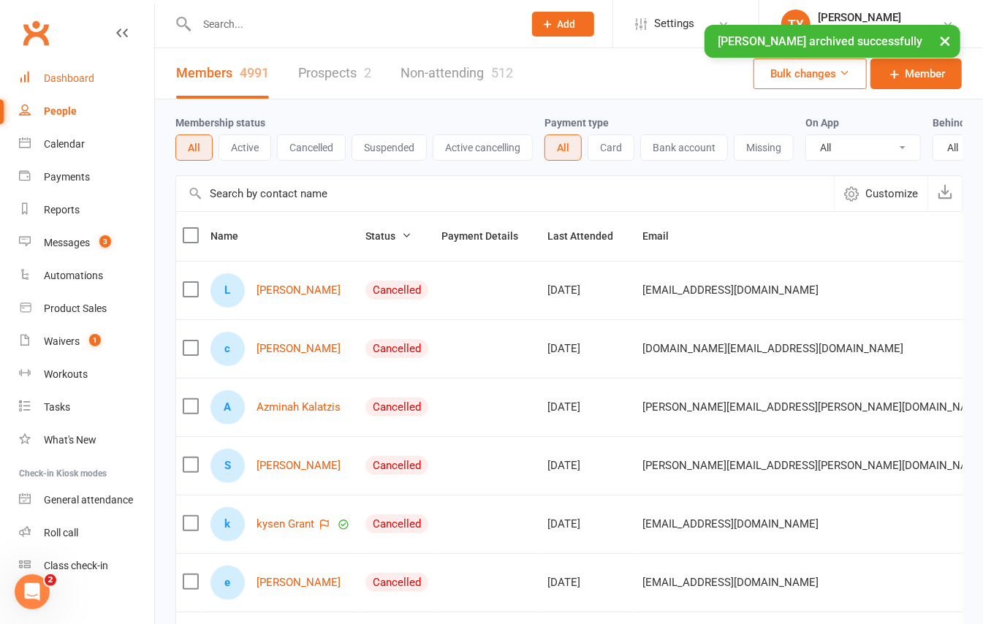
click at [88, 83] on div "Dashboard" at bounding box center [69, 78] width 50 height 12
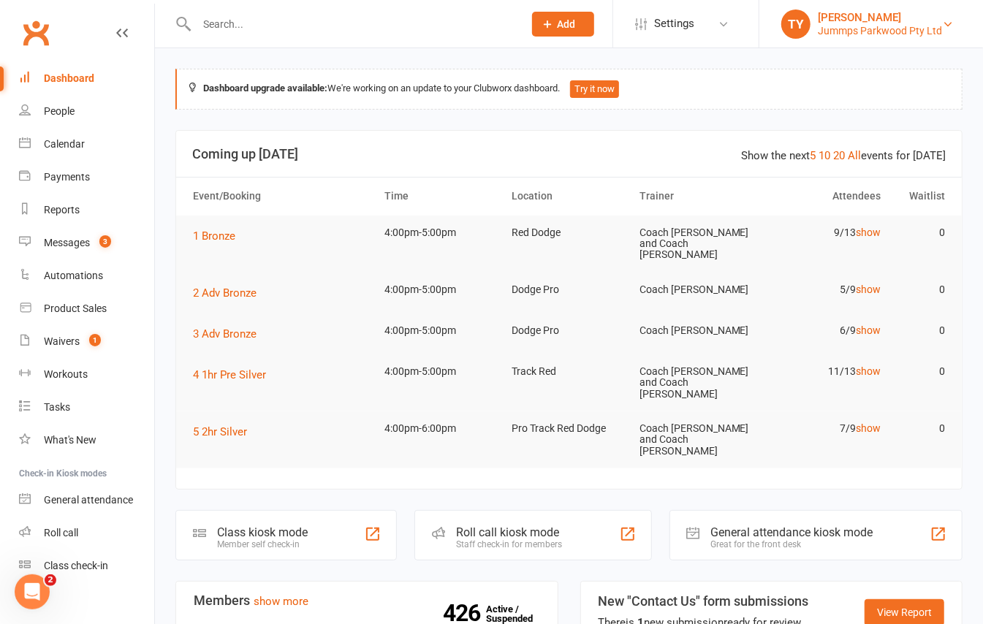
click at [887, 27] on div "Jummps Parkwood Pty Ltd" at bounding box center [880, 30] width 124 height 13
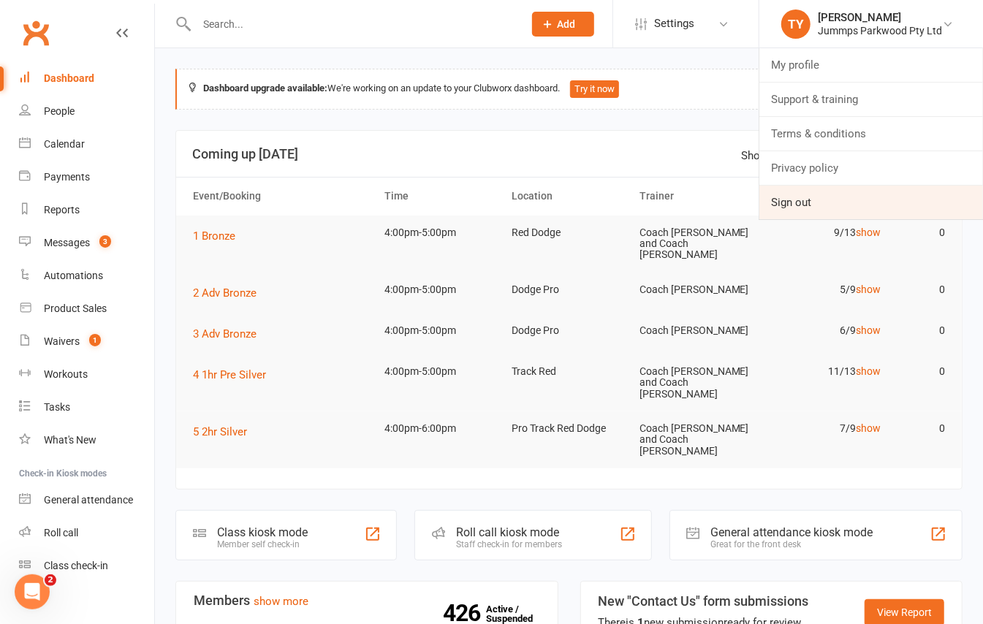
click at [867, 200] on link "Sign out" at bounding box center [872, 203] width 224 height 34
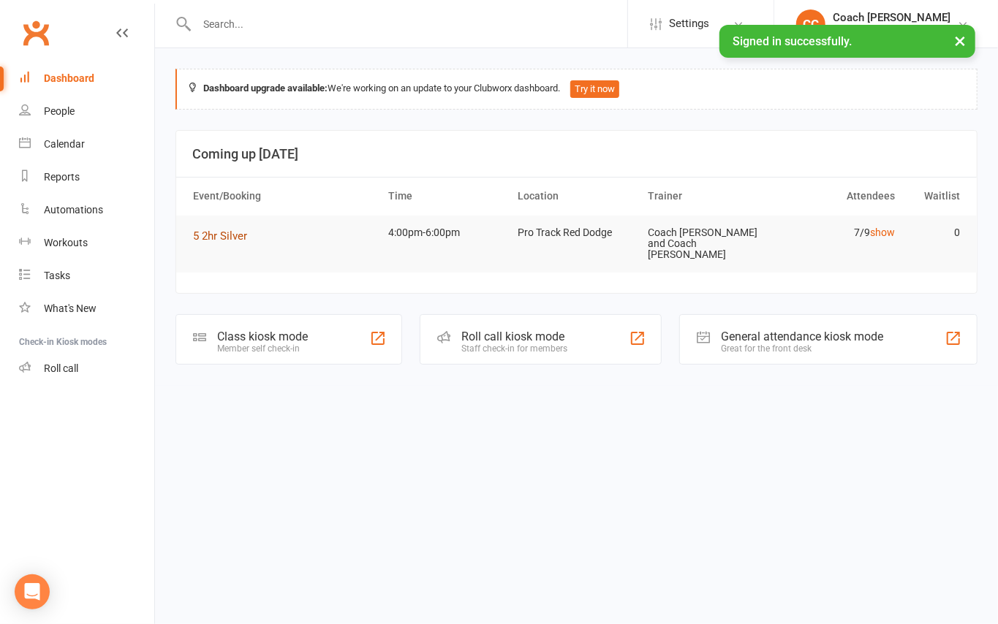
click at [232, 237] on span "5 2hr Silver" at bounding box center [220, 236] width 54 height 13
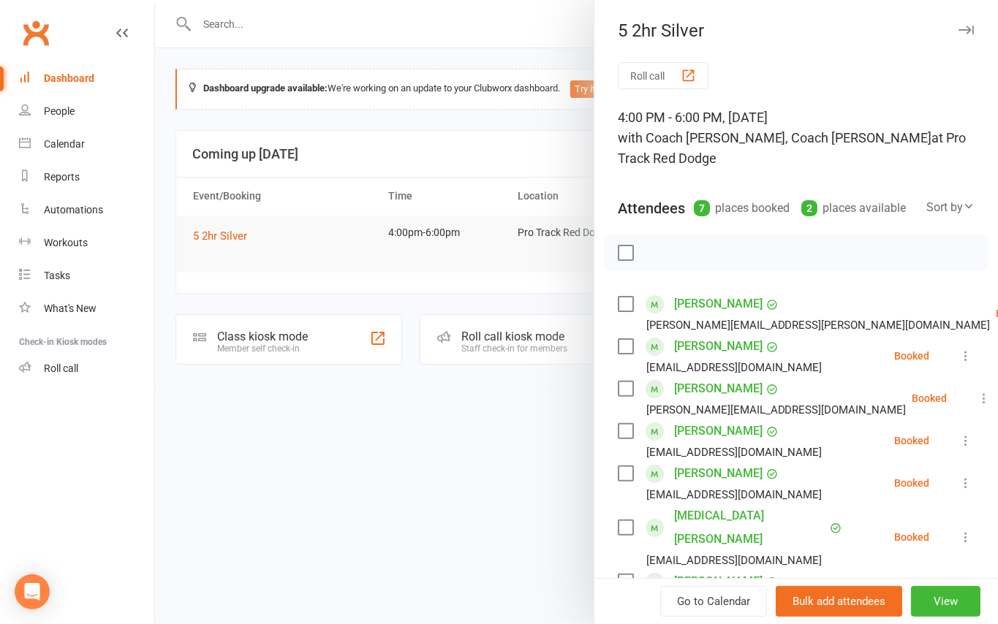
click at [706, 316] on link "[PERSON_NAME]" at bounding box center [718, 303] width 88 height 23
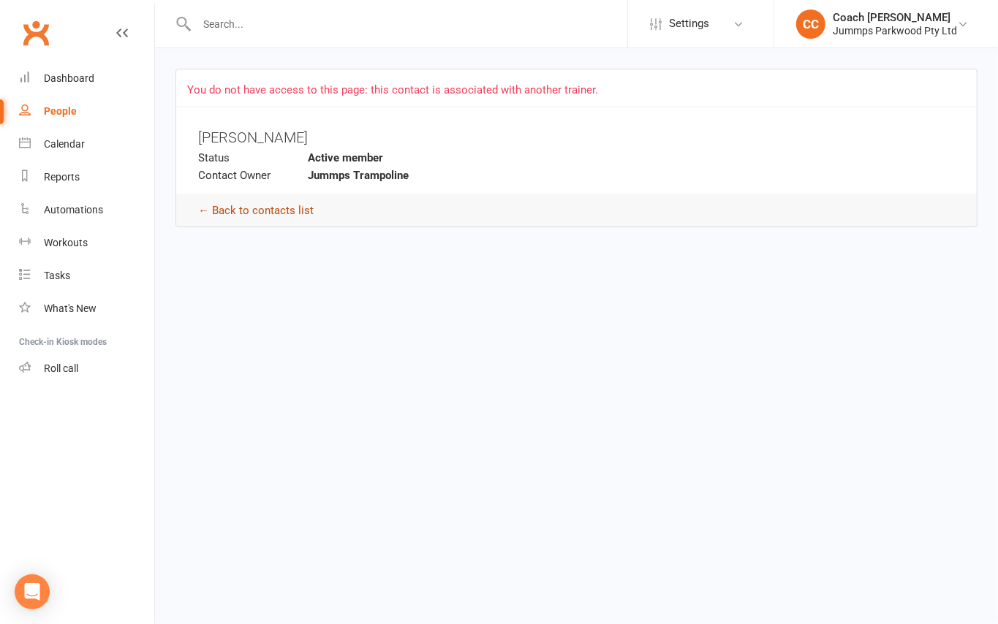
click at [267, 215] on link "← Back to contacts list" at bounding box center [255, 210] width 115 height 13
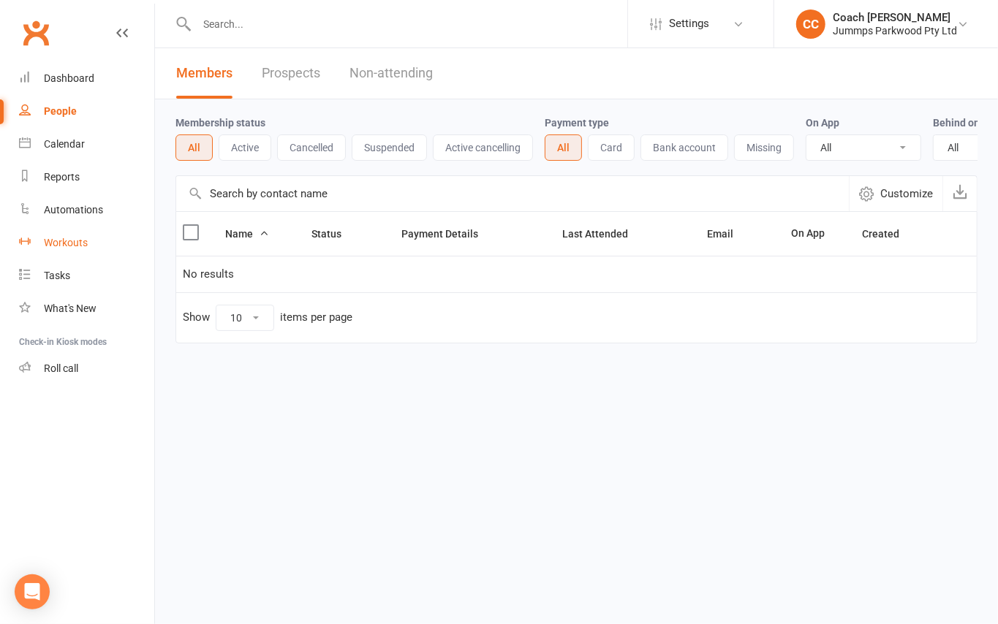
click at [95, 250] on link "Workouts" at bounding box center [86, 243] width 135 height 33
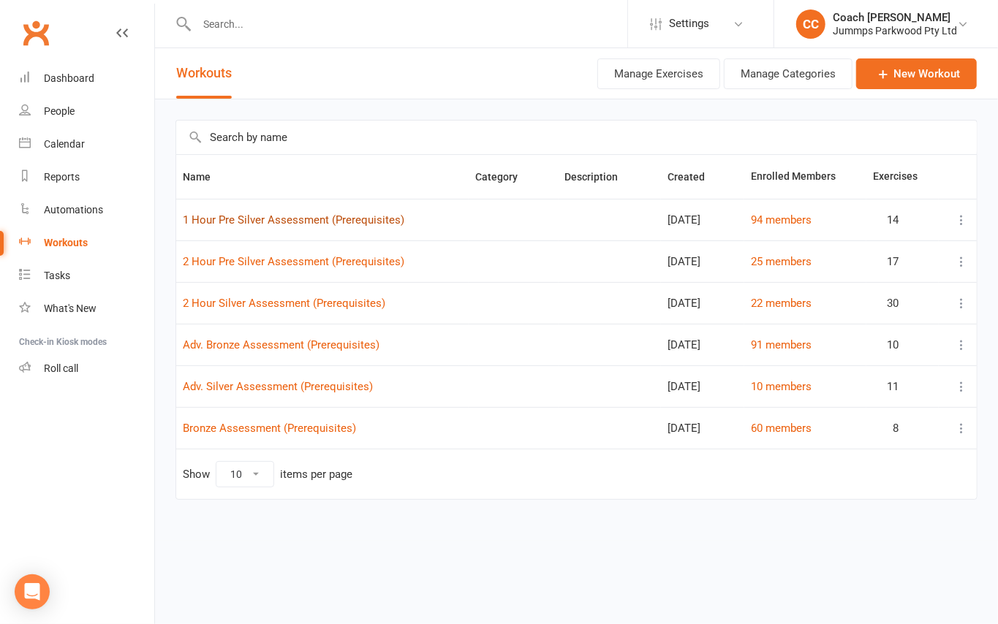
click at [334, 225] on link "1 Hour Pre Silver Assessment (Prerequisites)" at bounding box center [293, 219] width 221 height 13
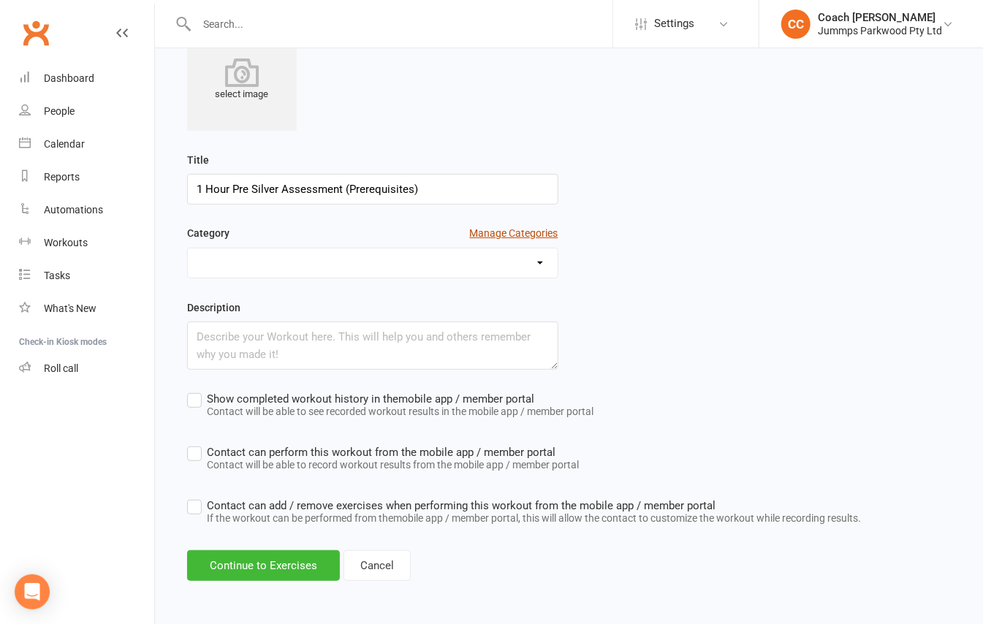
scroll to position [153, 0]
click at [398, 559] on link "Cancel" at bounding box center [377, 564] width 67 height 31
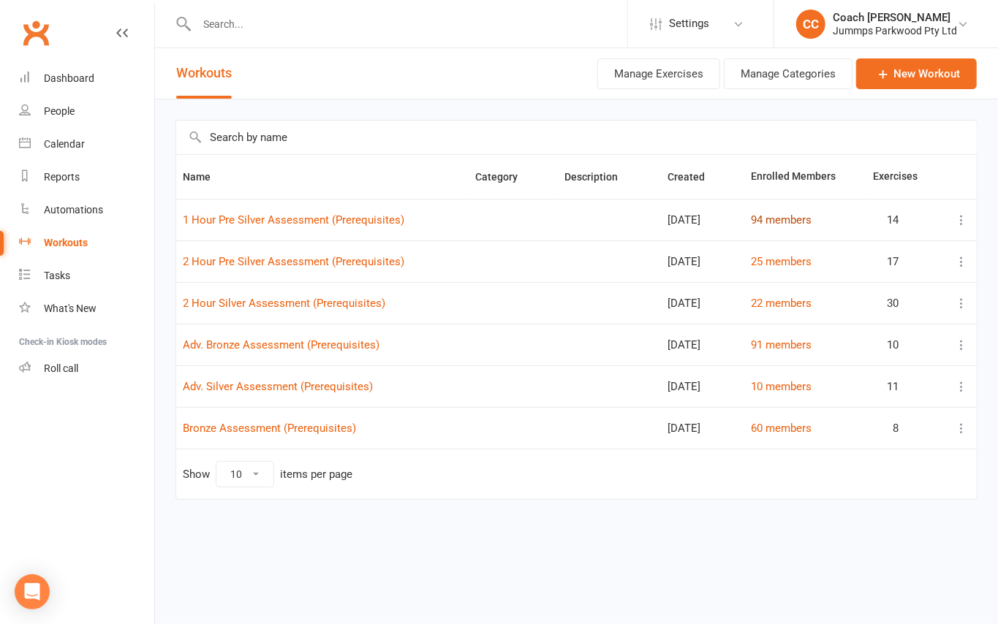
click at [798, 227] on link "94 members" at bounding box center [781, 219] width 61 height 13
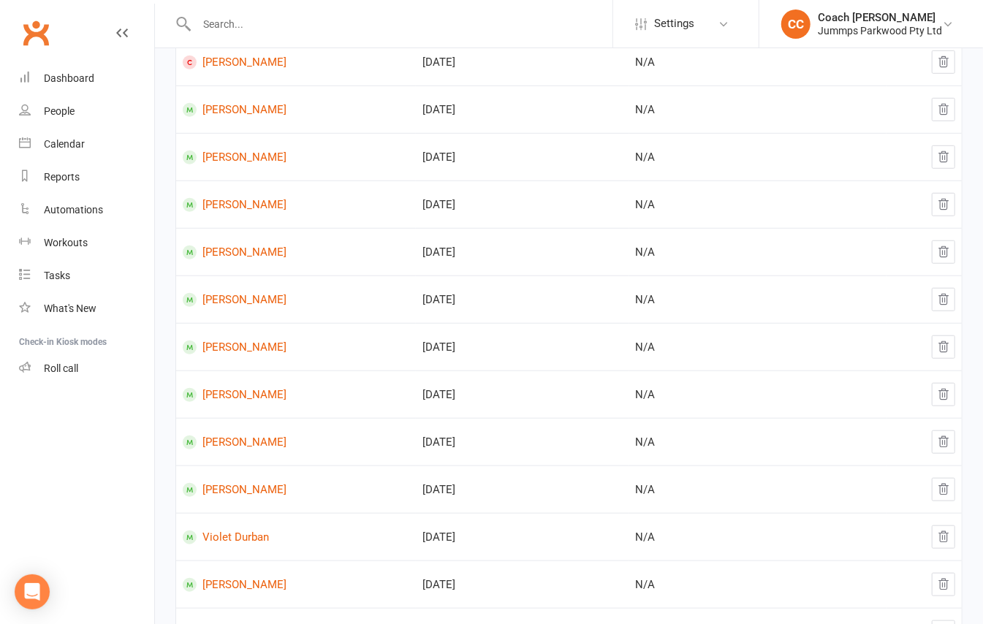
scroll to position [585, 0]
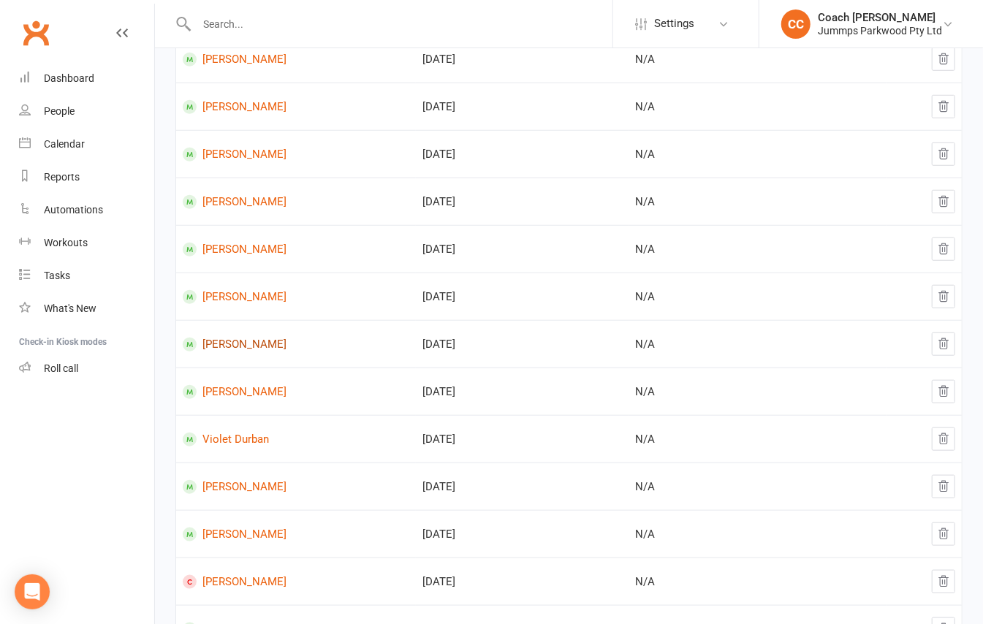
click at [260, 342] on link "[PERSON_NAME]" at bounding box center [296, 345] width 227 height 14
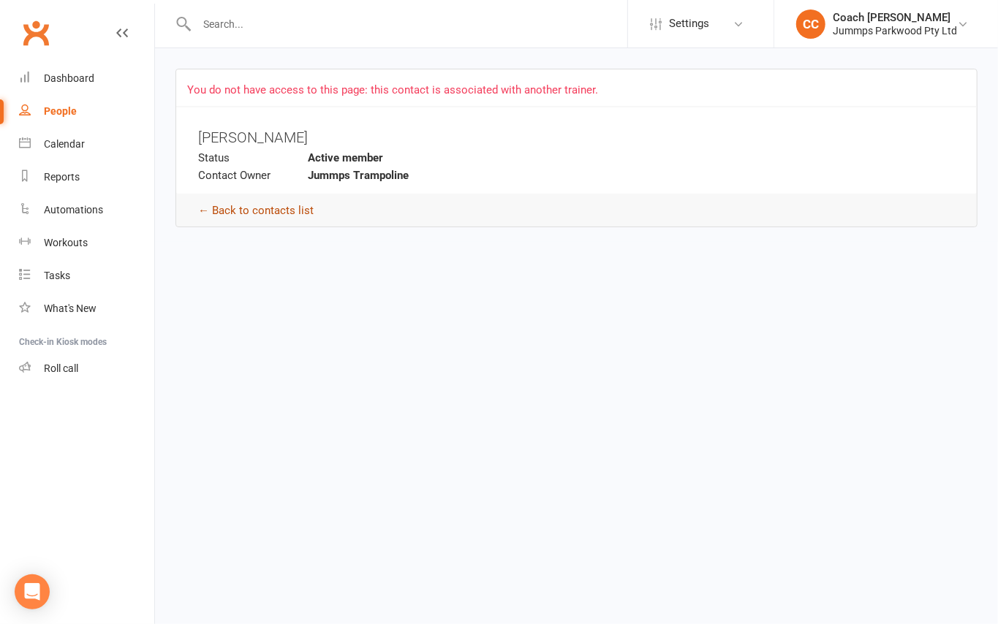
click at [270, 209] on link "← Back to contacts list" at bounding box center [255, 210] width 115 height 13
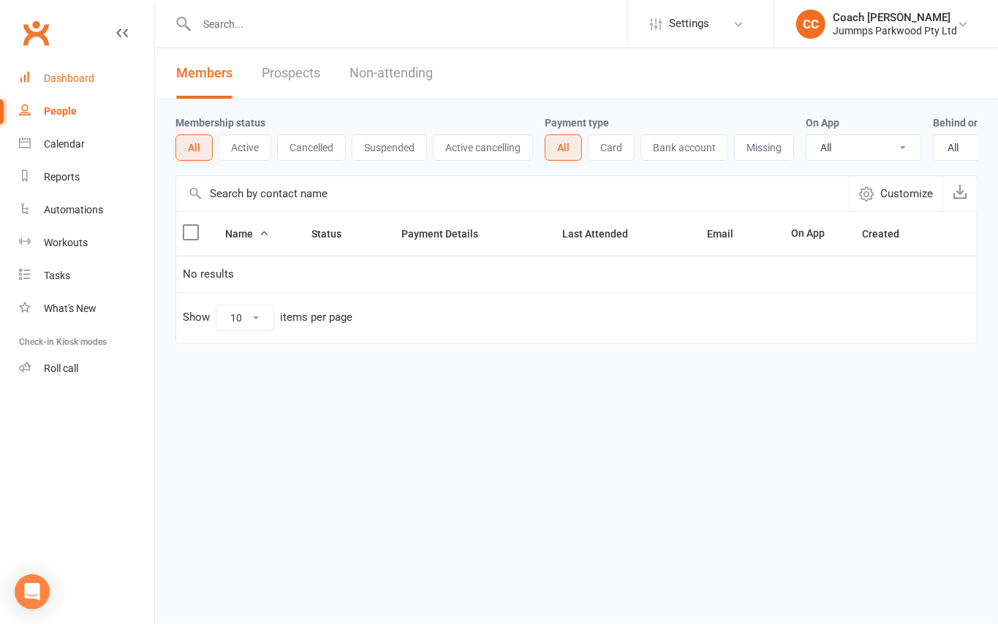
click at [97, 77] on link "Dashboard" at bounding box center [86, 78] width 135 height 33
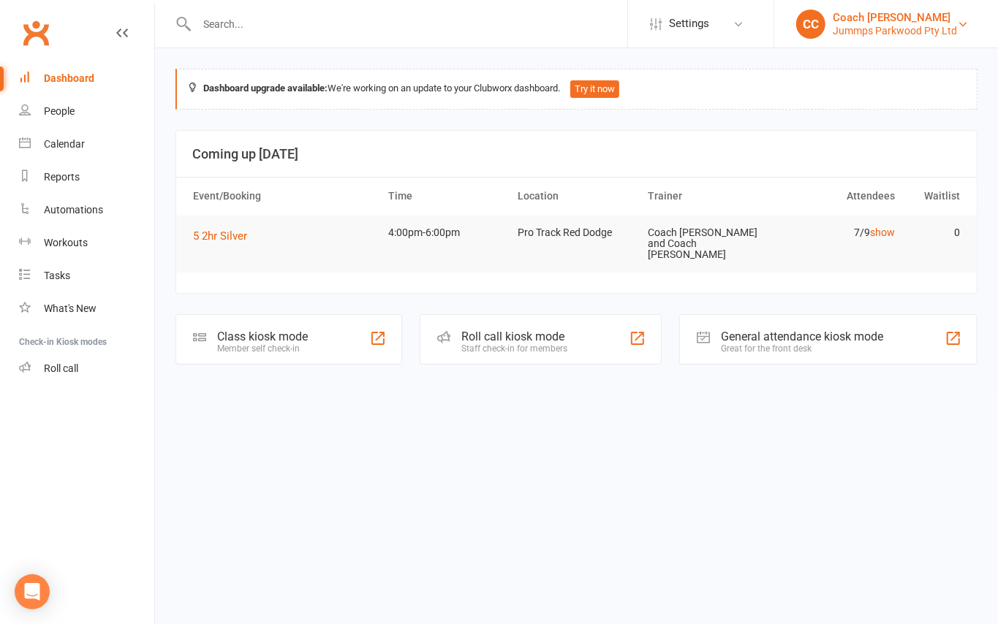
click at [896, 22] on div "Coach [PERSON_NAME]" at bounding box center [895, 17] width 124 height 13
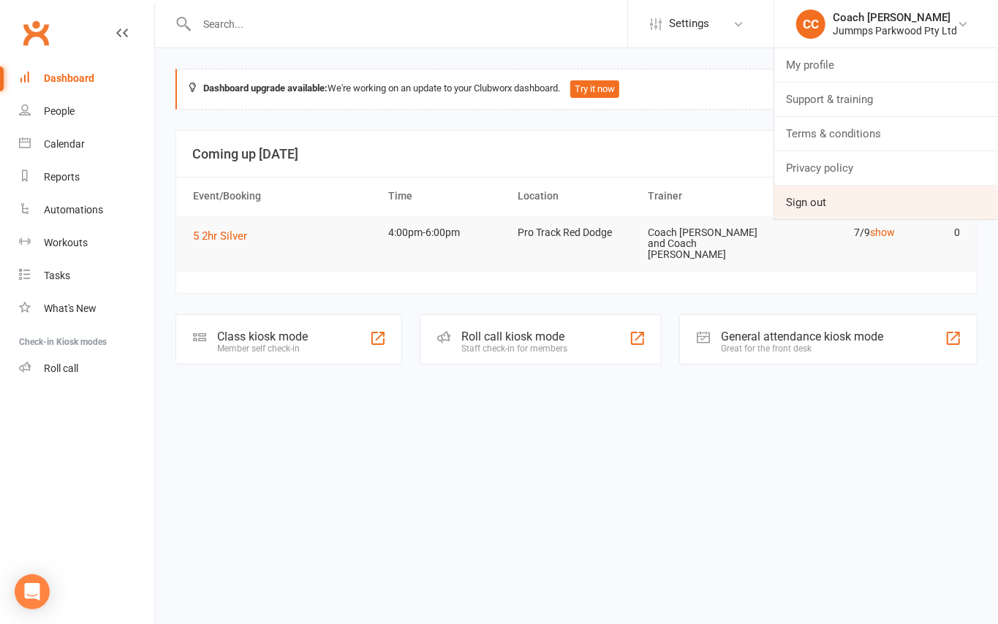
click at [893, 200] on link "Sign out" at bounding box center [886, 203] width 224 height 34
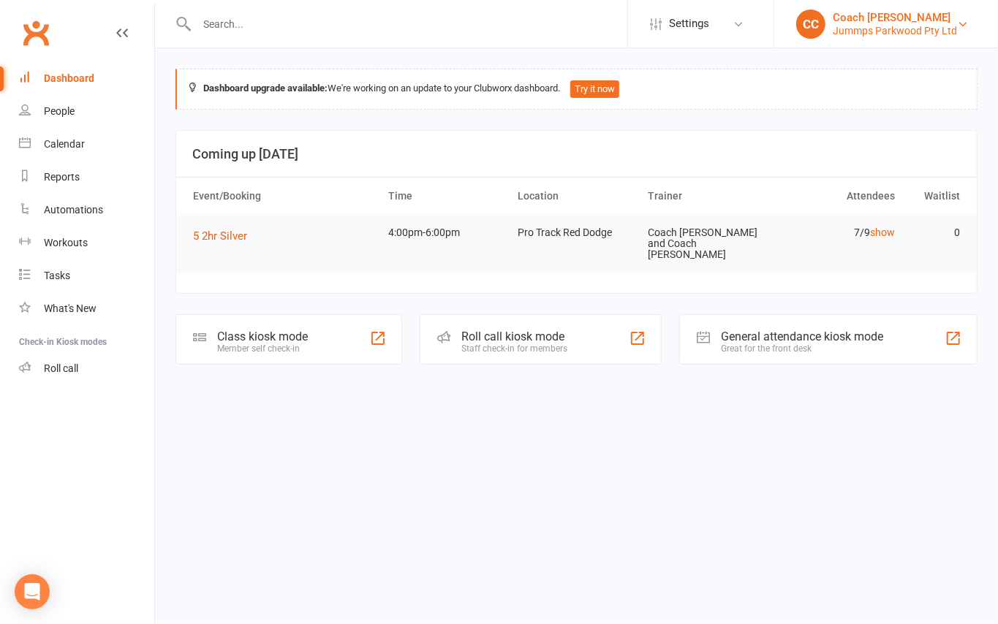
click at [936, 12] on div "Coach [PERSON_NAME]" at bounding box center [895, 17] width 124 height 13
click at [919, 22] on div "Coach [PERSON_NAME]" at bounding box center [895, 17] width 124 height 13
click at [72, 243] on div "Workouts" at bounding box center [66, 243] width 44 height 12
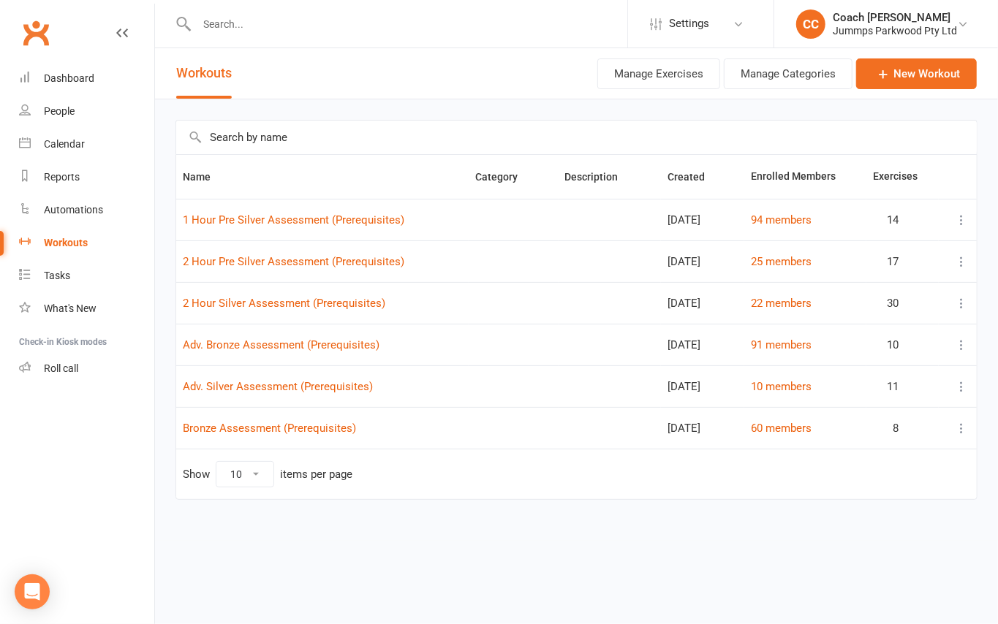
click at [314, 132] on input "text" at bounding box center [576, 138] width 800 height 34
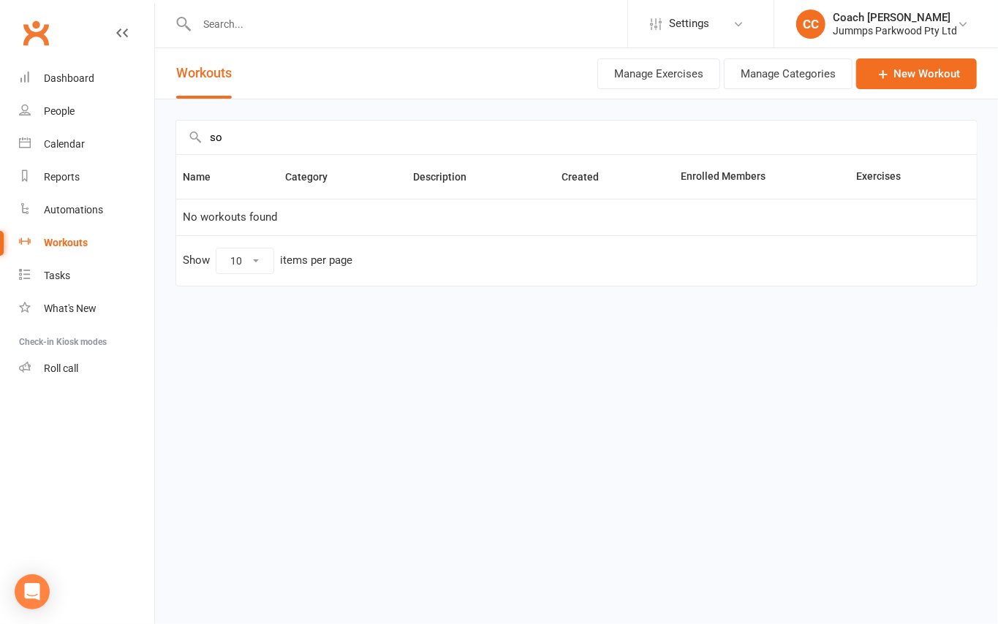
type input "s"
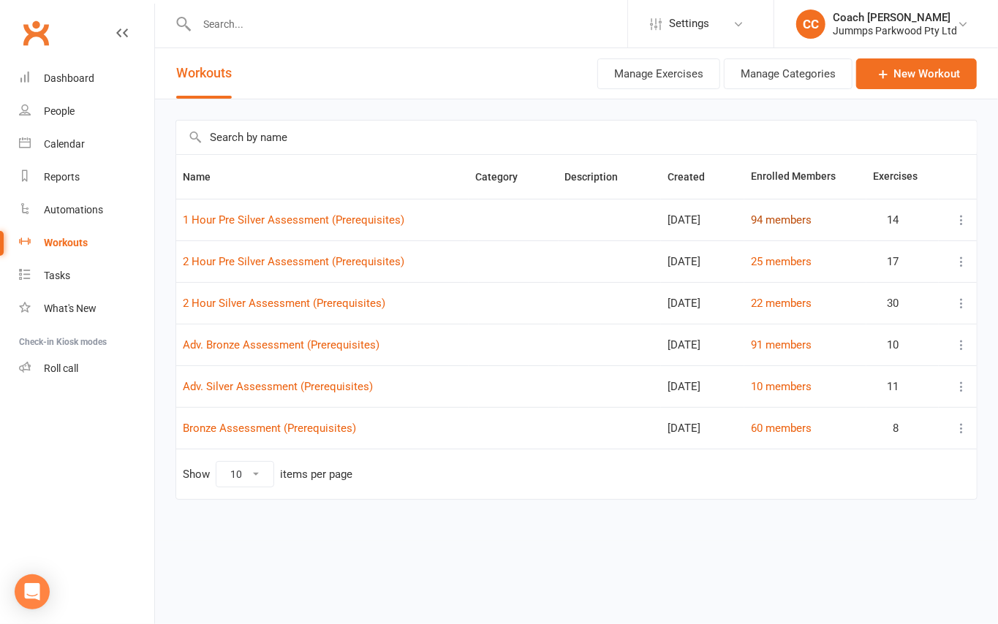
click at [793, 222] on link "94 members" at bounding box center [781, 219] width 61 height 13
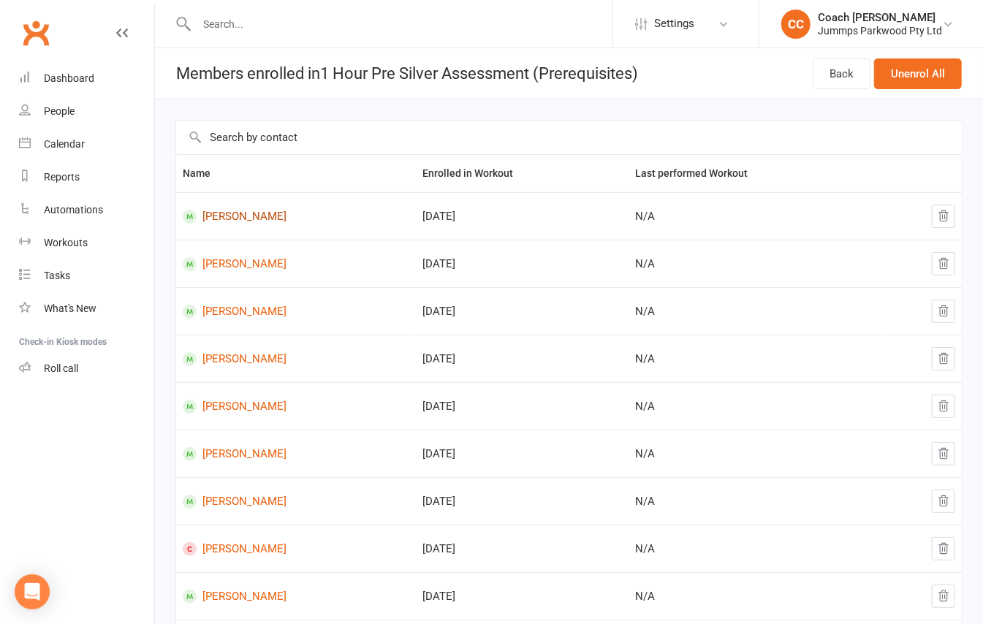
click at [240, 216] on link "Kora Afflick" at bounding box center [296, 217] width 227 height 14
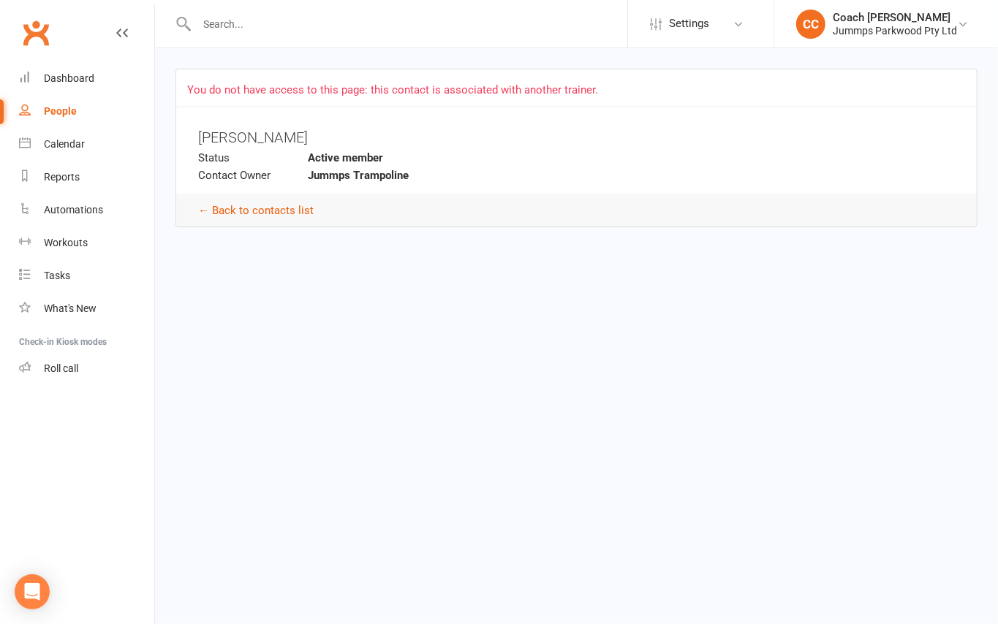
click at [550, 85] on span "You do not have access to this page: this contact is associated with another tr…" at bounding box center [392, 89] width 411 height 13
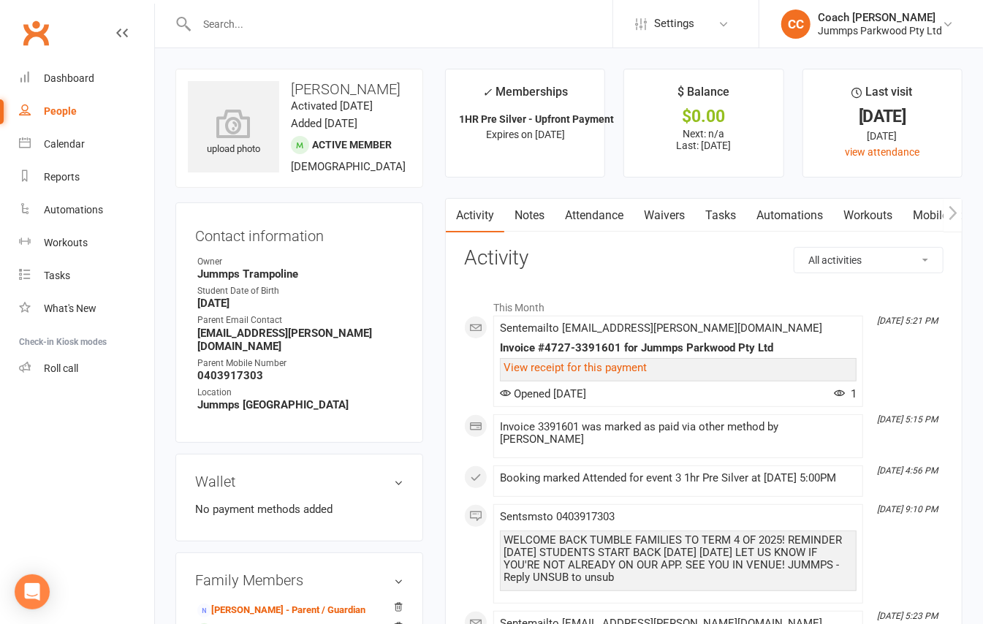
click at [880, 228] on link "Workouts" at bounding box center [867, 216] width 69 height 34
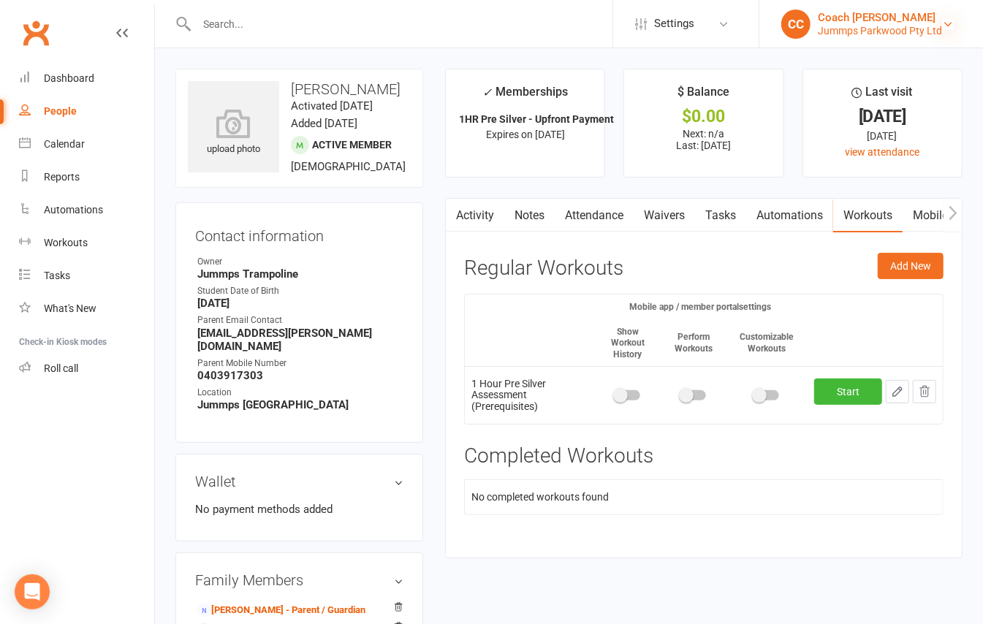
click at [948, 23] on icon at bounding box center [948, 24] width 12 height 12
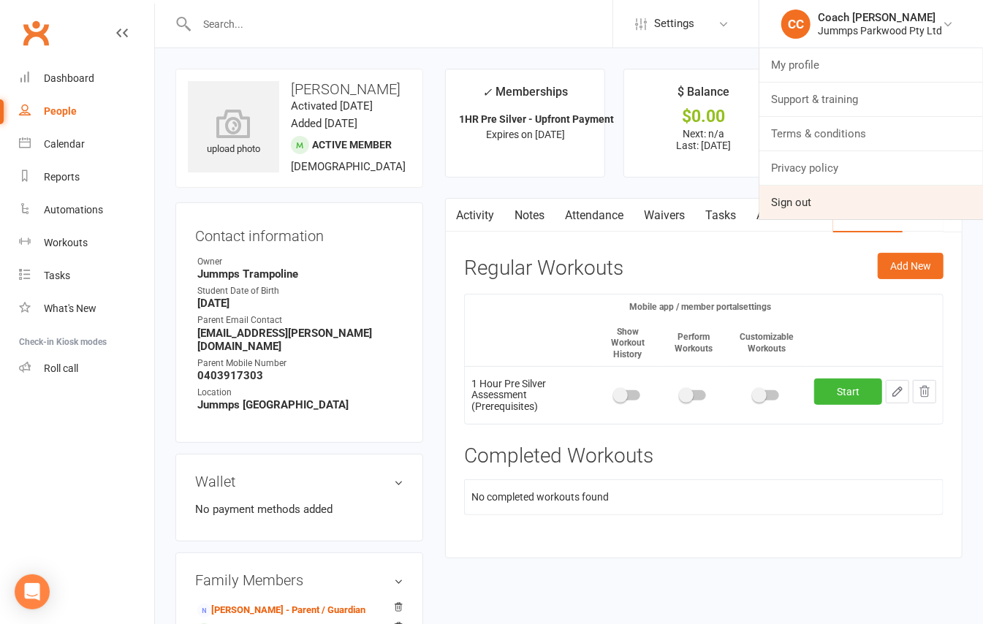
click at [861, 205] on link "Sign out" at bounding box center [872, 203] width 224 height 34
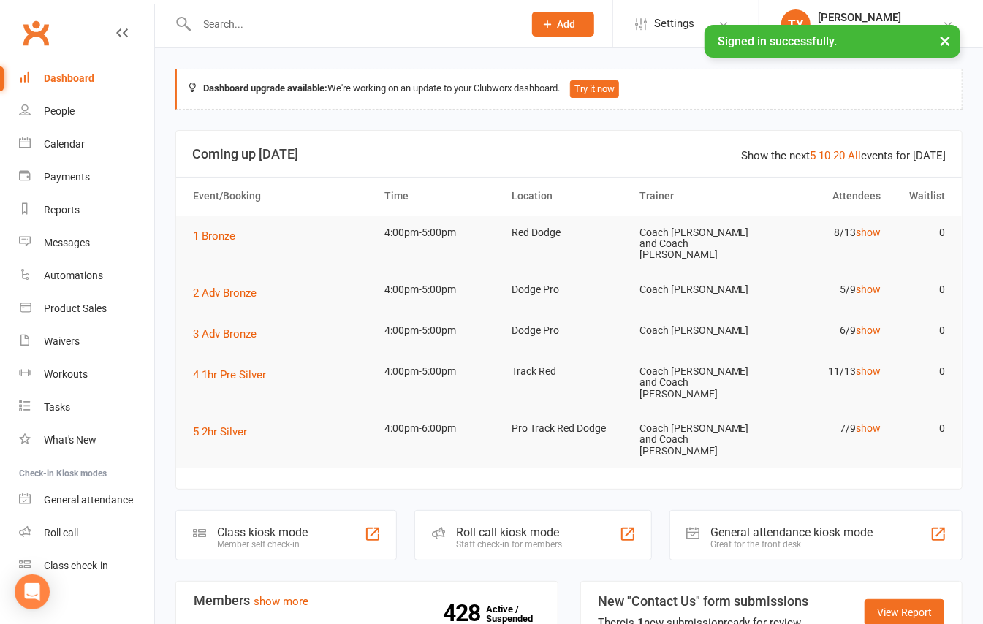
drag, startPoint x: 229, startPoint y: 33, endPoint x: 223, endPoint y: 9, distance: 24.8
click at [230, 32] on input "text" at bounding box center [352, 24] width 321 height 20
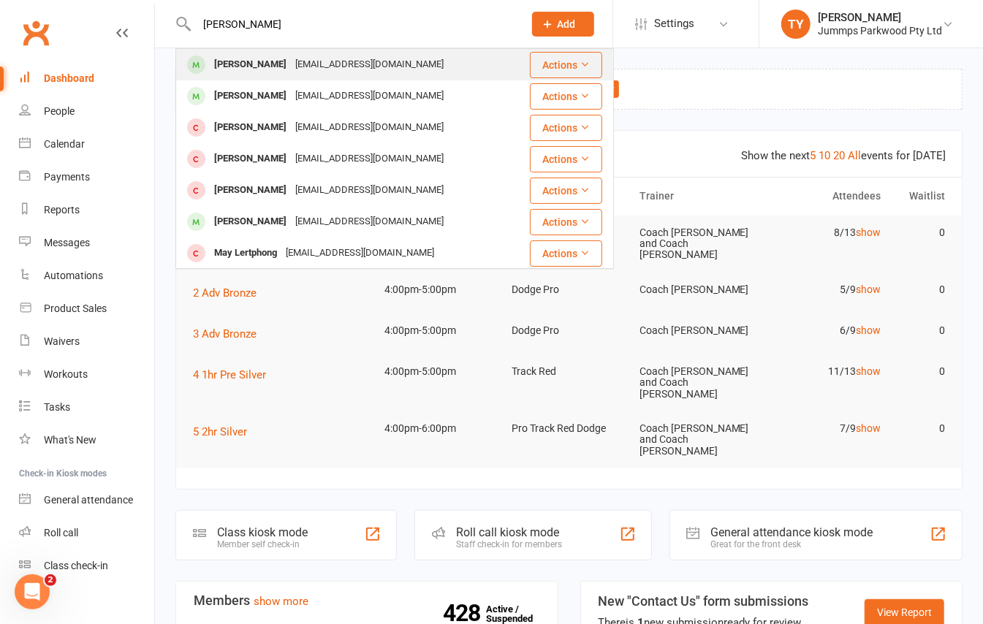
type input "[PERSON_NAME]"
click at [297, 56] on div "[EMAIL_ADDRESS][DOMAIN_NAME]" at bounding box center [369, 64] width 157 height 21
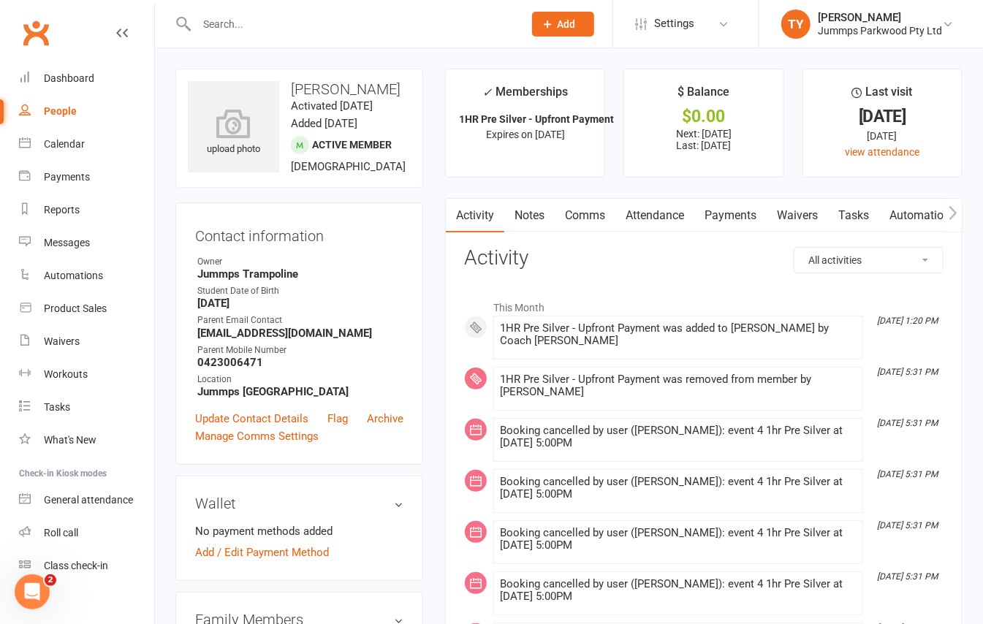
click at [662, 215] on link "Attendance" at bounding box center [655, 216] width 79 height 34
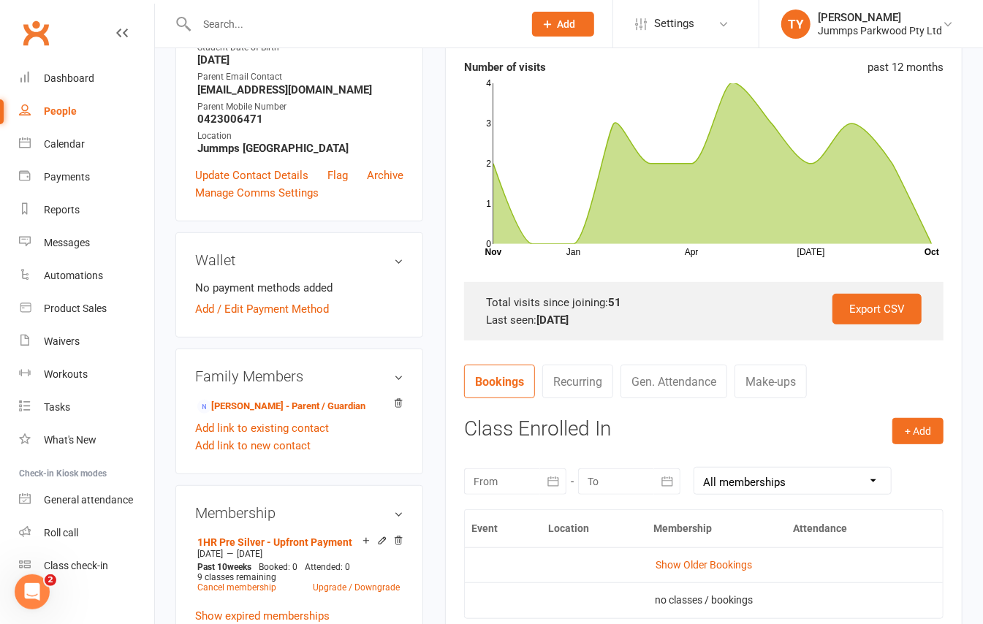
scroll to position [292, 0]
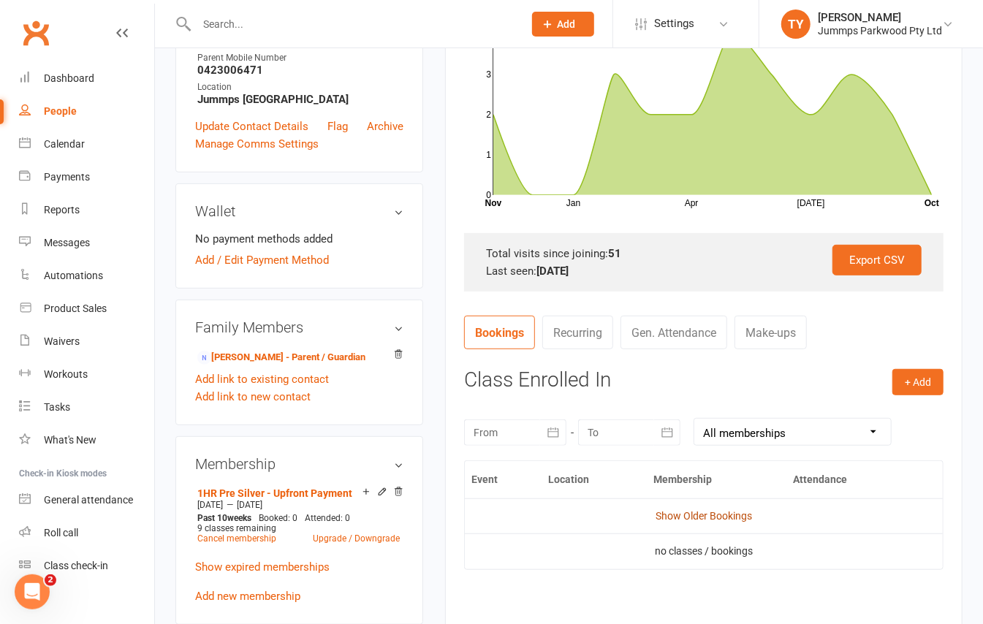
click at [675, 518] on link "Show Older Bookings" at bounding box center [704, 516] width 96 height 12
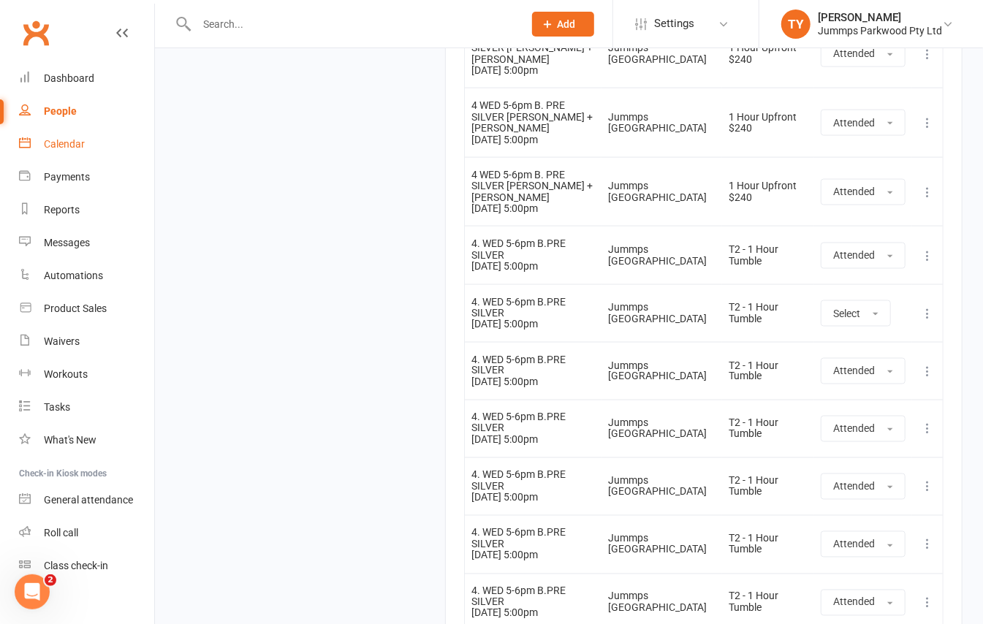
scroll to position [4305, 0]
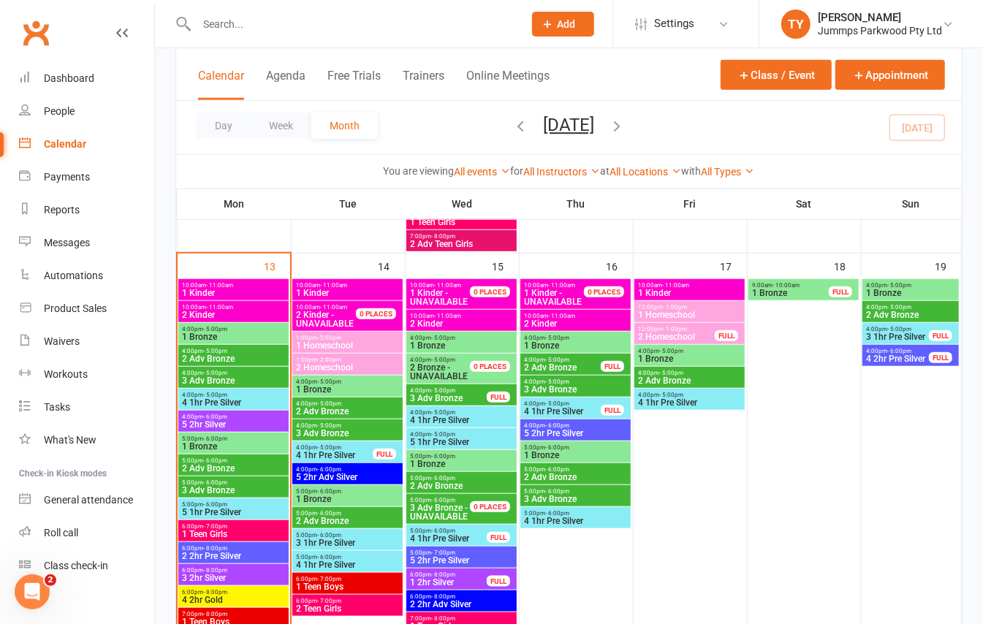
scroll to position [585, 0]
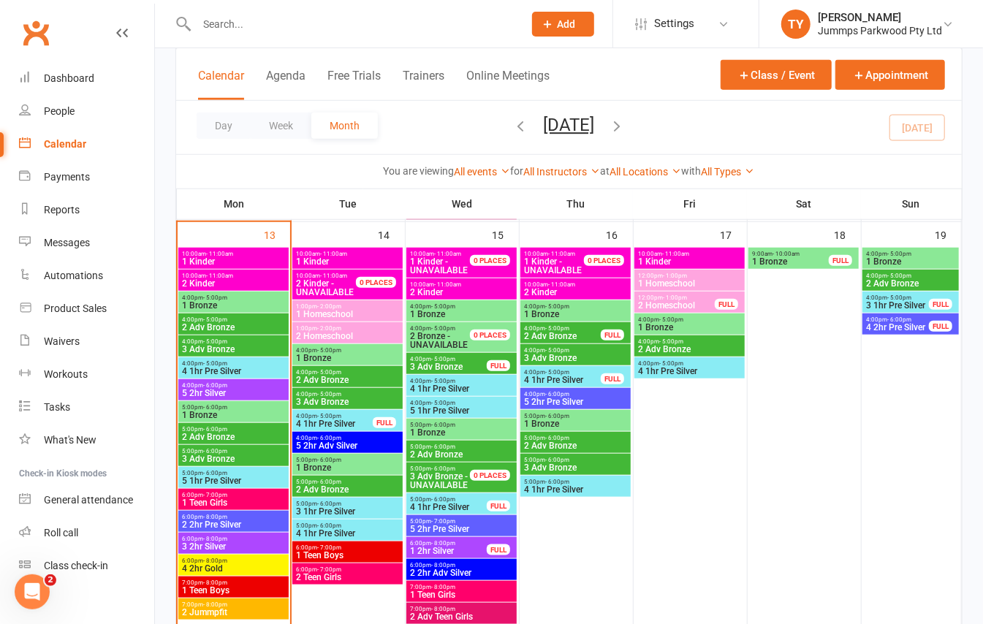
click at [463, 510] on span "4 1hr Pre Silver" at bounding box center [448, 507] width 78 height 9
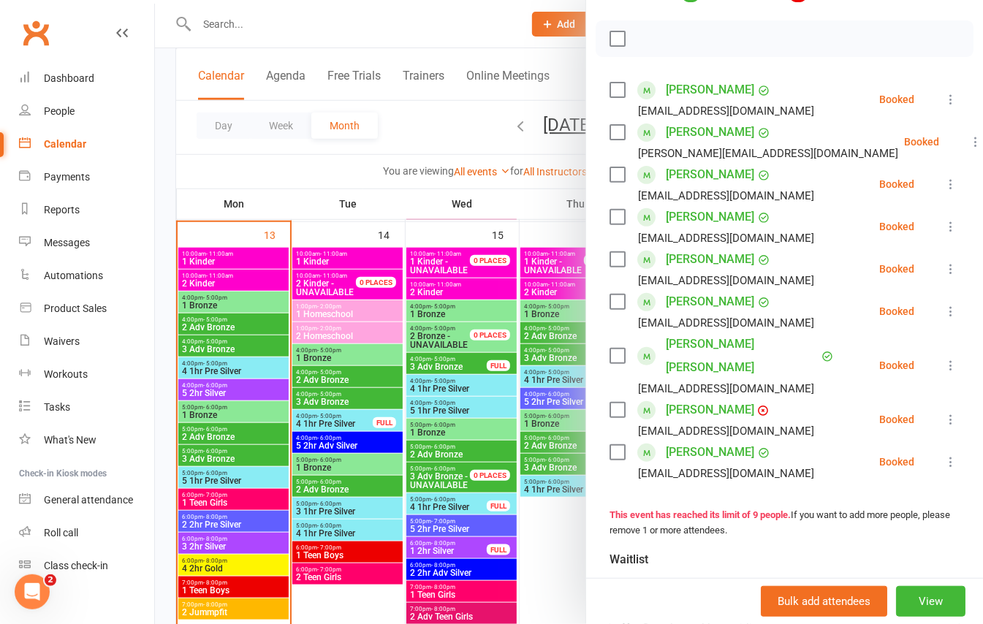
scroll to position [194, 0]
click at [155, 390] on div at bounding box center [569, 312] width 828 height 624
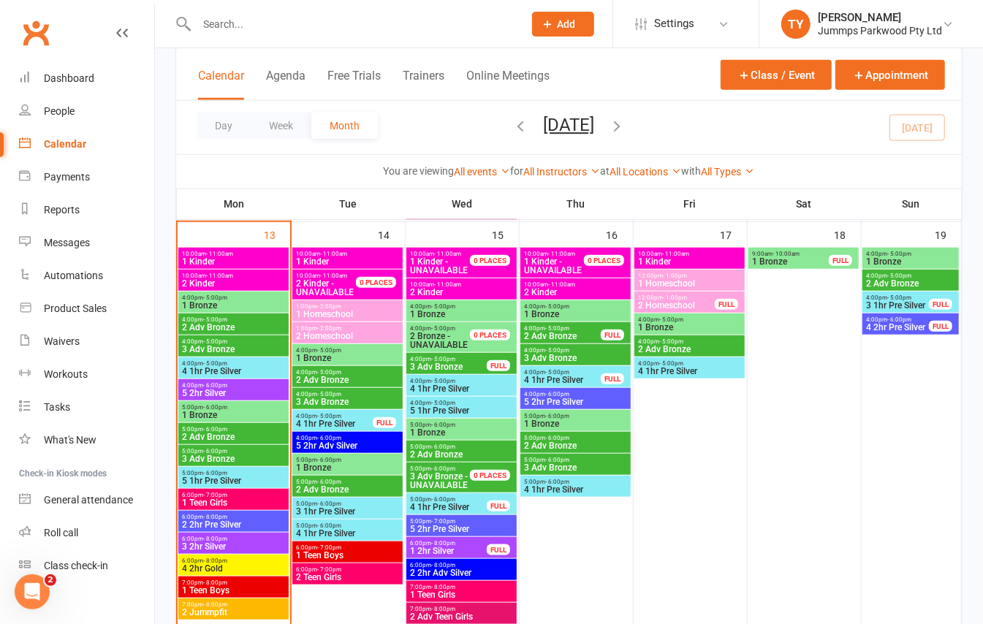
click at [380, 512] on span "3 1hr Pre Silver" at bounding box center [347, 511] width 105 height 9
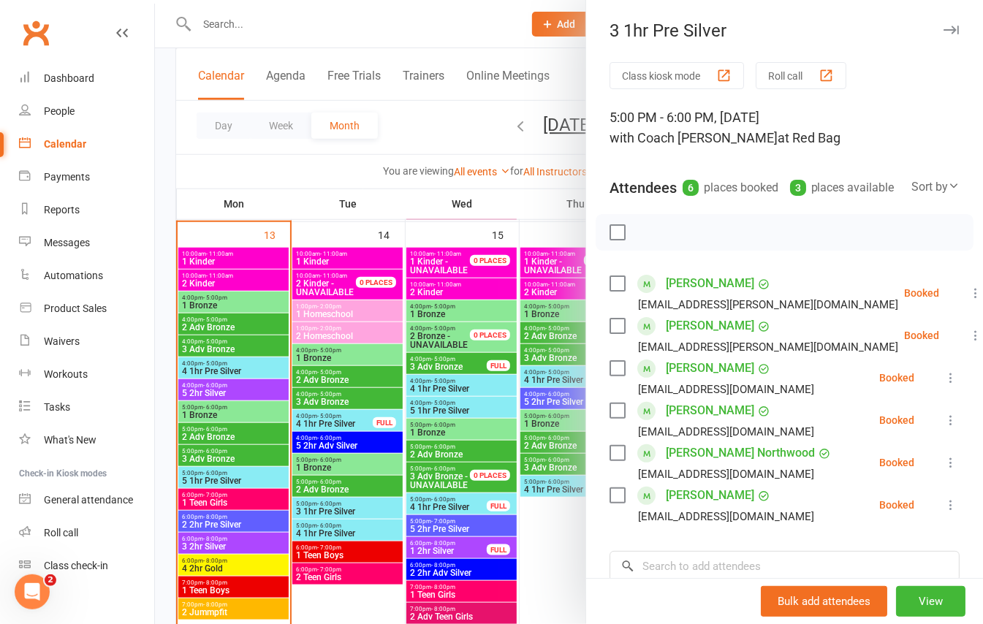
click at [308, 536] on div at bounding box center [569, 312] width 828 height 624
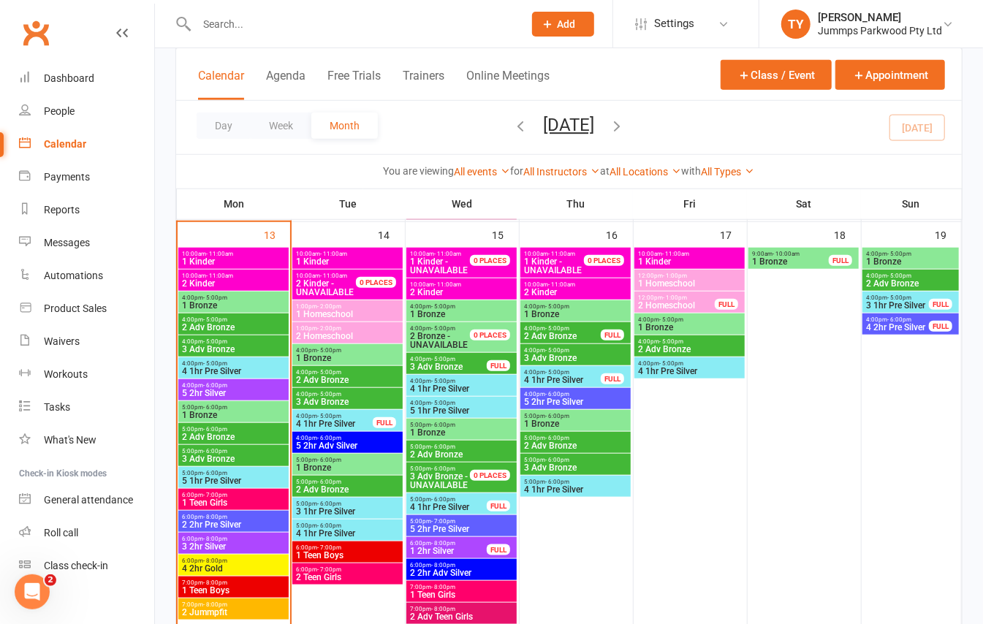
click at [311, 538] on span "4 1hr Pre Silver" at bounding box center [347, 533] width 105 height 9
